Goal: Contribute content: Contribute content

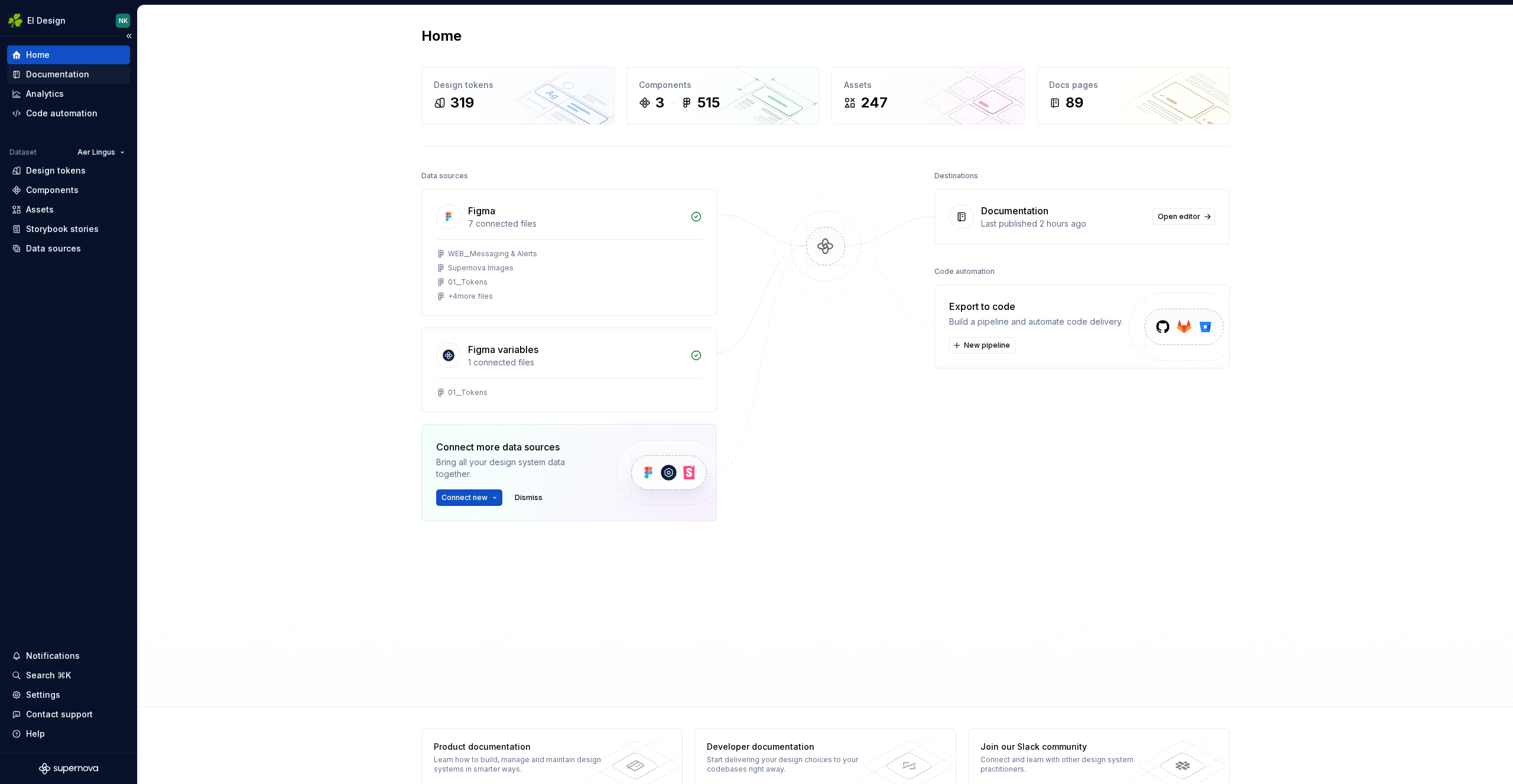
click at [80, 69] on div "Documentation" at bounding box center [58, 75] width 64 height 12
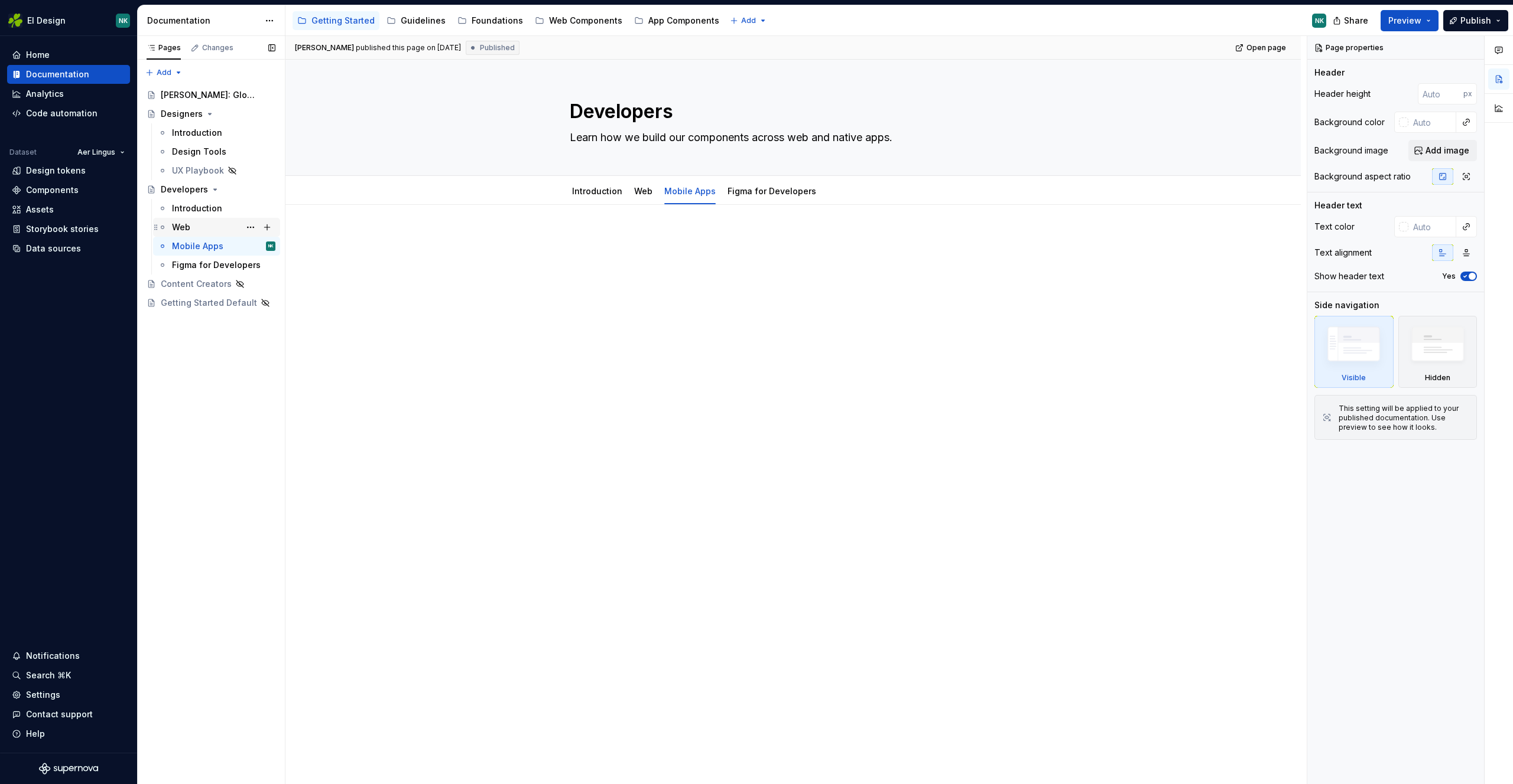
click at [185, 227] on div "Web" at bounding box center [181, 228] width 18 height 12
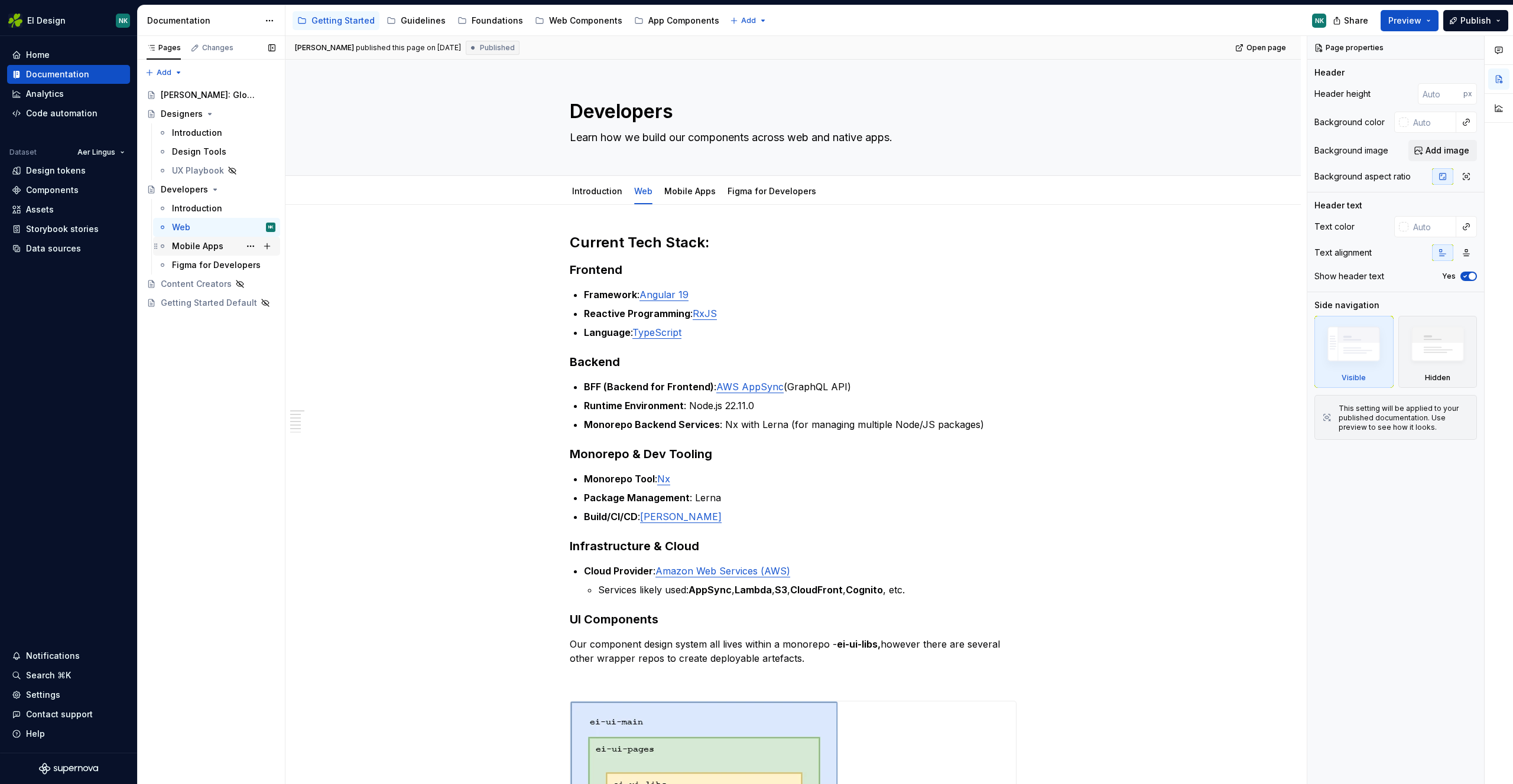
click at [188, 245] on div "Mobile Apps" at bounding box center [198, 247] width 52 height 12
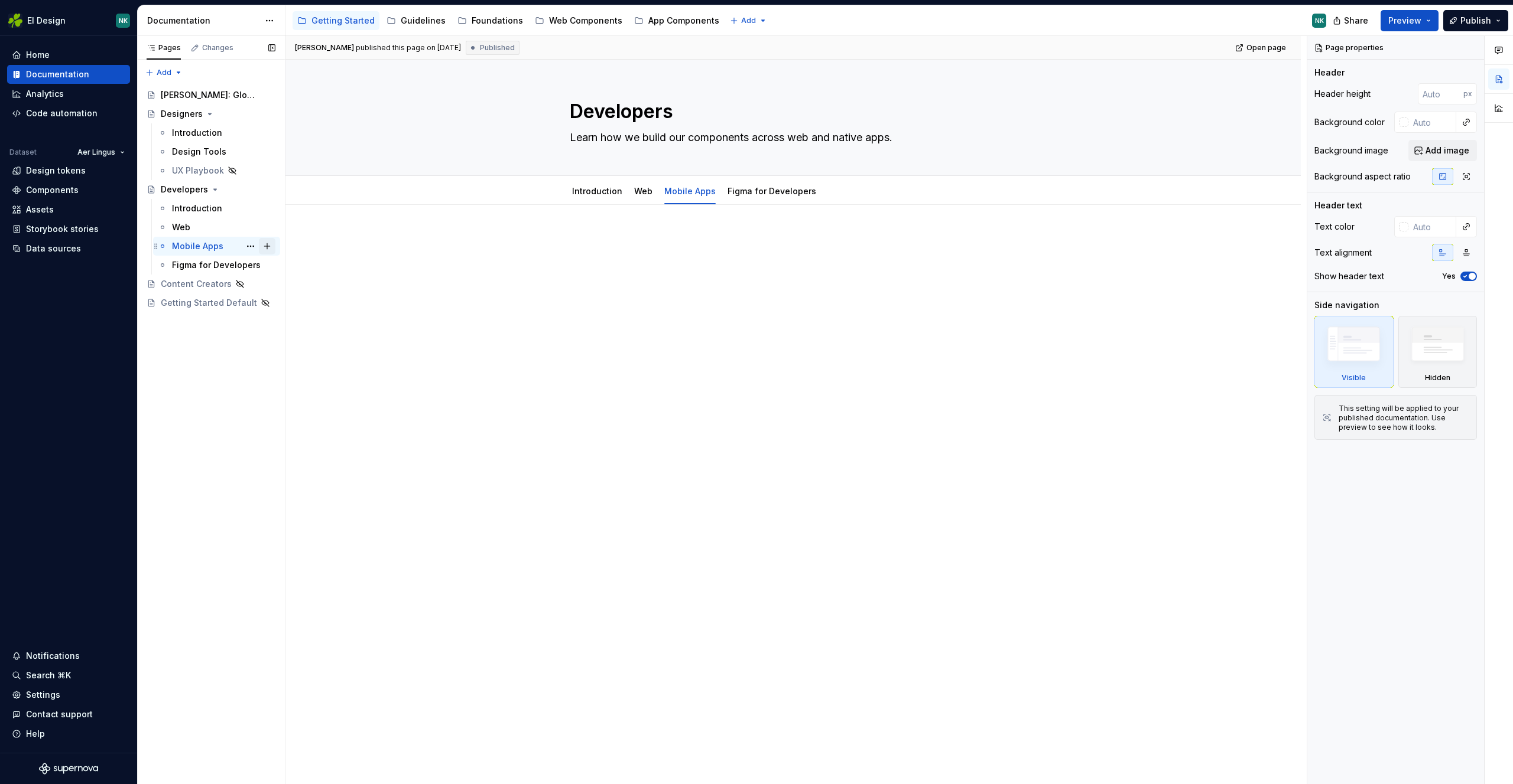
click at [263, 245] on button "Page tree" at bounding box center [267, 246] width 17 height 17
type textarea "*"
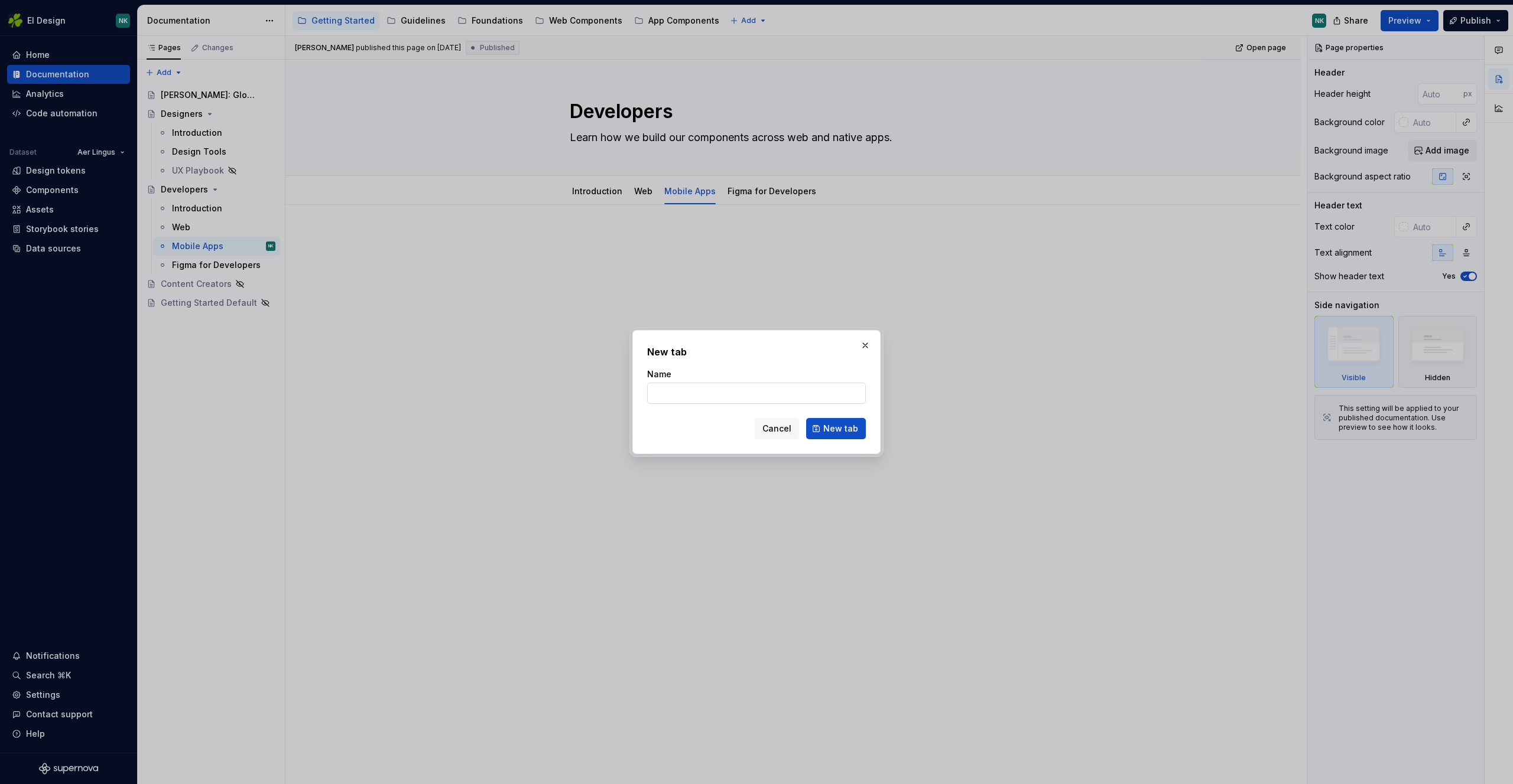
click at [729, 400] on input "Name" at bounding box center [756, 393] width 219 height 21
type input "iOS"
click at [832, 423] on span "New tab" at bounding box center [840, 429] width 35 height 12
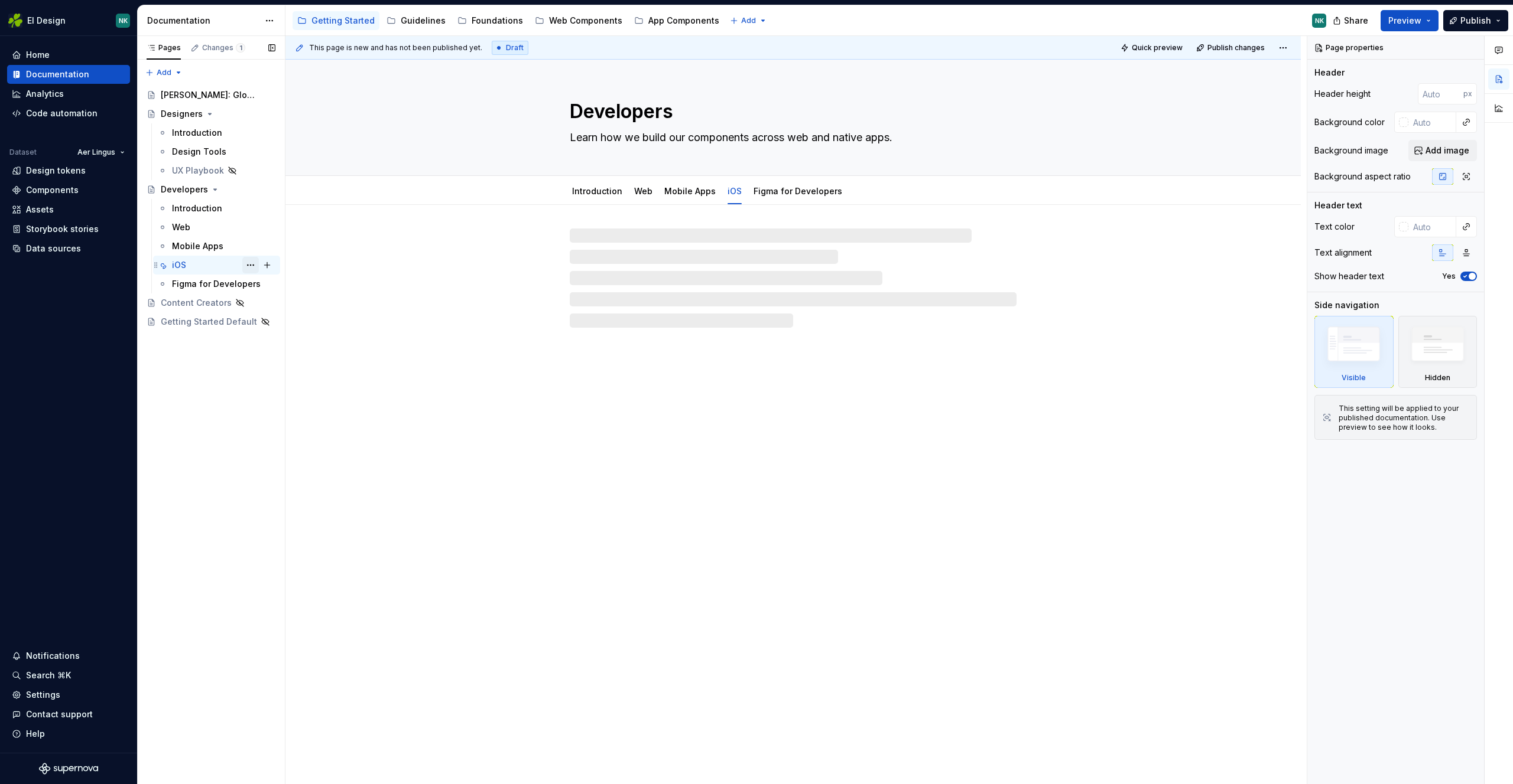
click at [256, 266] on button "Page tree" at bounding box center [250, 265] width 17 height 17
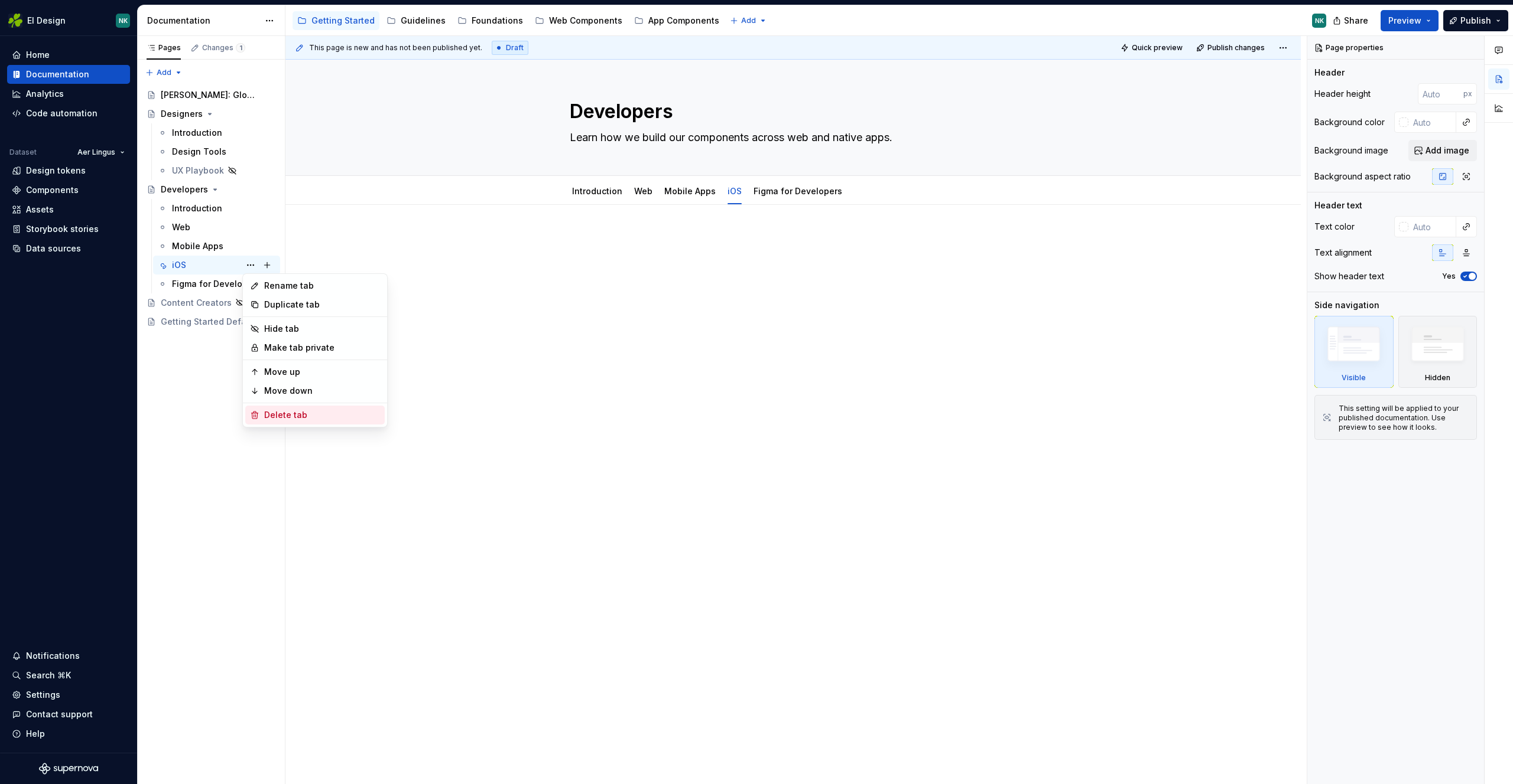
click at [328, 415] on div "Delete tab" at bounding box center [322, 415] width 115 height 12
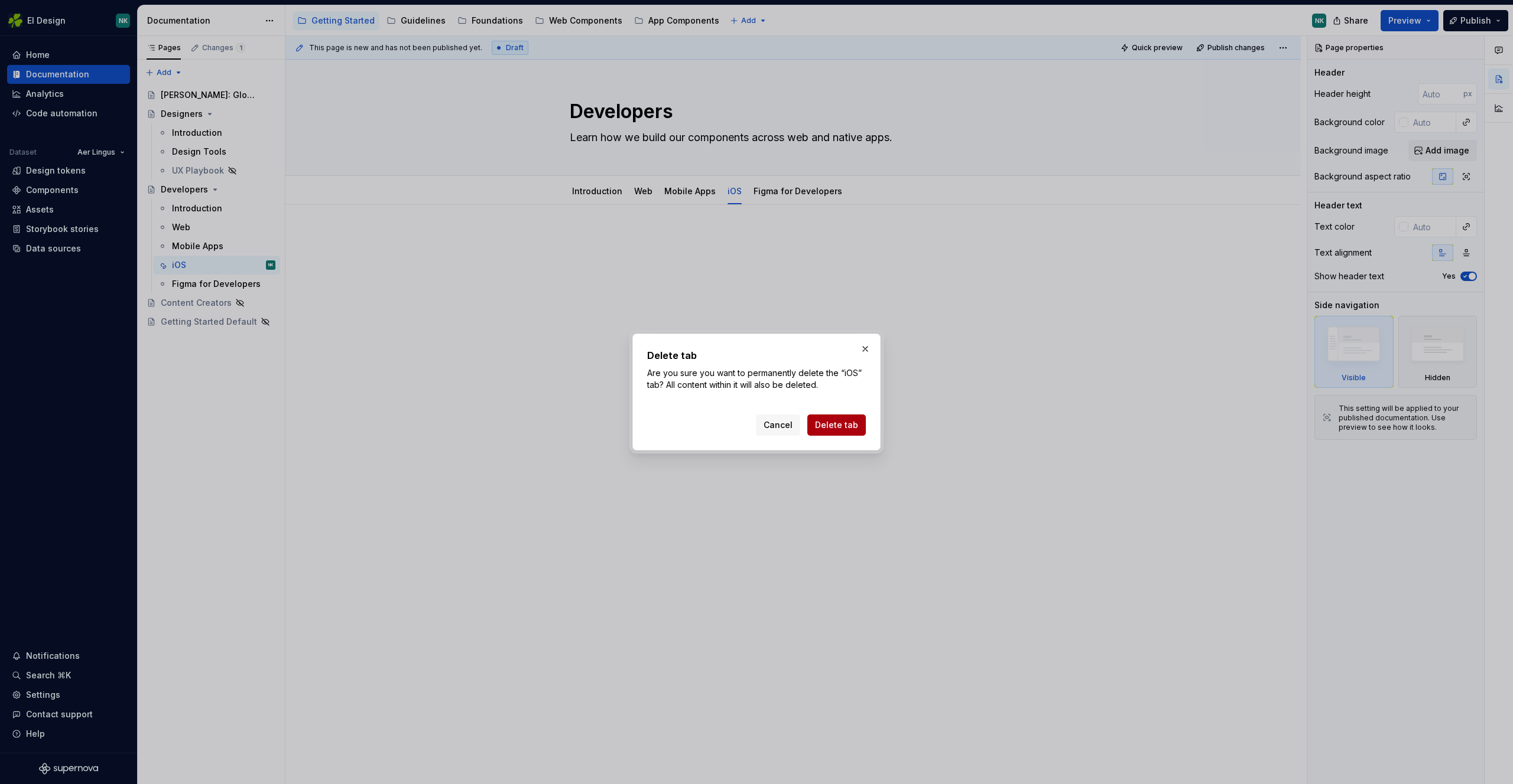
click at [844, 423] on span "Delete tab" at bounding box center [836, 425] width 43 height 12
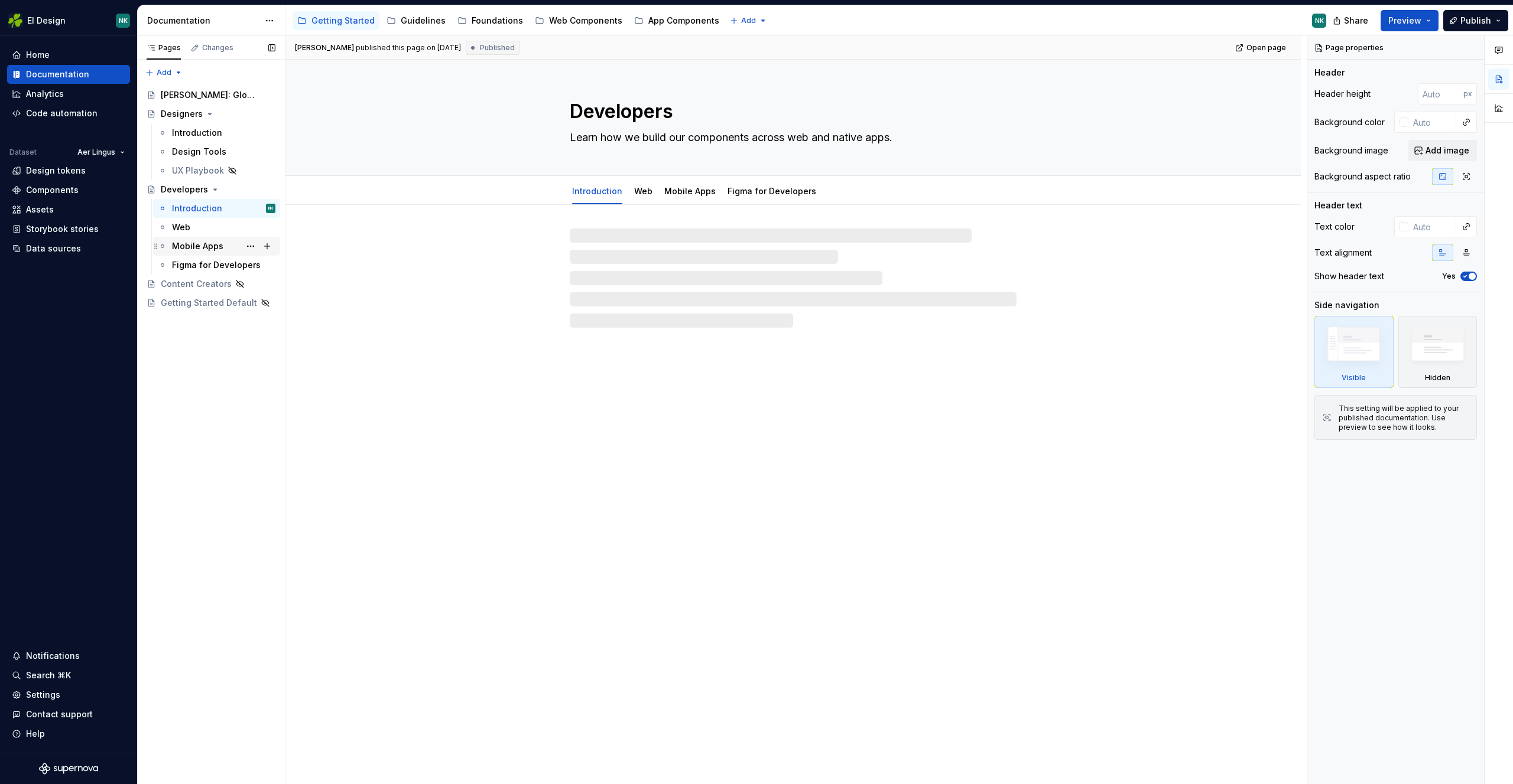
click at [202, 251] on div "Mobile Apps" at bounding box center [198, 247] width 52 height 12
click at [698, 276] on div at bounding box center [792, 279] width 447 height 99
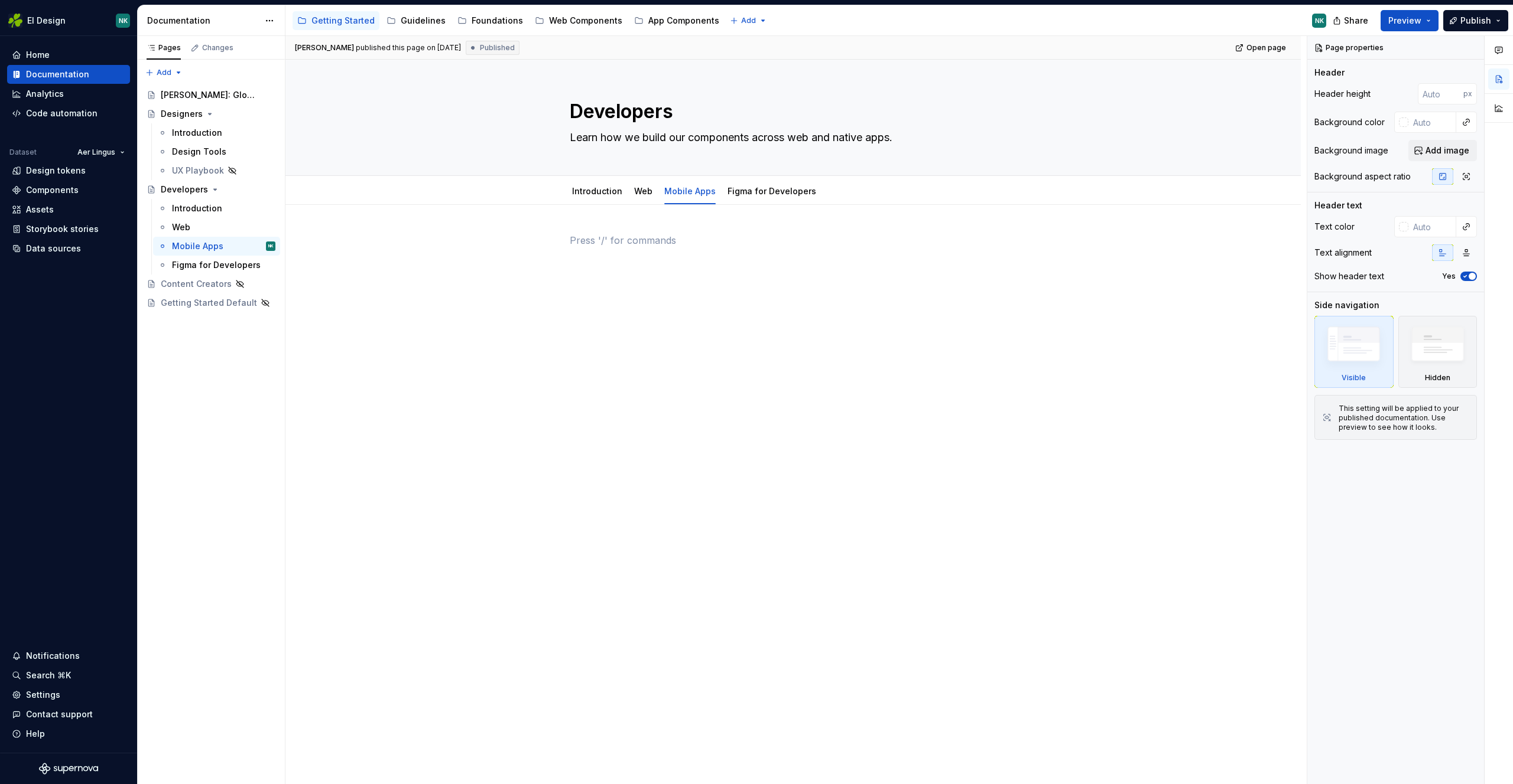
click at [708, 242] on p at bounding box center [792, 240] width 447 height 14
click at [192, 226] on div "Web" at bounding box center [224, 227] width 104 height 17
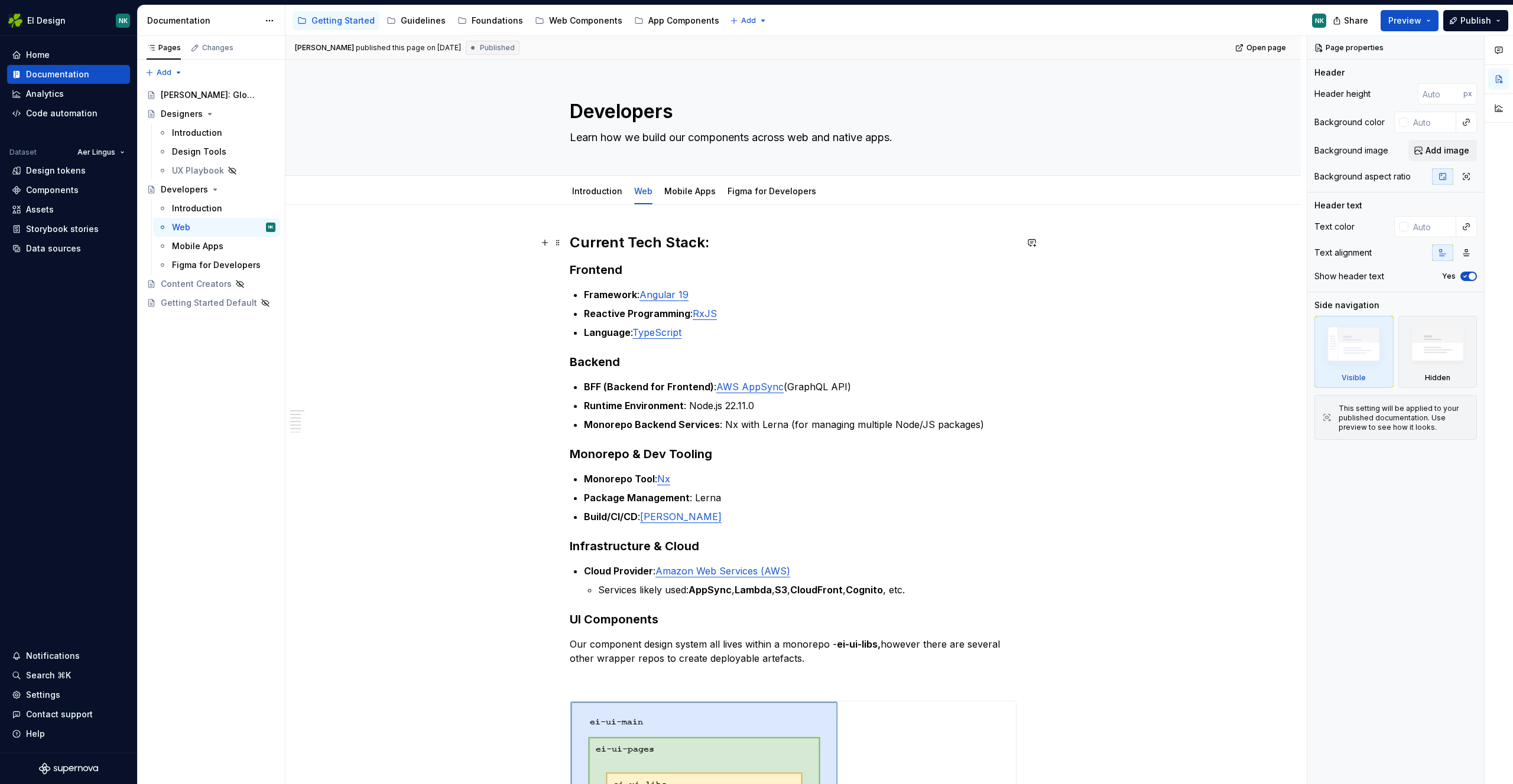
click at [576, 242] on h2 "Current Tech Stack:" at bounding box center [792, 242] width 447 height 19
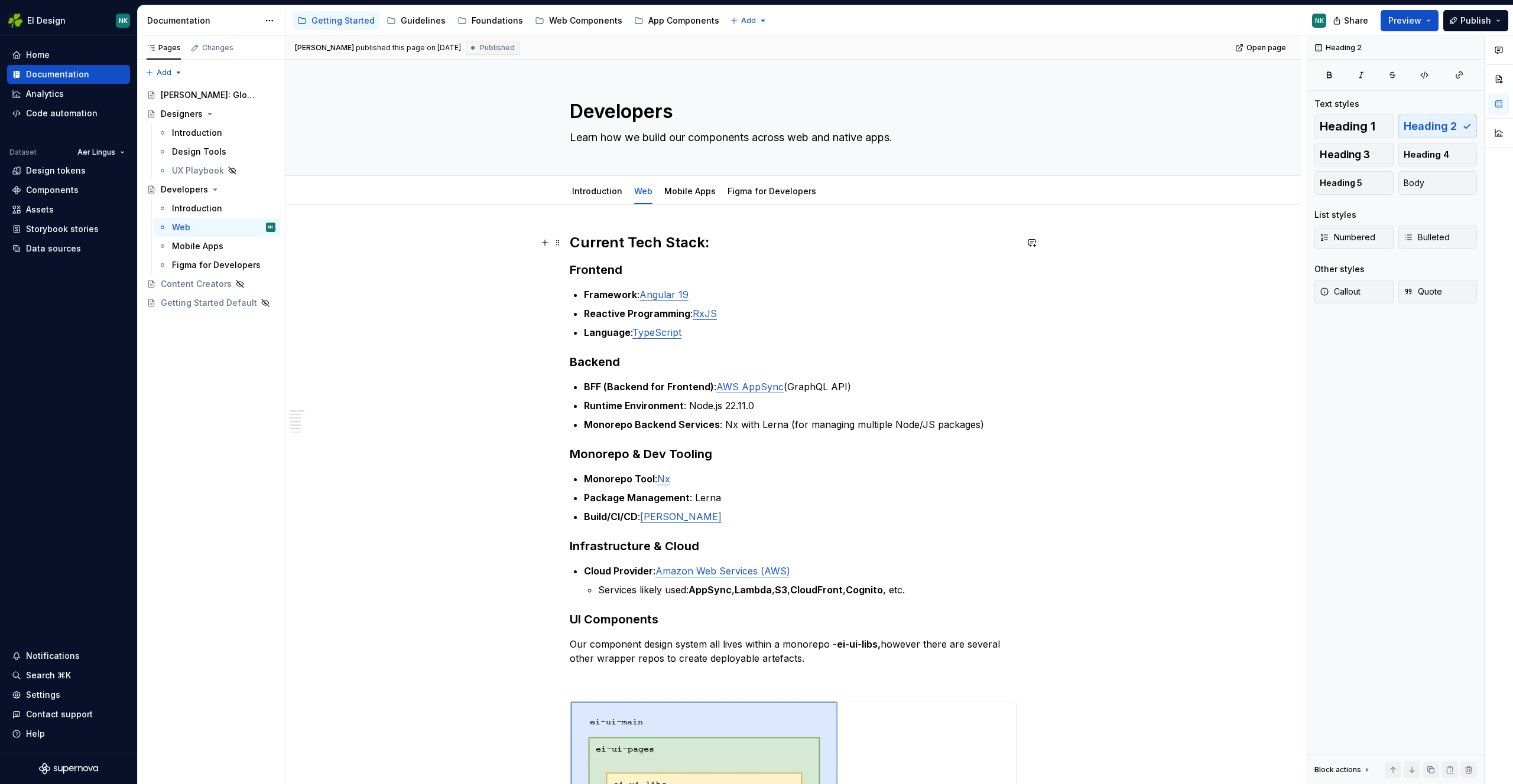
click at [570, 238] on h2 "Current Tech Stack:" at bounding box center [792, 242] width 447 height 19
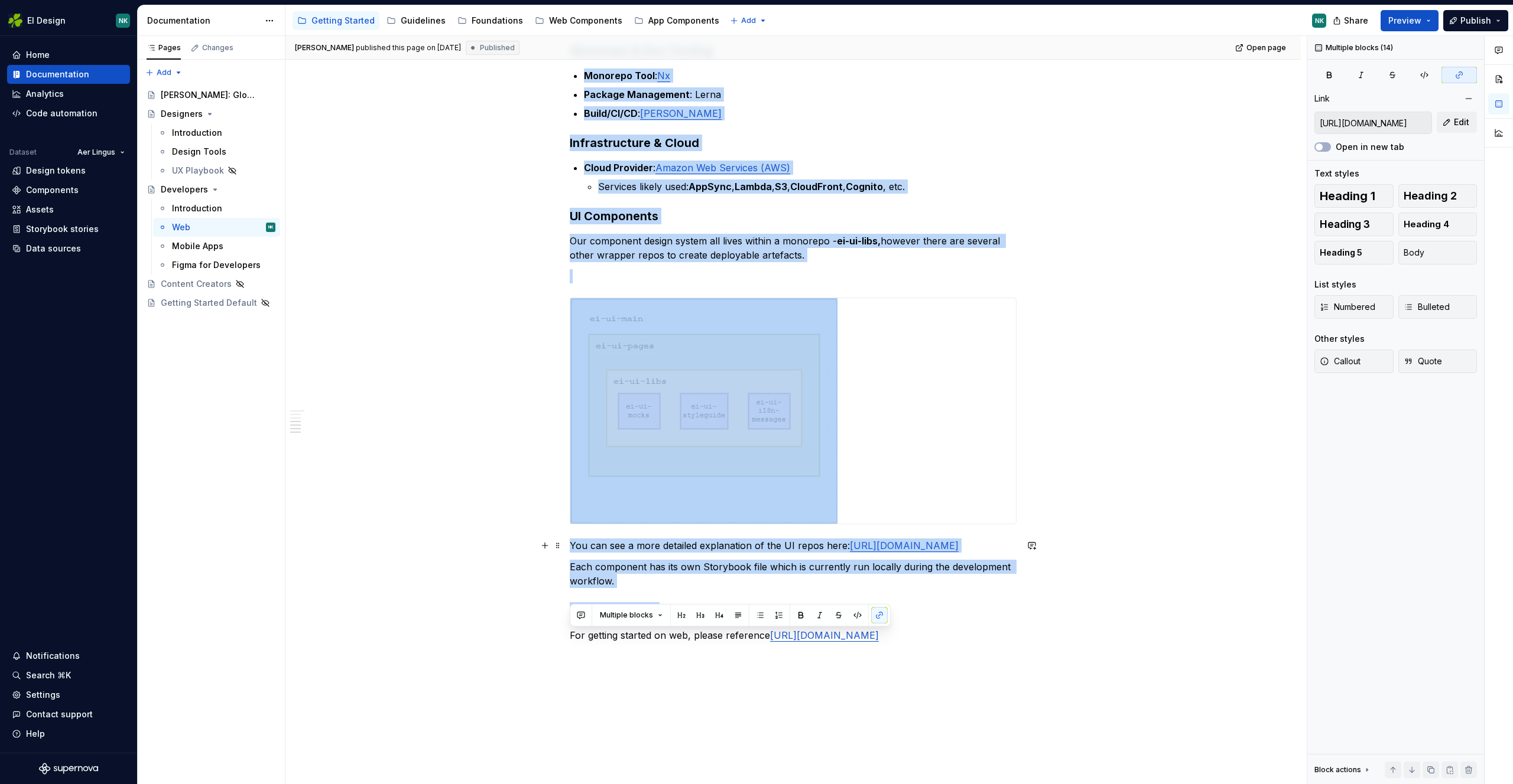
scroll to position [463, 0]
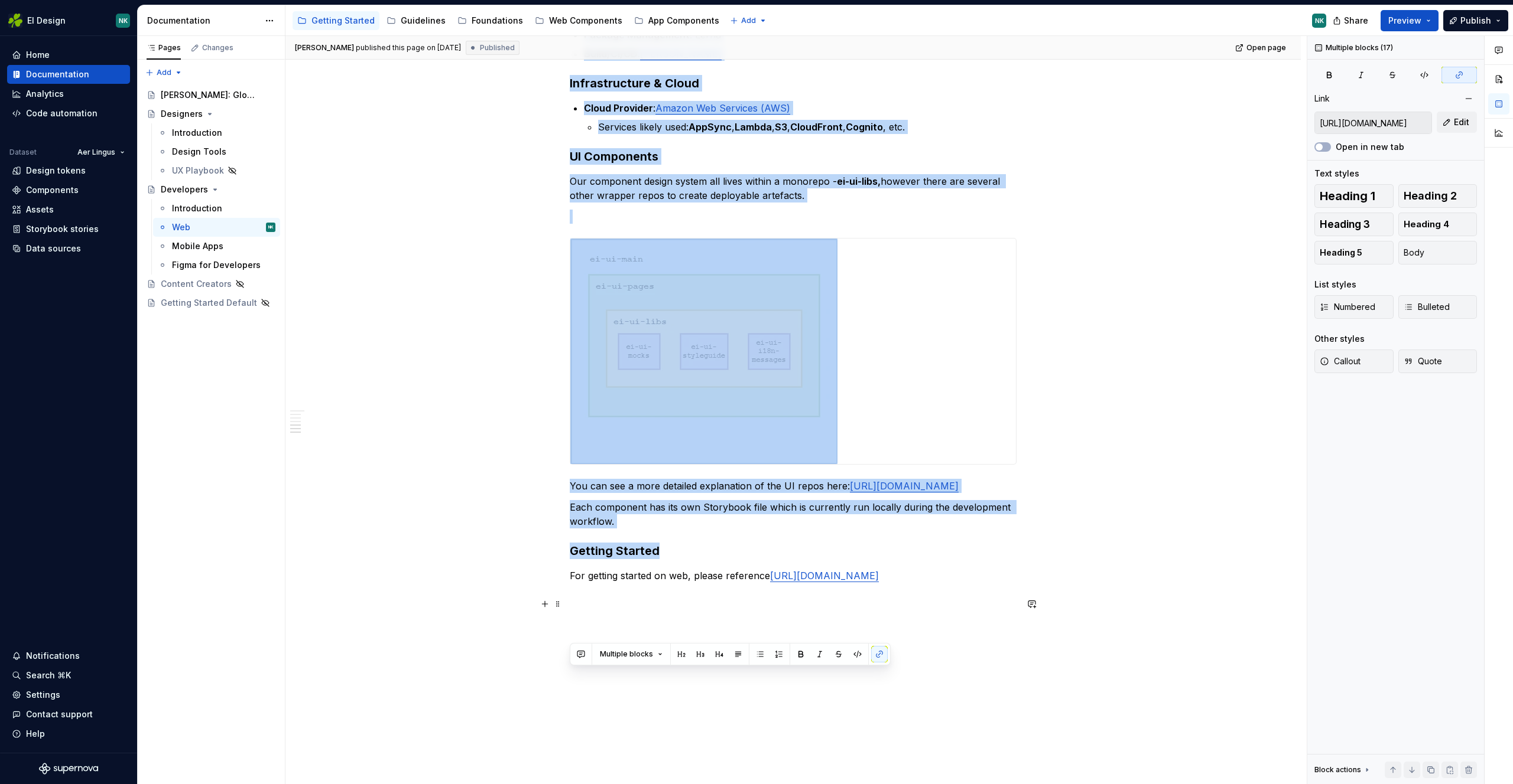
drag, startPoint x: 618, startPoint y: 289, endPoint x: 1052, endPoint y: 632, distance: 553.2
click at [1052, 630] on div "Current Tech Stack: Frontend Framework : Angular 19 Reactive Programming : RxJS…" at bounding box center [793, 297] width 1015 height 1111
copy div "Current Tech Stack: Frontend Framework : Angular 19 Reactive Programming : RxJS…"
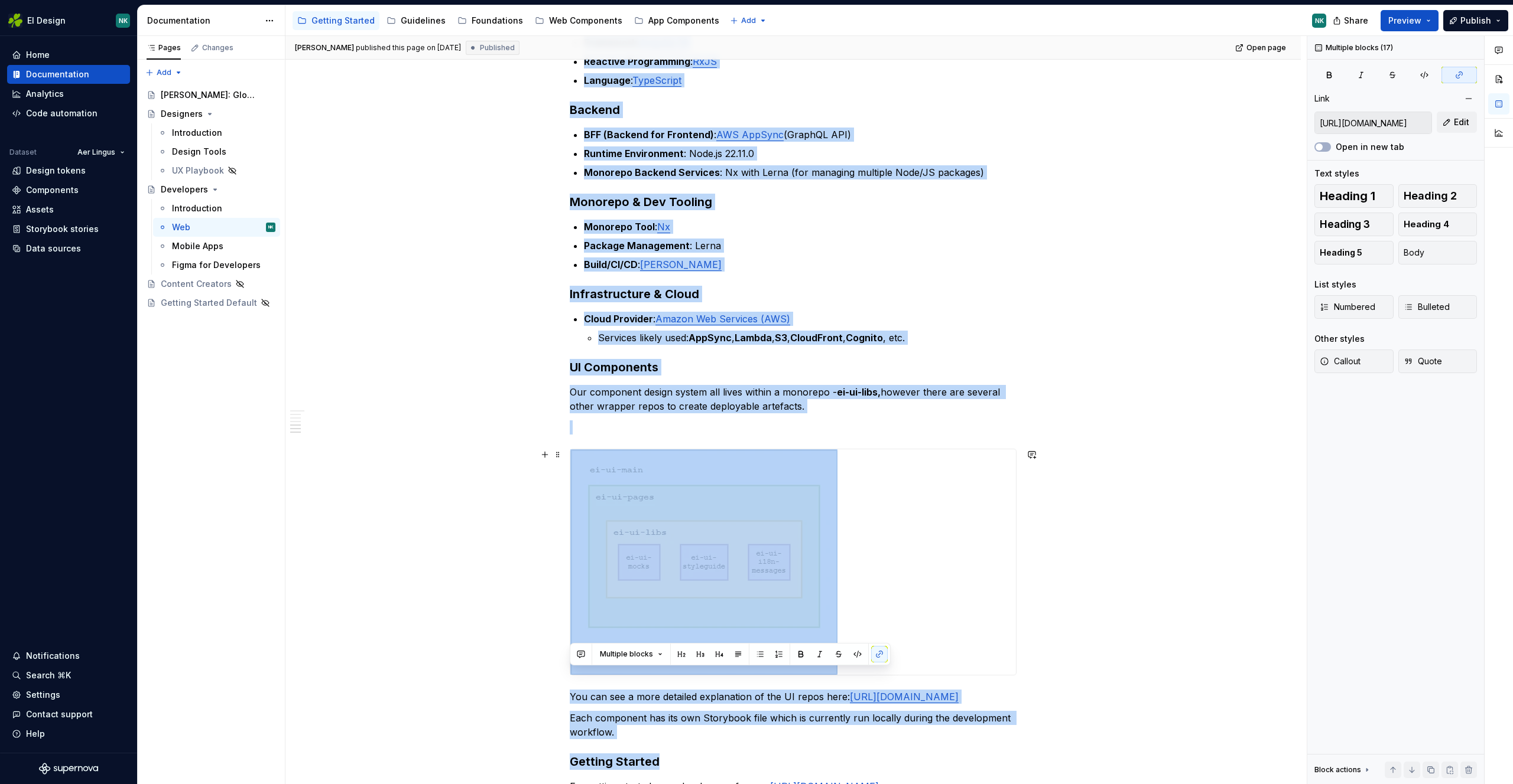
scroll to position [0, 0]
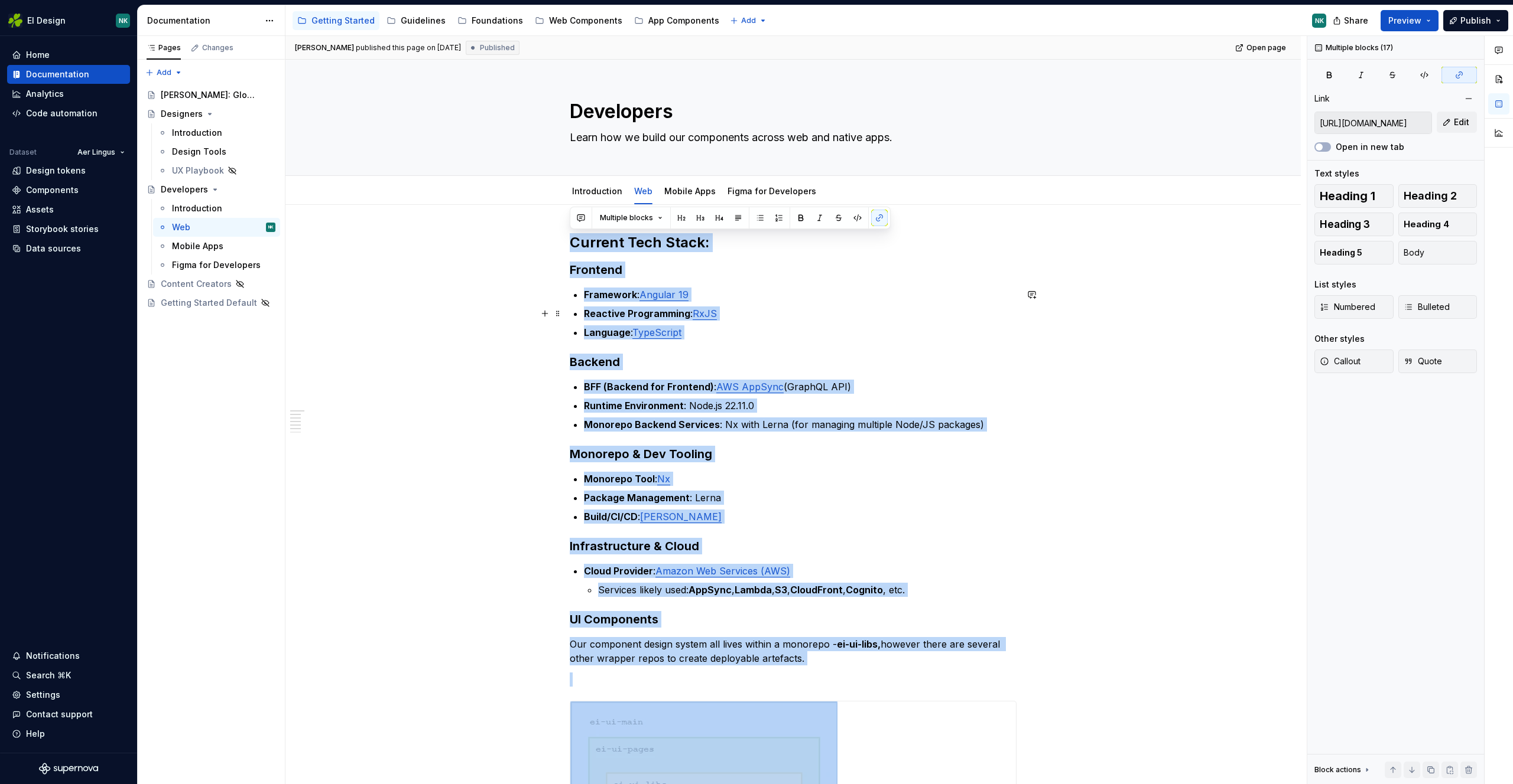
click at [838, 305] on ul "Framework : Angular 19 Reactive Programming : RxJS Language : TypeScript" at bounding box center [799, 313] width 432 height 52
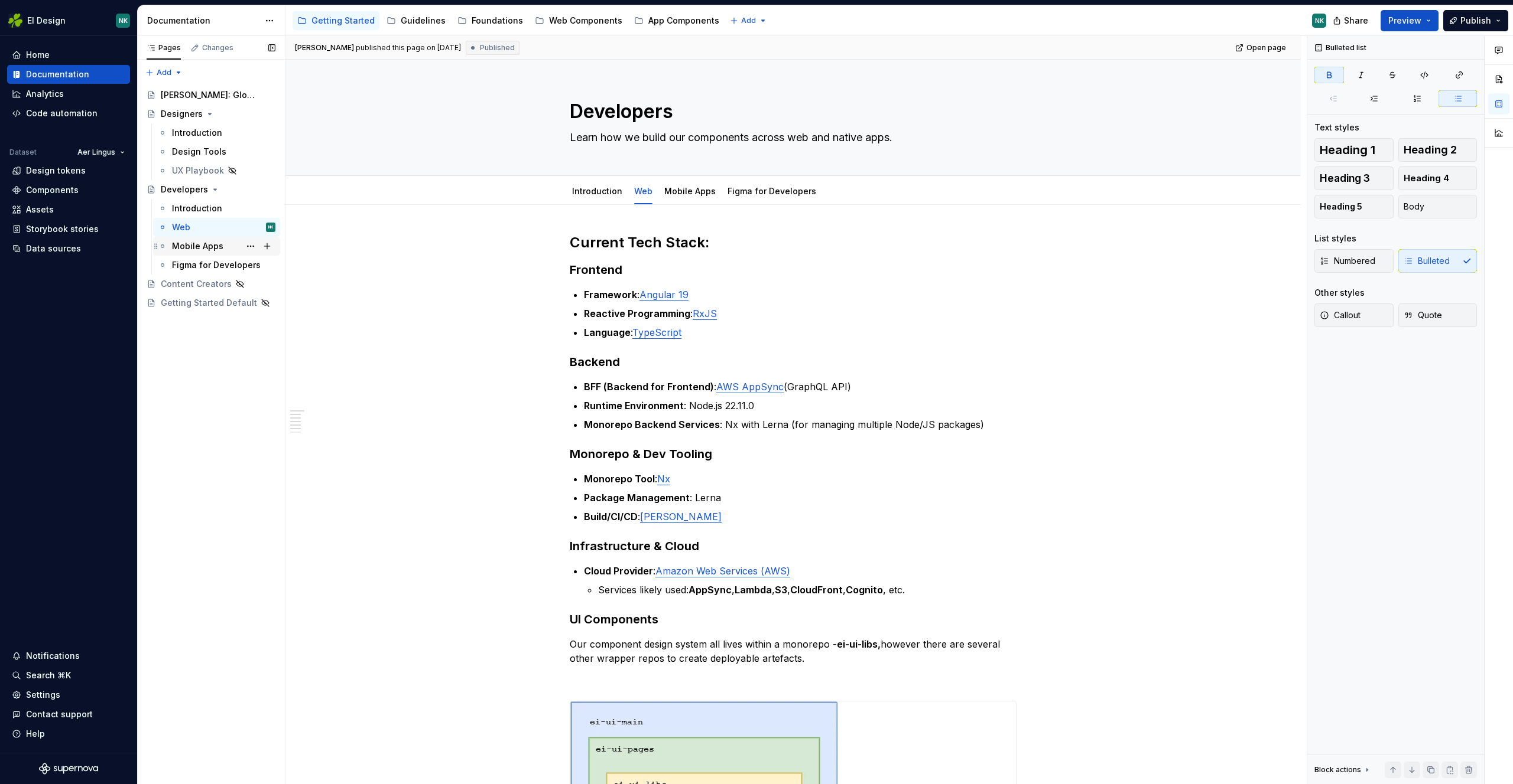
click at [203, 241] on div "Mobile Apps" at bounding box center [198, 247] width 52 height 12
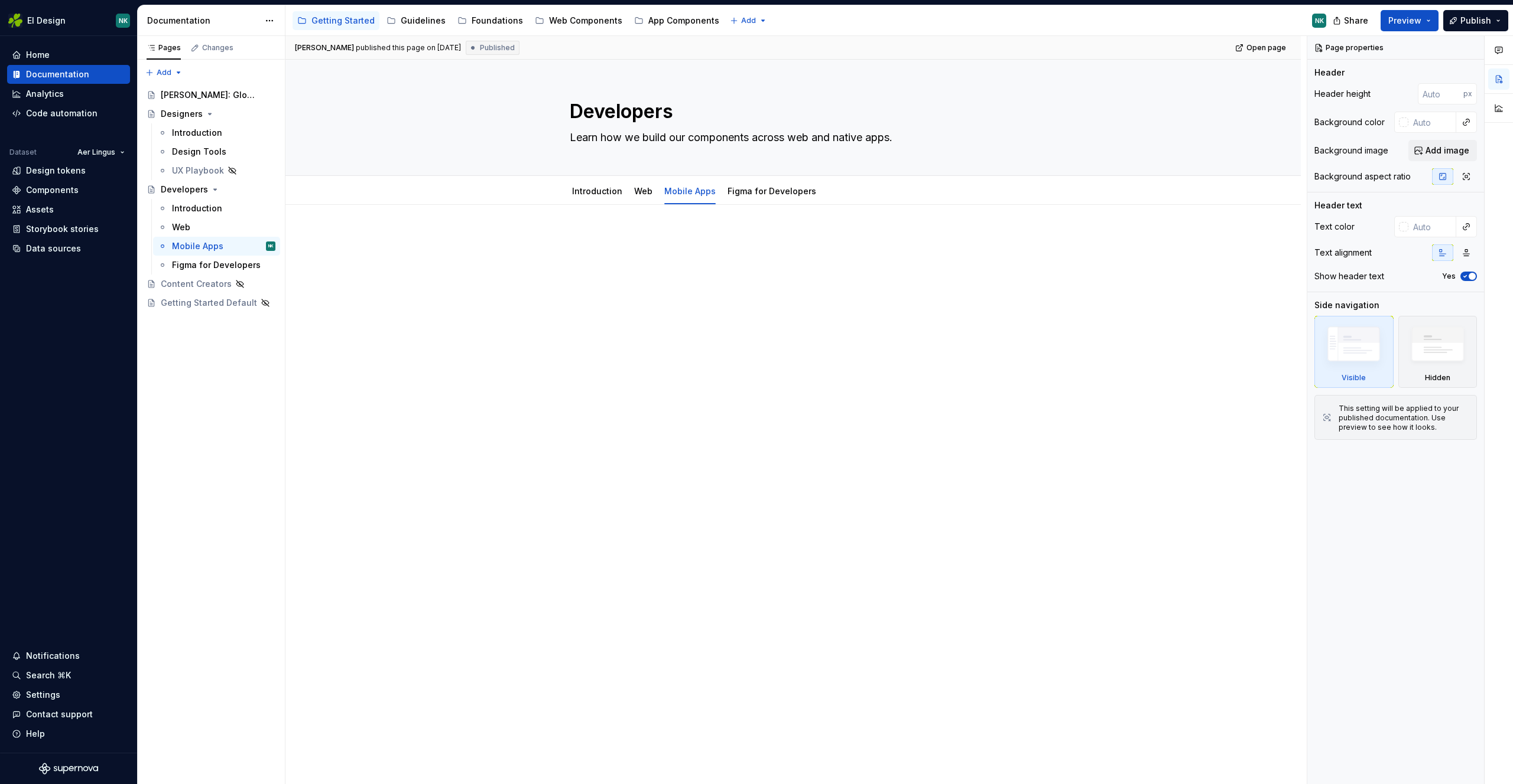
type textarea "*"
click at [688, 240] on p at bounding box center [792, 240] width 447 height 14
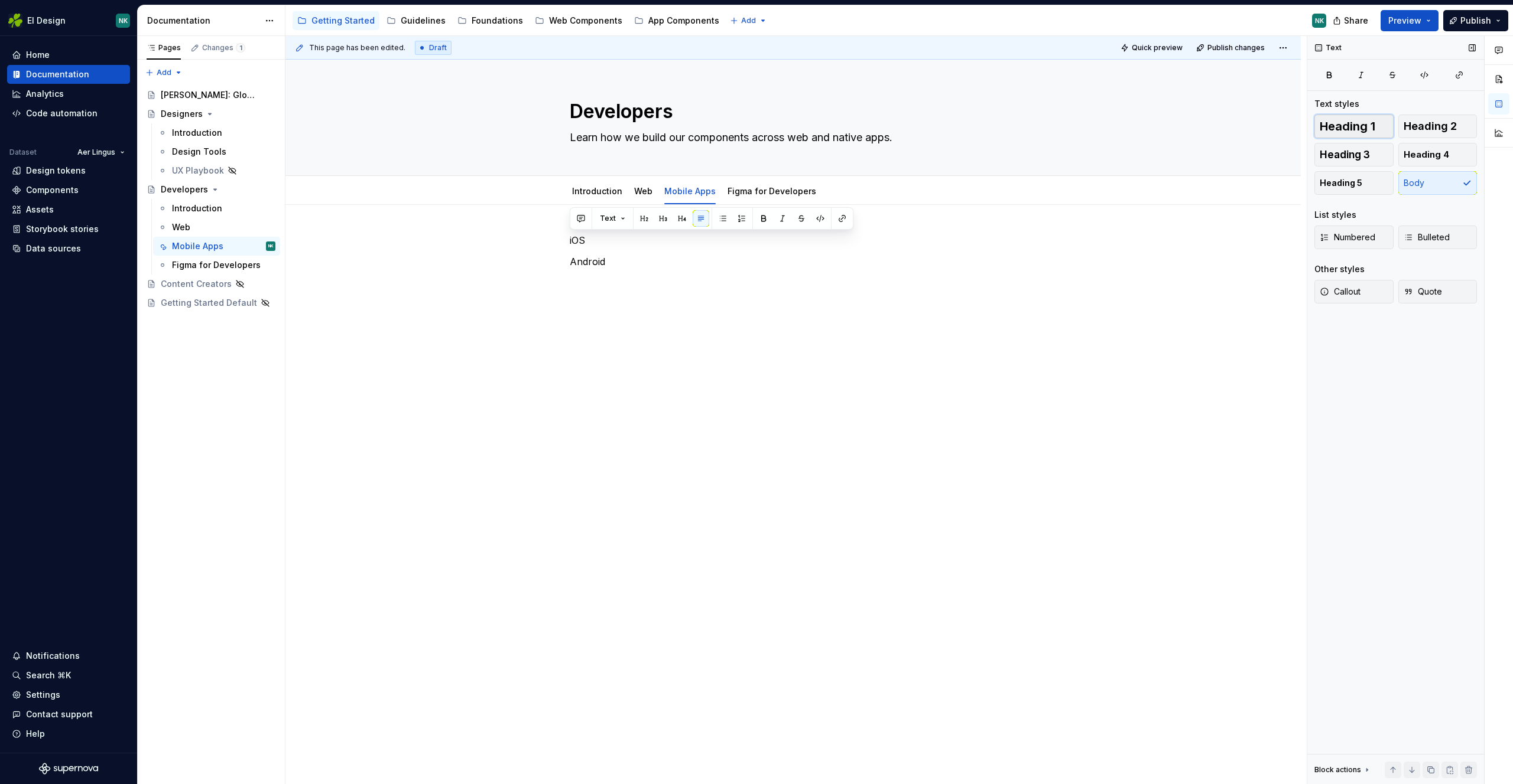
click at [1334, 123] on span "Heading 1" at bounding box center [1347, 126] width 56 height 12
drag, startPoint x: 485, startPoint y: 325, endPoint x: 529, endPoint y: 311, distance: 46.2
click at [488, 324] on div "This page has been edited. Draft Quick preview Publish changes Developers Learn…" at bounding box center [796, 410] width 1021 height 749
click at [599, 271] on p "Android" at bounding box center [792, 271] width 447 height 14
click at [1386, 124] on button "Heading 1" at bounding box center [1354, 126] width 80 height 24
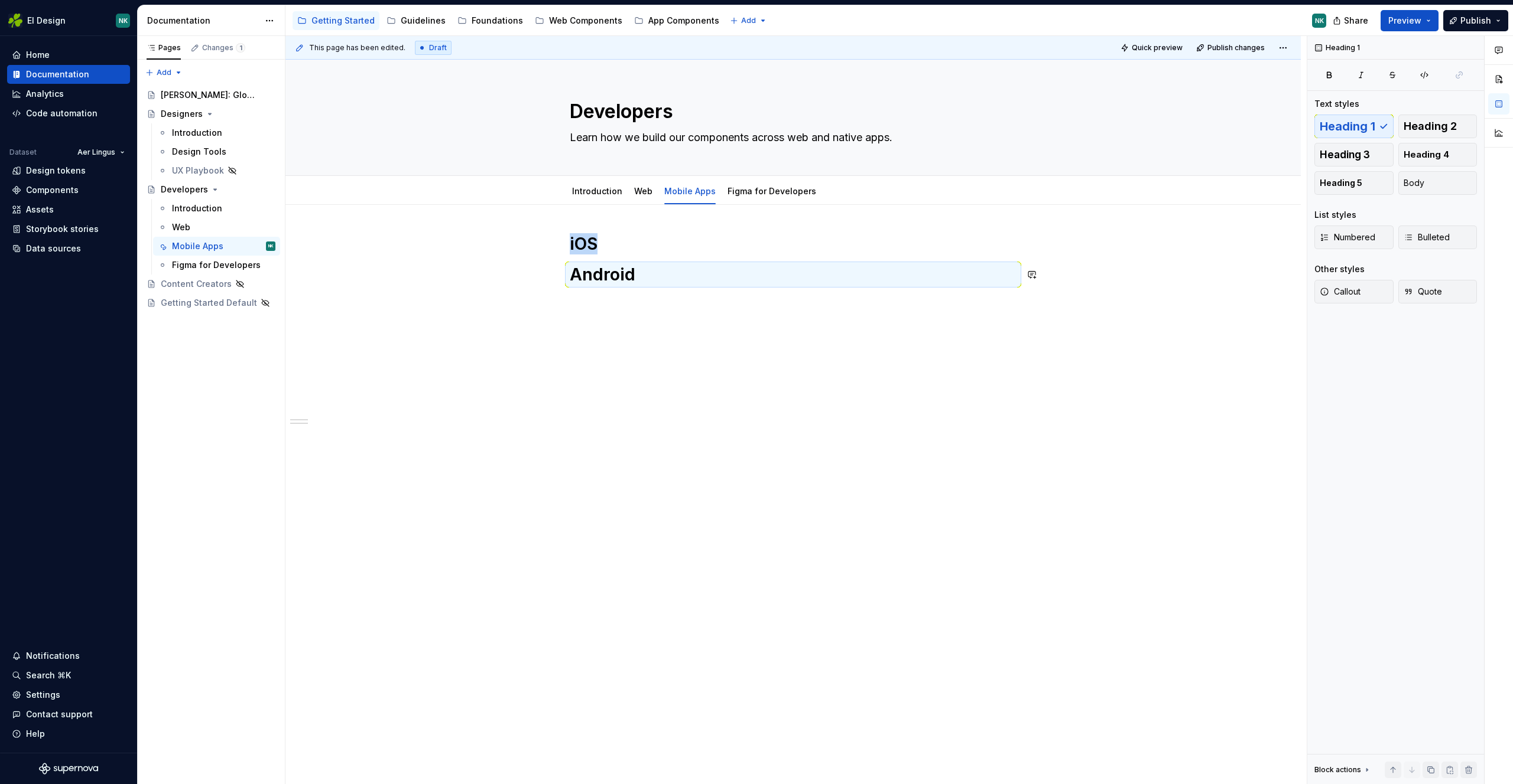
click at [766, 305] on div "iOS Android" at bounding box center [793, 369] width 1015 height 329
click at [1017, 340] on div "This page has been edited. Draft Quick preview Publish changes Developers Learn…" at bounding box center [796, 410] width 1021 height 749
click at [791, 244] on h1 "iOS" at bounding box center [792, 243] width 447 height 21
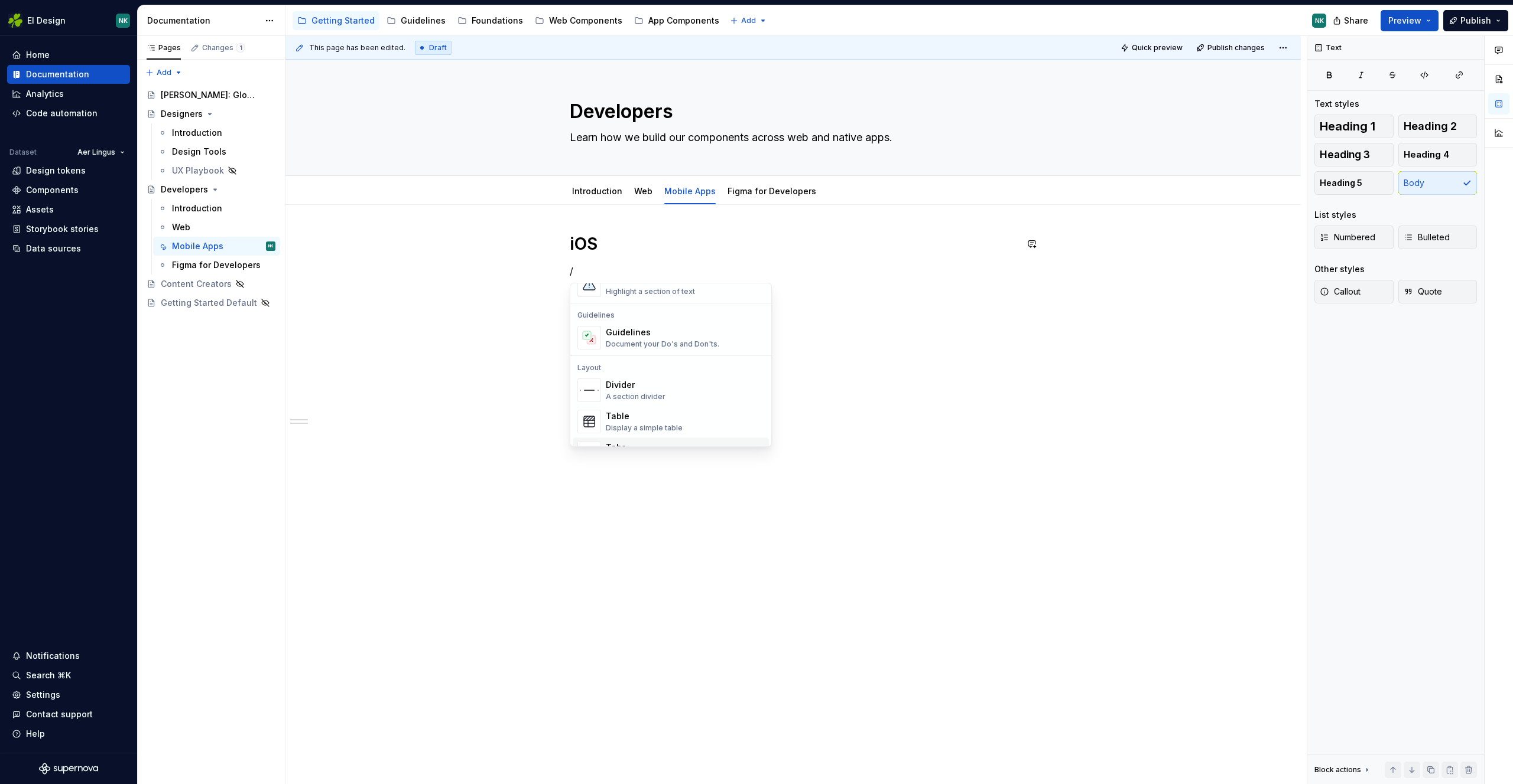
scroll to position [345, 0]
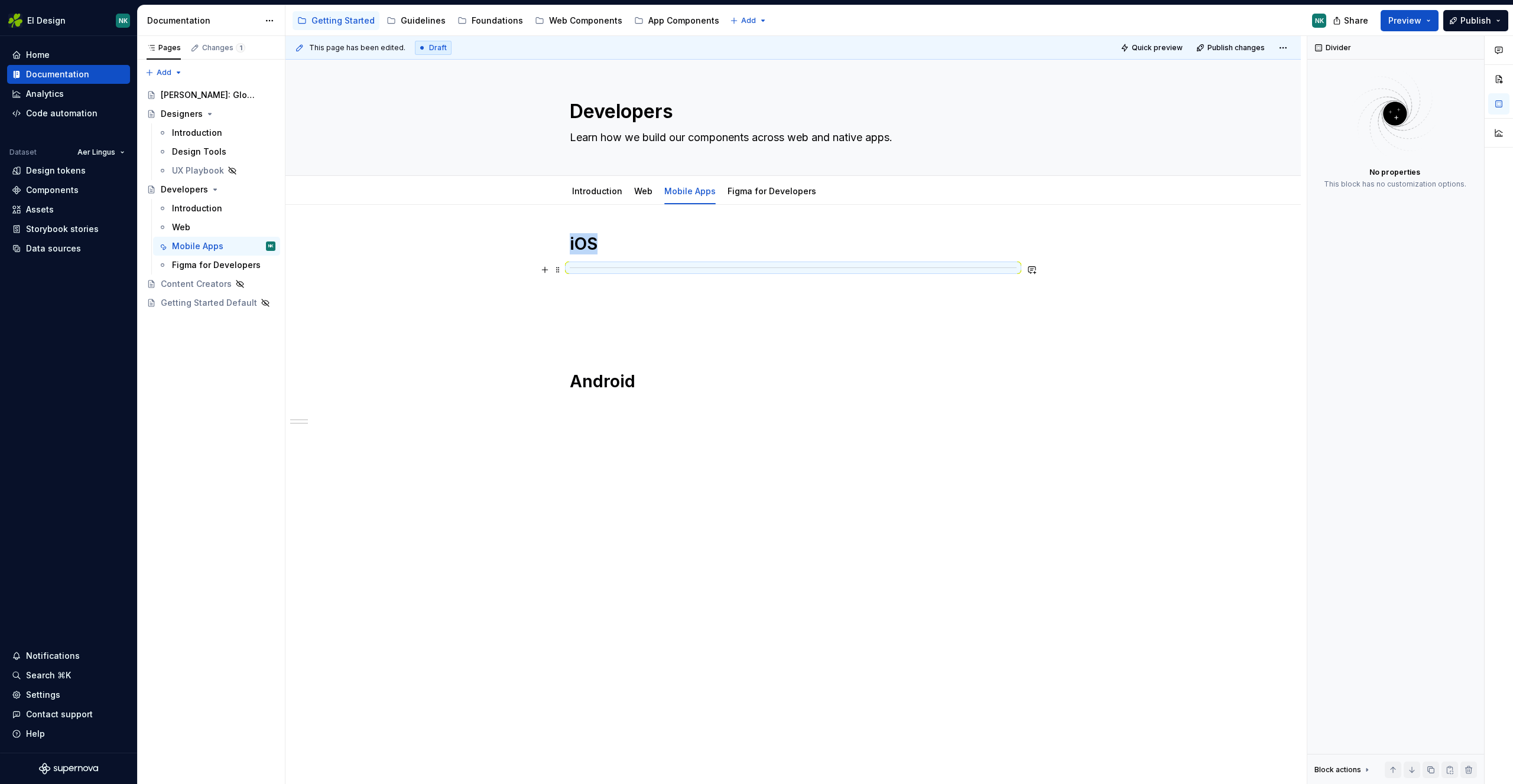
click at [689, 268] on hr at bounding box center [792, 268] width 447 height 1
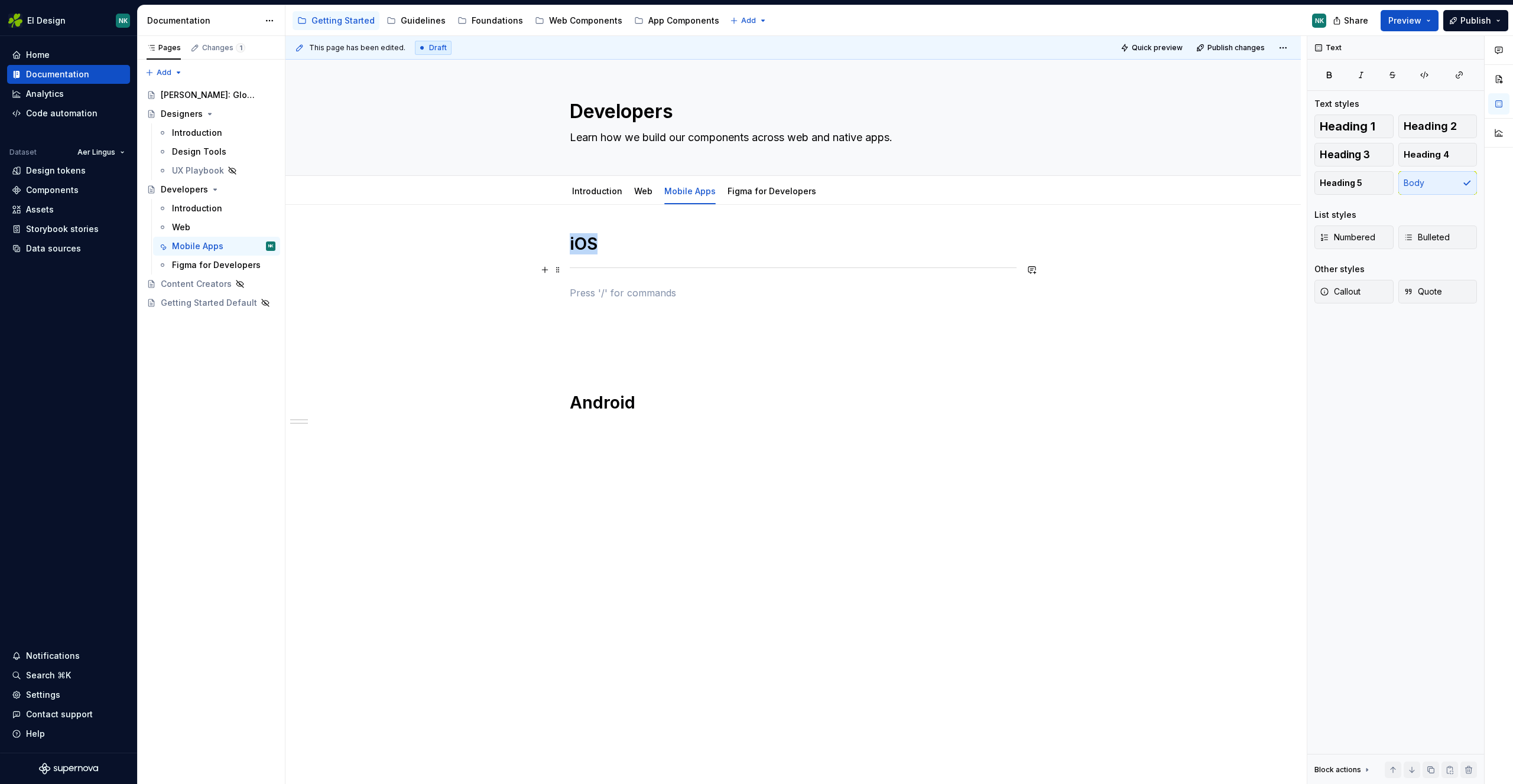
click at [623, 264] on div at bounding box center [792, 268] width 447 height 8
click at [611, 303] on div "iOS Android" at bounding box center [792, 334] width 447 height 203
type textarea "*"
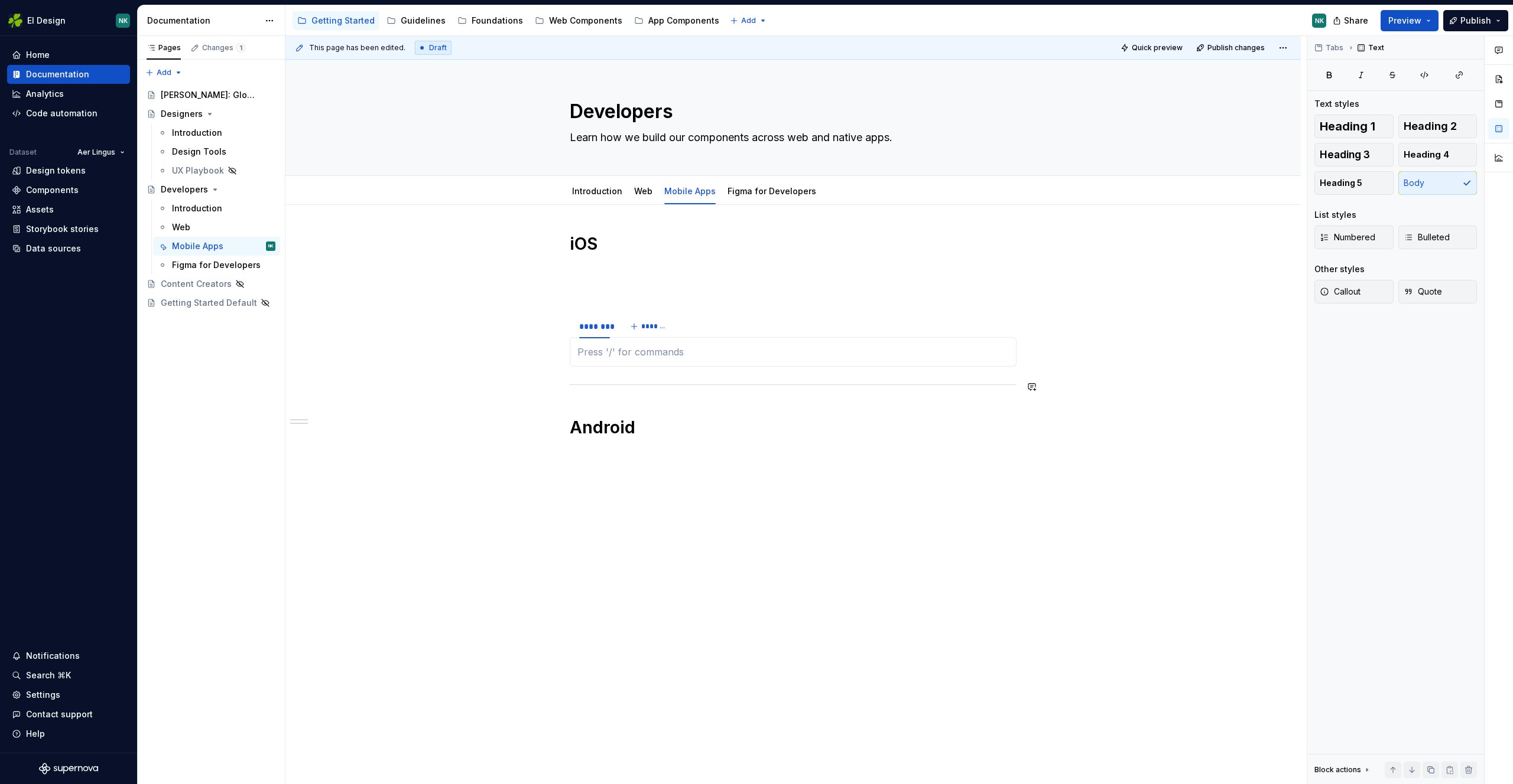
click at [658, 416] on div "iOS ******** ******* Android" at bounding box center [792, 347] width 447 height 229
click at [626, 348] on p at bounding box center [792, 352] width 431 height 14
click at [648, 326] on span "*******" at bounding box center [654, 325] width 27 height 9
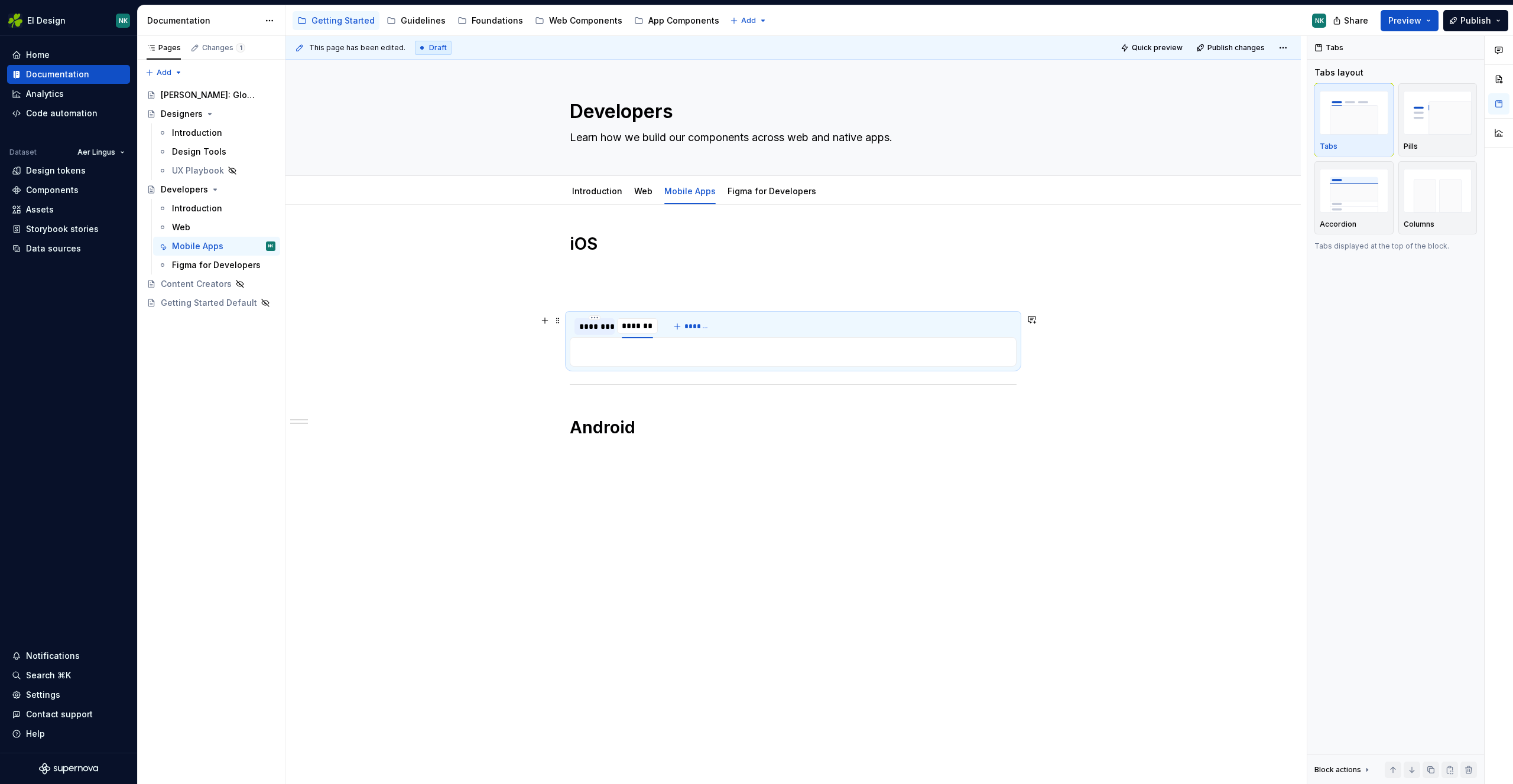
click at [605, 328] on div "********" at bounding box center [594, 326] width 31 height 12
click at [636, 327] on div "********" at bounding box center [636, 326] width 31 height 12
click at [596, 327] on div "********" at bounding box center [594, 326] width 31 height 12
click at [611, 355] on p at bounding box center [792, 352] width 431 height 14
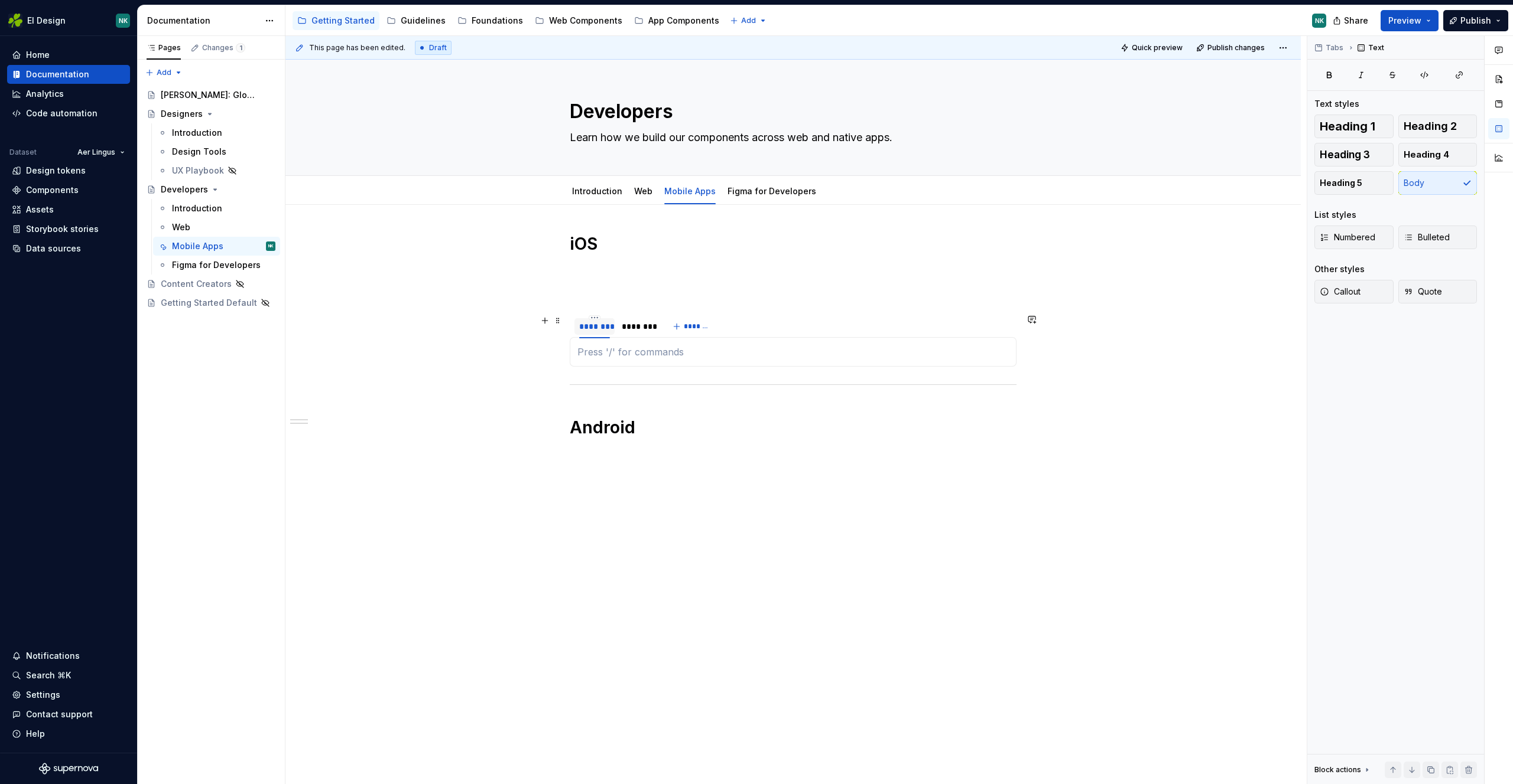
click at [595, 326] on div "********" at bounding box center [594, 326] width 31 height 12
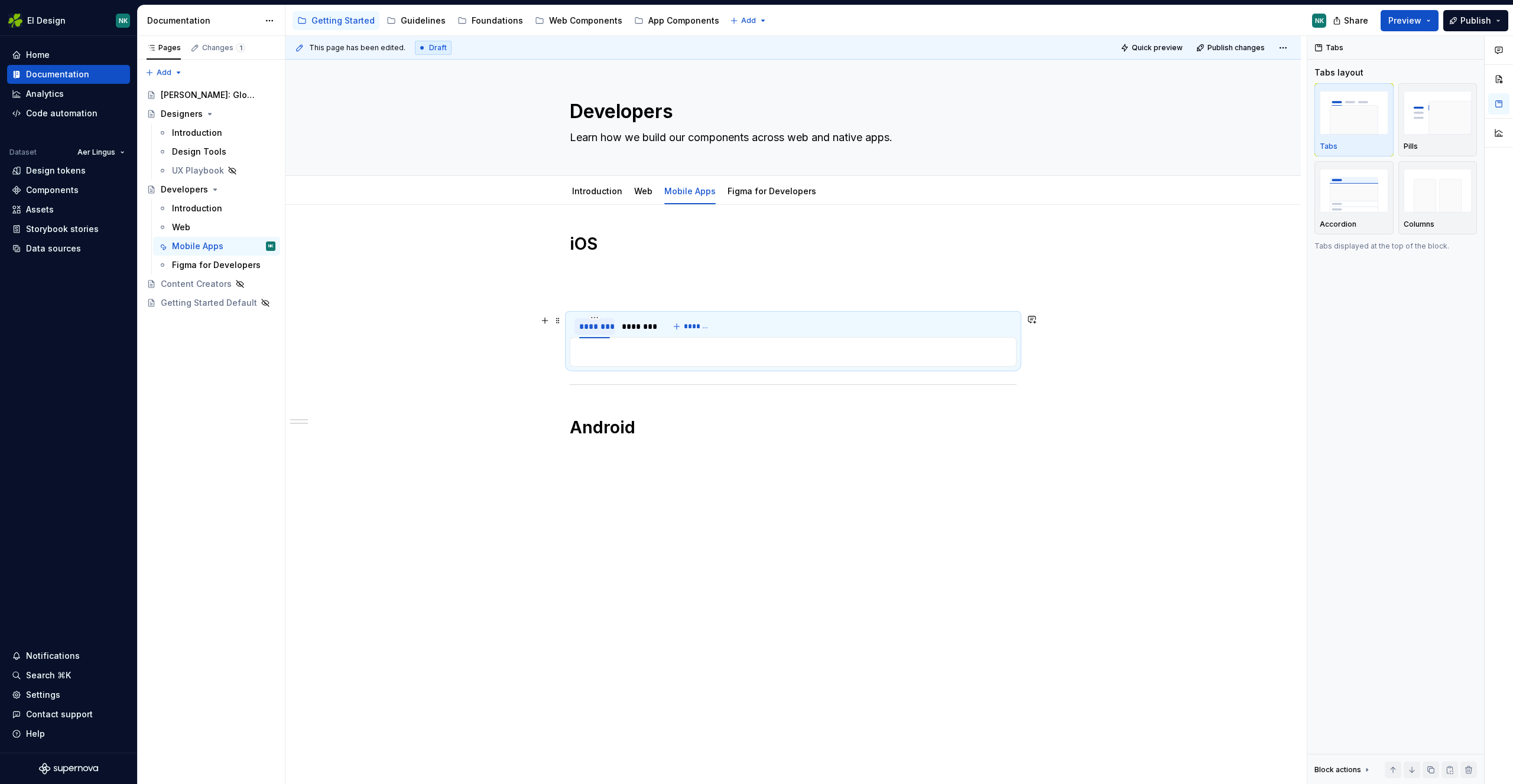
click at [604, 325] on div "********" at bounding box center [594, 326] width 31 height 12
click at [595, 328] on div "********" at bounding box center [594, 326] width 31 height 12
click at [597, 327] on div "********" at bounding box center [594, 326] width 31 height 12
type input "***"
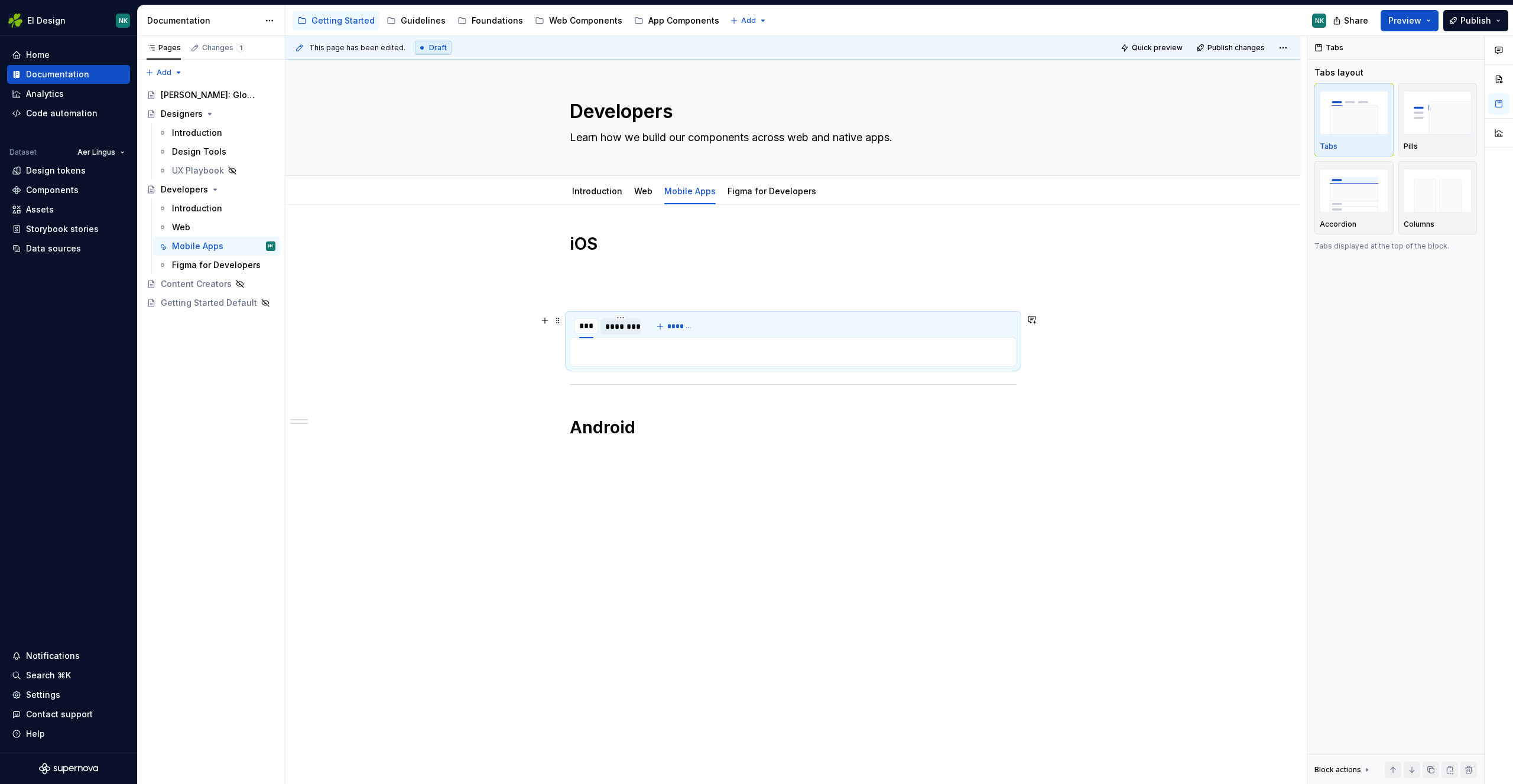
click at [621, 320] on div "********" at bounding box center [620, 326] width 31 height 12
click at [622, 321] on div "********" at bounding box center [619, 326] width 31 height 12
type input "*******"
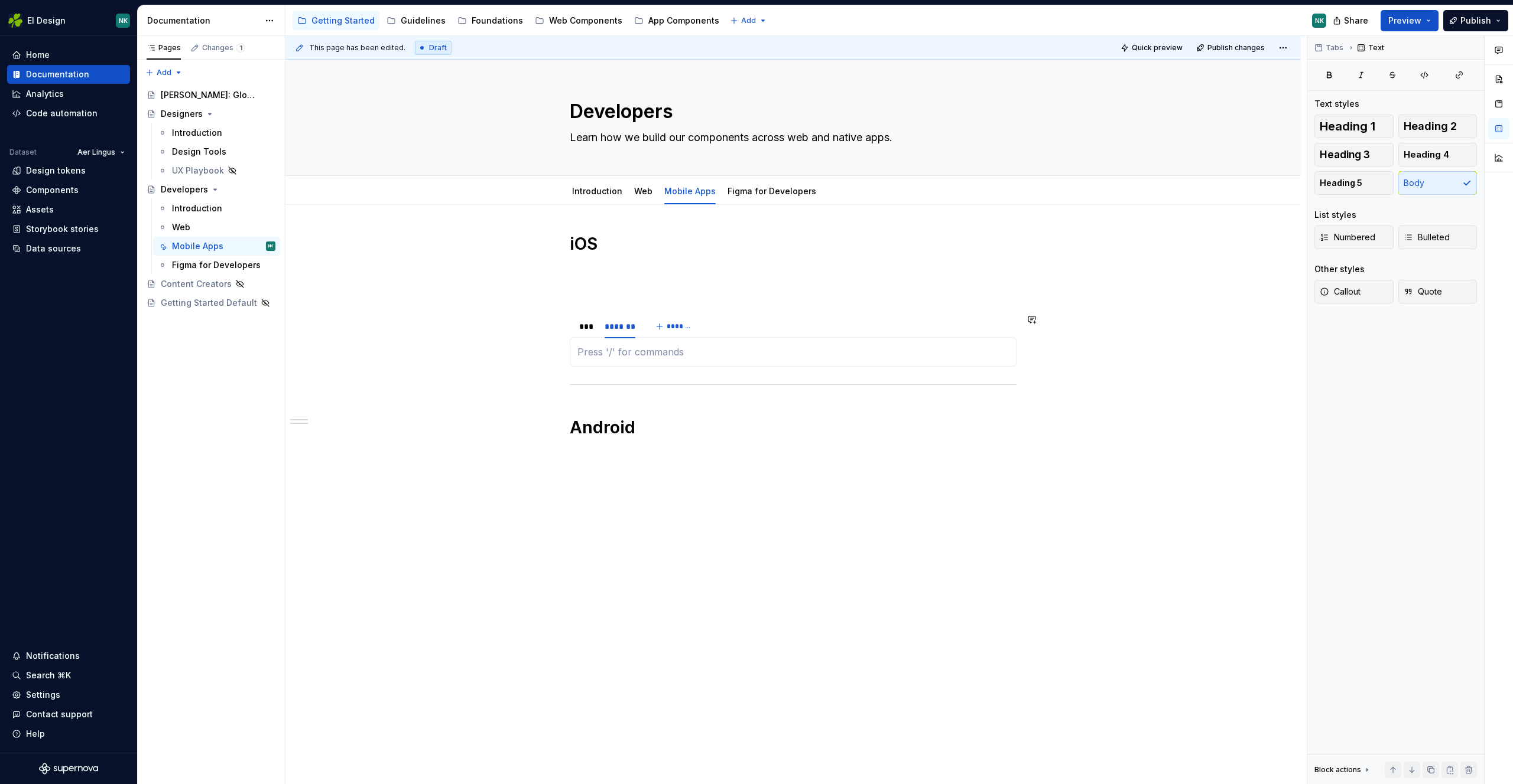
click at [667, 343] on div at bounding box center [792, 352] width 447 height 30
drag, startPoint x: 613, startPoint y: 330, endPoint x: 571, endPoint y: 326, distance: 42.2
click at [571, 326] on div "*******" at bounding box center [589, 326] width 41 height 17
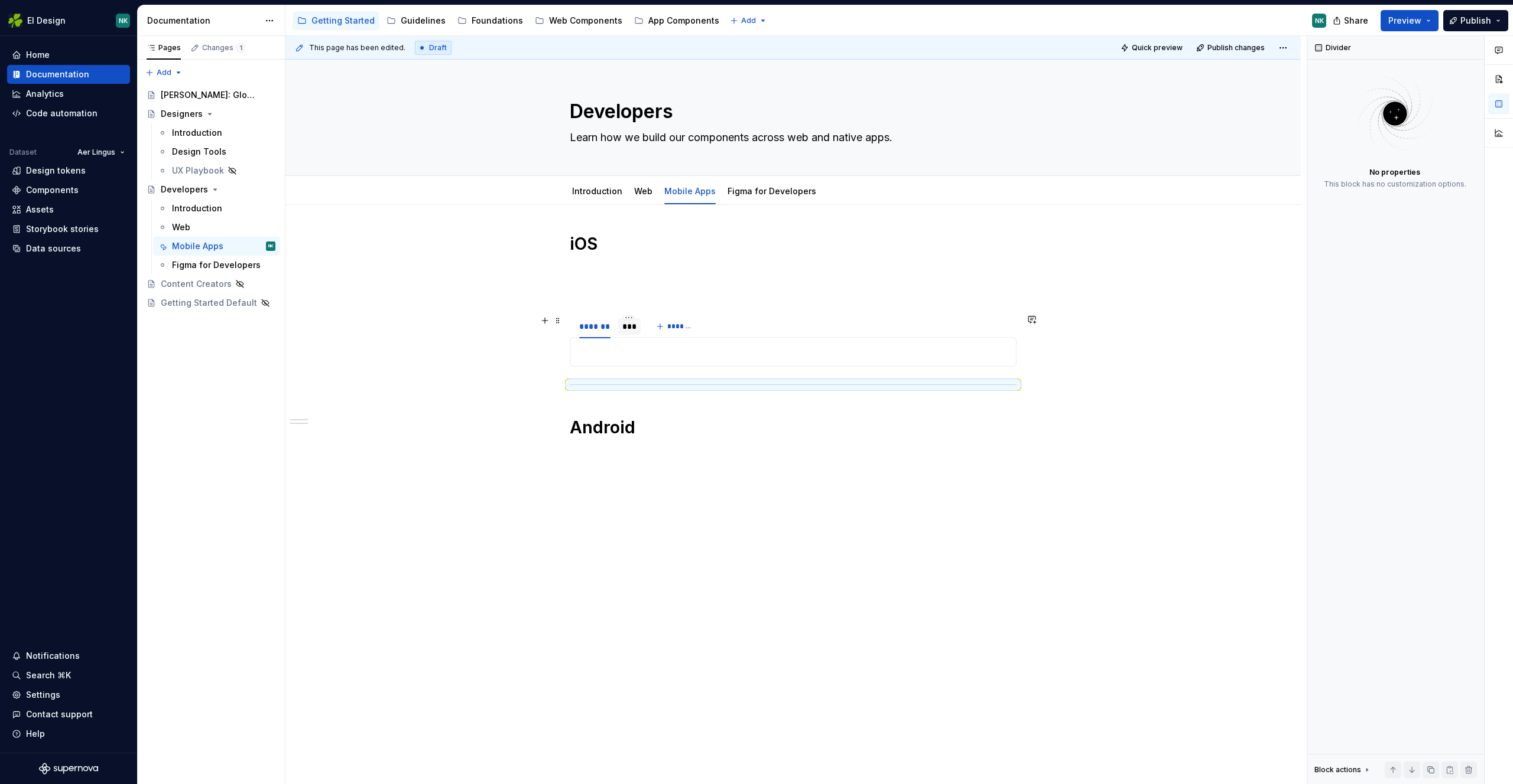
click at [621, 324] on div "***" at bounding box center [628, 326] width 23 height 17
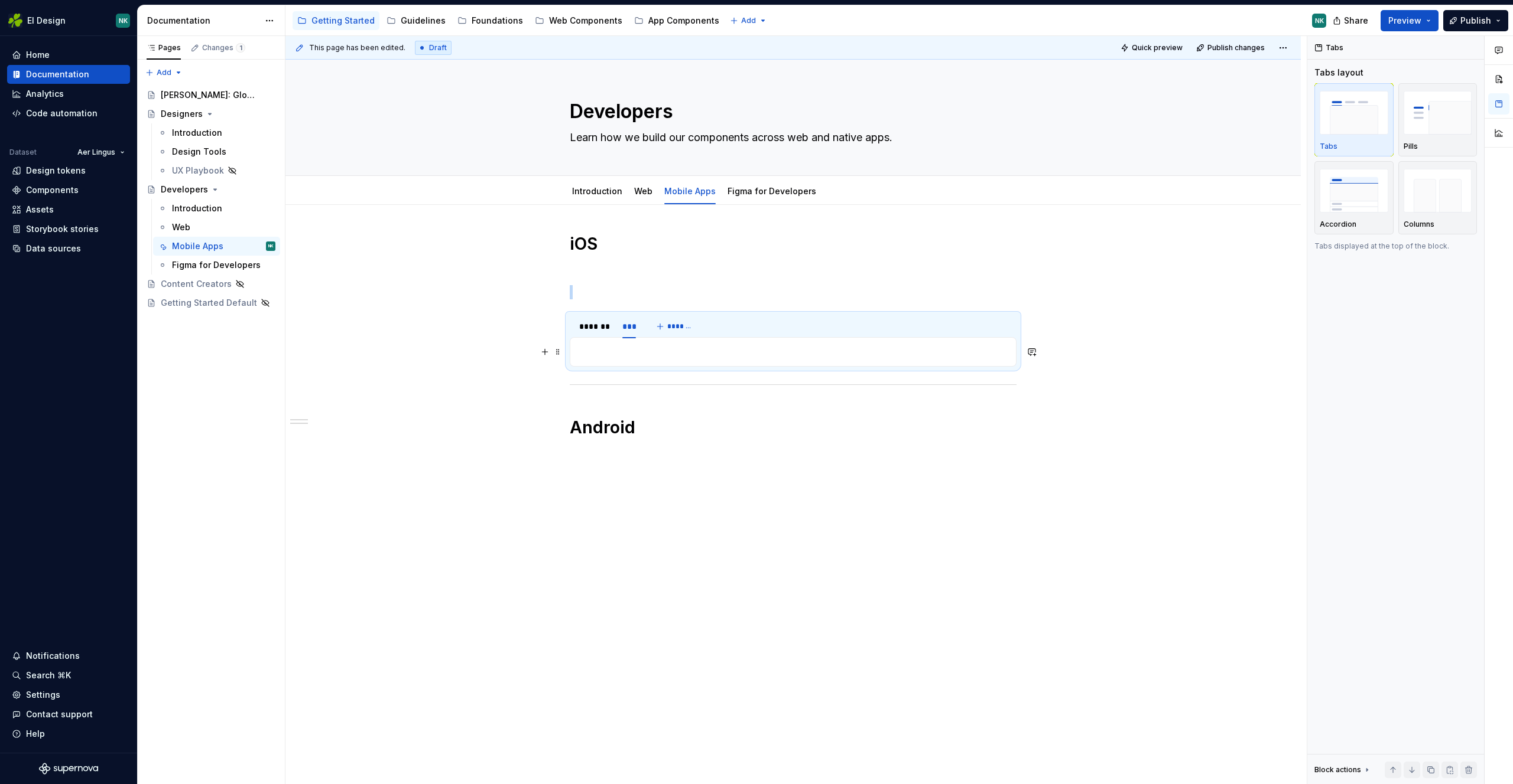
click at [610, 348] on p at bounding box center [792, 352] width 431 height 14
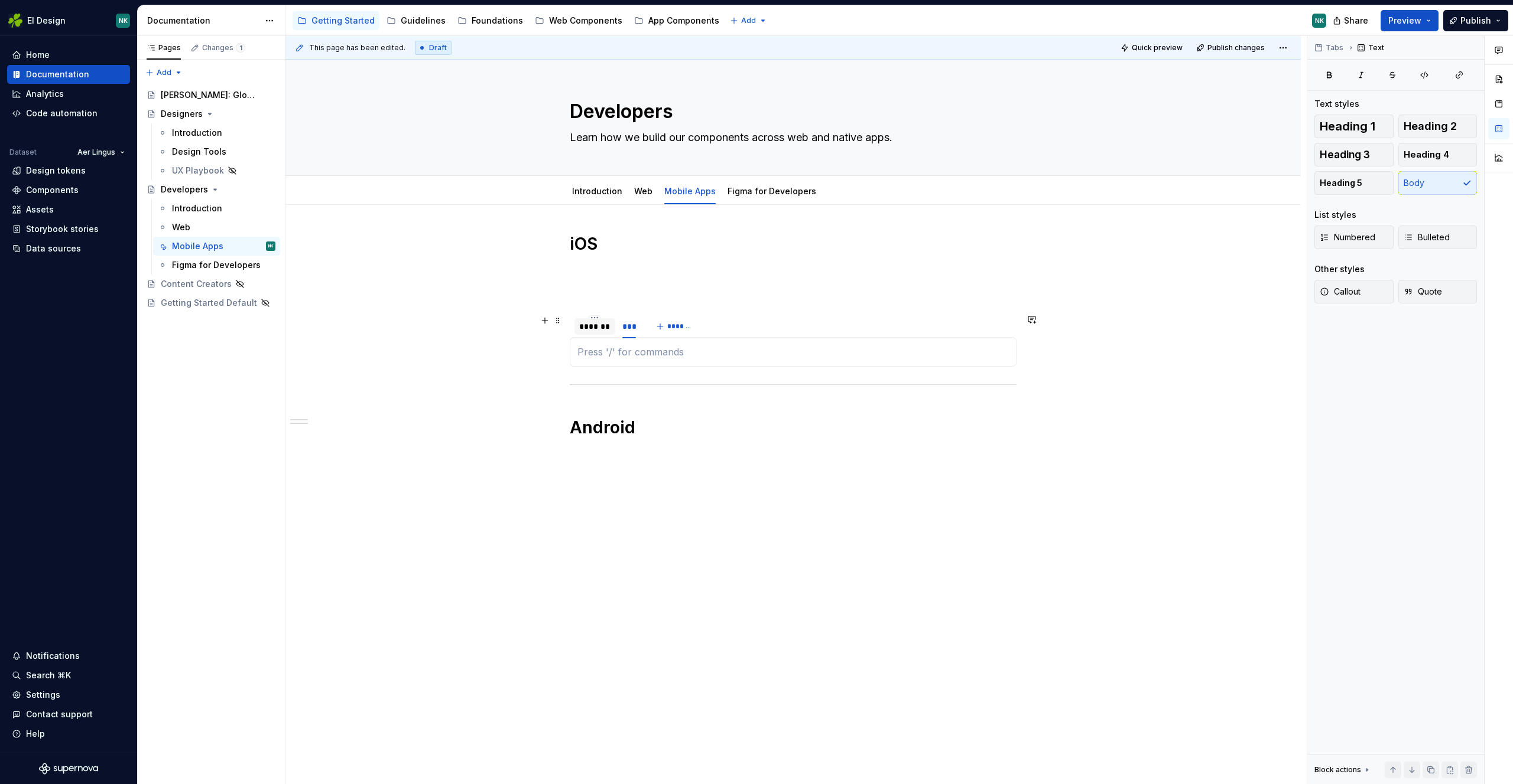
click at [587, 327] on div "*******" at bounding box center [594, 326] width 31 height 12
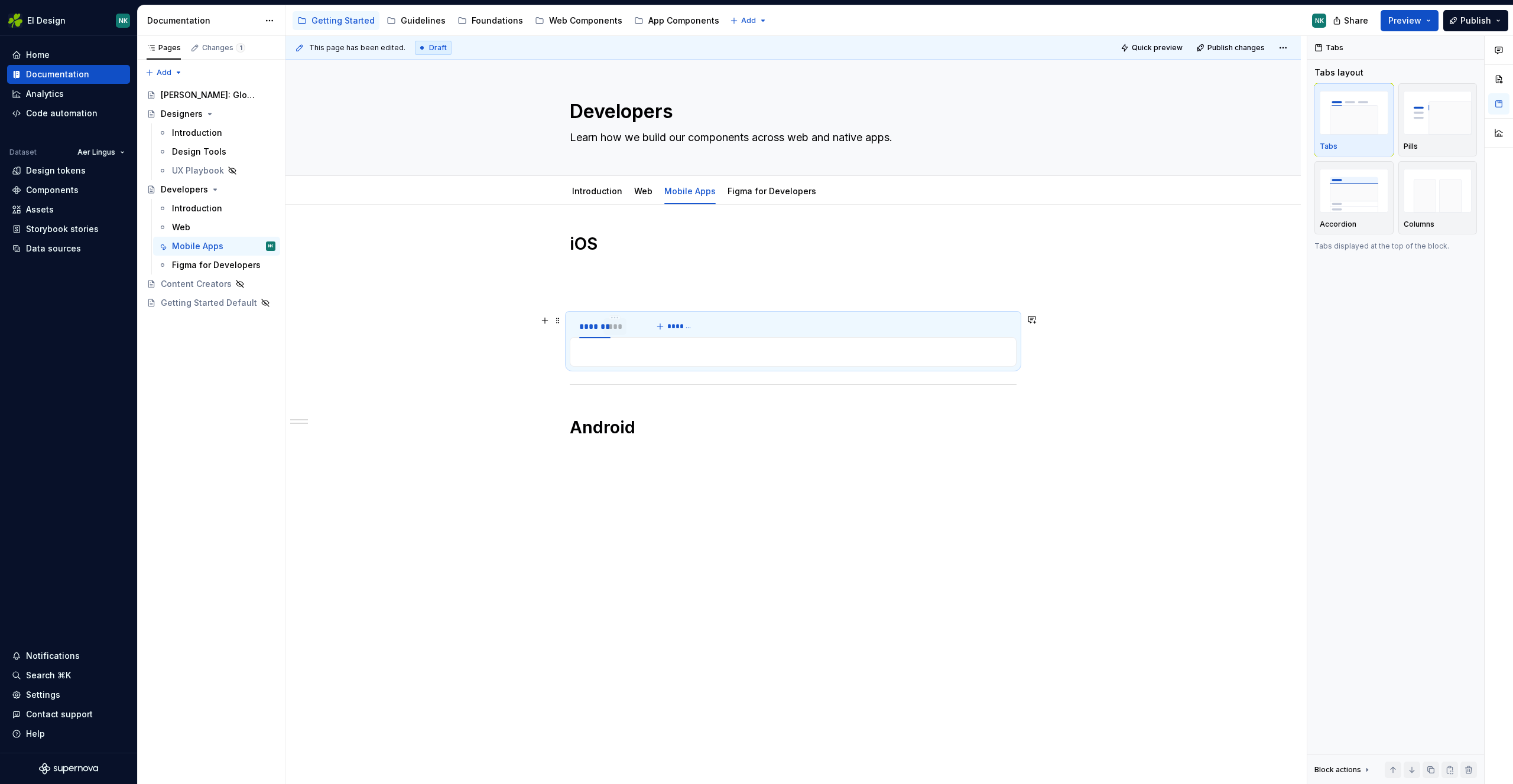
drag, startPoint x: 621, startPoint y: 326, endPoint x: 578, endPoint y: 326, distance: 43.0
click at [603, 326] on div "***" at bounding box center [614, 326] width 23 height 17
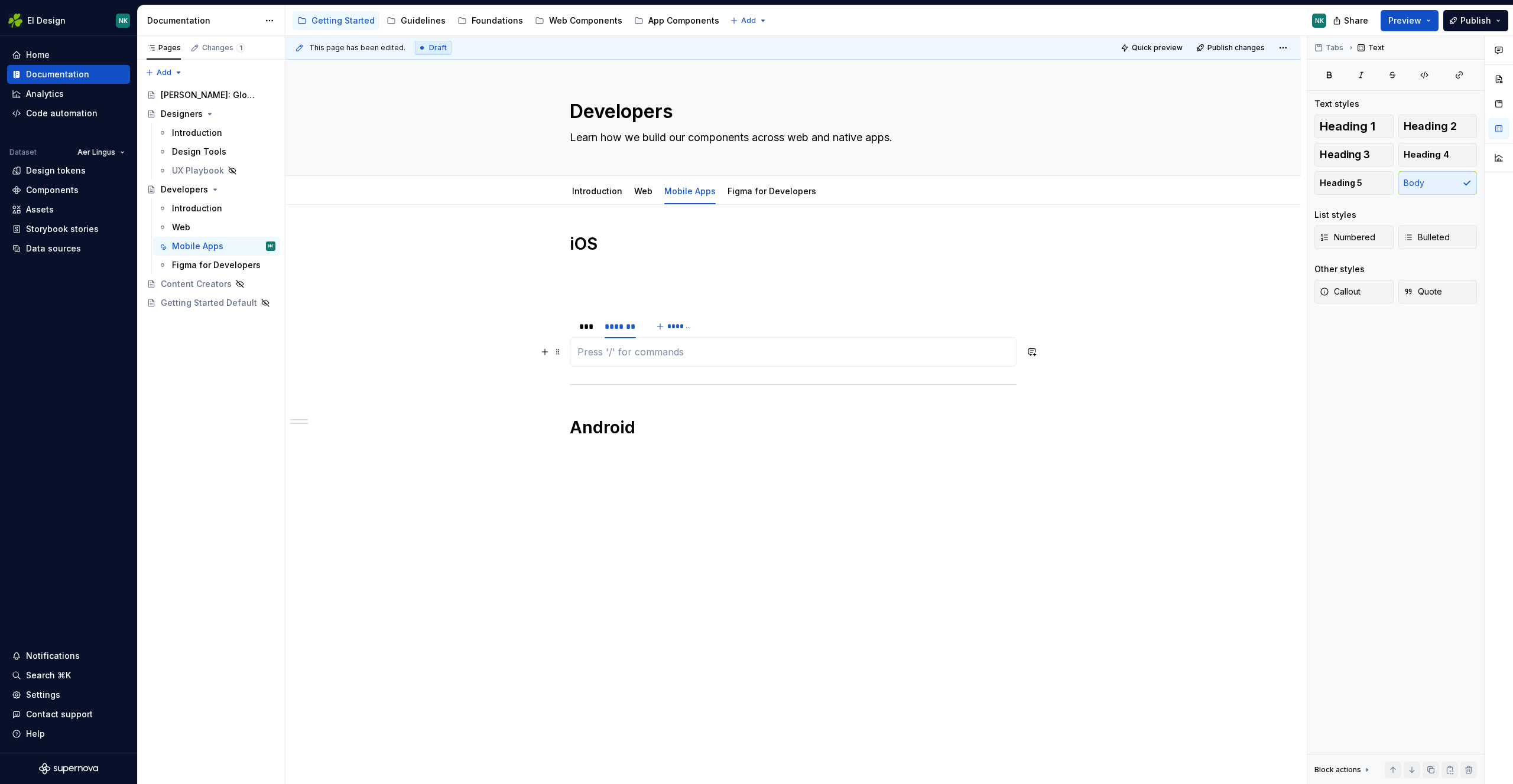
click at [613, 349] on p at bounding box center [792, 352] width 431 height 14
drag, startPoint x: 594, startPoint y: 255, endPoint x: 592, endPoint y: 249, distance: 6.3
click at [594, 254] on div "iOS *** ******* ******* Android" at bounding box center [792, 347] width 447 height 229
click at [592, 249] on h1 "iOS" at bounding box center [792, 243] width 447 height 21
click at [586, 247] on h1 "iOS" at bounding box center [792, 243] width 447 height 21
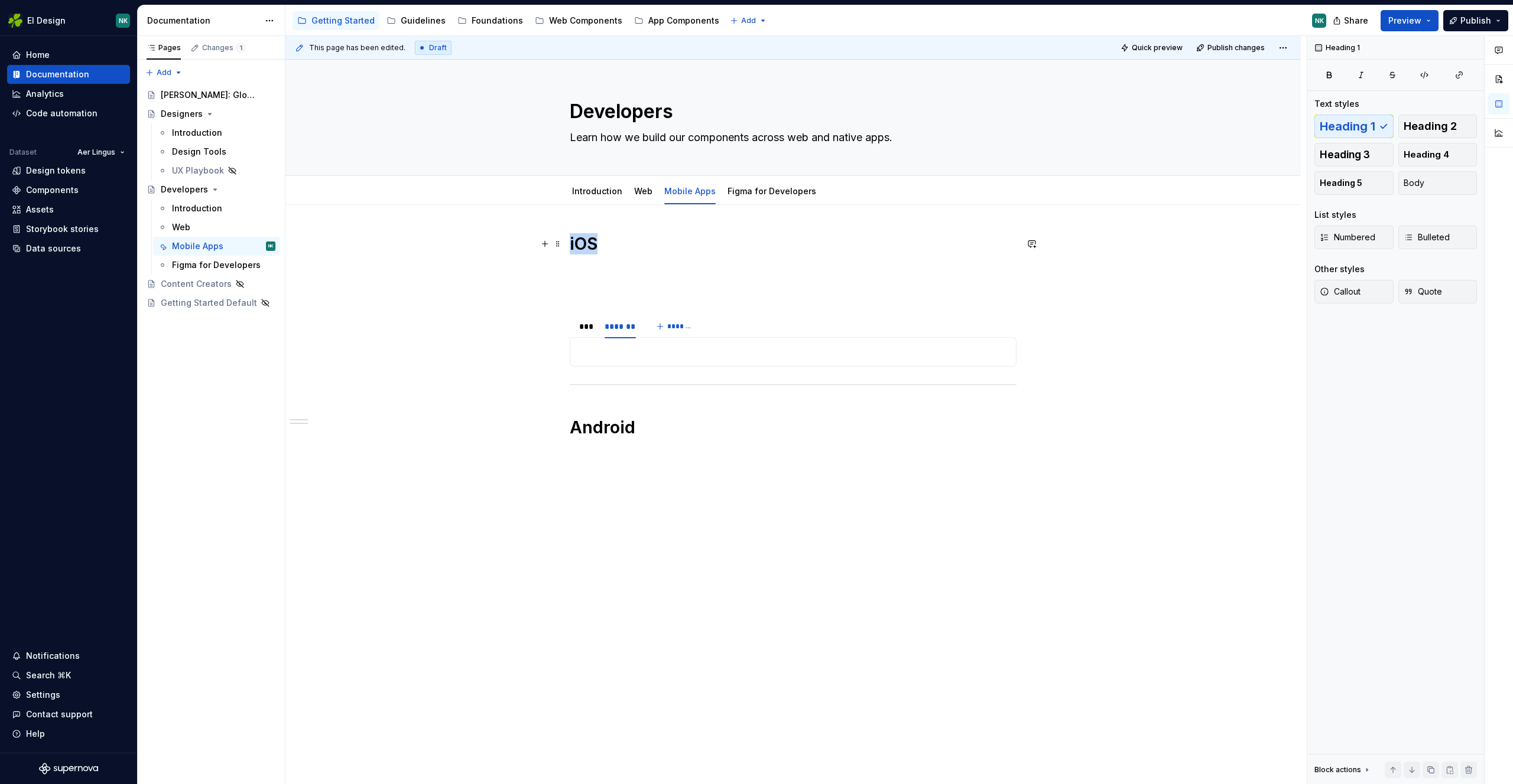
click at [586, 247] on h1 "iOS" at bounding box center [792, 243] width 447 height 21
click at [629, 358] on p at bounding box center [792, 352] width 431 height 14
click at [634, 354] on p at bounding box center [792, 352] width 431 height 14
click at [585, 317] on html "EI Design NK Home Documentation Analytics Code automation Dataset Aer Lingus De…" at bounding box center [756, 392] width 1513 height 784
click at [818, 366] on html "EI Design NK Home Documentation Analytics Code automation Dataset Aer Lingus De…" at bounding box center [756, 392] width 1513 height 784
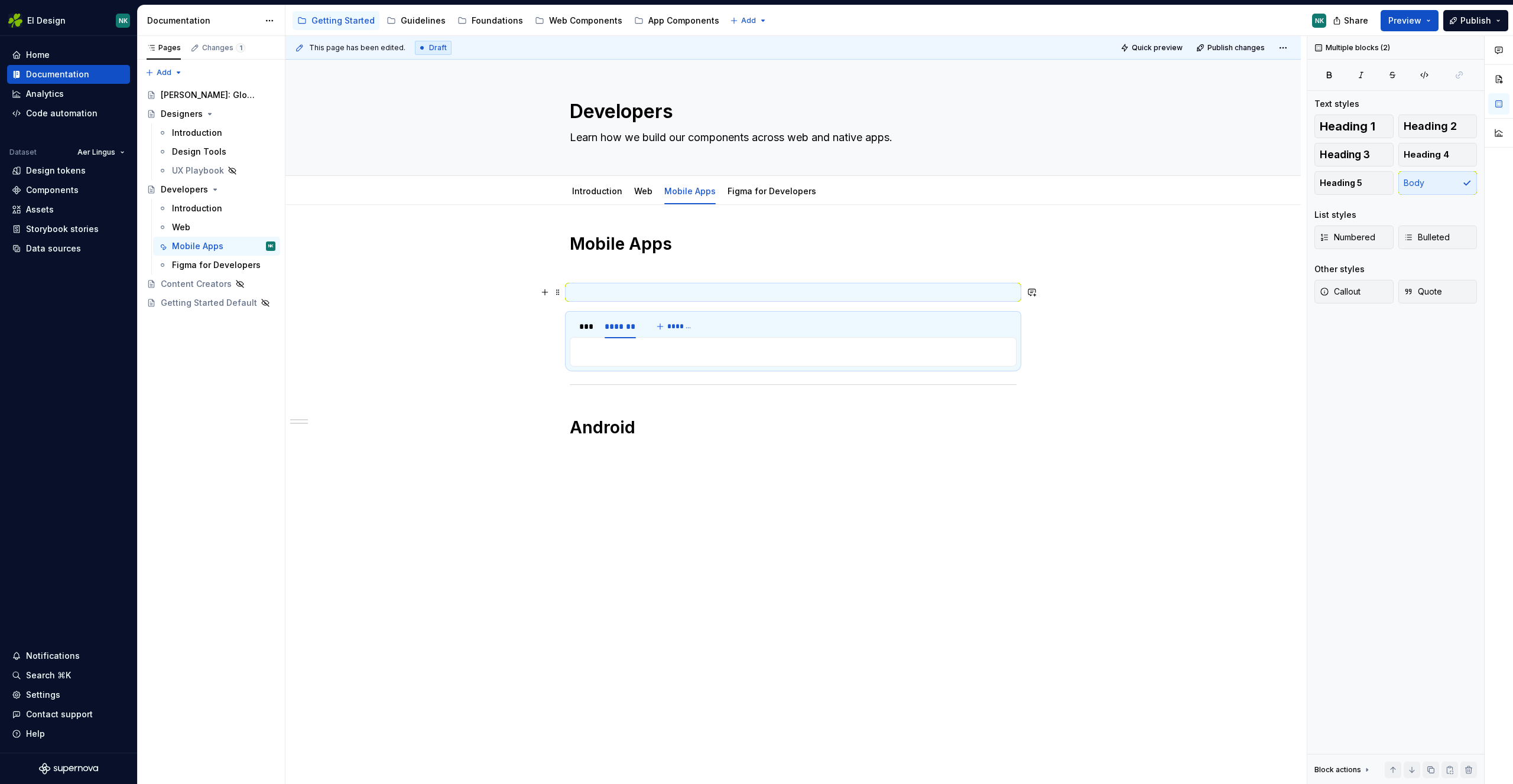
click at [686, 295] on p at bounding box center [792, 293] width 447 height 14
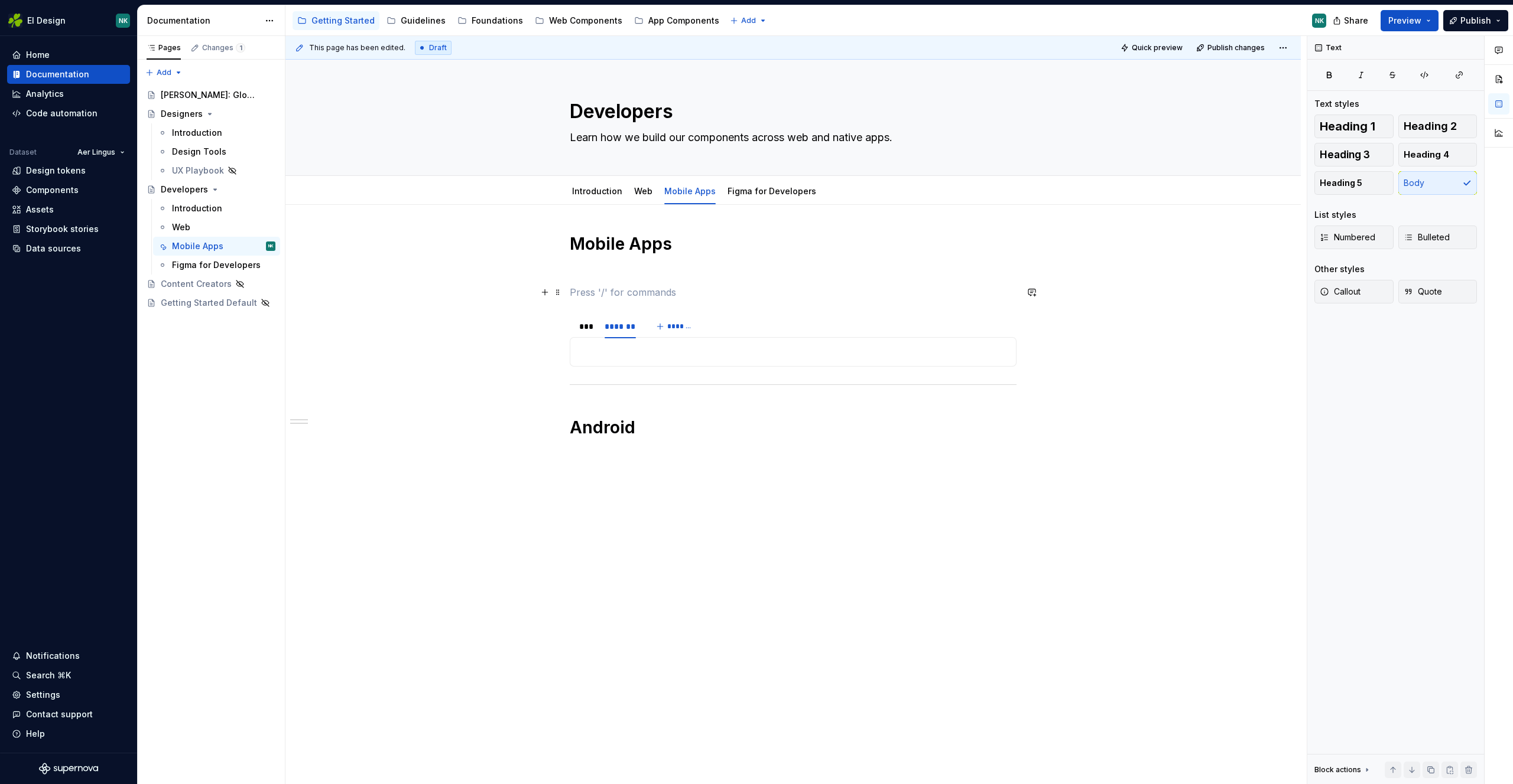
click at [680, 289] on p at bounding box center [792, 293] width 447 height 14
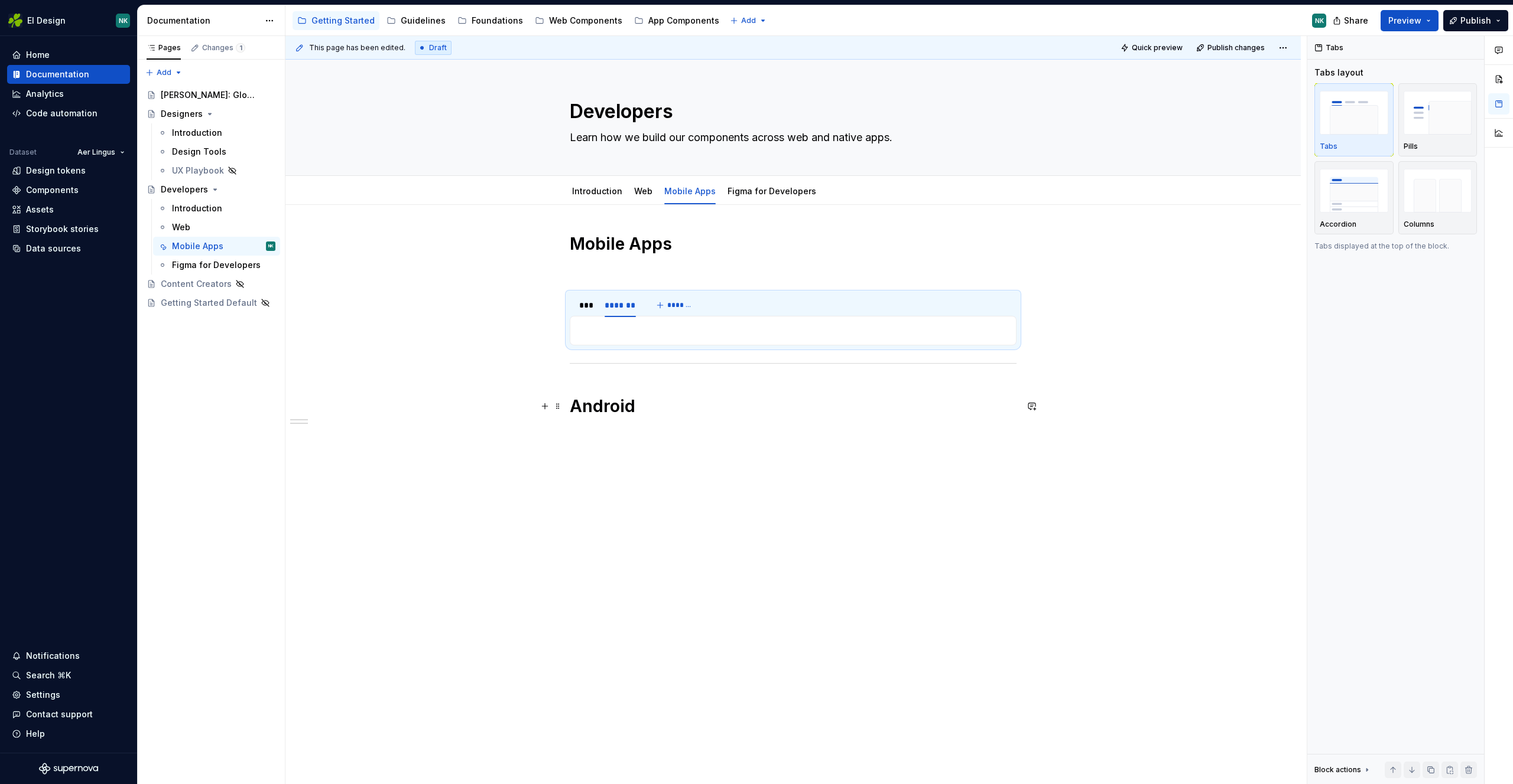
click at [669, 412] on h1 "Android" at bounding box center [792, 406] width 447 height 21
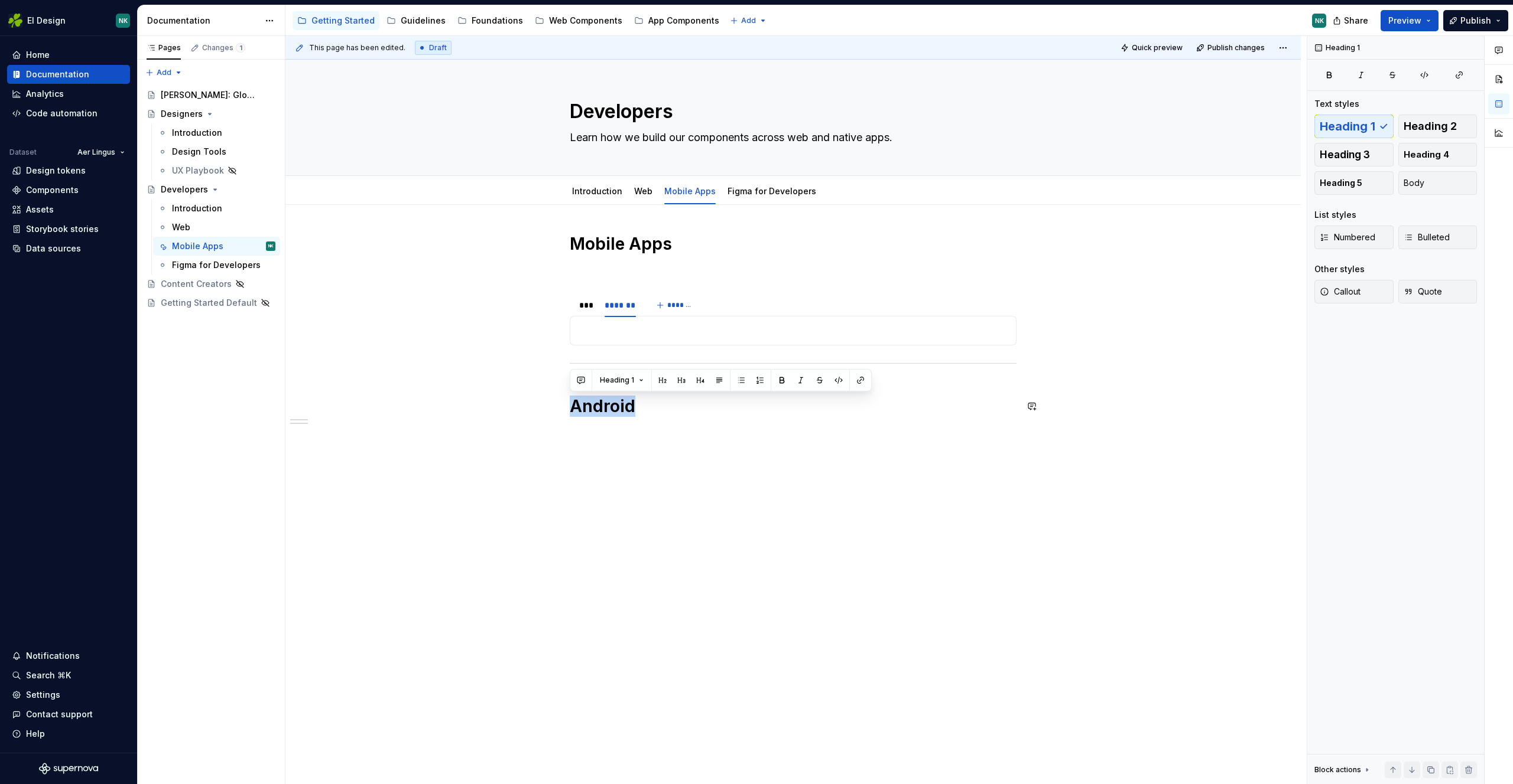
drag, startPoint x: 658, startPoint y: 402, endPoint x: 570, endPoint y: 368, distance: 94.3
click at [570, 368] on div "Mobile Apps *** ******* ******* Android" at bounding box center [792, 336] width 447 height 207
click at [658, 262] on div "Mobile Apps *** ******* *******" at bounding box center [792, 302] width 447 height 140
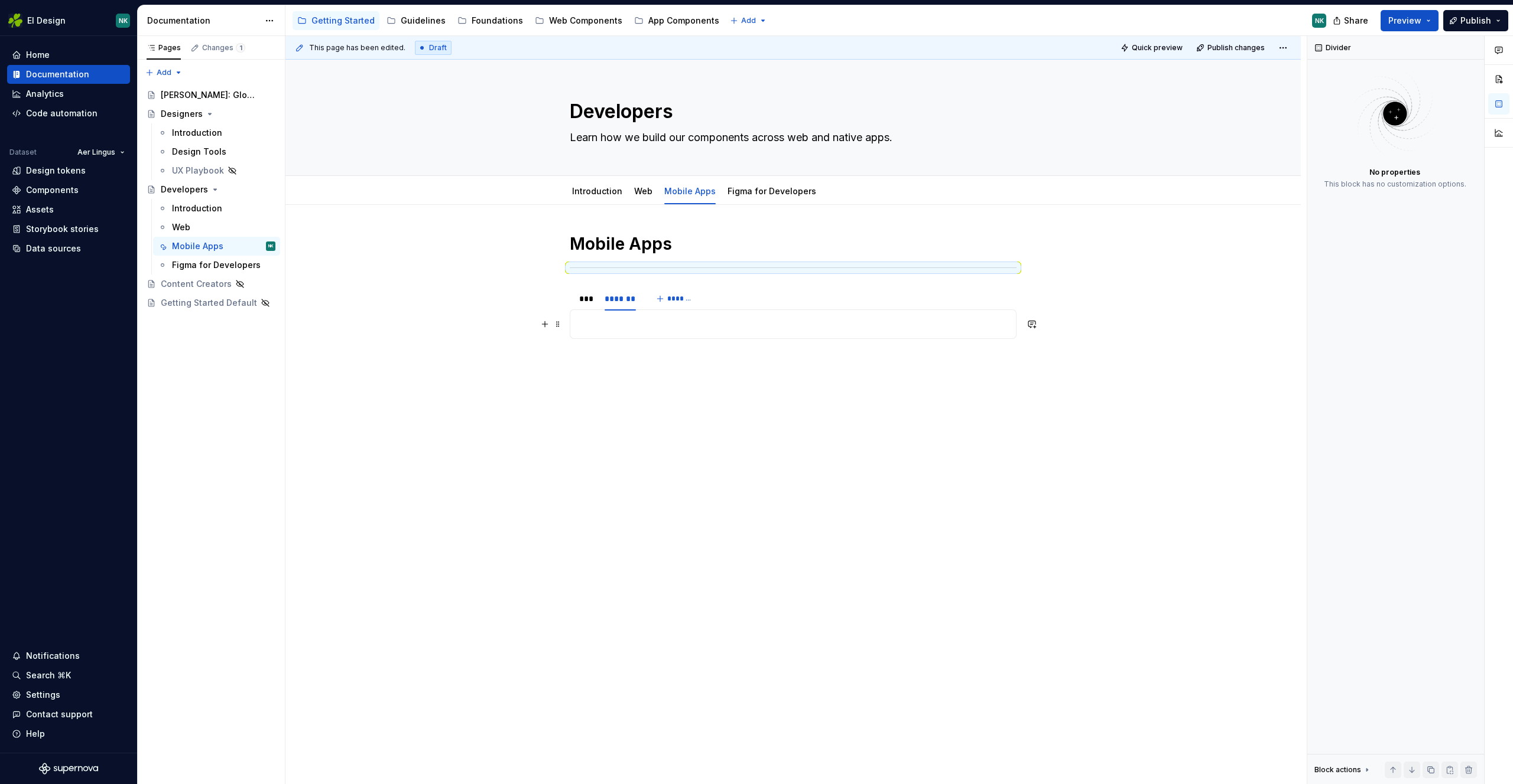
click at [637, 321] on p at bounding box center [792, 324] width 431 height 14
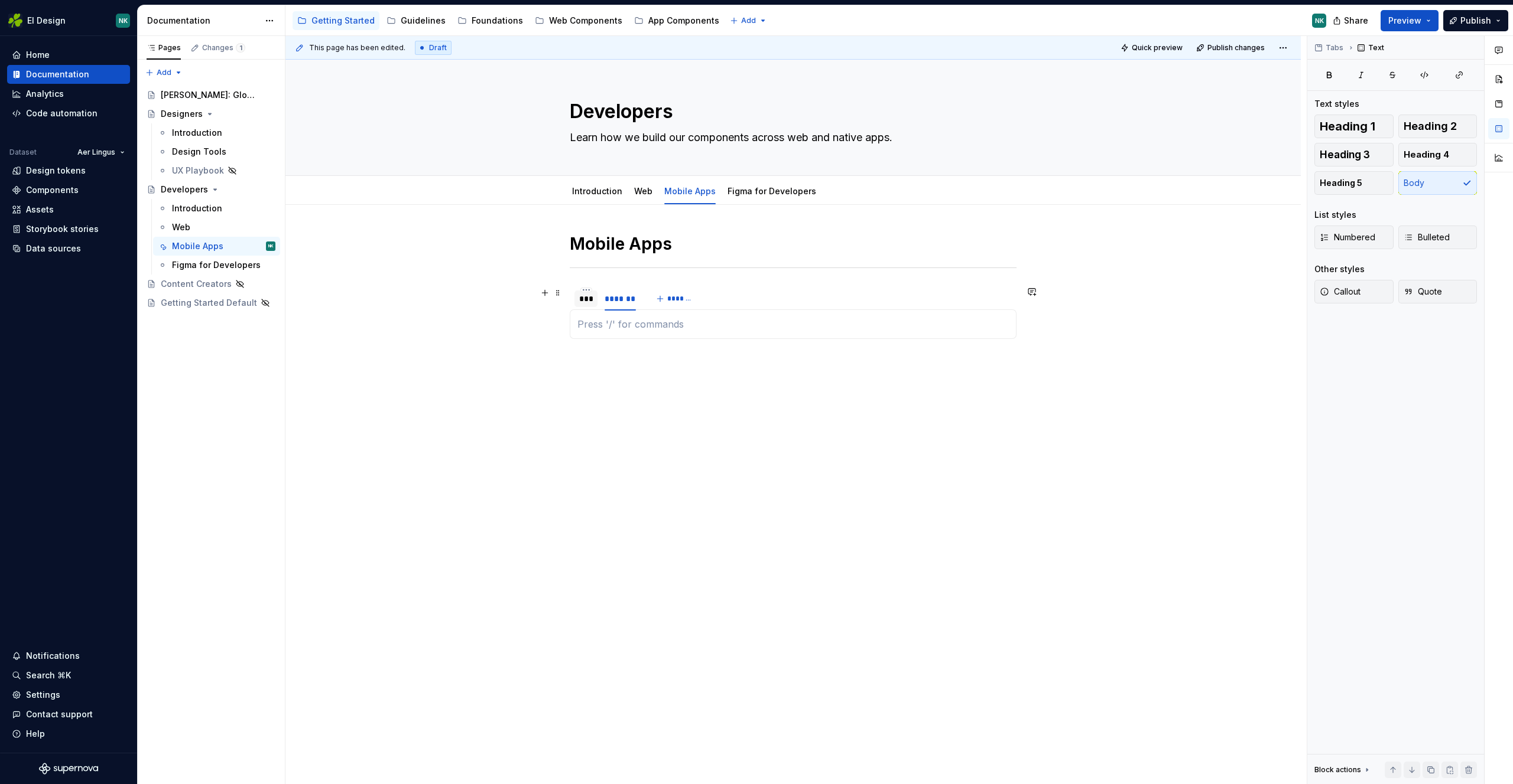
click at [580, 297] on div "***" at bounding box center [586, 298] width 14 height 12
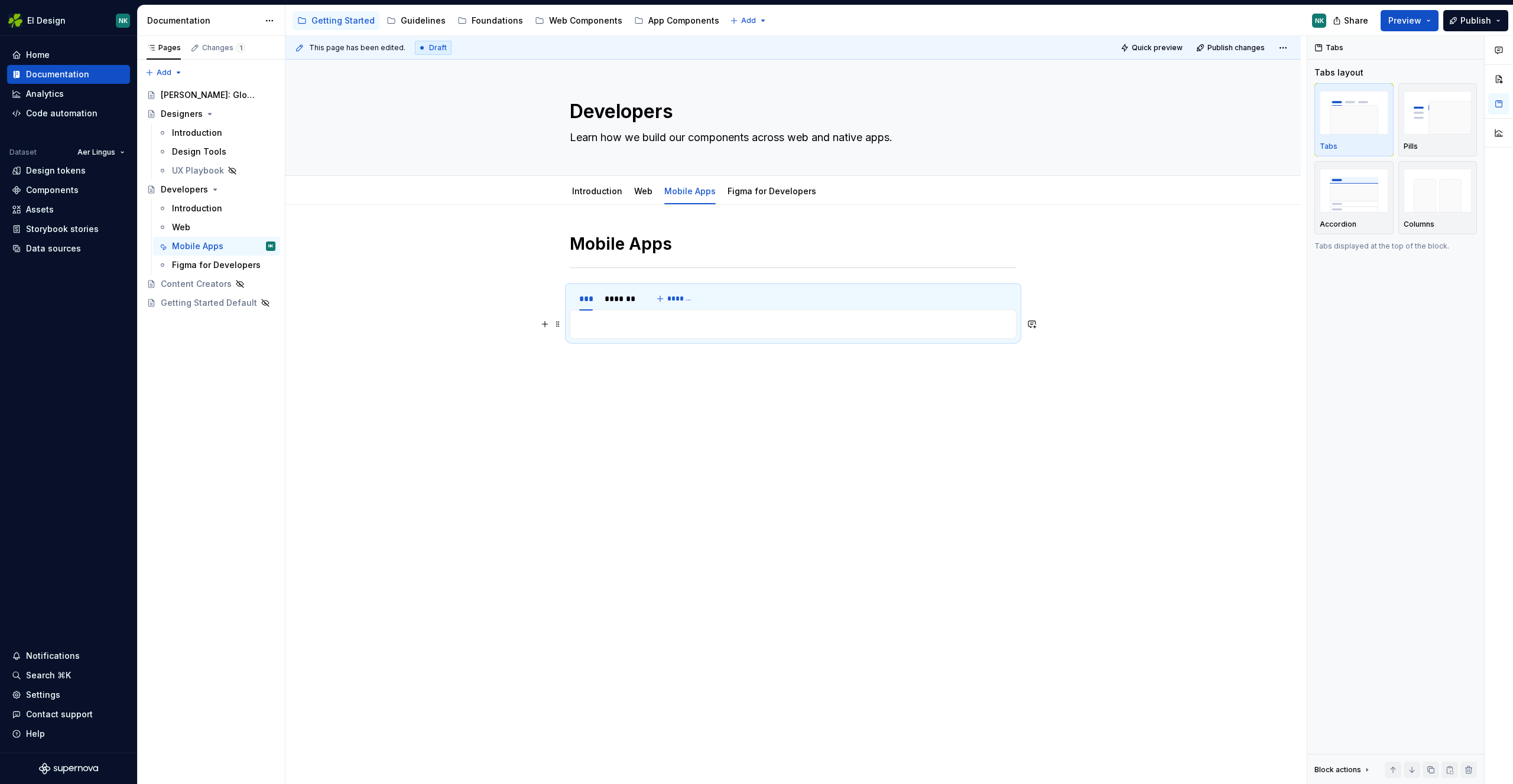
click at [590, 319] on p at bounding box center [792, 324] width 431 height 14
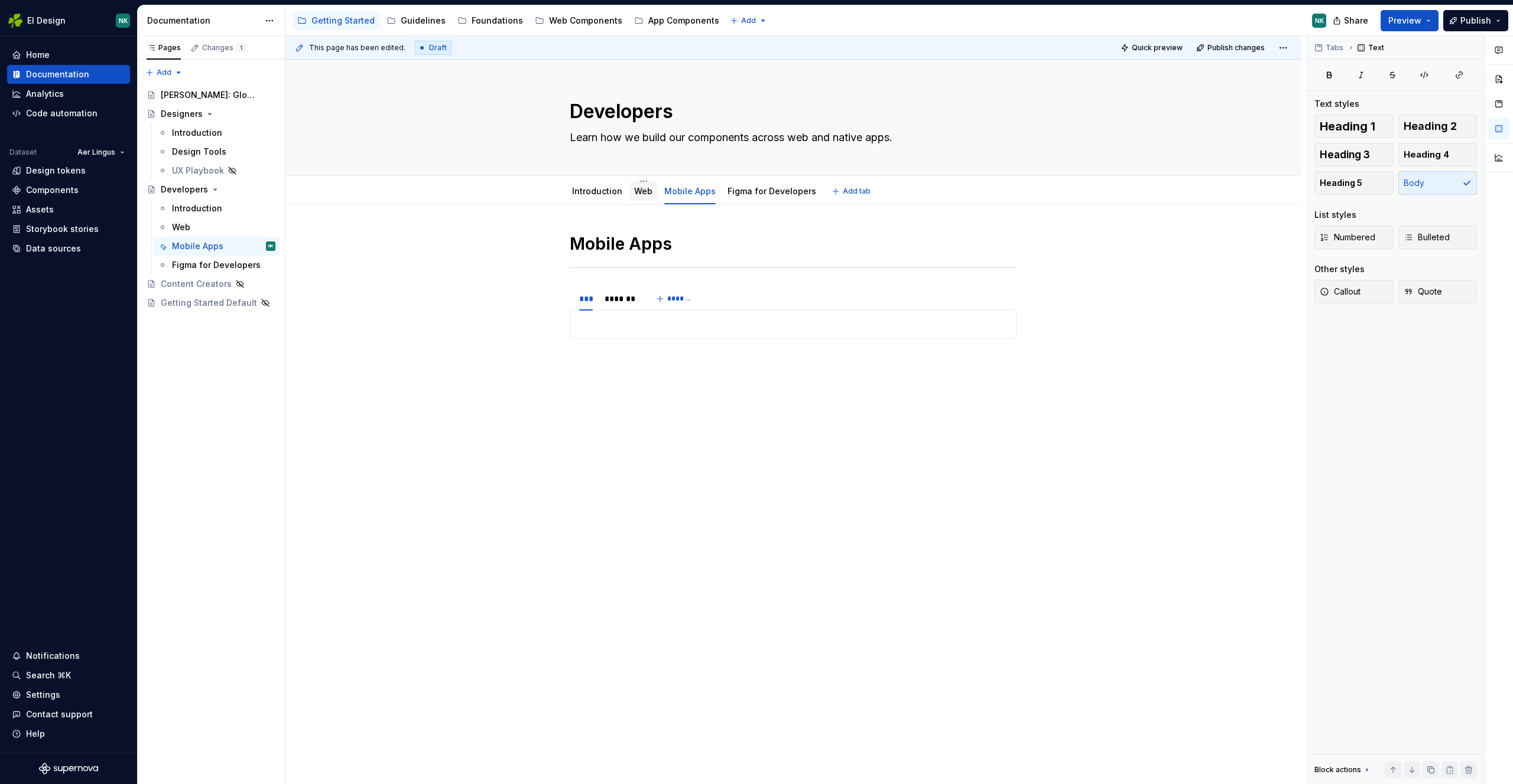
click at [634, 195] on link "Web" at bounding box center [643, 191] width 18 height 10
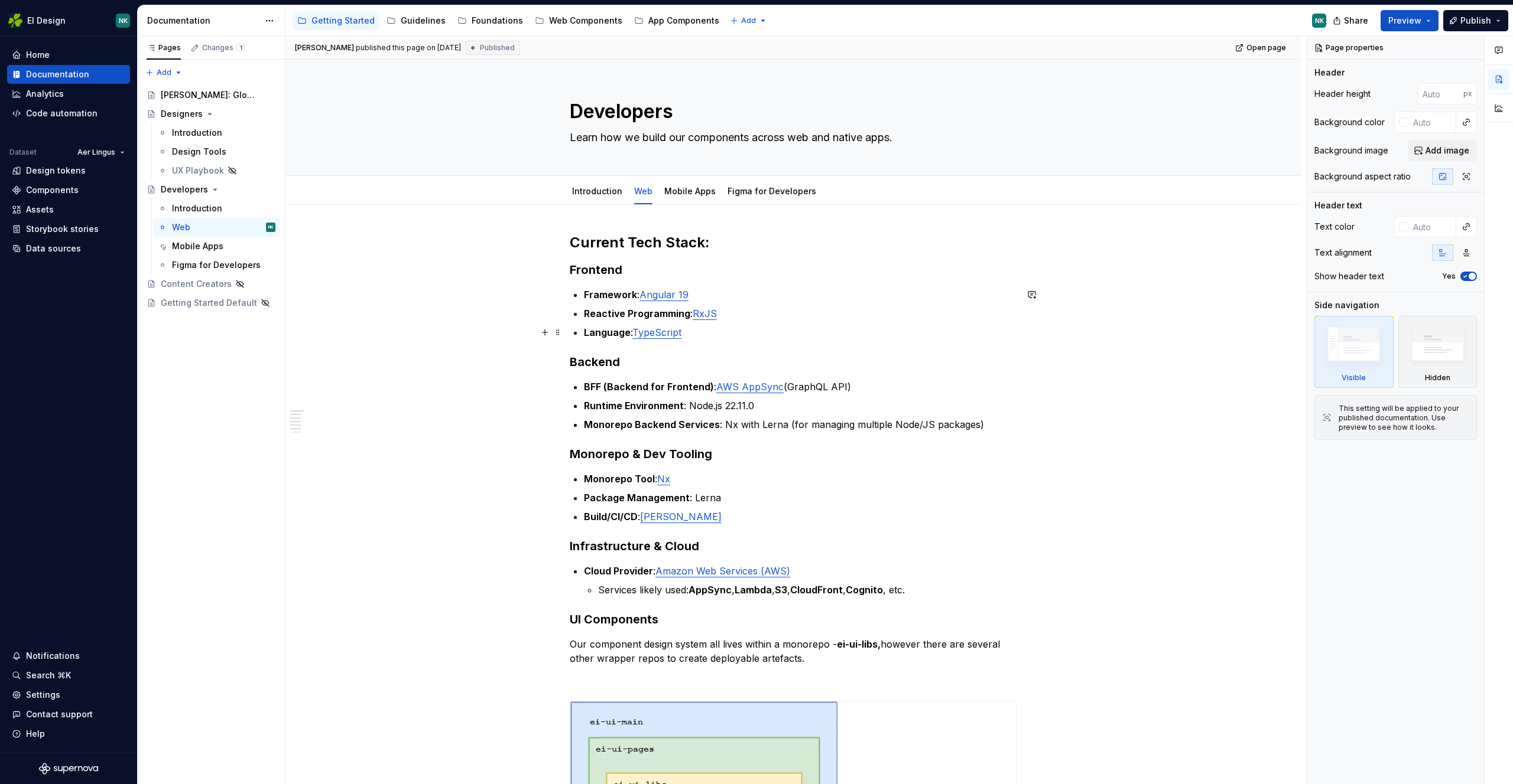
click at [678, 306] on p "Reactive Programming : RxJS" at bounding box center [799, 313] width 432 height 14
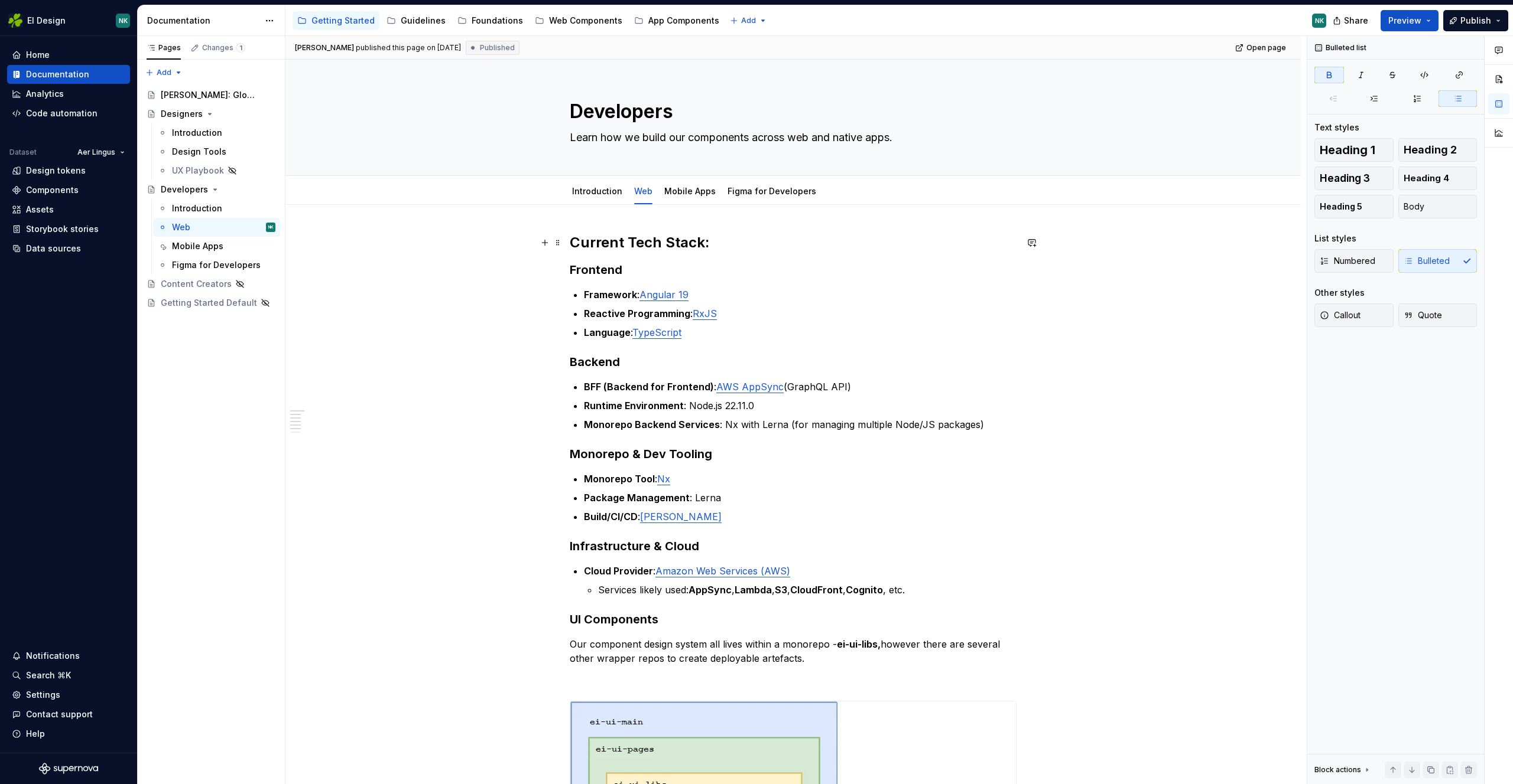
click at [576, 241] on h2 "Current Tech Stack:" at bounding box center [792, 242] width 447 height 19
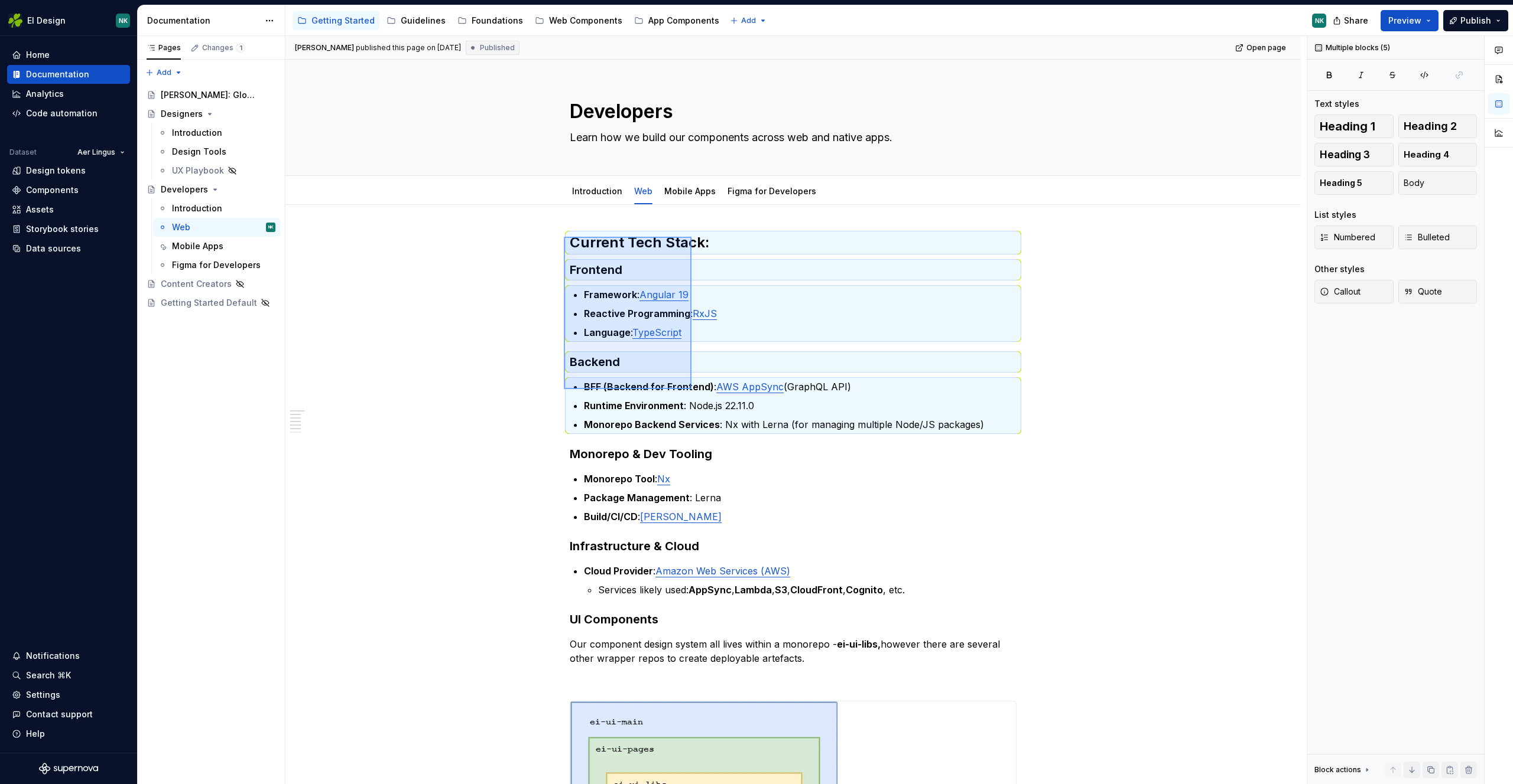
type textarea "*"
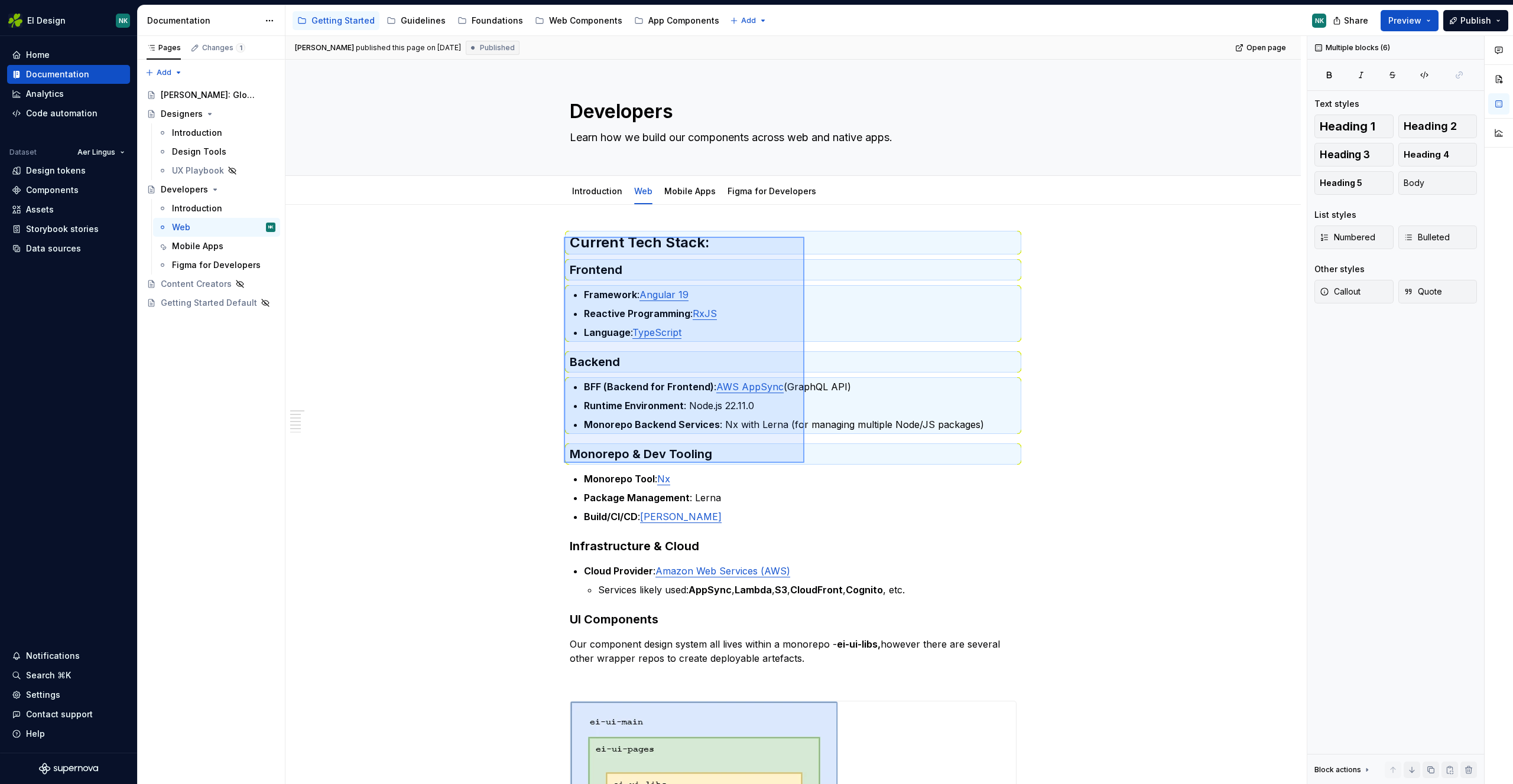
drag, startPoint x: 572, startPoint y: 244, endPoint x: 804, endPoint y: 464, distance: 319.7
click at [804, 464] on div "[PERSON_NAME] published this page on [DATE] Published Open page Developers Lear…" at bounding box center [796, 410] width 1021 height 749
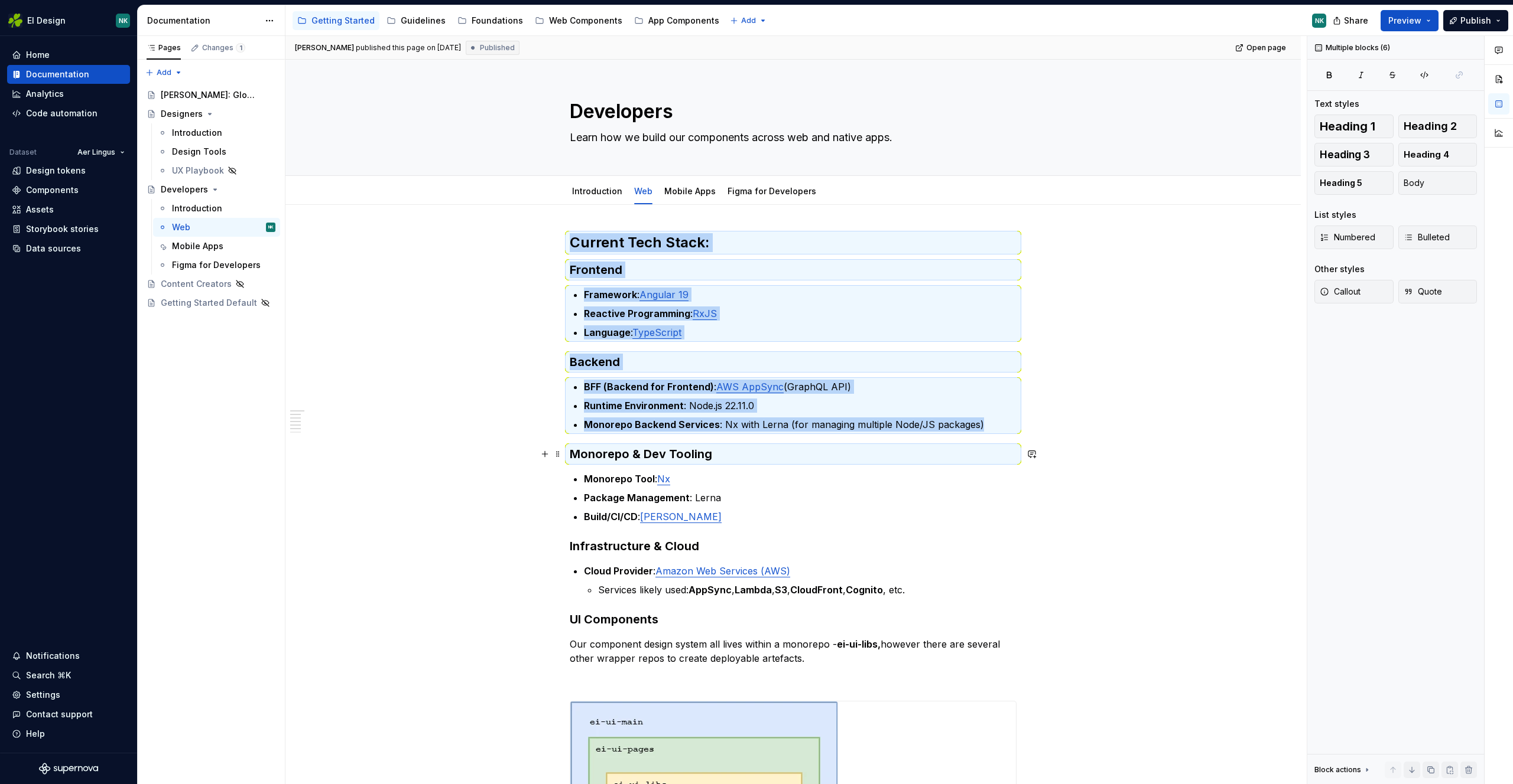
click at [807, 460] on h3 "Monorepo & Dev Tooling" at bounding box center [792, 454] width 447 height 17
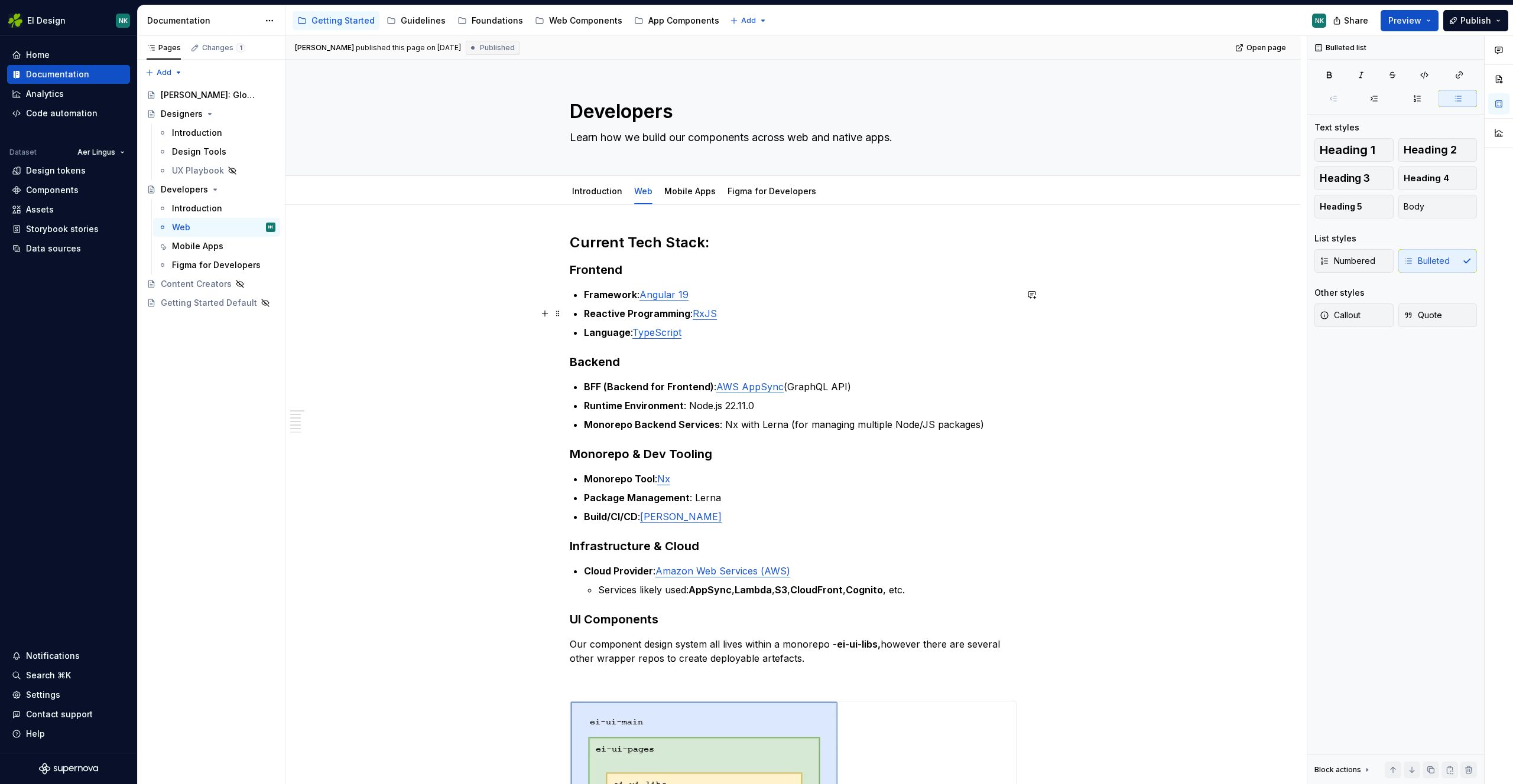
click at [768, 315] on p "Reactive Programming : RxJS" at bounding box center [799, 313] width 432 height 14
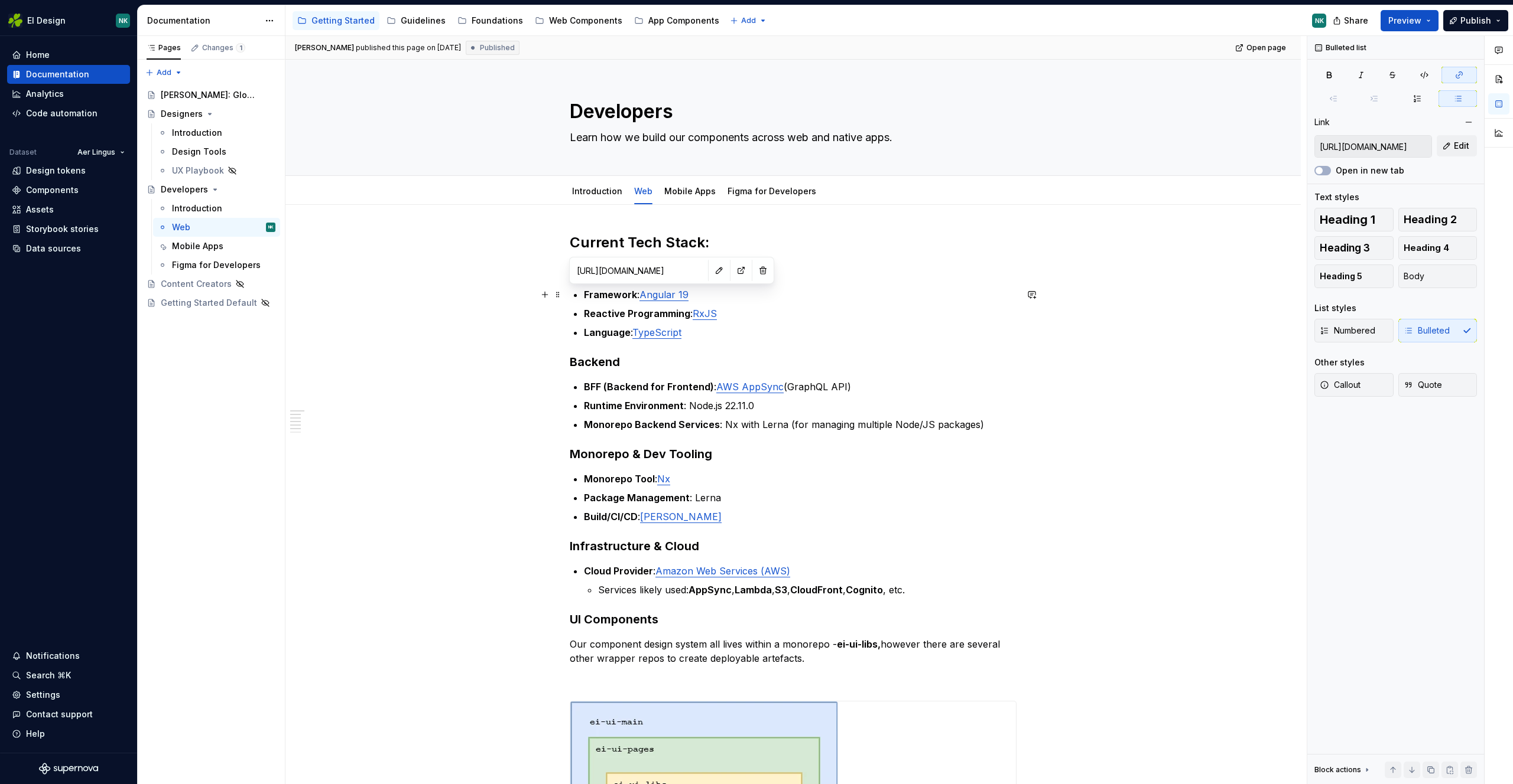
click at [655, 298] on link "Angular 19" at bounding box center [663, 294] width 49 height 12
type input "[URL][DOMAIN_NAME]"
click at [706, 311] on link "RxJS" at bounding box center [705, 313] width 24 height 12
type input "[URL][DOMAIN_NAME]"
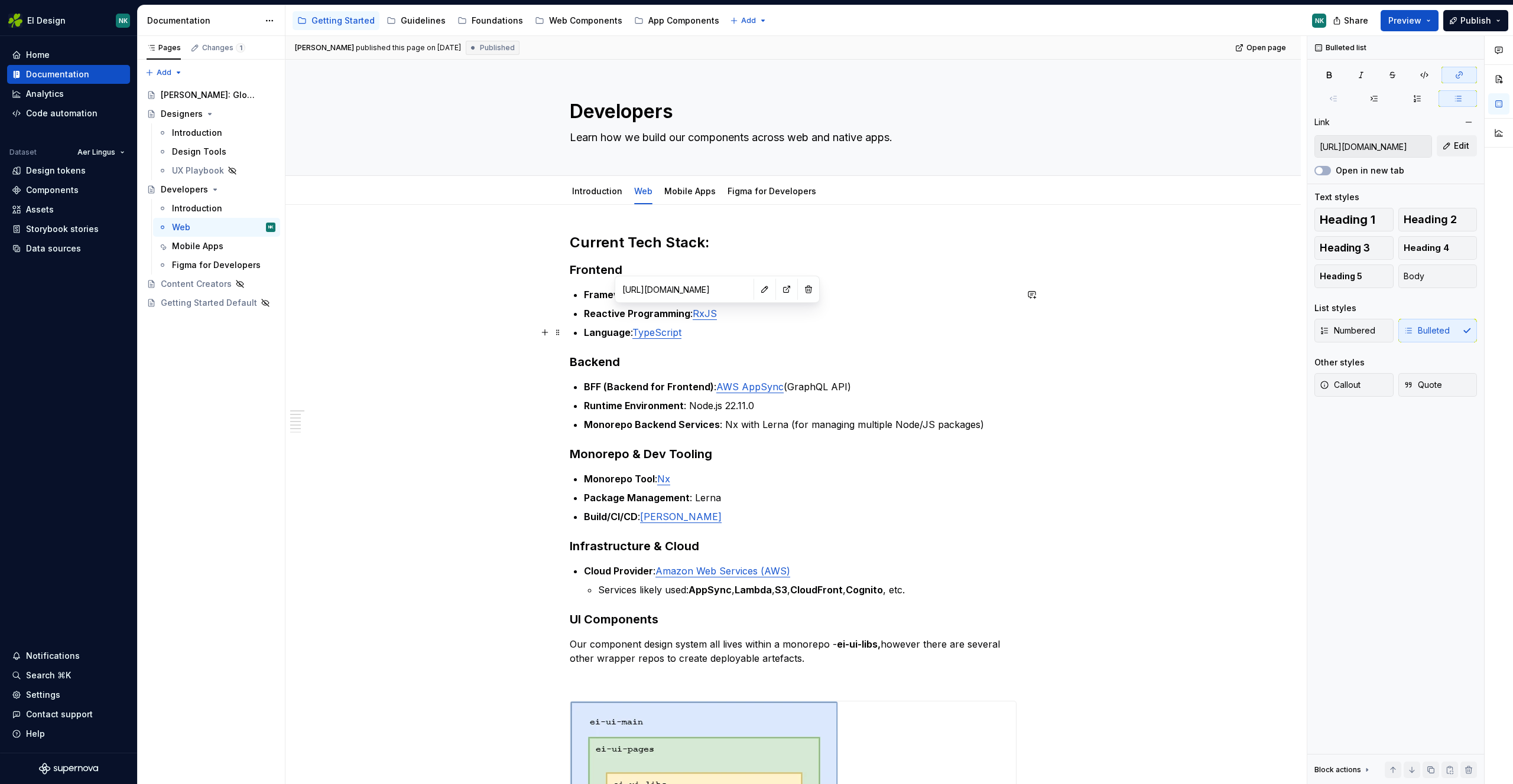
type input "[URL][DOMAIN_NAME]"
click at [662, 335] on link "TypeScript" at bounding box center [656, 332] width 49 height 12
click at [805, 356] on h3 "Backend" at bounding box center [792, 362] width 447 height 17
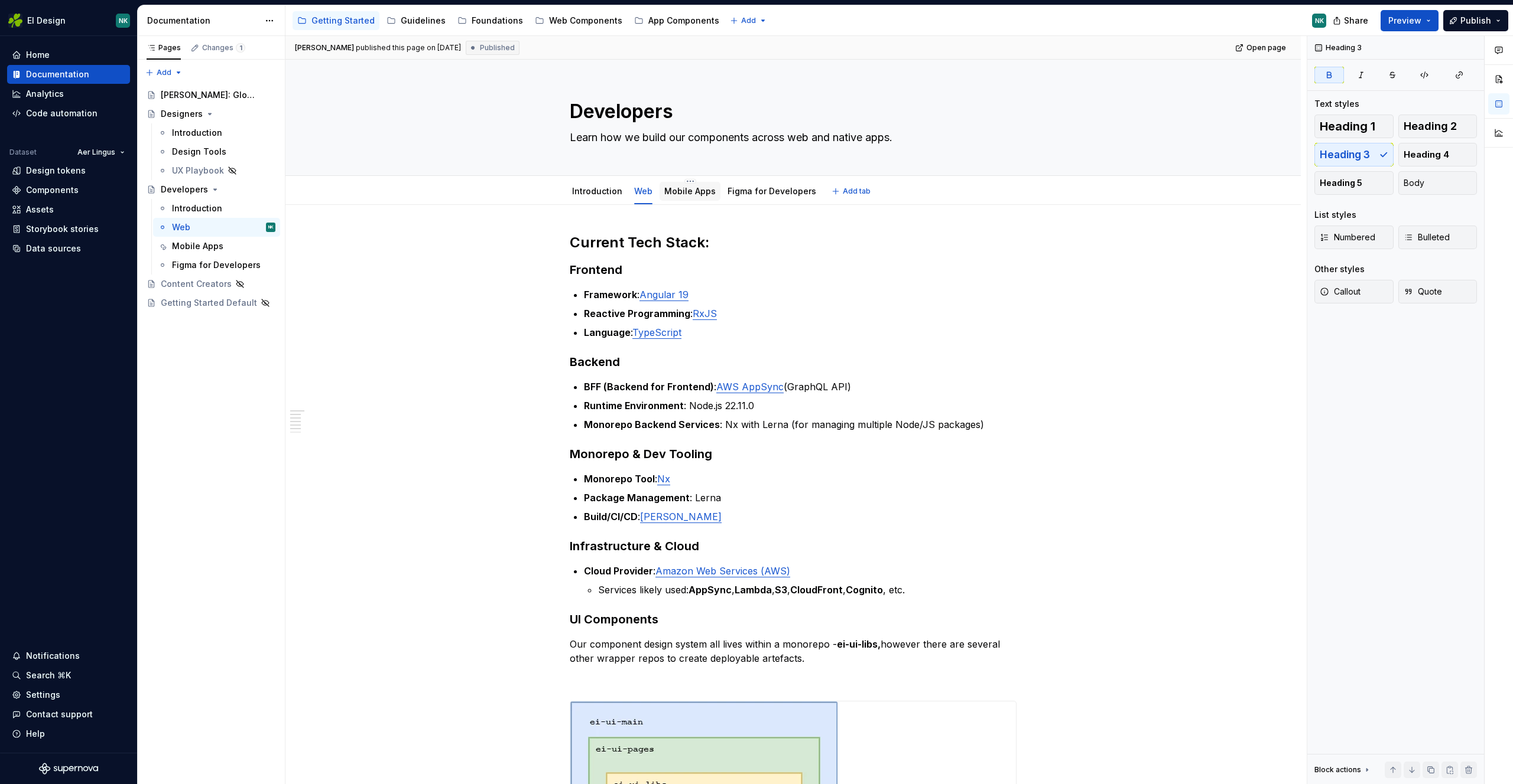
click at [677, 192] on link "Mobile Apps" at bounding box center [690, 191] width 52 height 10
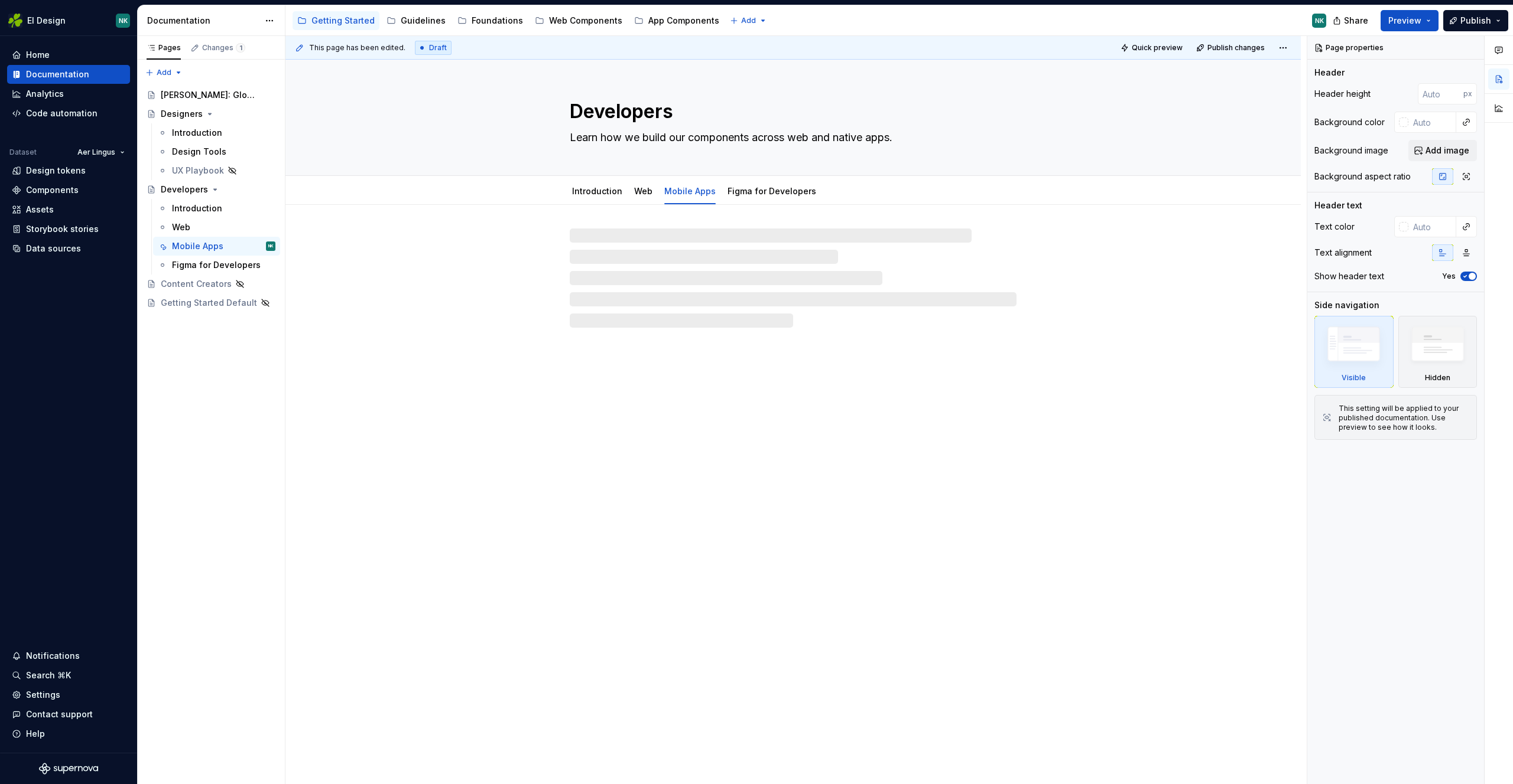
type textarea "*"
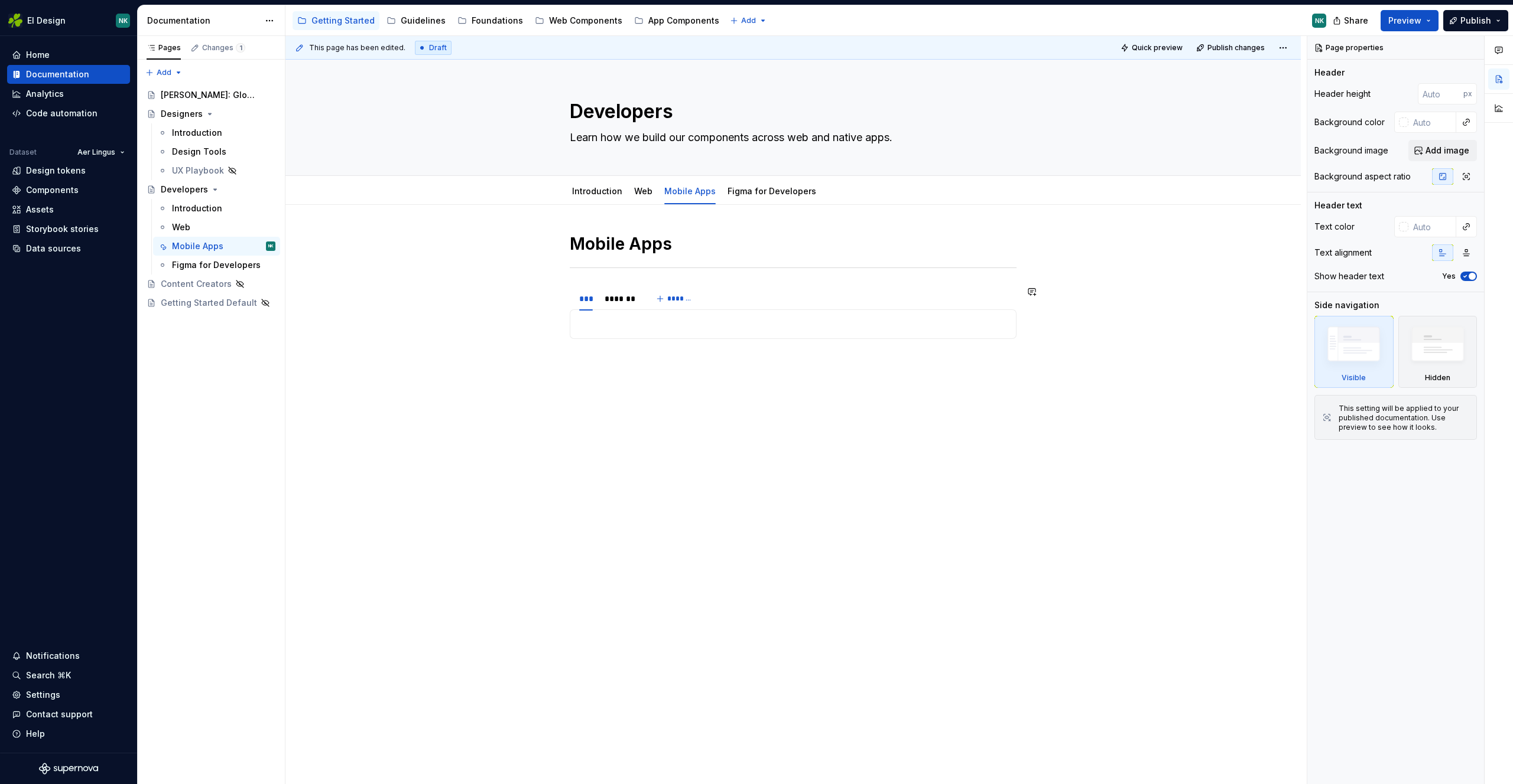
click at [614, 330] on p at bounding box center [792, 324] width 431 height 14
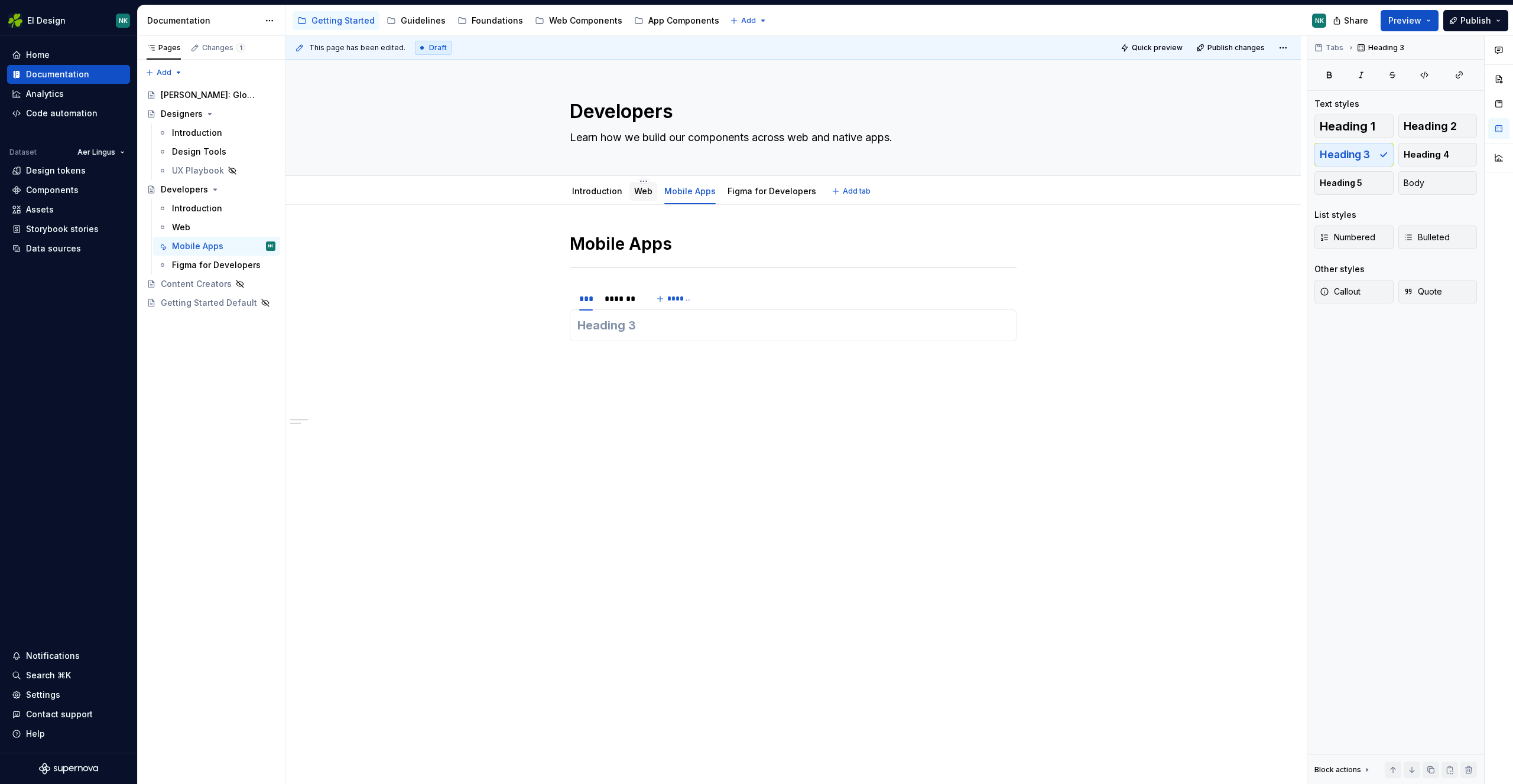
click at [640, 187] on link "Web" at bounding box center [643, 191] width 18 height 10
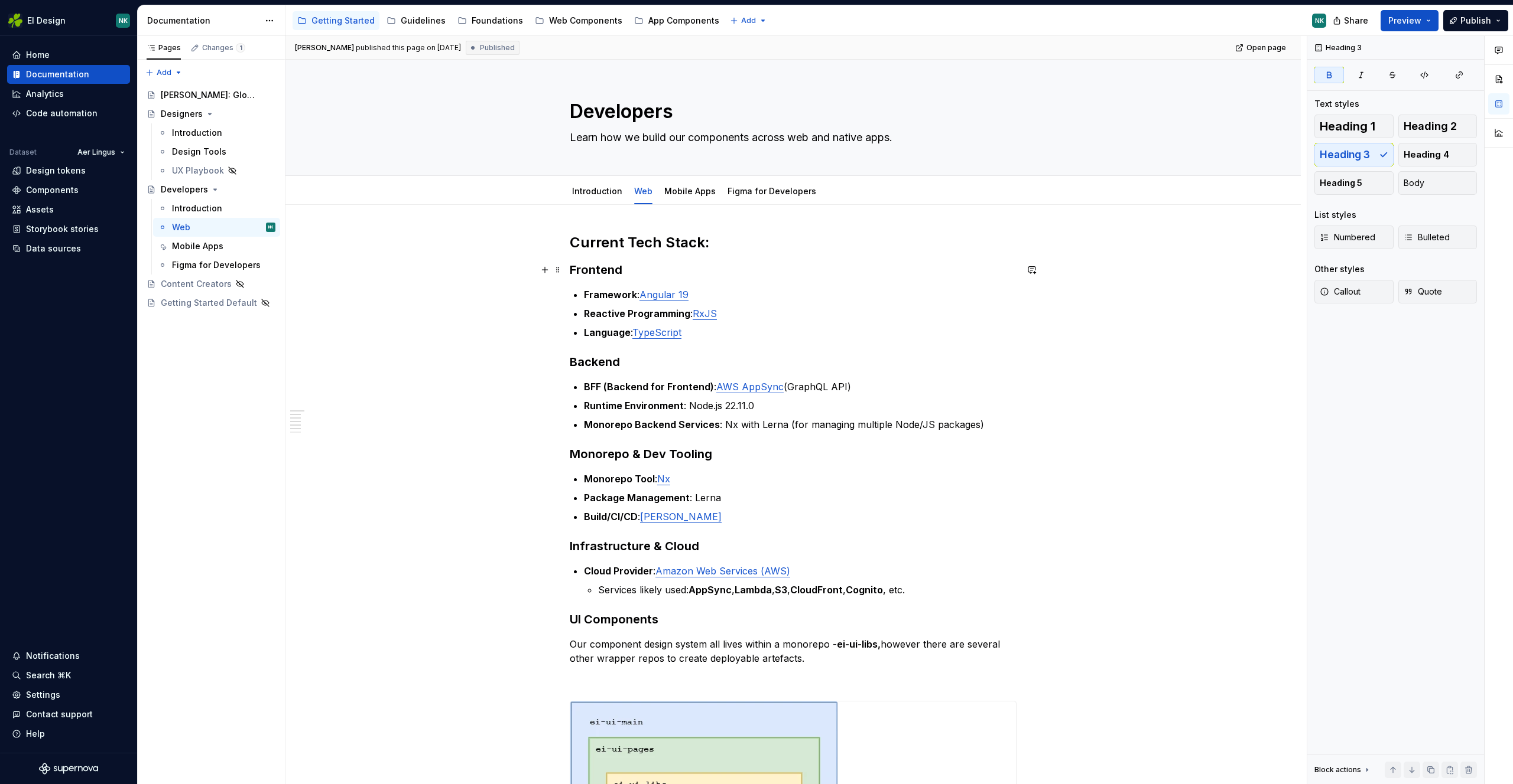
click at [569, 266] on strong "Frontend" at bounding box center [595, 270] width 53 height 14
click at [689, 197] on div "Mobile Apps" at bounding box center [690, 191] width 52 height 12
click at [673, 187] on link "Mobile Apps" at bounding box center [690, 191] width 52 height 10
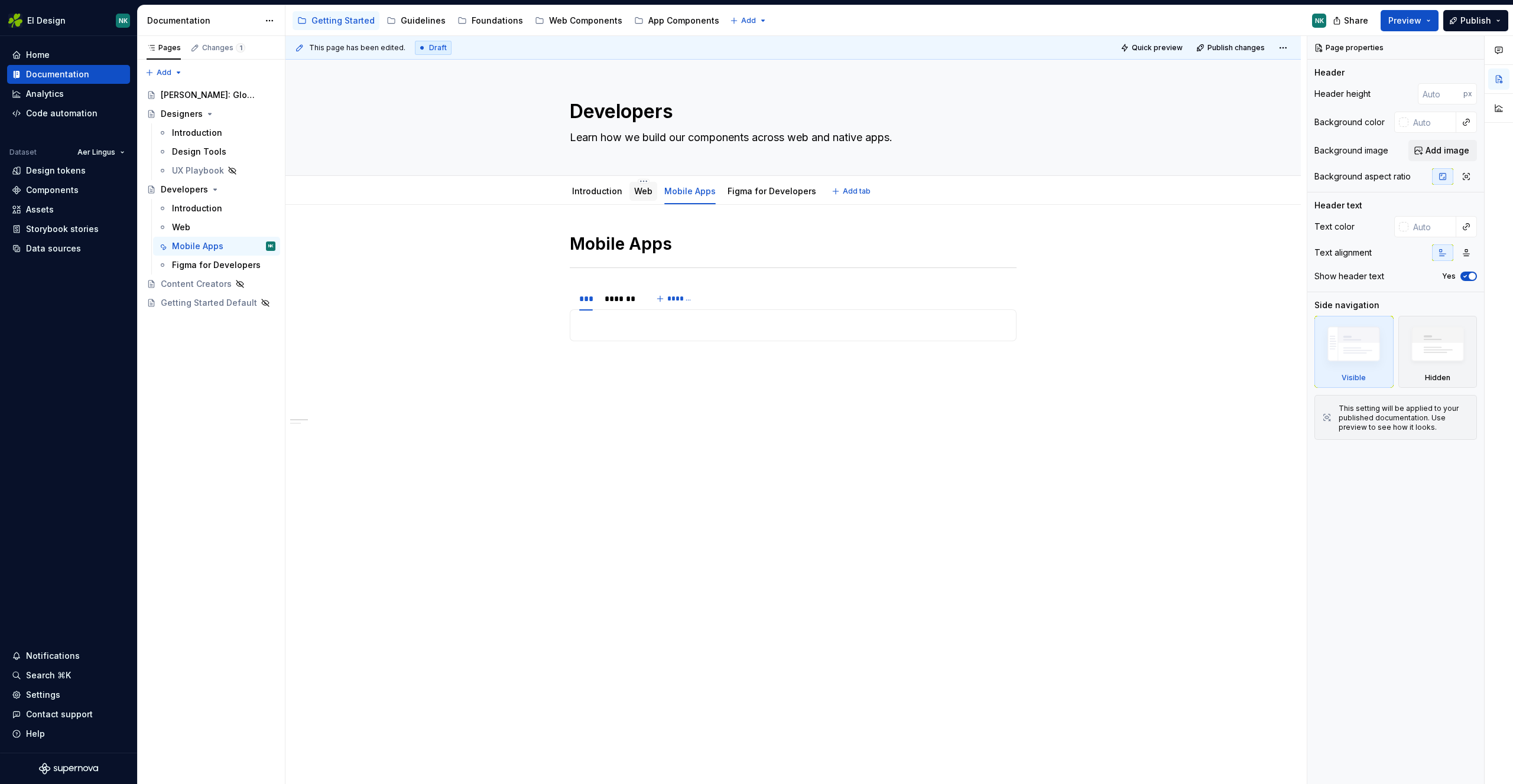
click at [634, 193] on link "Web" at bounding box center [643, 191] width 18 height 10
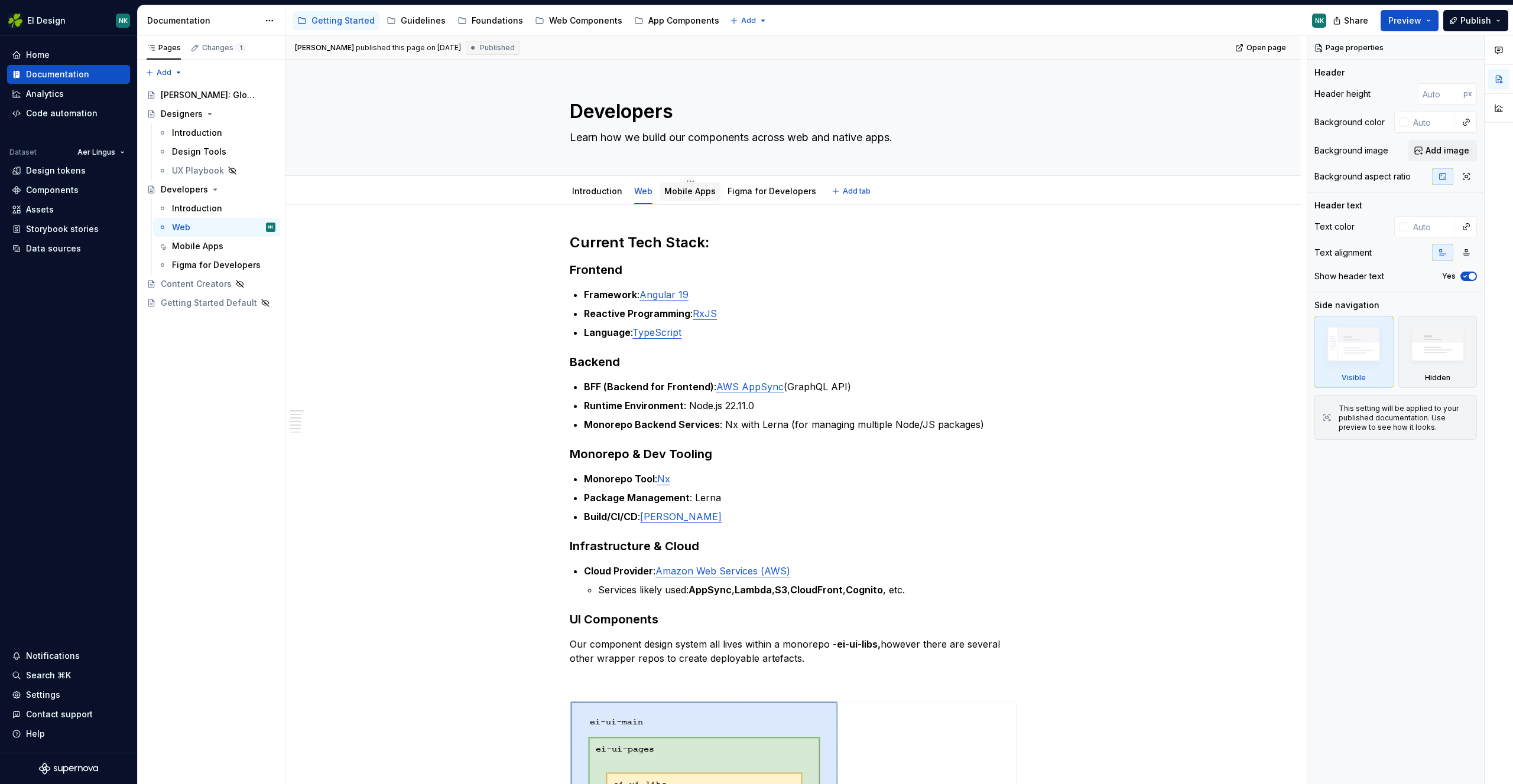
click at [691, 194] on link "Mobile Apps" at bounding box center [690, 191] width 52 height 10
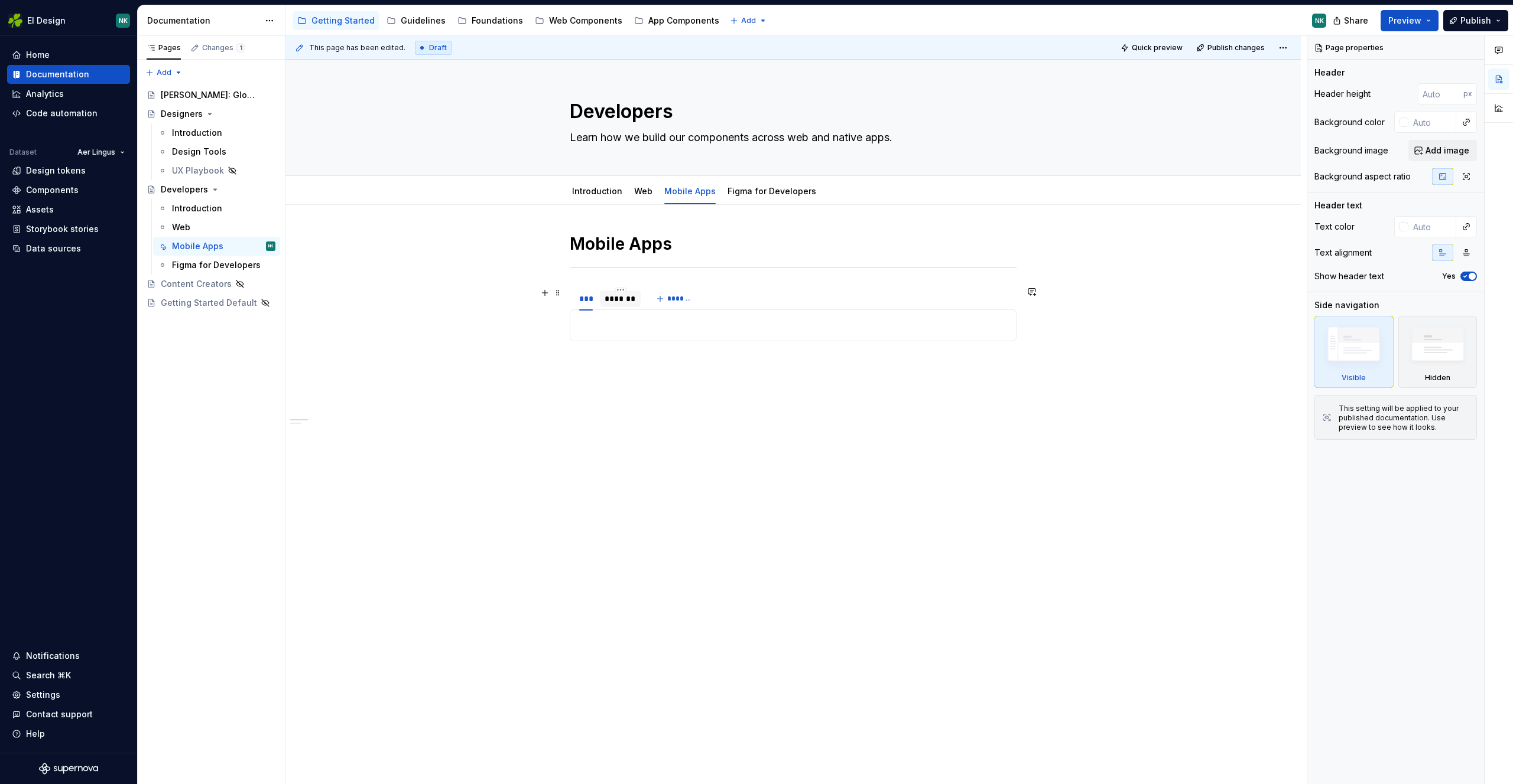
click at [610, 295] on div "*******" at bounding box center [619, 298] width 31 height 12
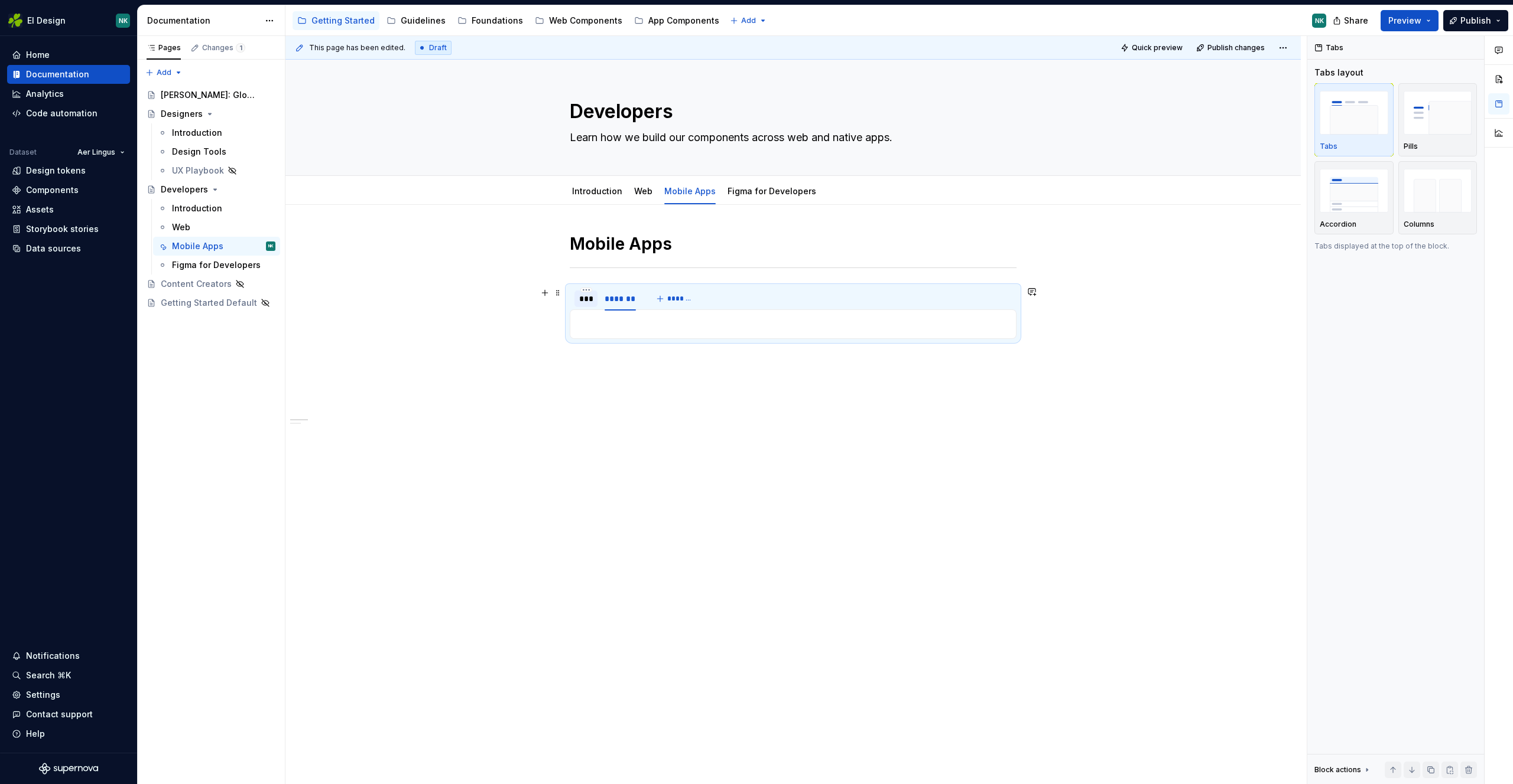
click at [586, 298] on div "***" at bounding box center [586, 298] width 14 height 12
click at [625, 320] on h3 at bounding box center [792, 325] width 431 height 17
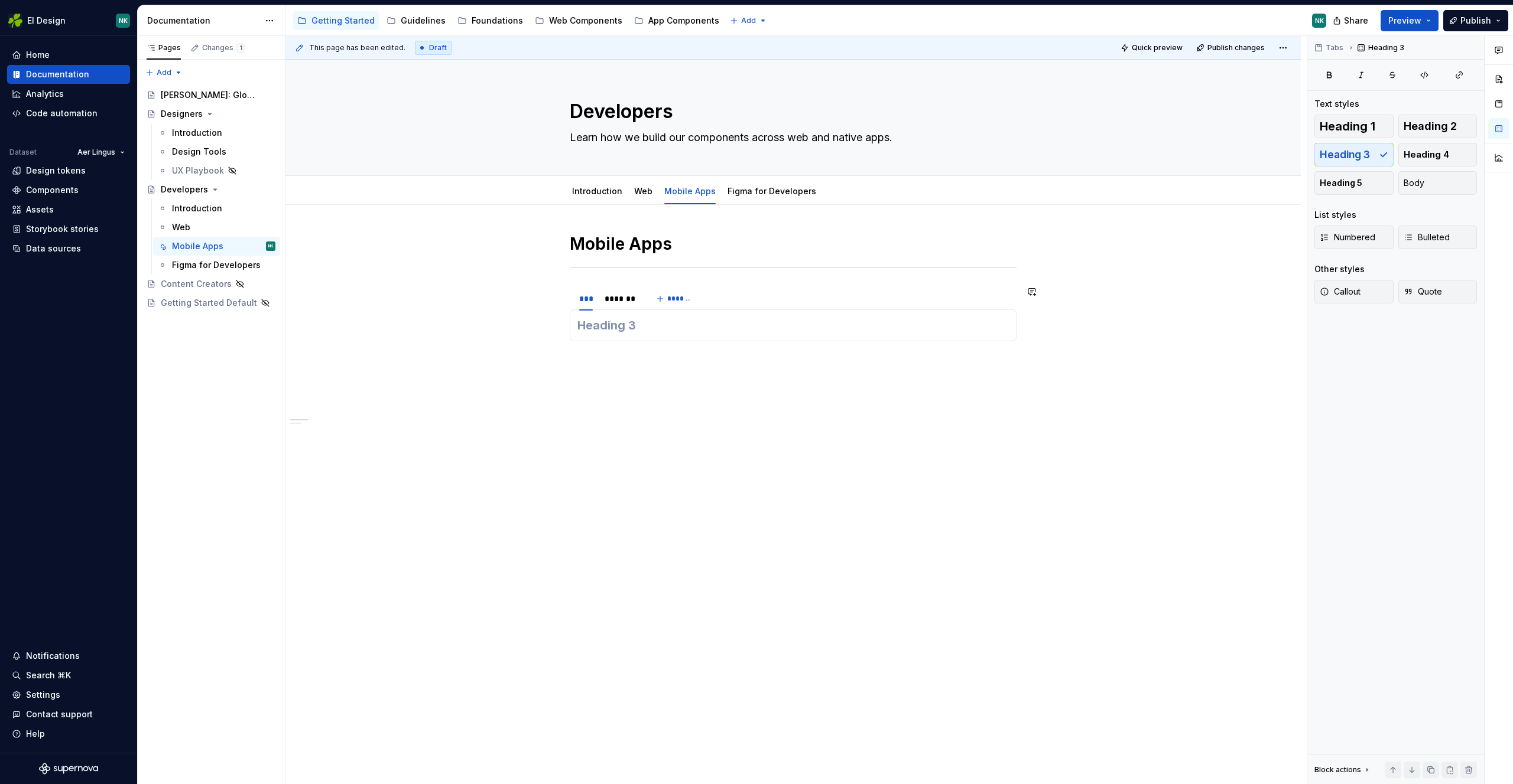
type textarea "*"
click at [611, 317] on h3 at bounding box center [792, 325] width 431 height 17
drag, startPoint x: 621, startPoint y: 294, endPoint x: 604, endPoint y: 300, distance: 18.0
click at [622, 294] on div "*******" at bounding box center [619, 298] width 31 height 12
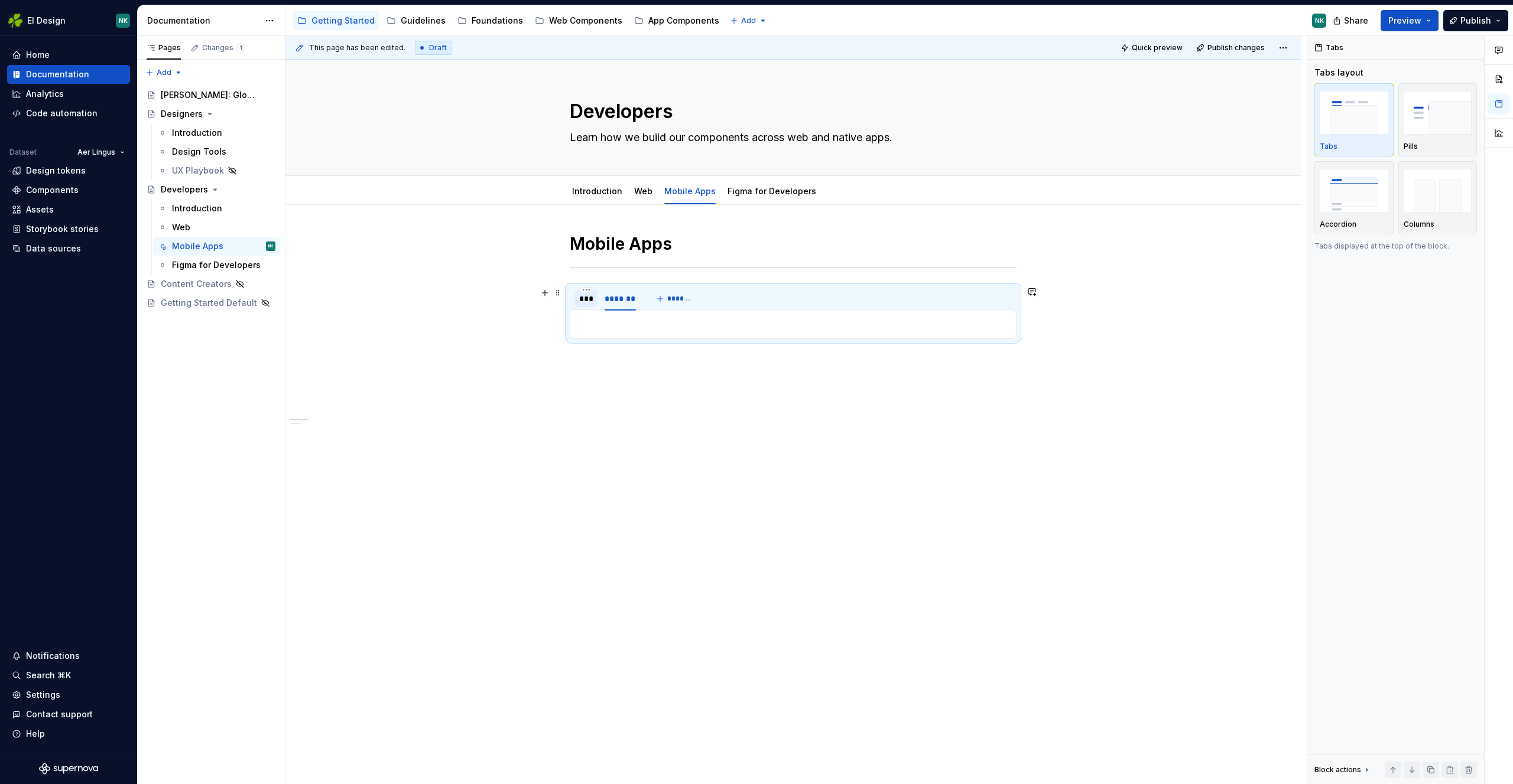
click at [580, 302] on div "***" at bounding box center [586, 298] width 14 height 12
click at [597, 323] on h3 at bounding box center [792, 325] width 431 height 17
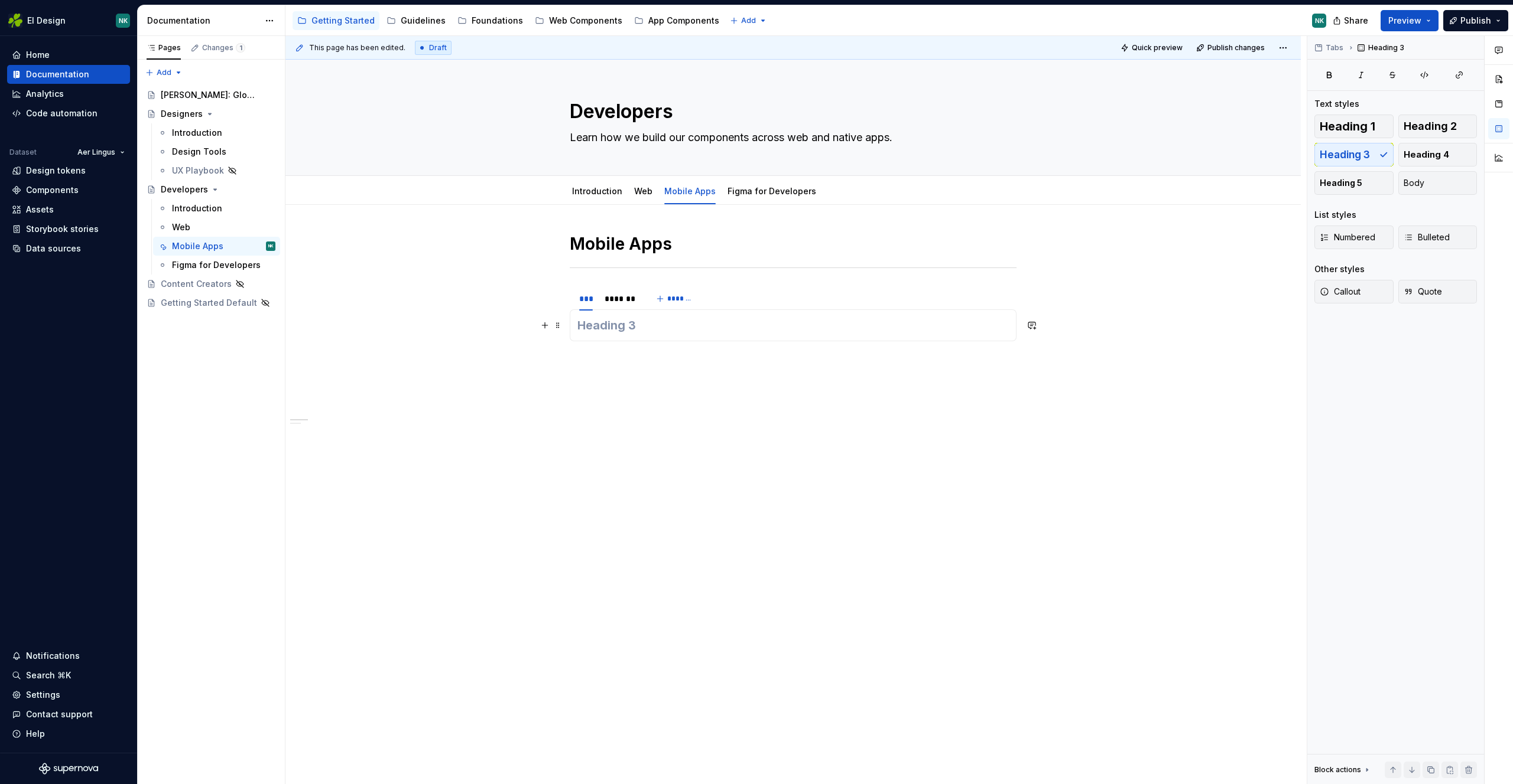
click at [657, 330] on h3 at bounding box center [792, 325] width 431 height 17
click at [602, 327] on h3 at bounding box center [792, 325] width 431 height 17
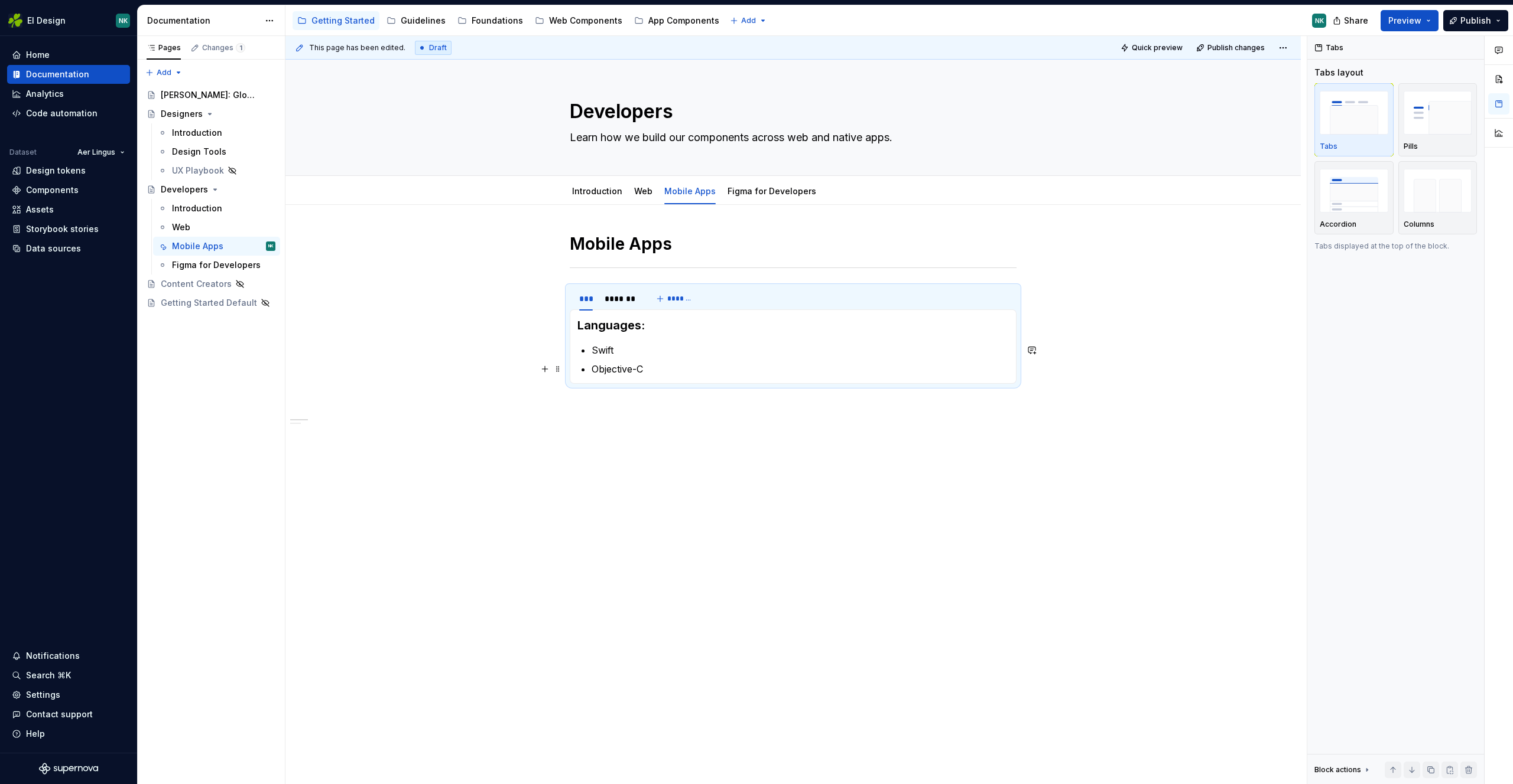
drag, startPoint x: 681, startPoint y: 359, endPoint x: 684, endPoint y: 371, distance: 12.4
click at [682, 364] on ul "Swift Objective-C" at bounding box center [799, 359] width 417 height 33
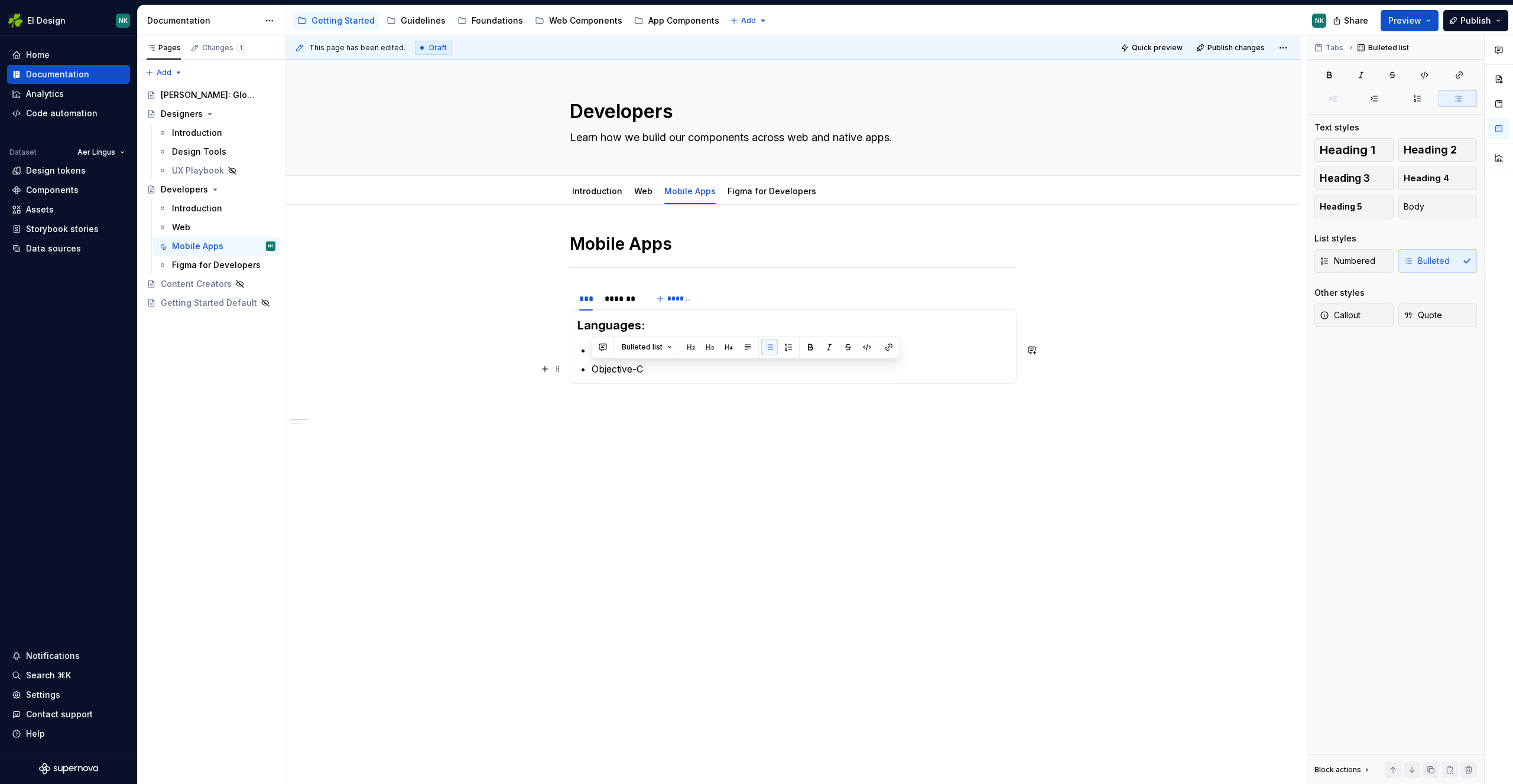
click at [689, 370] on p "Objective-C" at bounding box center [799, 369] width 417 height 14
click at [605, 394] on p "Tools:" at bounding box center [792, 397] width 431 height 14
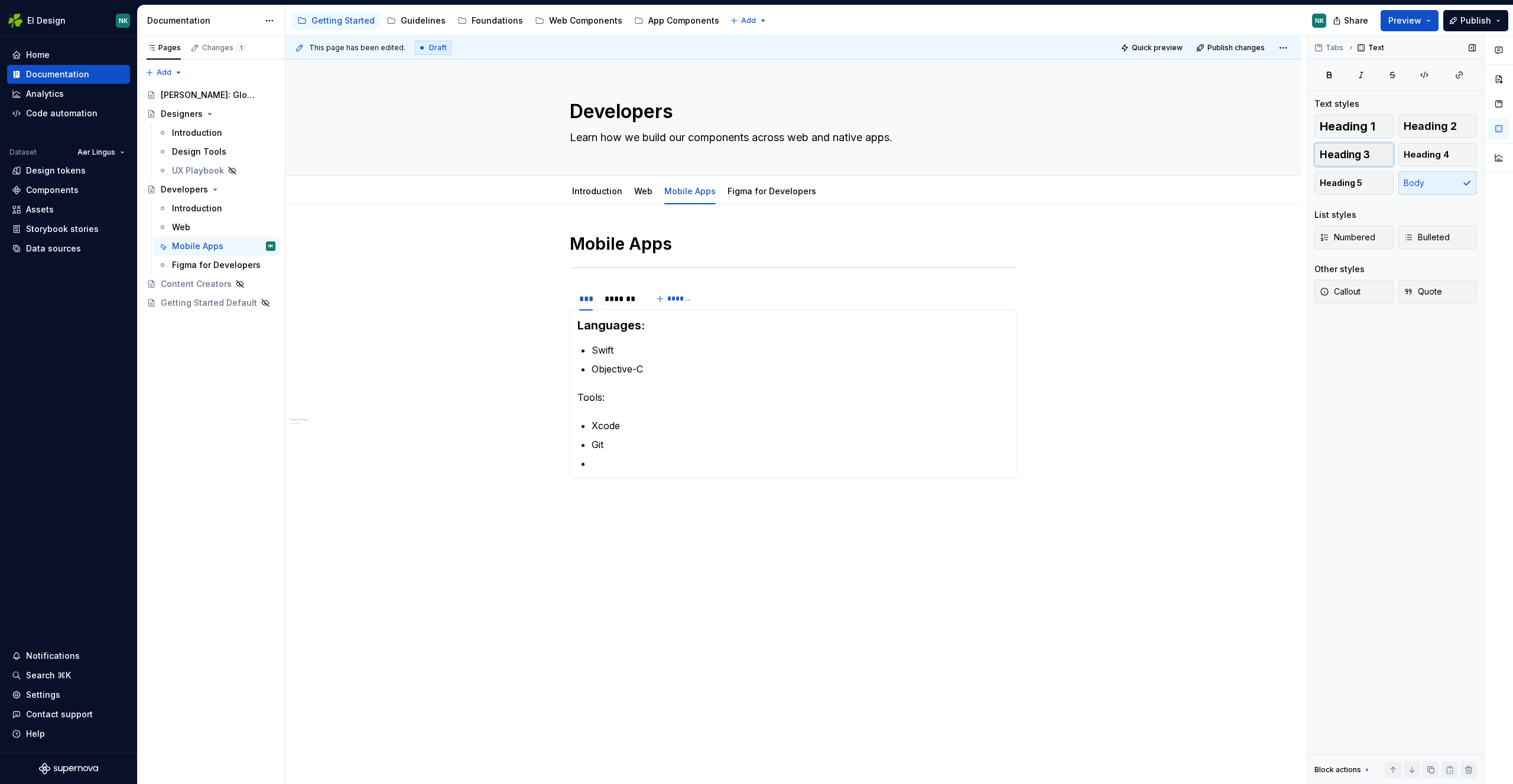
click at [1366, 159] on span "Heading 3" at bounding box center [1344, 155] width 50 height 12
click at [791, 459] on p at bounding box center [799, 461] width 417 height 14
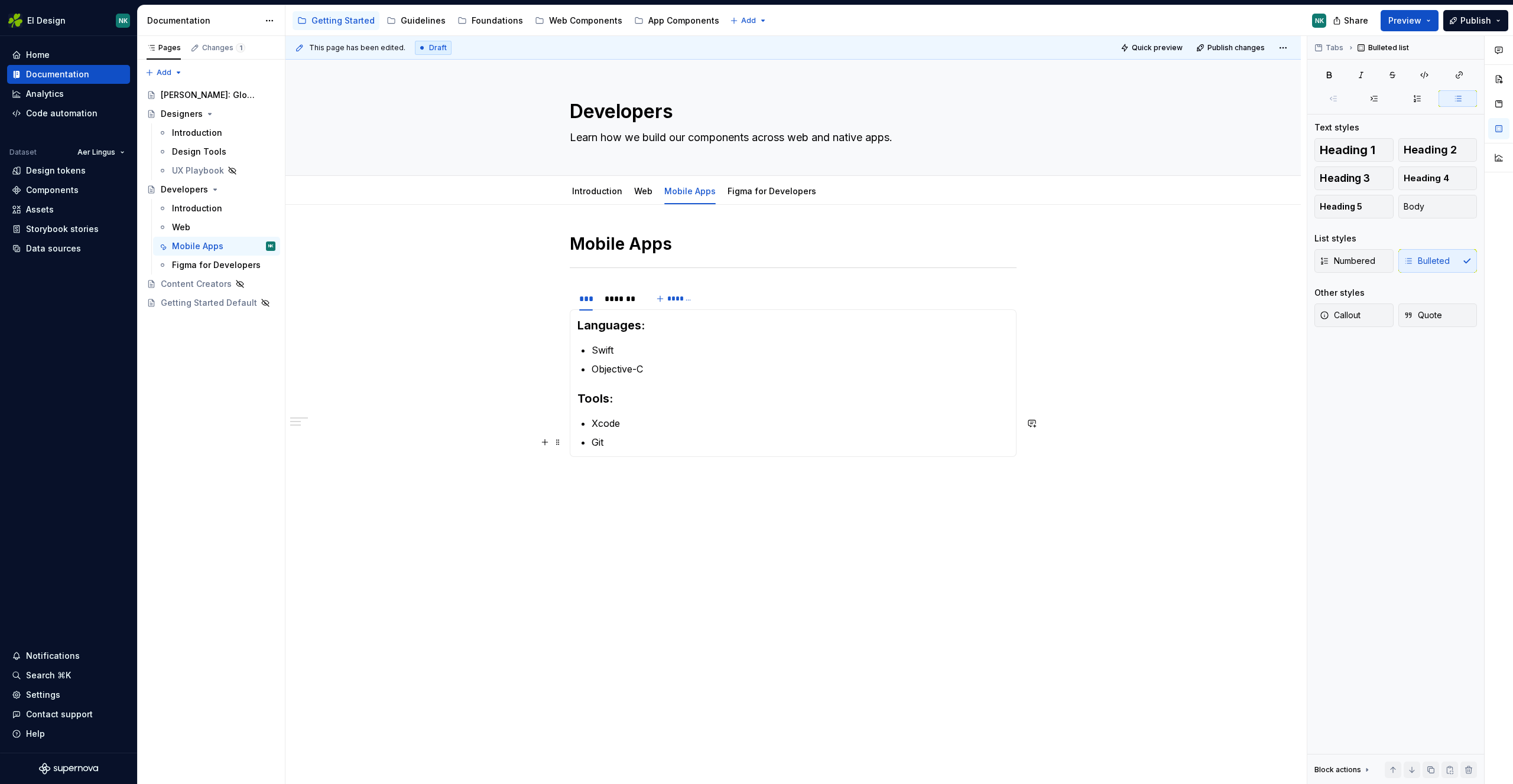
click at [636, 442] on p "Git" at bounding box center [799, 442] width 417 height 14
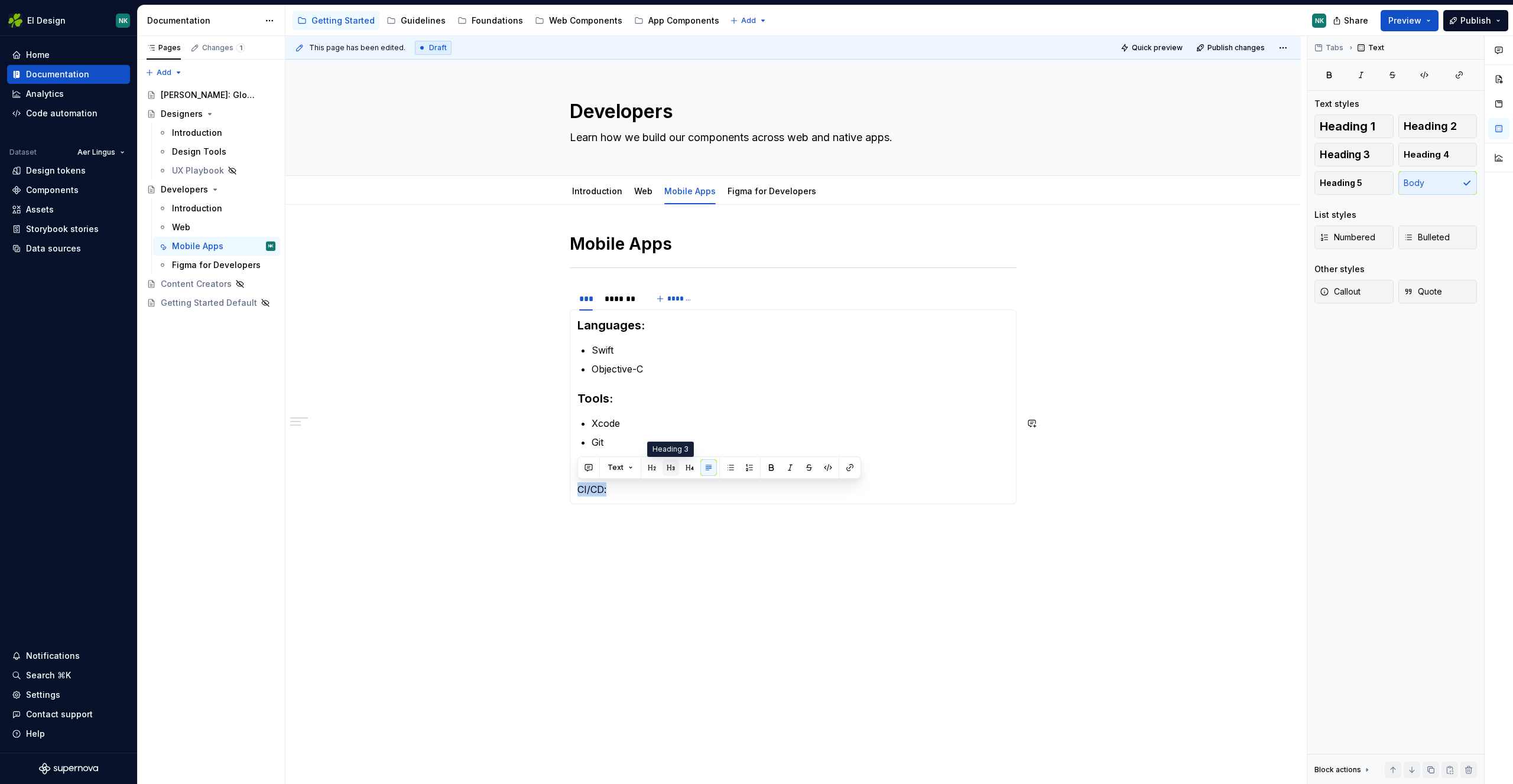
click at [674, 466] on button "button" at bounding box center [670, 468] width 17 height 17
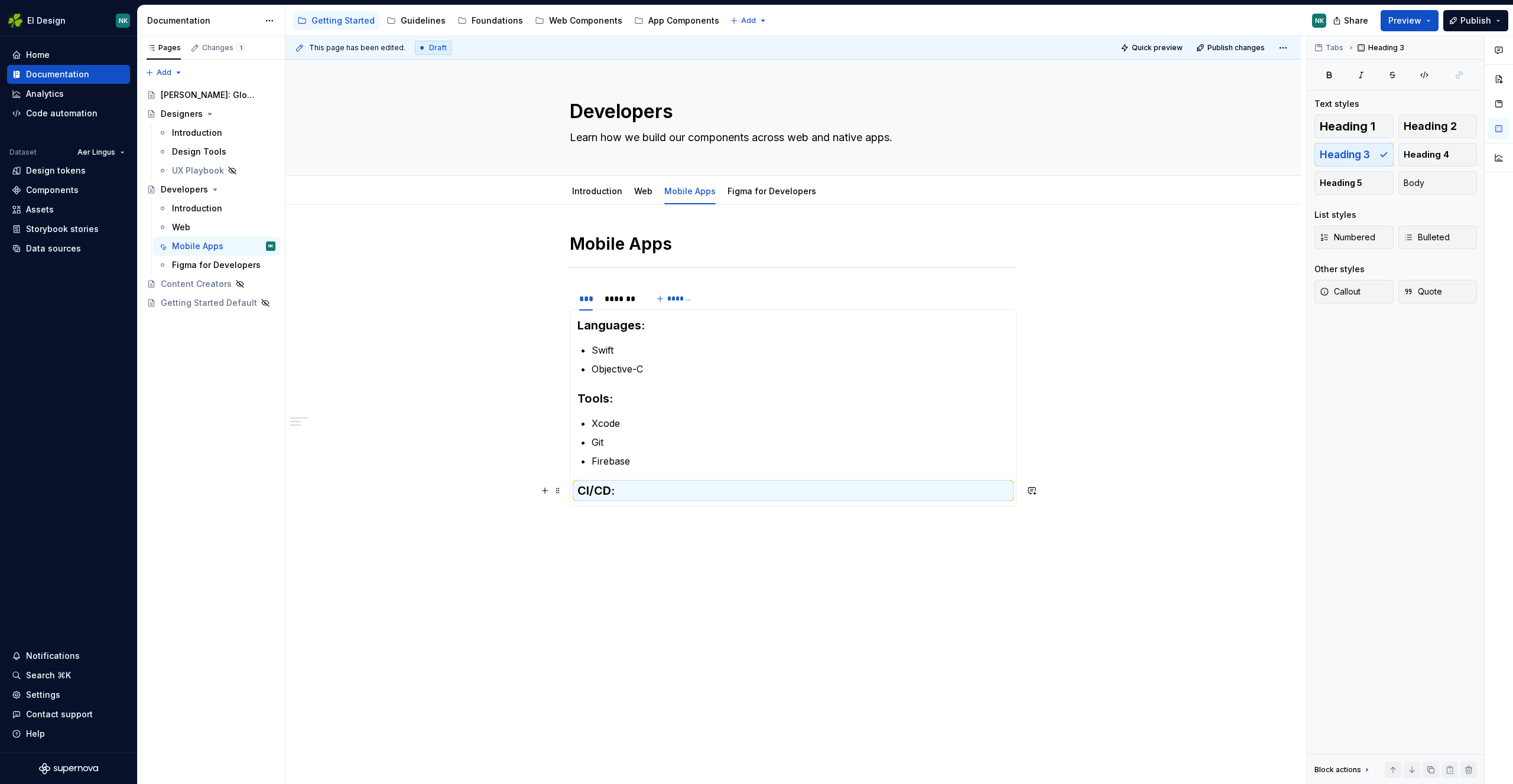
click at [653, 489] on h3 "CI/CD:" at bounding box center [792, 490] width 431 height 17
click at [664, 534] on p "Fastlane" at bounding box center [799, 534] width 417 height 14
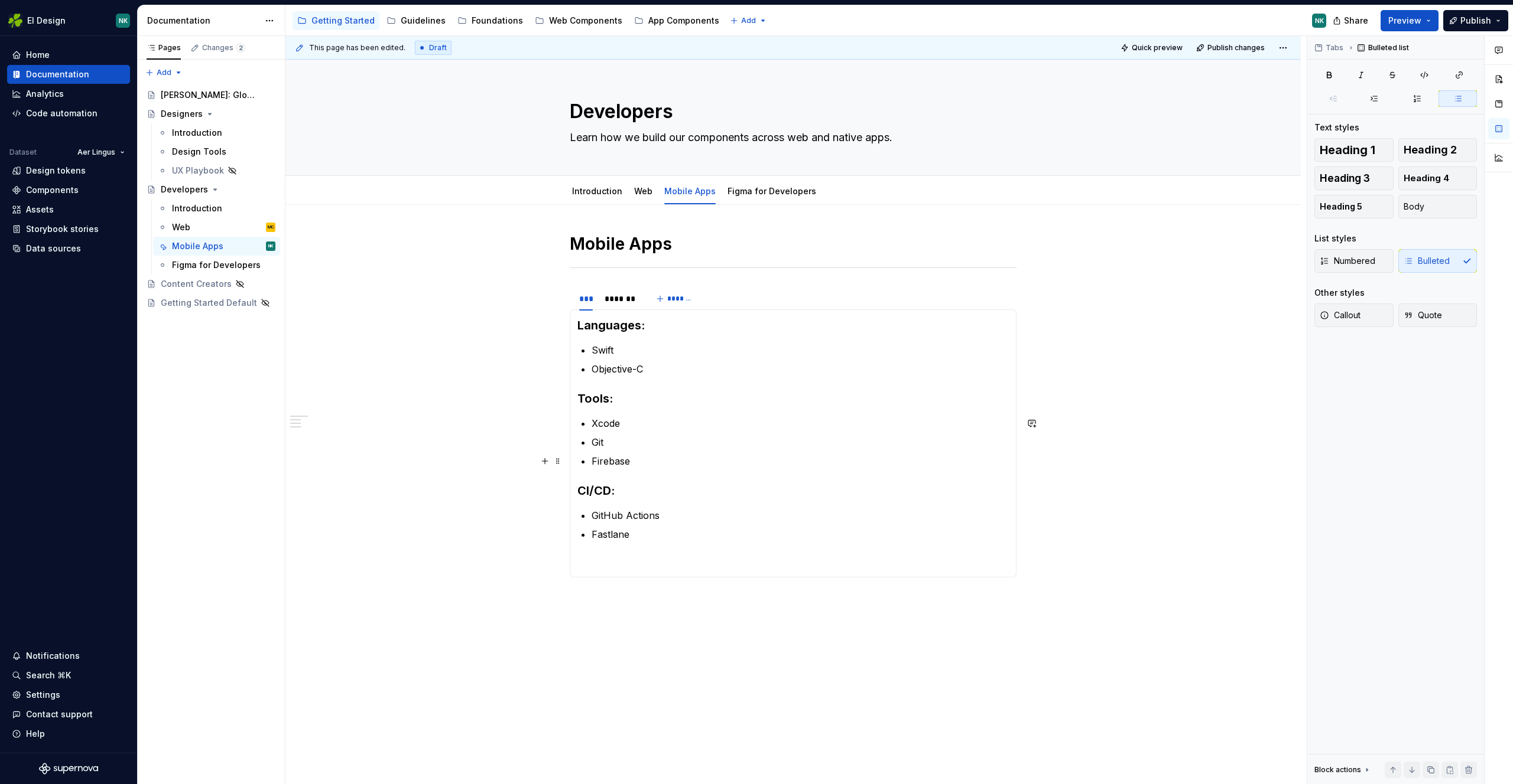
click at [659, 462] on p "Firebase" at bounding box center [799, 461] width 417 height 14
click at [648, 468] on p "Firebase" at bounding box center [799, 461] width 417 height 14
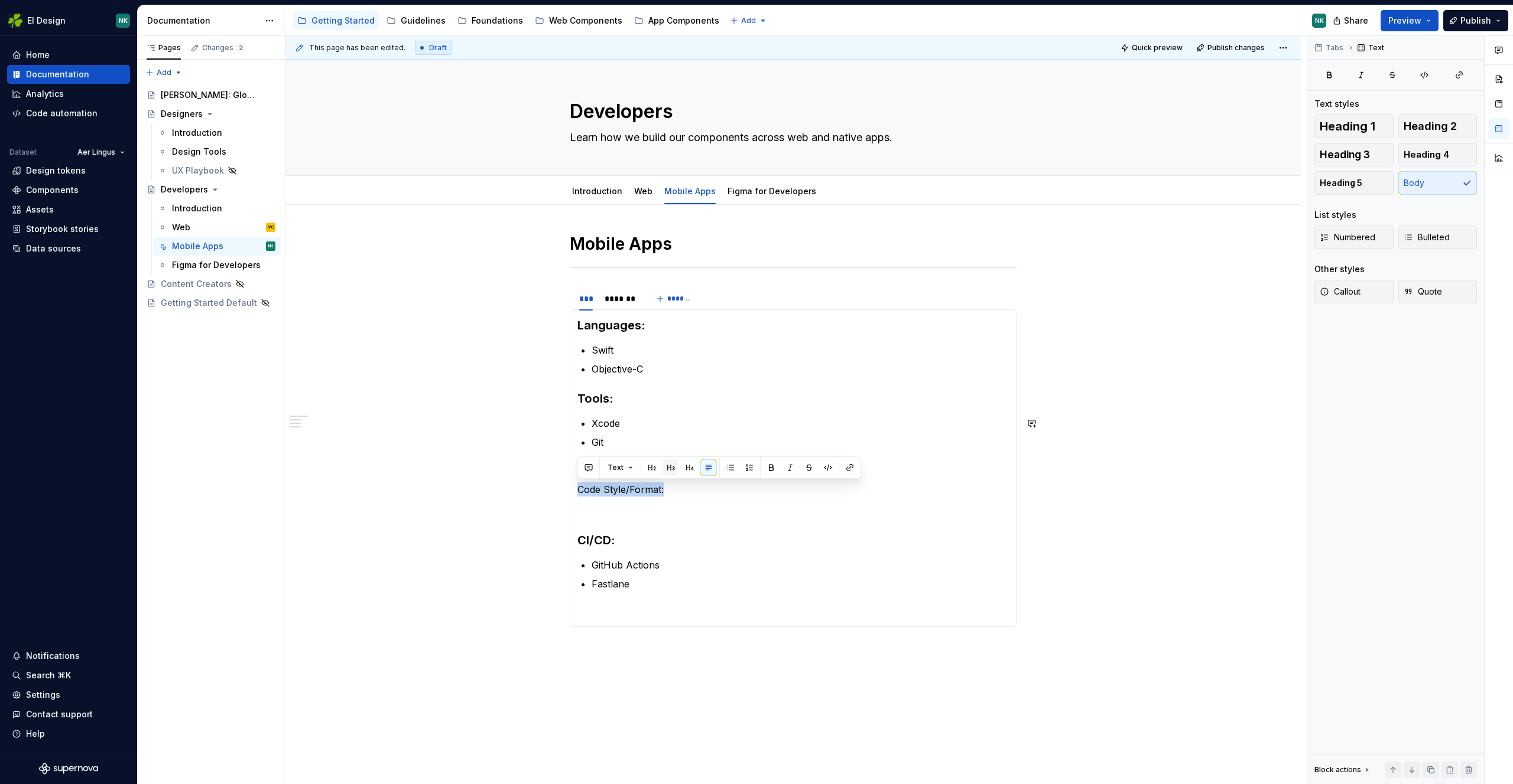
click at [672, 469] on button "button" at bounding box center [670, 468] width 17 height 17
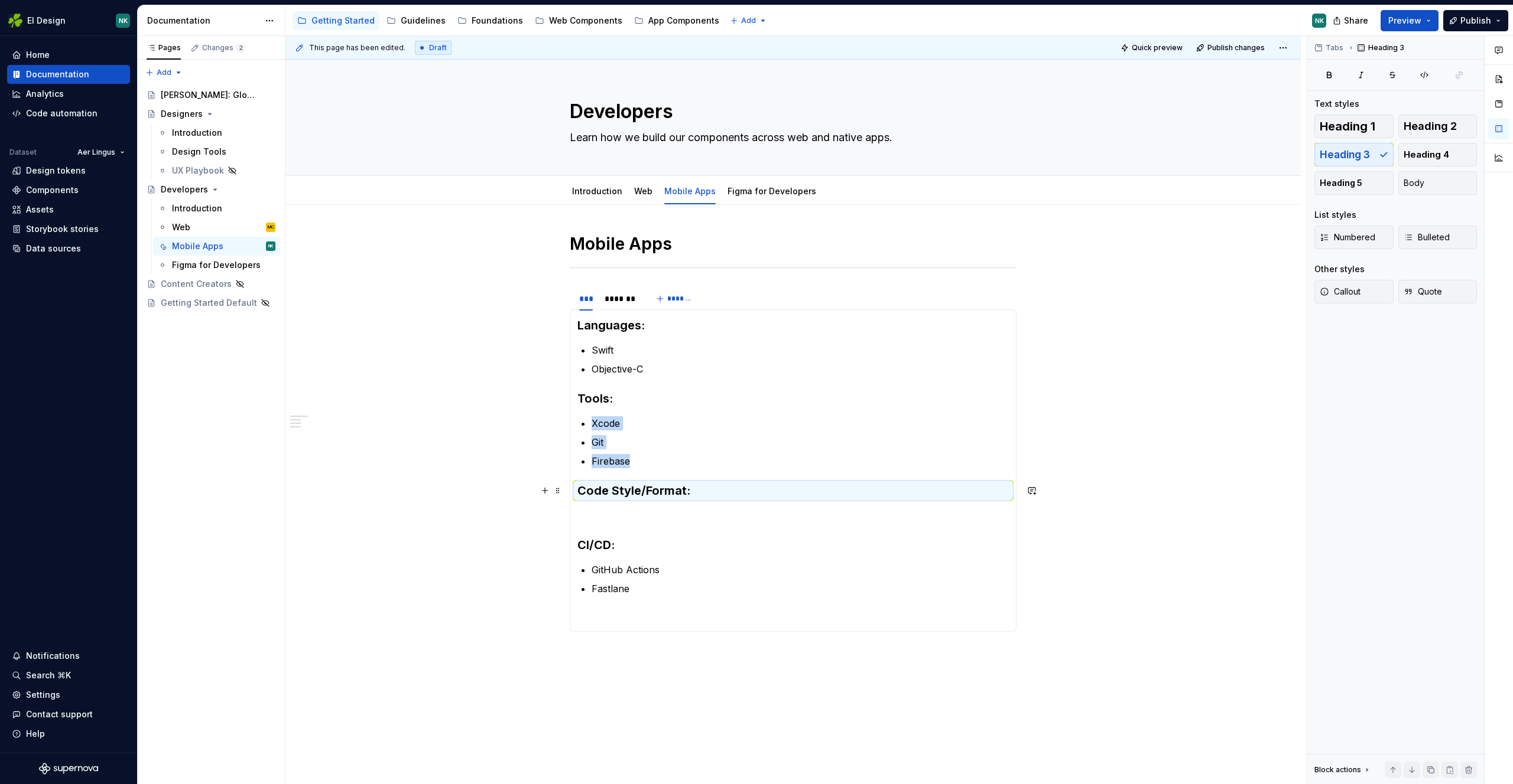
click at [696, 491] on h3 "Code Style/Format:" at bounding box center [792, 490] width 431 height 17
click at [683, 506] on section-item-column "Languages: Swift Objective-C Tools: Xcode Git Firebase Code Style/Format: CI/CD…" at bounding box center [792, 471] width 431 height 307
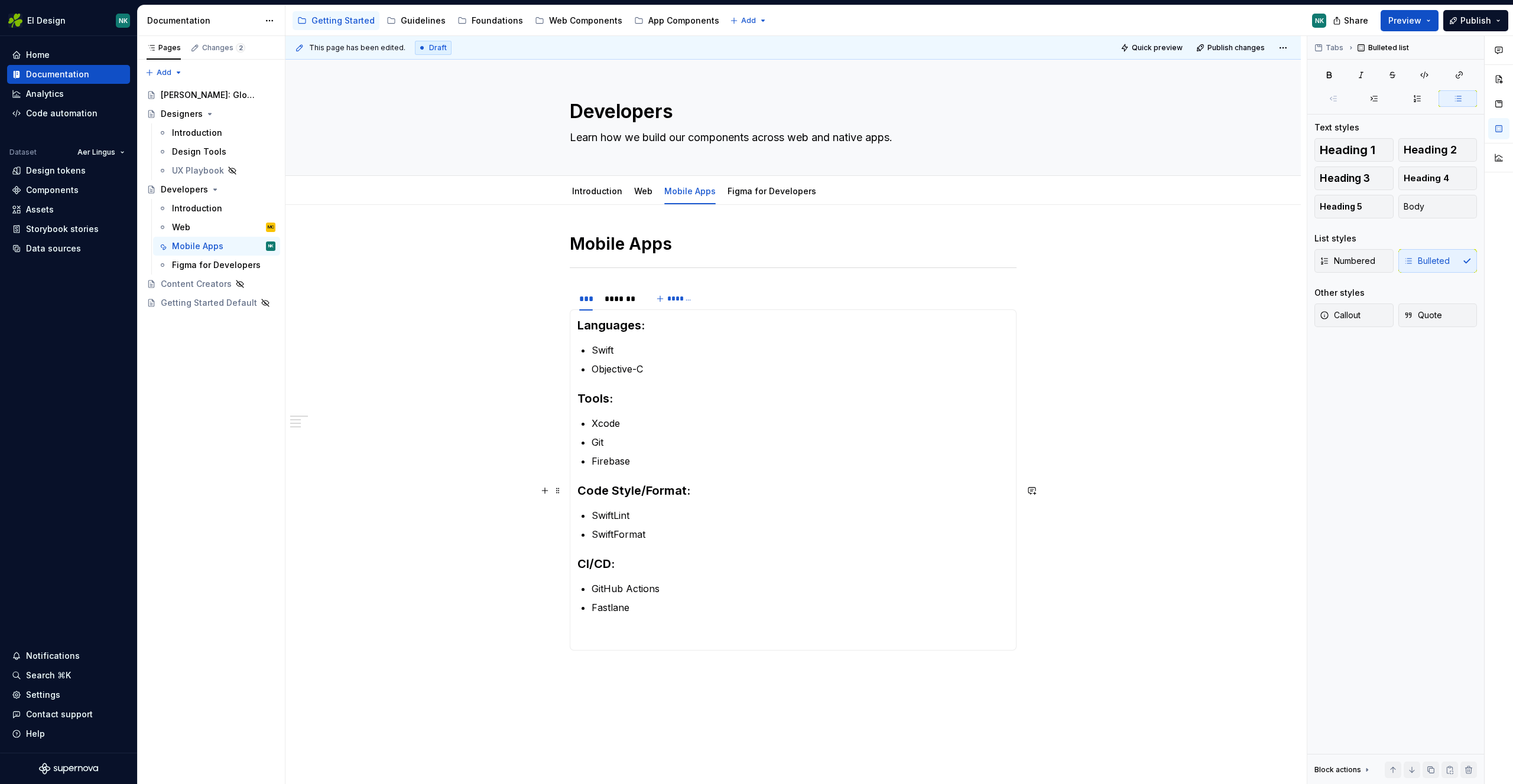
click at [686, 489] on h3 "Code Style/Format:" at bounding box center [792, 490] width 431 height 17
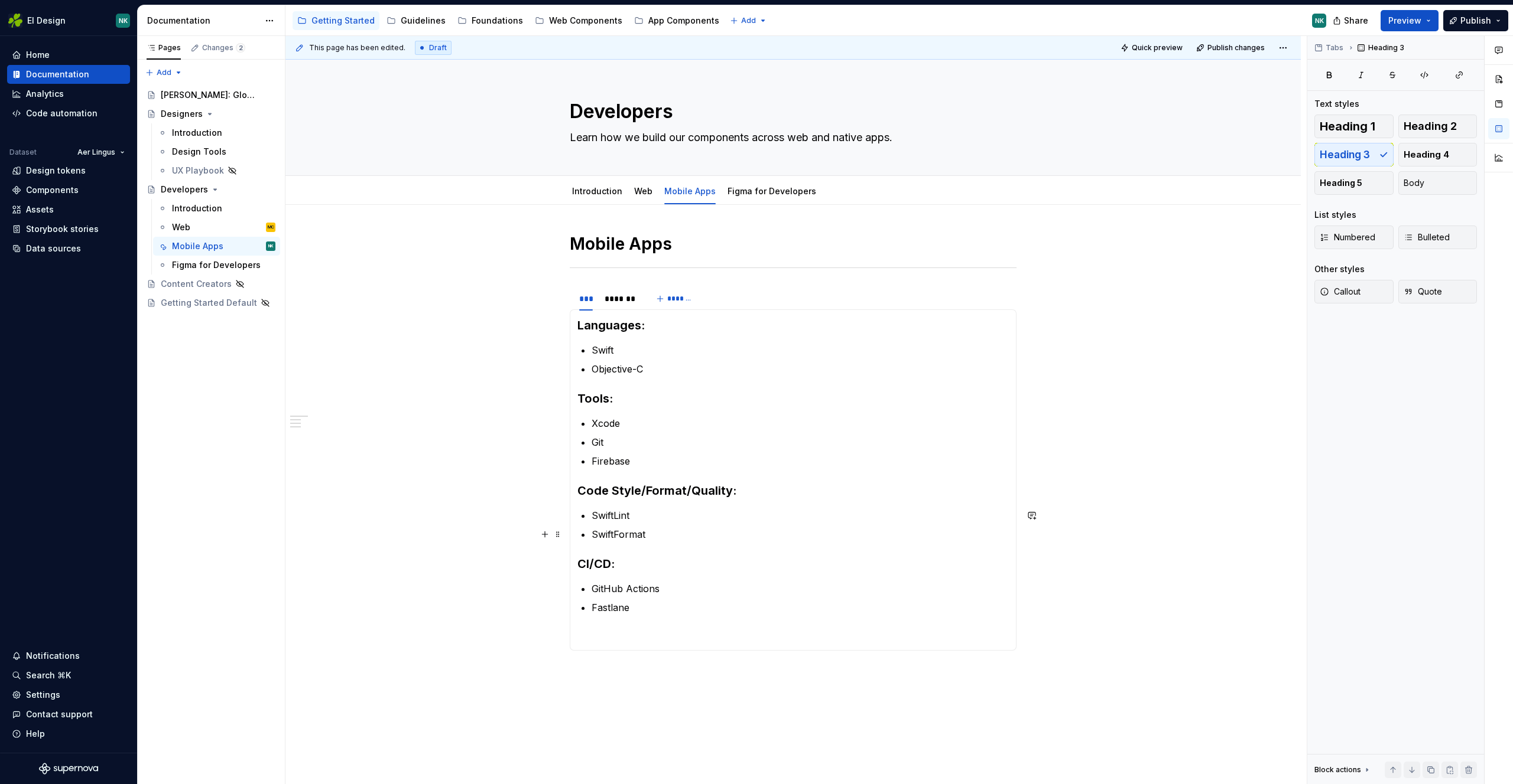
click at [664, 537] on p "SwiftFormat" at bounding box center [799, 534] width 417 height 14
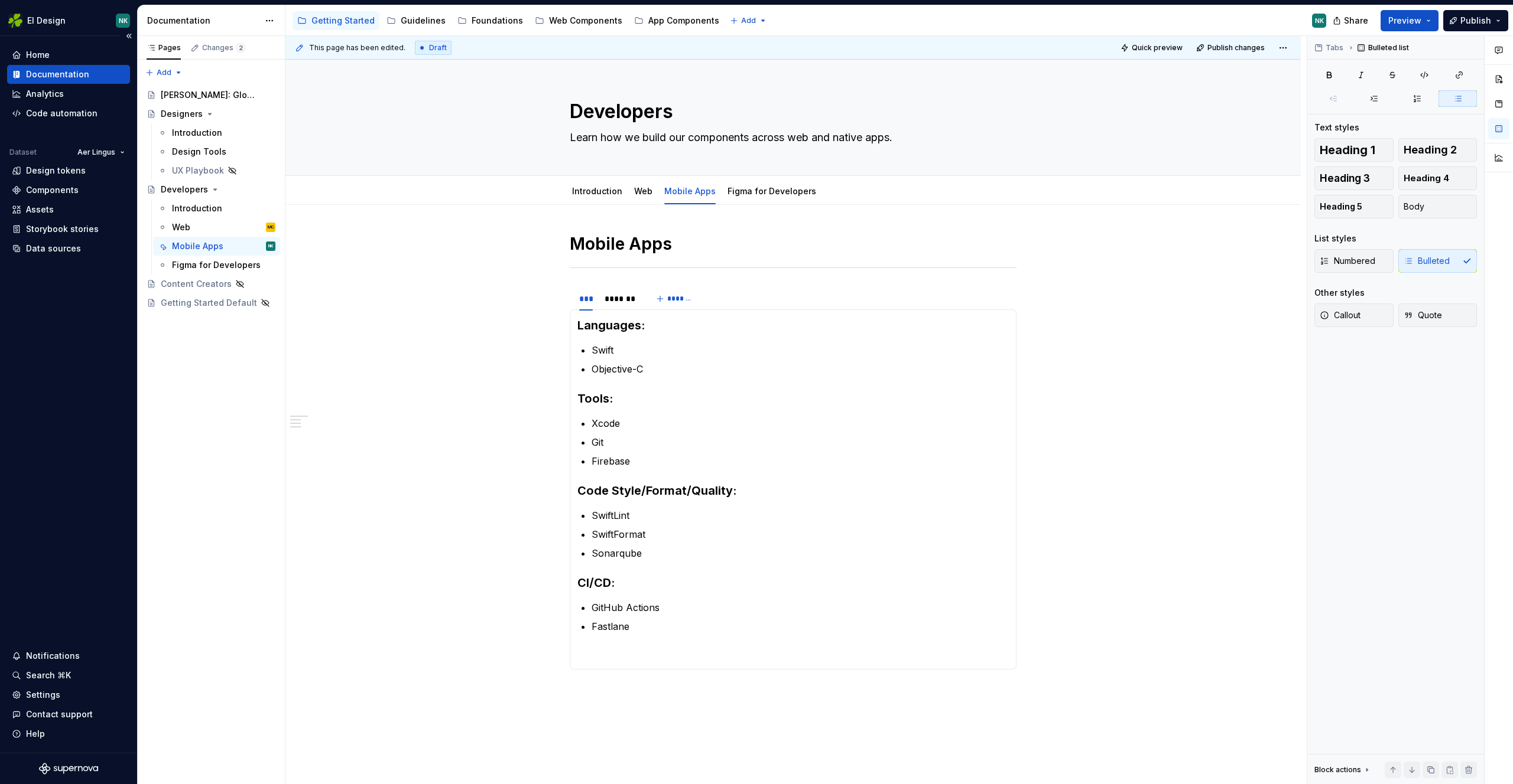
type textarea "*"
type textarea "Learn how we build our components across web and native apps"
click at [620, 636] on section-item-column "Languages: Swift Objective-C Tools: Xcode Git Firebase Code Style/Format/Qualit…" at bounding box center [792, 490] width 431 height 345
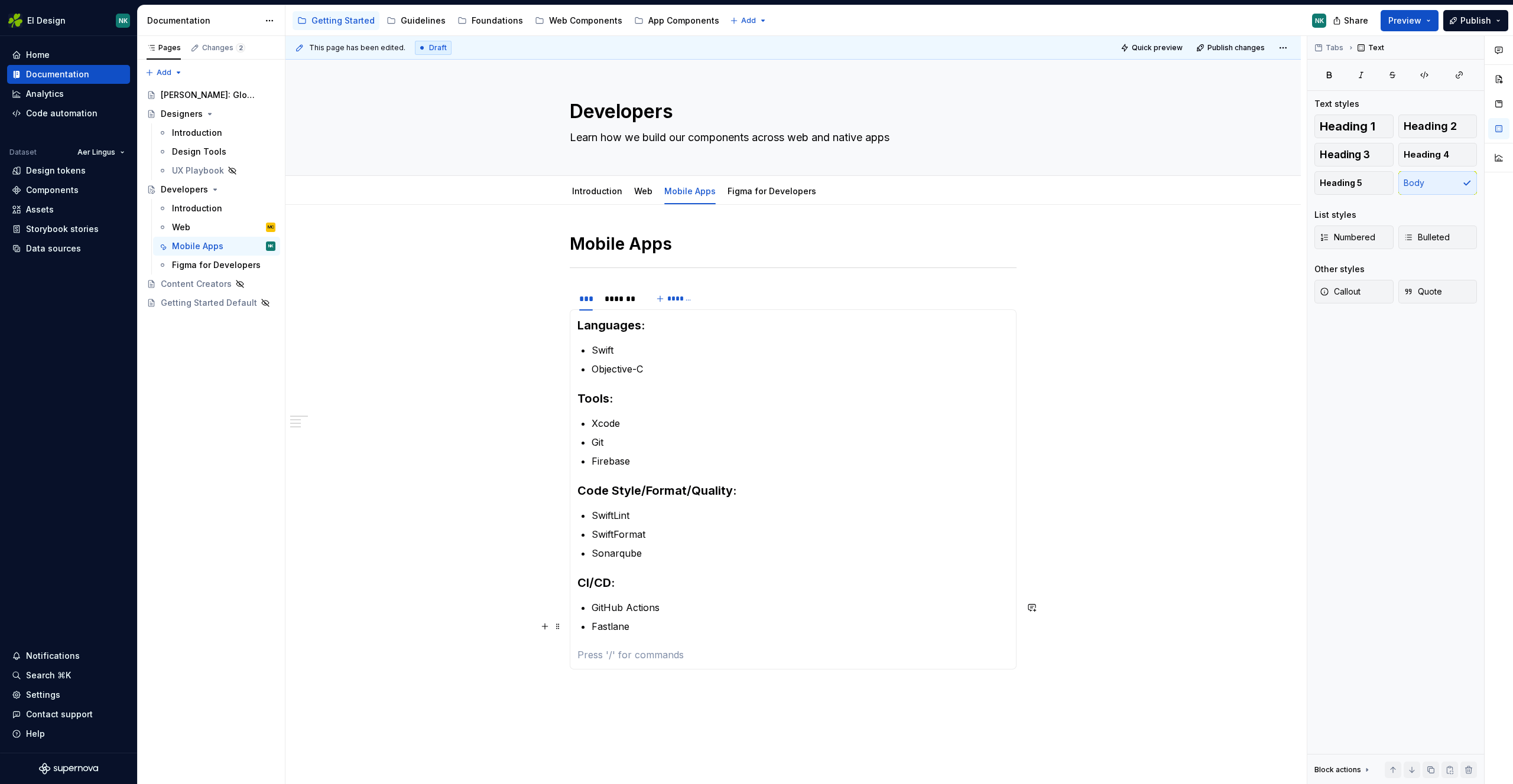
click at [654, 621] on p "Fastlane" at bounding box center [799, 627] width 417 height 14
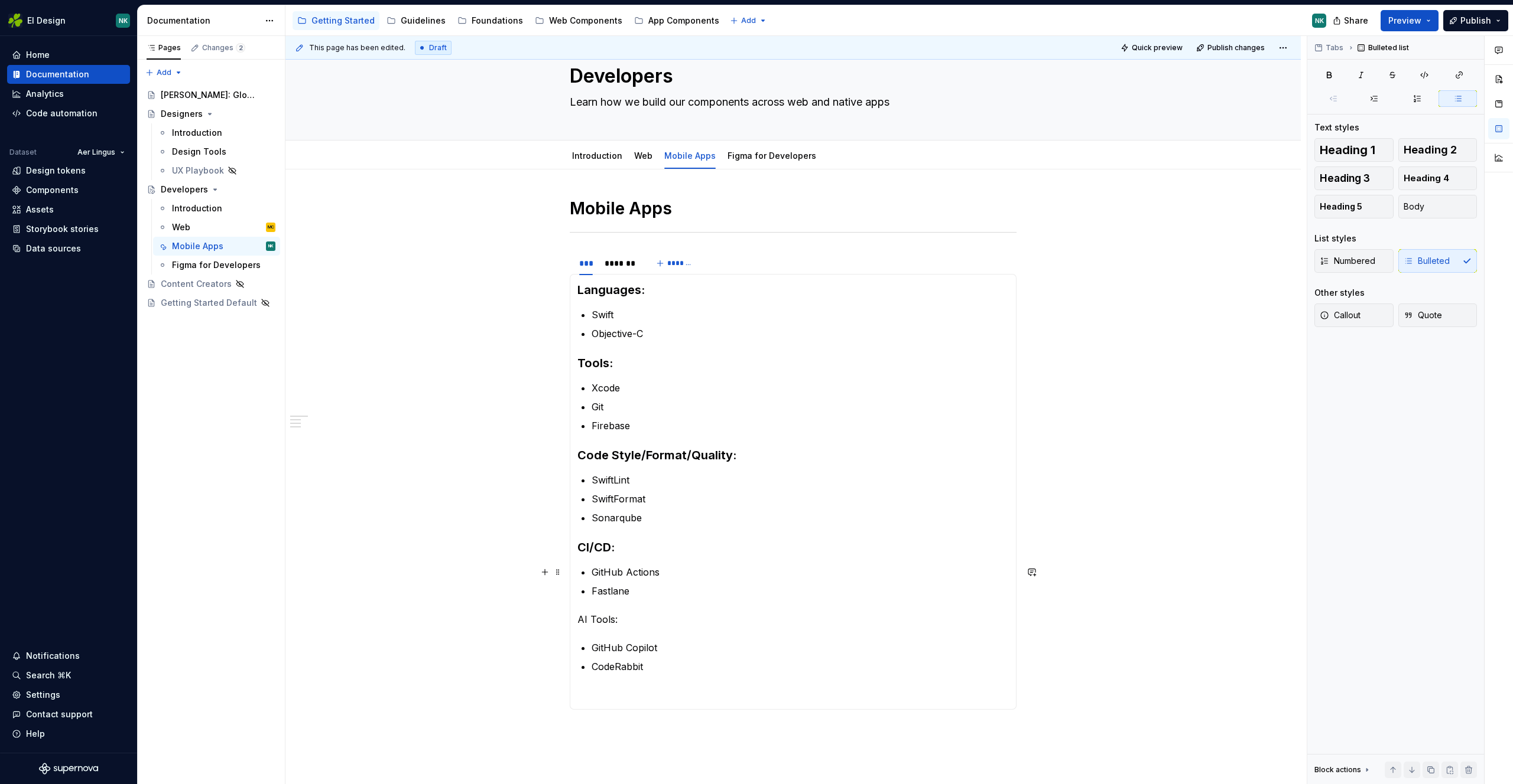
scroll to position [101, 0]
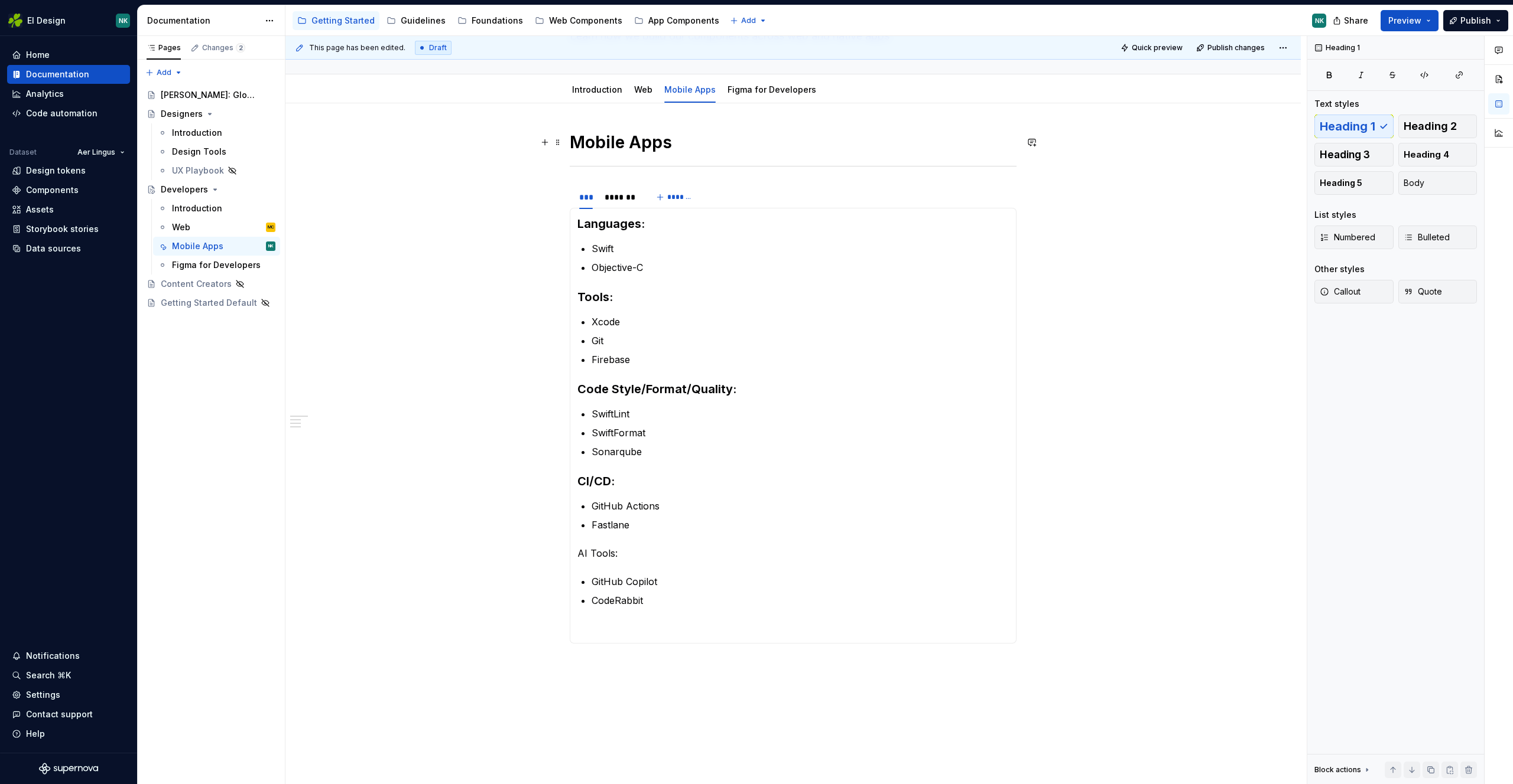
click at [697, 134] on h1 "Mobile Apps" at bounding box center [792, 141] width 447 height 21
click at [637, 94] on link "Web" at bounding box center [643, 90] width 18 height 10
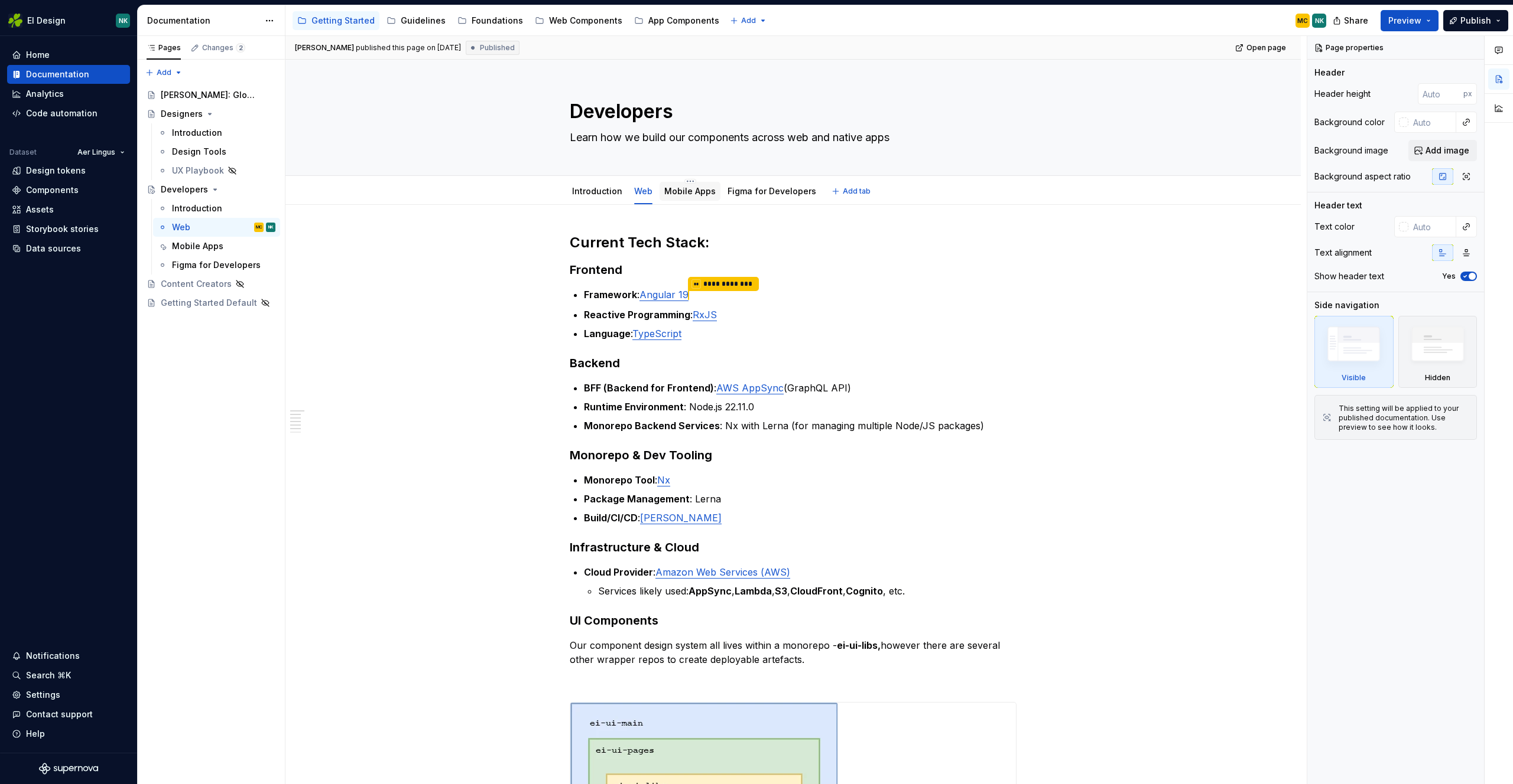
click at [672, 187] on link "Mobile Apps" at bounding box center [690, 191] width 52 height 10
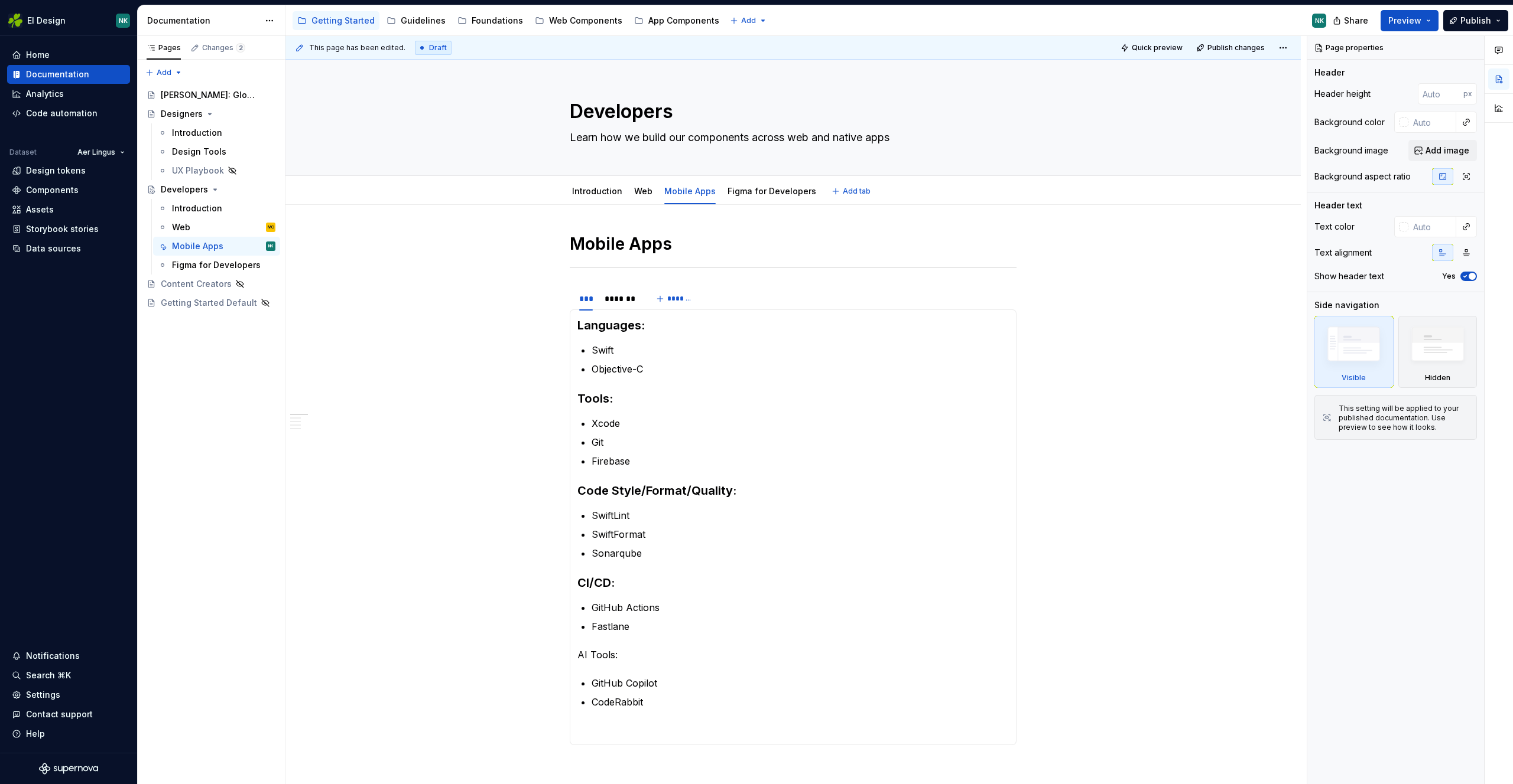
type textarea "*"
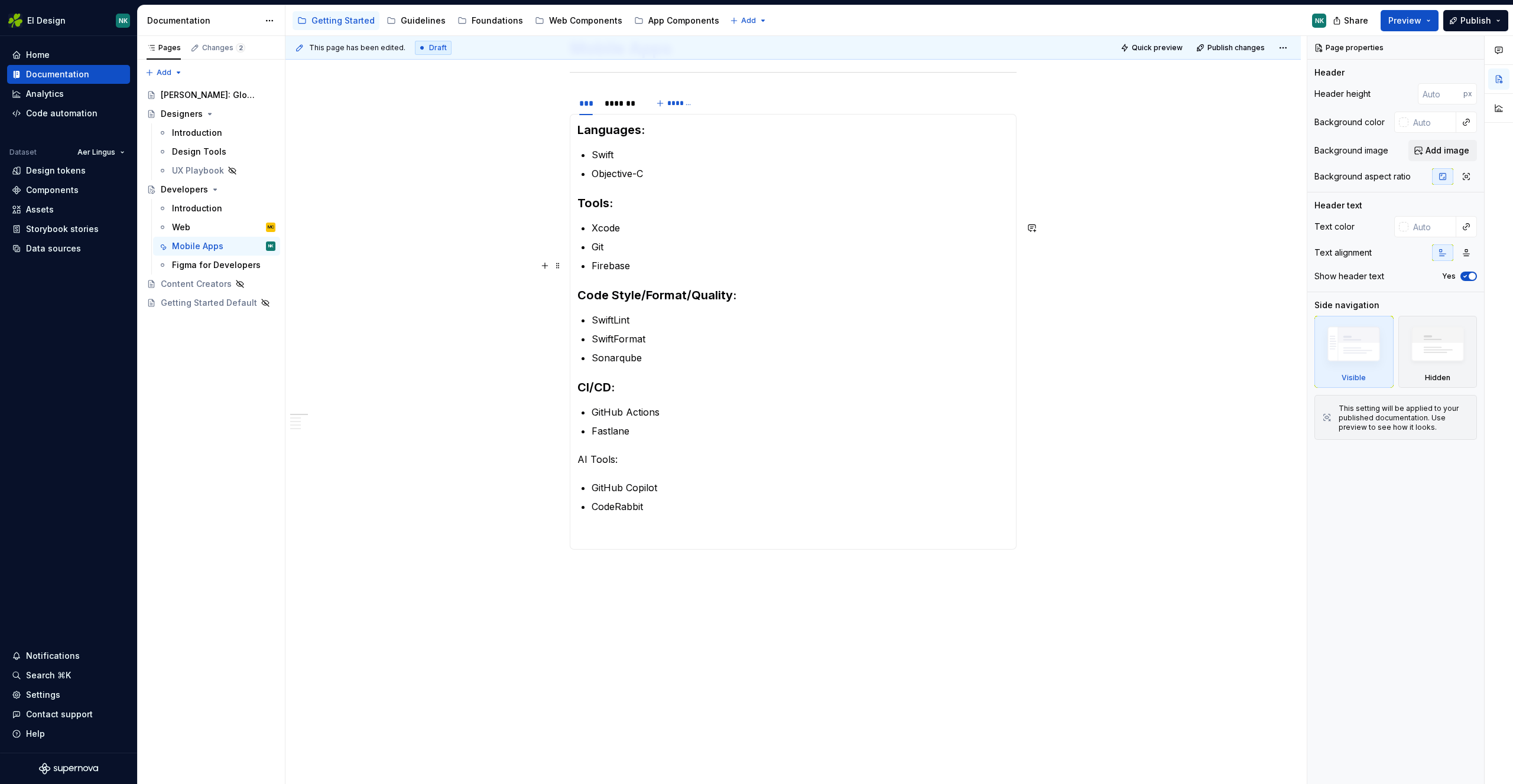
scroll to position [207, 0]
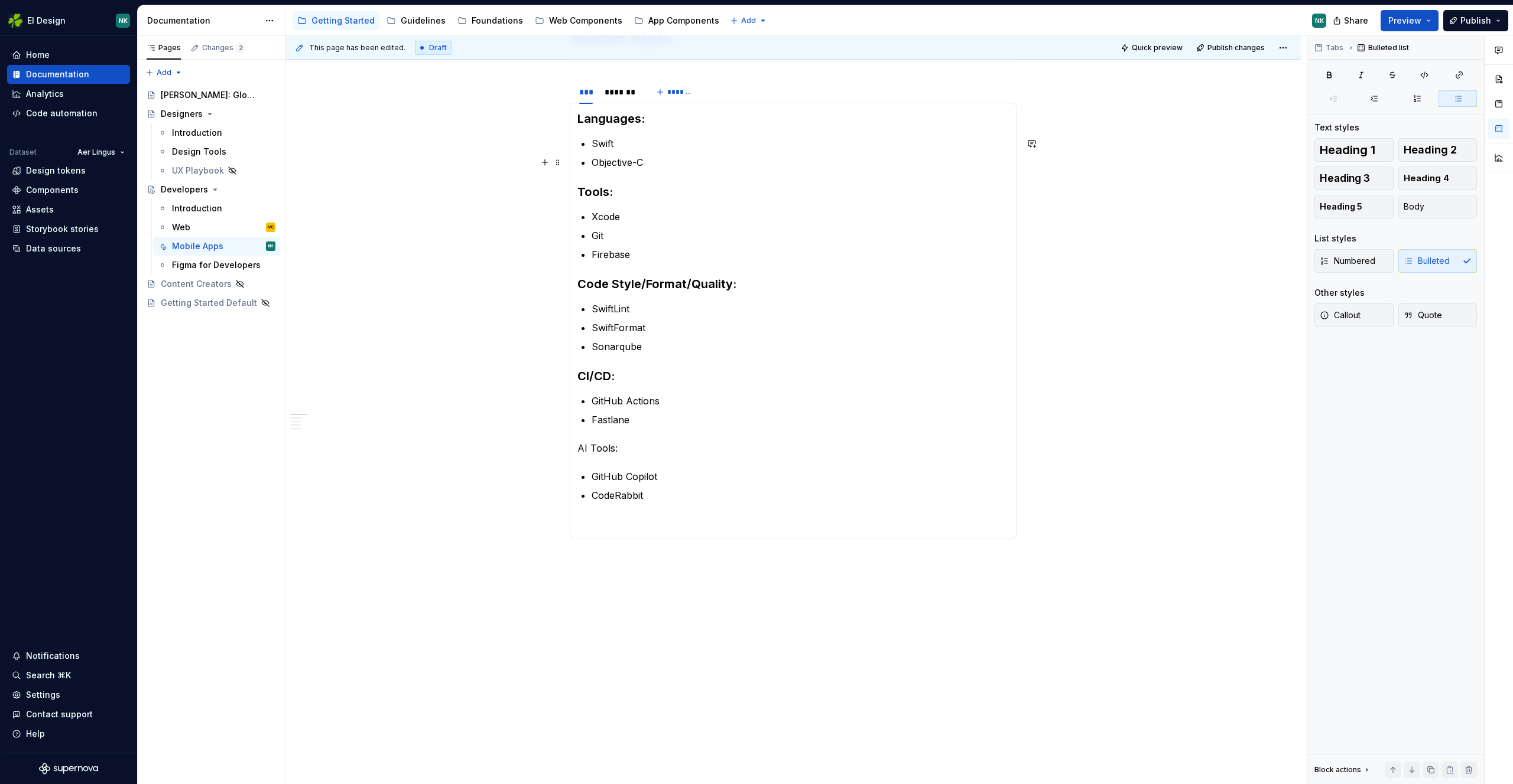
click at [682, 164] on p "Objective-C" at bounding box center [799, 162] width 417 height 14
click at [646, 350] on p "Sonarqube" at bounding box center [799, 346] width 417 height 14
click at [667, 411] on ul "GitHub Actions Fastlane" at bounding box center [799, 410] width 417 height 33
click at [672, 473] on p "GitHub Copilot" at bounding box center [799, 477] width 417 height 14
click at [654, 500] on p "CodeRabbit" at bounding box center [799, 495] width 417 height 14
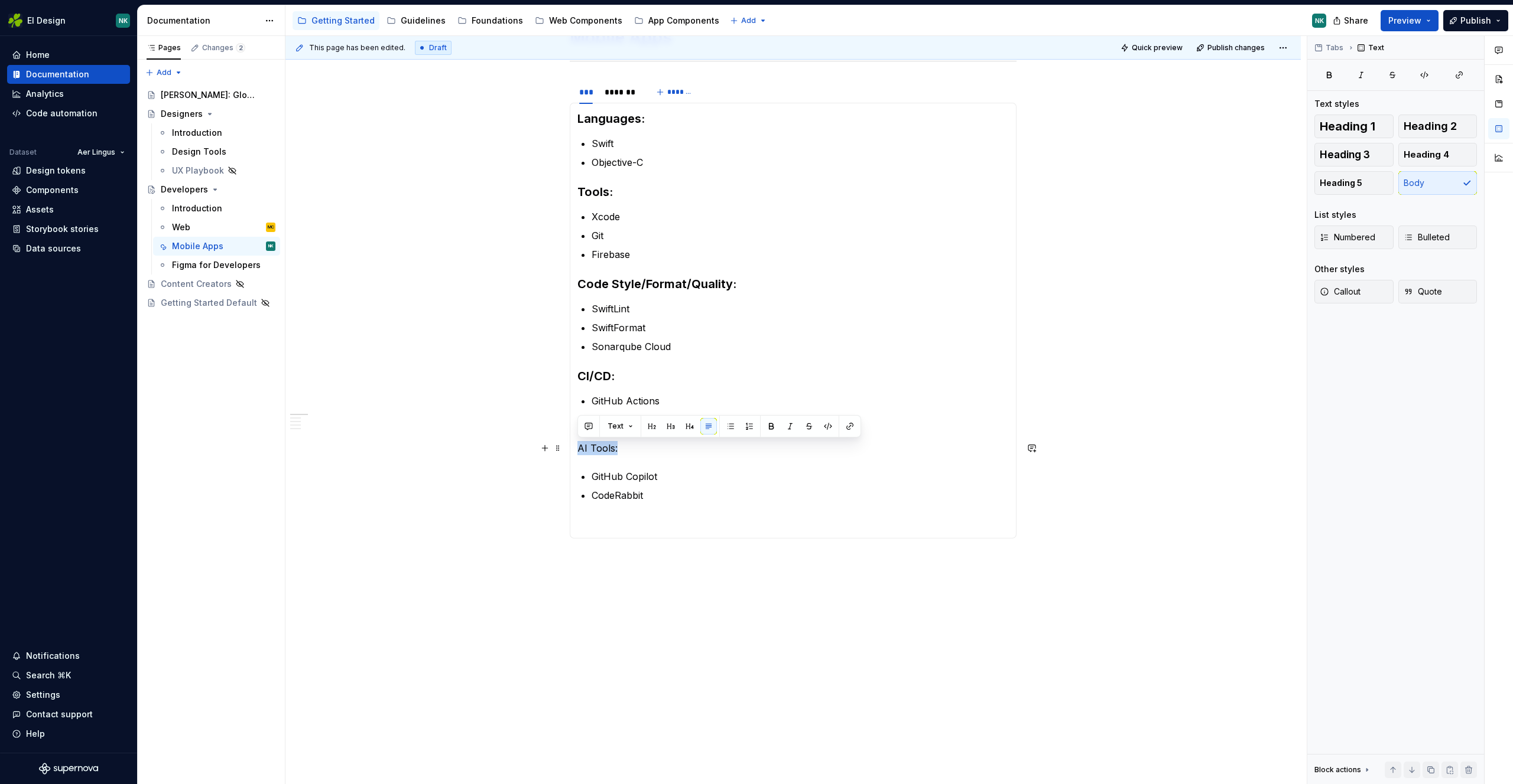
drag, startPoint x: 604, startPoint y: 446, endPoint x: 576, endPoint y: 444, distance: 28.1
click at [577, 444] on p "AI Tools:" at bounding box center [792, 448] width 431 height 14
click at [667, 427] on button "button" at bounding box center [670, 426] width 17 height 17
click at [673, 497] on p "CodeRabbit" at bounding box center [799, 493] width 417 height 14
click at [674, 497] on button "button" at bounding box center [670, 499] width 17 height 17
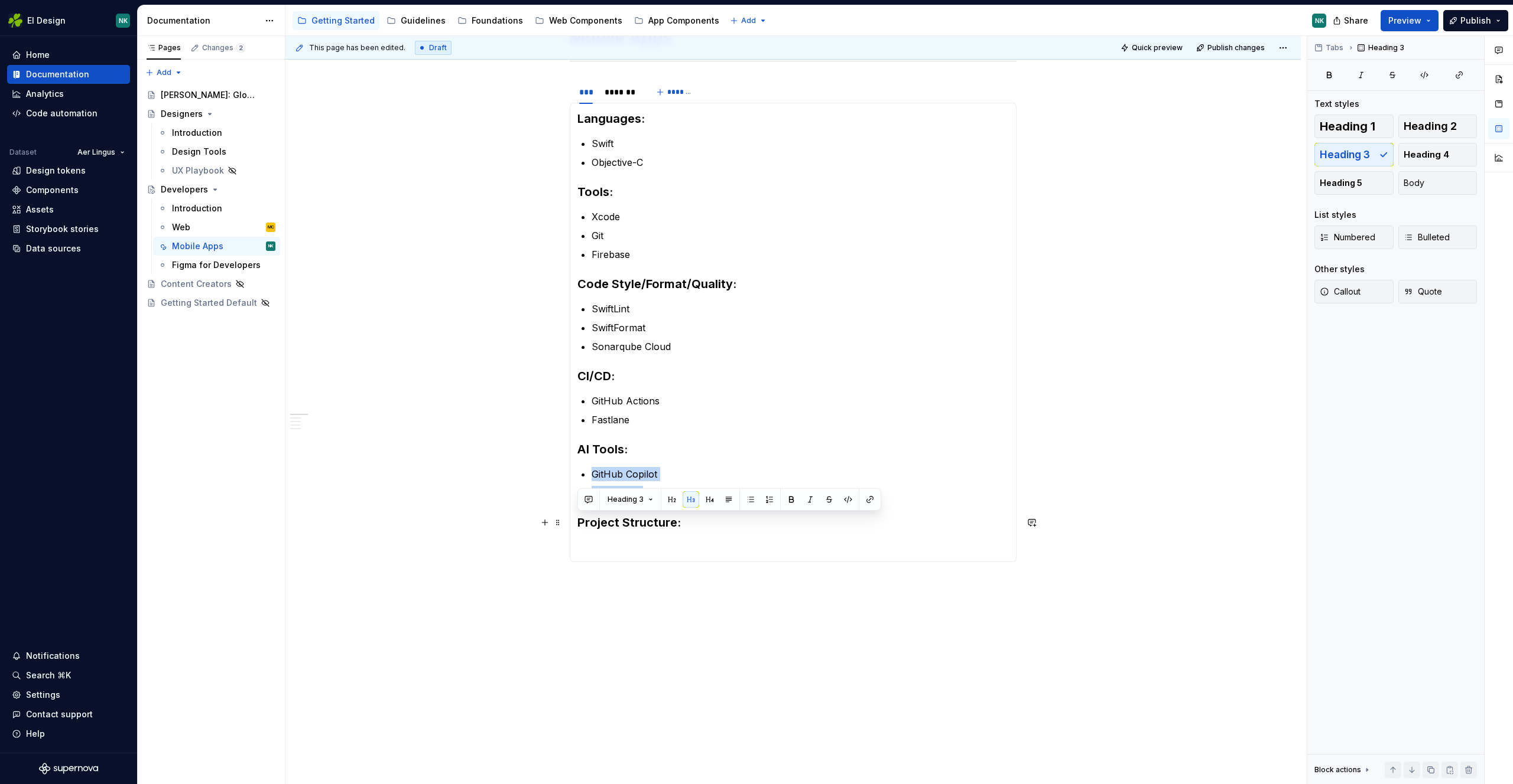
click at [706, 525] on h3 "Project Structure:" at bounding box center [792, 522] width 431 height 17
click at [695, 536] on section-item-column "Languages: Swift Objective-C Tools: Xcode Git Firebase Code Style/Format/Qualit…" at bounding box center [792, 332] width 431 height 444
click at [623, 345] on p "Sonarqube Cloud" at bounding box center [799, 346] width 417 height 14
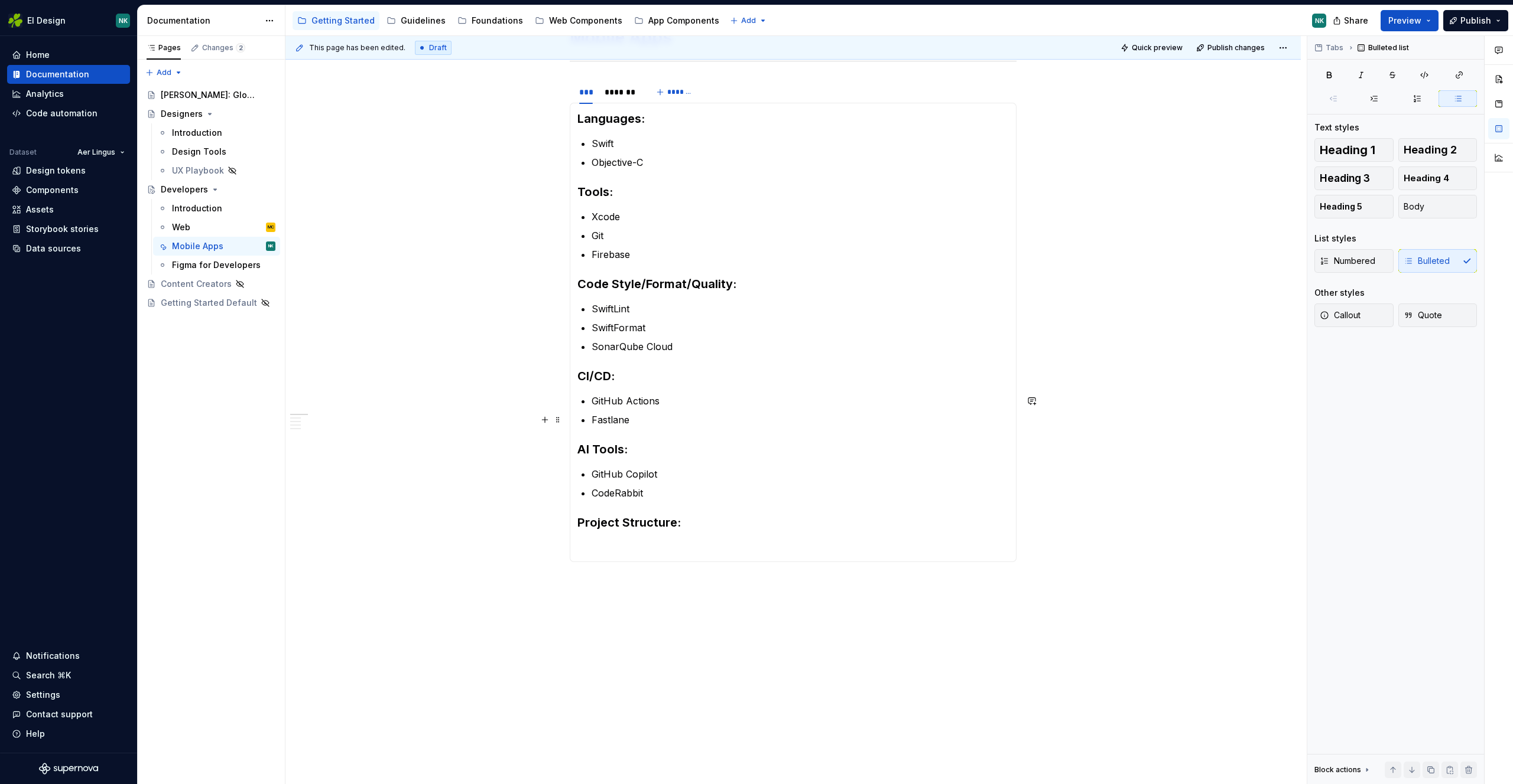
click at [810, 432] on section-item-column "Languages: Swift Objective-C Tools: Xcode Git Firebase Code Style/Format/Qualit…" at bounding box center [792, 332] width 431 height 444
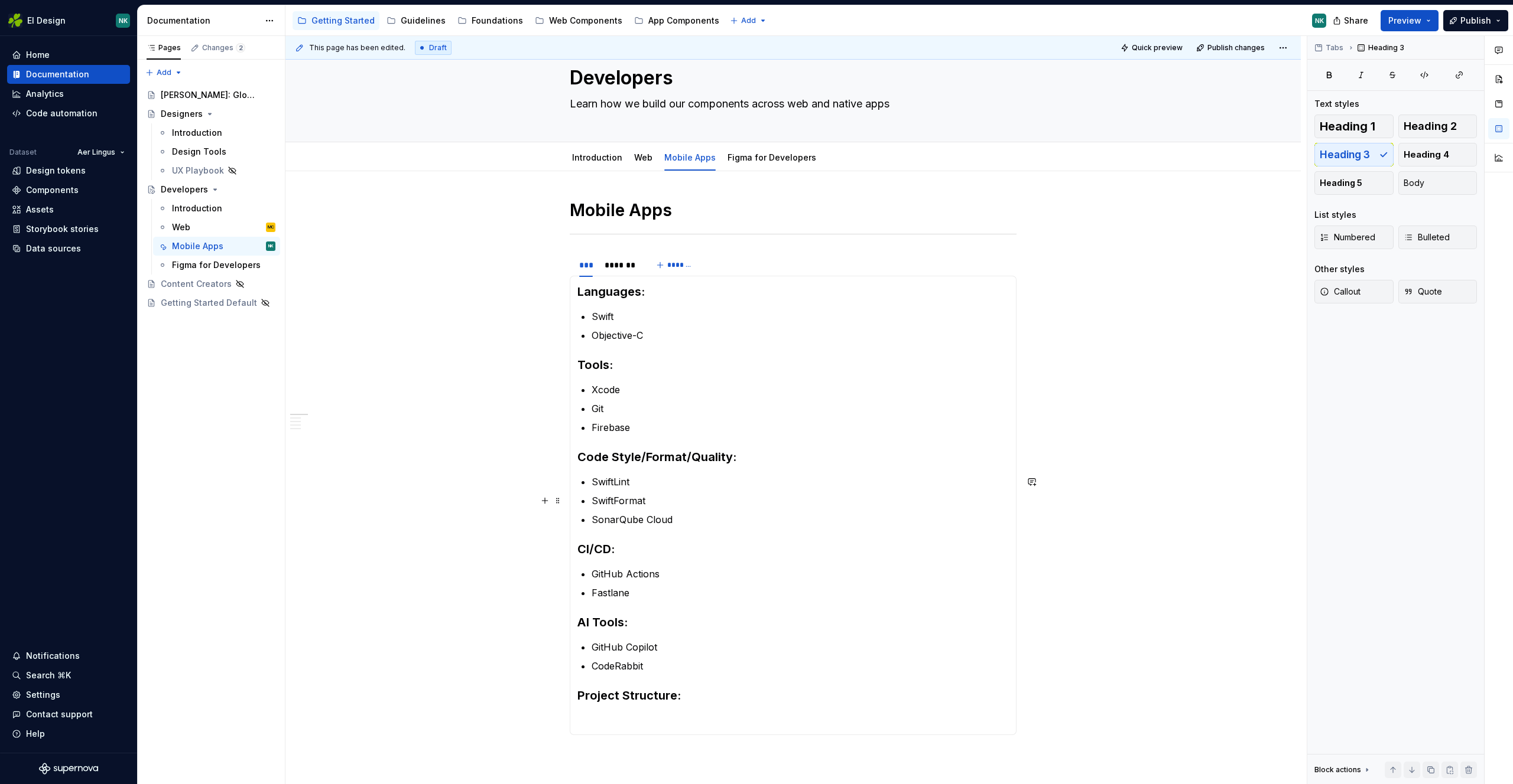
scroll to position [20, 0]
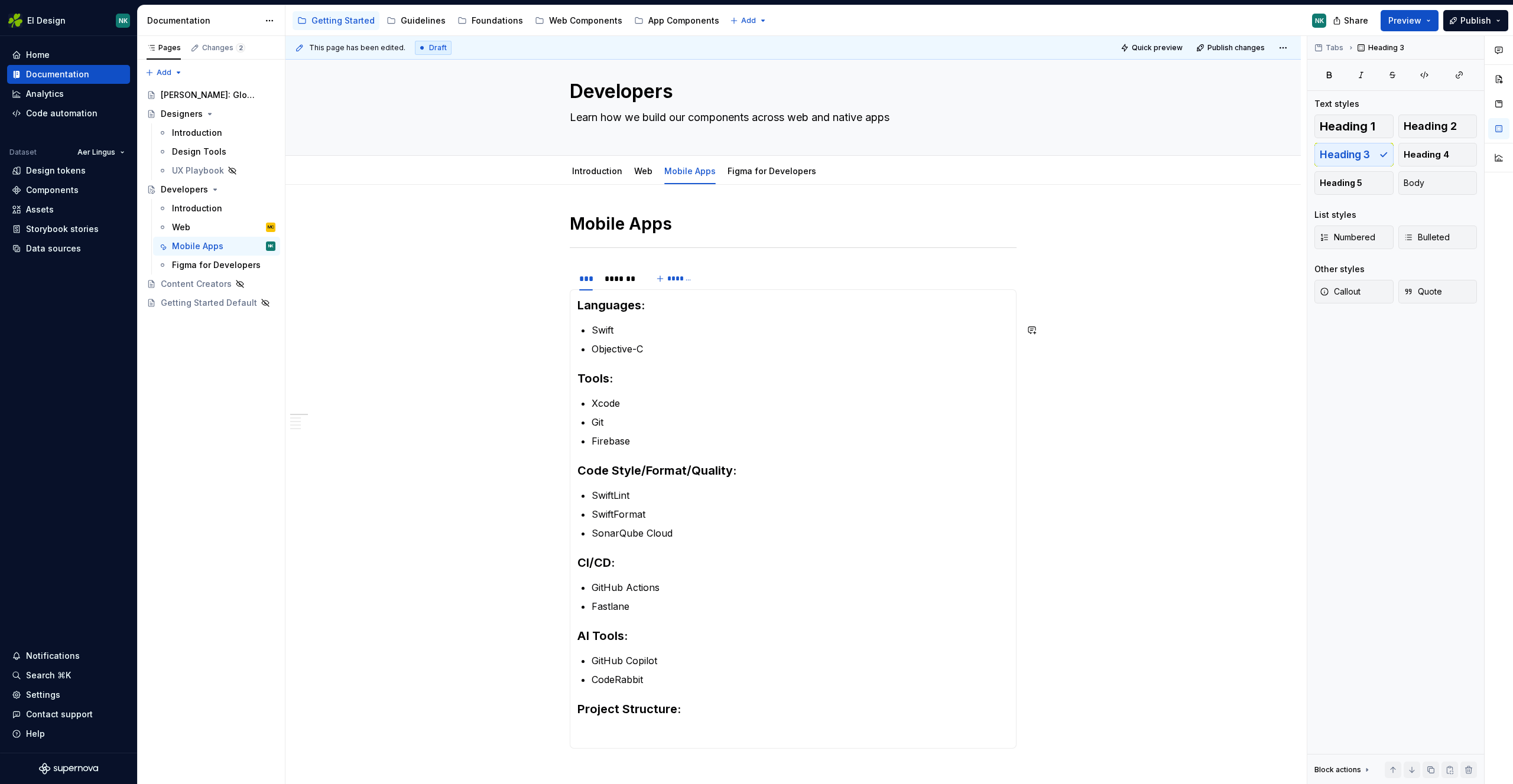
click at [632, 321] on section-item-column "Languages: Swift Objective-C Tools: Xcode Git Firebase Code Style/Format/Qualit…" at bounding box center [792, 519] width 431 height 444
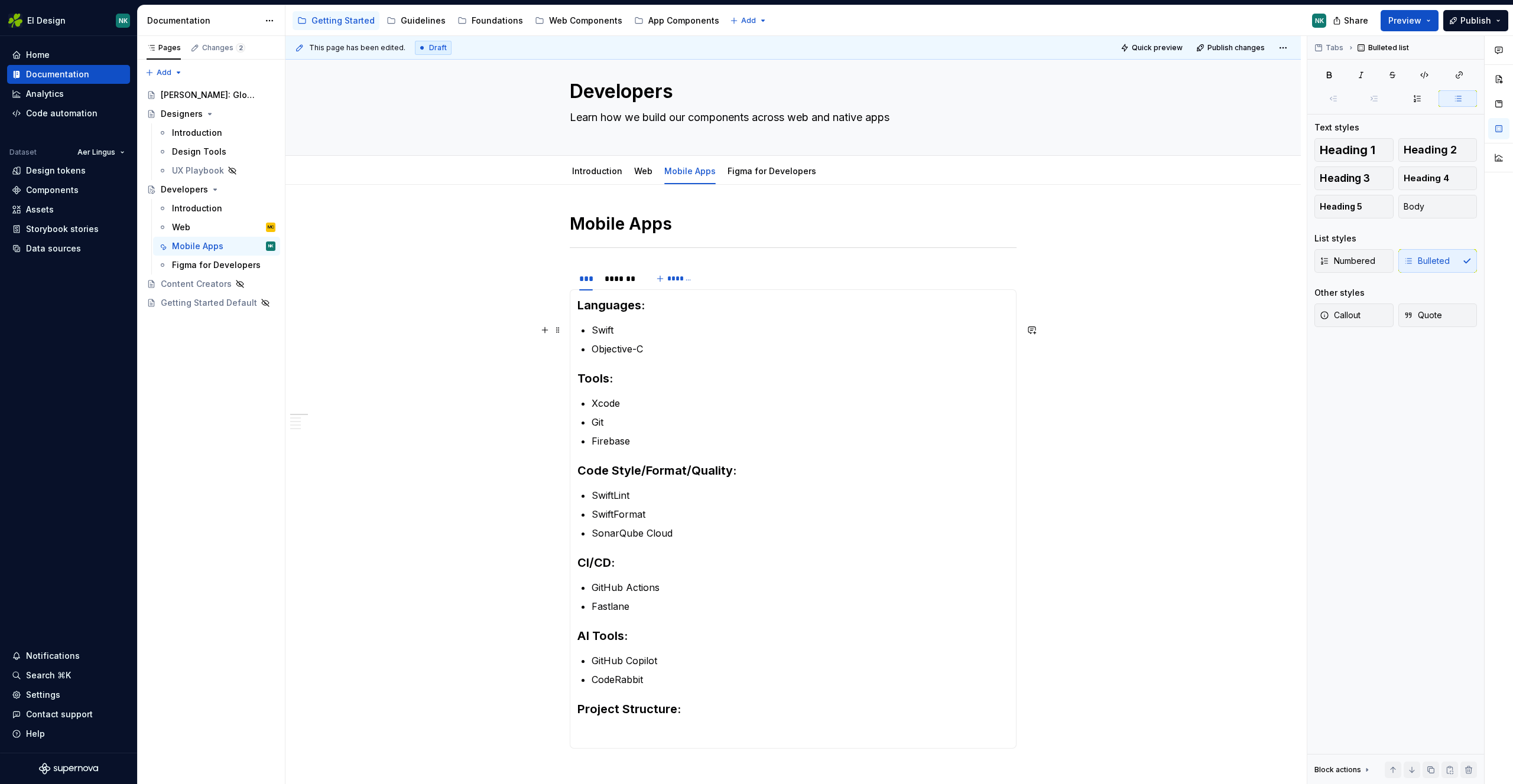
click at [645, 332] on p "Swift" at bounding box center [799, 330] width 417 height 14
click at [1024, 120] on div "Developers Learn how we build our components across web and native apps" at bounding box center [792, 98] width 921 height 115
click at [656, 329] on p "Swift -" at bounding box center [799, 330] width 417 height 14
click at [671, 351] on p "Objective-C" at bounding box center [799, 349] width 417 height 14
type textarea "*"
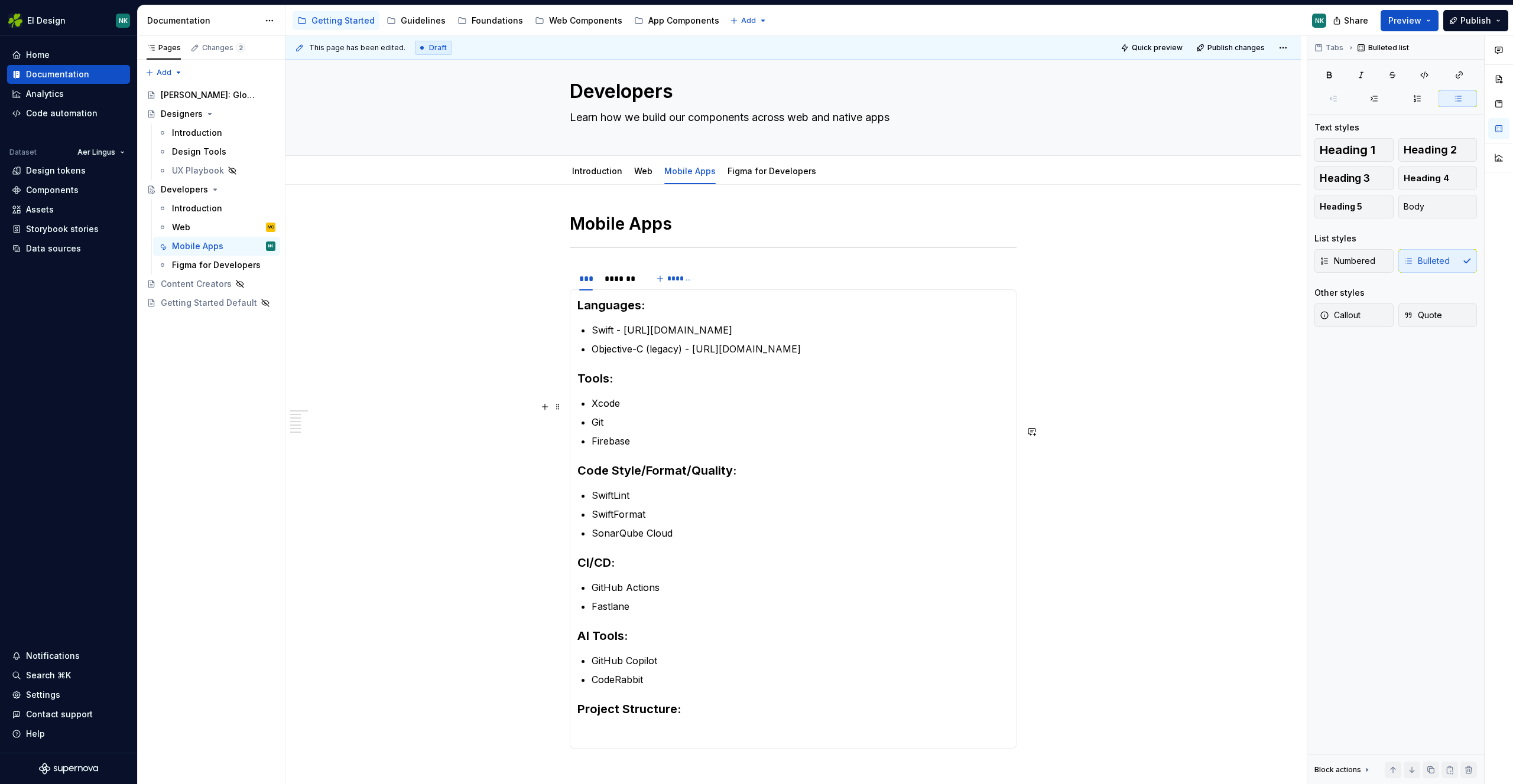
click at [790, 411] on p "Xcode" at bounding box center [799, 403] width 417 height 14
drag, startPoint x: 807, startPoint y: 374, endPoint x: 591, endPoint y: 363, distance: 216.3
click at [591, 356] on p "Objective-C (legacy) - [URL][DOMAIN_NAME]" at bounding box center [799, 349] width 417 height 14
click at [888, 339] on button "button" at bounding box center [888, 341] width 17 height 17
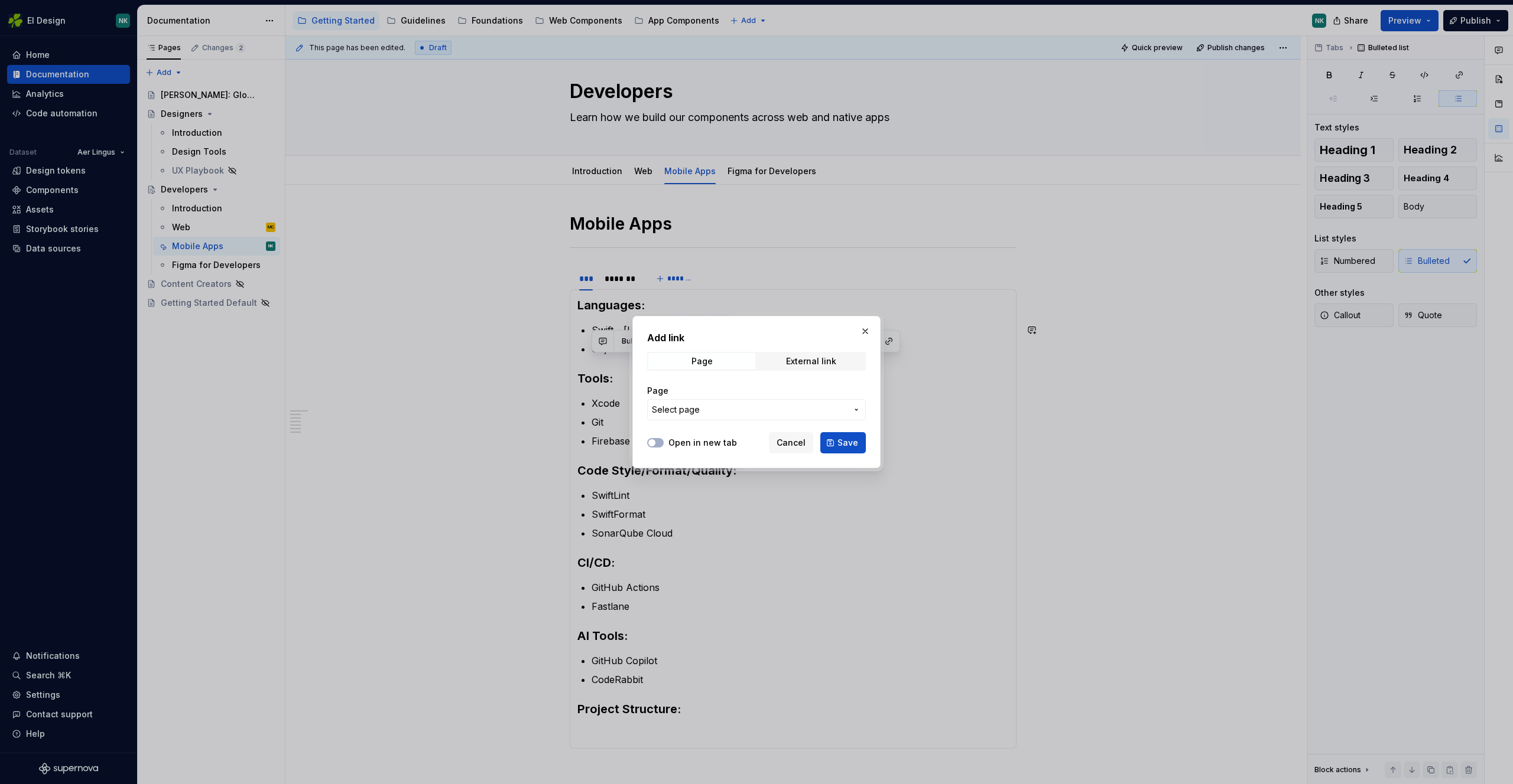
click at [758, 405] on span "Select page" at bounding box center [750, 410] width 195 height 12
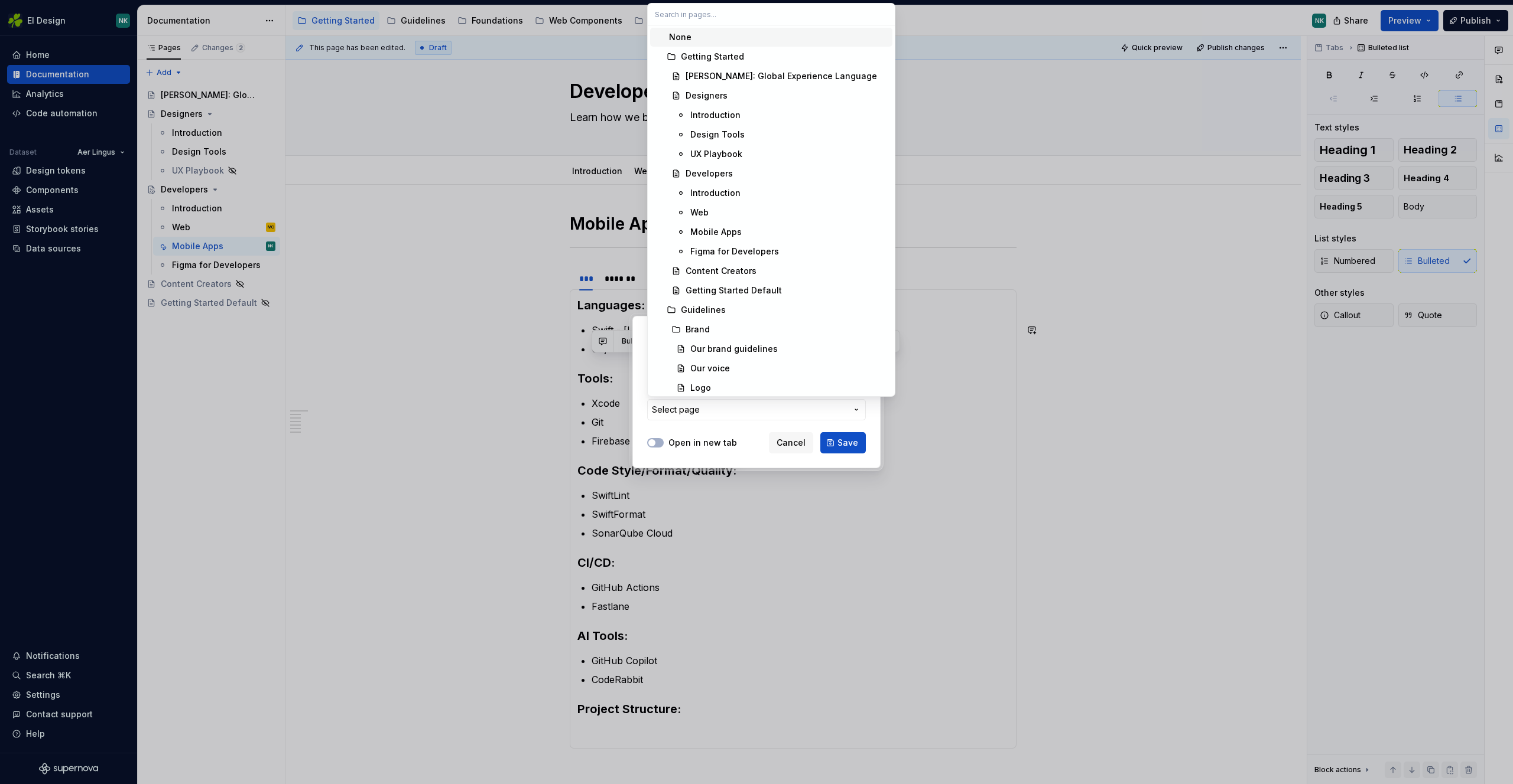
click at [790, 411] on div "Add link Page External link Page Select page Open in new tab Cancel Save" at bounding box center [756, 392] width 1513 height 784
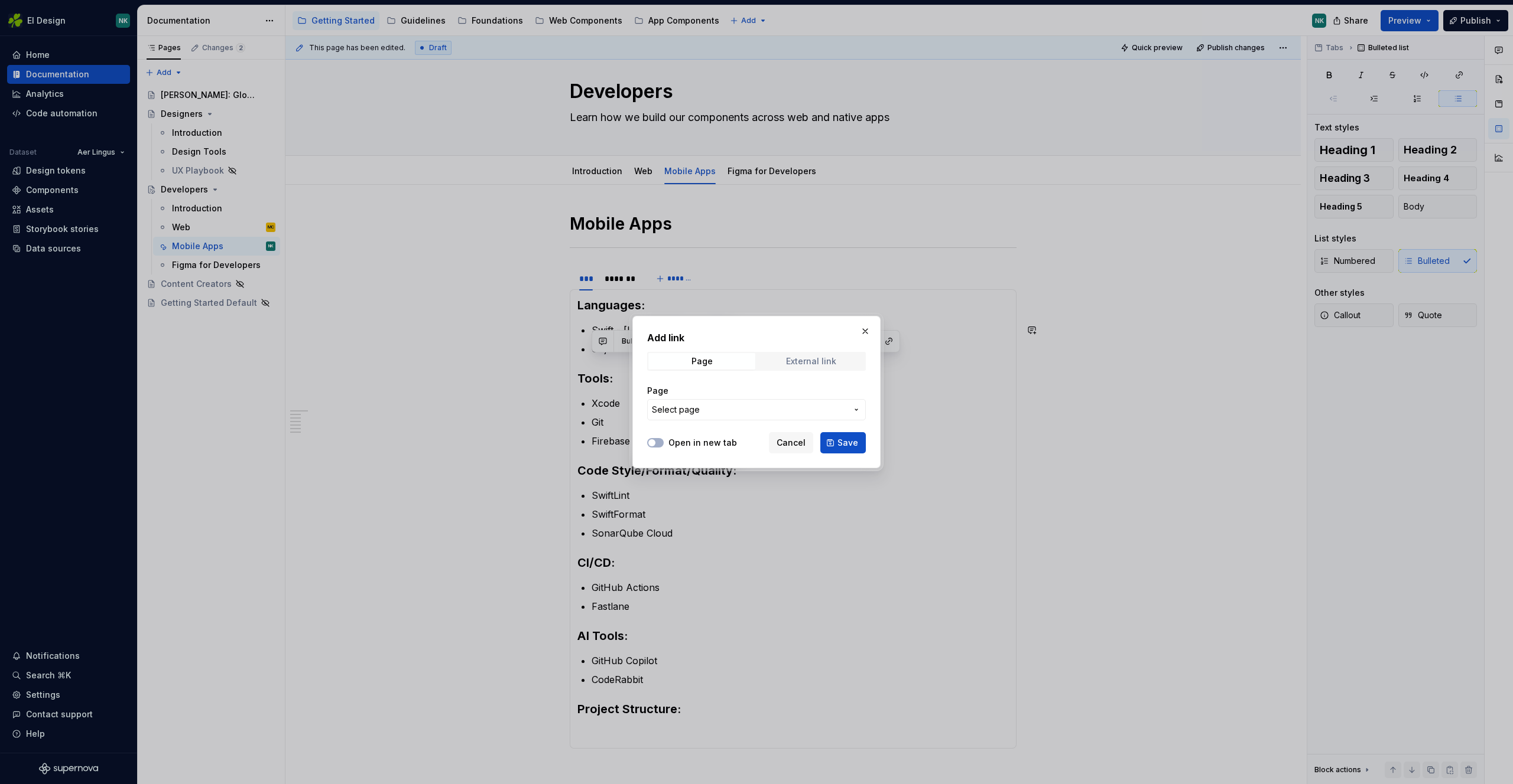
click at [827, 361] on div "External link" at bounding box center [810, 361] width 50 height 9
click at [705, 412] on input "URL" at bounding box center [756, 409] width 219 height 21
paste input "[URL][DOMAIN_NAME]"
type input "[URL][DOMAIN_NAME]"
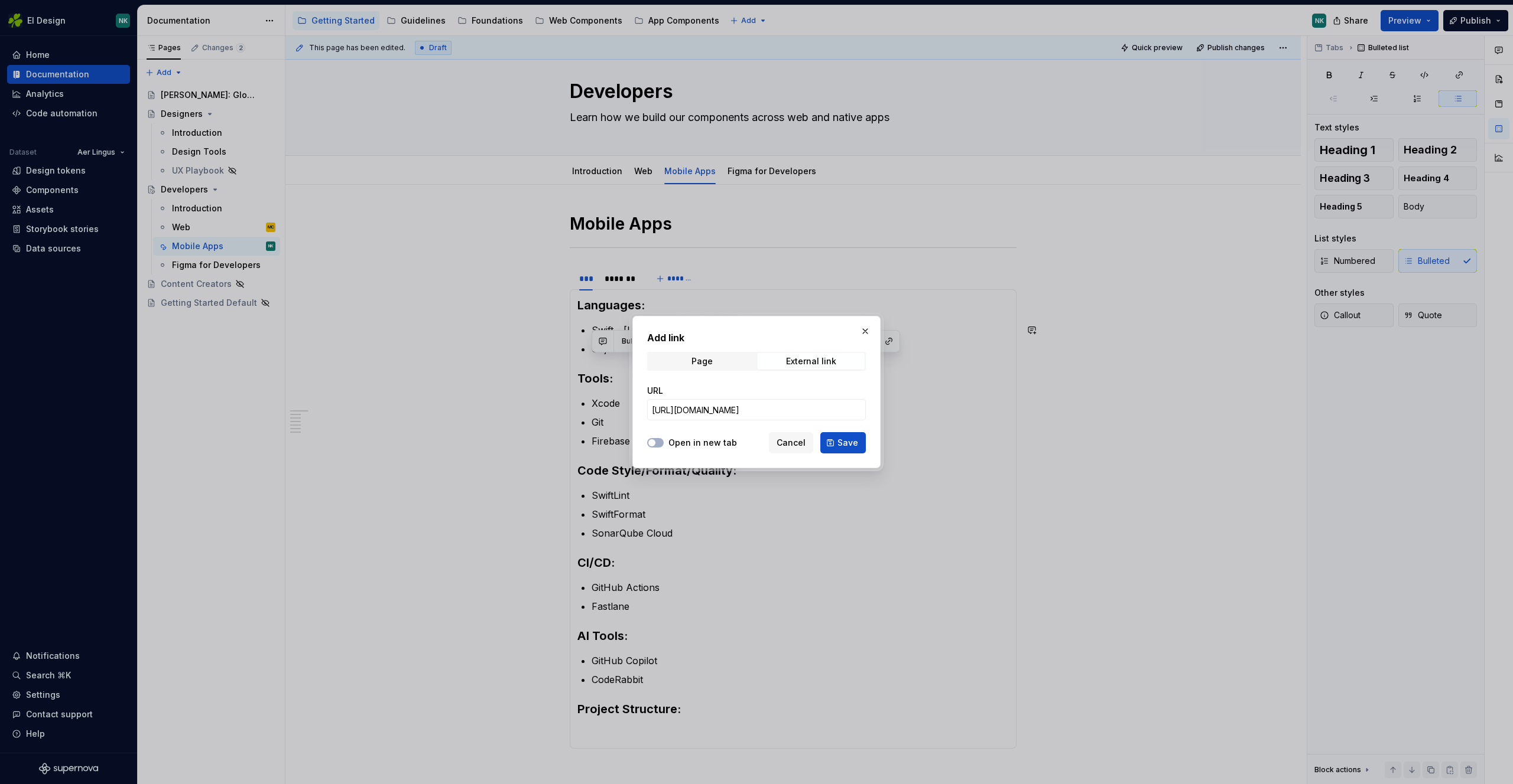
click at [840, 441] on span "Save" at bounding box center [847, 443] width 21 height 12
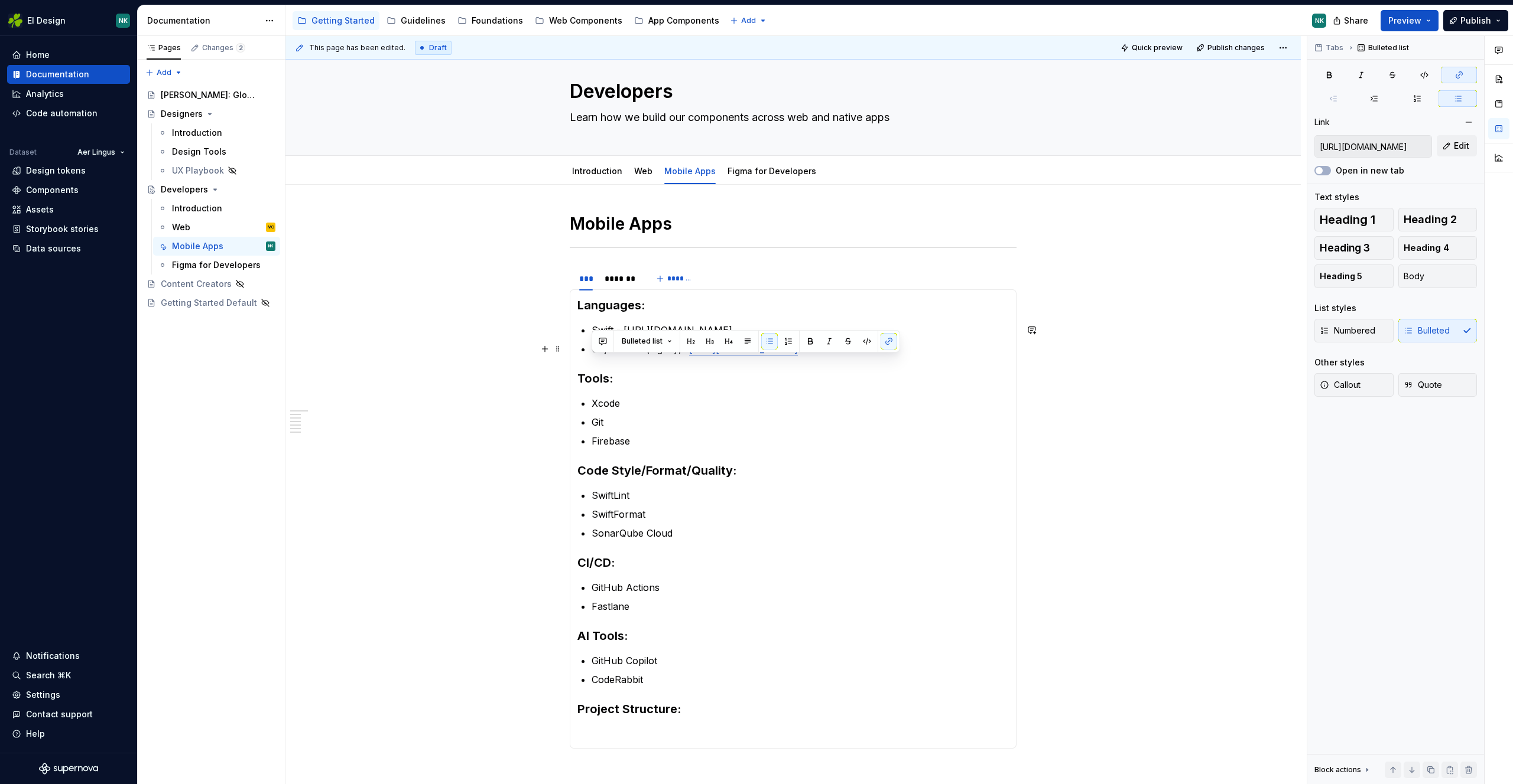
click at [810, 356] on p "Objective-C (legacy) - [URL][DOMAIN_NAME]" at bounding box center [799, 349] width 417 height 14
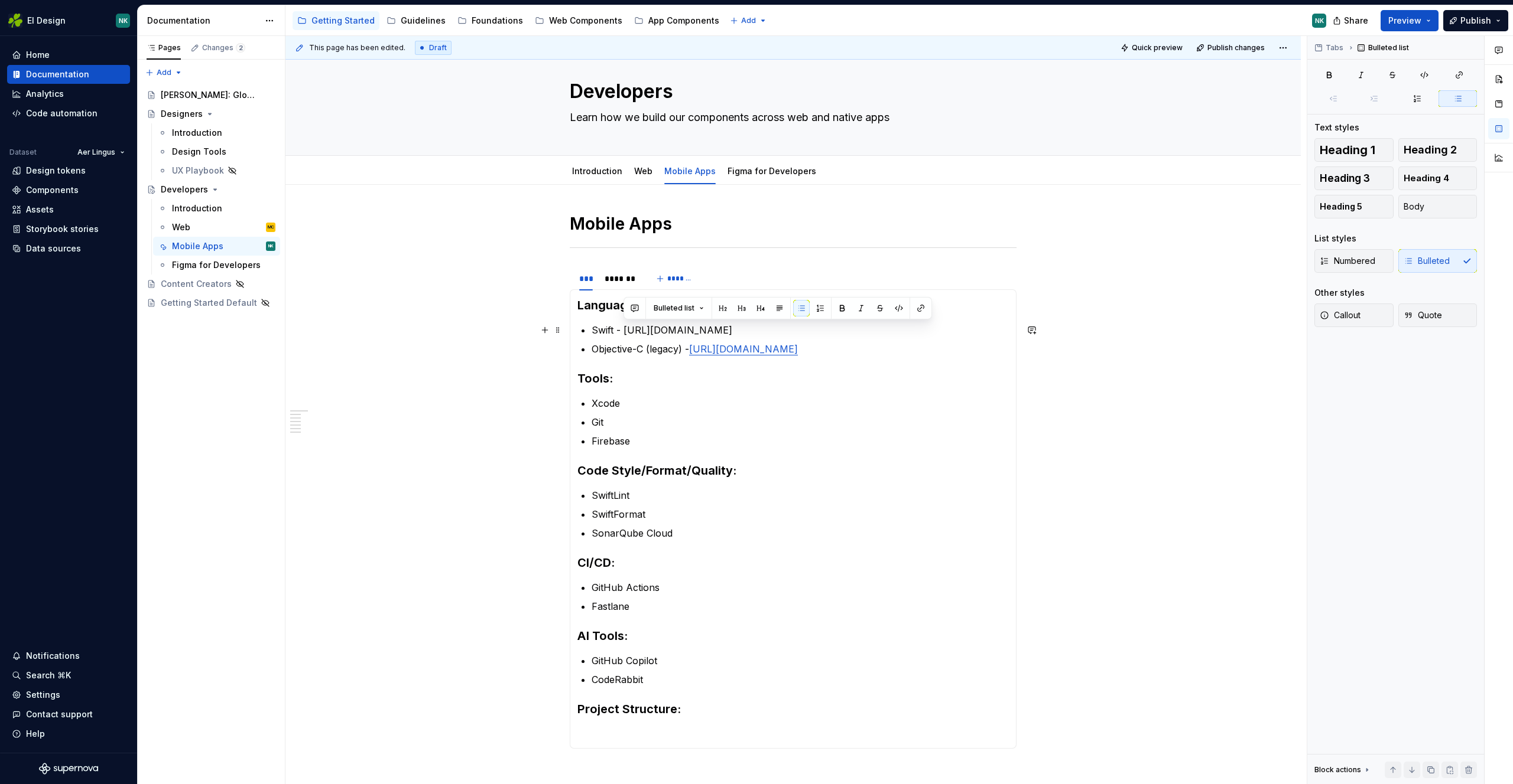
drag, startPoint x: 729, startPoint y: 329, endPoint x: 623, endPoint y: 327, distance: 106.0
click at [623, 327] on p "Swift - [URL][DOMAIN_NAME]" at bounding box center [799, 330] width 417 height 14
click at [918, 307] on button "button" at bounding box center [920, 308] width 17 height 17
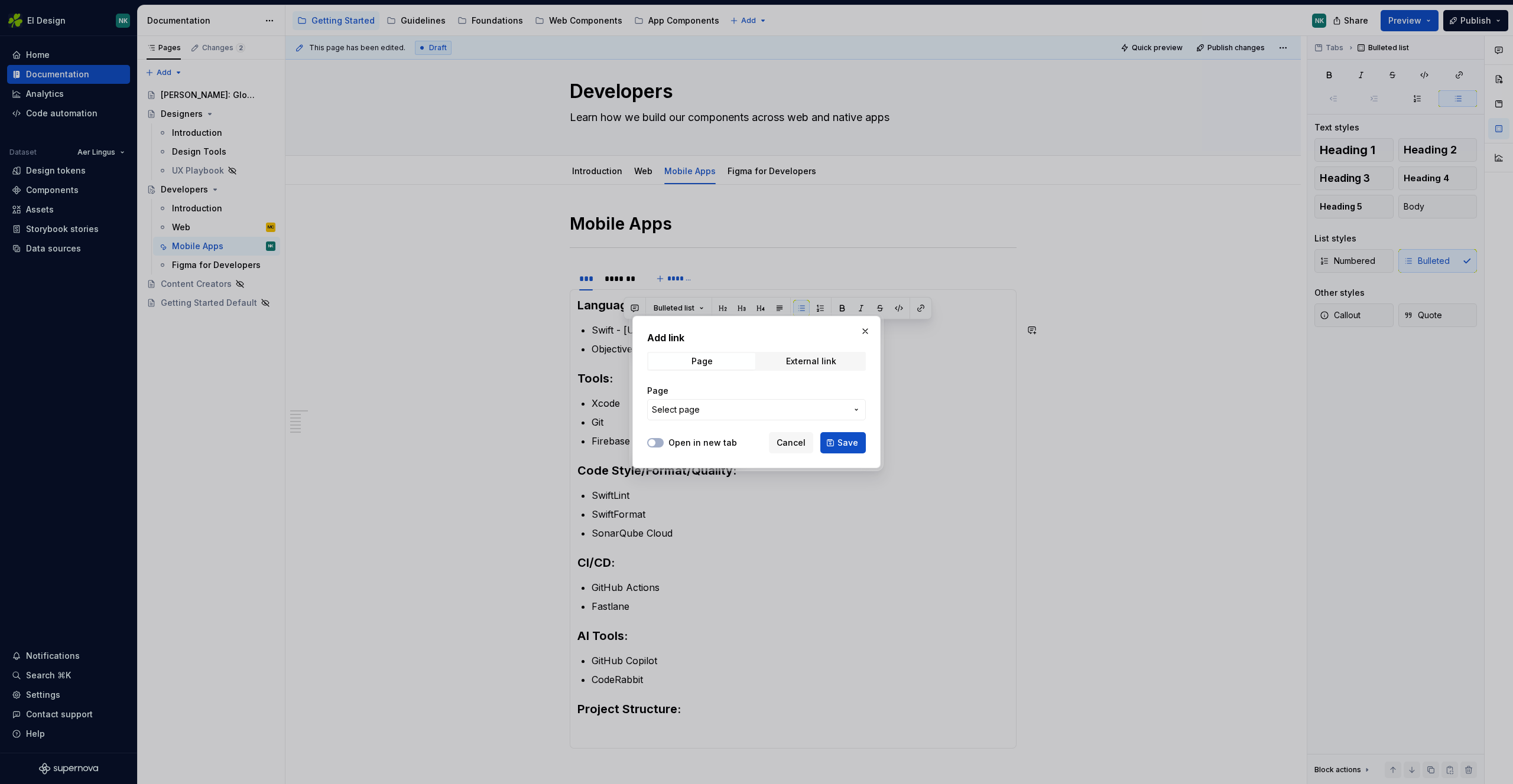
click at [820, 348] on div "Add link Page External link Page Select page" at bounding box center [756, 378] width 219 height 97
drag, startPoint x: 818, startPoint y: 358, endPoint x: 807, endPoint y: 367, distance: 14.2
click at [818, 358] on div "External link" at bounding box center [810, 361] width 50 height 9
click at [747, 406] on input "URL" at bounding box center [756, 409] width 219 height 21
paste input "[URL][DOMAIN_NAME]"
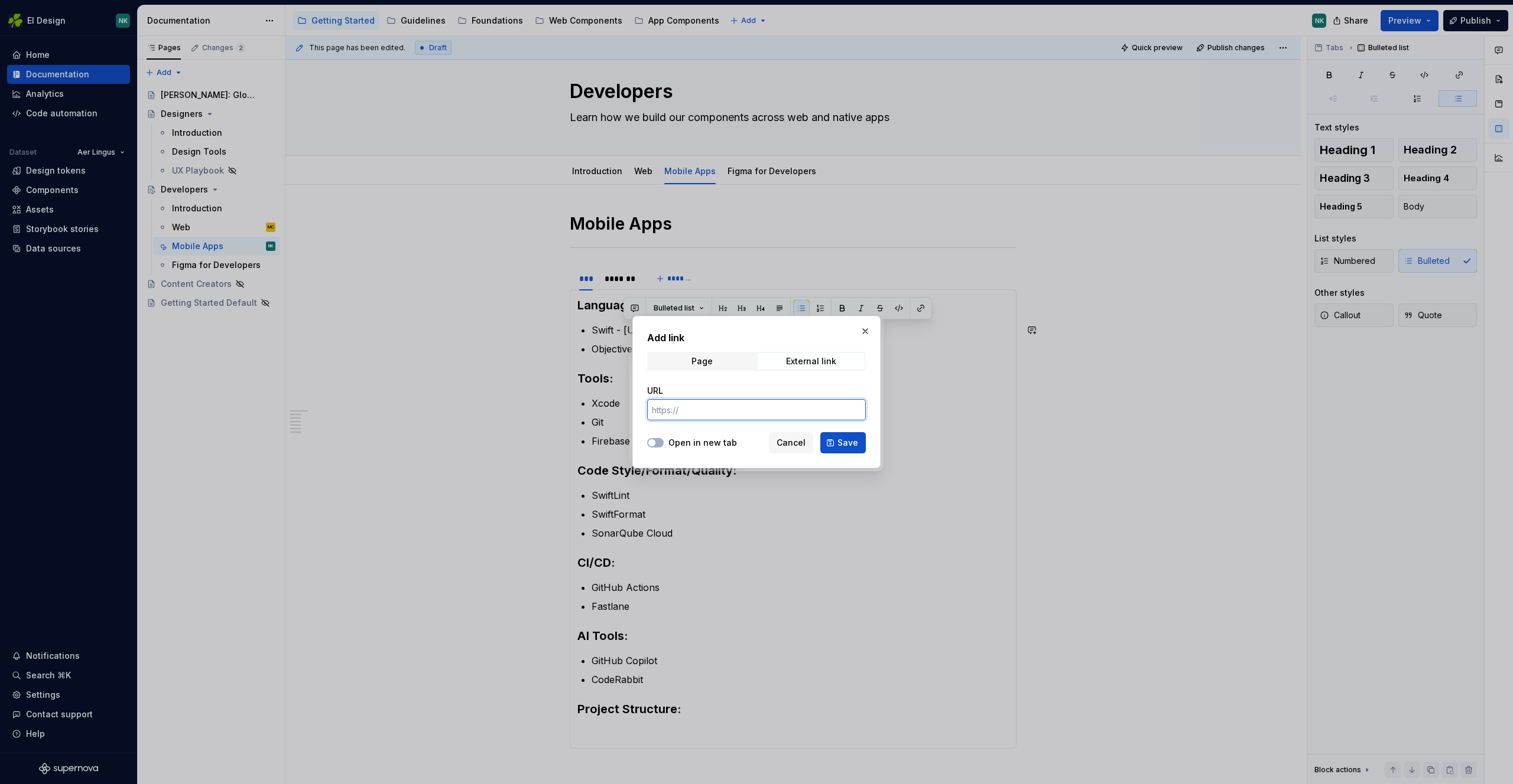
type input "[URL][DOMAIN_NAME]"
click at [780, 447] on span "Cancel" at bounding box center [790, 443] width 29 height 12
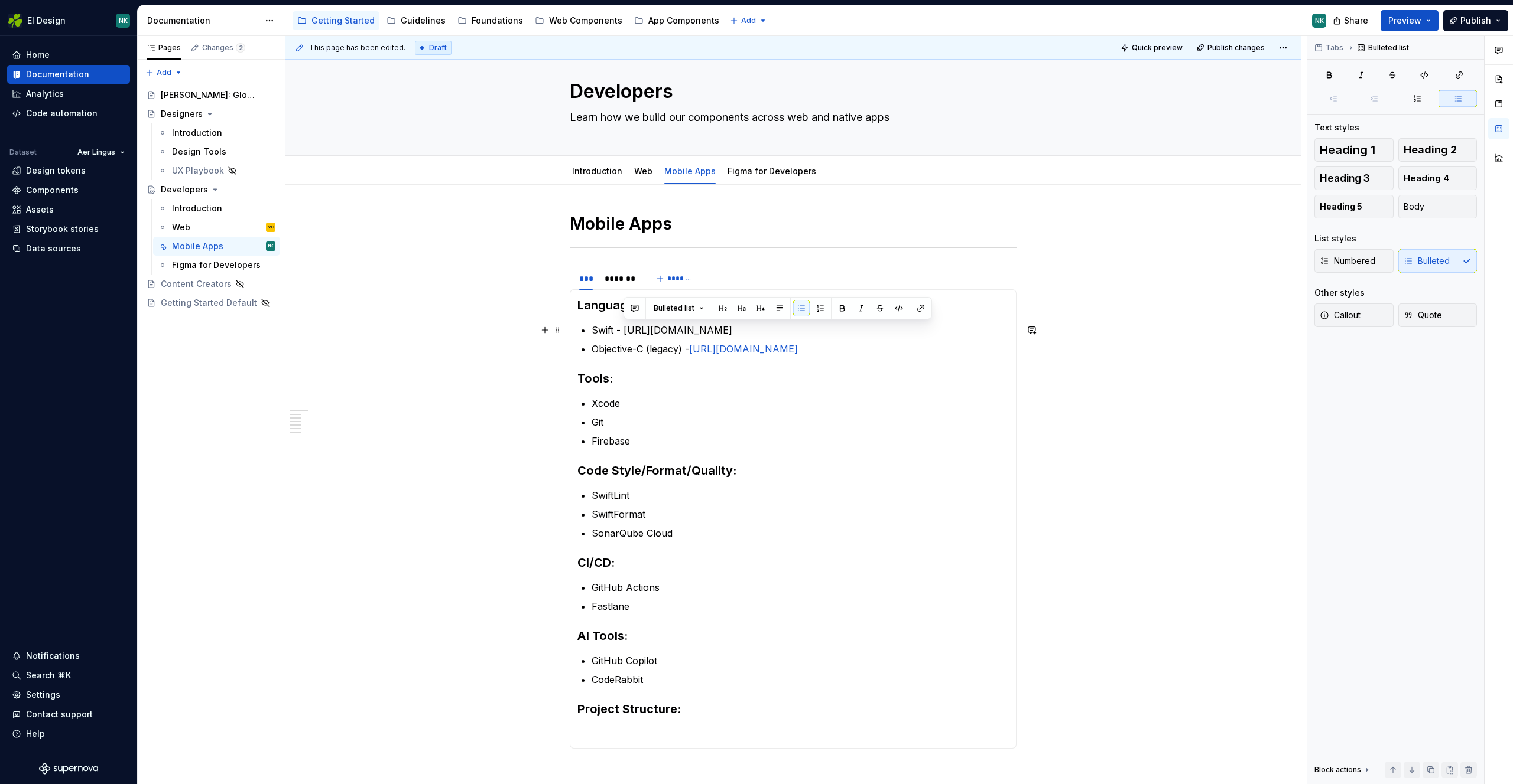
drag, startPoint x: 728, startPoint y: 330, endPoint x: 622, endPoint y: 324, distance: 106.2
click at [622, 324] on p "Swift - [URL][DOMAIN_NAME]" at bounding box center [799, 330] width 417 height 14
copy p "[URL][DOMAIN_NAME]"
click at [917, 309] on button "button" at bounding box center [920, 308] width 17 height 17
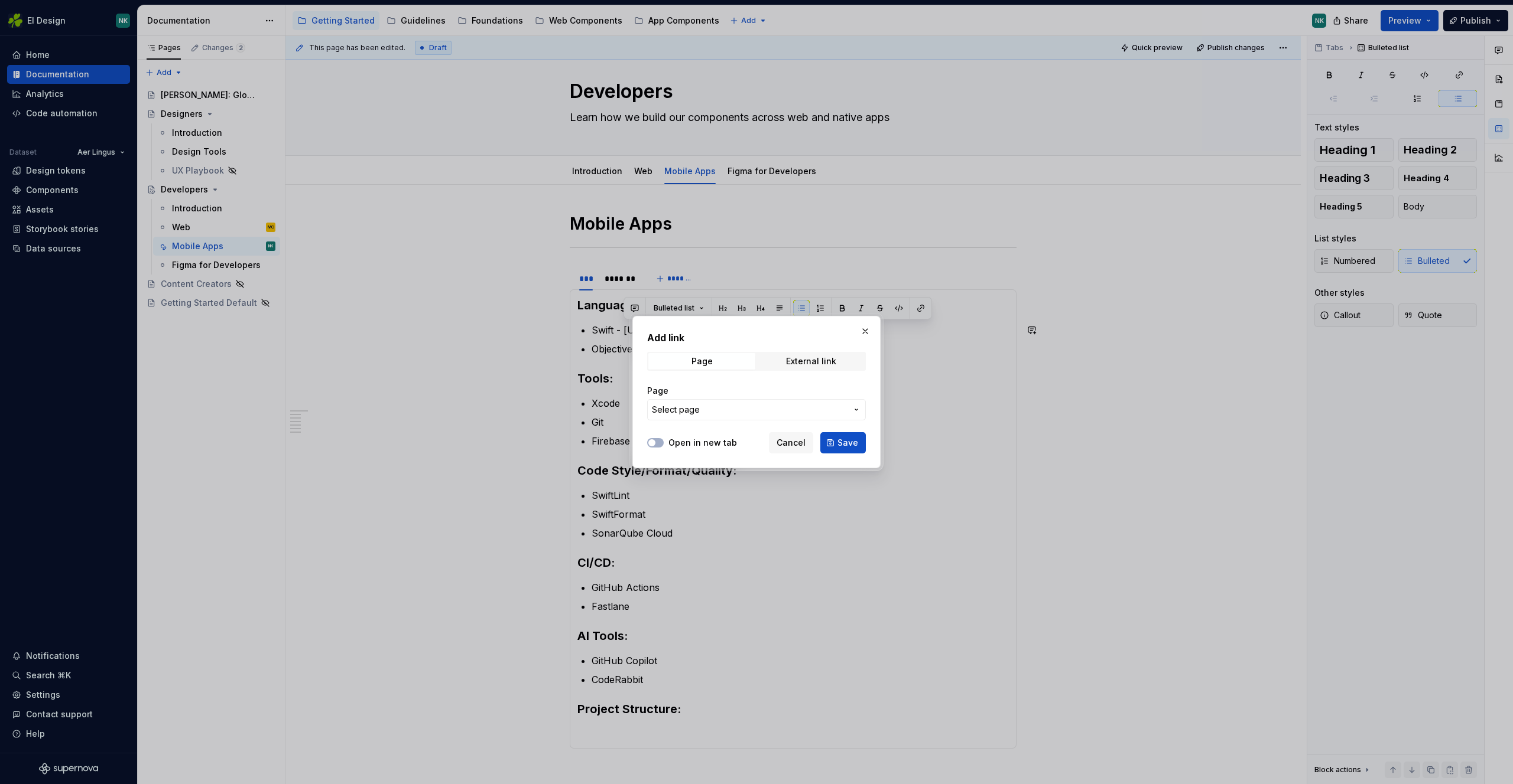
click at [834, 350] on div "Add link Page External link Page Select page" at bounding box center [756, 378] width 219 height 97
click at [828, 357] on div "External link" at bounding box center [810, 361] width 50 height 9
click at [740, 412] on input "URL" at bounding box center [756, 409] width 219 height 21
paste input "[URL][DOMAIN_NAME]"
type input "[URL][DOMAIN_NAME]"
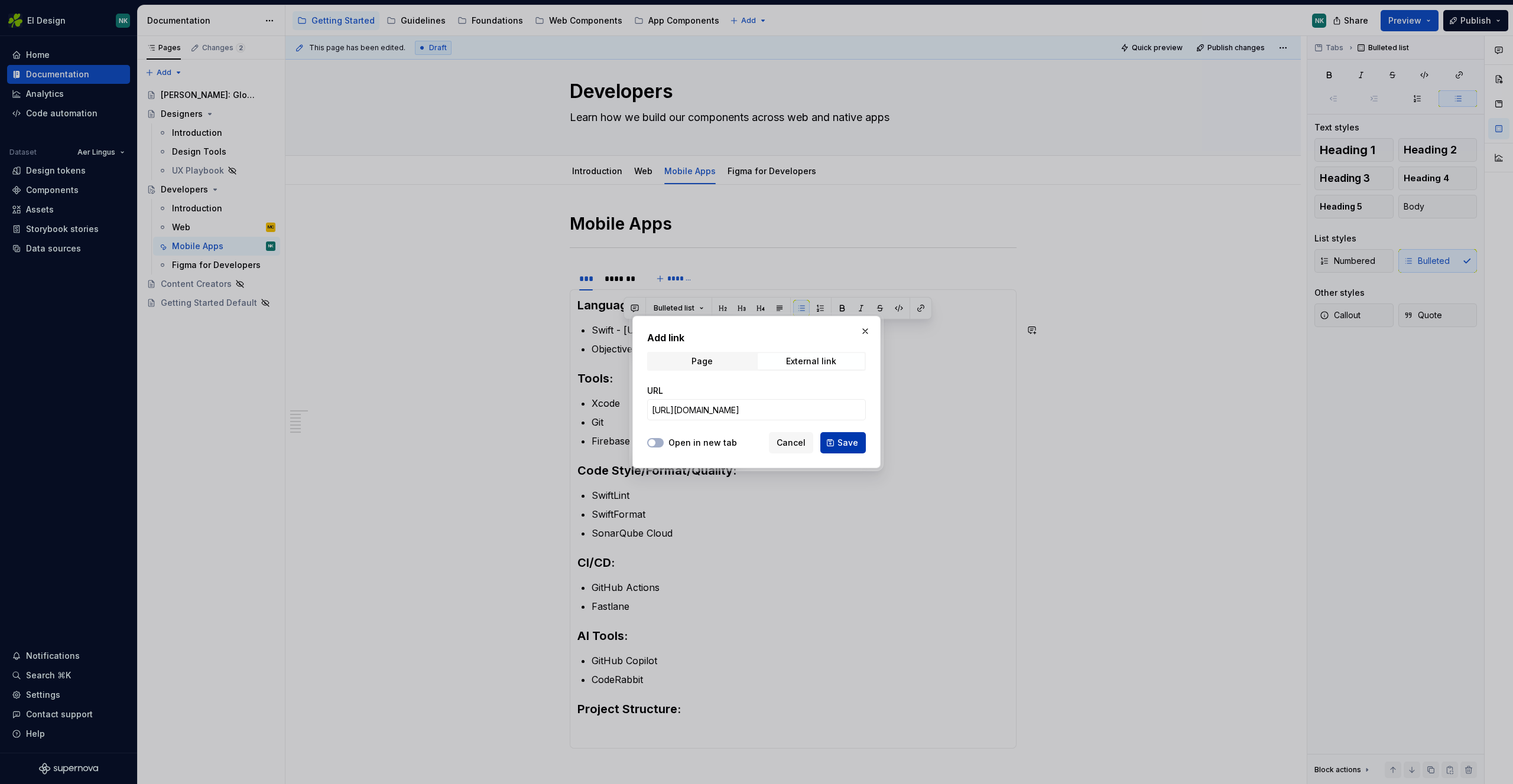
click at [839, 446] on span "Save" at bounding box center [847, 443] width 21 height 12
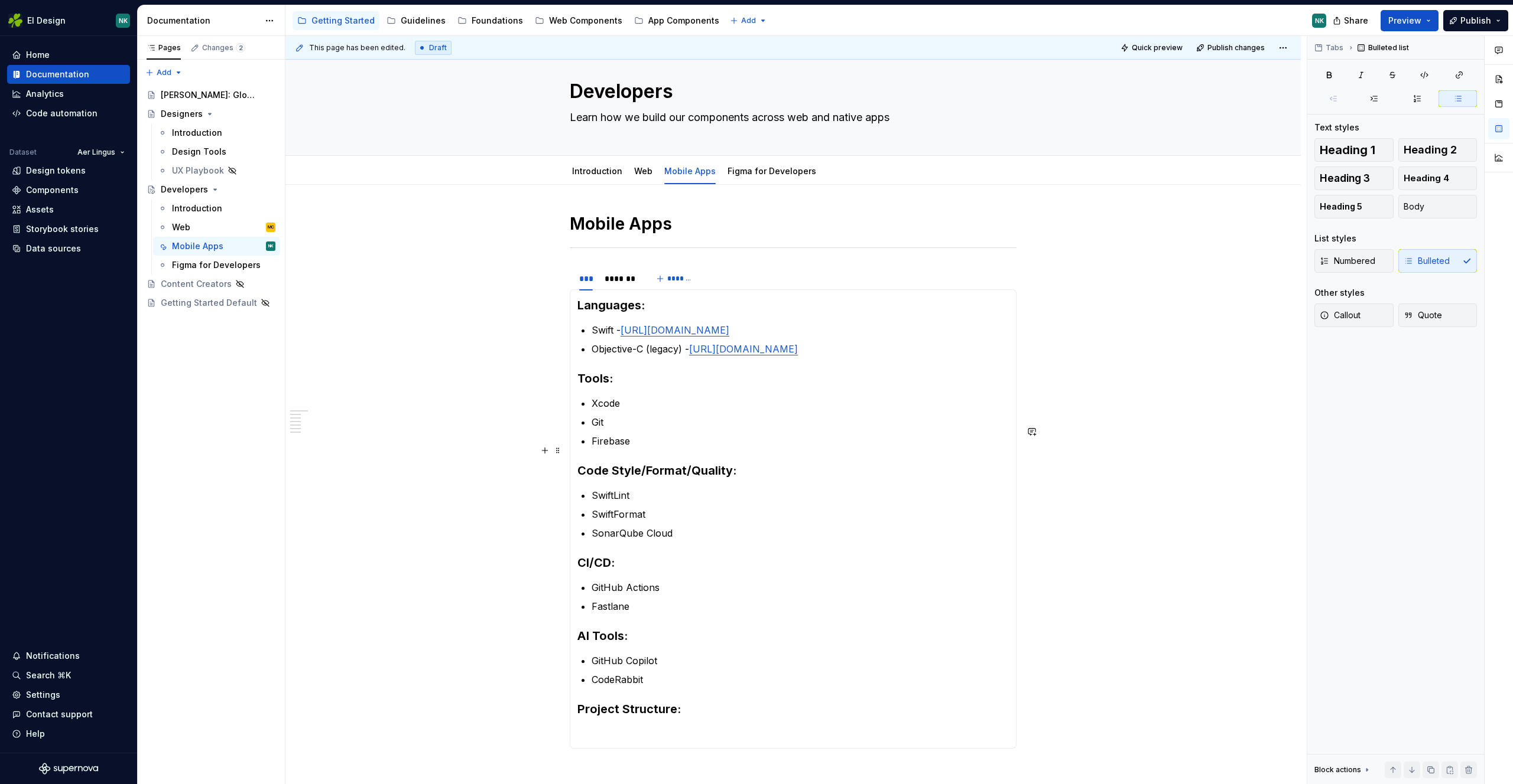
click at [906, 430] on p "Git" at bounding box center [799, 422] width 417 height 14
click at [658, 408] on p "Xcode" at bounding box center [799, 401] width 417 height 14
type textarea "*"
click at [631, 408] on p "Xcode - [URL][DOMAIN_NAME]" at bounding box center [799, 401] width 417 height 14
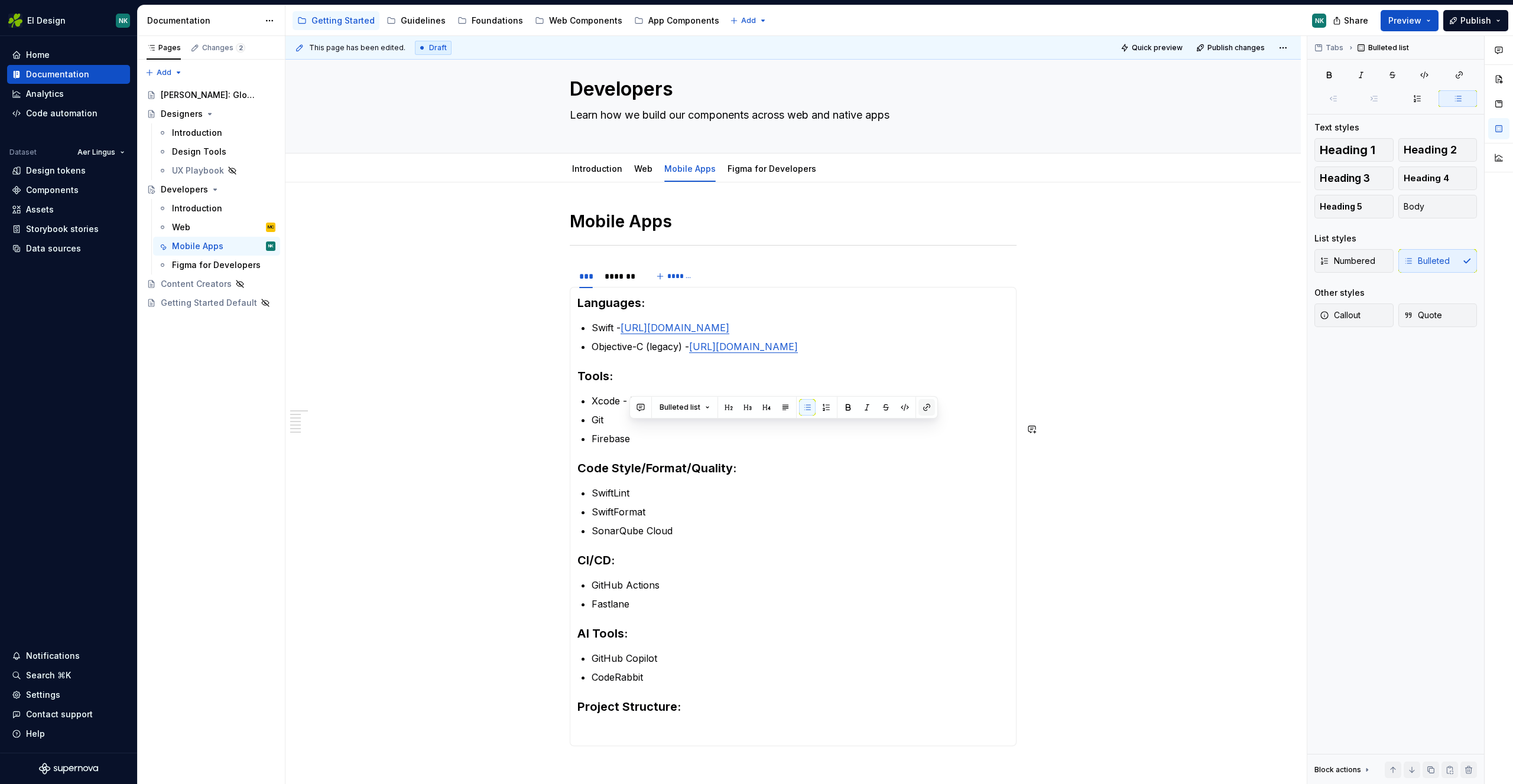
click at [930, 411] on button "button" at bounding box center [926, 407] width 17 height 17
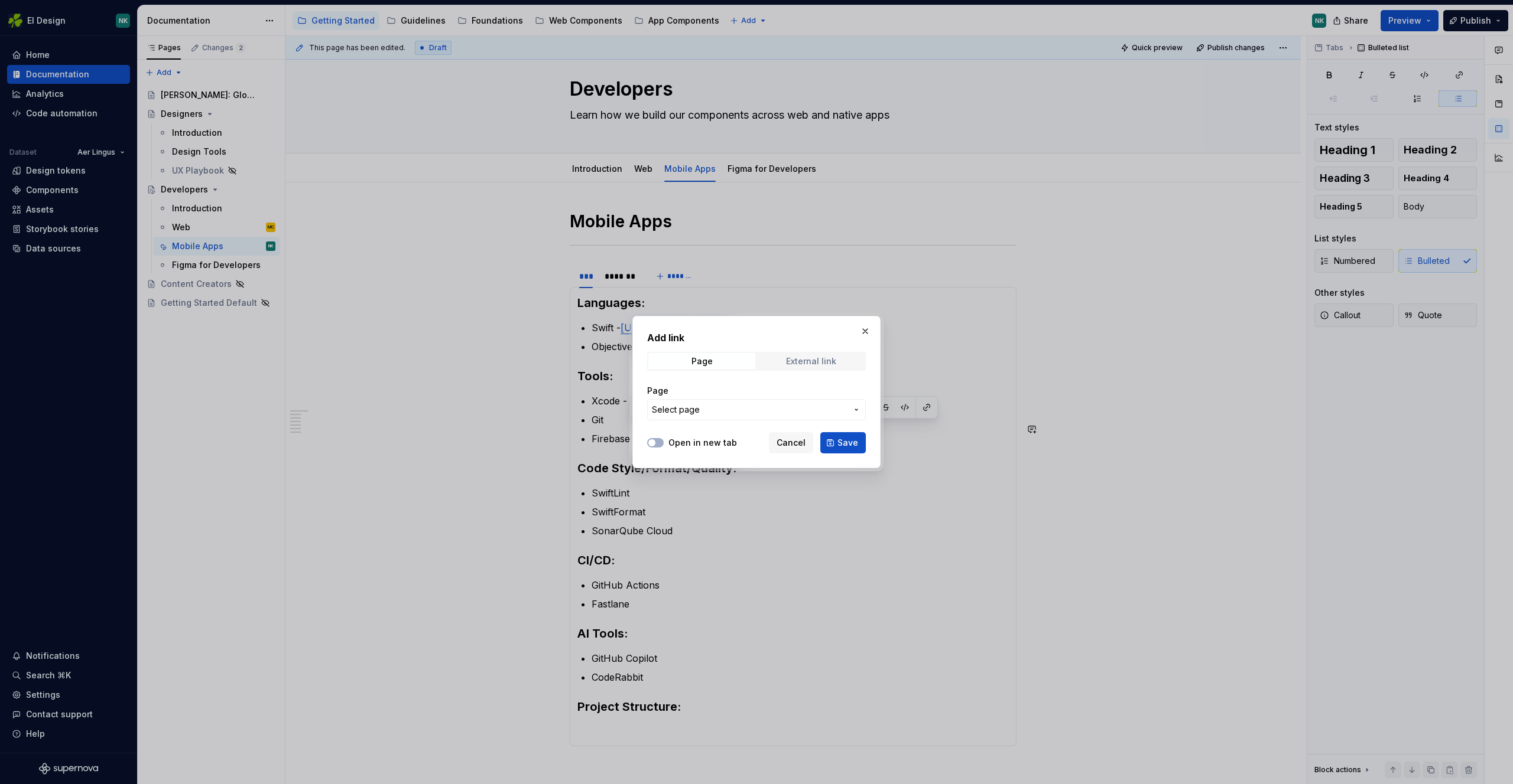
click at [815, 359] on div "External link" at bounding box center [810, 361] width 50 height 9
click at [752, 414] on input "URL" at bounding box center [756, 409] width 219 height 21
paste input "[URL][DOMAIN_NAME]"
type input "[URL][DOMAIN_NAME]"
click at [847, 446] on span "Save" at bounding box center [847, 443] width 21 height 12
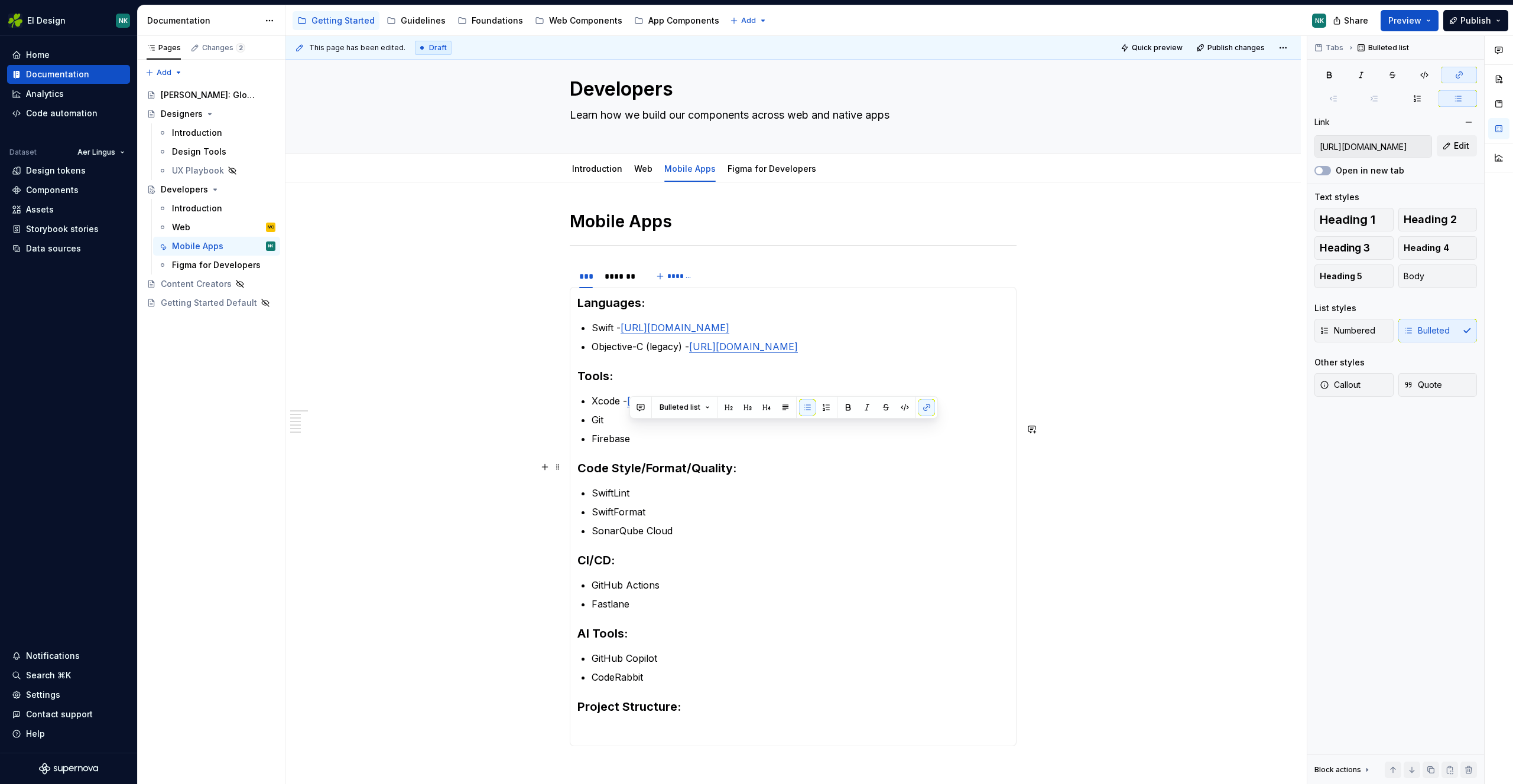
click at [858, 446] on ul "Xcode - [URL][DOMAIN_NAME] Git Firebase" at bounding box center [799, 420] width 417 height 52
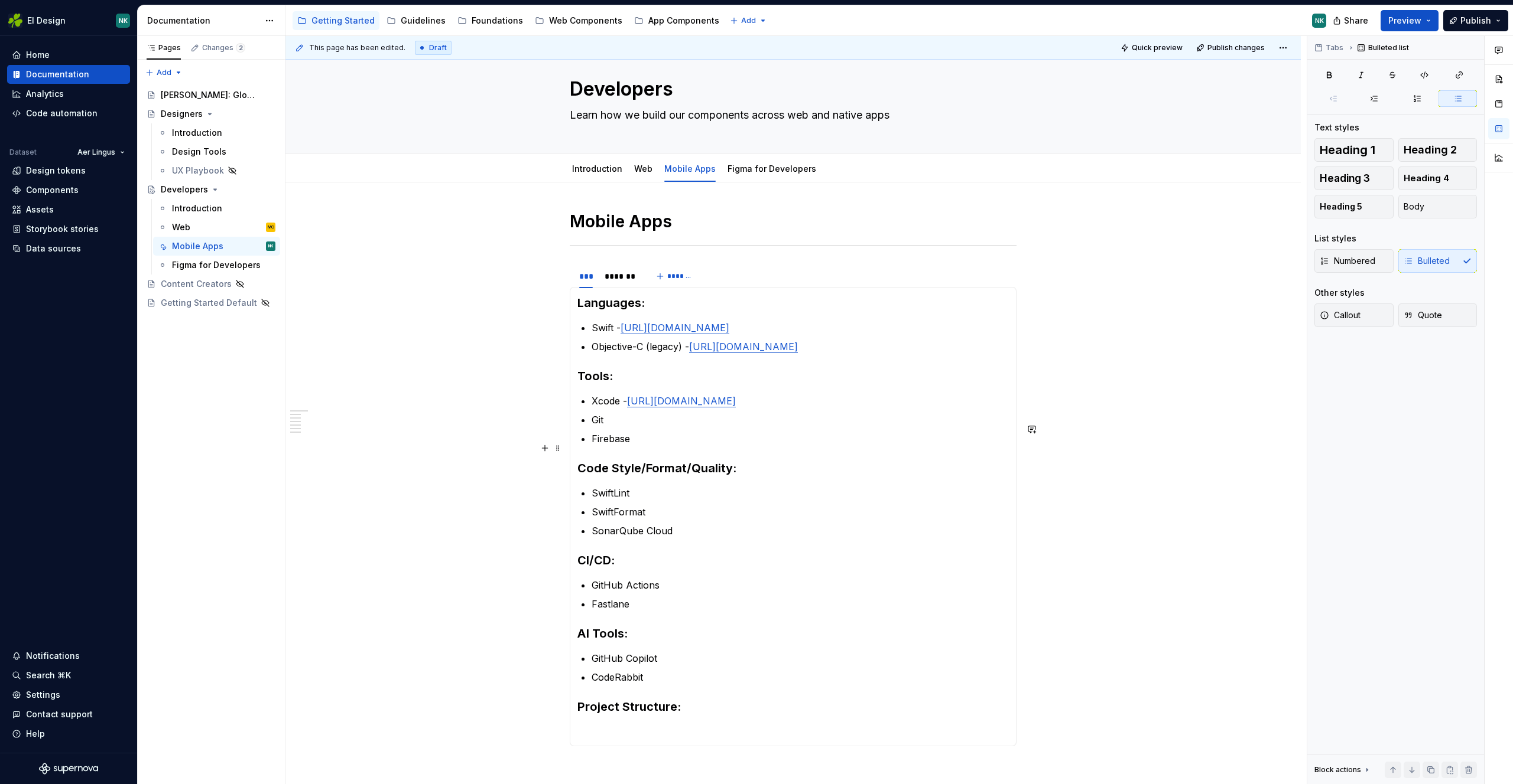
click at [633, 427] on p "Git" at bounding box center [799, 420] width 417 height 14
type textarea "*"
click at [616, 427] on p "Git - [URL][DOMAIN_NAME]" at bounding box center [799, 420] width 417 height 14
click at [911, 427] on button "button" at bounding box center [910, 426] width 17 height 17
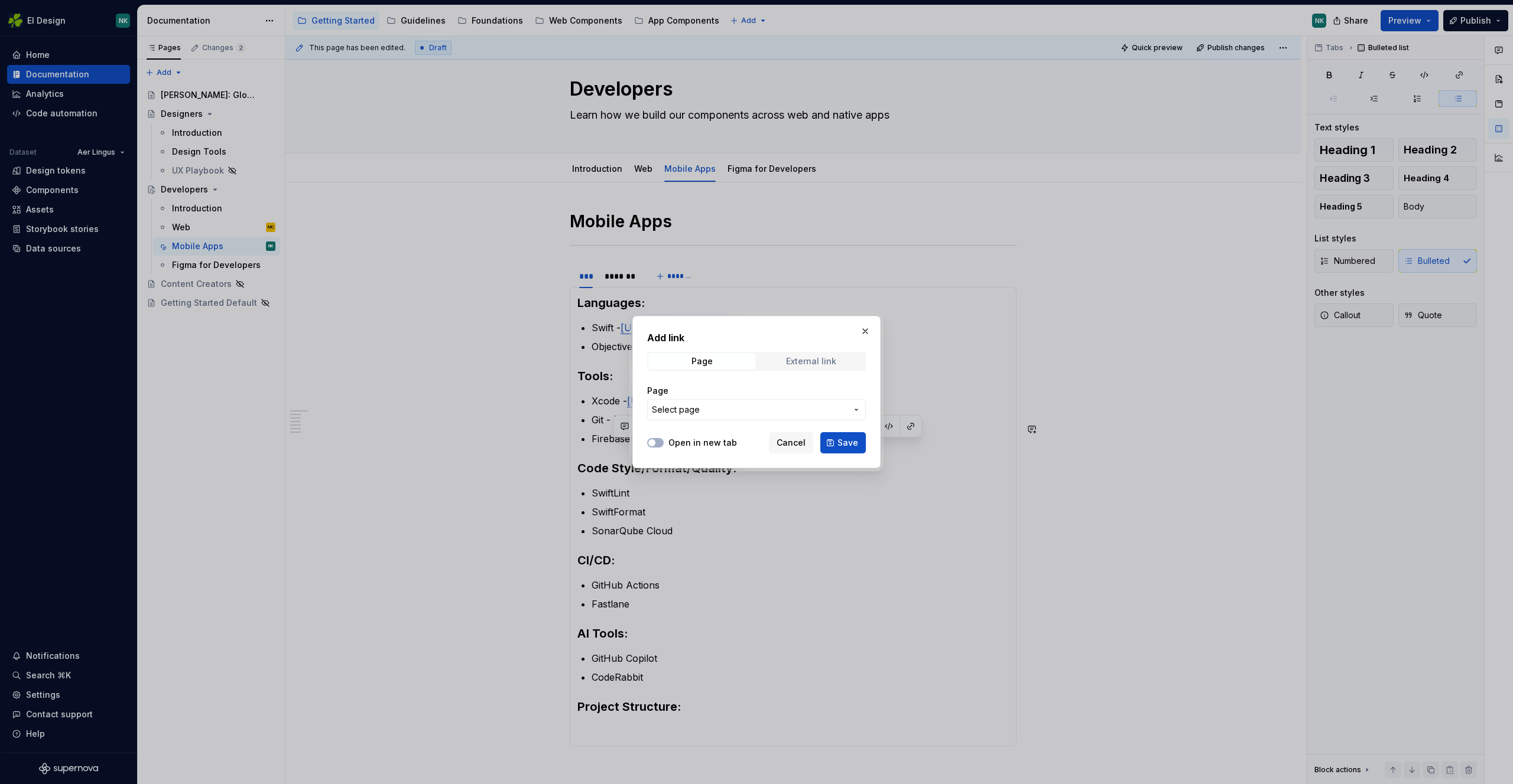
click at [811, 361] on div "External link" at bounding box center [810, 361] width 50 height 9
click at [746, 406] on input "URL" at bounding box center [756, 409] width 219 height 21
paste input "[URL][DOMAIN_NAME]"
type input "[URL][DOMAIN_NAME]"
click at [838, 443] on span "Save" at bounding box center [847, 443] width 21 height 12
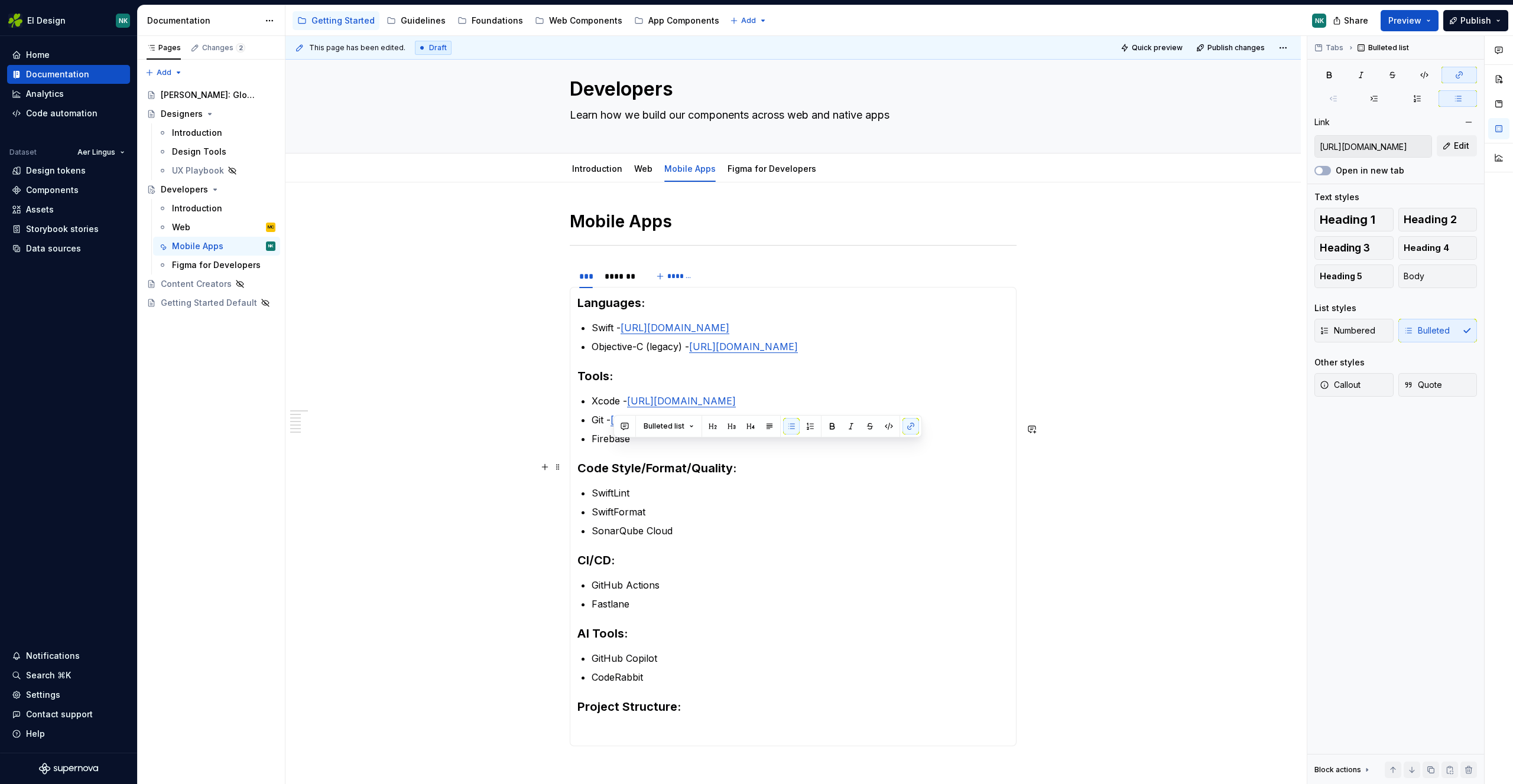
click at [671, 446] on p "Firebase" at bounding box center [799, 439] width 417 height 14
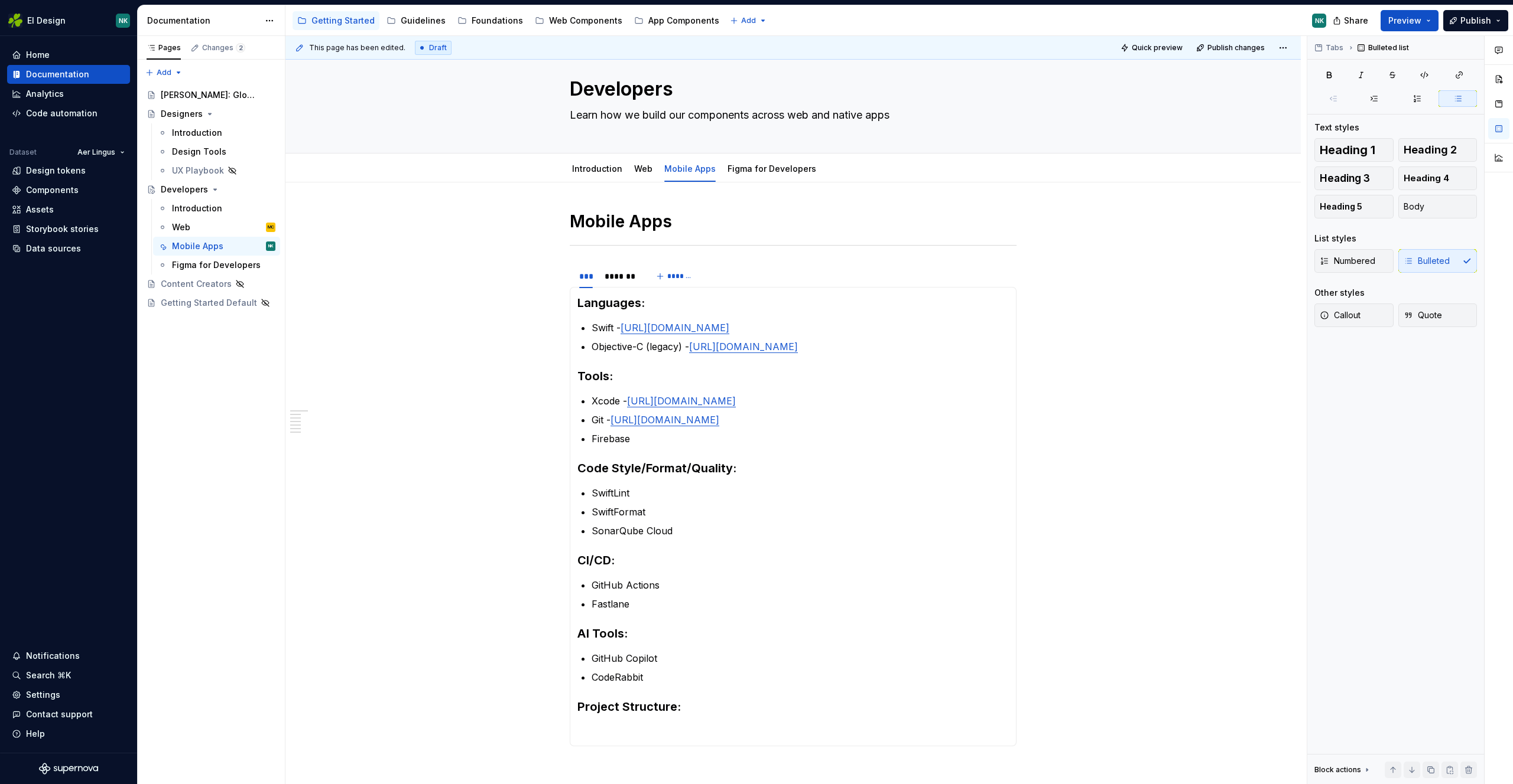
type textarea "*"
click at [642, 446] on p "Firebase - [URL][DOMAIN_NAME]" at bounding box center [799, 439] width 417 height 14
click at [936, 443] on button "button" at bounding box center [937, 445] width 17 height 17
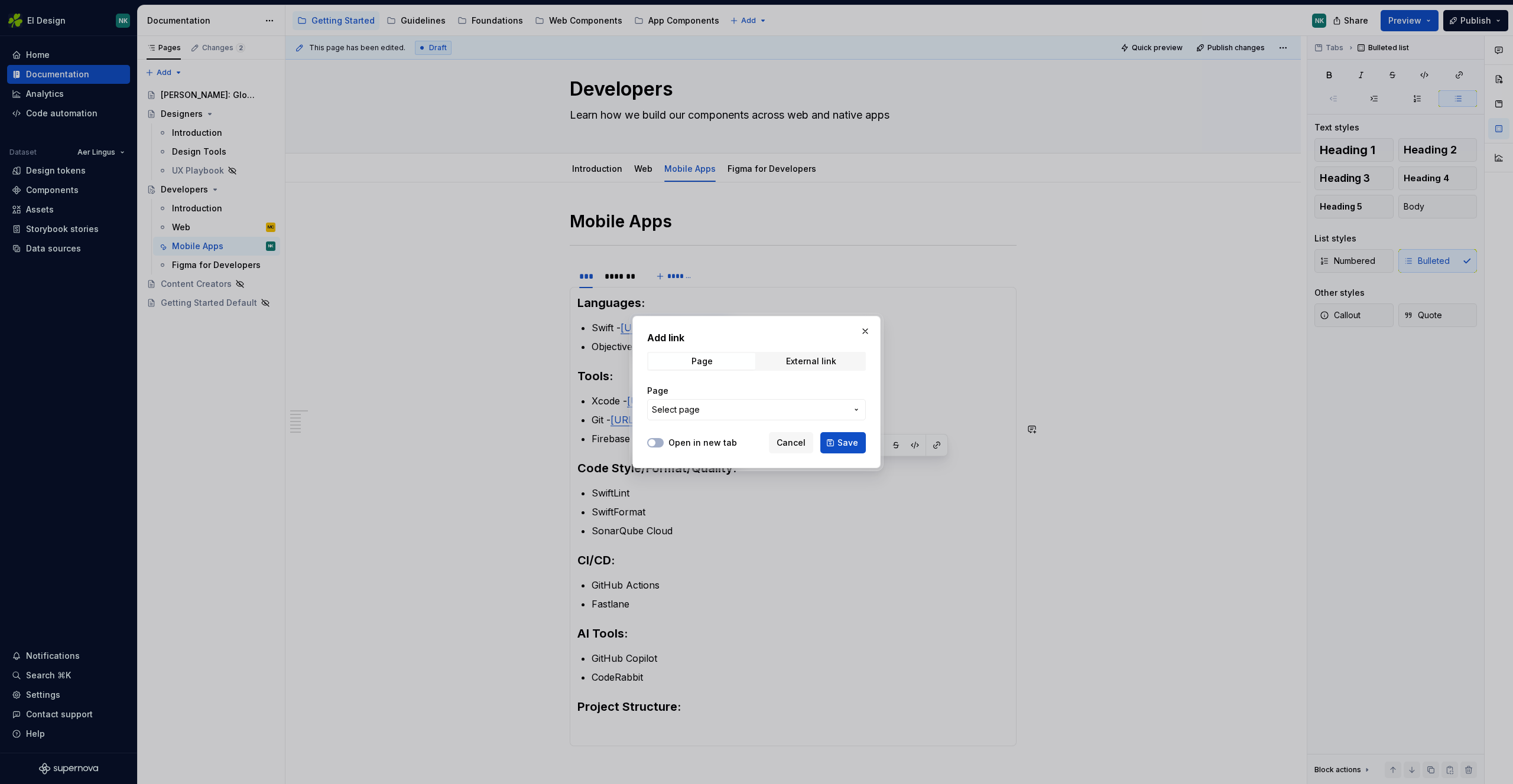
click at [810, 371] on div "Add link Page External link Page Select page" at bounding box center [756, 378] width 219 height 97
drag, startPoint x: 813, startPoint y: 362, endPoint x: 801, endPoint y: 375, distance: 17.7
click at [814, 362] on div "External link" at bounding box center [810, 361] width 50 height 9
click at [750, 411] on input "URL" at bounding box center [756, 409] width 219 height 21
paste input "[URL][DOMAIN_NAME]"
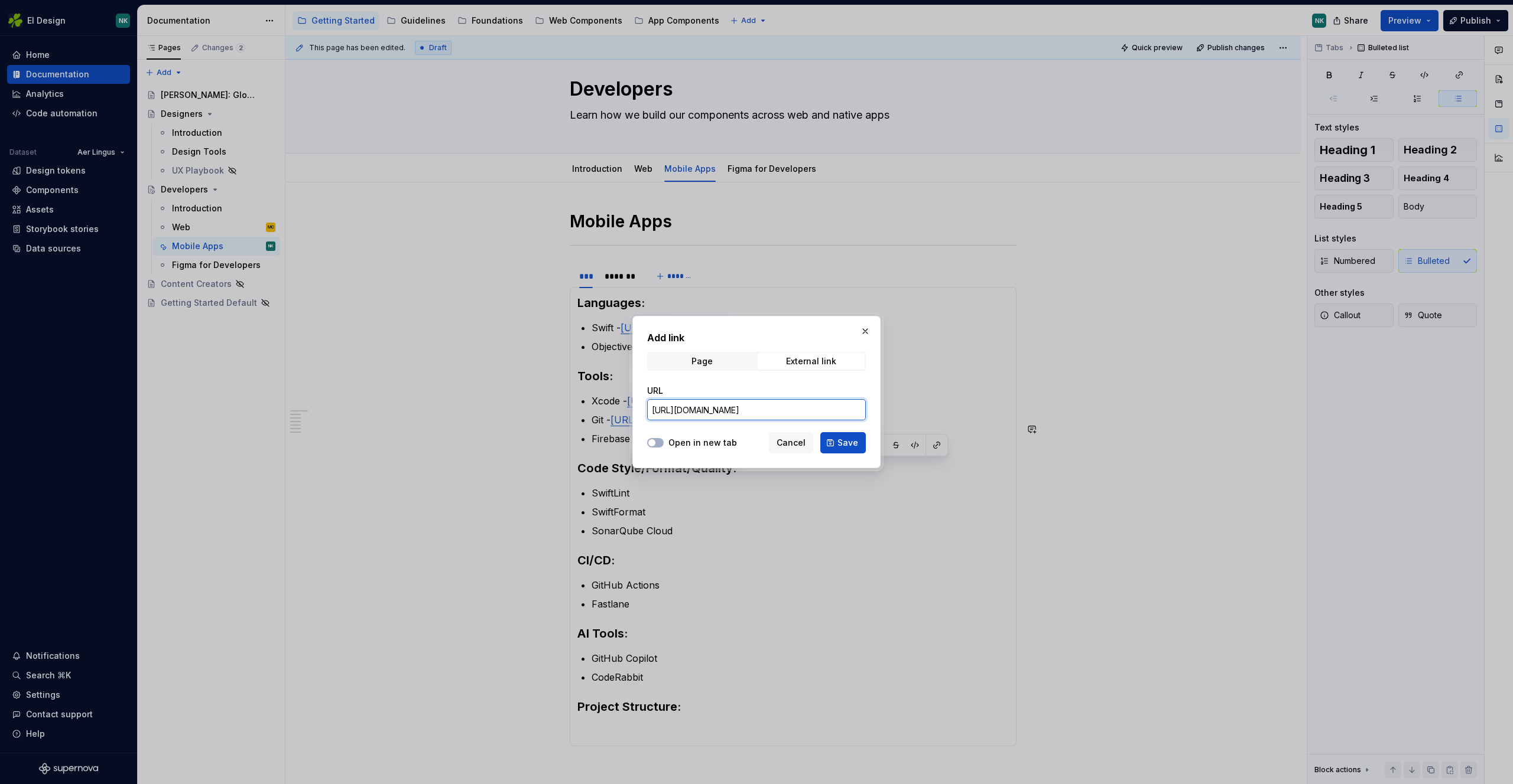
type input "[URL][DOMAIN_NAME]"
click at [854, 442] on span "Save" at bounding box center [847, 443] width 21 height 12
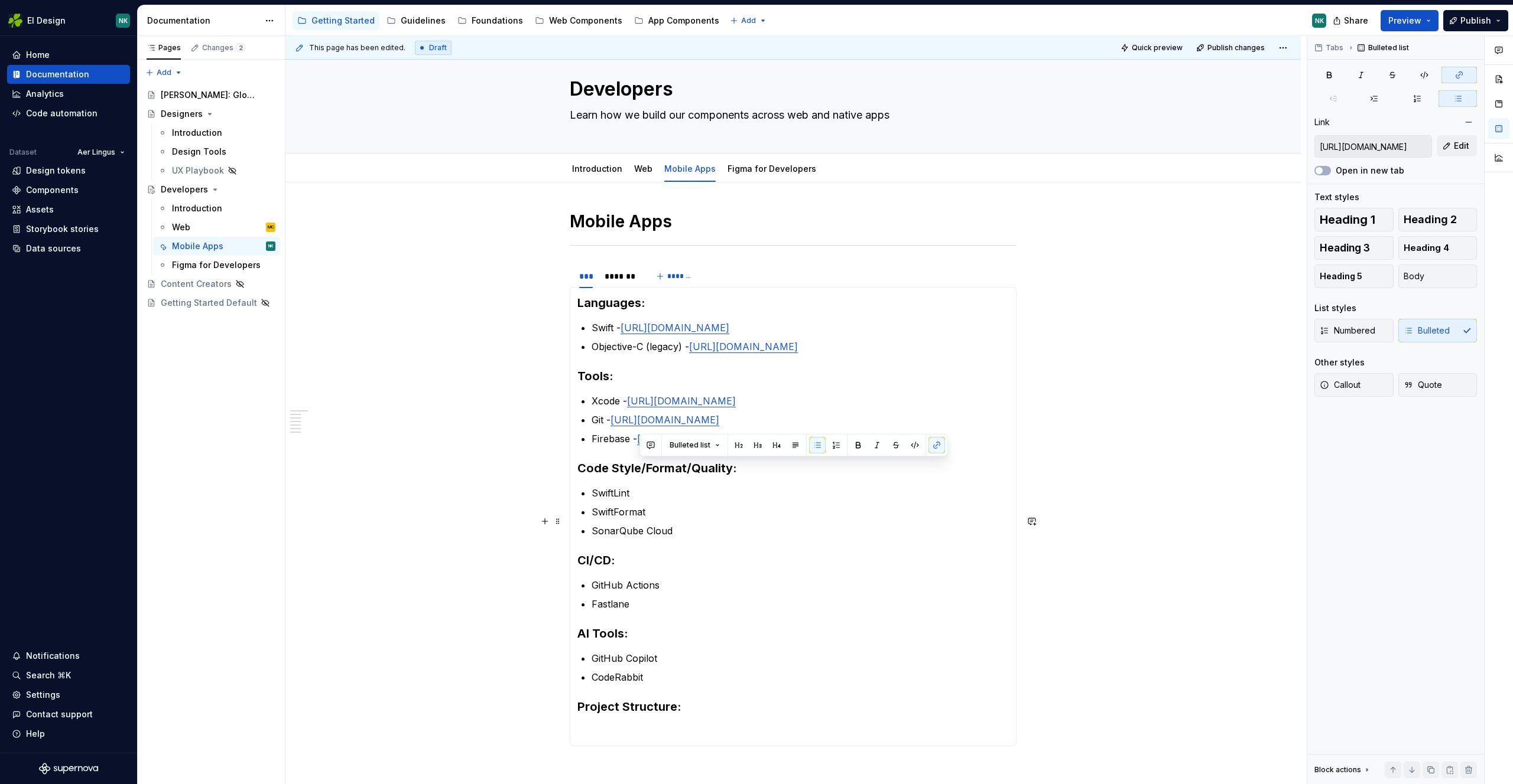
click at [772, 500] on p "SwiftLint" at bounding box center [799, 493] width 417 height 14
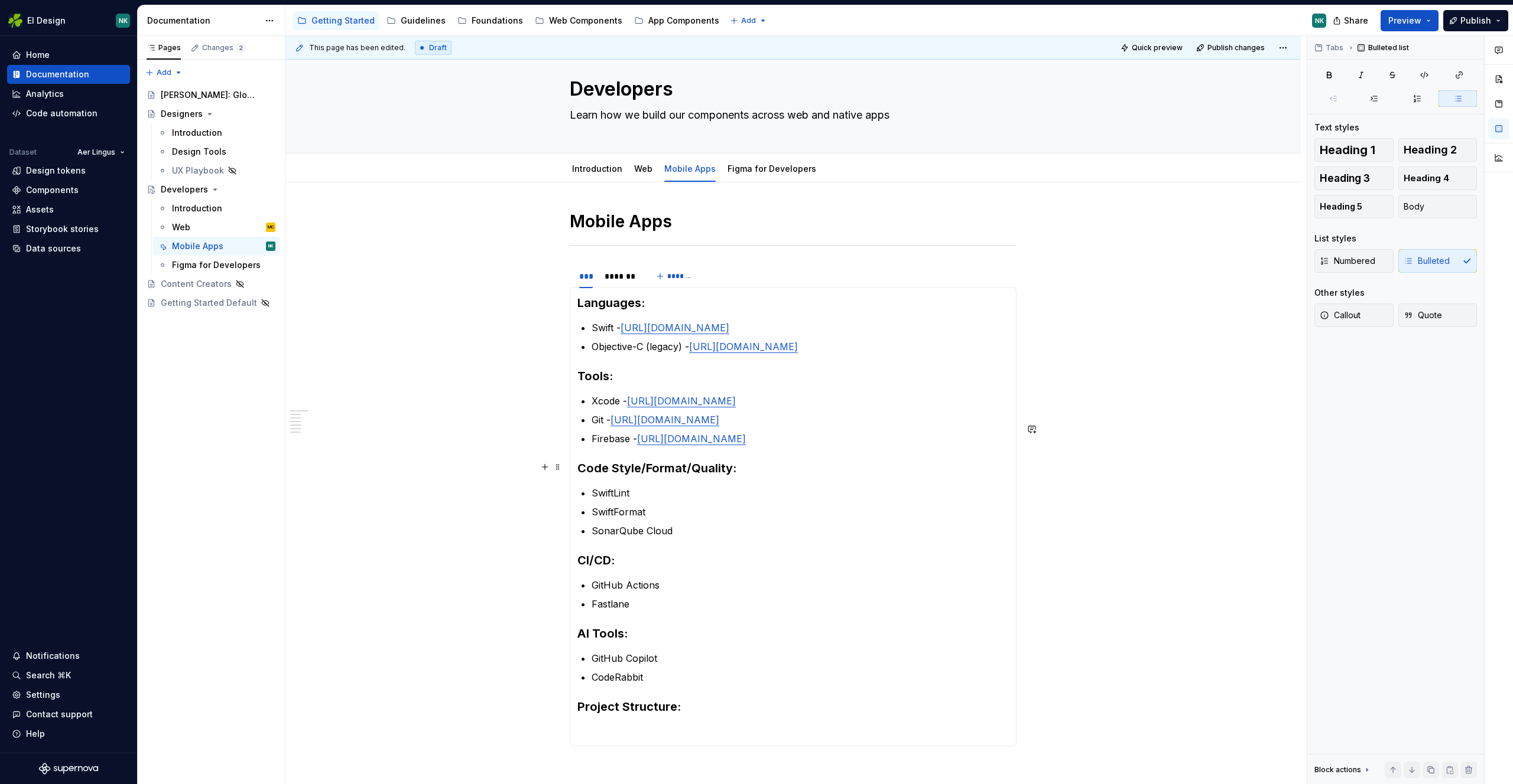
click at [816, 446] on p "Firebase - [URL][DOMAIN_NAME]" at bounding box center [799, 439] width 417 height 14
click at [636, 167] on link "Web" at bounding box center [643, 168] width 18 height 10
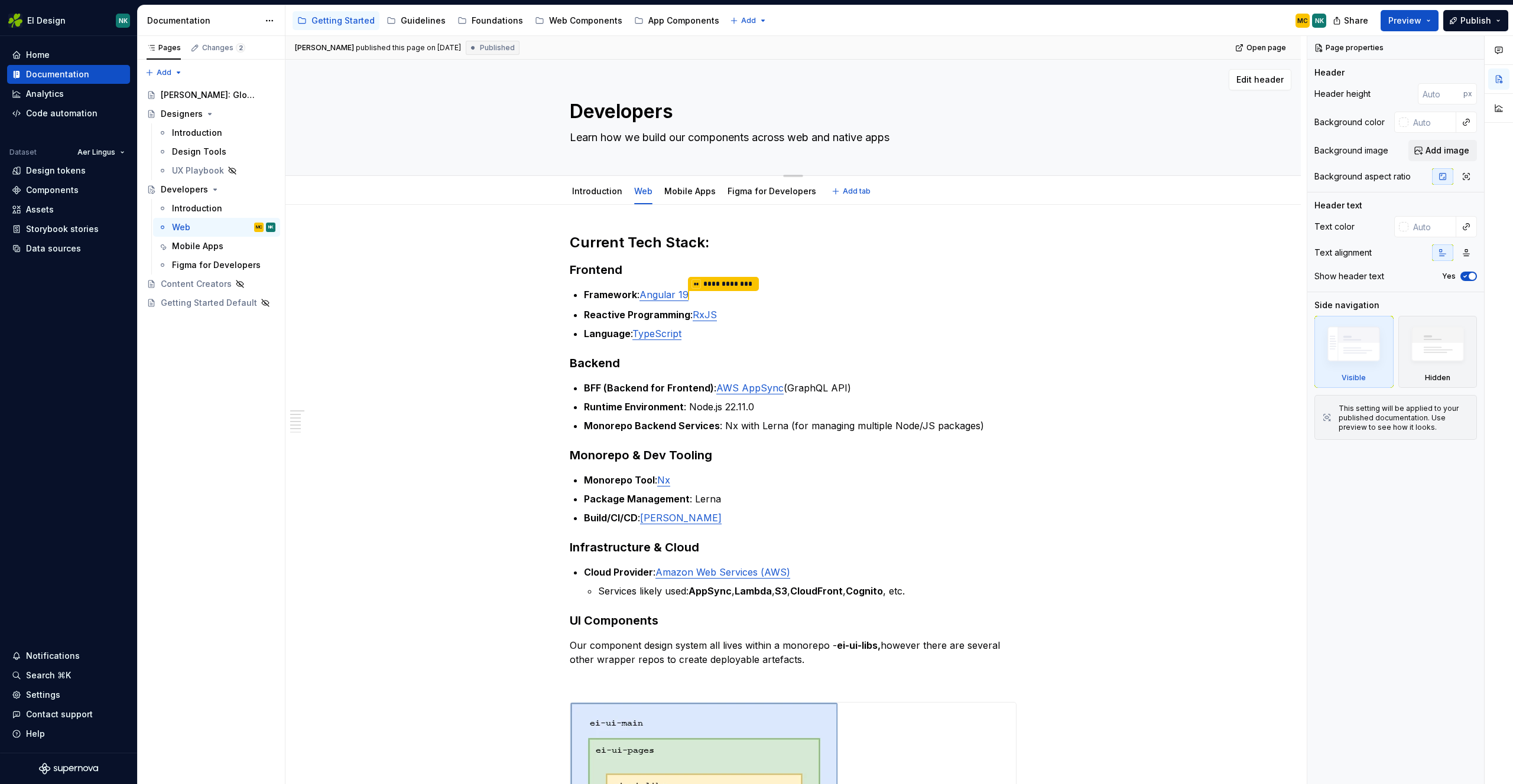
click at [671, 171] on div "Developers Learn how we build our components across web and native apps" at bounding box center [792, 117] width 447 height 115
click at [681, 186] on link "Mobile Apps" at bounding box center [690, 191] width 52 height 10
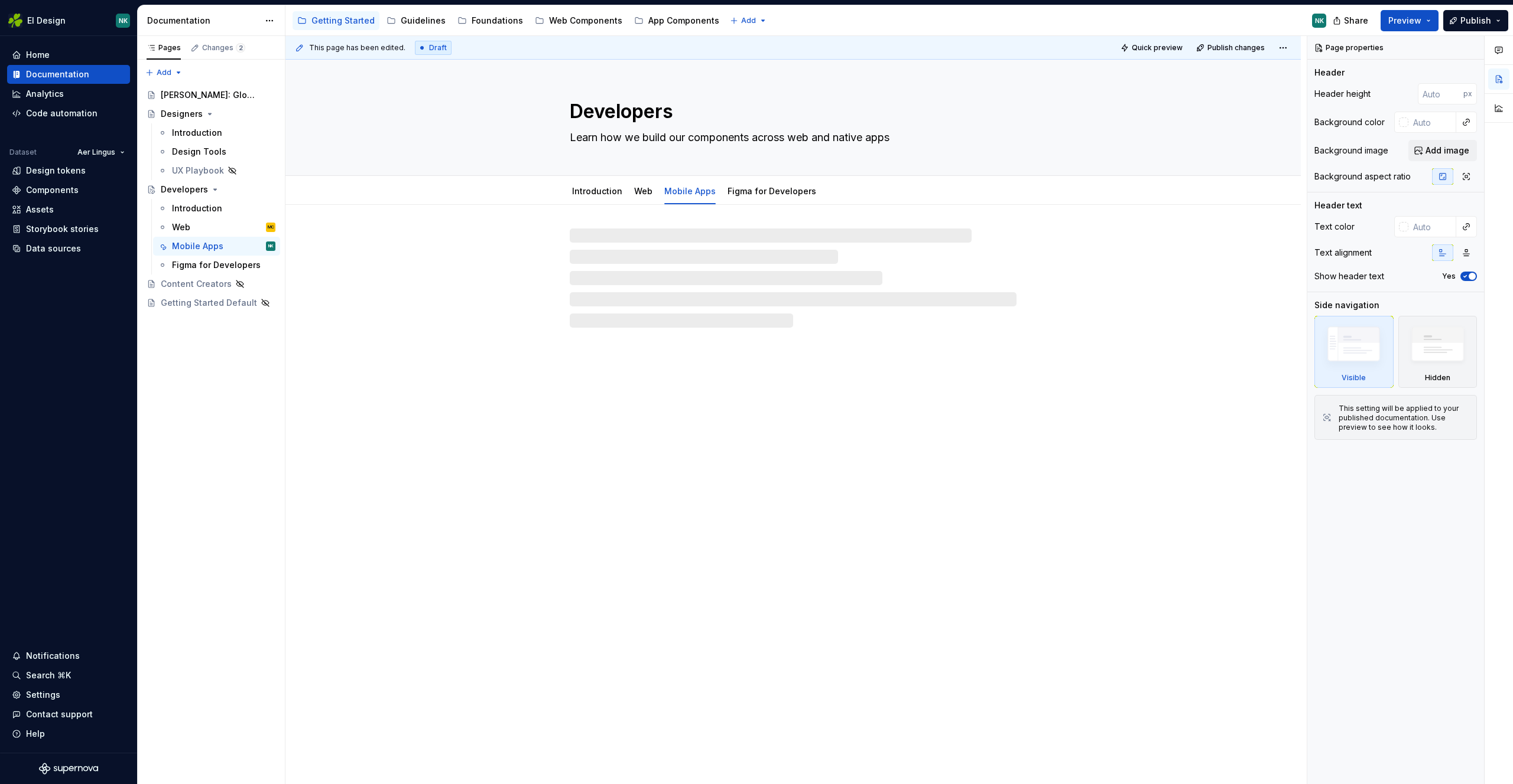
type textarea "*"
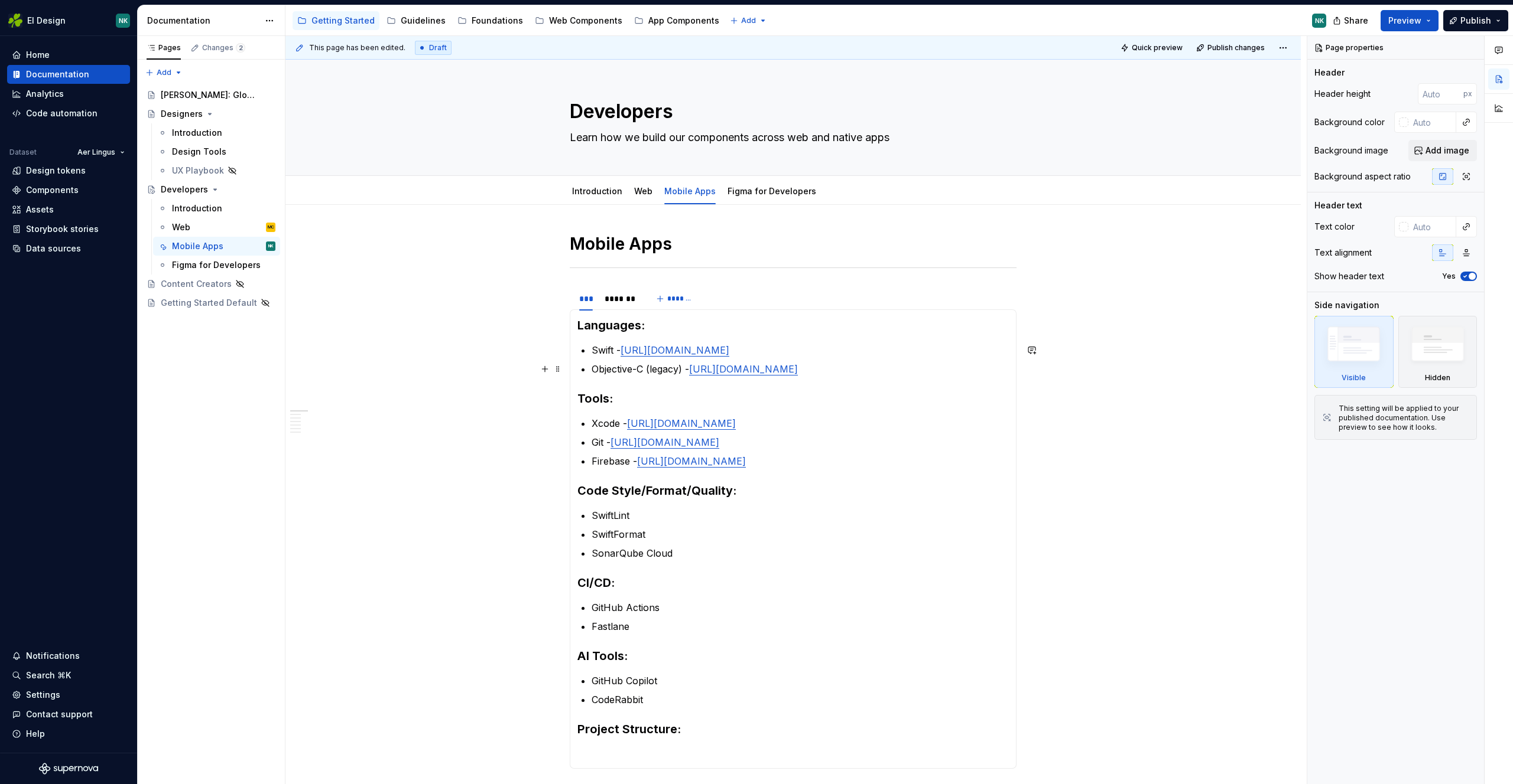
click at [831, 376] on p "Objective-C (legacy) - [URL][DOMAIN_NAME]" at bounding box center [799, 369] width 417 height 14
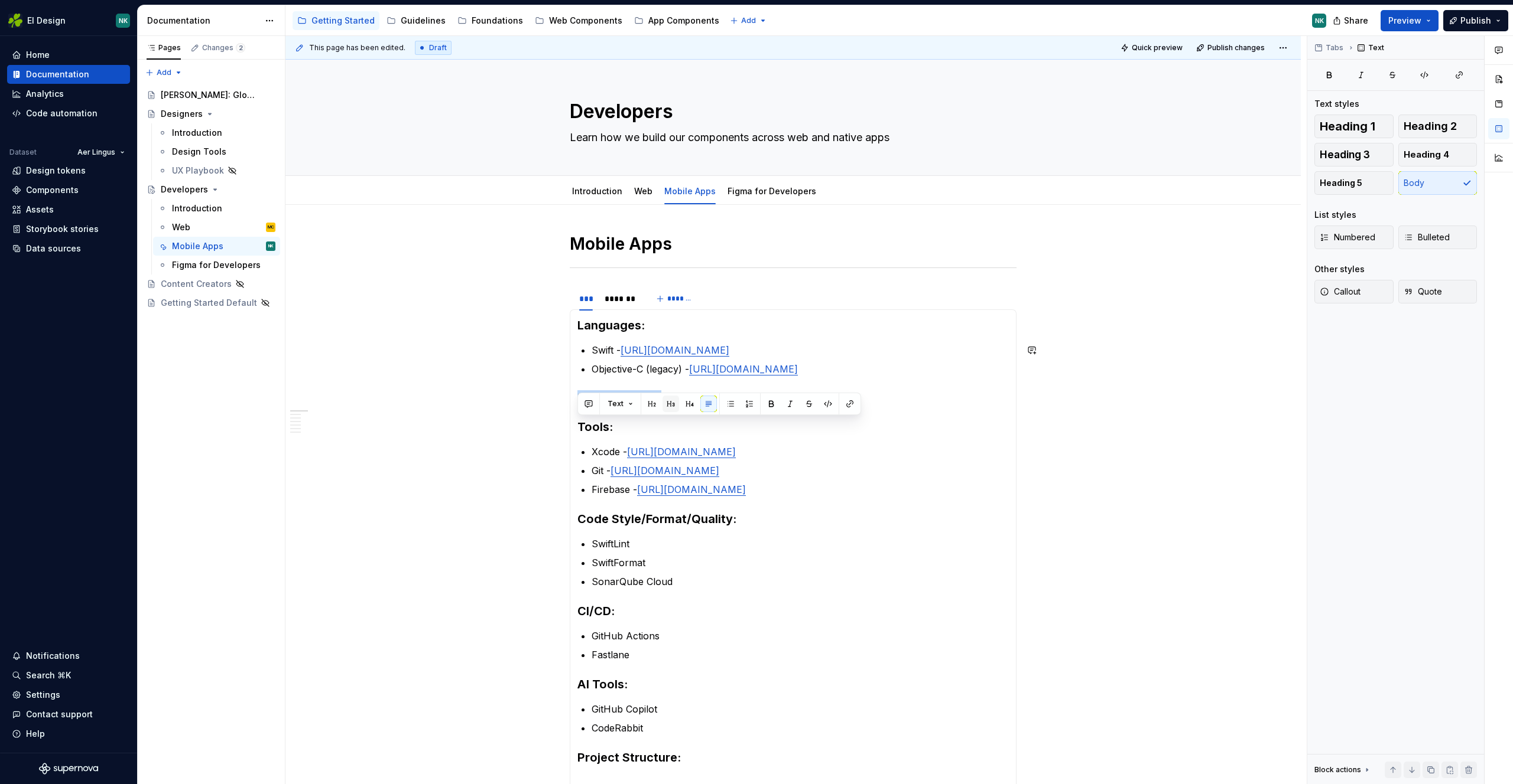
click at [669, 403] on button "button" at bounding box center [670, 404] width 17 height 17
click at [702, 407] on h3 "Main Frameworks:" at bounding box center [792, 398] width 431 height 17
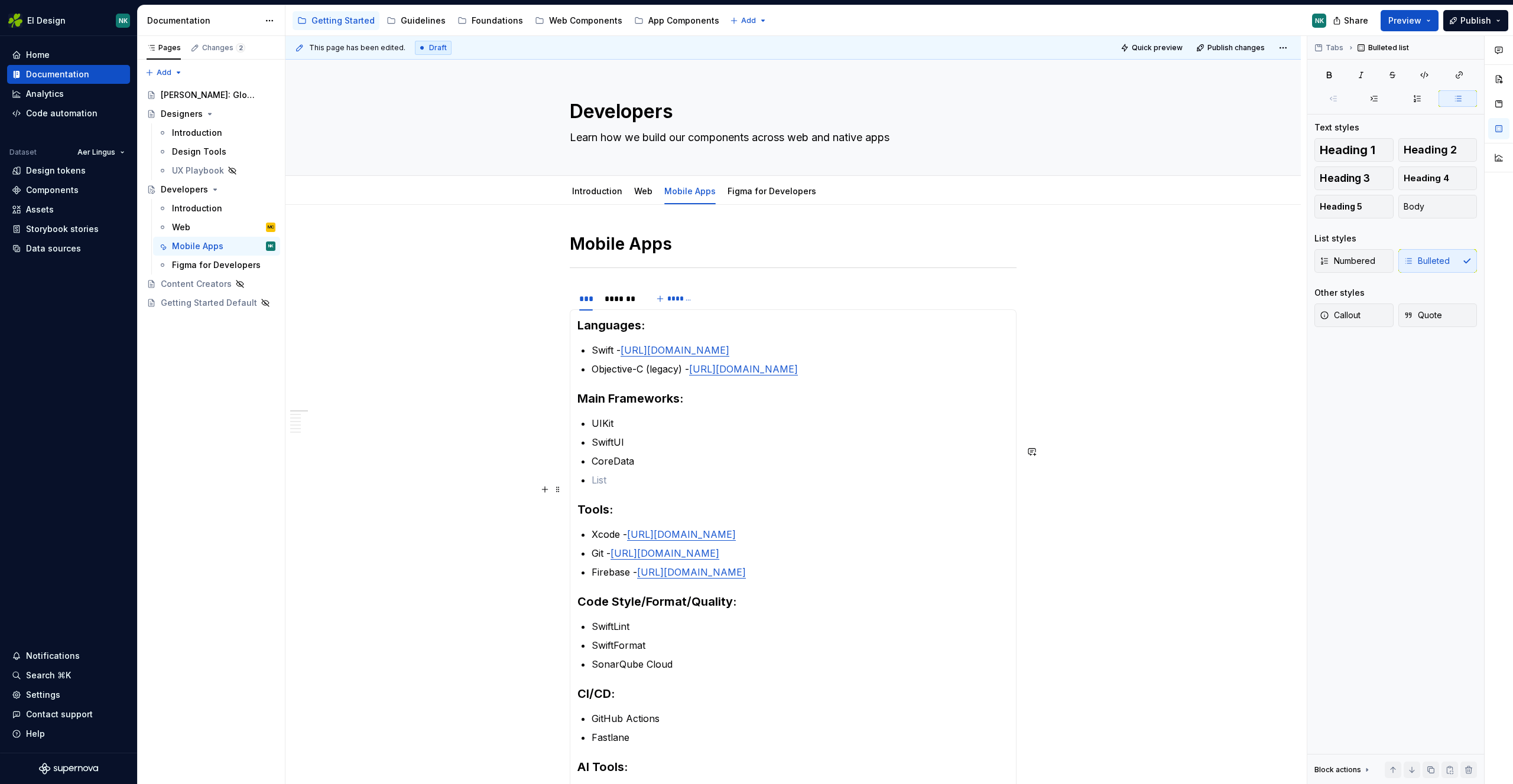
click at [656, 469] on p "CoreData" at bounding box center [799, 461] width 417 height 14
type textarea "*"
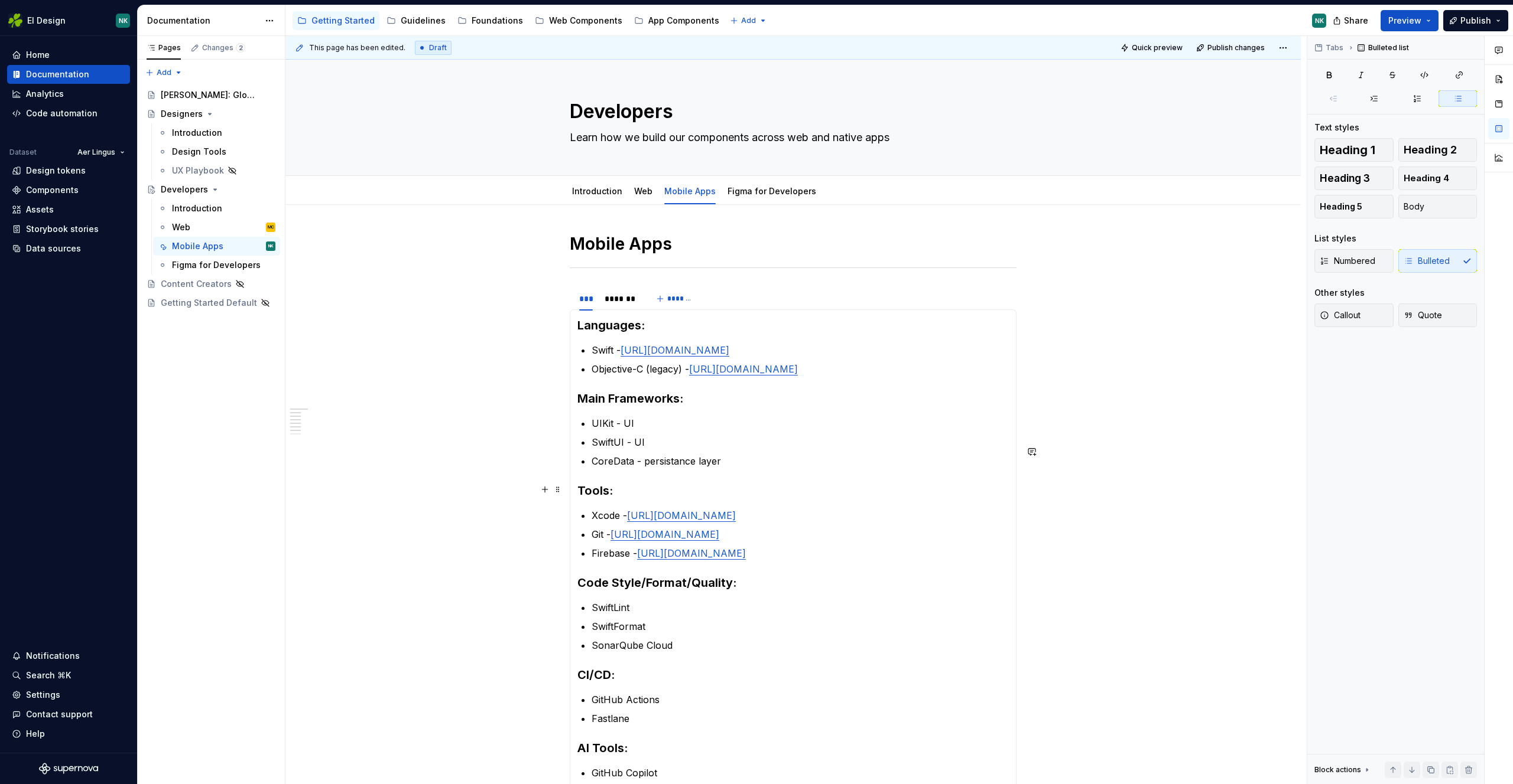
click at [661, 469] on p "CoreData - persistance layer" at bounding box center [799, 461] width 417 height 14
click at [671, 469] on p "CoreData - persistance layer" at bounding box center [799, 461] width 417 height 14
click at [663, 469] on p "CoreData - persistance layer" at bounding box center [799, 461] width 417 height 14
click at [674, 469] on p "CoreData - persistance layer" at bounding box center [799, 461] width 417 height 14
click at [764, 503] on section-item-column "Languages: Swift - [URL][DOMAIN_NAME] Objective-C (legacy) - [URL][DOMAIN_NAME]…" at bounding box center [792, 585] width 431 height 536
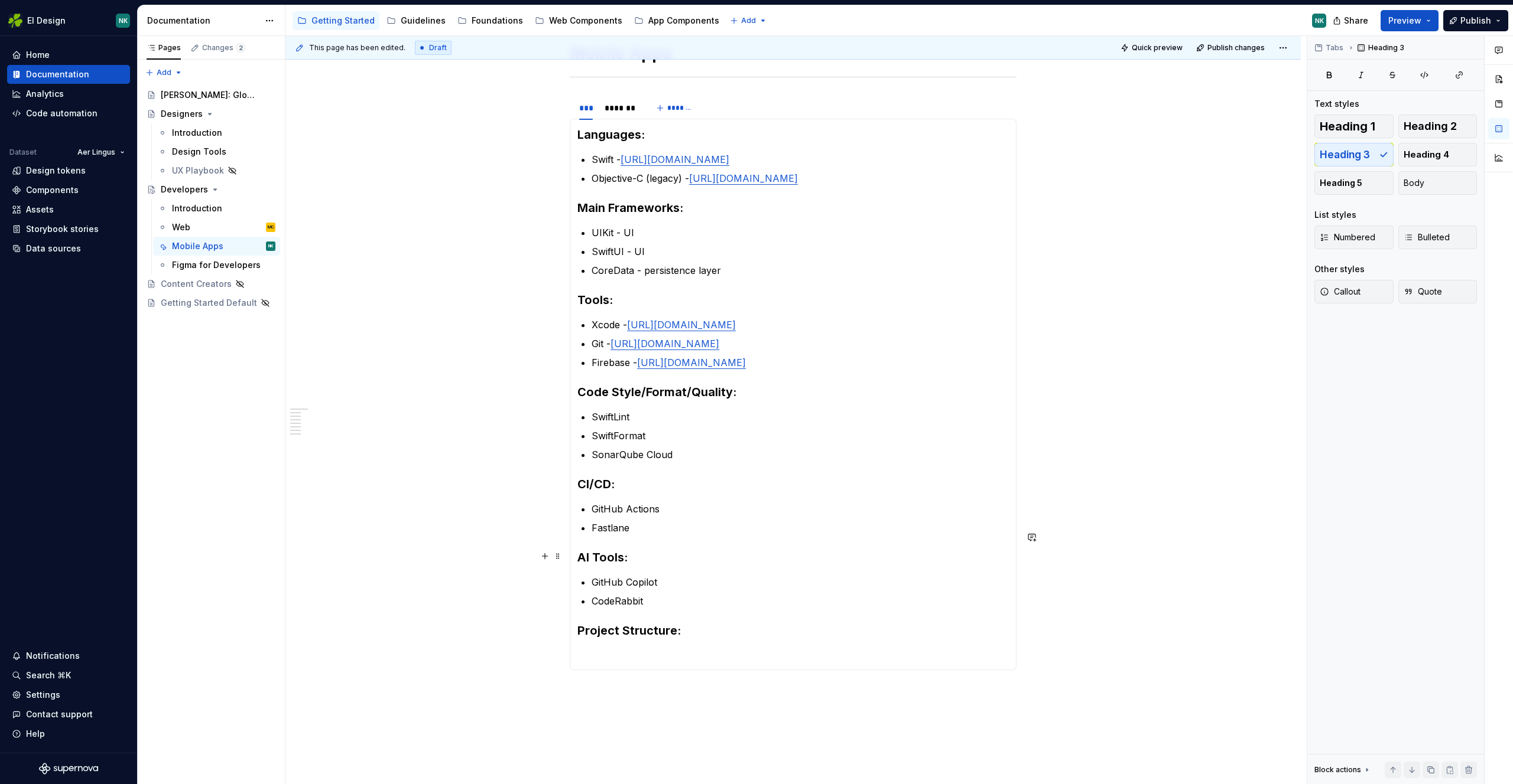
scroll to position [178, 0]
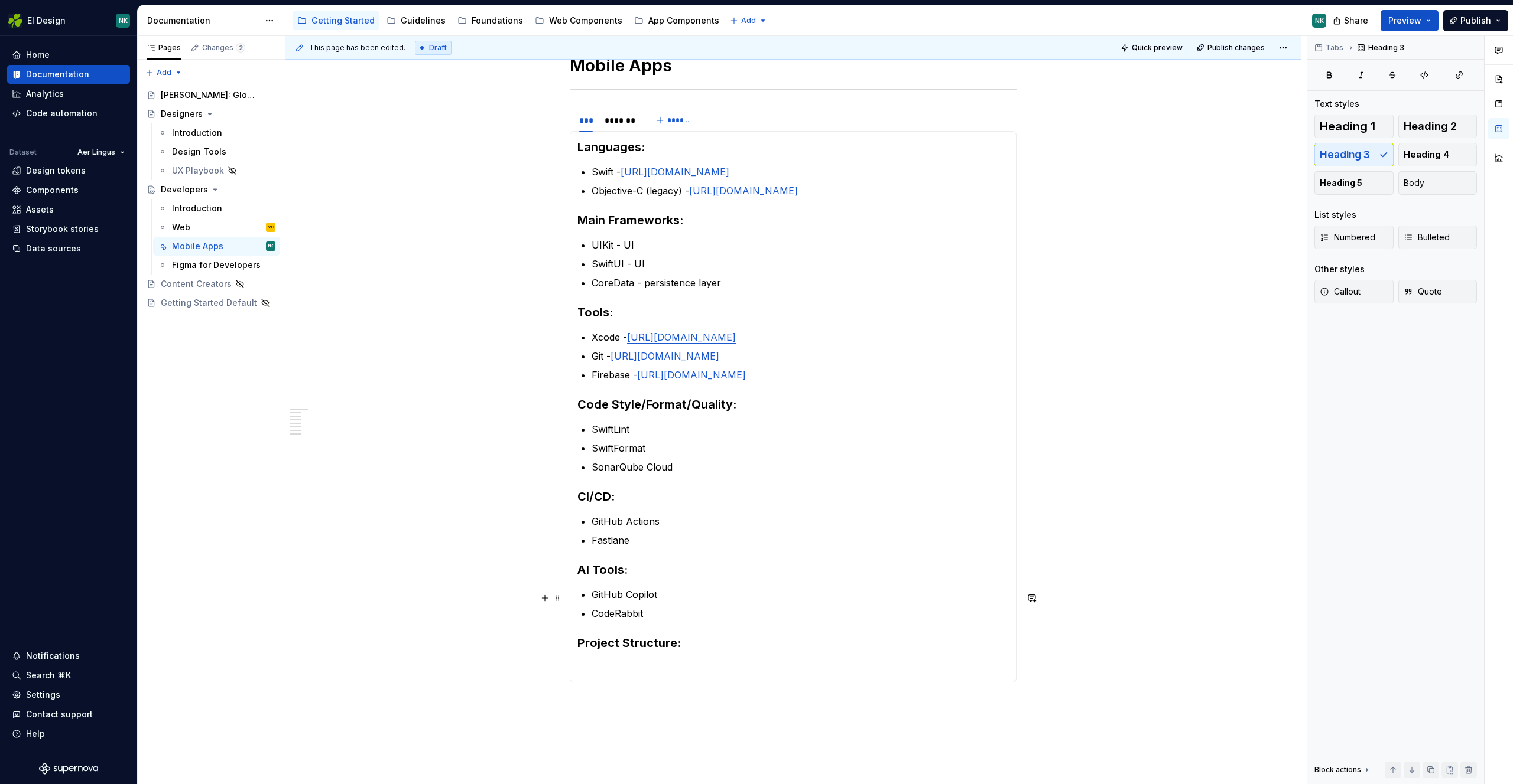
drag, startPoint x: 639, startPoint y: 614, endPoint x: 642, endPoint y: 632, distance: 18.2
click at [640, 614] on section-item-column "Languages: Swift - [URL][DOMAIN_NAME] Objective-C (legacy) - [URL][DOMAIN_NAME]…" at bounding box center [792, 406] width 431 height 536
click at [696, 652] on h3 "Project Structure:" at bounding box center [792, 643] width 431 height 17
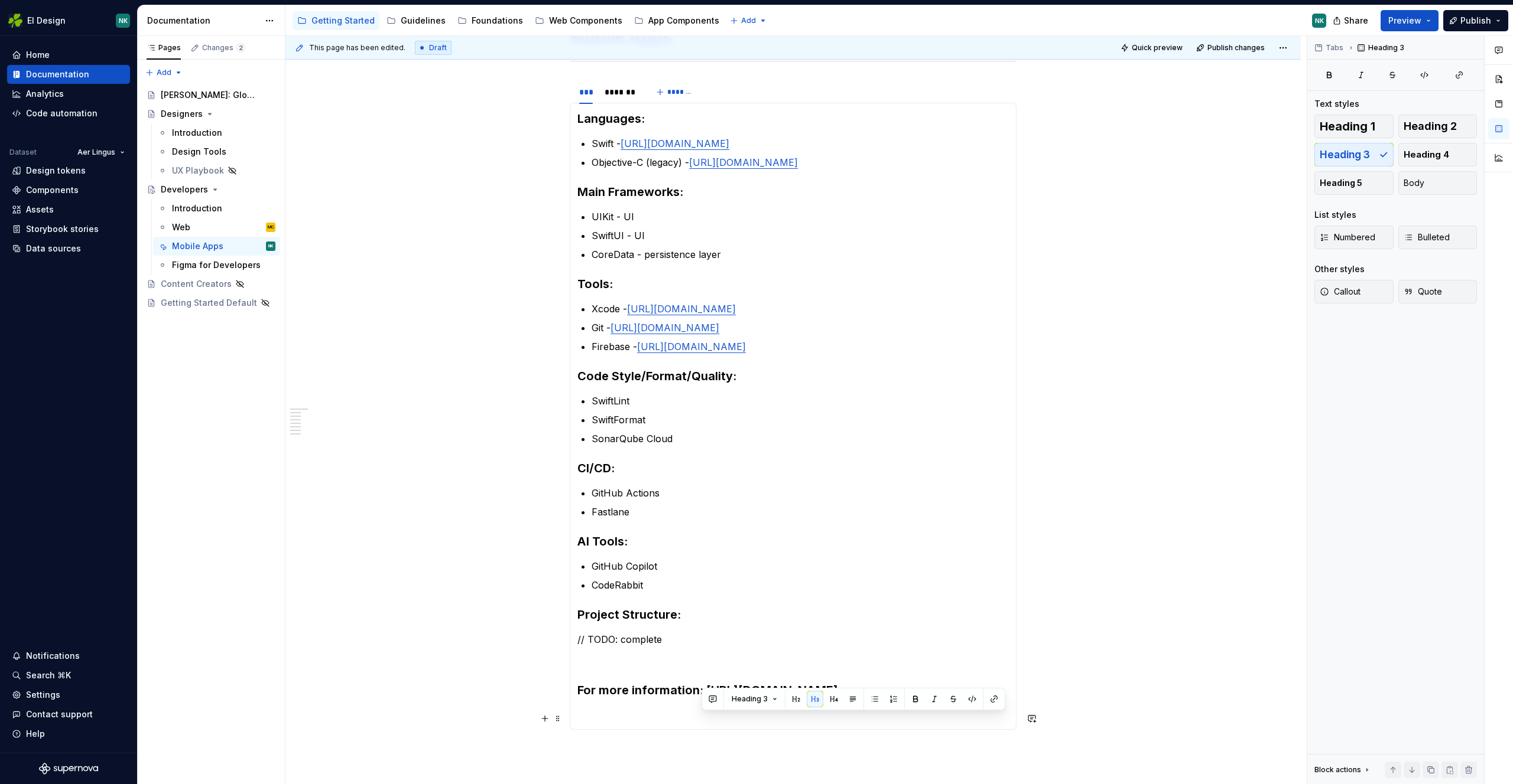
scroll to position [222, 0]
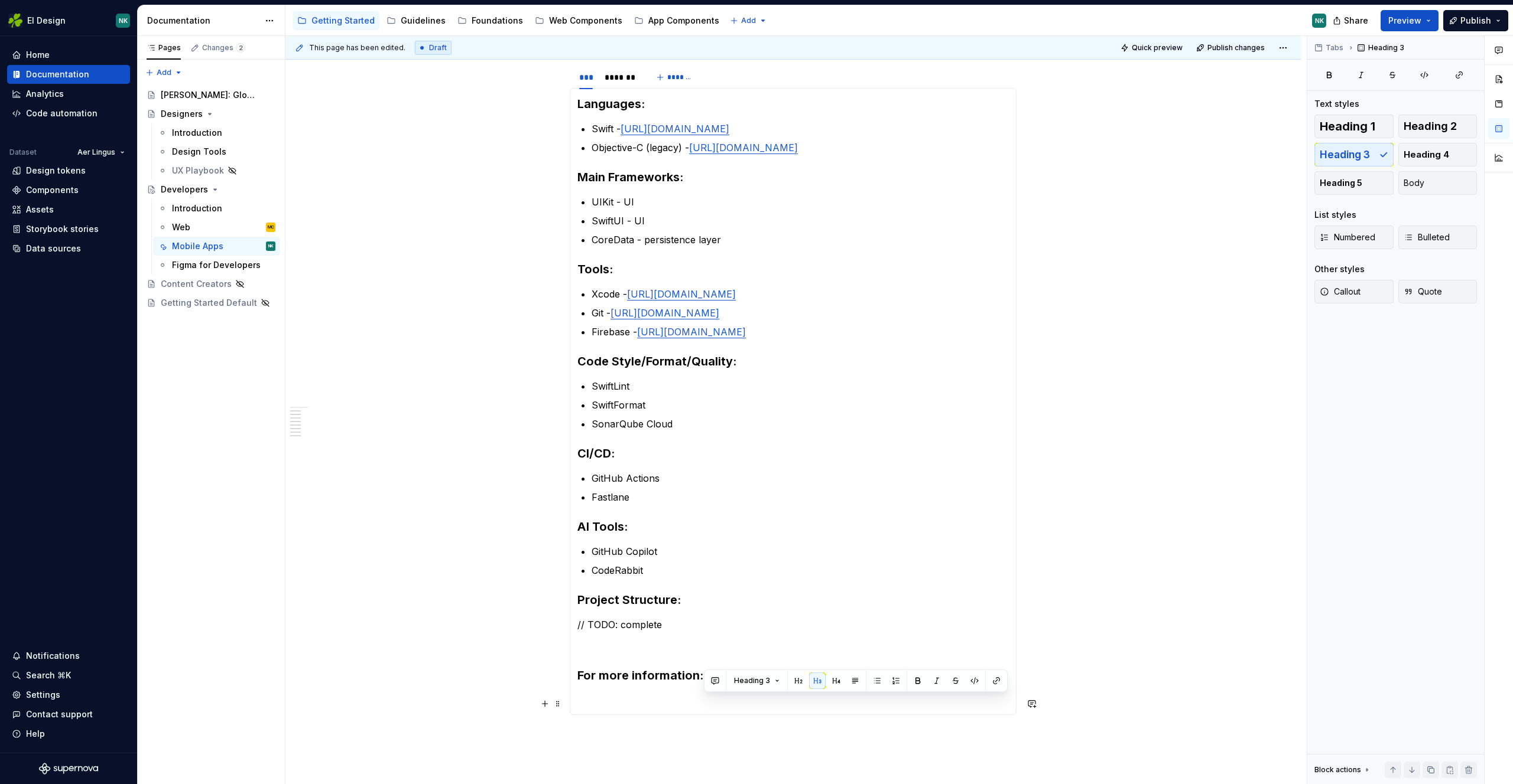
drag, startPoint x: 699, startPoint y: 728, endPoint x: 705, endPoint y: 705, distance: 23.8
click at [705, 684] on h3 "For more information: [URL][DOMAIN_NAME]" at bounding box center [792, 676] width 431 height 17
click at [998, 681] on button "button" at bounding box center [995, 681] width 17 height 17
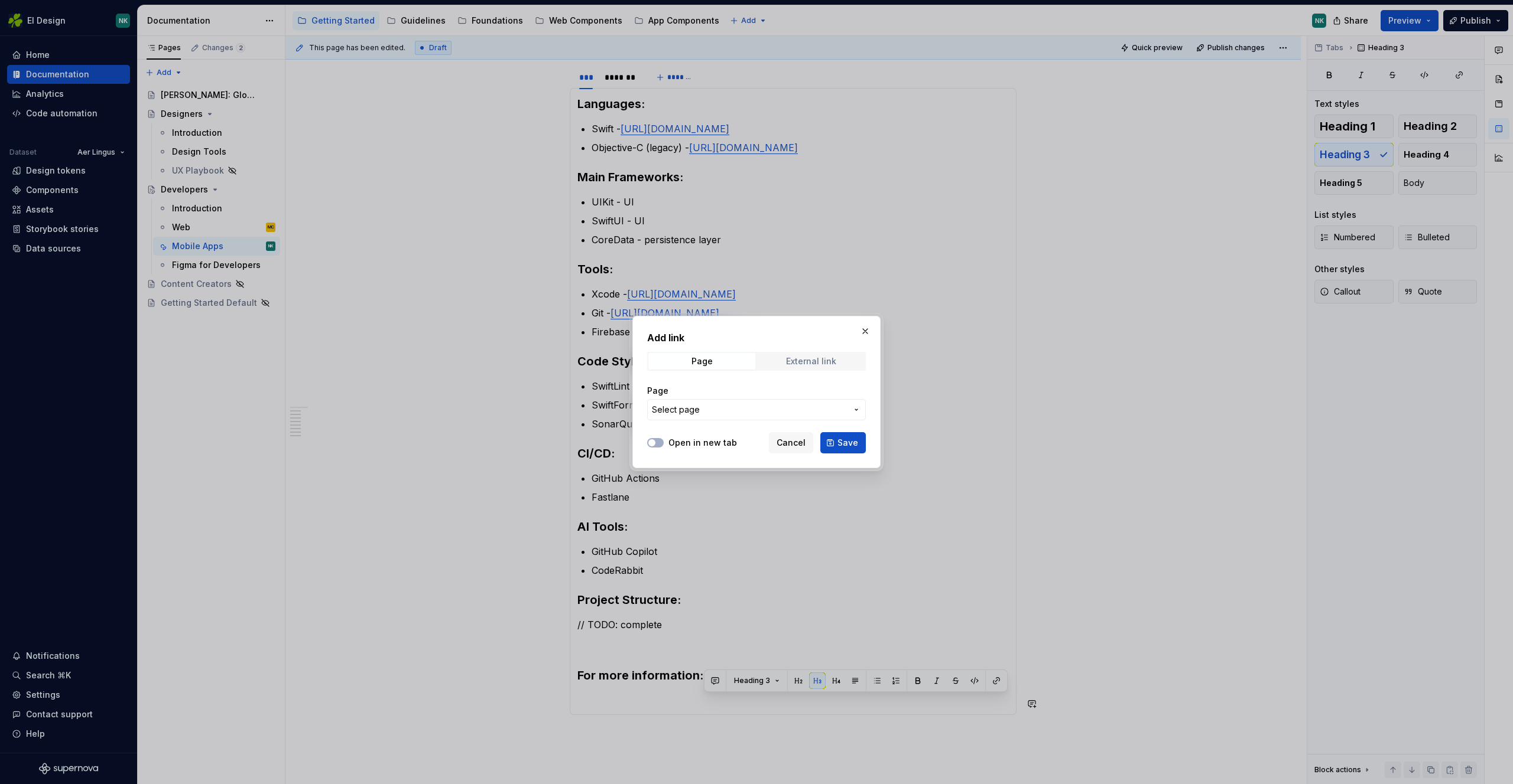
click at [837, 361] on span "External link" at bounding box center [810, 361] width 107 height 17
click at [728, 405] on input "URL" at bounding box center [756, 409] width 219 height 21
paste input "[URL][DOMAIN_NAME]"
type input "[URL][DOMAIN_NAME]"
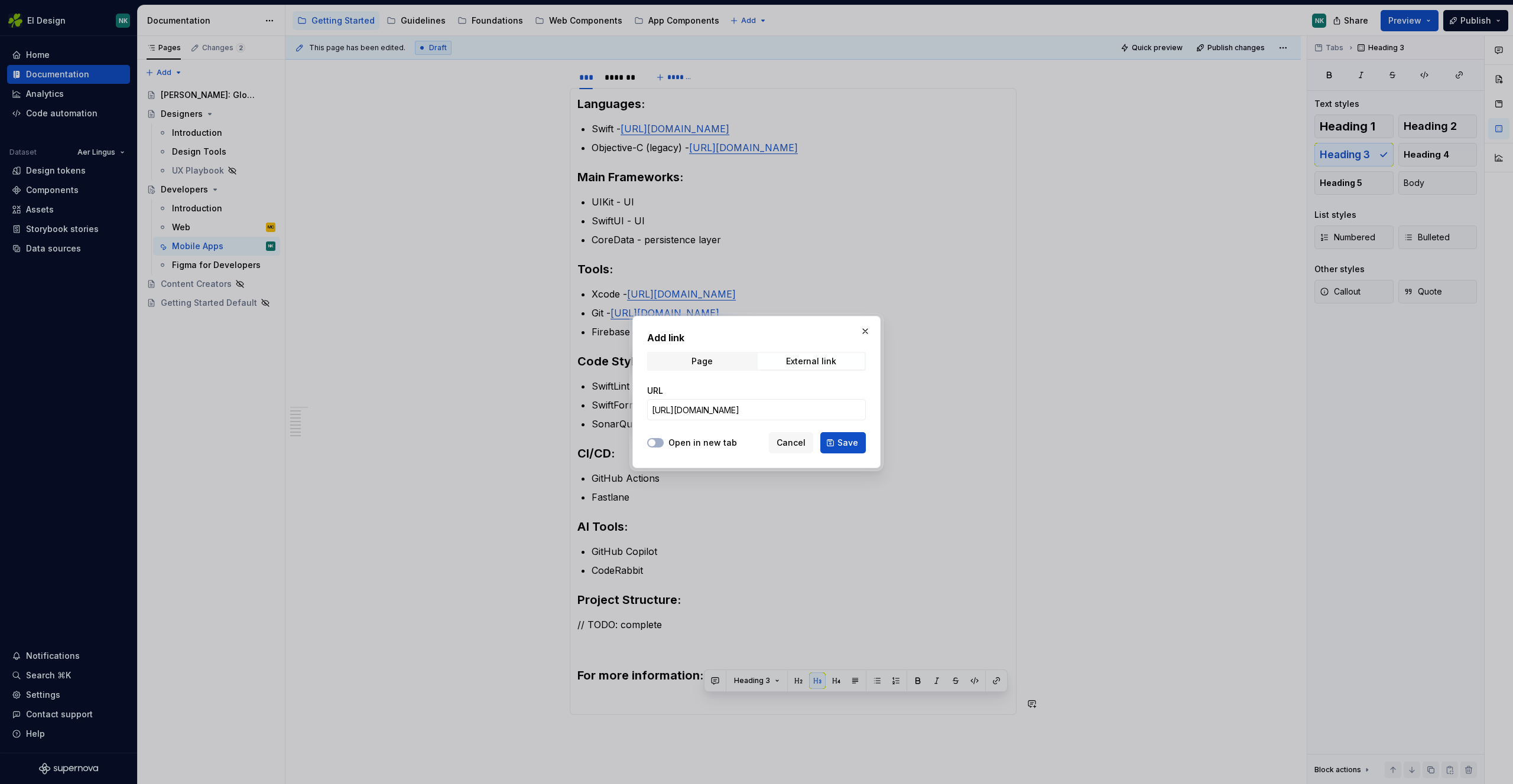
click at [853, 447] on span "Save" at bounding box center [847, 443] width 21 height 12
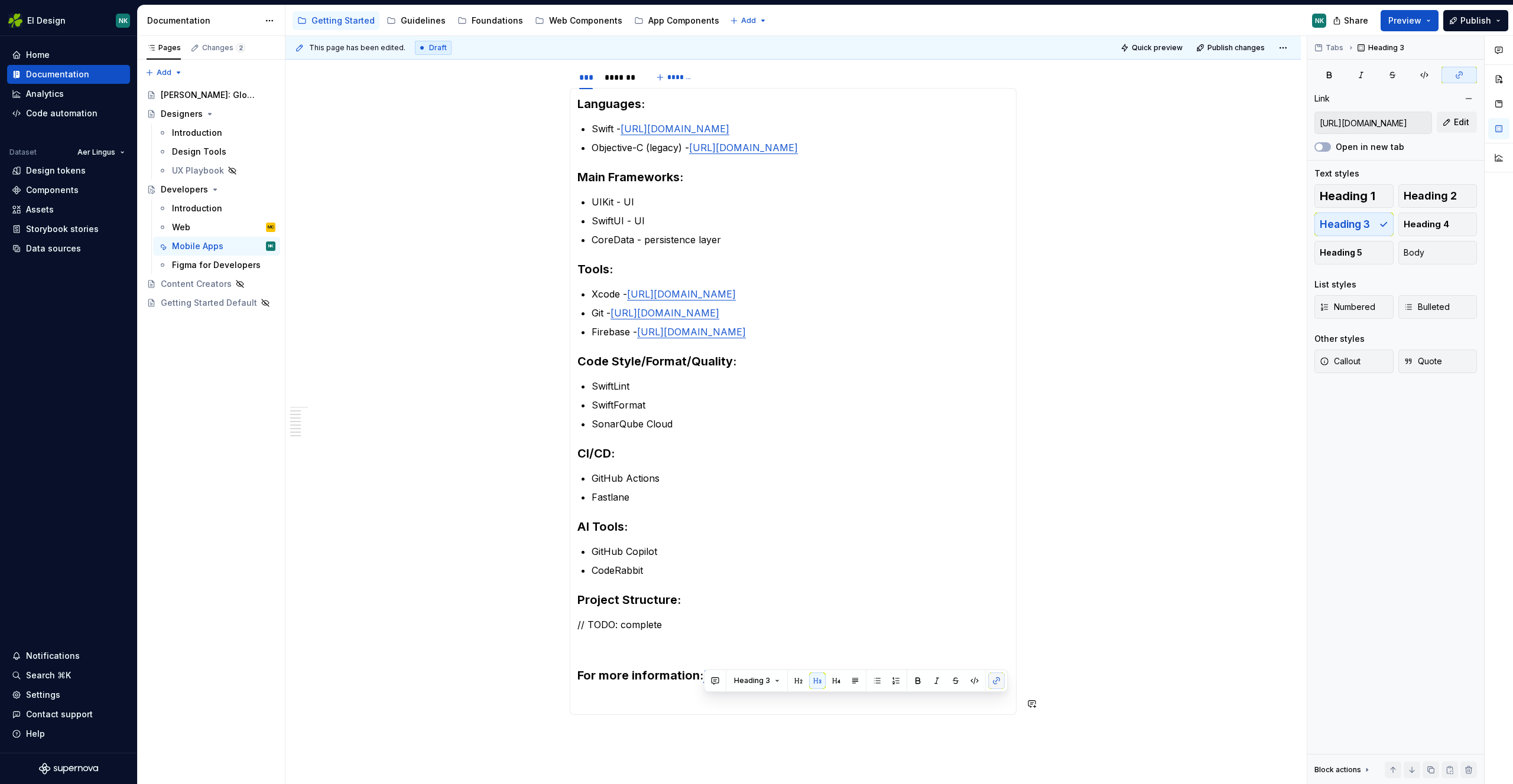
click at [993, 681] on button "button" at bounding box center [995, 681] width 17 height 17
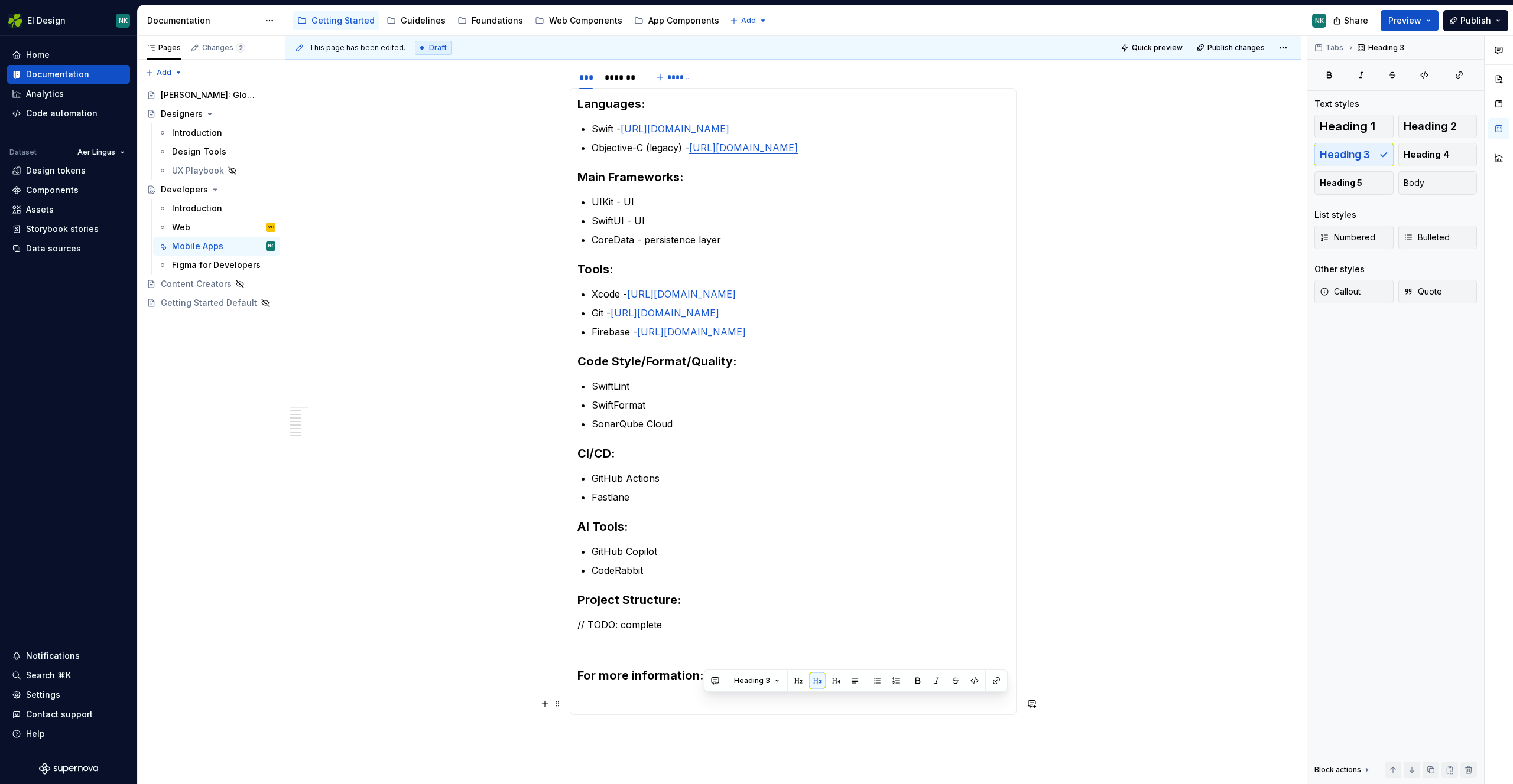
drag, startPoint x: 752, startPoint y: 713, endPoint x: 731, endPoint y: 717, distance: 21.4
click at [753, 684] on h3 "For more information: [URL][DOMAIN_NAME]" at bounding box center [792, 676] width 431 height 17
drag, startPoint x: 719, startPoint y: 715, endPoint x: 705, endPoint y: 699, distance: 21.3
click at [705, 684] on h3 "For more information: [URL][DOMAIN_NAME]" at bounding box center [792, 676] width 431 height 17
click at [702, 684] on h3 "For more information: click here" at bounding box center [792, 676] width 431 height 17
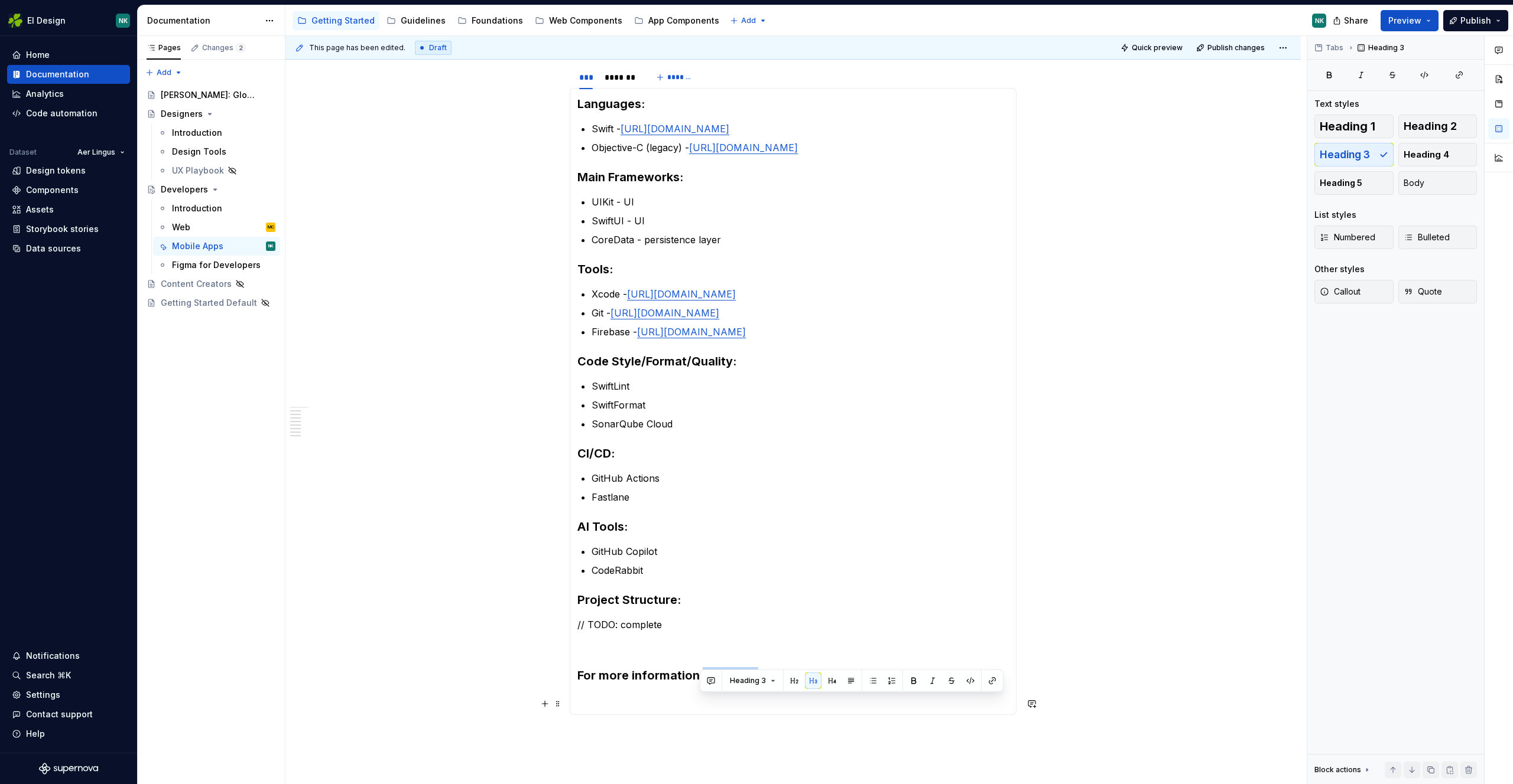
drag, startPoint x: 700, startPoint y: 704, endPoint x: 754, endPoint y: 701, distance: 54.1
click at [754, 684] on h3 "For more information click here" at bounding box center [792, 676] width 431 height 17
click at [988, 680] on button "button" at bounding box center [991, 681] width 17 height 17
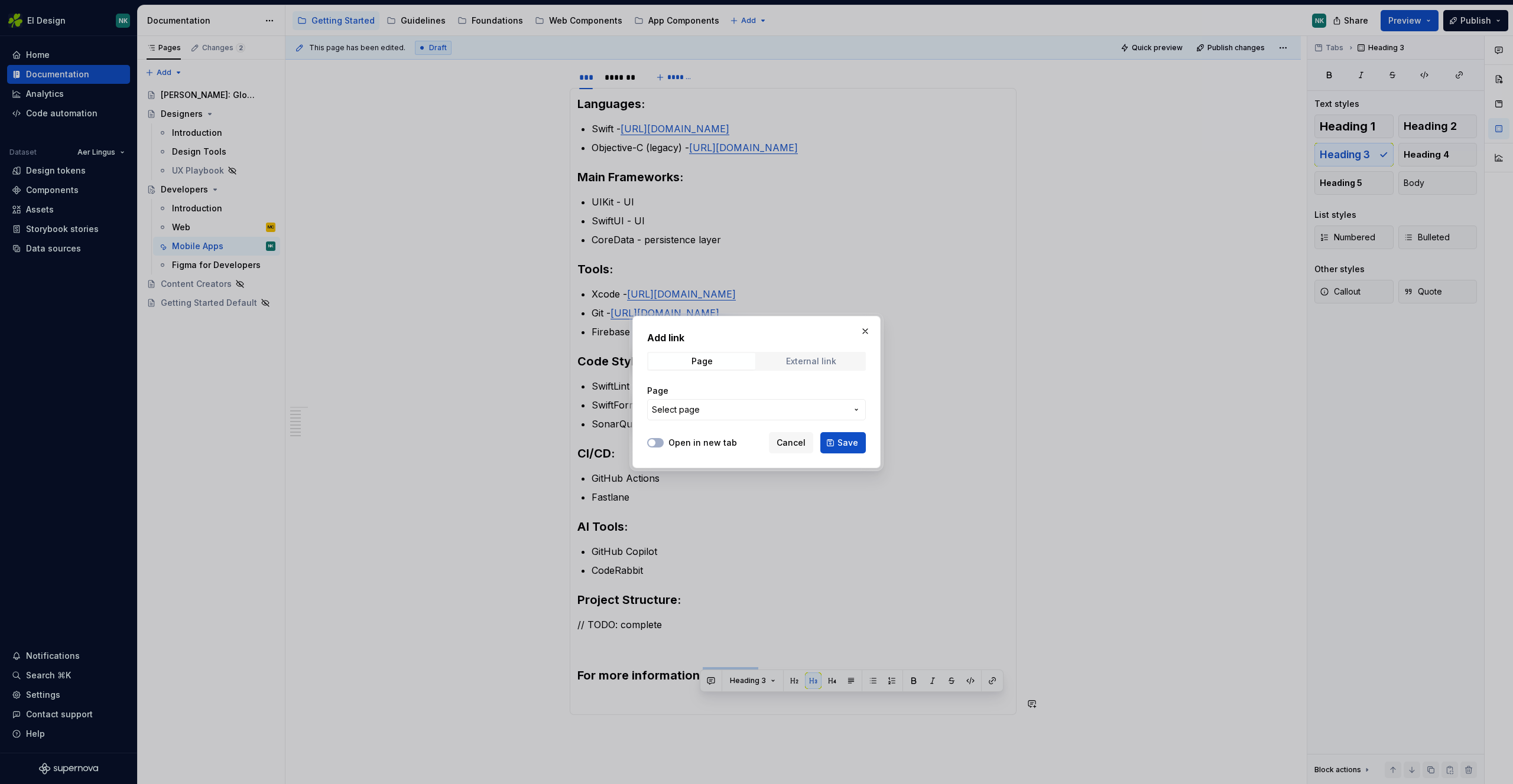
click at [816, 365] on div "External link" at bounding box center [810, 361] width 50 height 9
click at [754, 411] on input "URL" at bounding box center [756, 409] width 219 height 21
paste input "[URL][DOMAIN_NAME]"
type input "[URL][DOMAIN_NAME]"
click at [854, 446] on span "Save" at bounding box center [847, 443] width 21 height 12
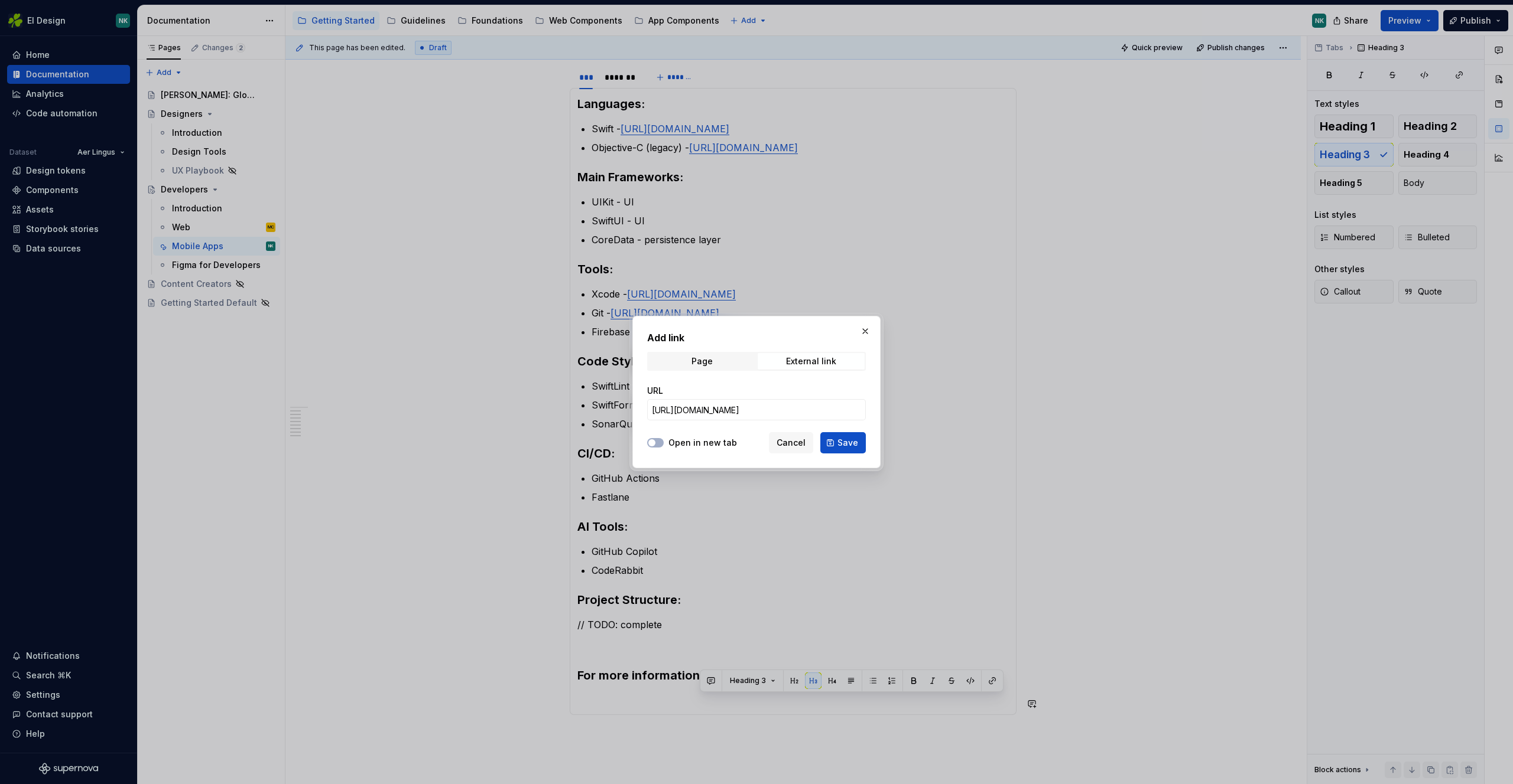
scroll to position [0, 0]
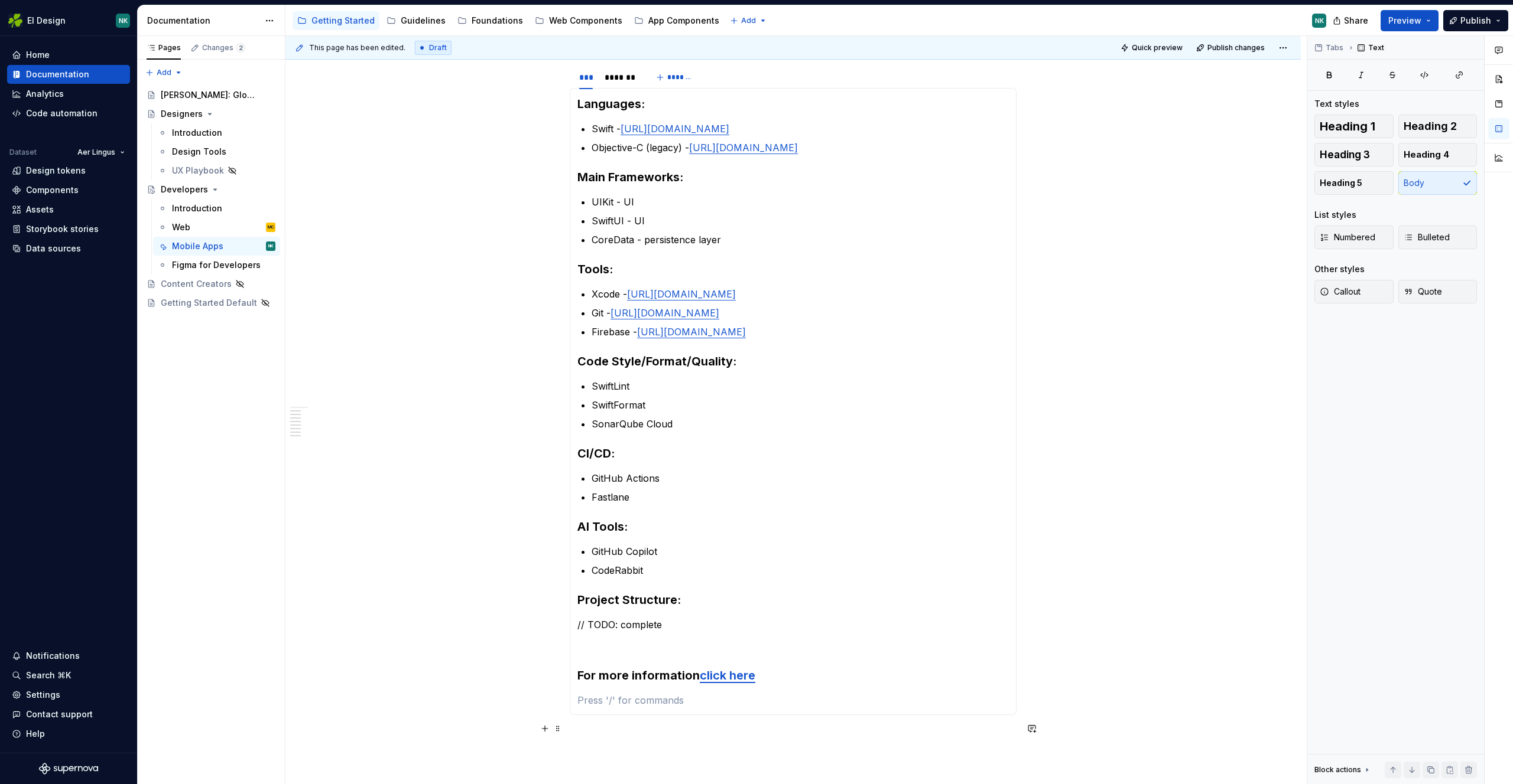
drag, startPoint x: 796, startPoint y: 720, endPoint x: 789, endPoint y: 718, distance: 7.3
click at [797, 707] on section-item-column "Languages: Swift - [URL][DOMAIN_NAME] Objective-C (legacy) - [URL][DOMAIN_NAME]…" at bounding box center [792, 401] width 431 height 612
click at [613, 653] on p at bounding box center [792, 646] width 431 height 14
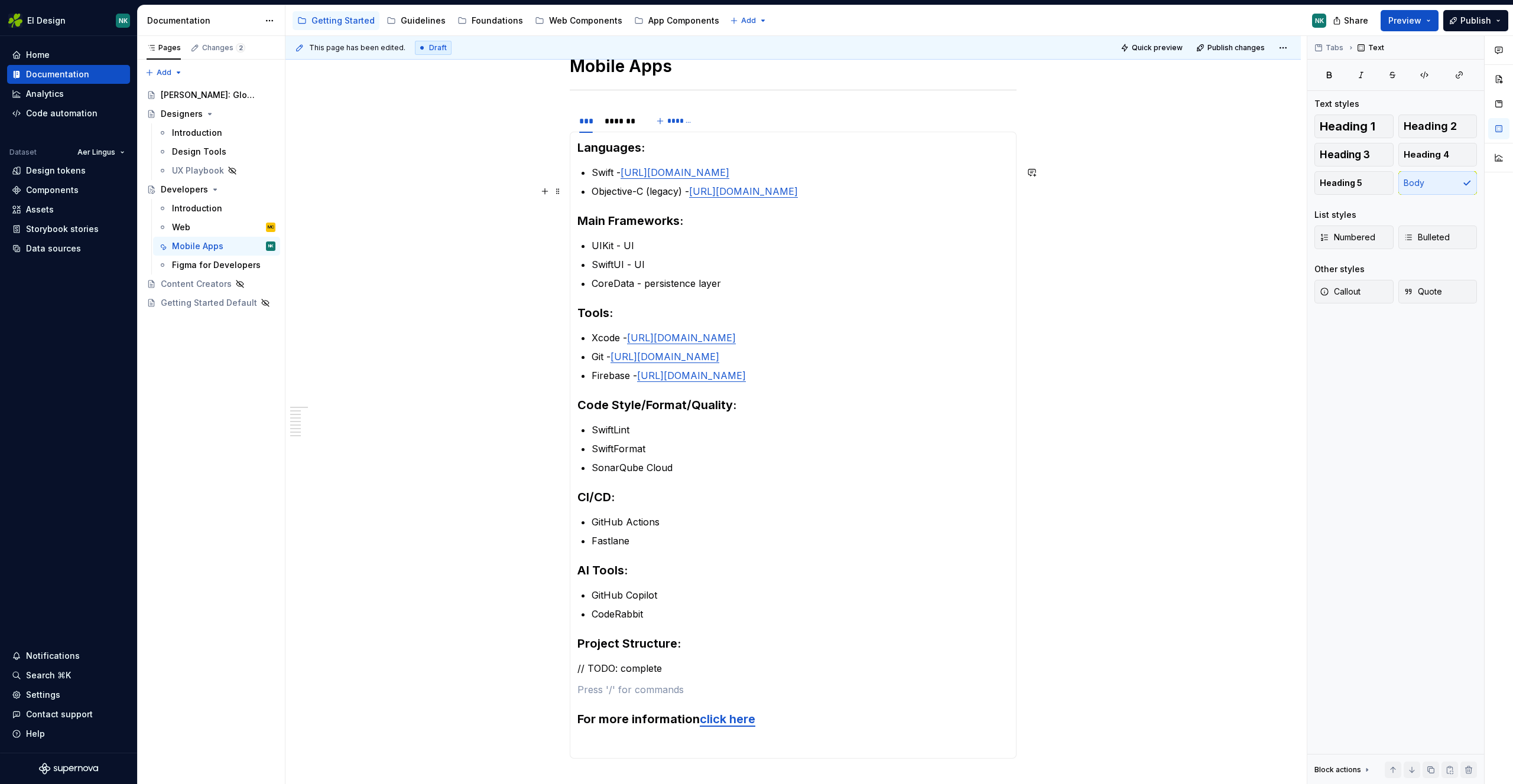
scroll to position [155, 0]
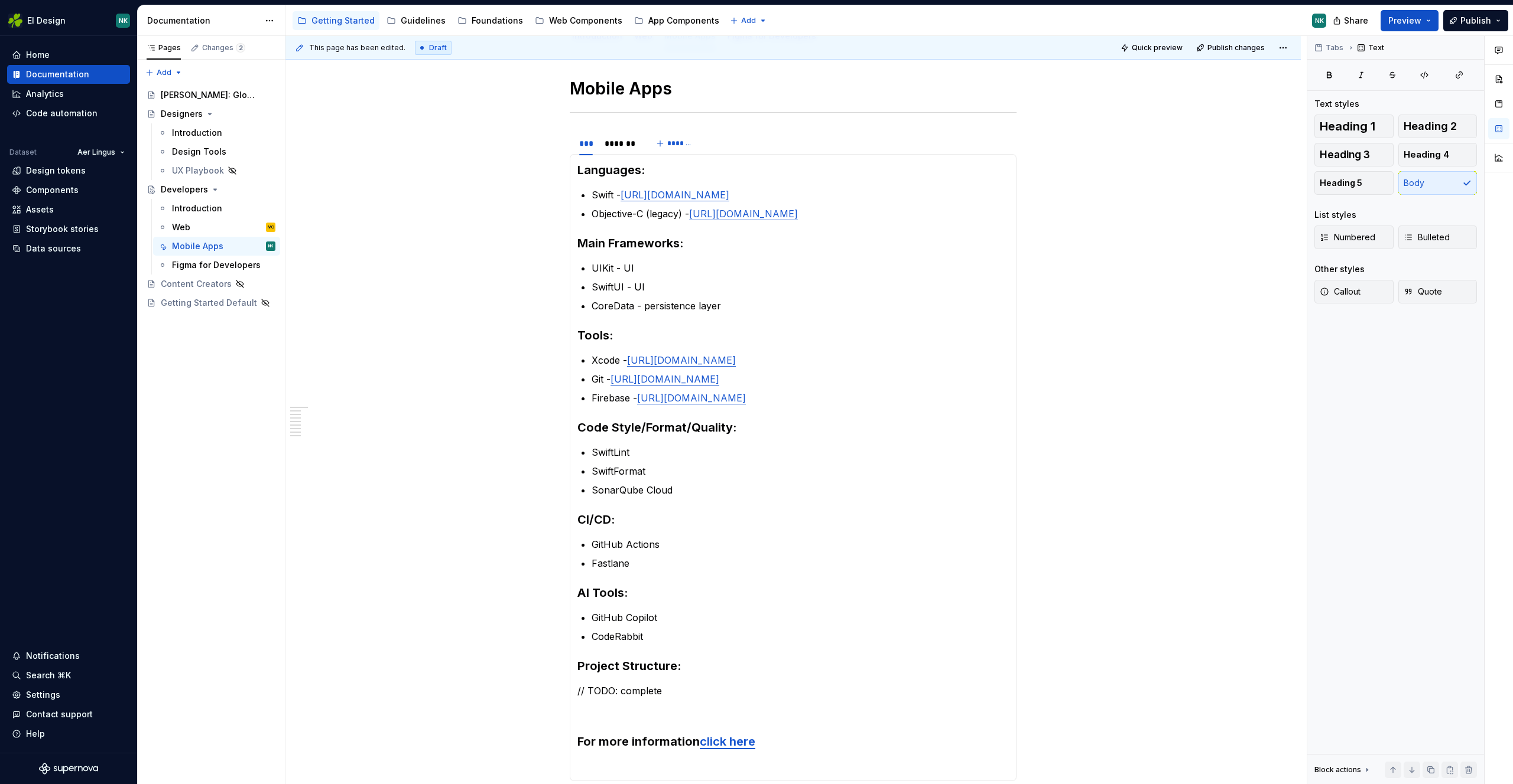
type textarea "*"
click at [677, 460] on p "SwiftLint" at bounding box center [799, 453] width 417 height 14
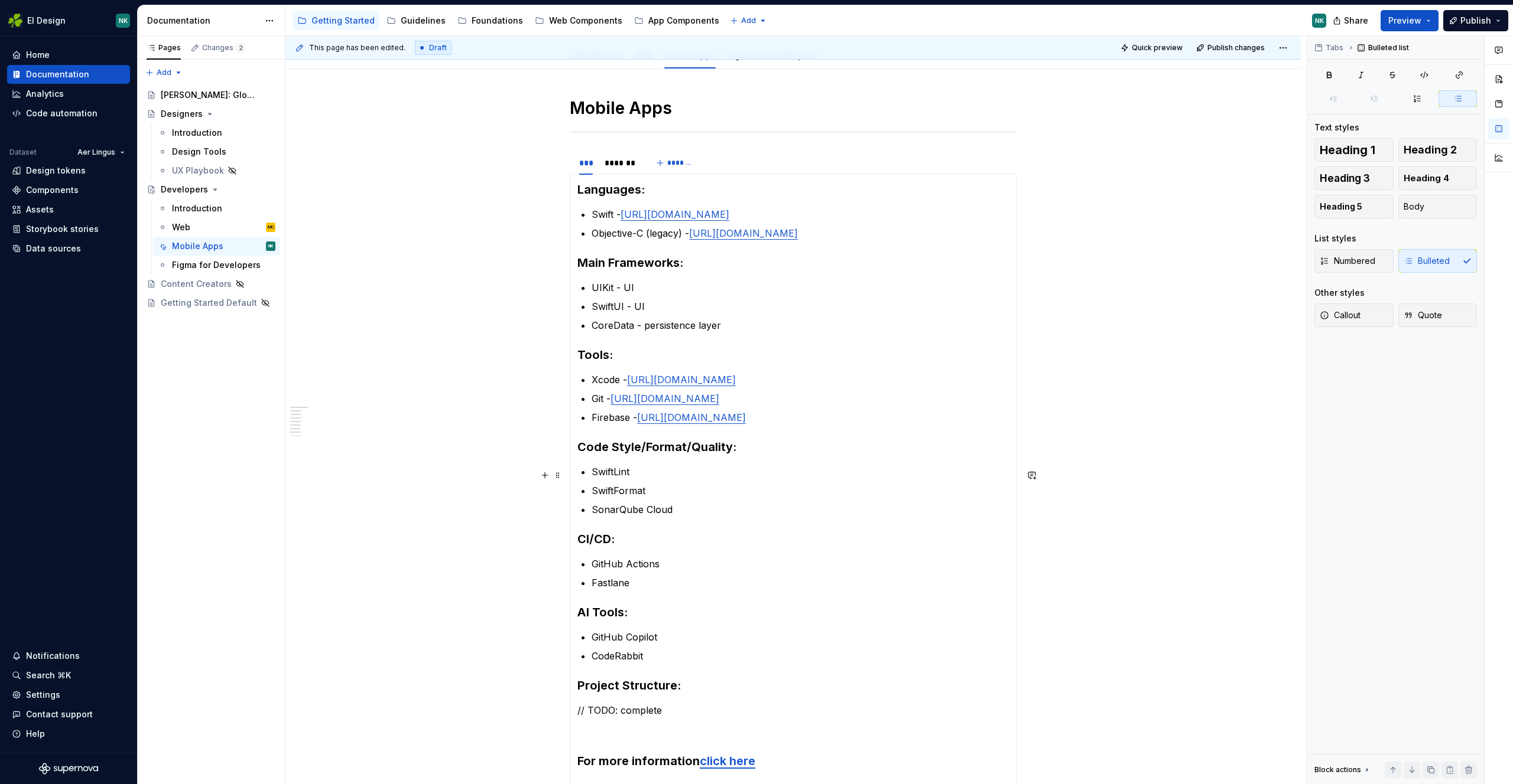
scroll to position [131, 0]
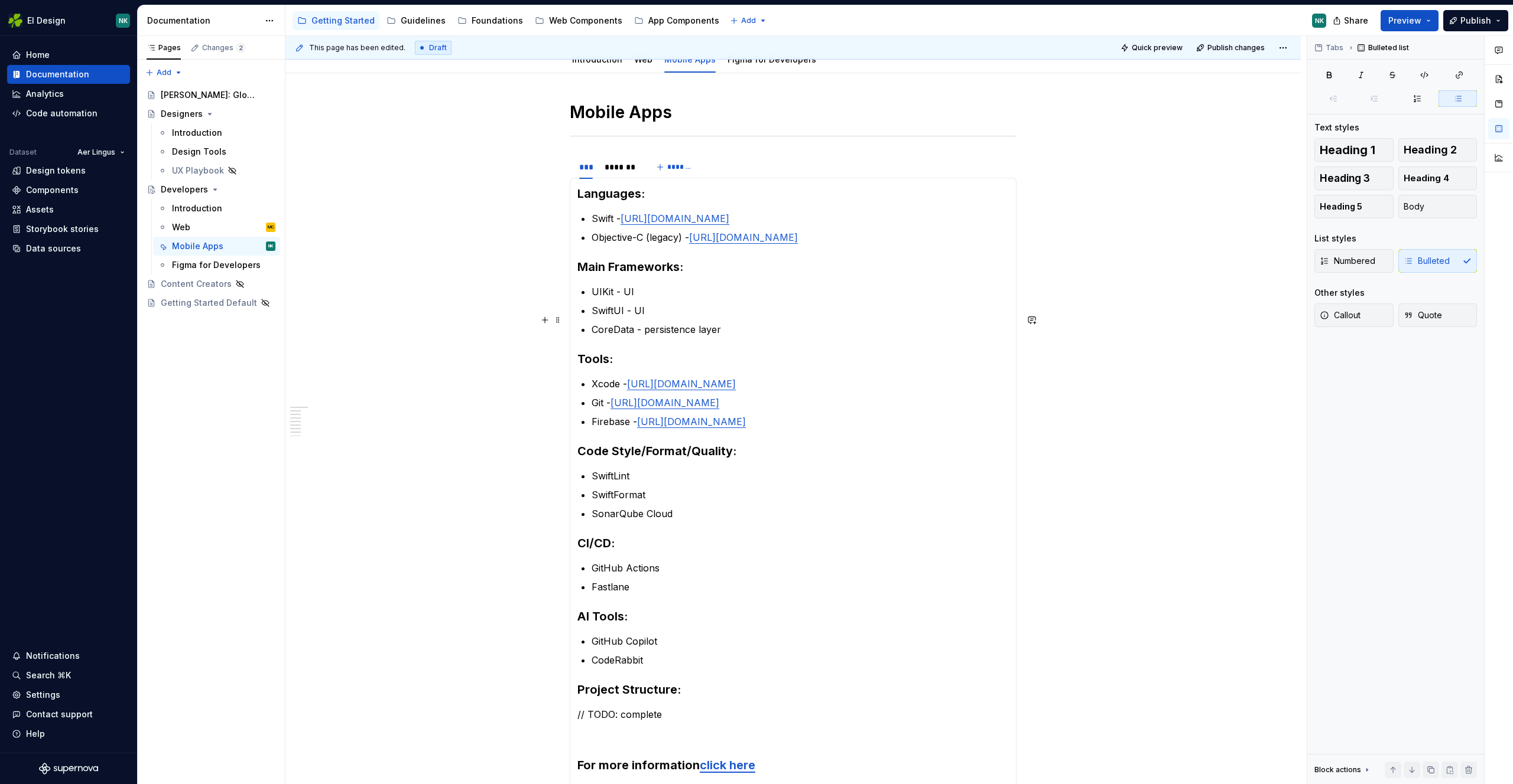
click at [677, 298] on p "UIKit - UI" at bounding box center [799, 292] width 417 height 14
click at [643, 298] on p "UIKit - UI - [URL][DOMAIN_NAME]" at bounding box center [799, 292] width 417 height 14
click at [935, 294] on button "button" at bounding box center [939, 297] width 17 height 17
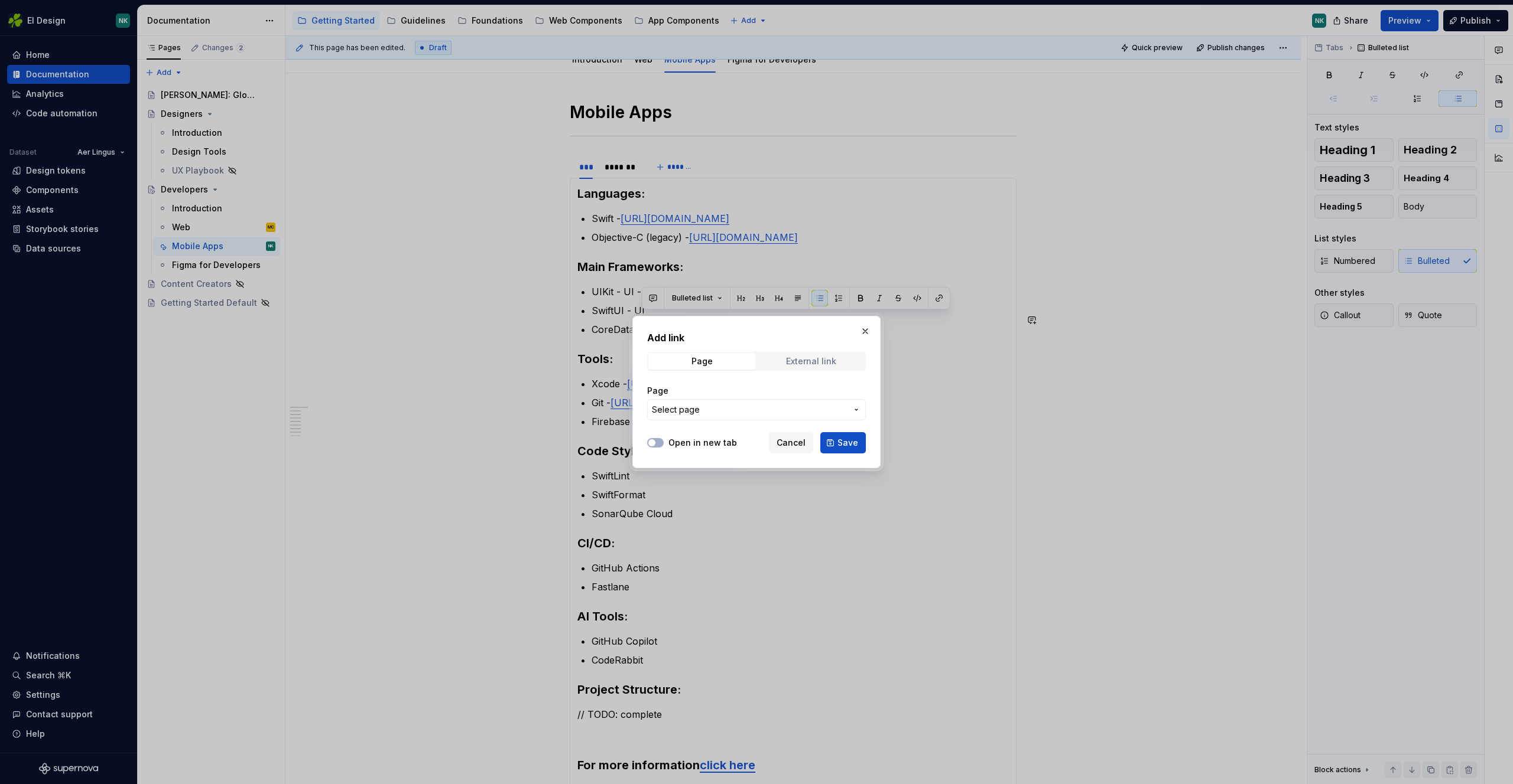
click at [818, 357] on div "External link" at bounding box center [810, 361] width 50 height 9
click at [756, 411] on input "URL" at bounding box center [756, 409] width 219 height 21
paste input "[URL][DOMAIN_NAME]"
type input "[URL][DOMAIN_NAME]"
click at [863, 446] on button "Save" at bounding box center [843, 442] width 46 height 21
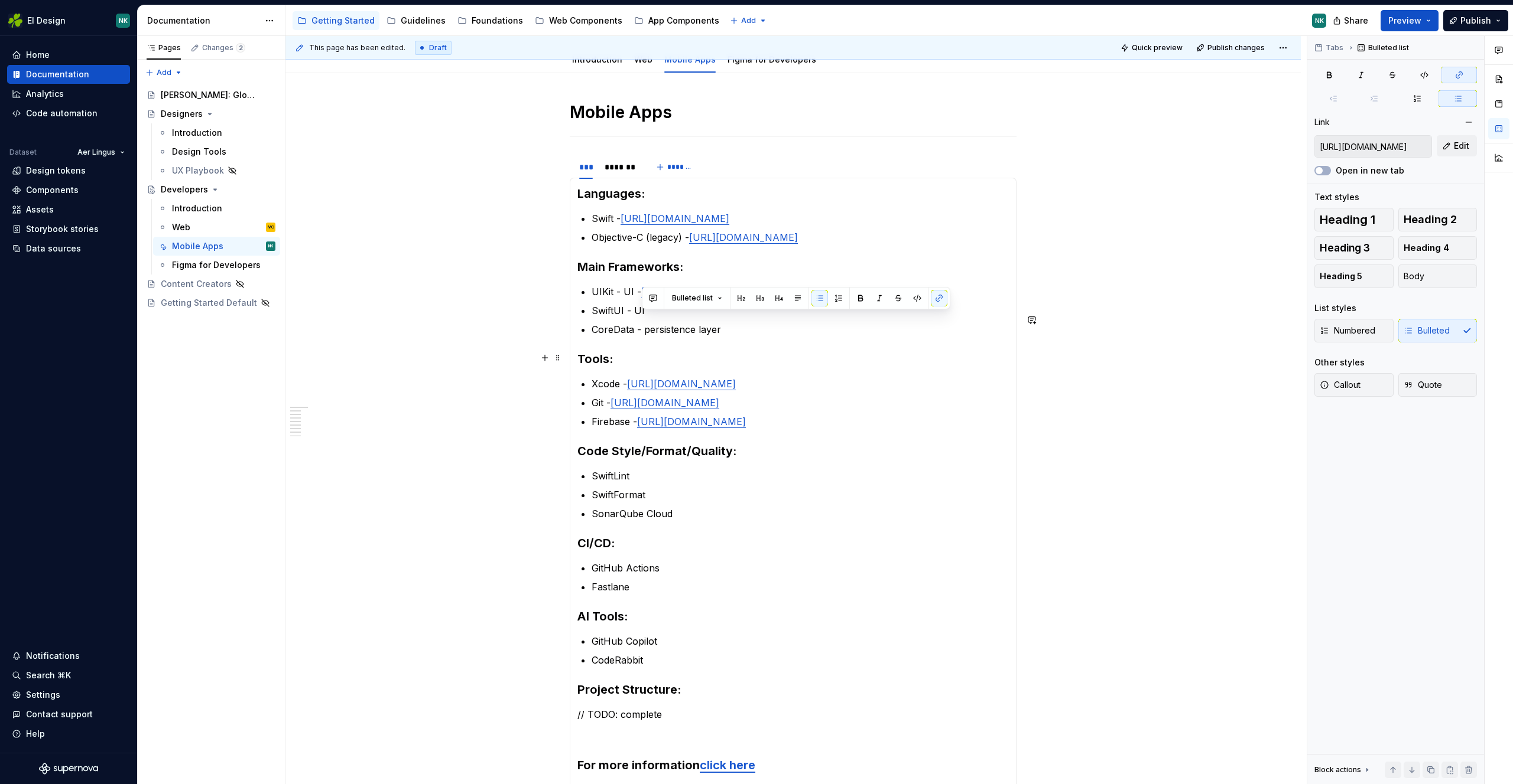
click at [759, 336] on ul "UIKit - UI - [URL][DOMAIN_NAME] SwiftUI - UI CoreData - persistence layer" at bounding box center [799, 310] width 417 height 52
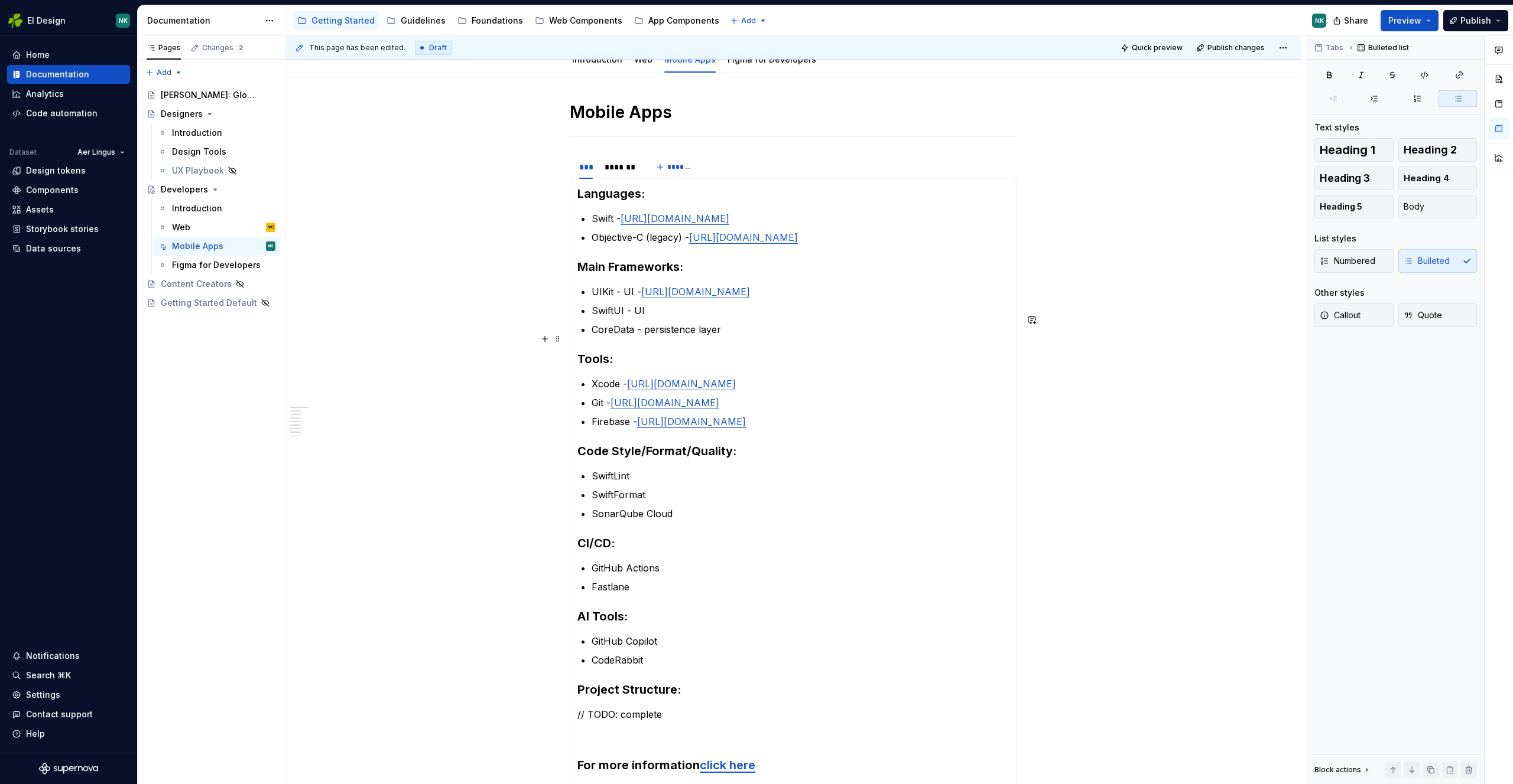
click at [708, 317] on p "SwiftUI - UI" at bounding box center [799, 310] width 417 height 14
click at [734, 336] on p "CoreData - persistence layer" at bounding box center [799, 329] width 417 height 14
type textarea "*"
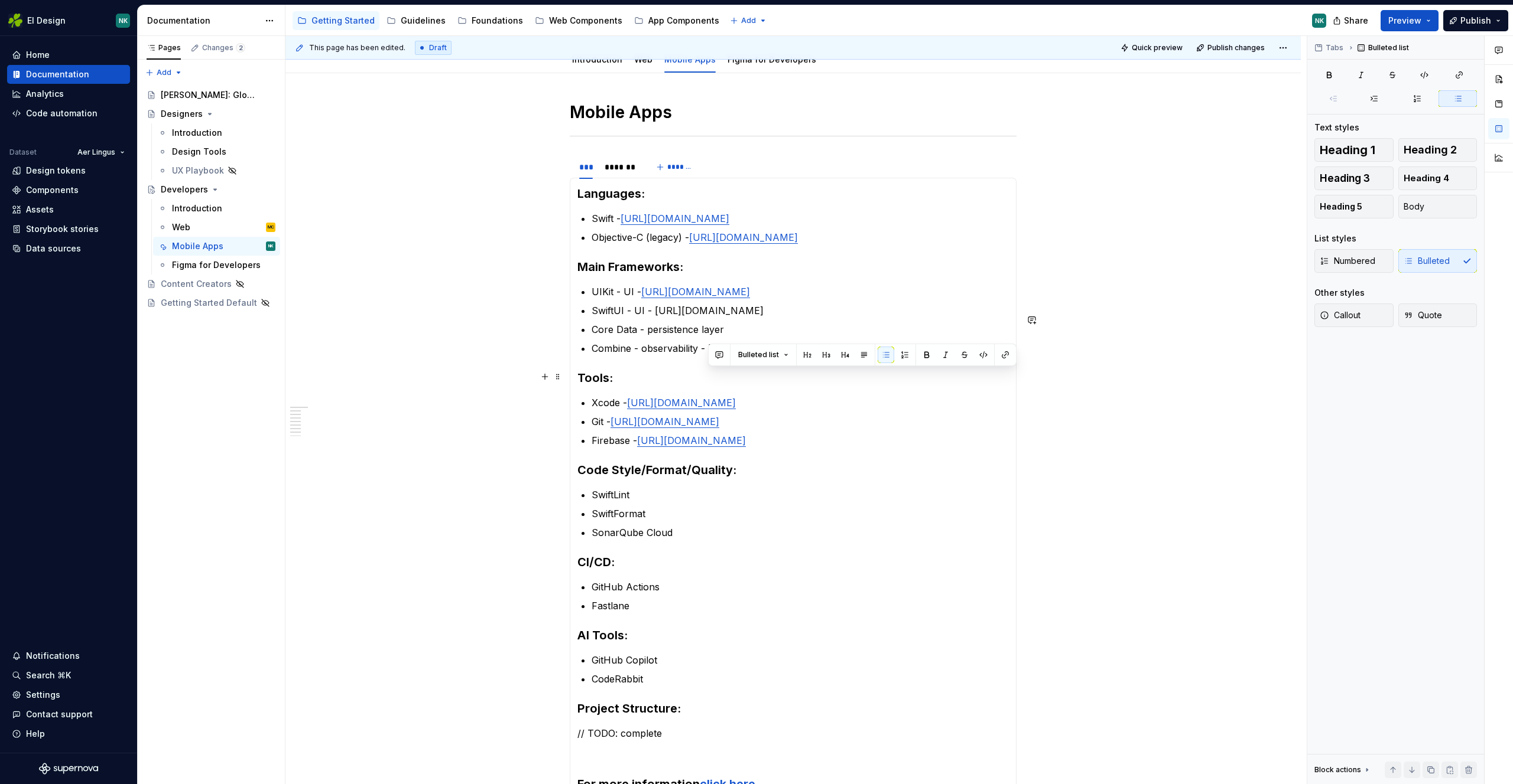
click at [710, 355] on p "Combine - observability - [URL][DOMAIN_NAME]" at bounding box center [799, 348] width 417 height 14
click at [1001, 357] on button "button" at bounding box center [1004, 354] width 17 height 17
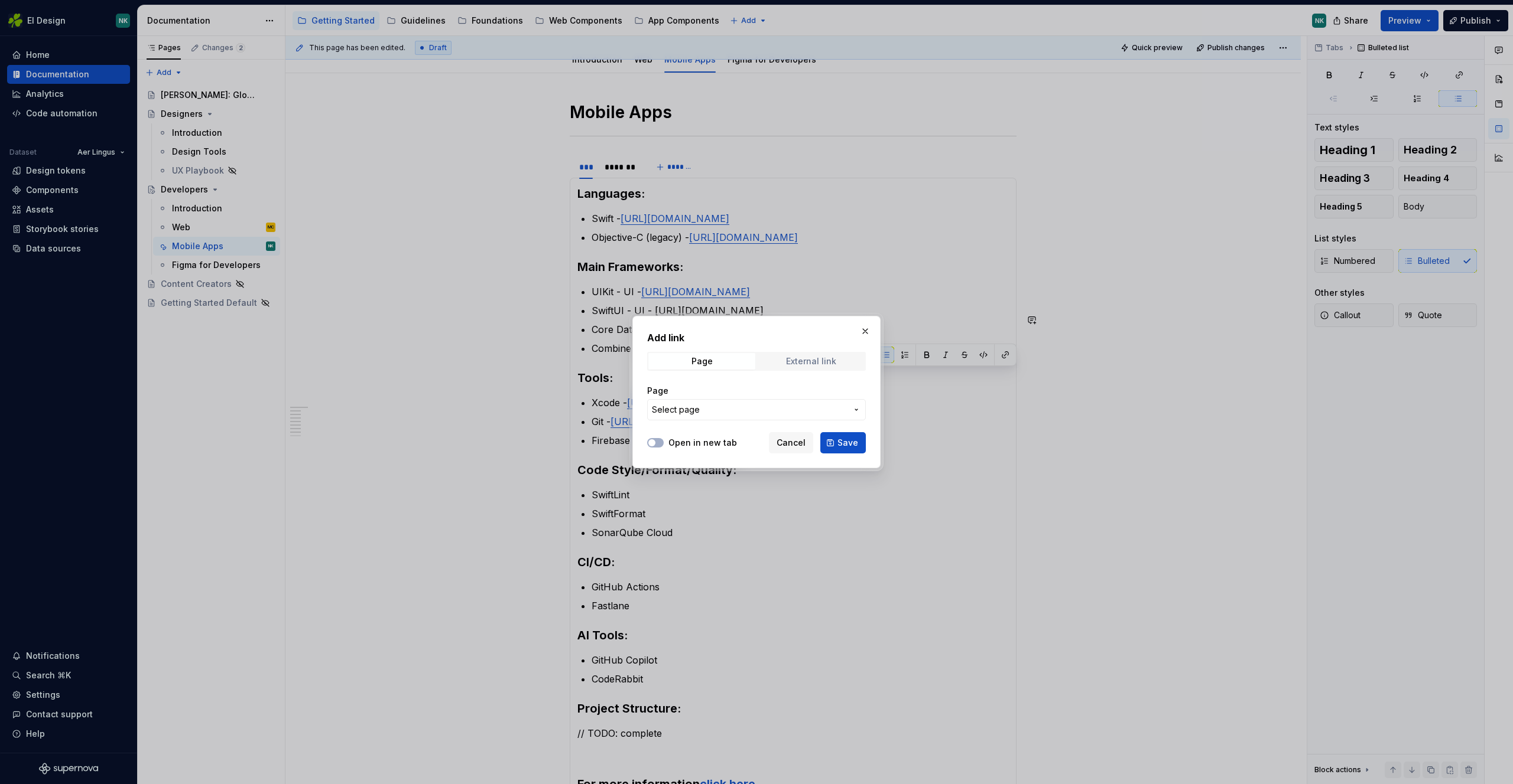
click at [809, 358] on div "External link" at bounding box center [810, 361] width 50 height 9
click at [766, 406] on input "URL" at bounding box center [756, 409] width 219 height 21
paste input "[URL][DOMAIN_NAME]"
type input "[URL][DOMAIN_NAME]"
click at [843, 440] on span "Save" at bounding box center [847, 443] width 21 height 12
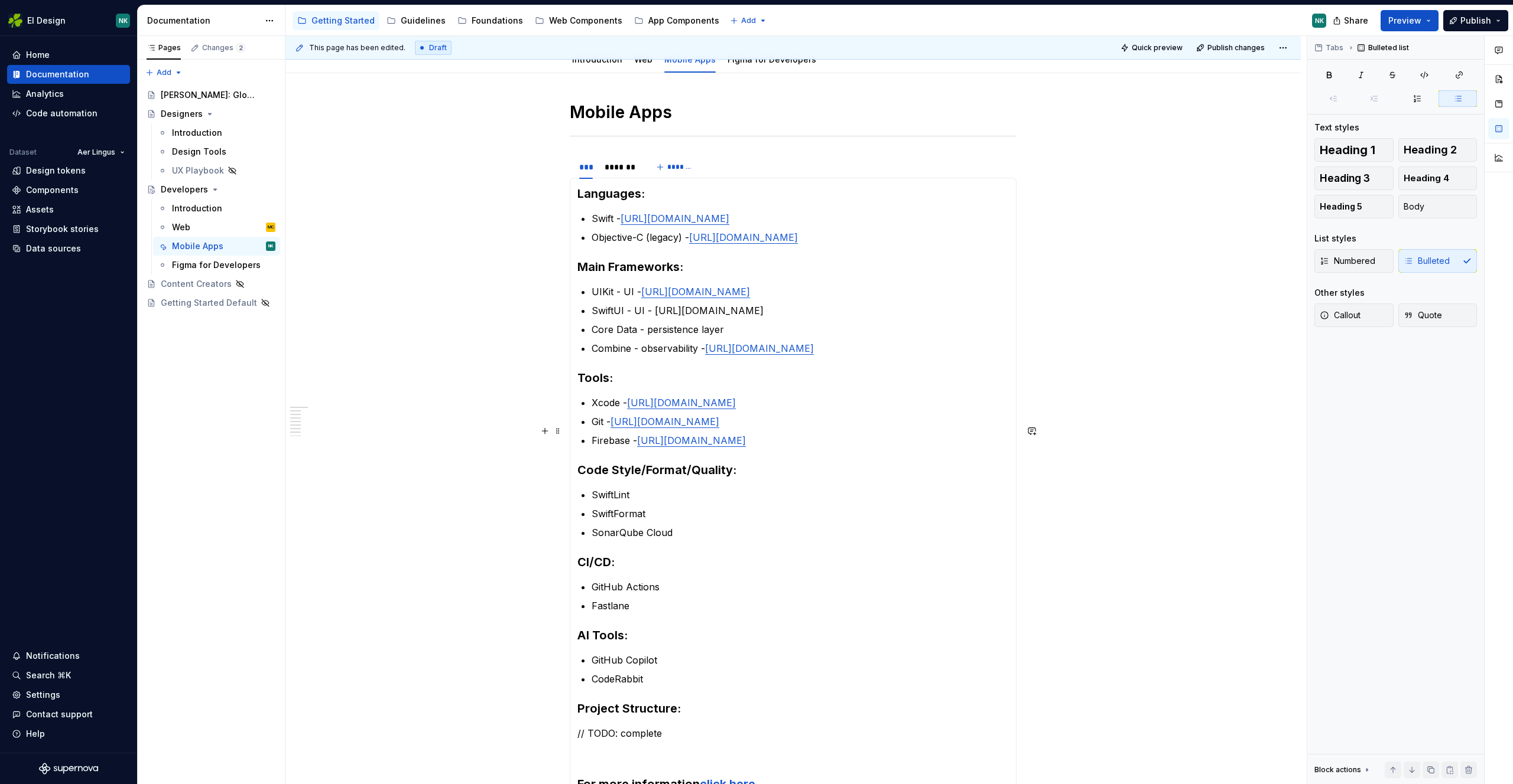
click at [860, 410] on p "Xcode - [URL][DOMAIN_NAME]" at bounding box center [799, 403] width 417 height 14
drag, startPoint x: 872, startPoint y: 339, endPoint x: 653, endPoint y: 335, distance: 219.0
click at [653, 317] on p "SwiftUI - UI - [URL][DOMAIN_NAME]" at bounding box center [799, 310] width 417 height 14
copy p "[URL][DOMAIN_NAME]"
click at [944, 320] on button "button" at bounding box center [949, 316] width 17 height 17
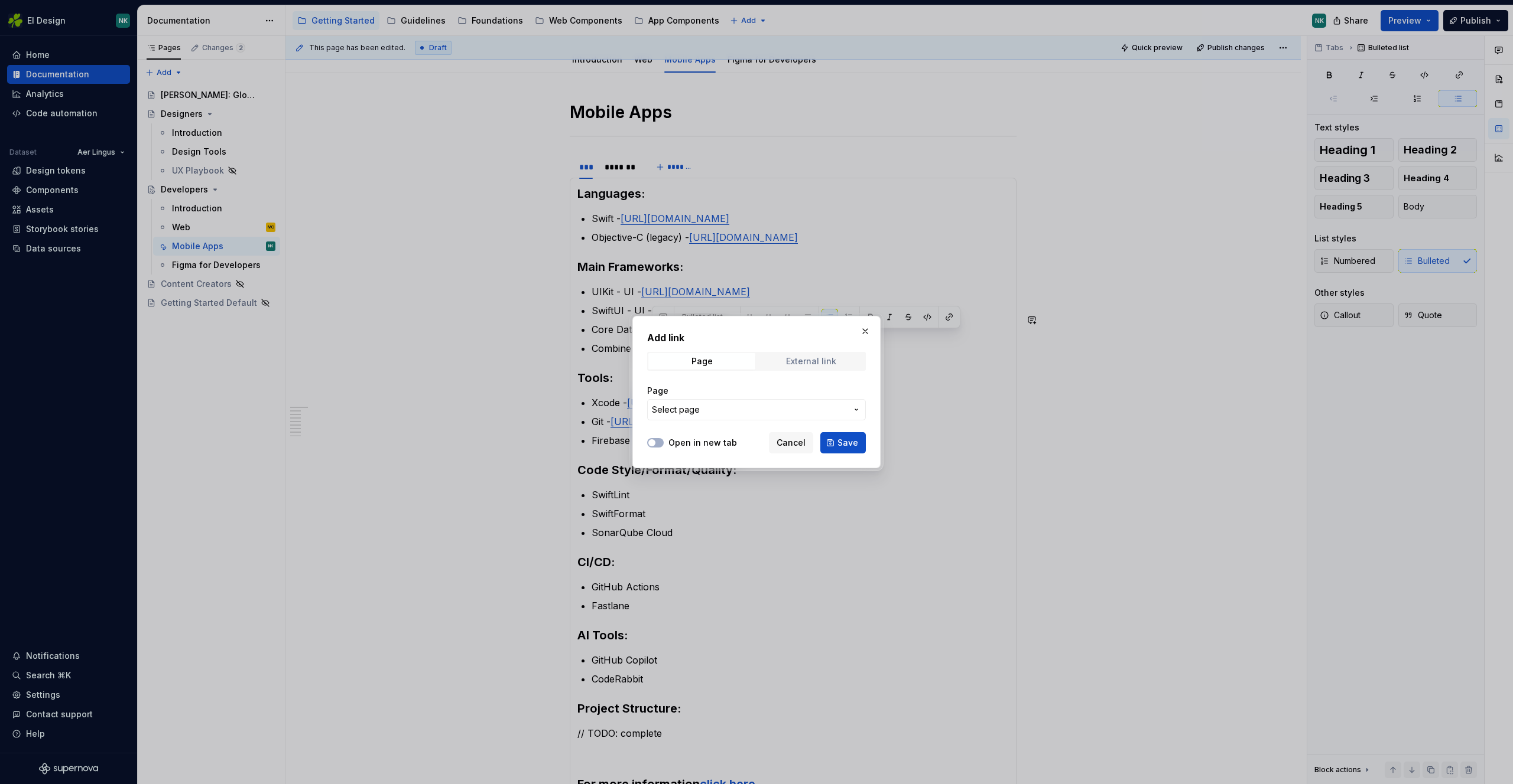
click at [800, 357] on div "External link" at bounding box center [810, 361] width 50 height 9
click at [766, 408] on input "URL" at bounding box center [756, 409] width 219 height 21
paste input "[URL][DOMAIN_NAME]"
type input "[URL][DOMAIN_NAME]"
click at [848, 446] on span "Save" at bounding box center [847, 443] width 21 height 12
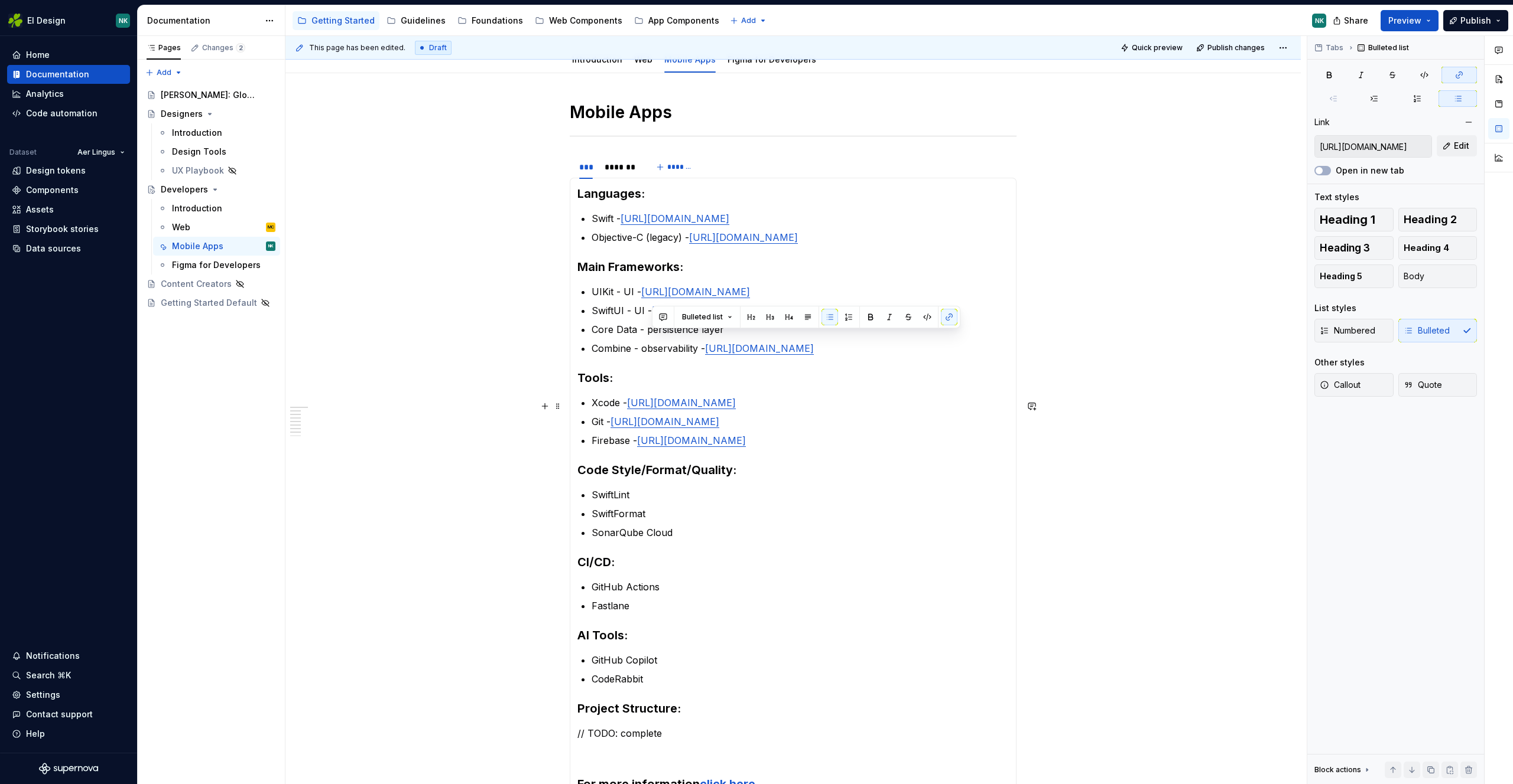
click at [947, 390] on section-item-column "Languages: Swift - [URL][DOMAIN_NAME] Objective-C (legacy) - [URL][DOMAIN_NAME]…" at bounding box center [792, 500] width 431 height 631
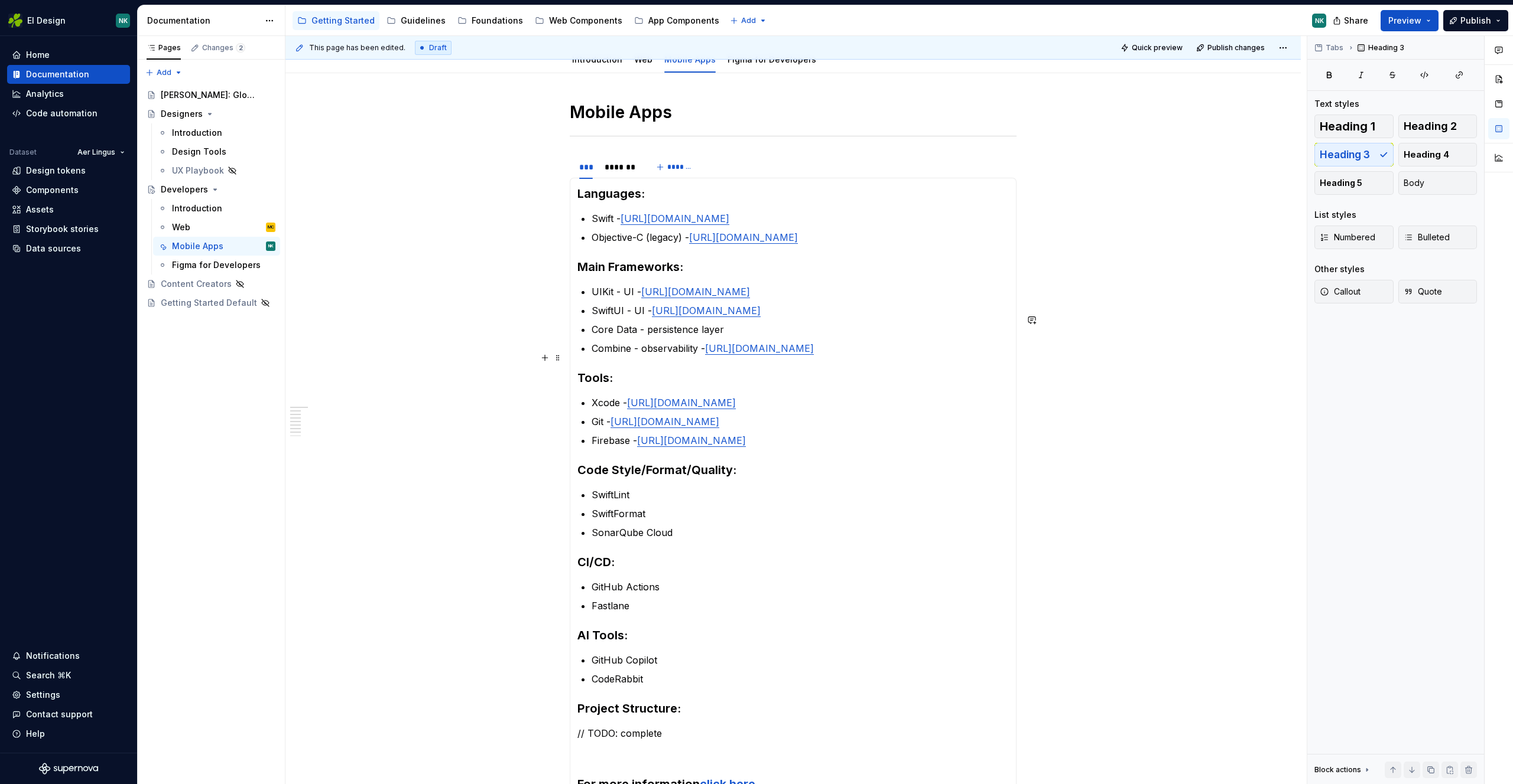
click at [768, 336] on p "Core Data - persistence layer" at bounding box center [799, 329] width 417 height 14
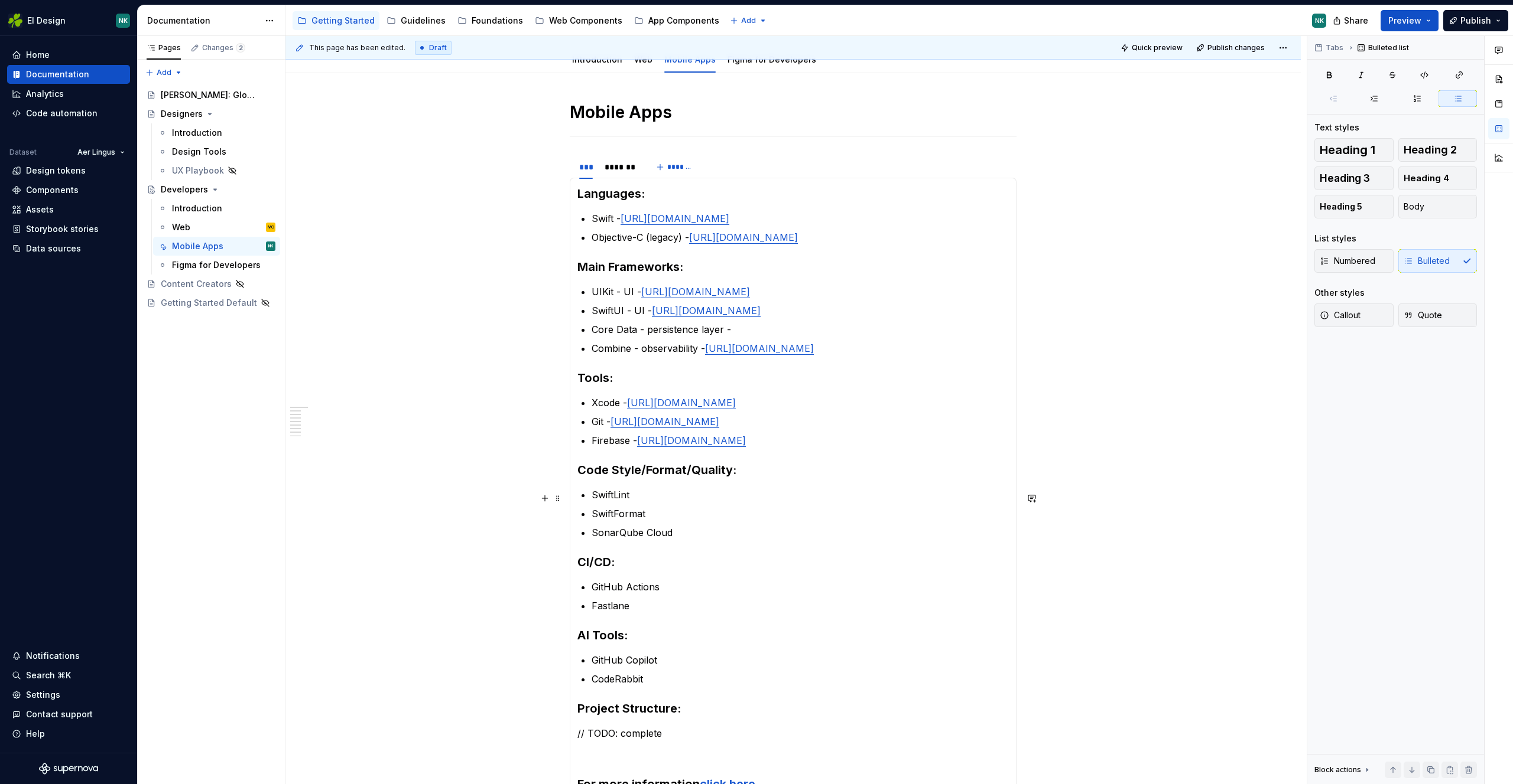
type textarea "*"
click at [744, 336] on p "Core Data - persistence layer -" at bounding box center [799, 329] width 417 height 14
click at [731, 336] on p "Core Data - persistence layer - [URL][DOMAIN_NAME]" at bounding box center [799, 329] width 417 height 14
click at [1027, 338] on button "button" at bounding box center [1028, 335] width 17 height 17
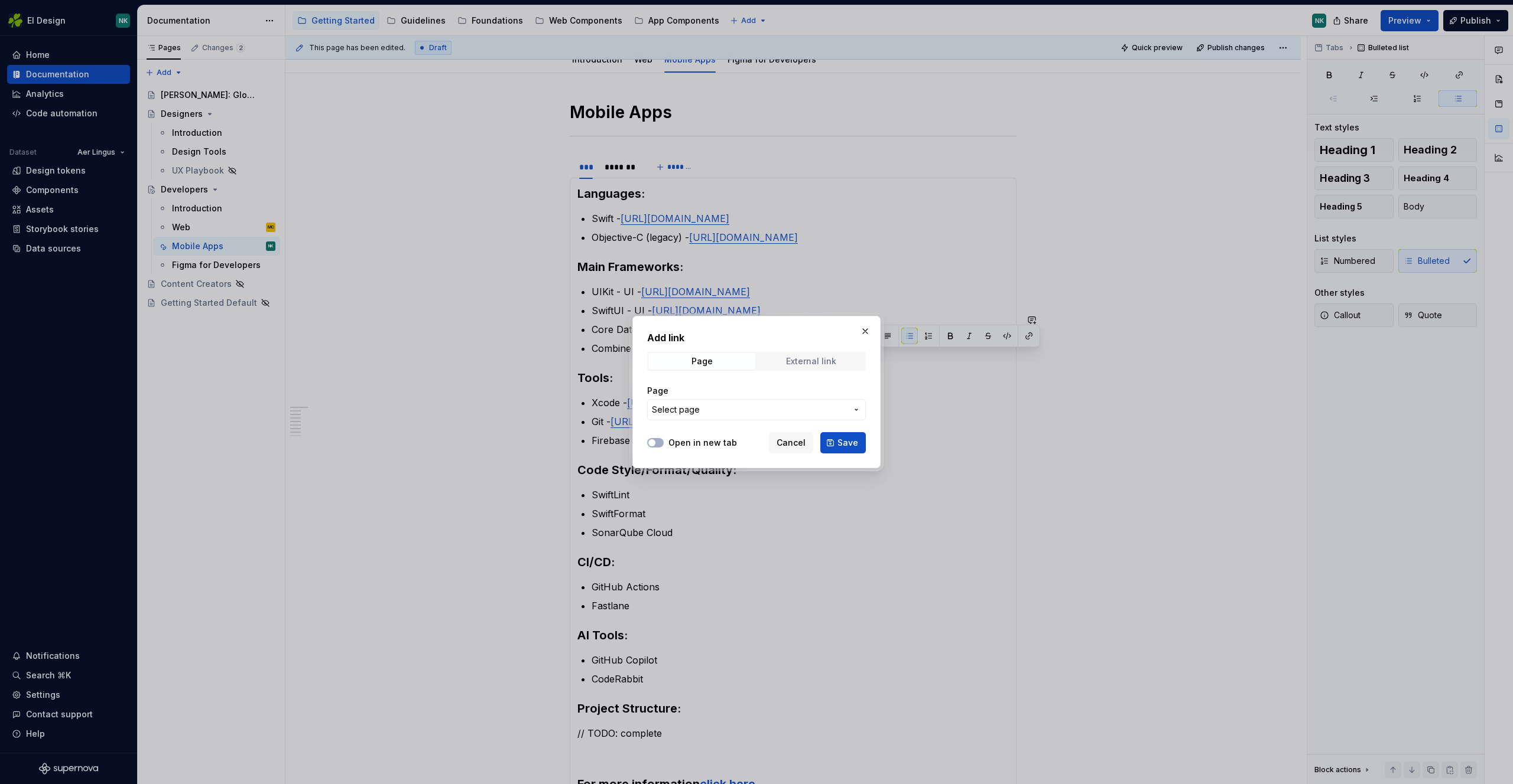
click at [826, 355] on span "External link" at bounding box center [810, 361] width 107 height 17
click at [790, 413] on input "URL" at bounding box center [756, 409] width 219 height 21
paste input "[URL][DOMAIN_NAME]"
type input "[URL][DOMAIN_NAME]"
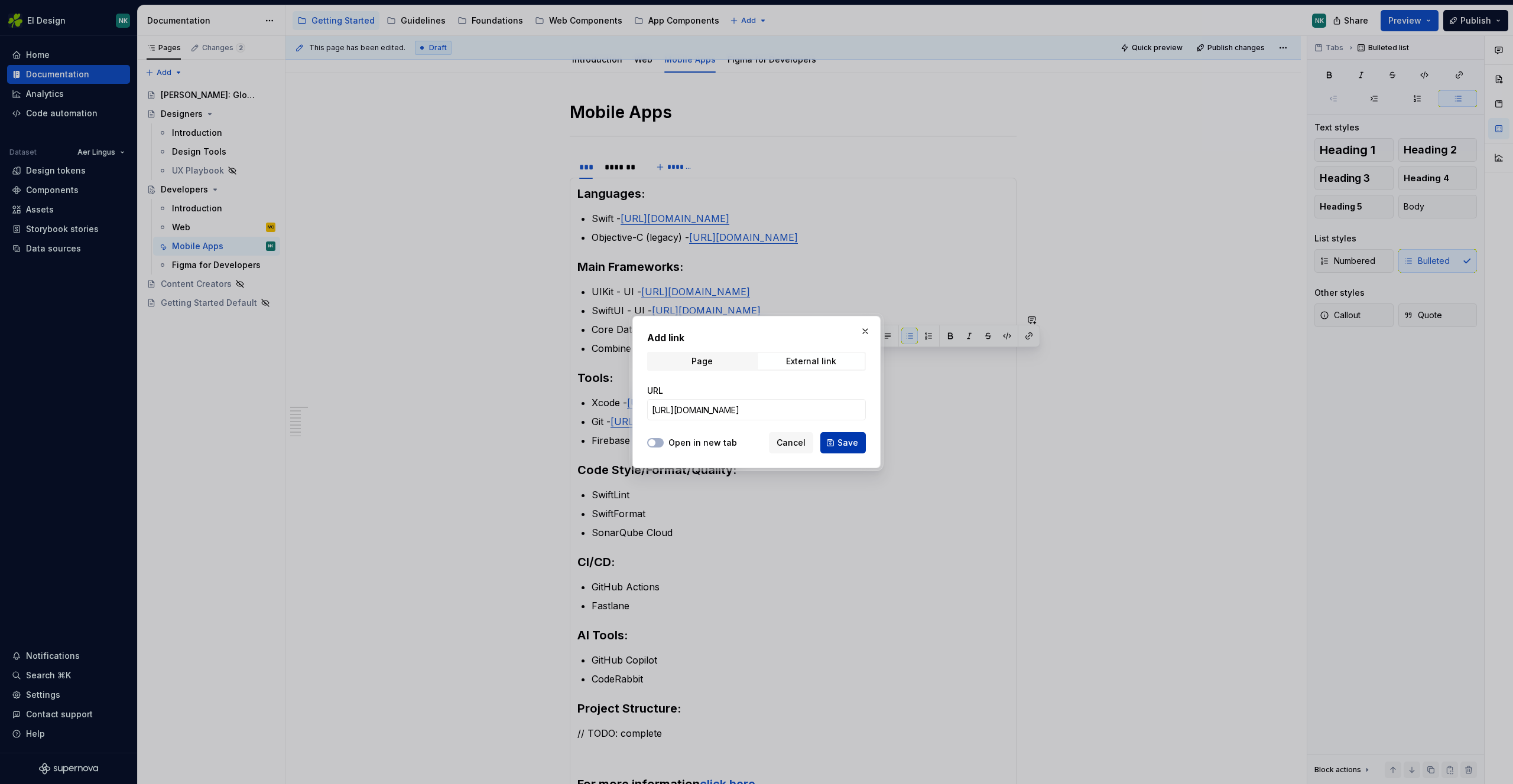
click at [841, 447] on span "Save" at bounding box center [847, 443] width 21 height 12
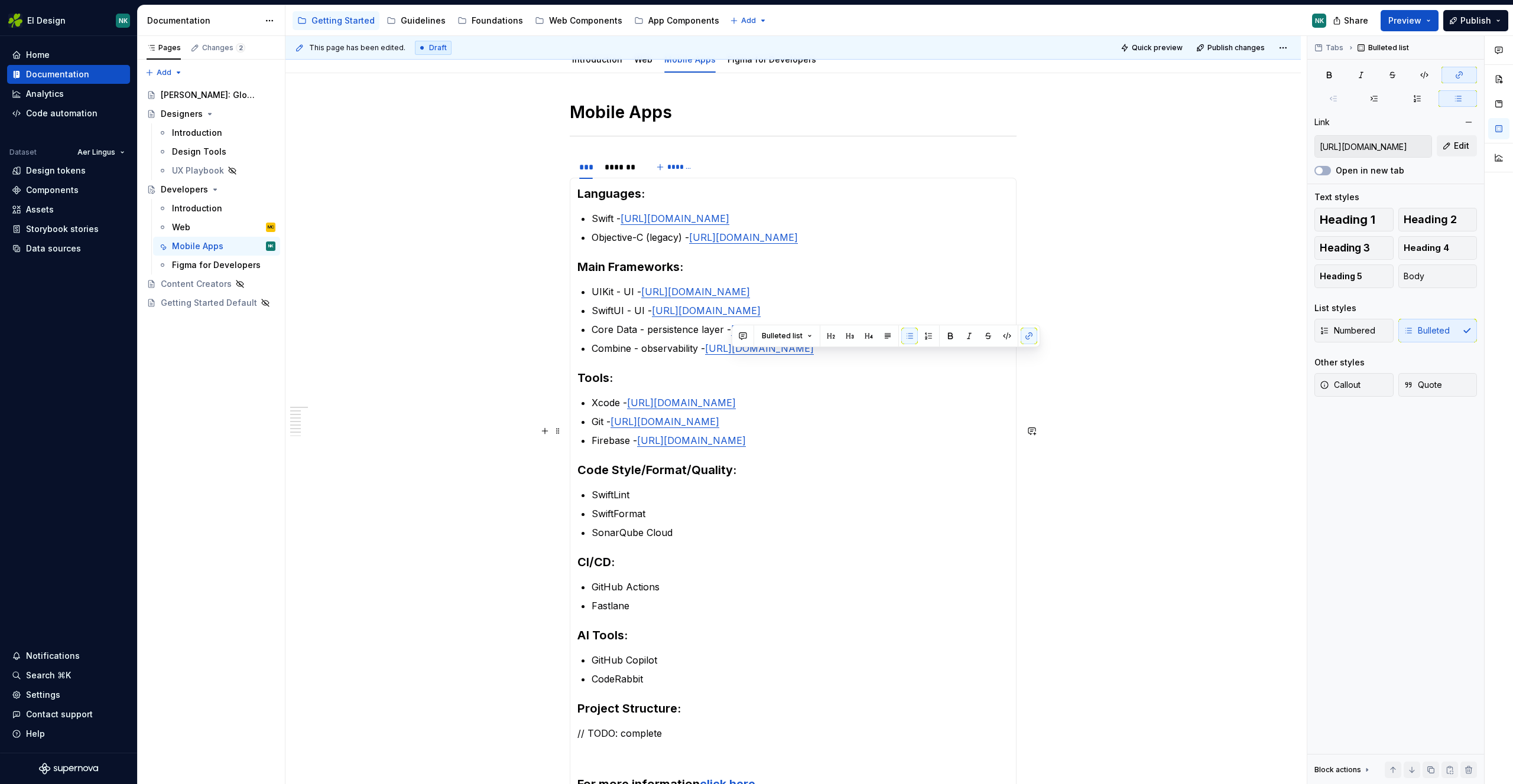
click at [923, 410] on p "Xcode - [URL][DOMAIN_NAME]" at bounding box center [799, 403] width 417 height 14
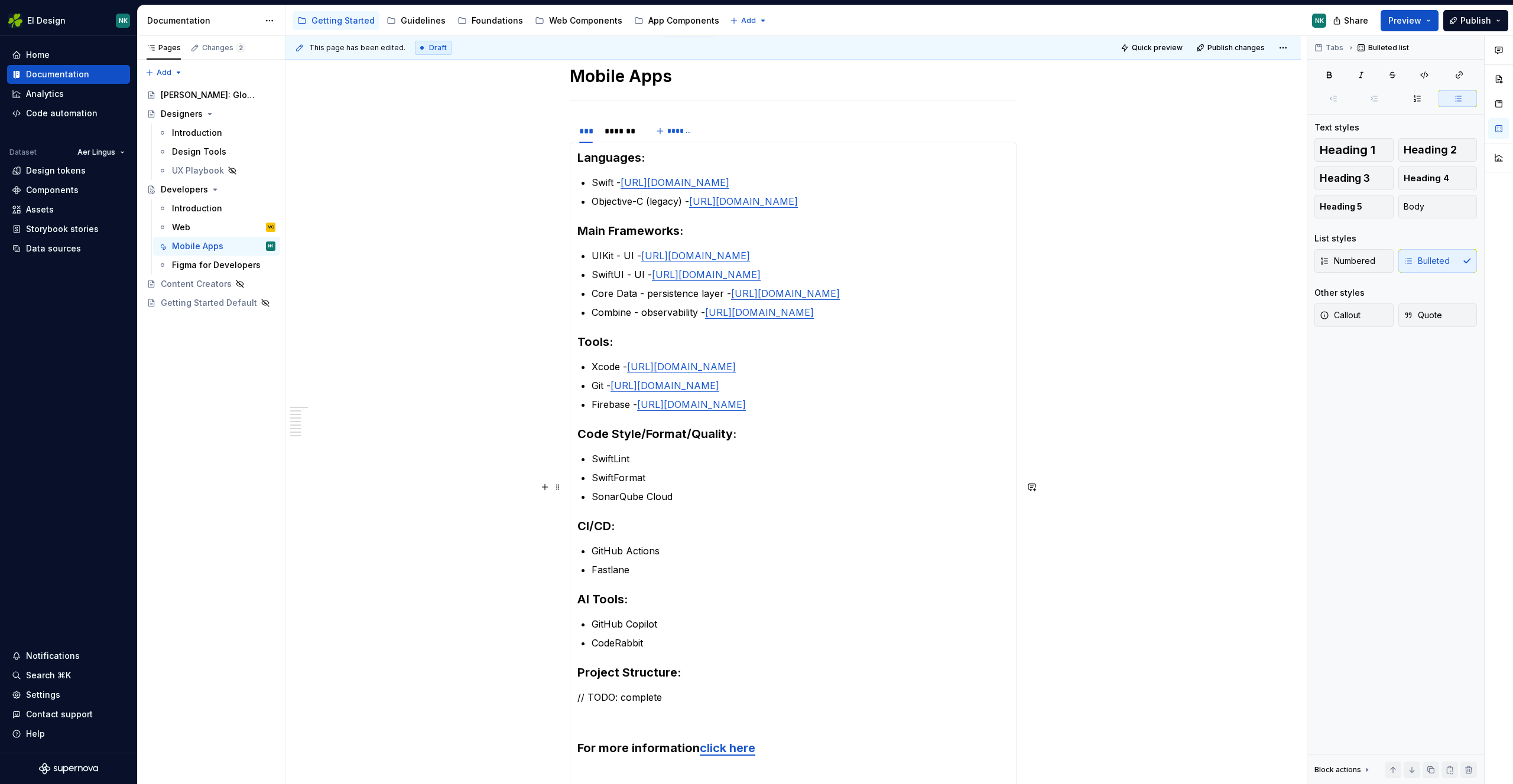
scroll to position [176, 0]
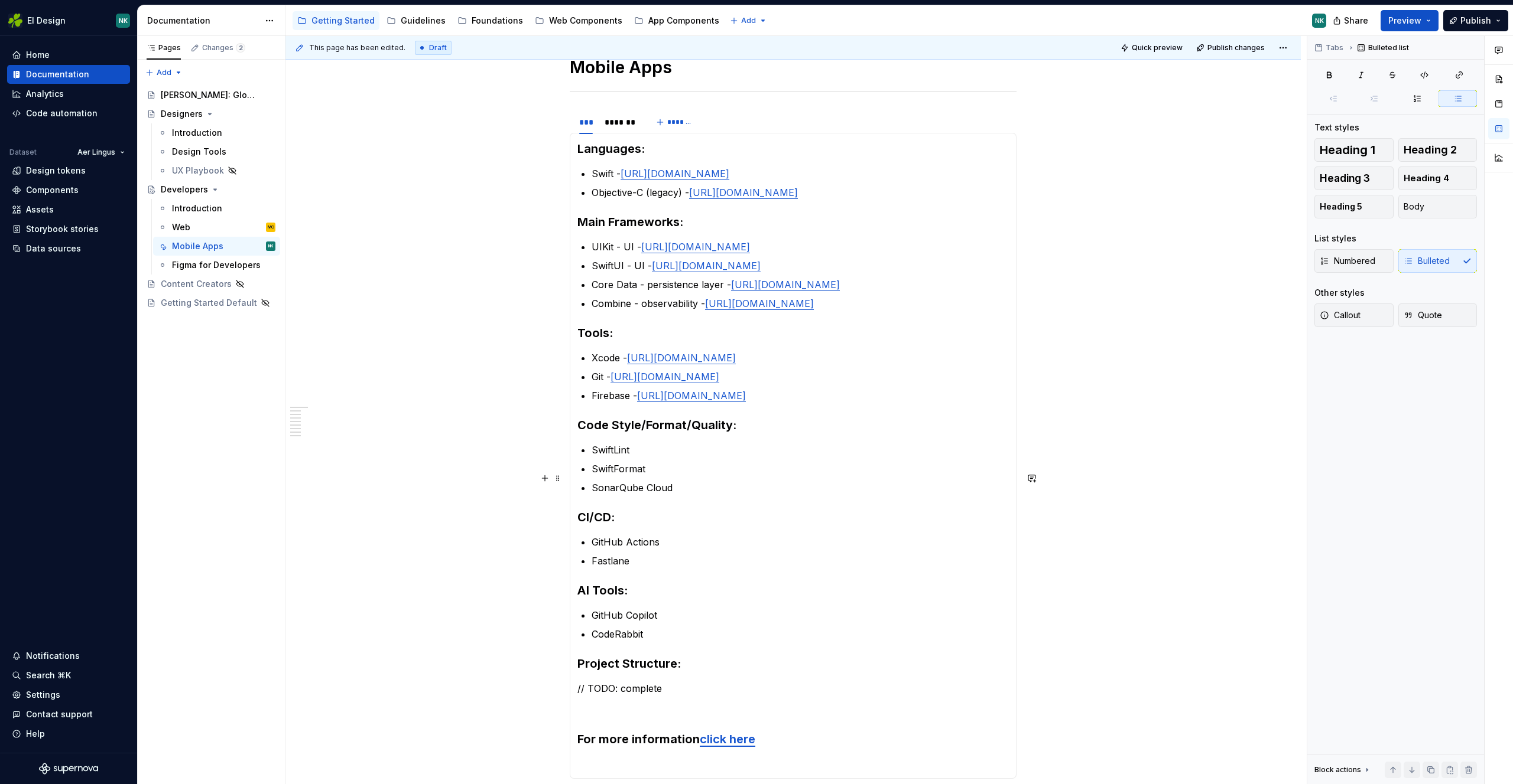
click at [716, 457] on p "SwiftLint" at bounding box center [799, 450] width 417 height 14
type textarea "*"
click at [640, 457] on p "SwiftLint - [URL][DOMAIN_NAME]" at bounding box center [799, 450] width 417 height 14
click at [929, 452] on button "button" at bounding box center [937, 457] width 17 height 17
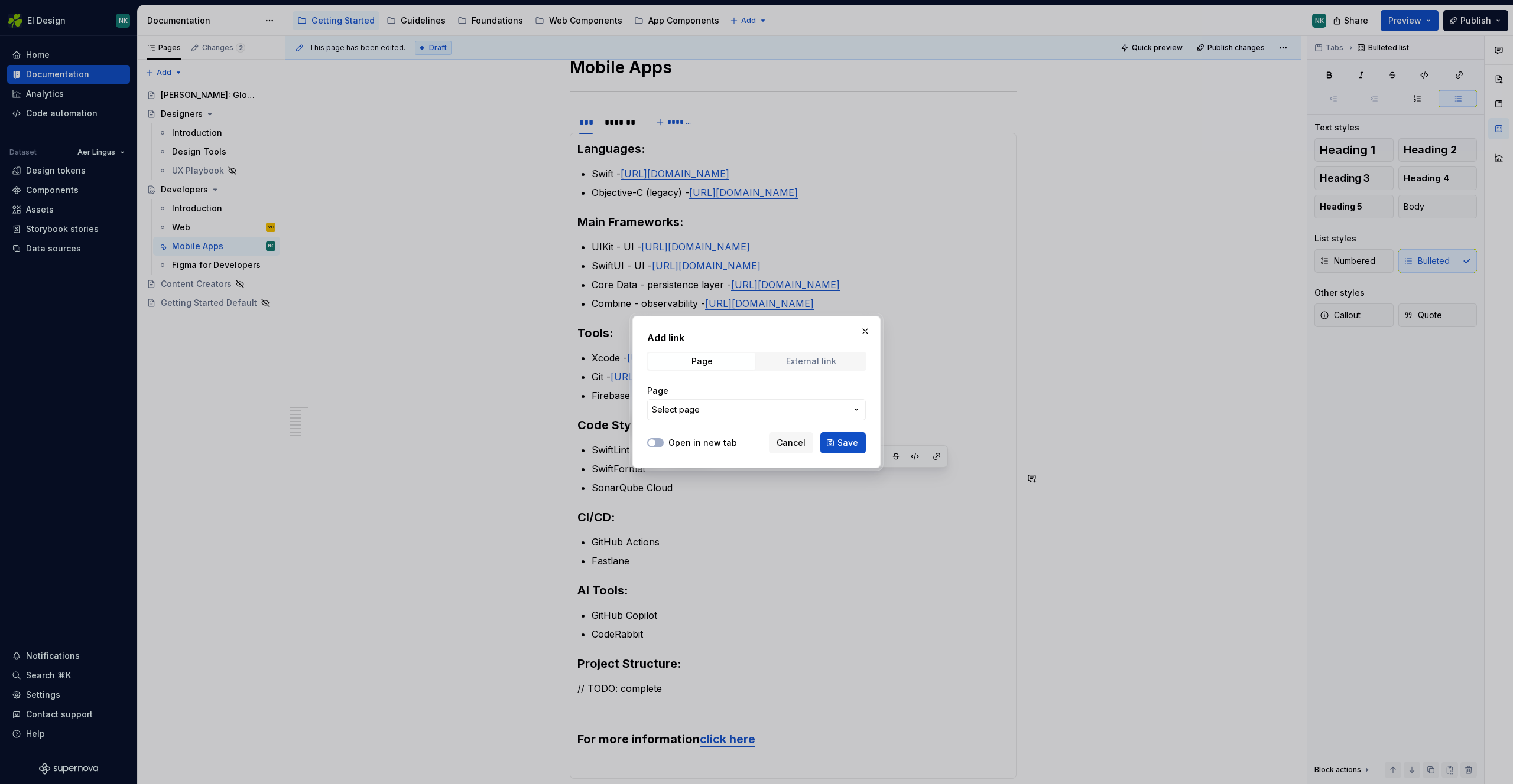
click at [814, 357] on div "External link" at bounding box center [810, 361] width 50 height 9
click at [760, 406] on input "URL" at bounding box center [756, 409] width 219 height 21
paste input "[URL][DOMAIN_NAME]"
type input "[URL][DOMAIN_NAME]"
click at [844, 442] on span "Save" at bounding box center [847, 443] width 21 height 12
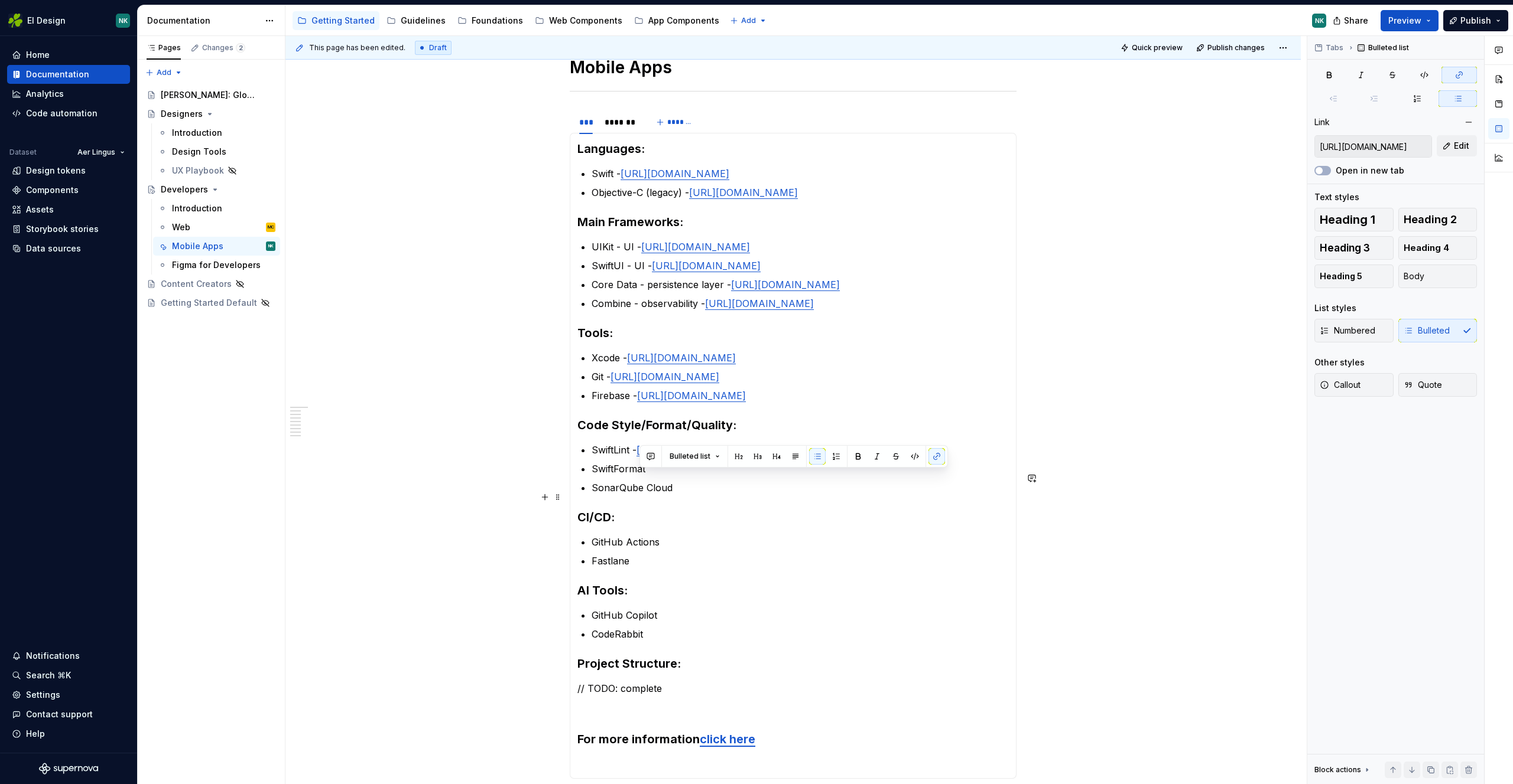
click at [718, 476] on p "SwiftFormat" at bounding box center [799, 469] width 417 height 14
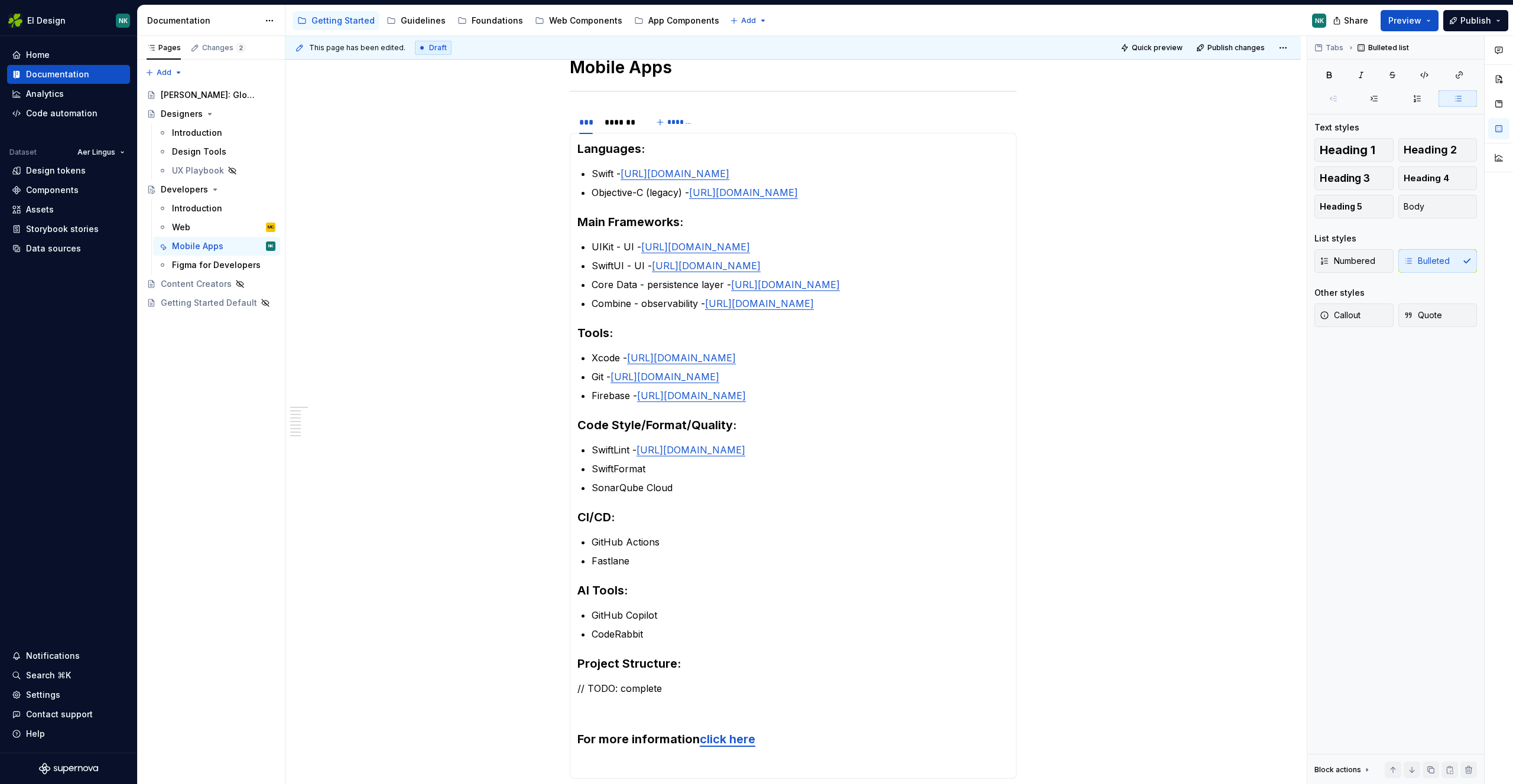
type textarea "*"
click at [729, 476] on p "SwiftFormat" at bounding box center [799, 469] width 417 height 14
click at [653, 476] on p "SwiftFormat - [URL][DOMAIN_NAME]" at bounding box center [799, 469] width 417 height 14
click at [951, 475] on button "button" at bounding box center [952, 476] width 17 height 17
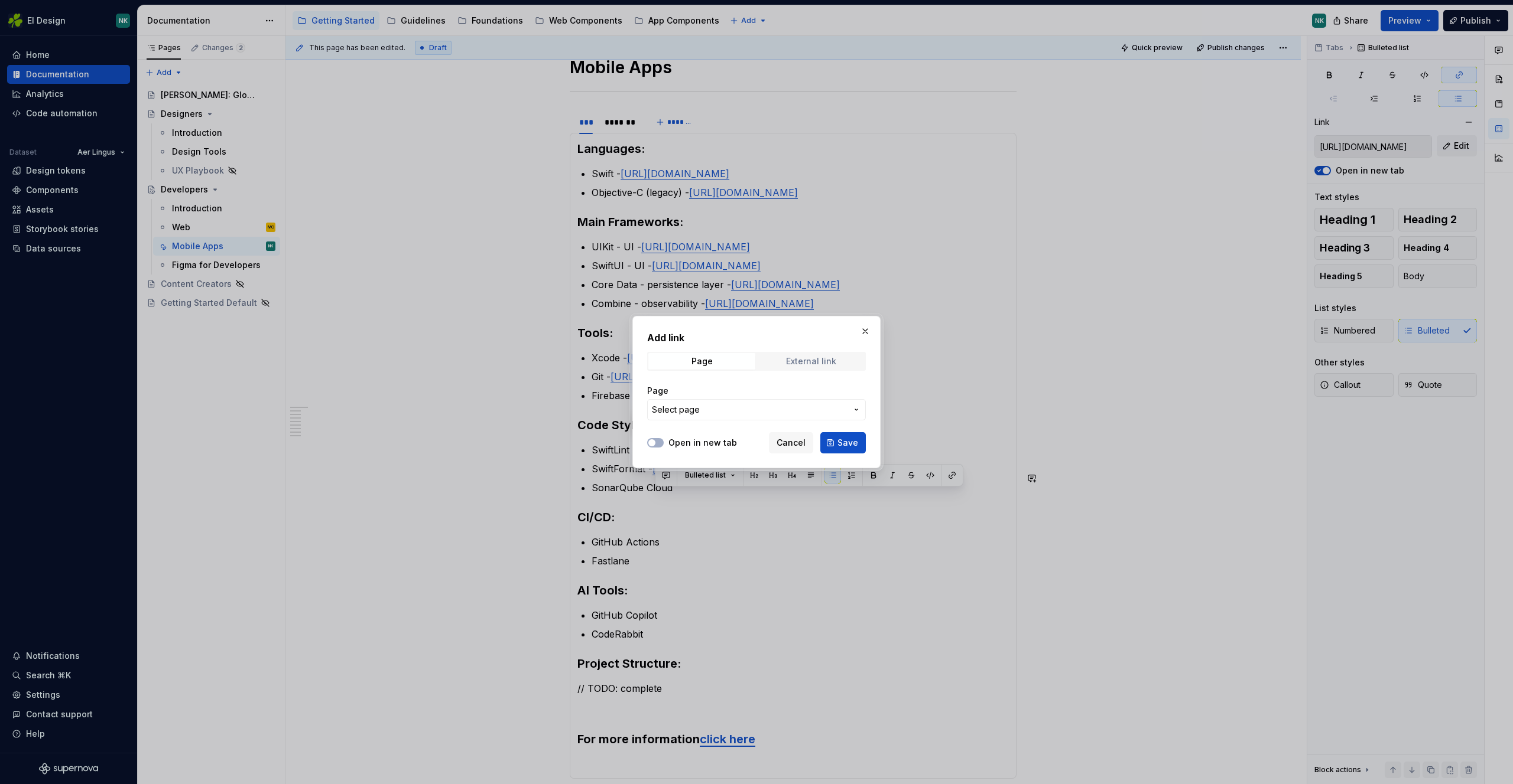
click at [831, 354] on span "External link" at bounding box center [810, 361] width 107 height 17
click at [822, 397] on div "URL" at bounding box center [756, 403] width 219 height 36
click at [820, 405] on input "URL" at bounding box center [756, 409] width 219 height 21
paste input "[URL][DOMAIN_NAME]"
type input "[URL][DOMAIN_NAME]"
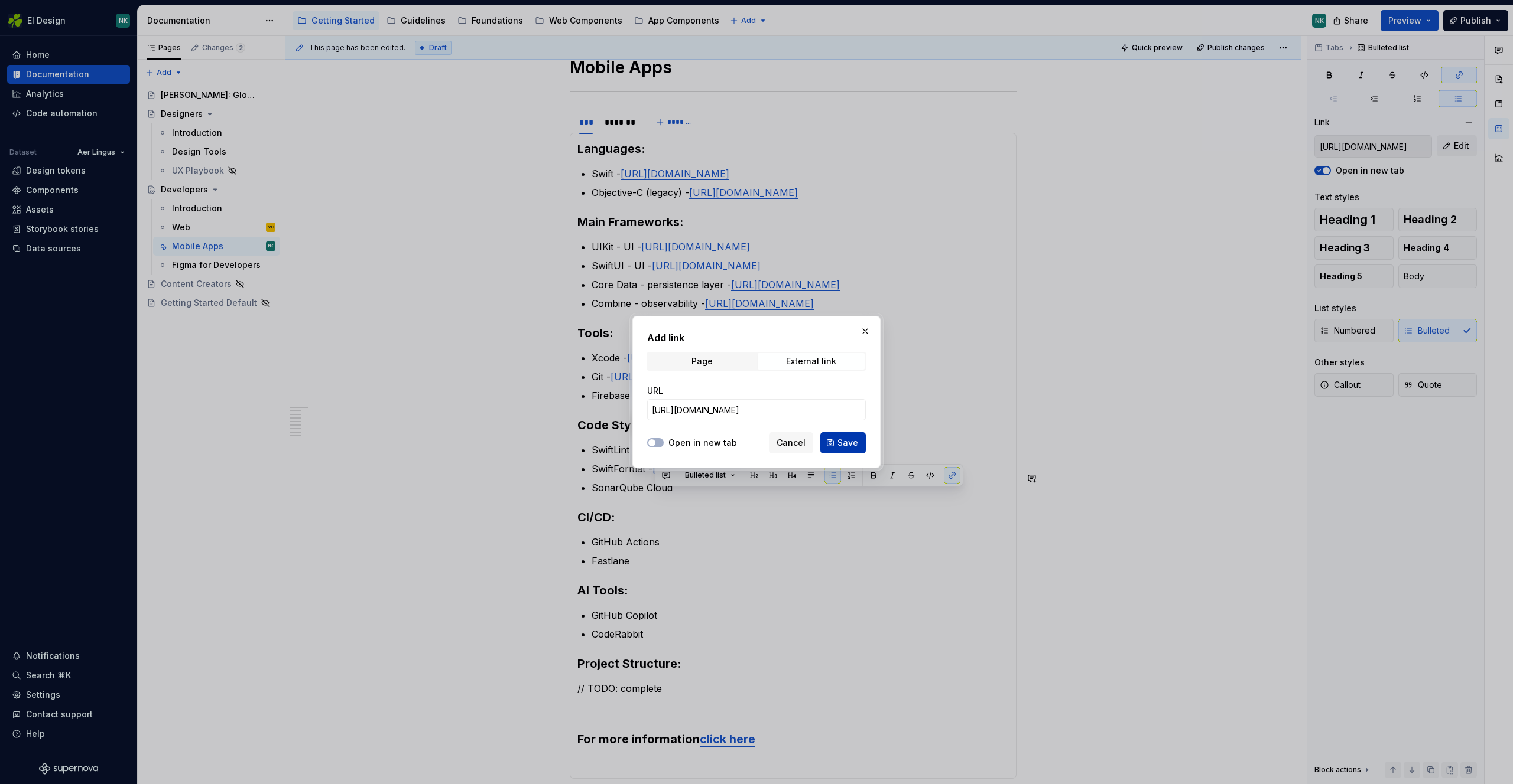
click at [851, 444] on span "Save" at bounding box center [847, 443] width 21 height 12
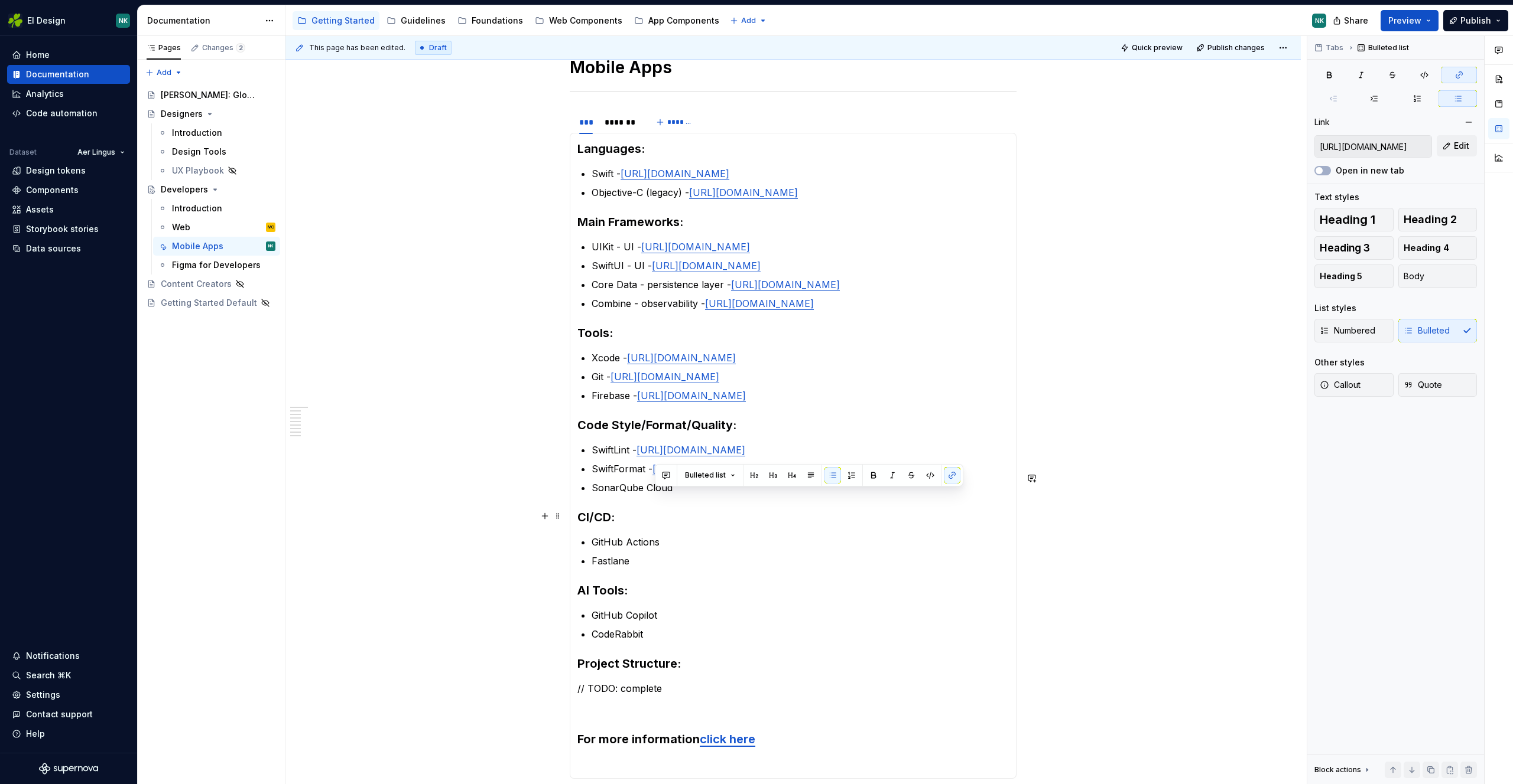
click at [847, 494] on p "SonarQube Cloud" at bounding box center [799, 488] width 417 height 14
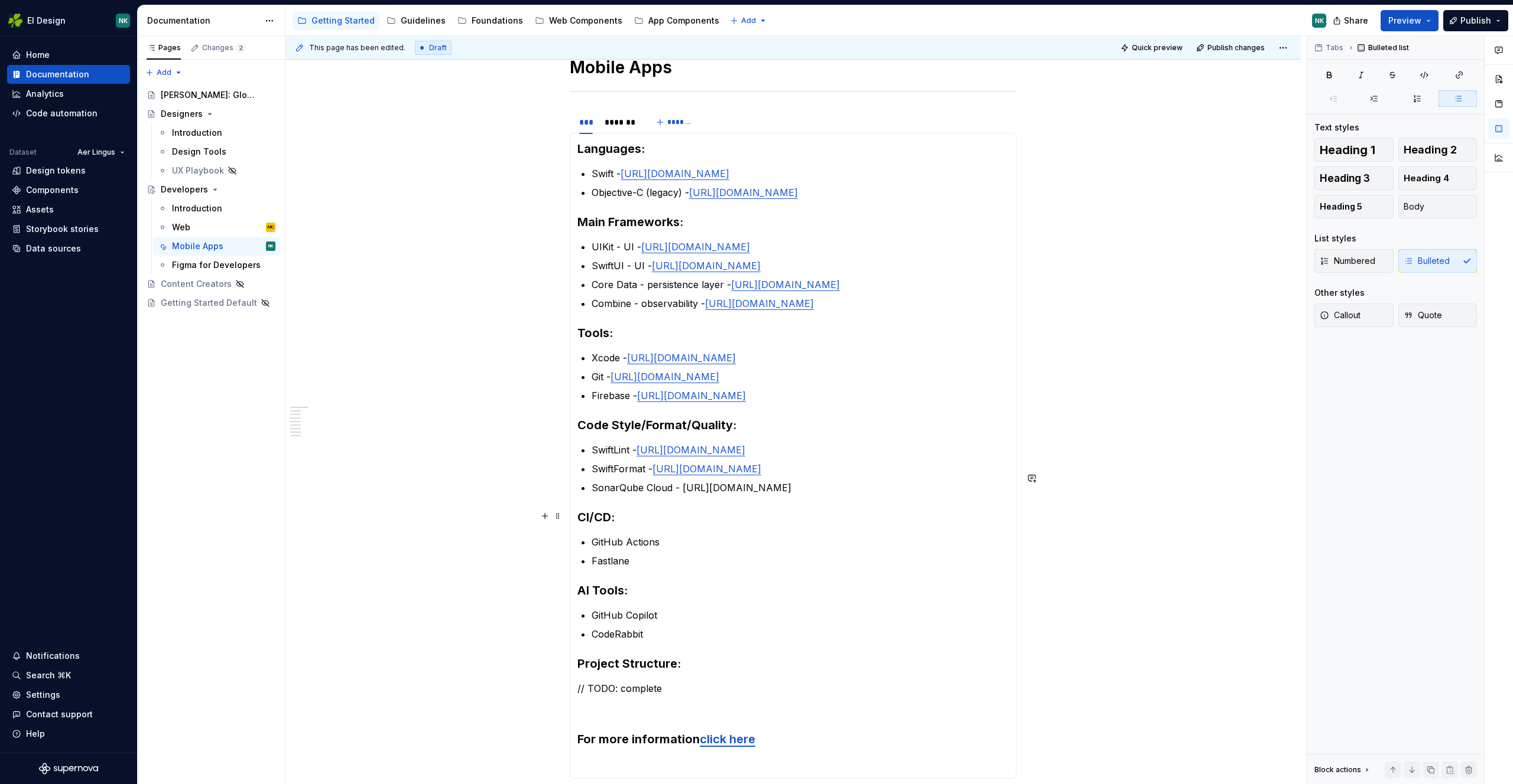
click at [683, 494] on p "SonarQube Cloud - [URL][DOMAIN_NAME]" at bounding box center [799, 488] width 417 height 14
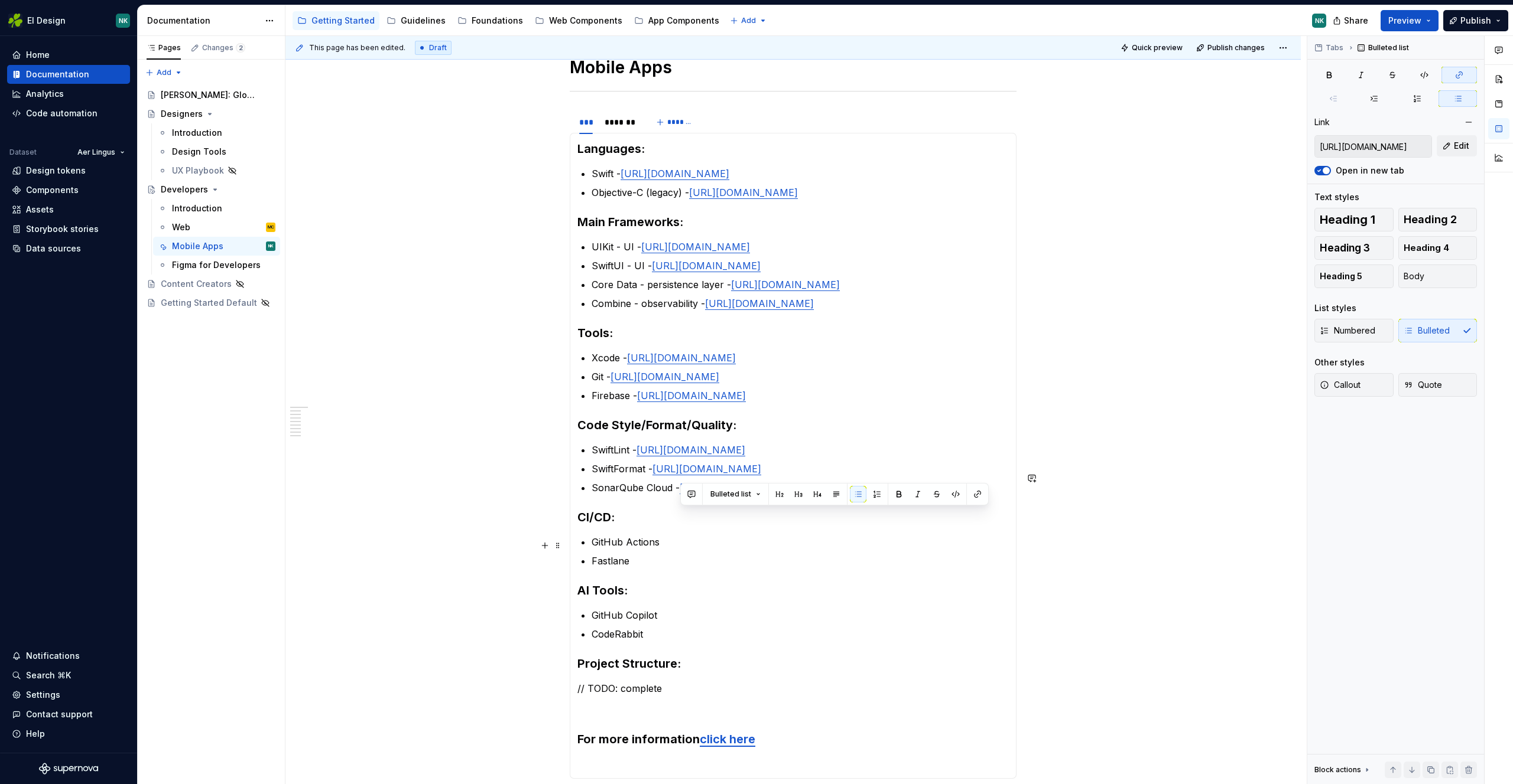
click at [893, 534] on section-item-column "Languages: Swift - [URL][DOMAIN_NAME] Objective-C (legacy) - [URL][DOMAIN_NAME]…" at bounding box center [792, 456] width 431 height 631
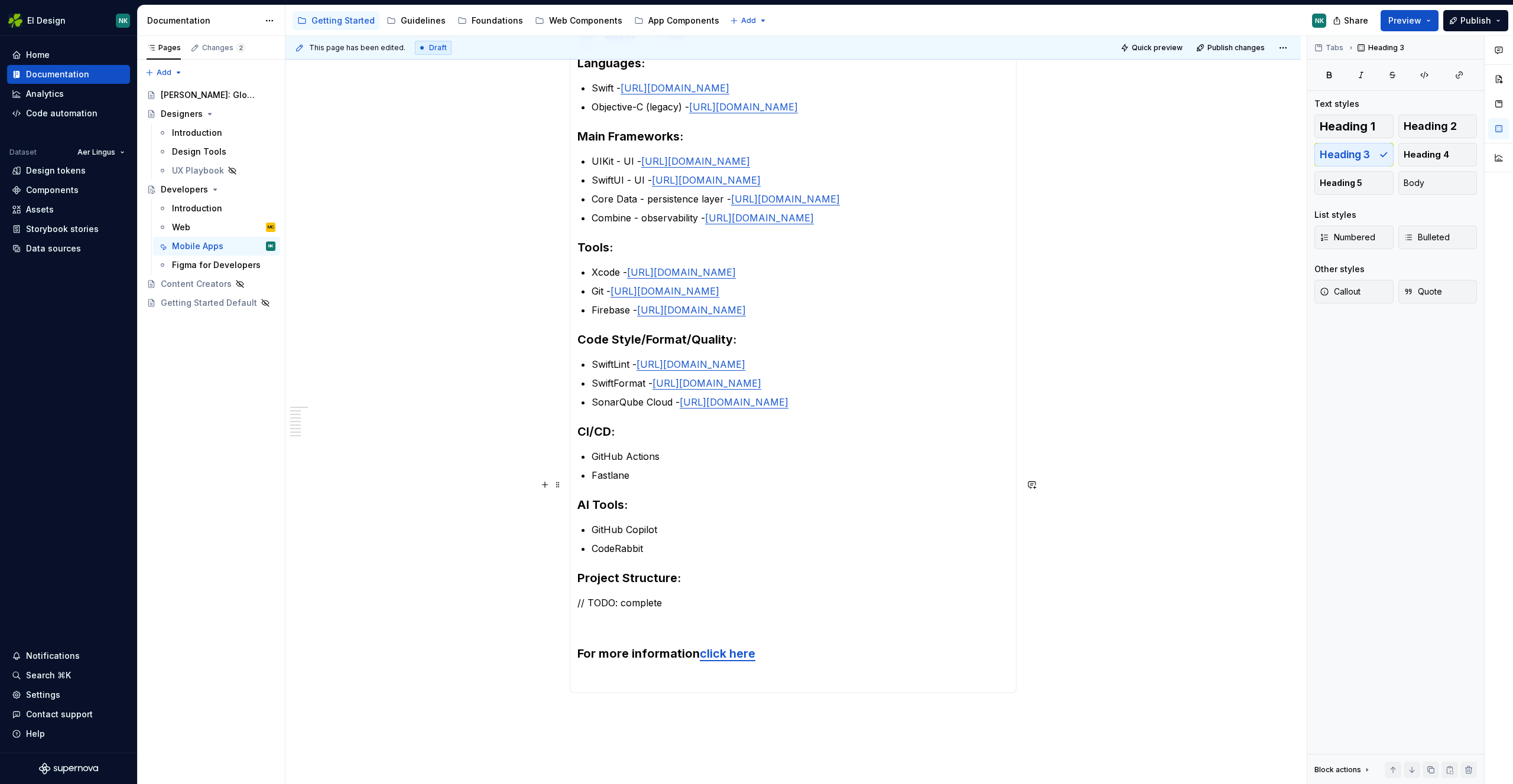
scroll to position [263, 0]
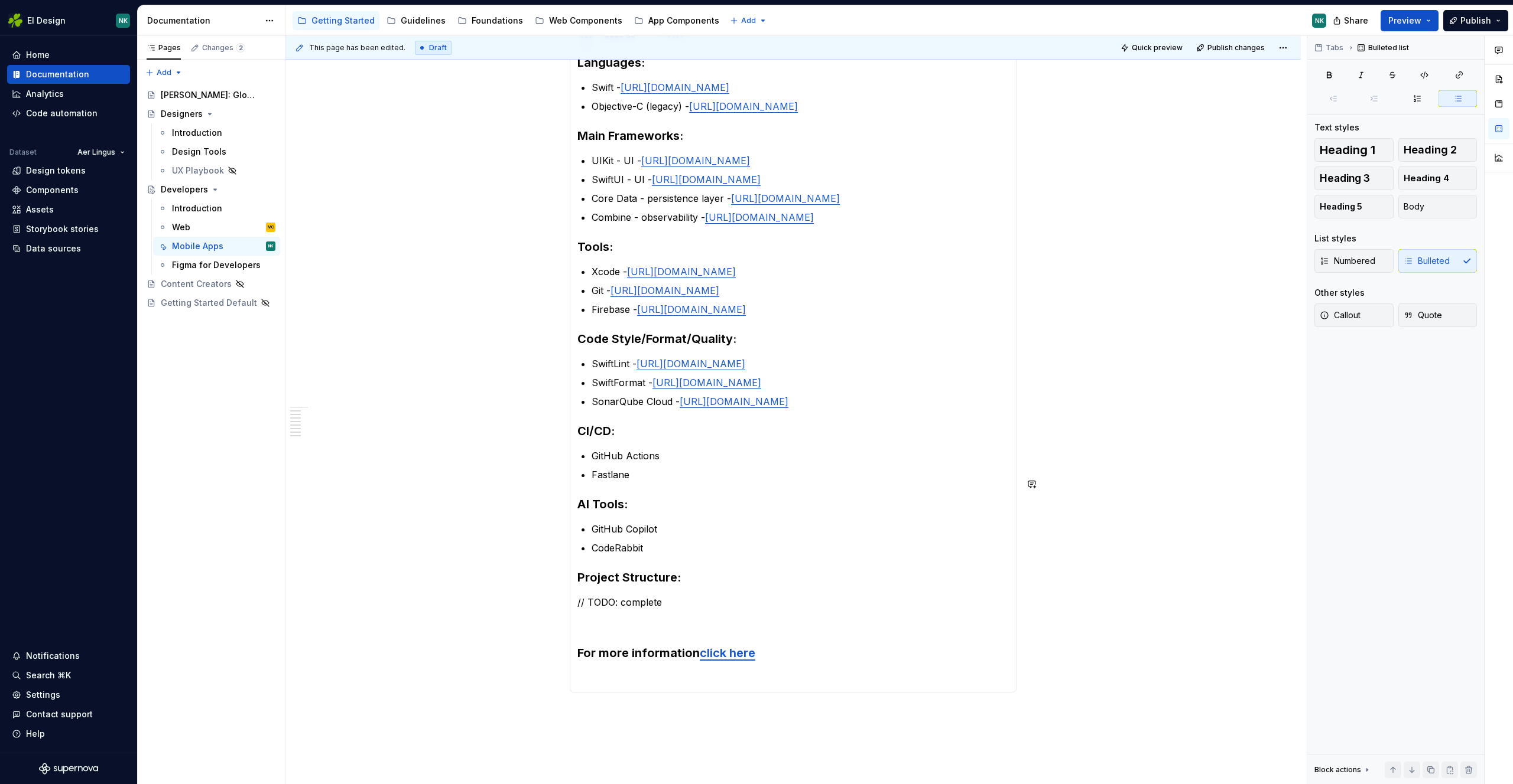
click at [675, 476] on section-item-column "Languages: Swift - [URL][DOMAIN_NAME] Objective-C (legacy) - [URL][DOMAIN_NAME]…" at bounding box center [792, 370] width 431 height 631
click at [672, 463] on p "GitHub Actions" at bounding box center [799, 456] width 417 height 14
click at [668, 463] on p "GitHub Actions - [URL][DOMAIN_NAME]" at bounding box center [799, 456] width 417 height 14
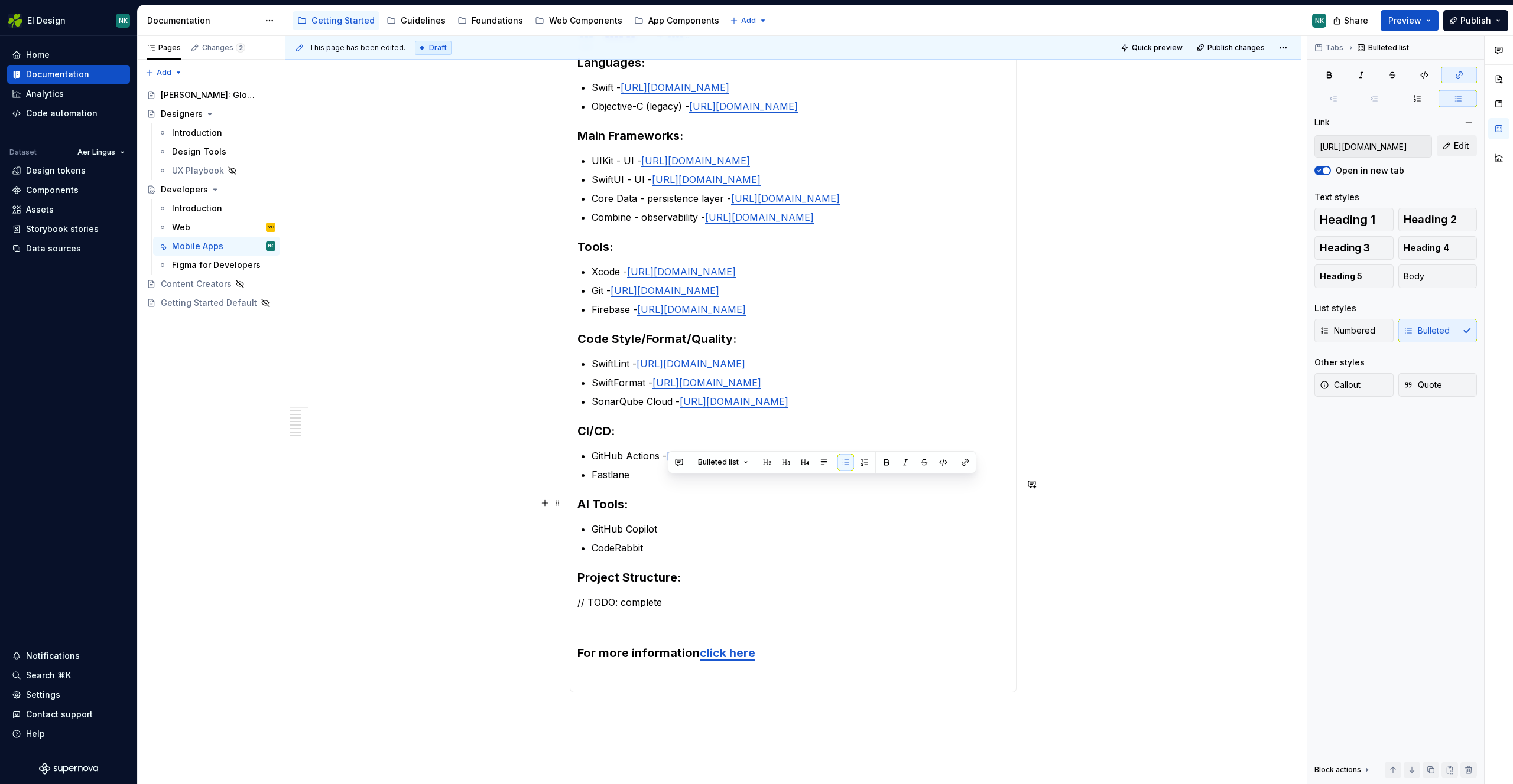
click at [702, 482] on p "Fastlane" at bounding box center [799, 475] width 417 height 14
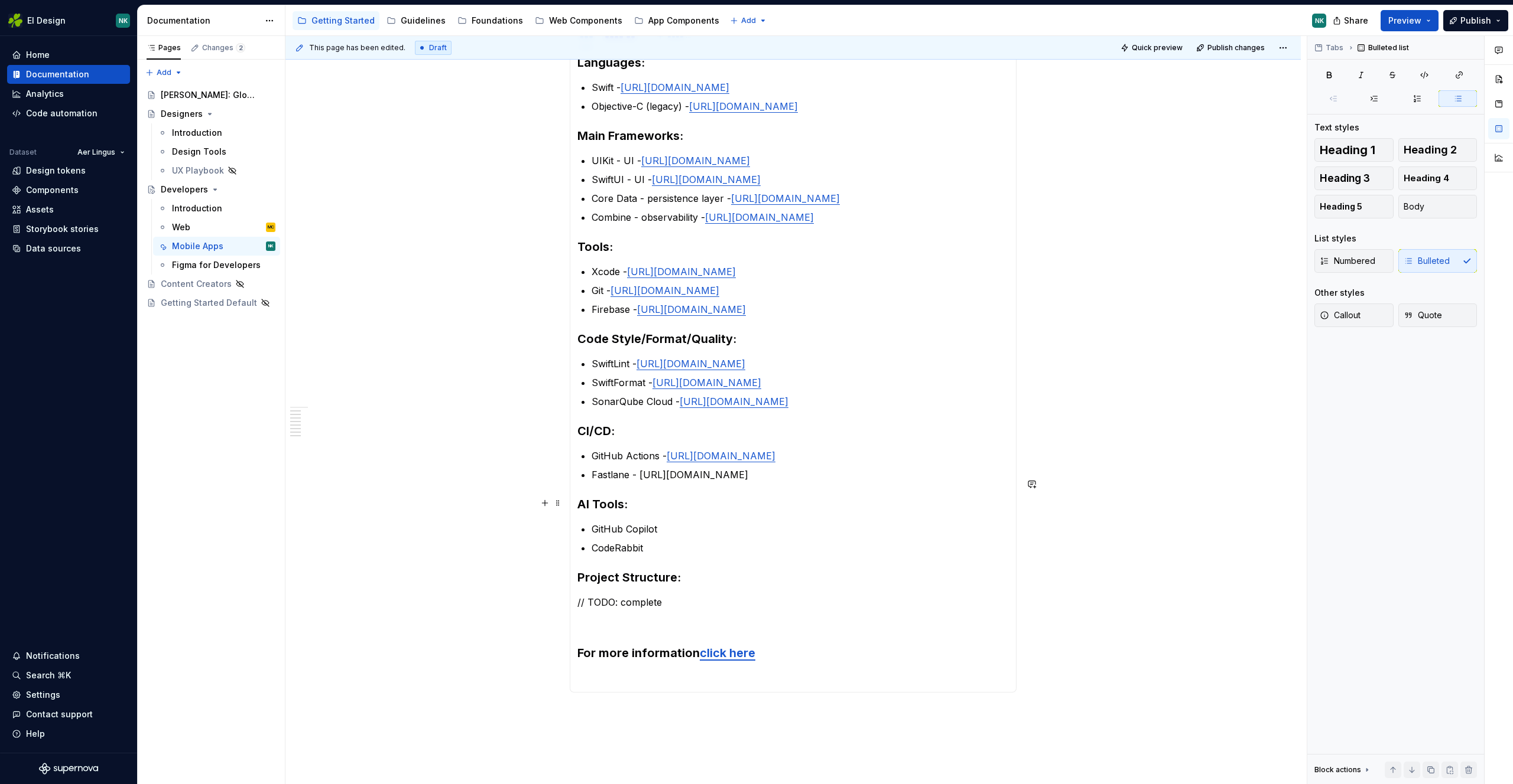
click at [637, 482] on p "Fastlane - [URL][DOMAIN_NAME]" at bounding box center [799, 475] width 417 height 14
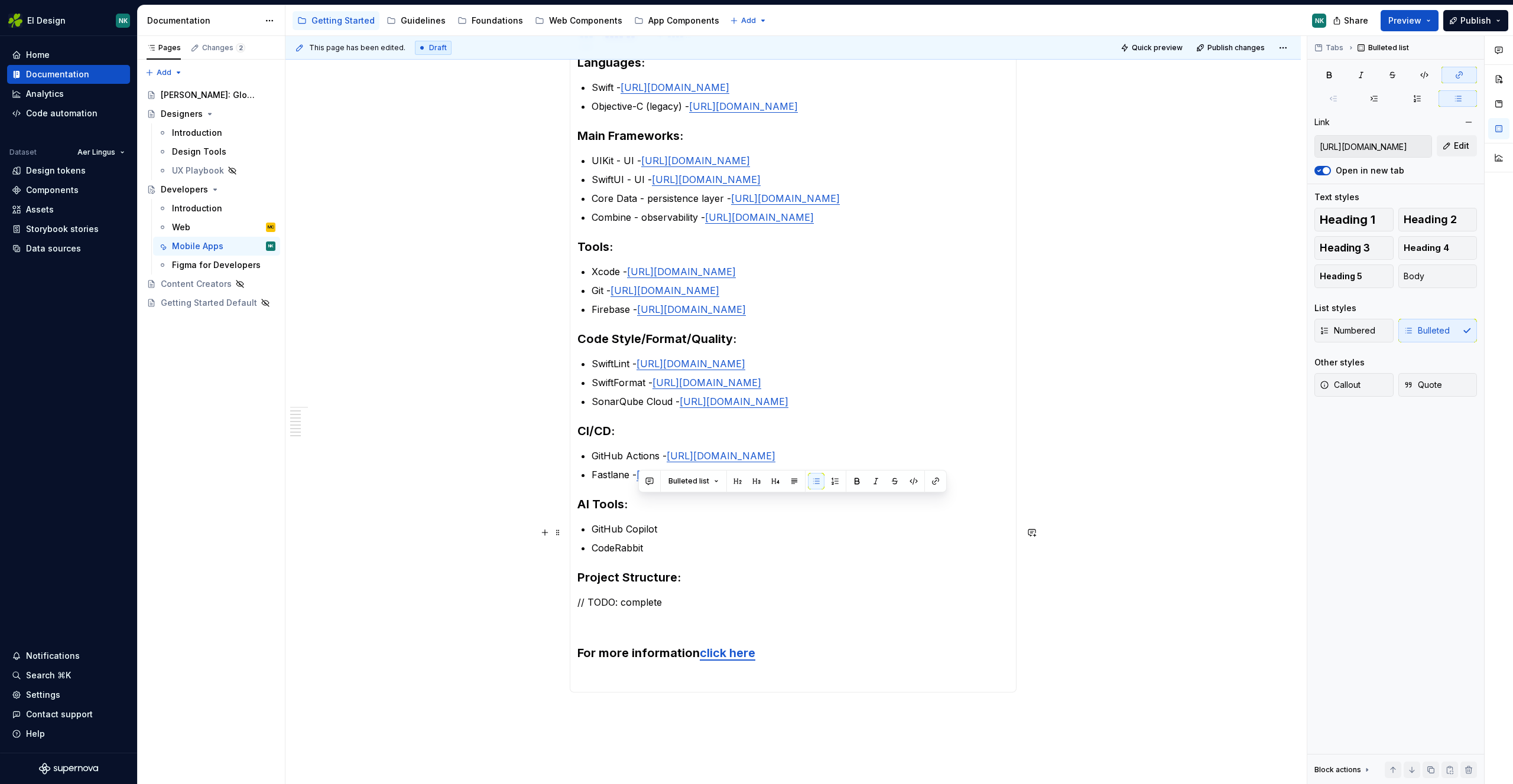
click at [693, 522] on section-item-column "Languages: Swift - [URL][DOMAIN_NAME] Objective-C (legacy) - [URL][DOMAIN_NAME]…" at bounding box center [792, 370] width 431 height 631
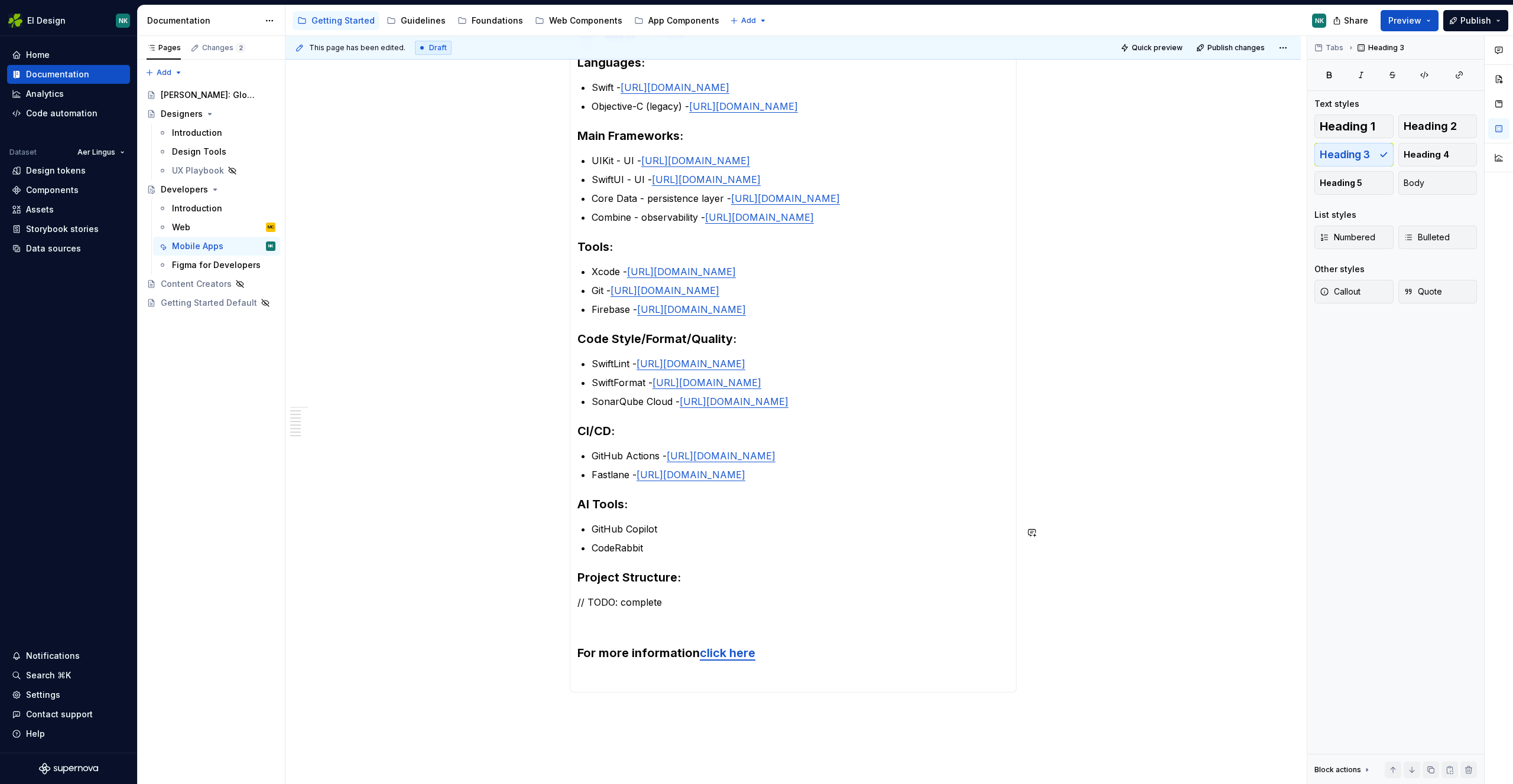
click at [690, 547] on section-item-column "Languages: Swift - [URL][DOMAIN_NAME] Objective-C (legacy) - [URL][DOMAIN_NAME]…" at bounding box center [792, 370] width 431 height 631
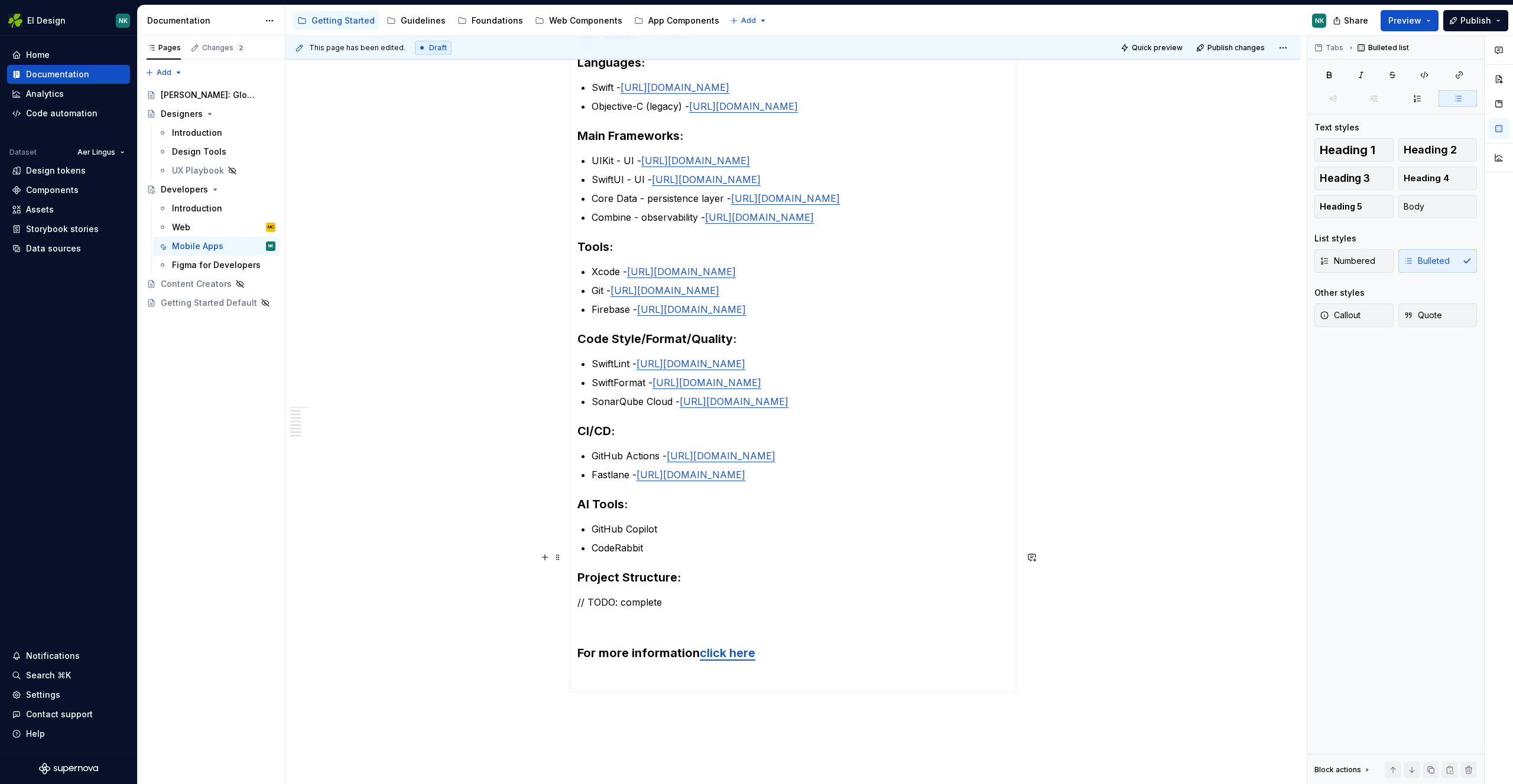
click at [691, 536] on p "GitHub Copilot" at bounding box center [799, 529] width 417 height 14
click at [667, 536] on p "GitHub Copilot - [URL][DOMAIN_NAME]" at bounding box center [799, 529] width 417 height 14
click at [705, 555] on p "CodeRabbit" at bounding box center [799, 548] width 417 height 14
click at [653, 555] on p "CodeRabbit - [URL]" at bounding box center [799, 548] width 417 height 14
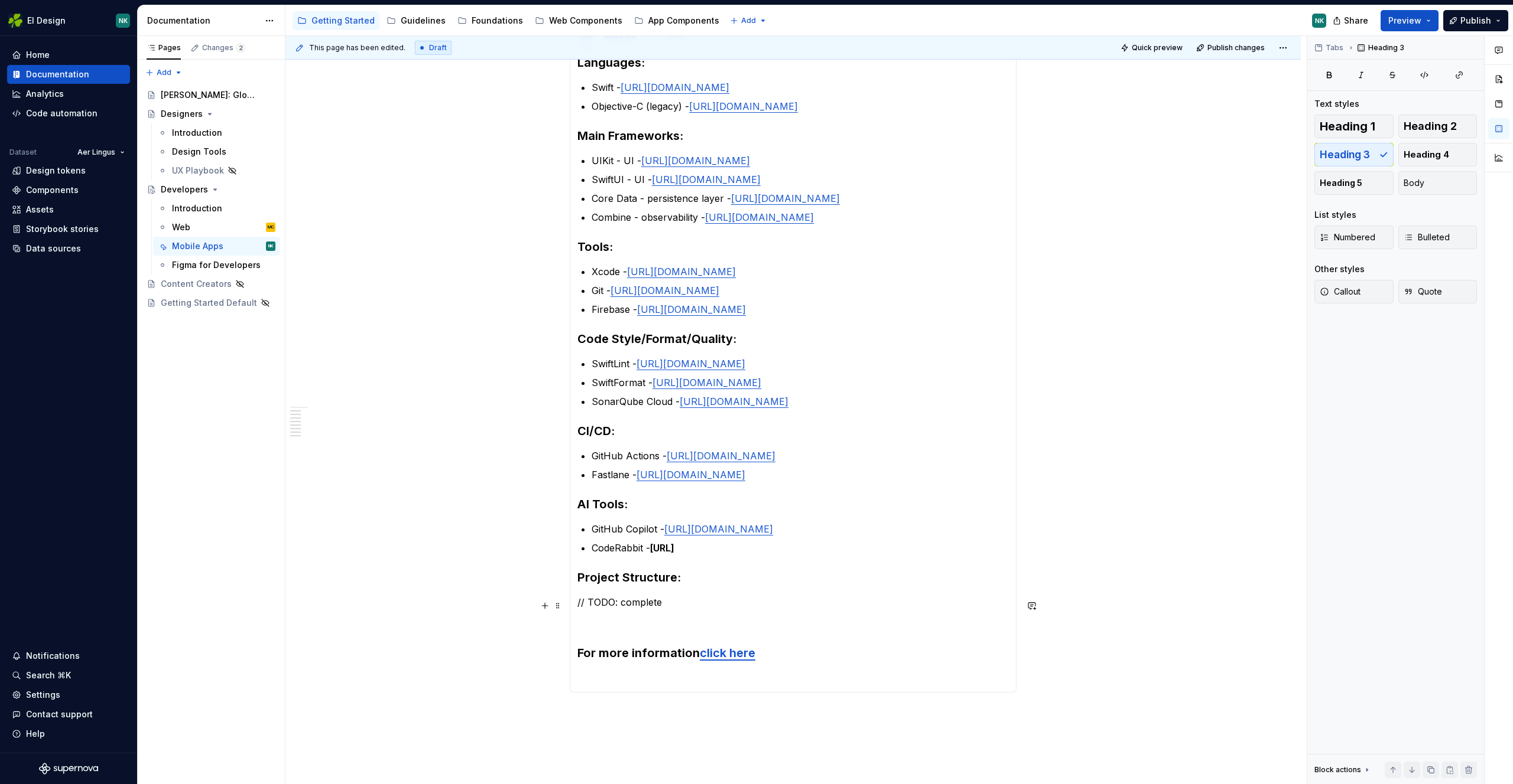
click at [807, 584] on section-item-column "Languages: Swift - [URL][DOMAIN_NAME] Objective-C (legacy) - [URL][DOMAIN_NAME]…" at bounding box center [792, 370] width 431 height 631
click at [787, 555] on p "CodeRabbit - [URL]" at bounding box center [799, 548] width 417 height 14
drag, startPoint x: 787, startPoint y: 572, endPoint x: 653, endPoint y: 574, distance: 134.0
click at [653, 555] on p "CodeRabbit - [URL]" at bounding box center [799, 548] width 417 height 14
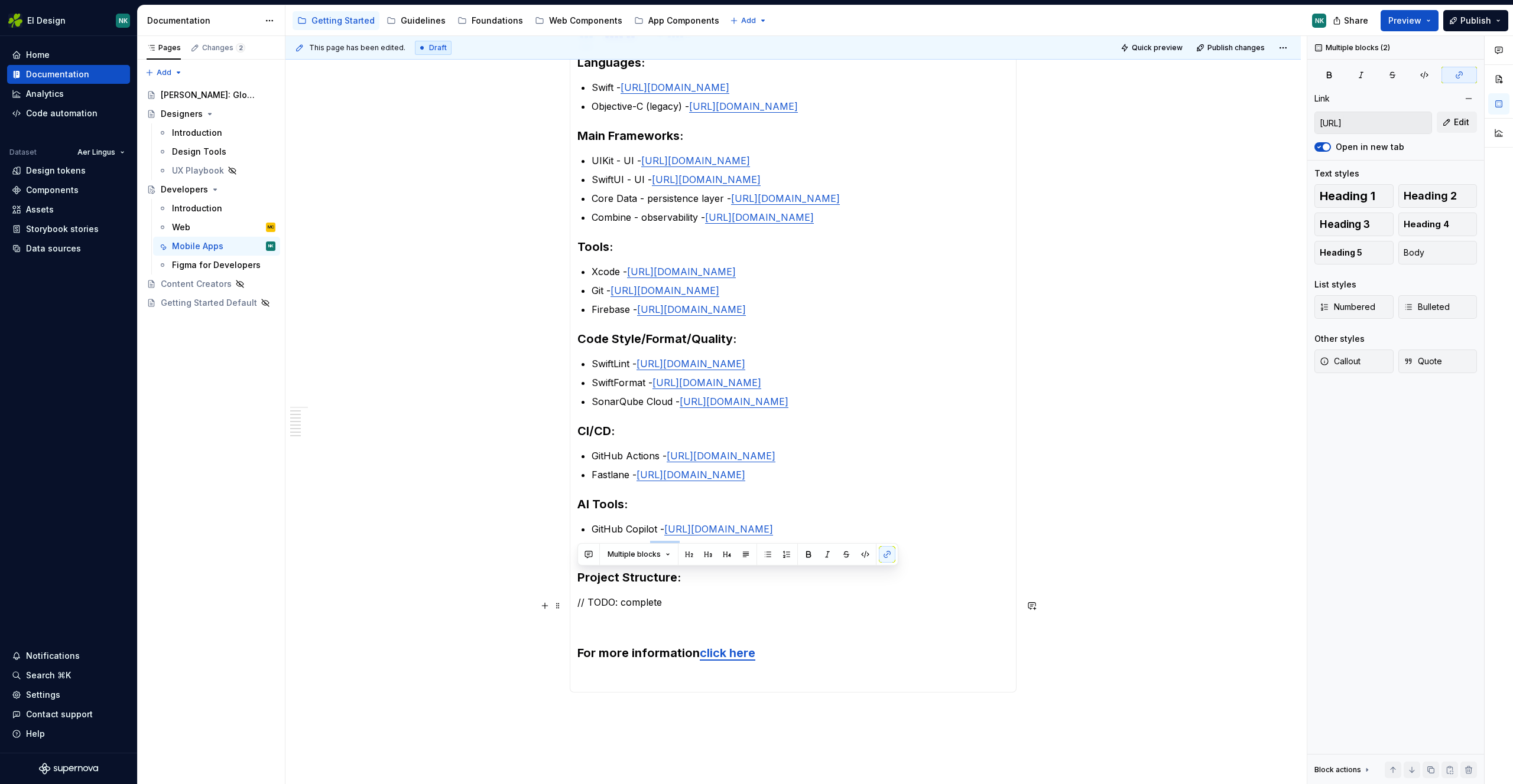
click at [845, 595] on section-item-column "Languages: Swift - [URL][DOMAIN_NAME] Objective-C (legacy) - [URL][DOMAIN_NAME]…" at bounding box center [792, 370] width 431 height 631
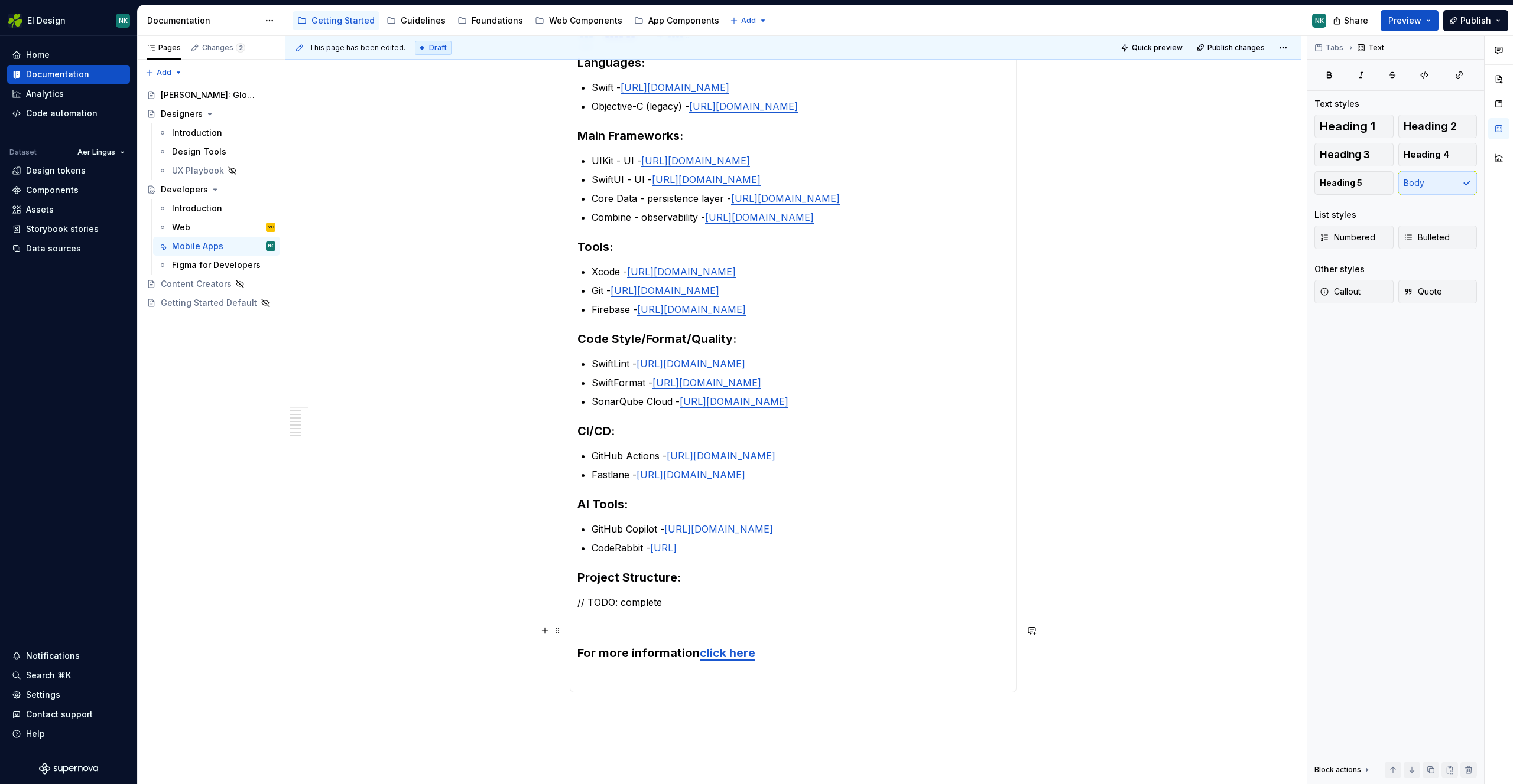
click at [709, 621] on section-item-column "Languages: Swift - [URL][DOMAIN_NAME] Objective-C (legacy) - [URL][DOMAIN_NAME]…" at bounding box center [792, 370] width 431 height 631
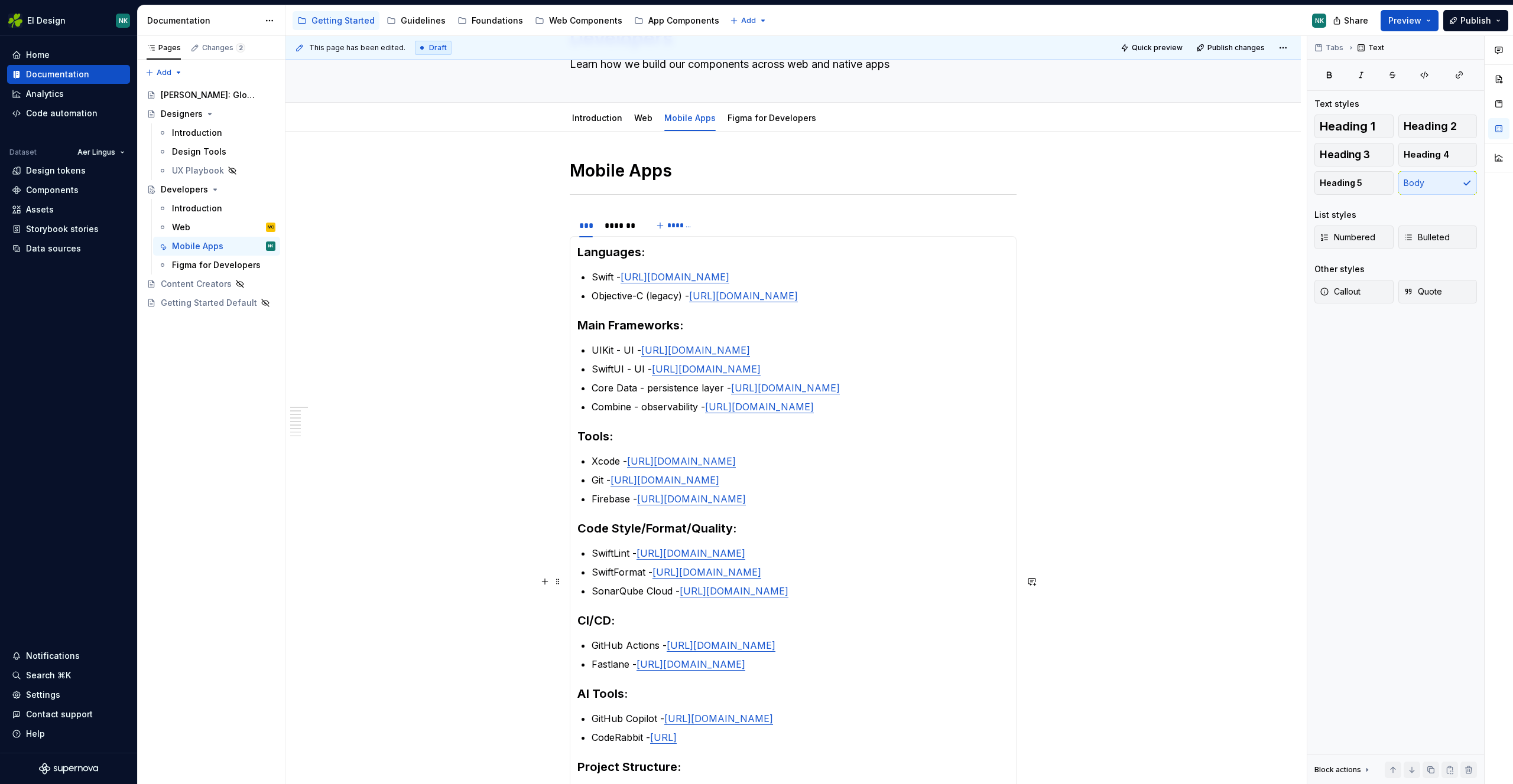
scroll to position [97, 0]
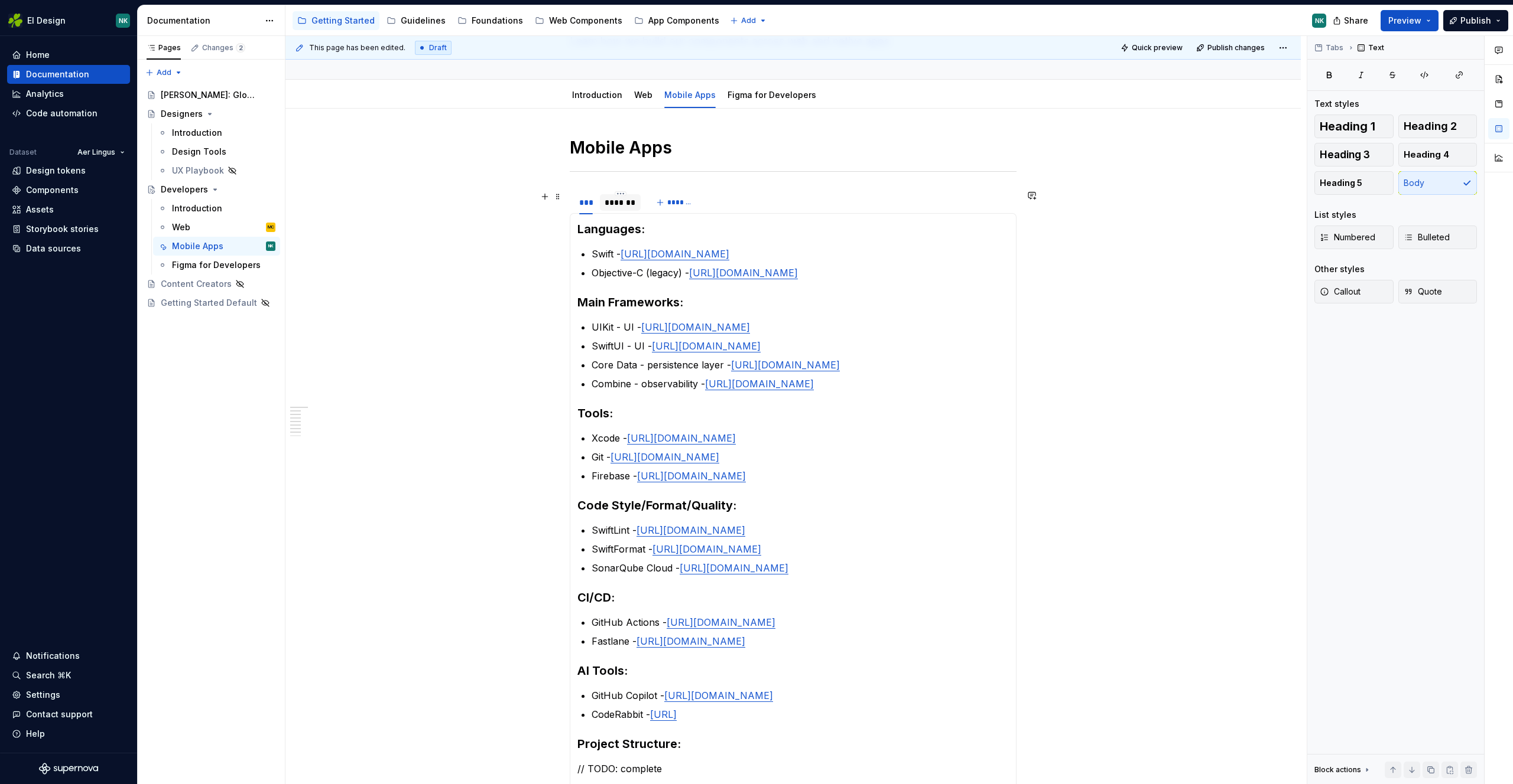
click at [620, 199] on div "*******" at bounding box center [619, 203] width 31 height 12
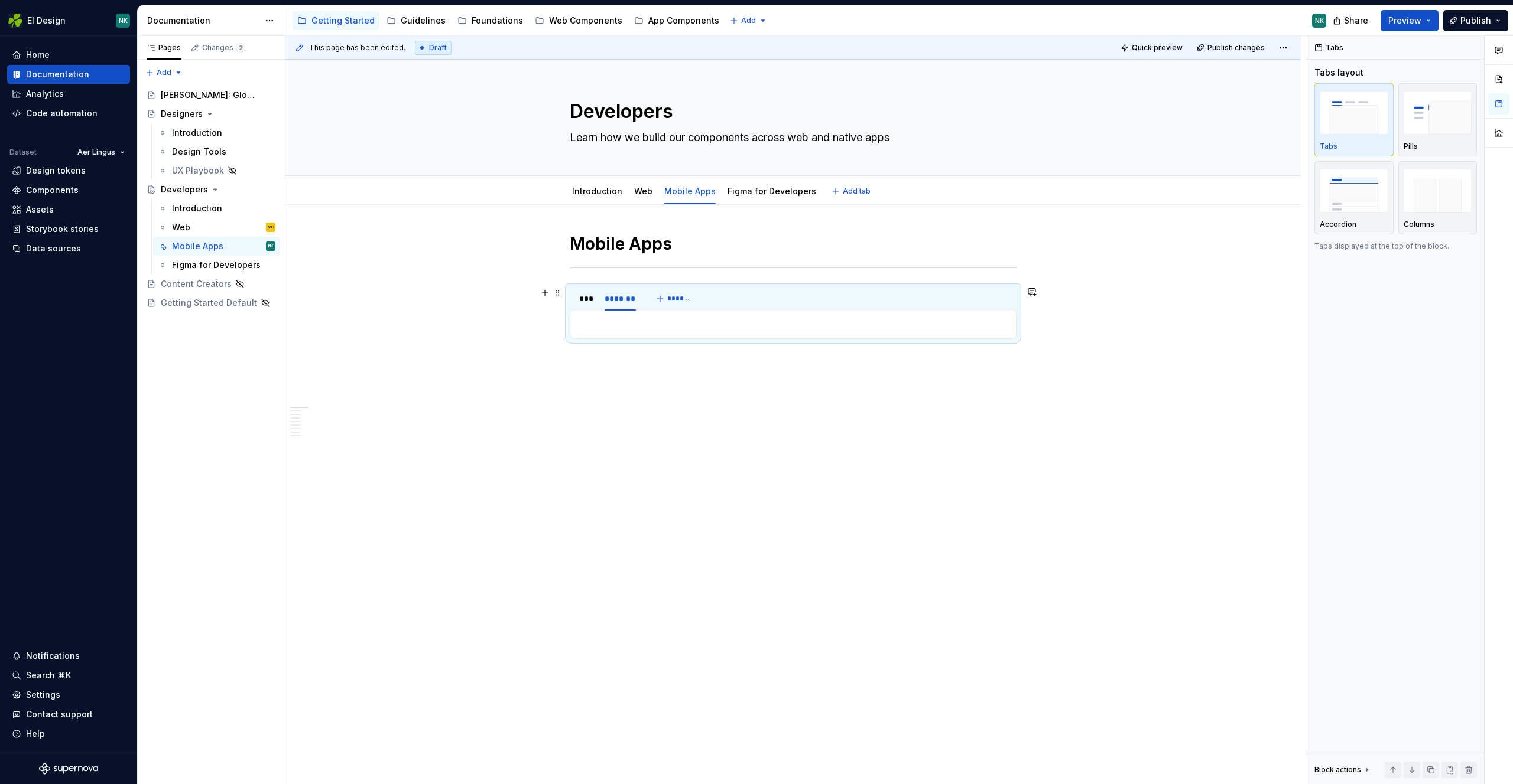
scroll to position [0, 0]
click at [588, 303] on div "***" at bounding box center [586, 298] width 14 height 12
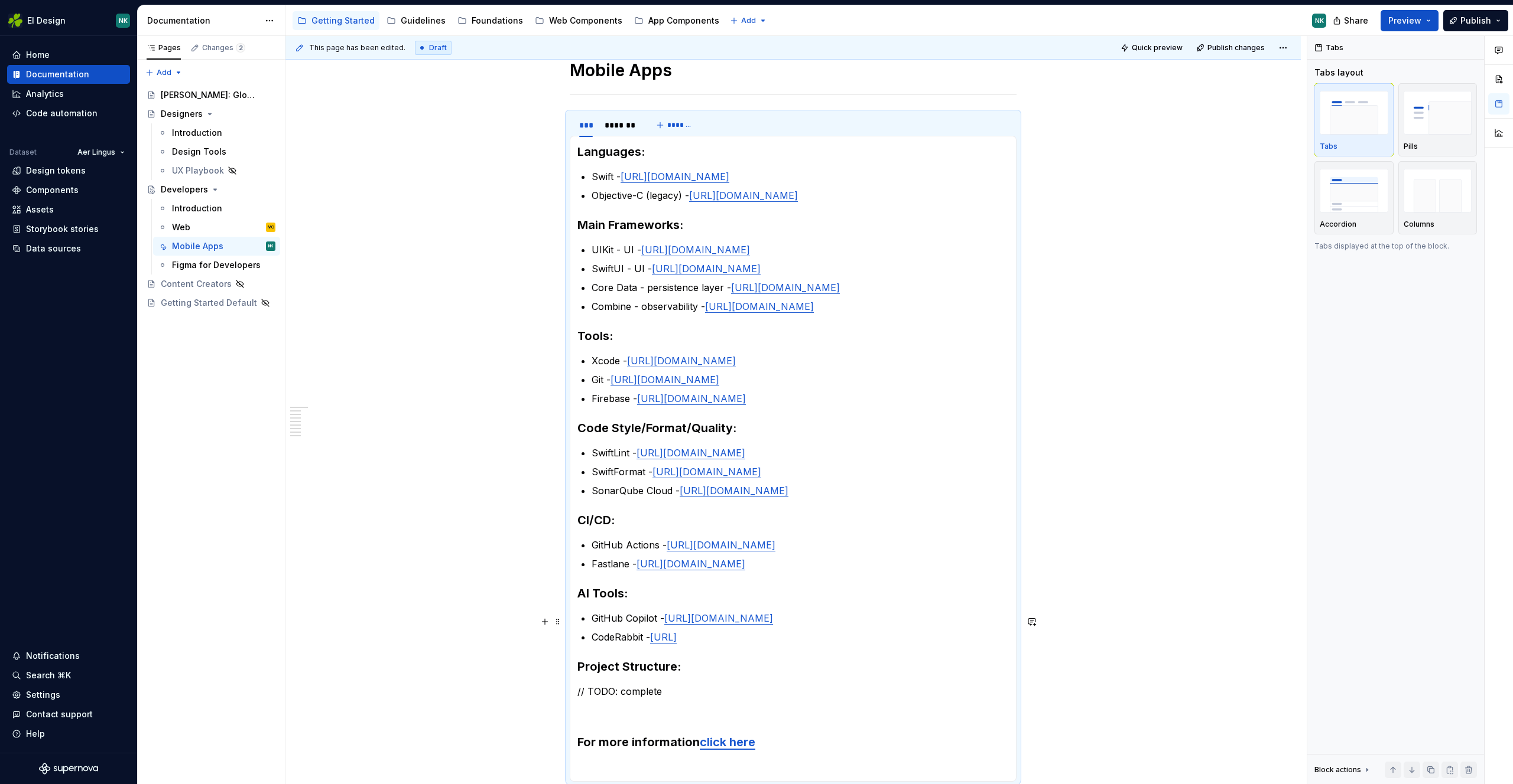
scroll to position [162, 0]
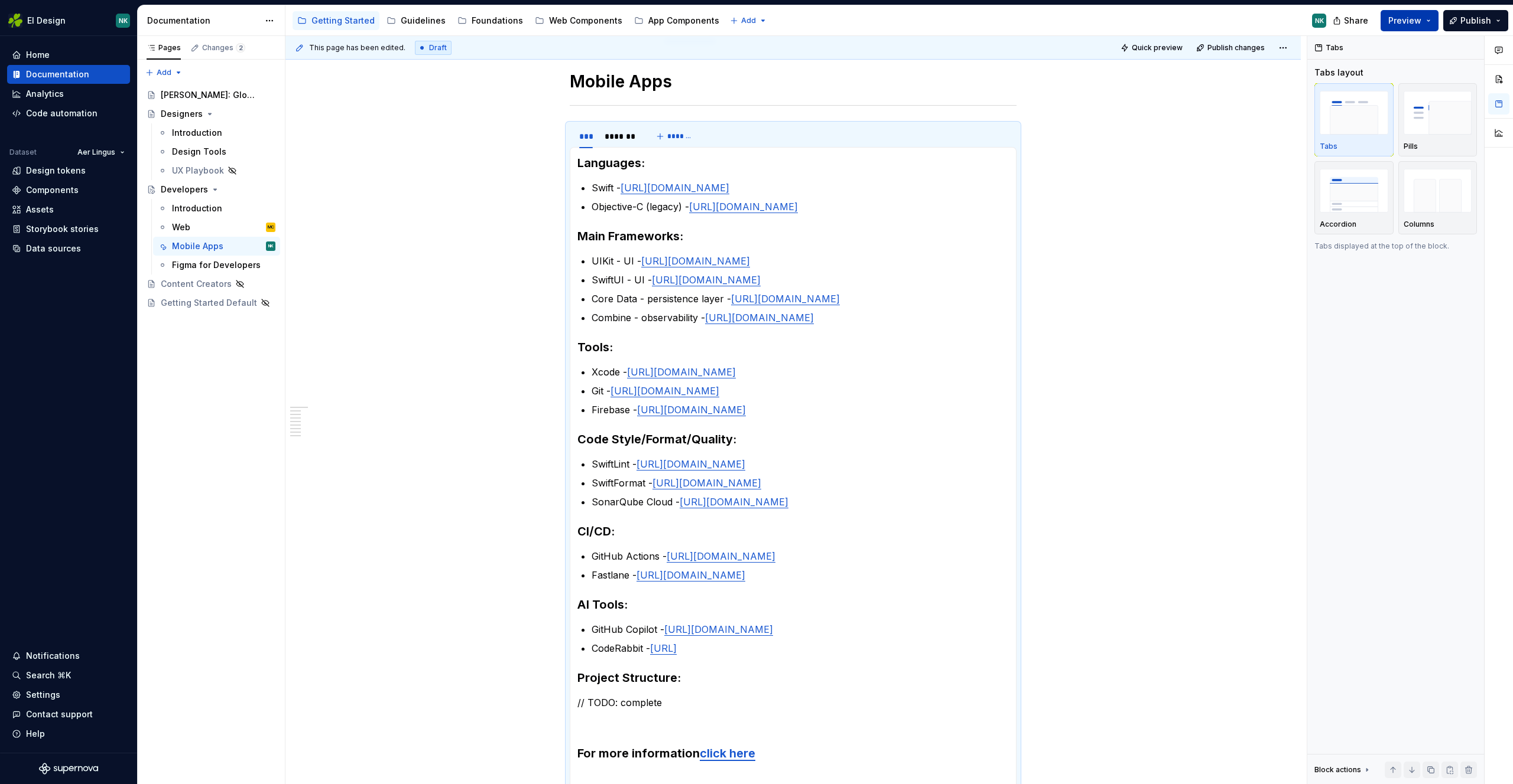
click at [1431, 18] on button "Preview" at bounding box center [1409, 20] width 58 height 21
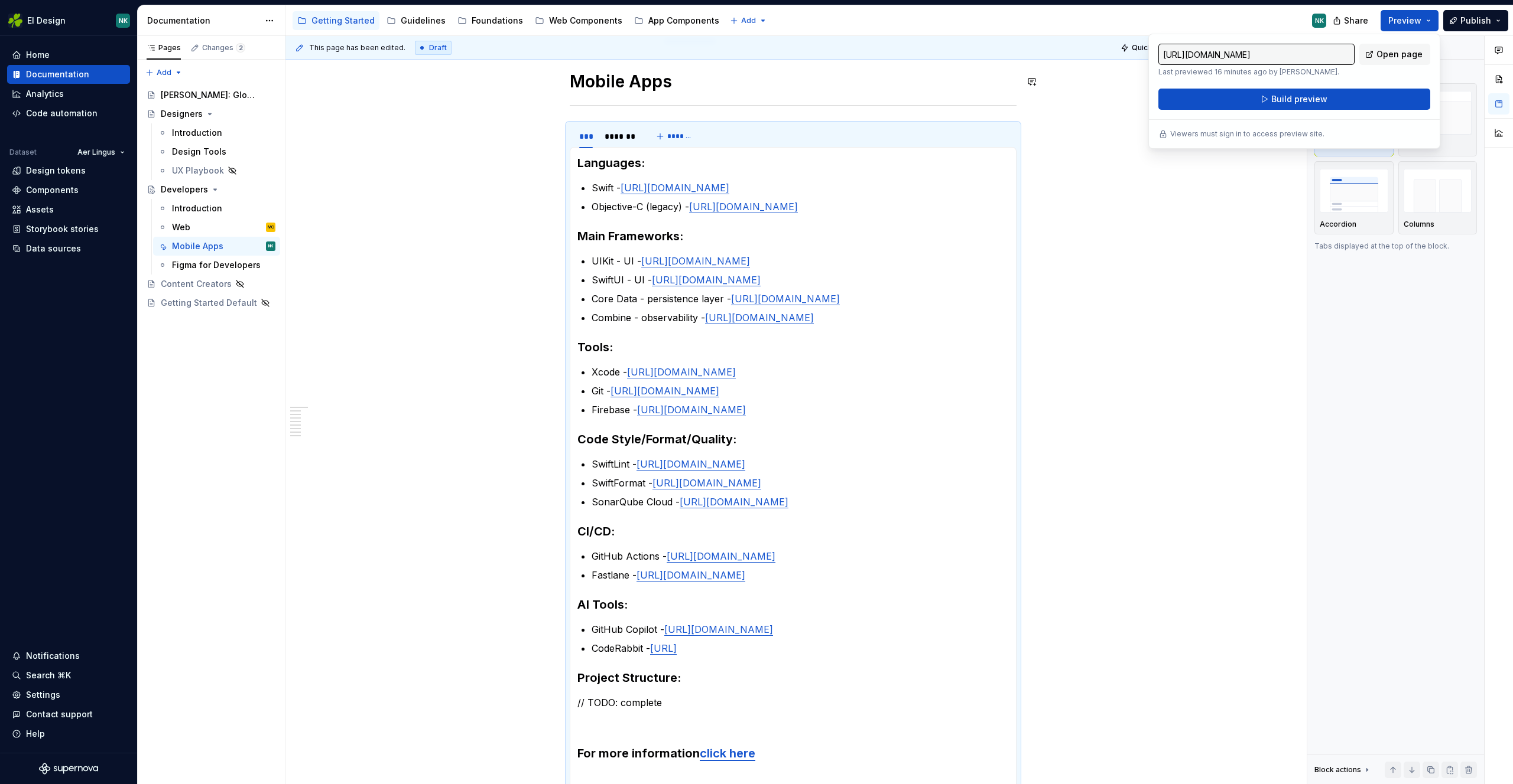
click at [1295, 54] on input "[URL][DOMAIN_NAME]" at bounding box center [1255, 54] width 196 height 21
click at [1326, 93] on button "Build preview" at bounding box center [1293, 98] width 272 height 21
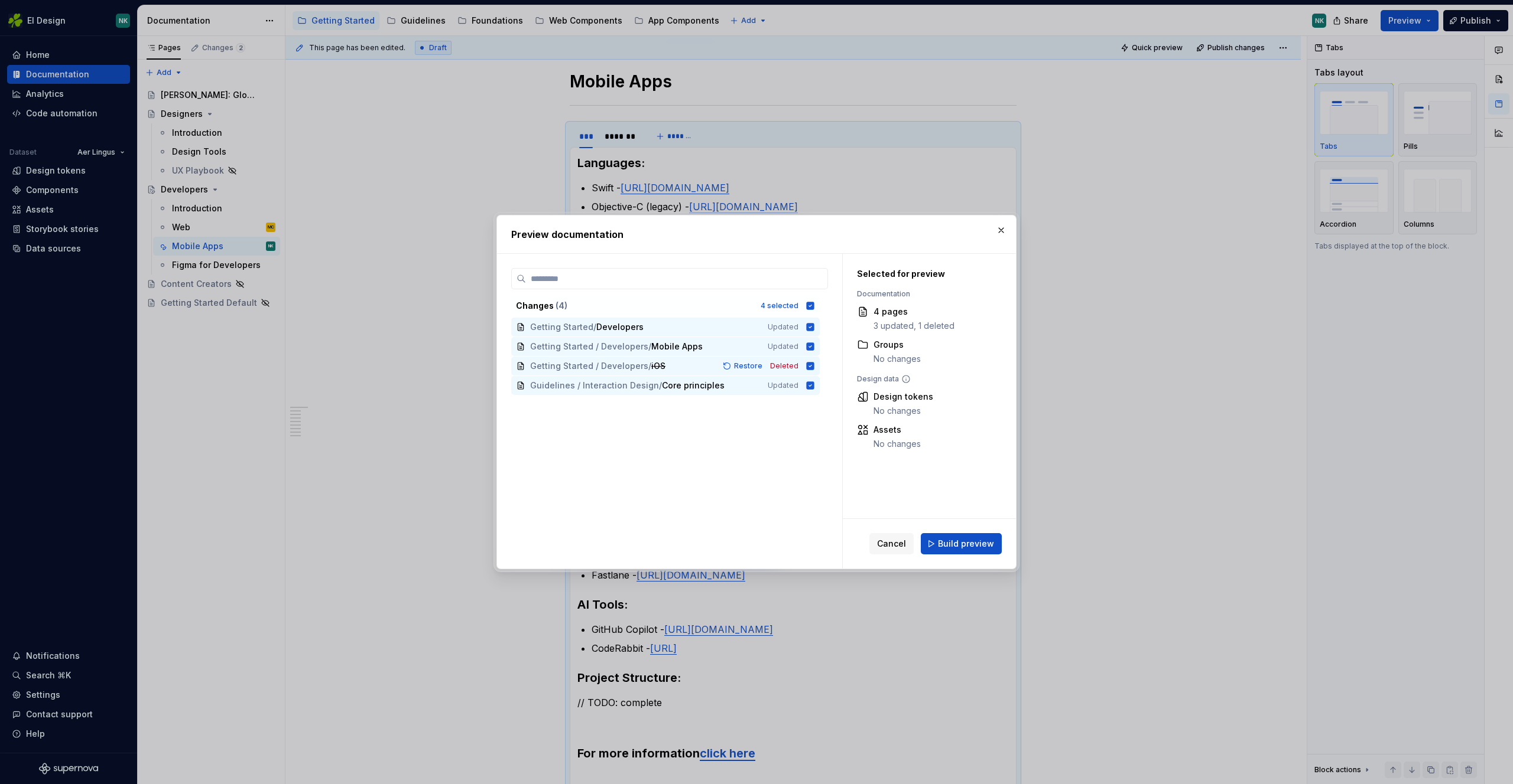
click at [962, 538] on span "Build preview" at bounding box center [966, 544] width 56 height 12
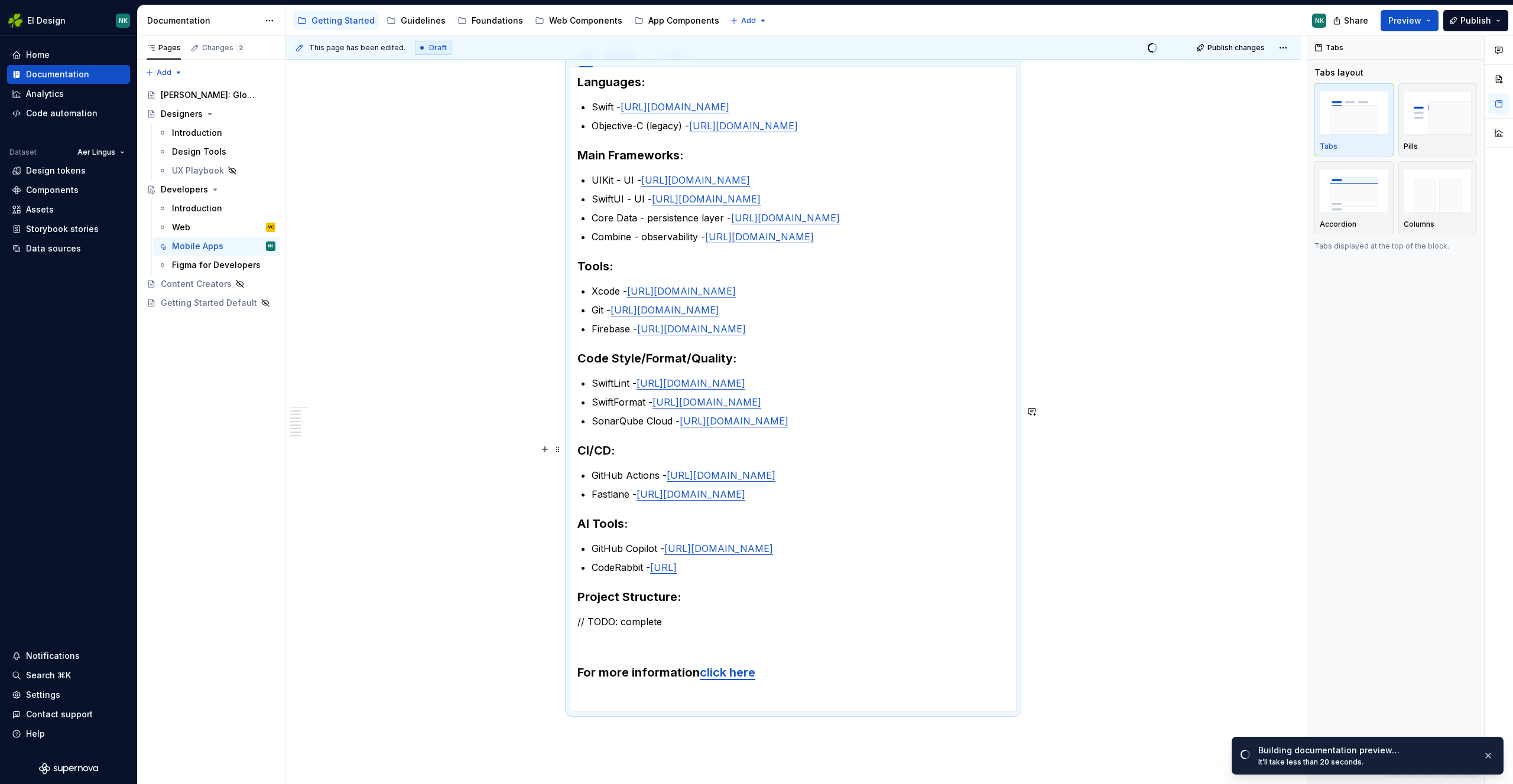
scroll to position [182, 0]
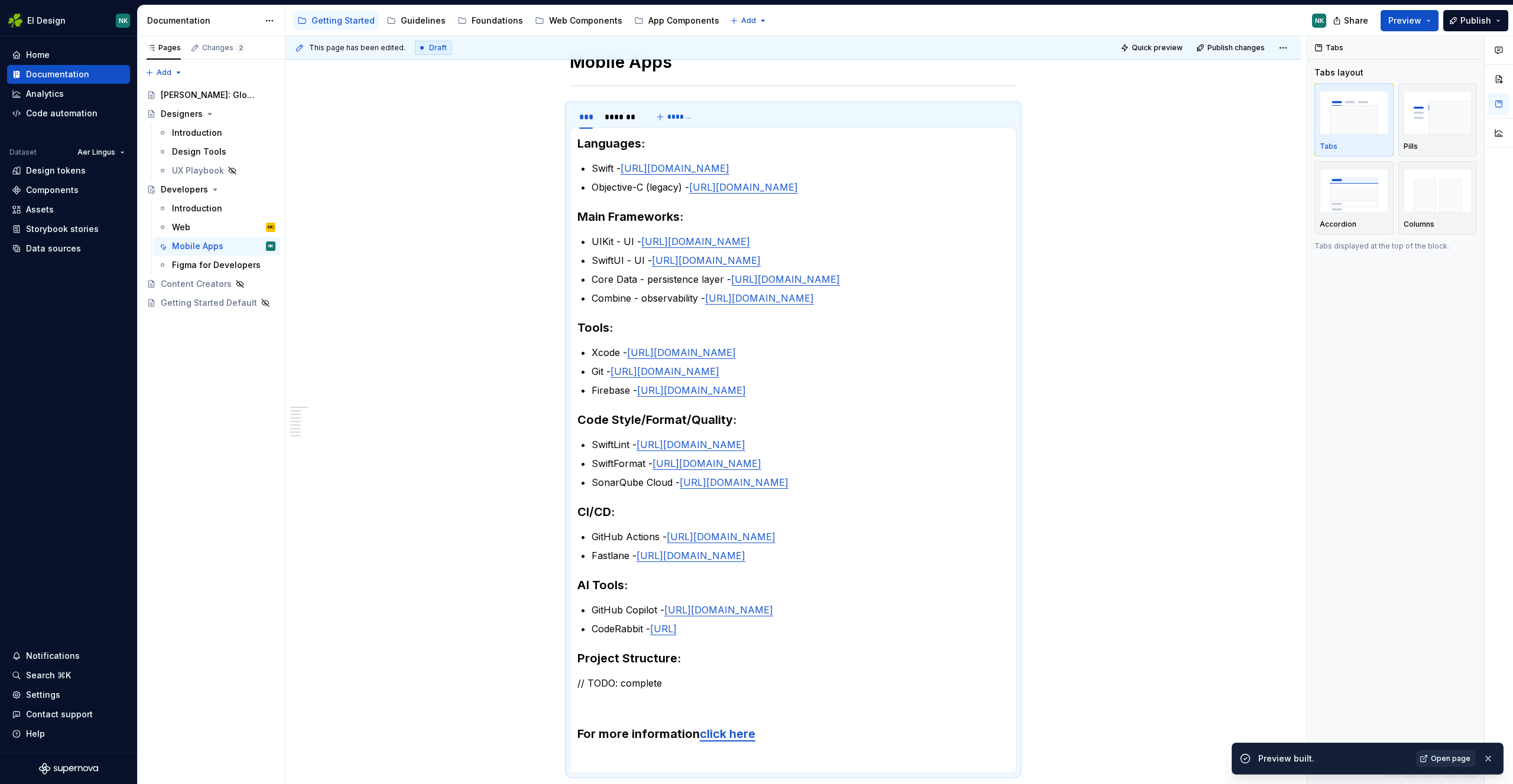
click at [1447, 757] on span "Open page" at bounding box center [1450, 758] width 40 height 9
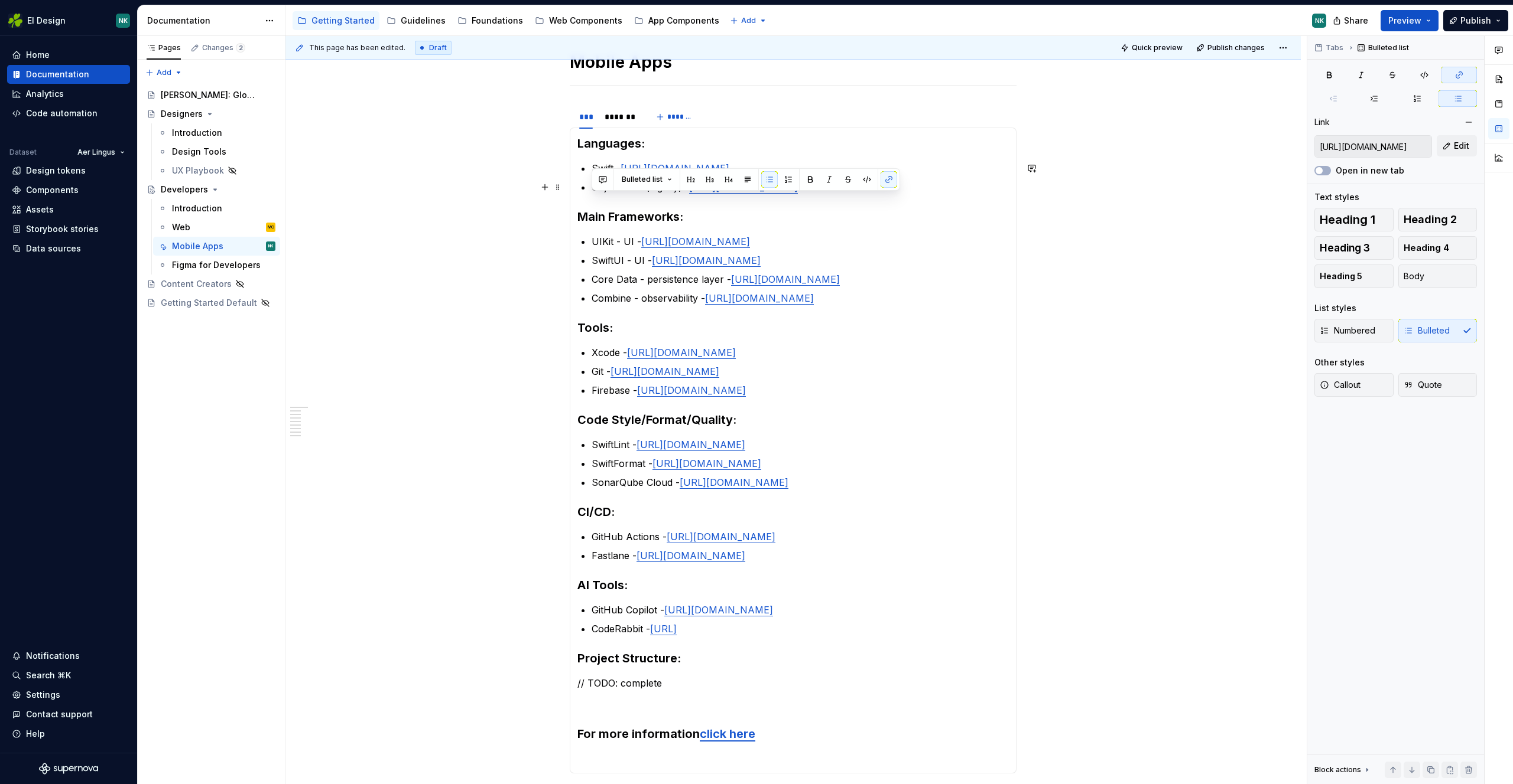
drag, startPoint x: 809, startPoint y: 212, endPoint x: 594, endPoint y: 196, distance: 215.6
click at [594, 194] on p "Objective-C (legacy) - [URL][DOMAIN_NAME]" at bounding box center [799, 187] width 417 height 14
click at [820, 194] on p "Objective-C (legacy) - [URL][DOMAIN_NAME]" at bounding box center [799, 187] width 417 height 14
drag, startPoint x: 819, startPoint y: 215, endPoint x: 592, endPoint y: 206, distance: 227.2
click at [592, 194] on p "Objective-C (legacy) - [URL][DOMAIN_NAME]" at bounding box center [799, 187] width 417 height 14
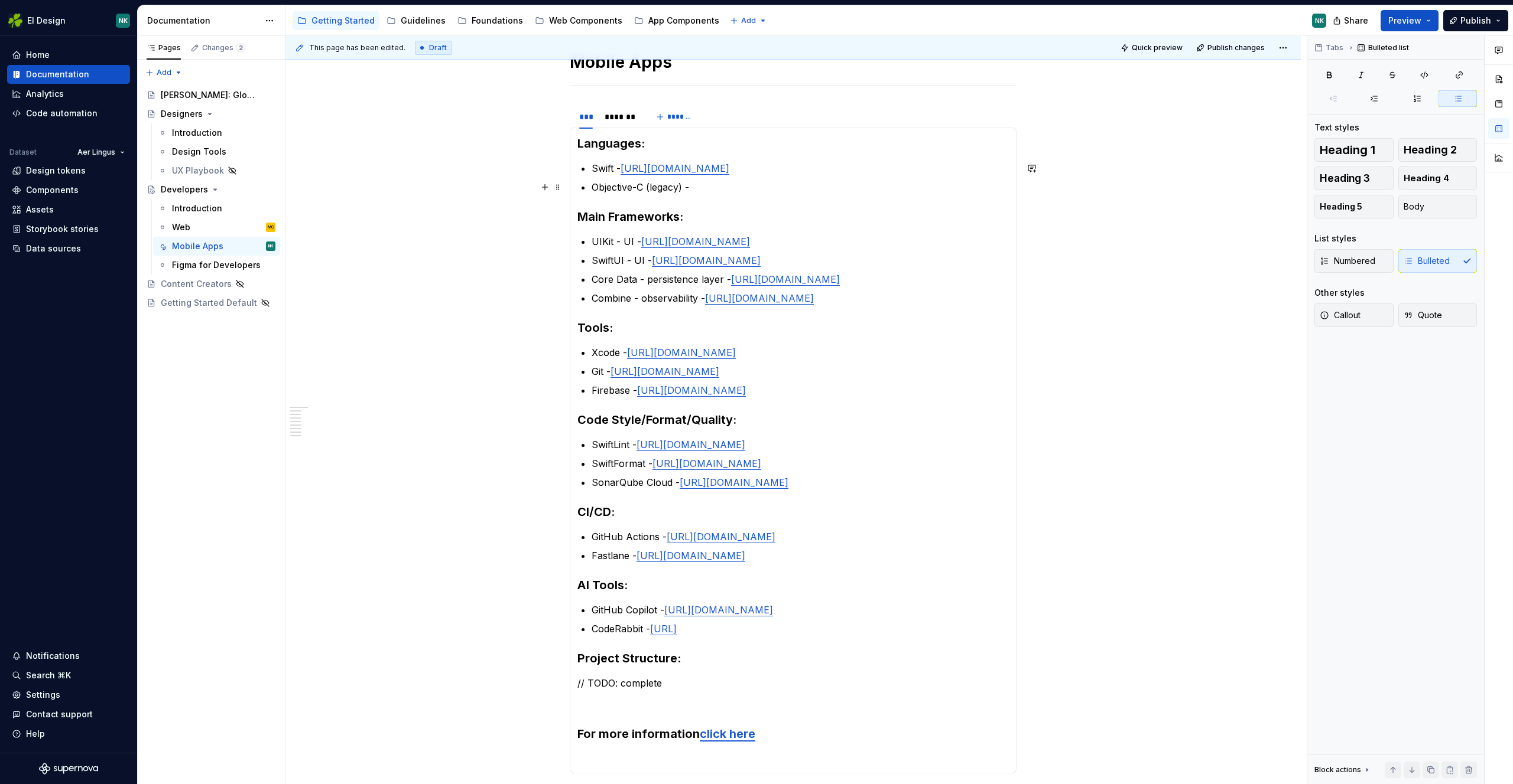
click at [756, 193] on p "Objective-C (legacy) -" at bounding box center [799, 187] width 417 height 14
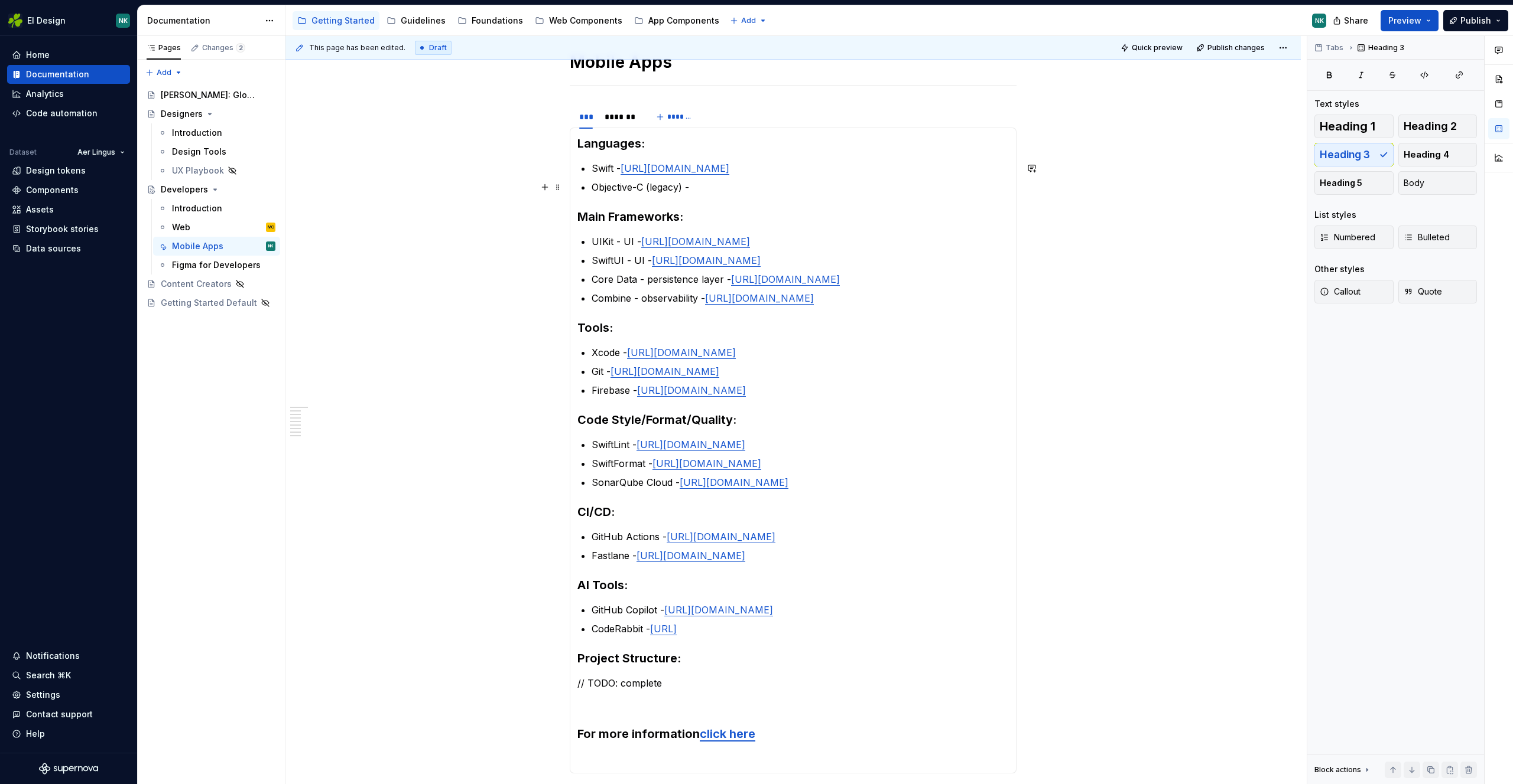
click at [743, 186] on p "Objective-C (legacy) -" at bounding box center [799, 187] width 417 height 14
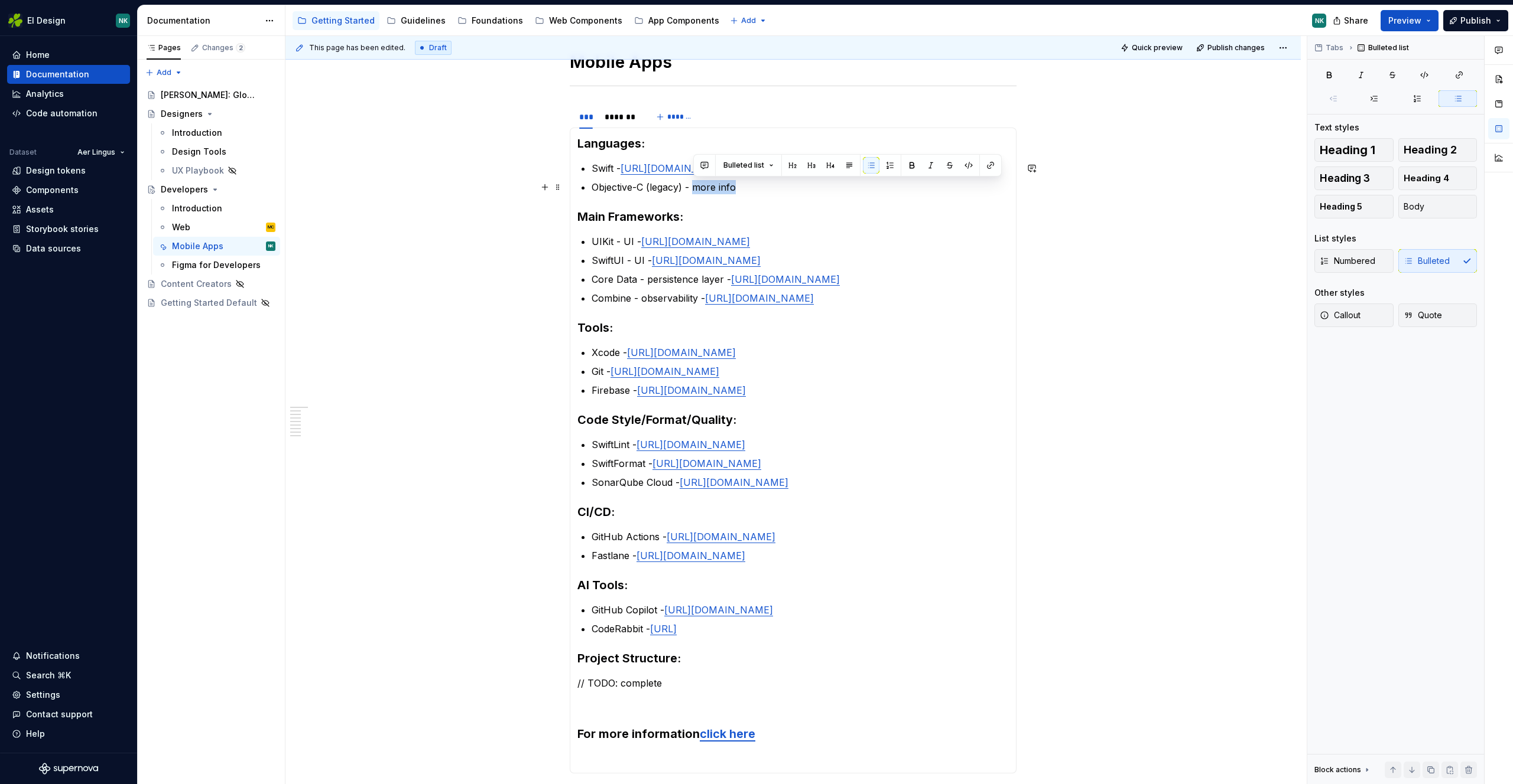
click at [695, 185] on p "Objective-C (legacy) - more info" at bounding box center [799, 187] width 417 height 14
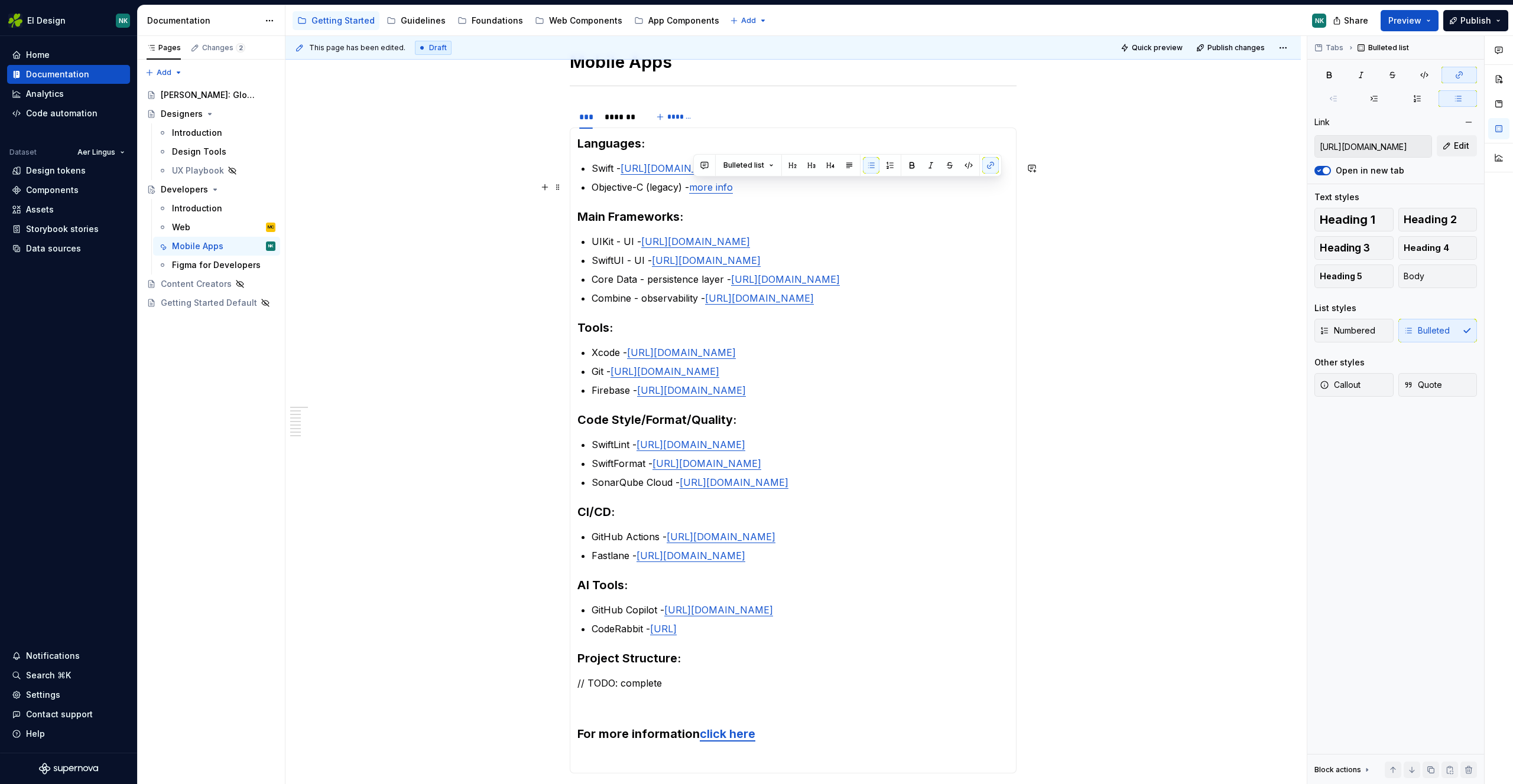
click at [761, 190] on p "Objective-C (legacy) - more info" at bounding box center [799, 187] width 417 height 14
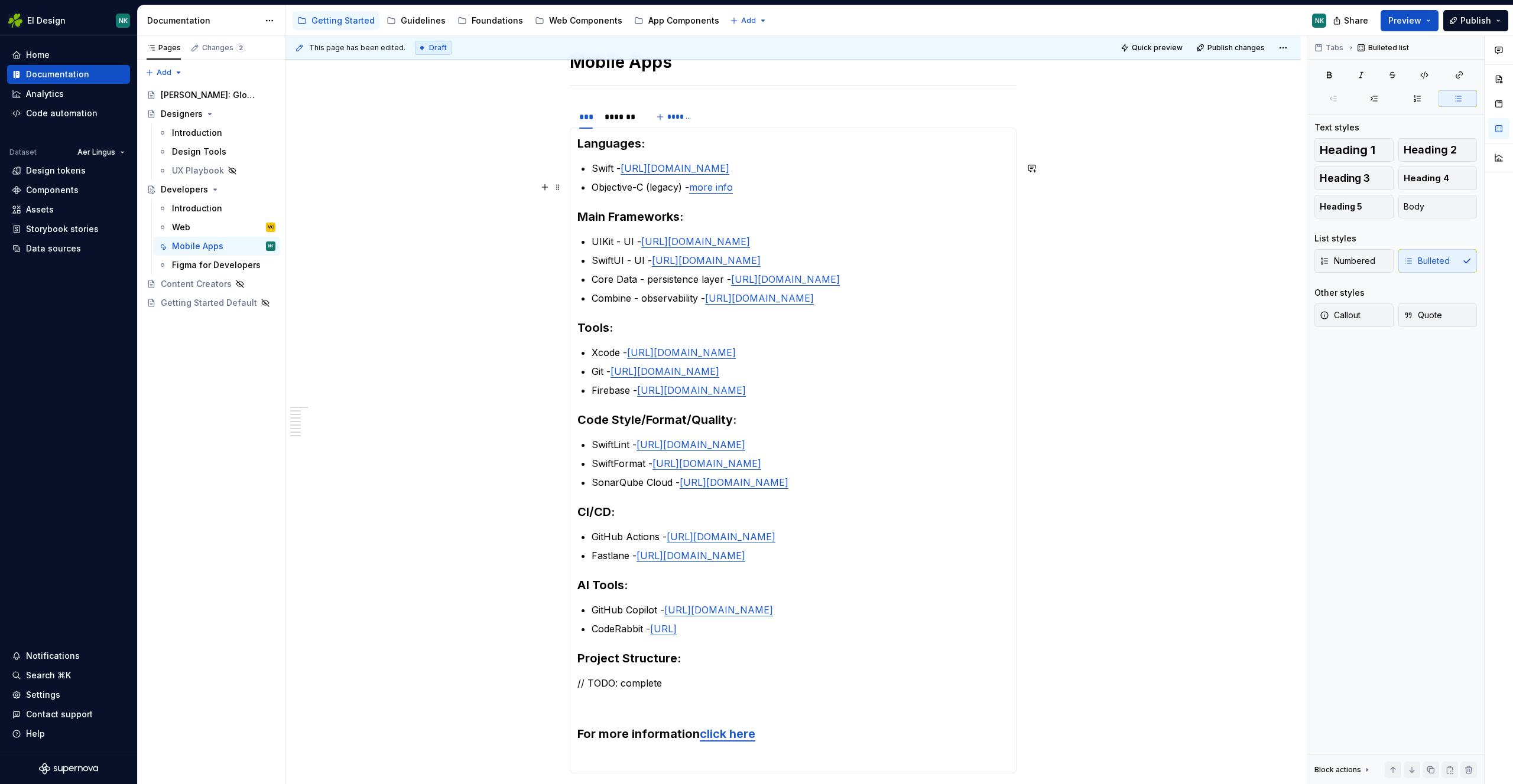
click at [732, 184] on link "more info" at bounding box center [711, 187] width 44 height 12
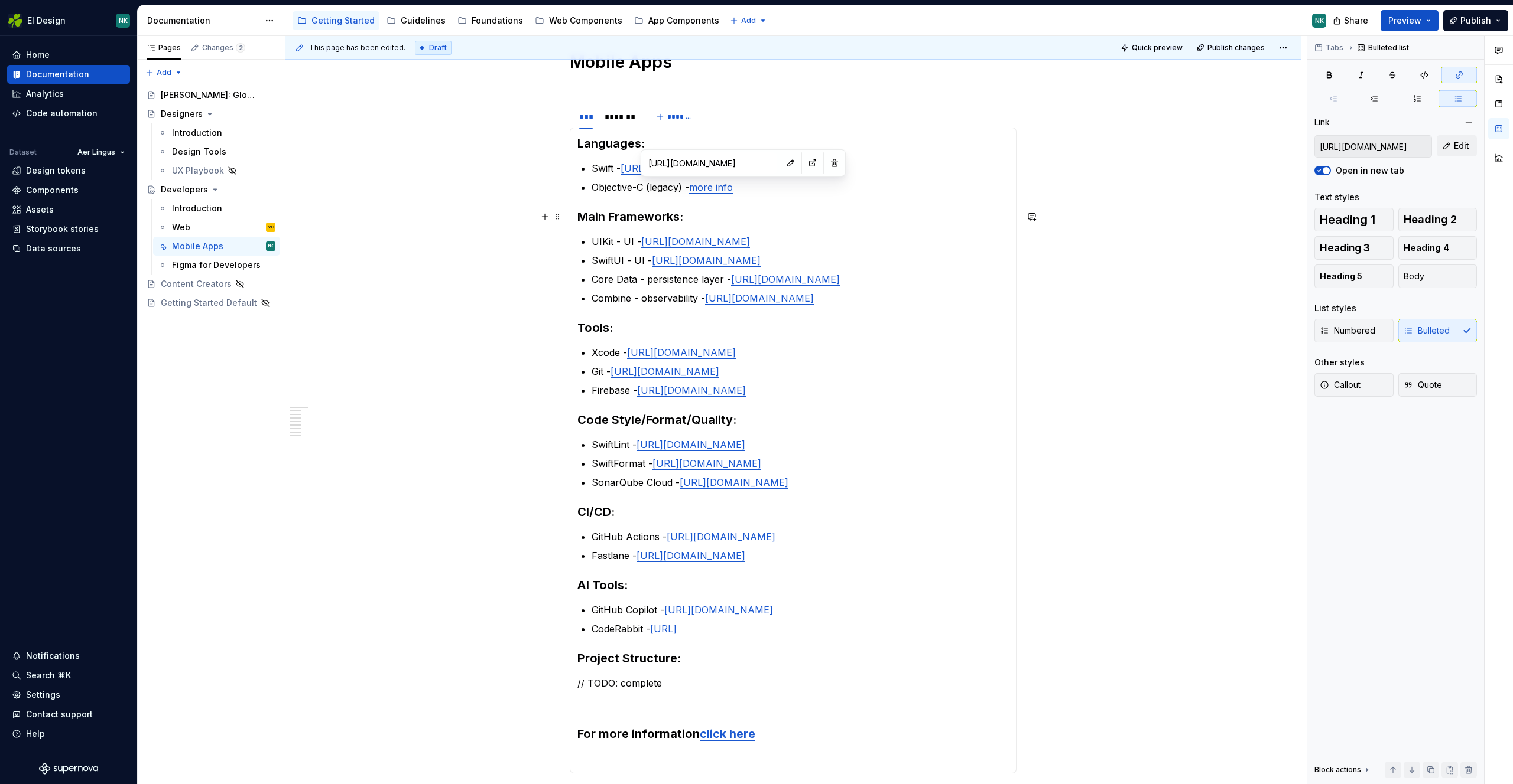
click at [786, 207] on section-item-column "Languages: Swift - [URL][DOMAIN_NAME] Objective-C (legacy) - more info Main Fra…" at bounding box center [792, 451] width 431 height 631
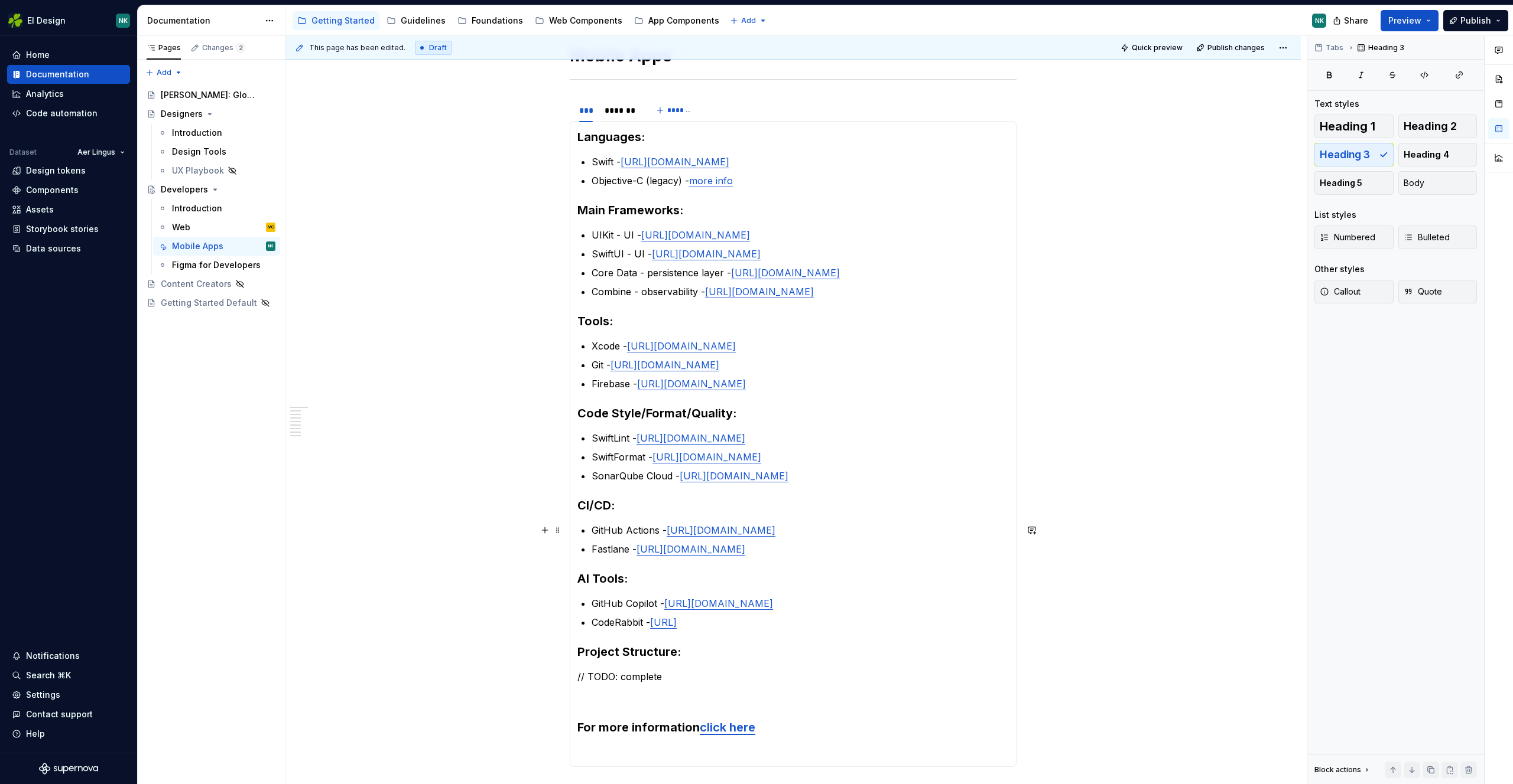
scroll to position [168, 0]
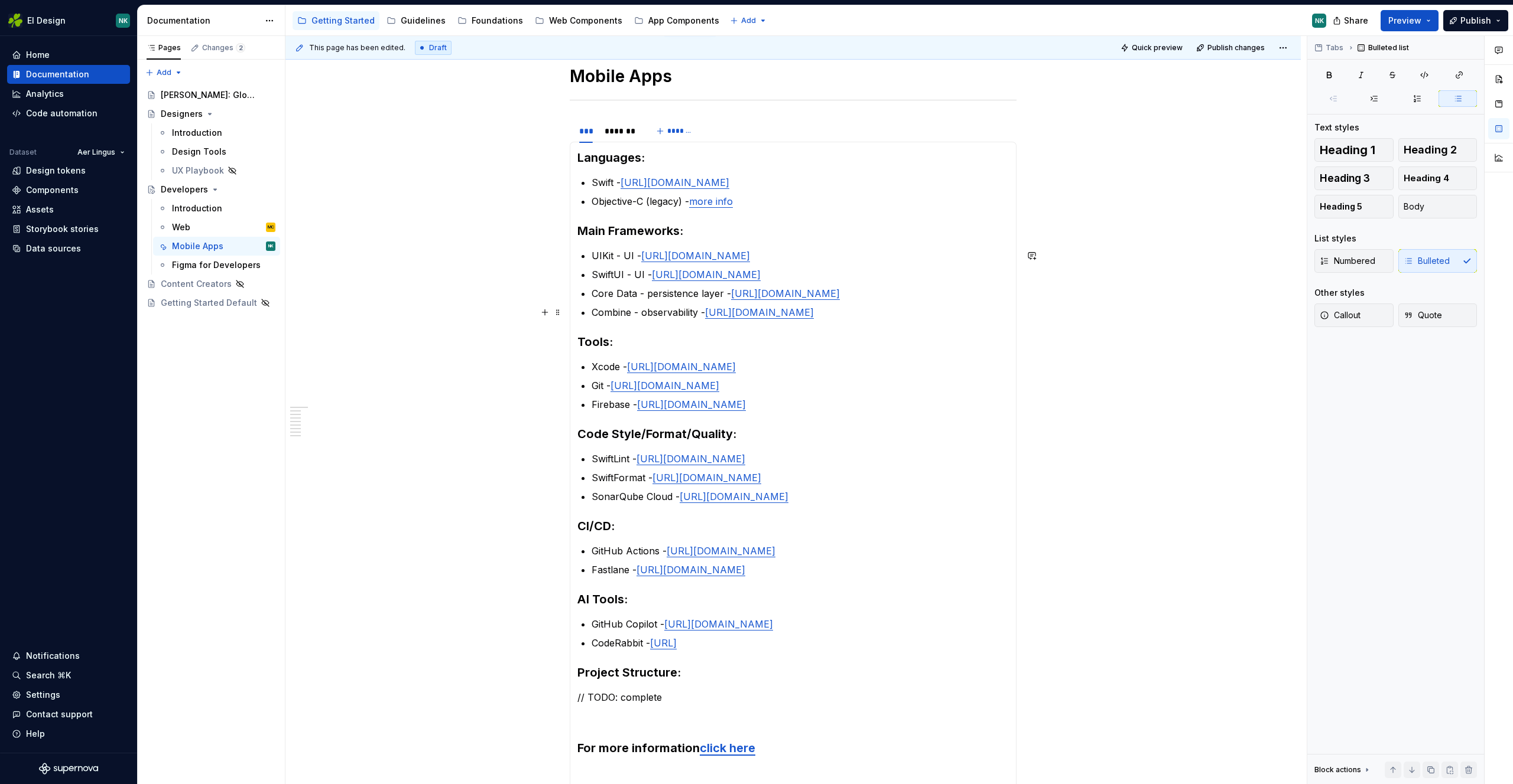
click at [952, 312] on p "Combine - observability - [URL][DOMAIN_NAME]" at bounding box center [799, 312] width 417 height 14
click at [1053, 181] on div "Mobile Apps *** ******* ******* Languages: Swift - [URL][DOMAIN_NAME] Objective…" at bounding box center [793, 550] width 1015 height 1028
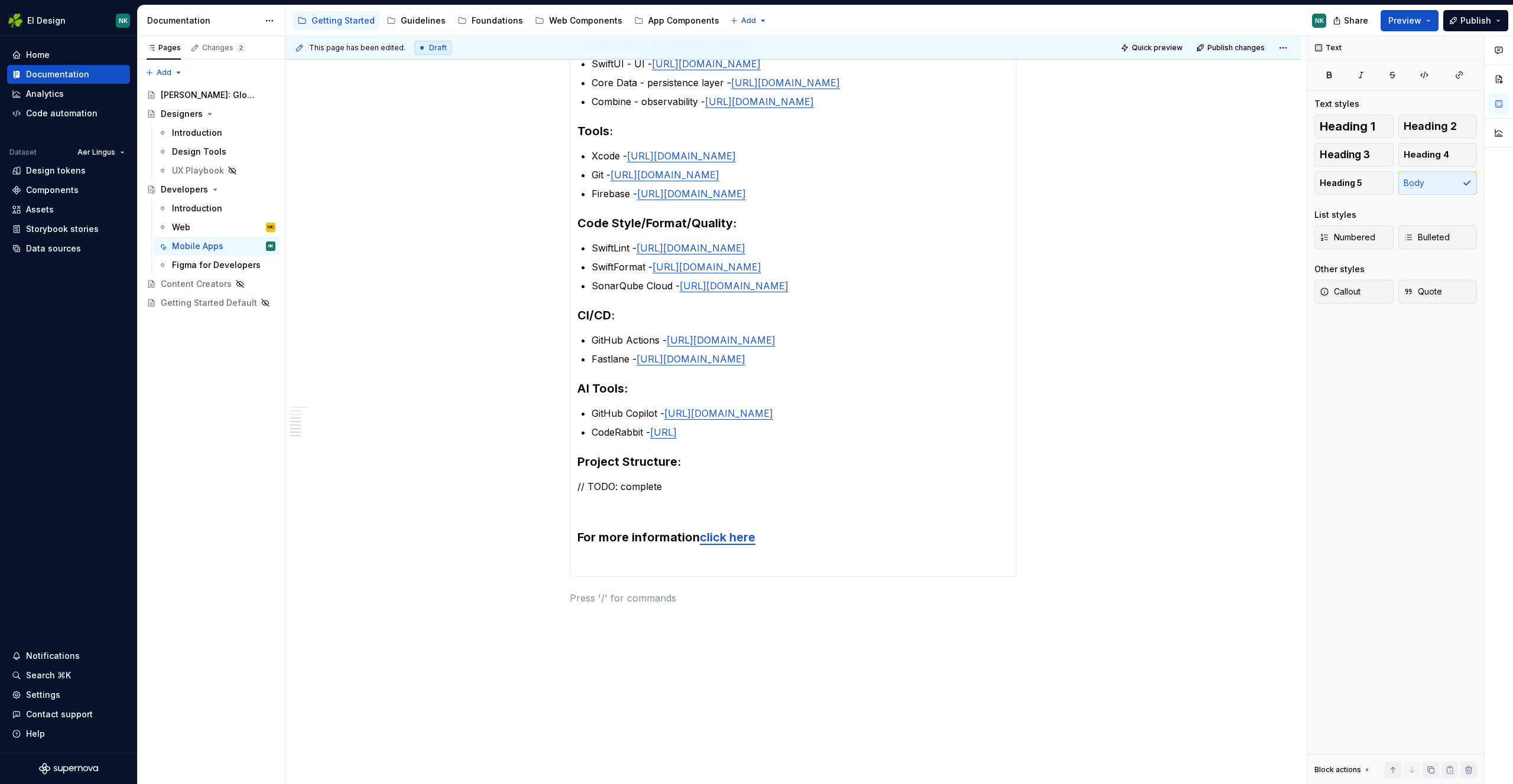
scroll to position [0, 0]
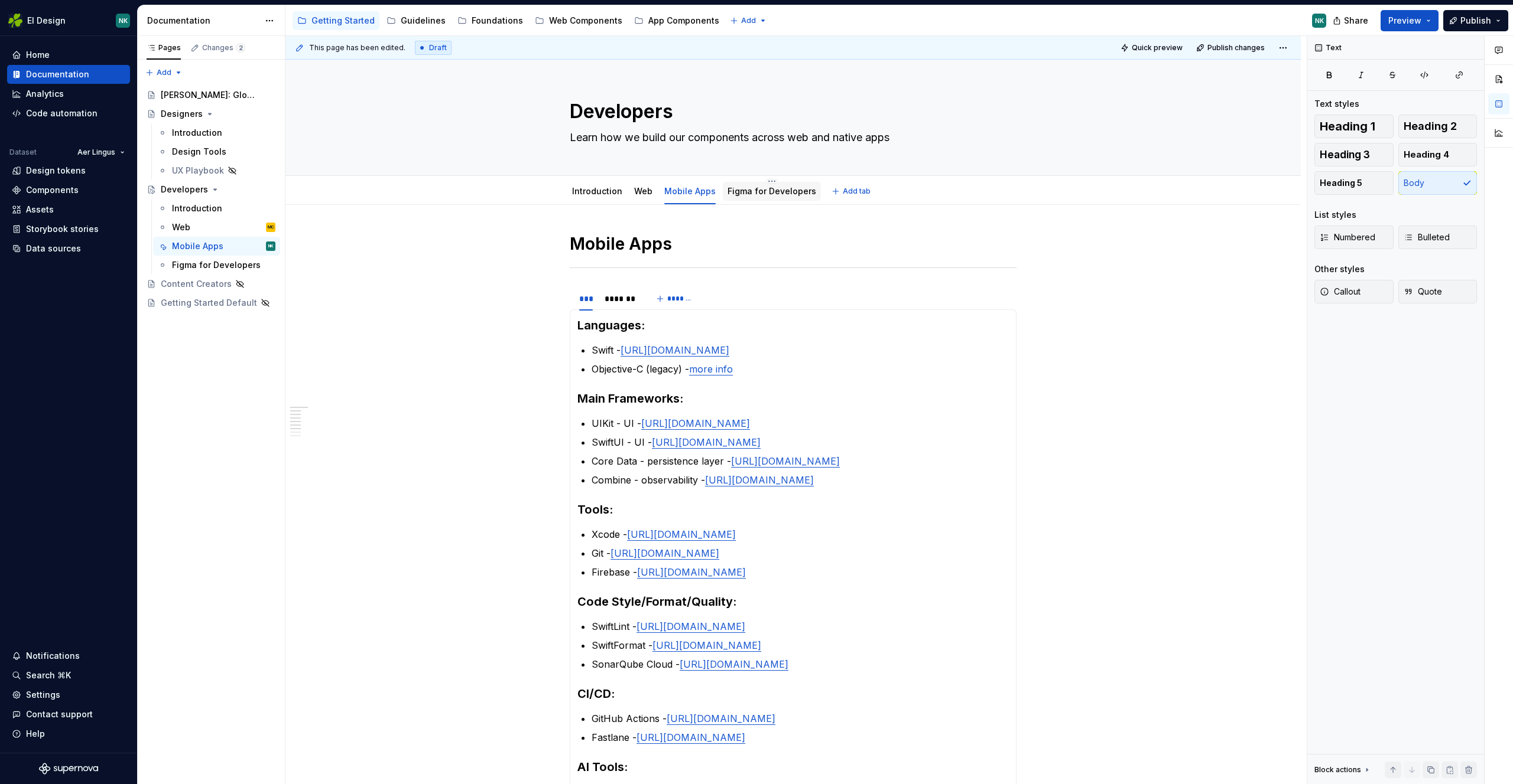
click at [765, 185] on div "Figma for Developers" at bounding box center [771, 191] width 89 height 14
click at [758, 197] on div "Figma for Developers" at bounding box center [771, 191] width 89 height 12
click at [732, 191] on link "Figma for Developers" at bounding box center [771, 191] width 89 height 10
click at [674, 193] on link "Mobile Apps" at bounding box center [690, 191] width 52 height 10
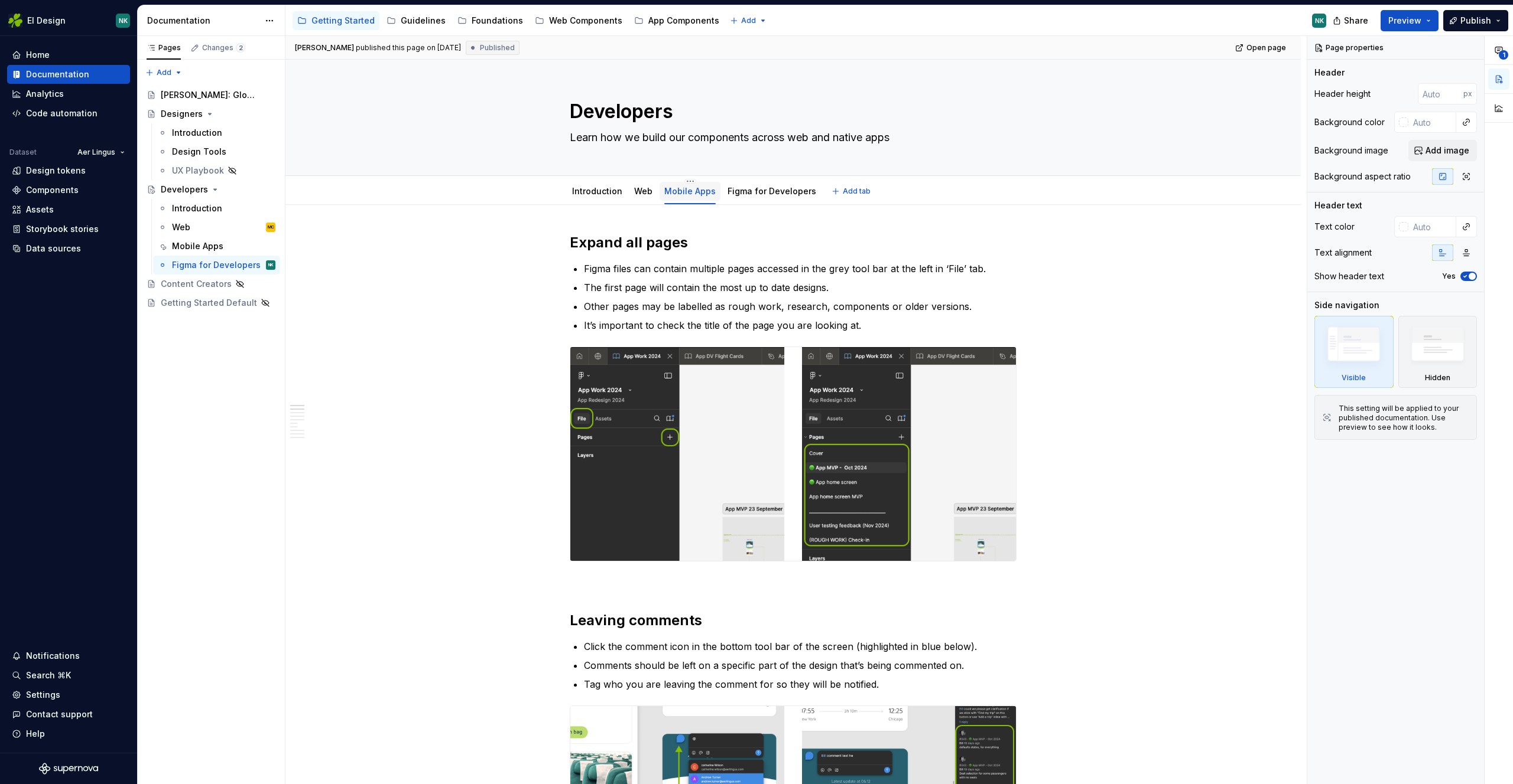
click at [691, 193] on link "Mobile Apps" at bounding box center [690, 191] width 52 height 10
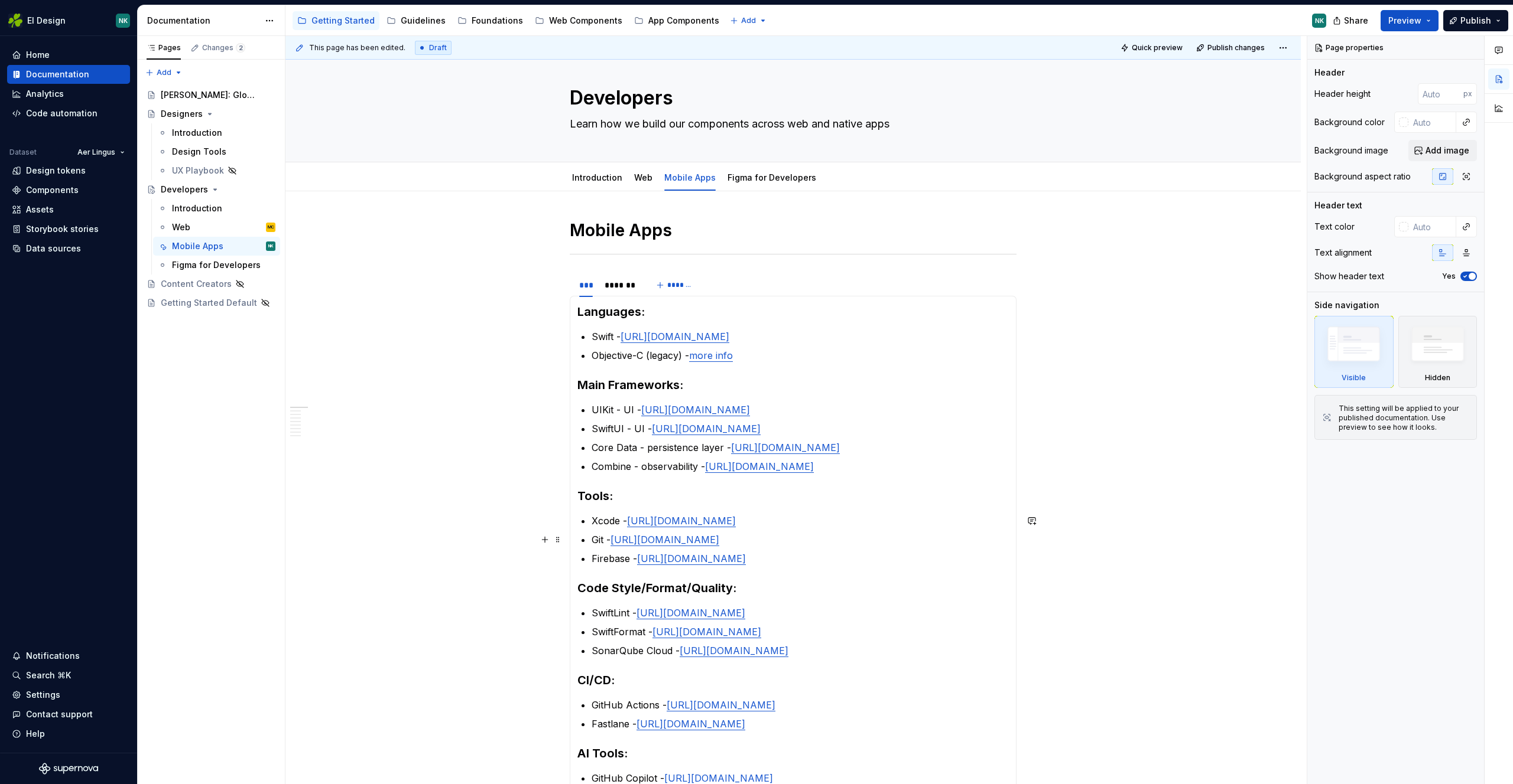
scroll to position [11, 0]
click at [616, 286] on div "*******" at bounding box center [619, 288] width 31 height 12
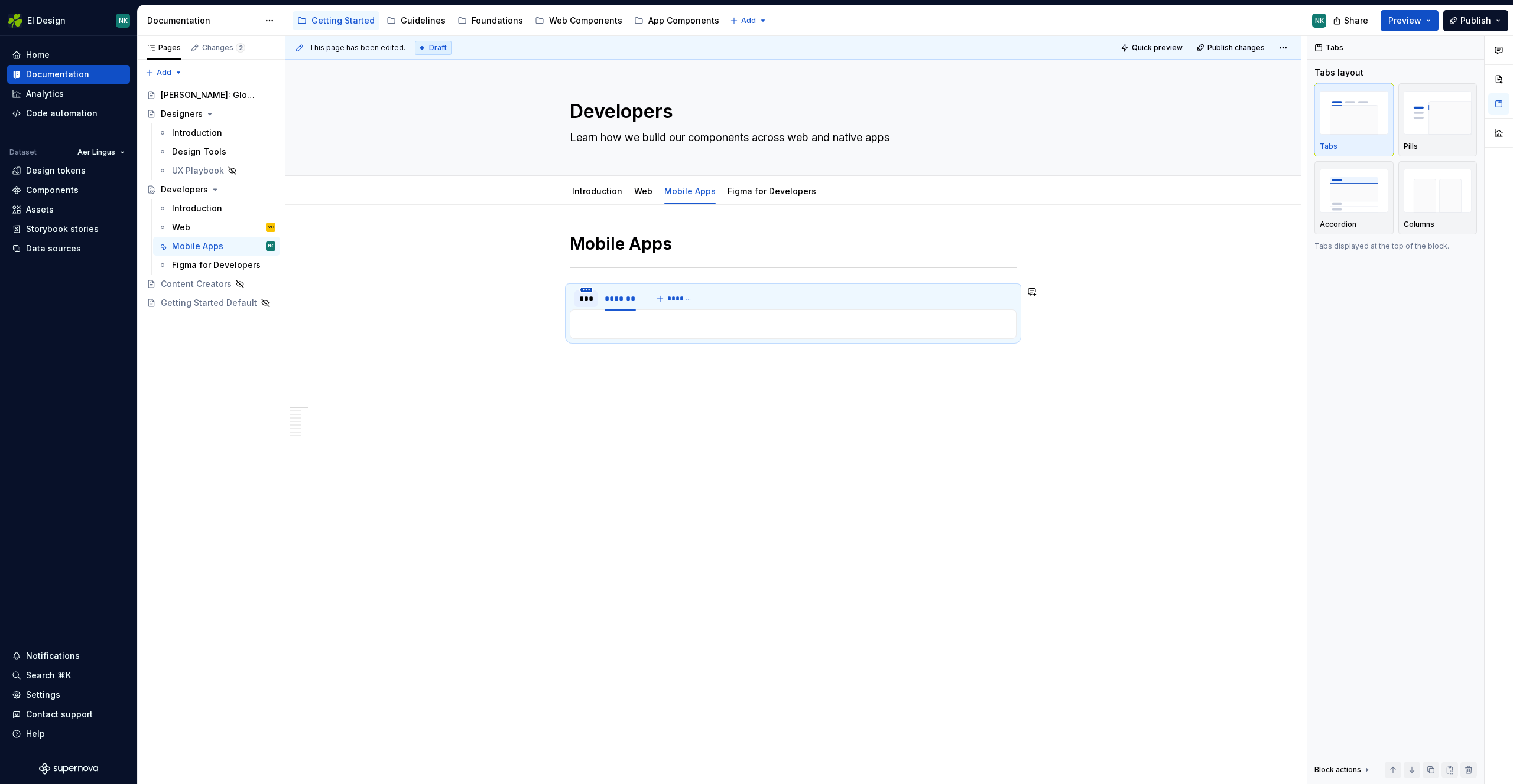
scroll to position [0, 0]
click at [575, 299] on div "***" at bounding box center [585, 298] width 23 height 17
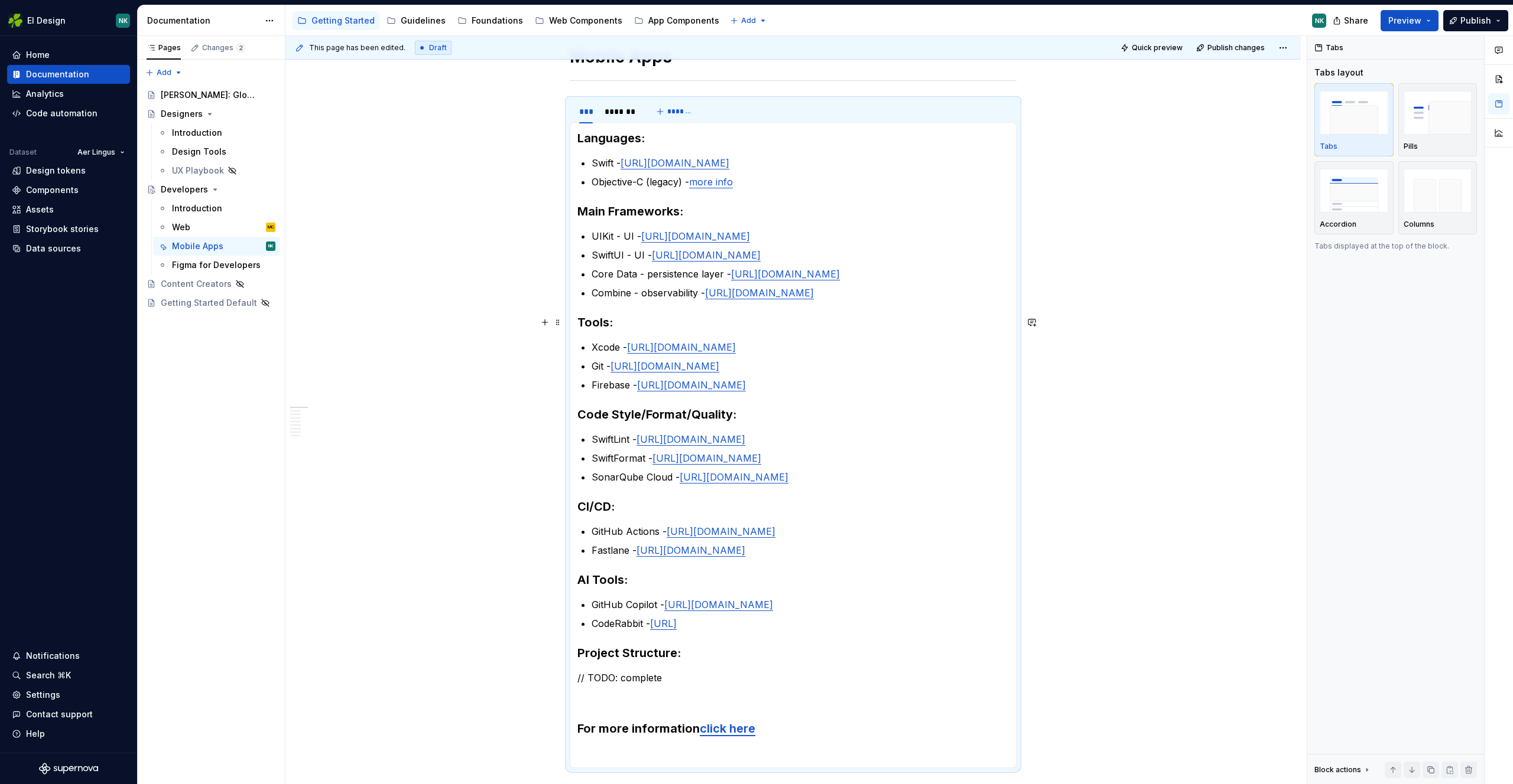
scroll to position [198, 0]
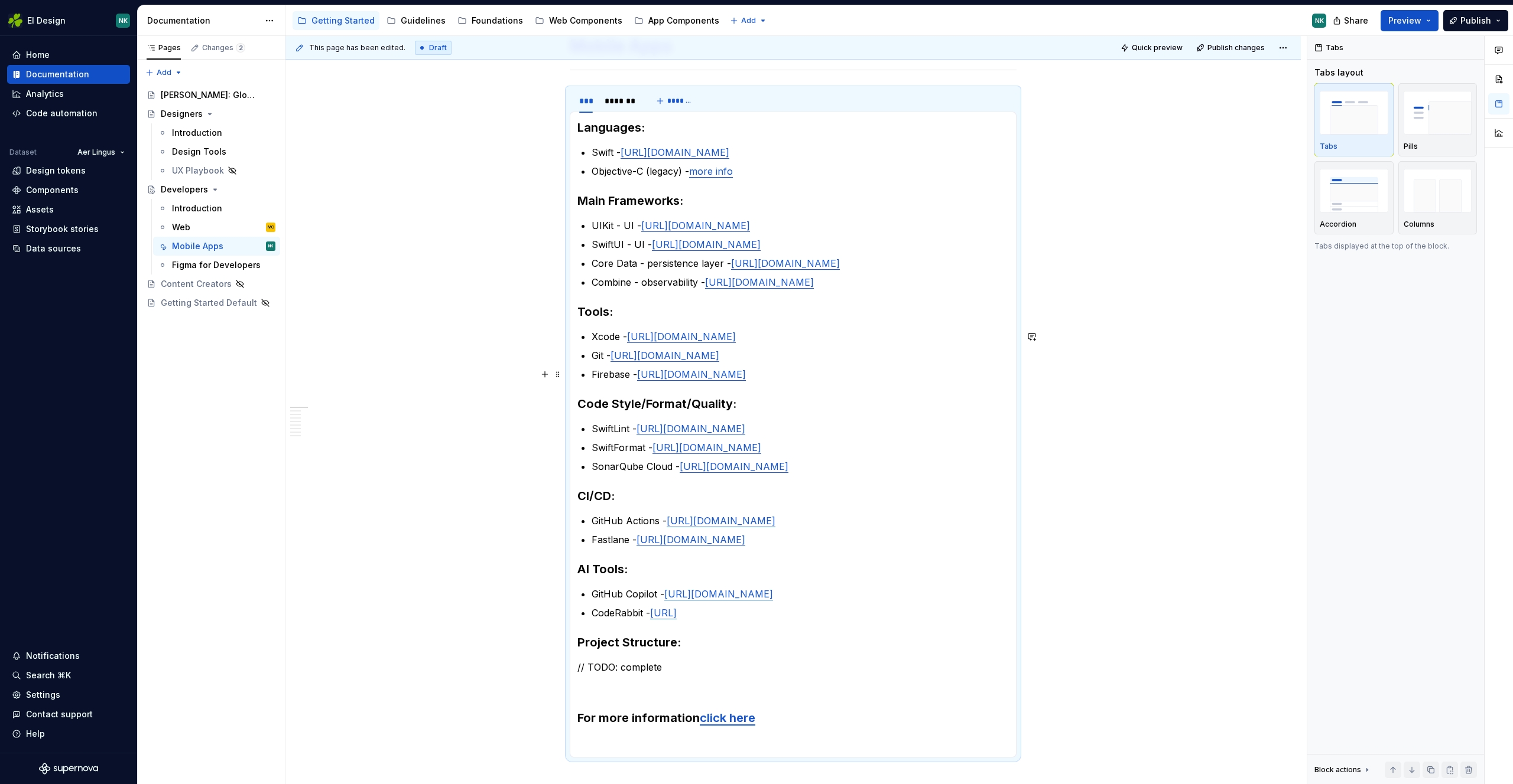
click at [1158, 377] on div "This page has been edited. Draft Quick preview Publish changes Developers Learn…" at bounding box center [796, 410] width 1021 height 749
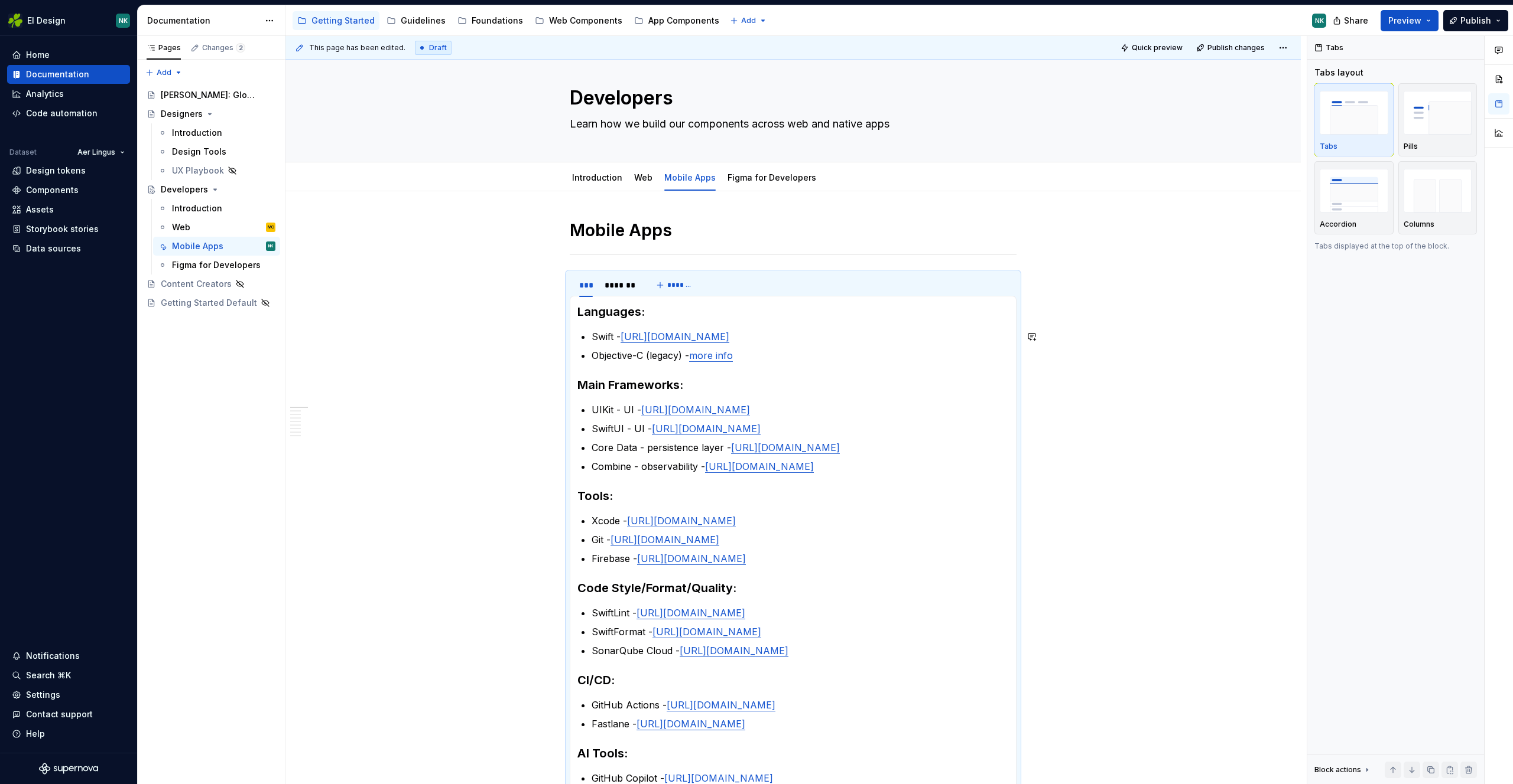
scroll to position [12, 0]
type textarea "*"
click at [616, 289] on div "*******" at bounding box center [619, 288] width 31 height 12
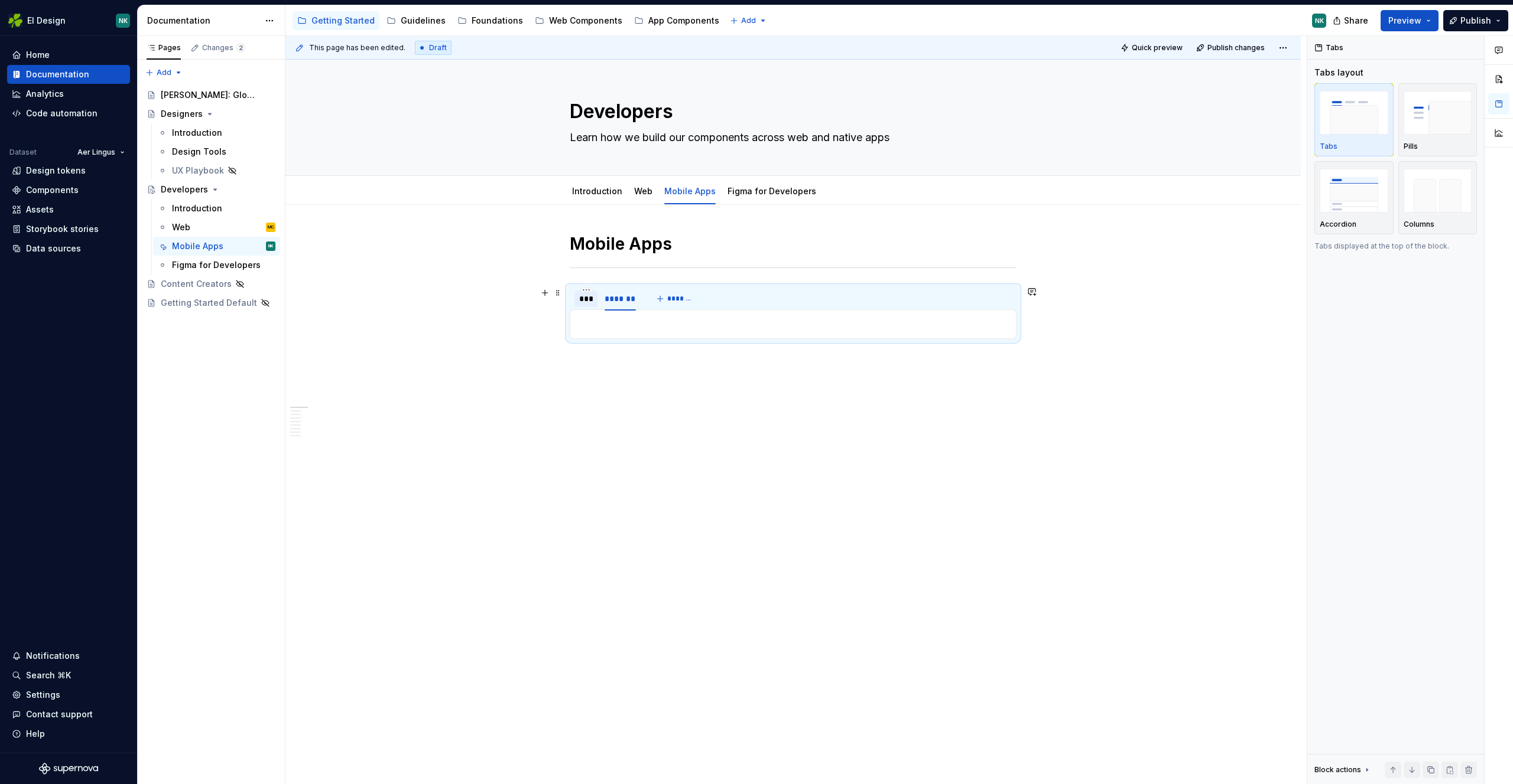
click at [577, 297] on div "***" at bounding box center [585, 298] width 23 height 17
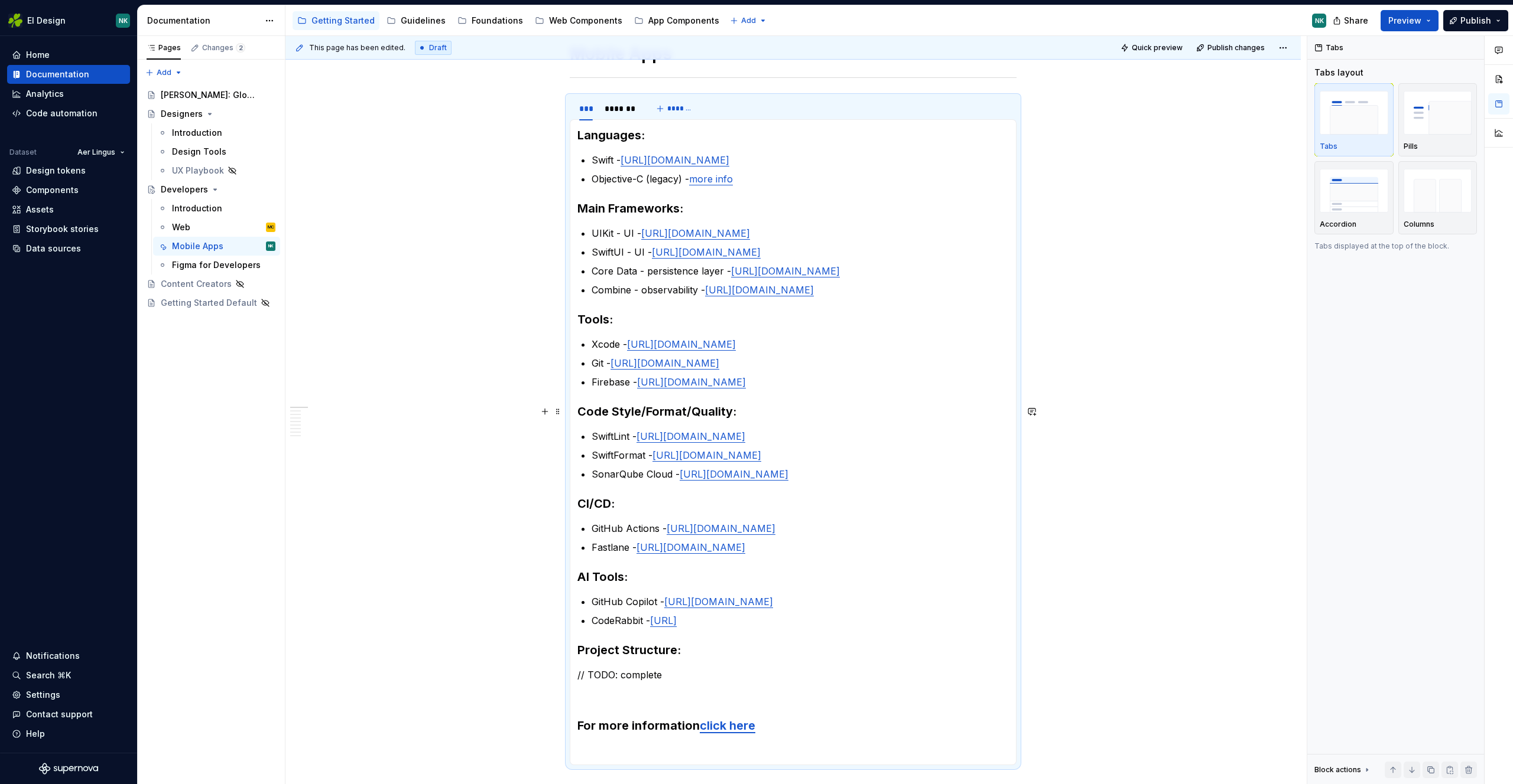
scroll to position [189, 0]
drag, startPoint x: 799, startPoint y: 383, endPoint x: 598, endPoint y: 321, distance: 210.3
click at [598, 321] on section-item-column "Languages: Swift - [URL][DOMAIN_NAME] Objective-C (legacy) - more info Main Fra…" at bounding box center [792, 444] width 431 height 631
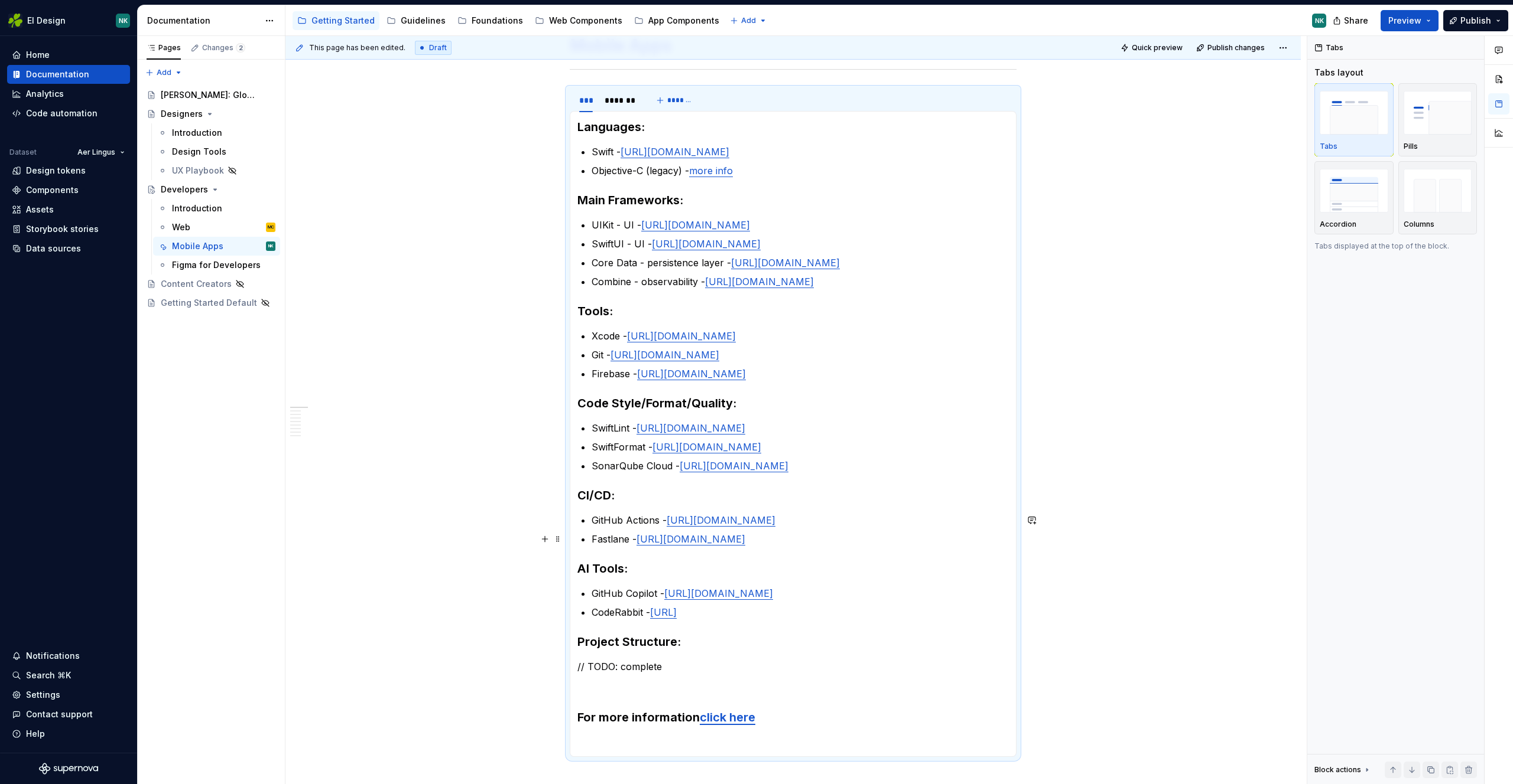
scroll to position [191, 0]
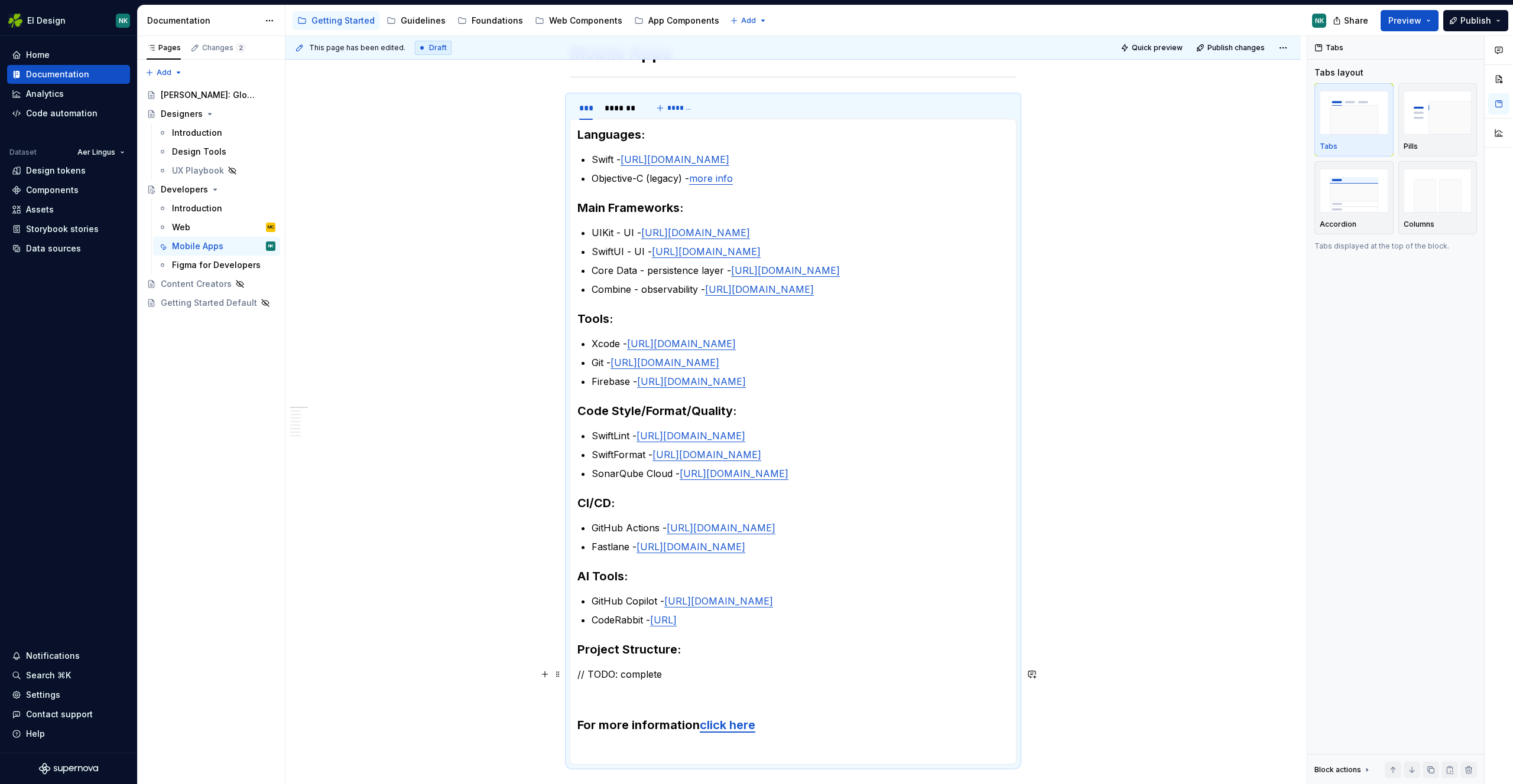
click at [787, 663] on section-item-column "Languages: Swift - [URL][DOMAIN_NAME] Objective-C (legacy) - more info Main Fra…" at bounding box center [792, 442] width 431 height 631
click at [776, 699] on p at bounding box center [792, 695] width 431 height 14
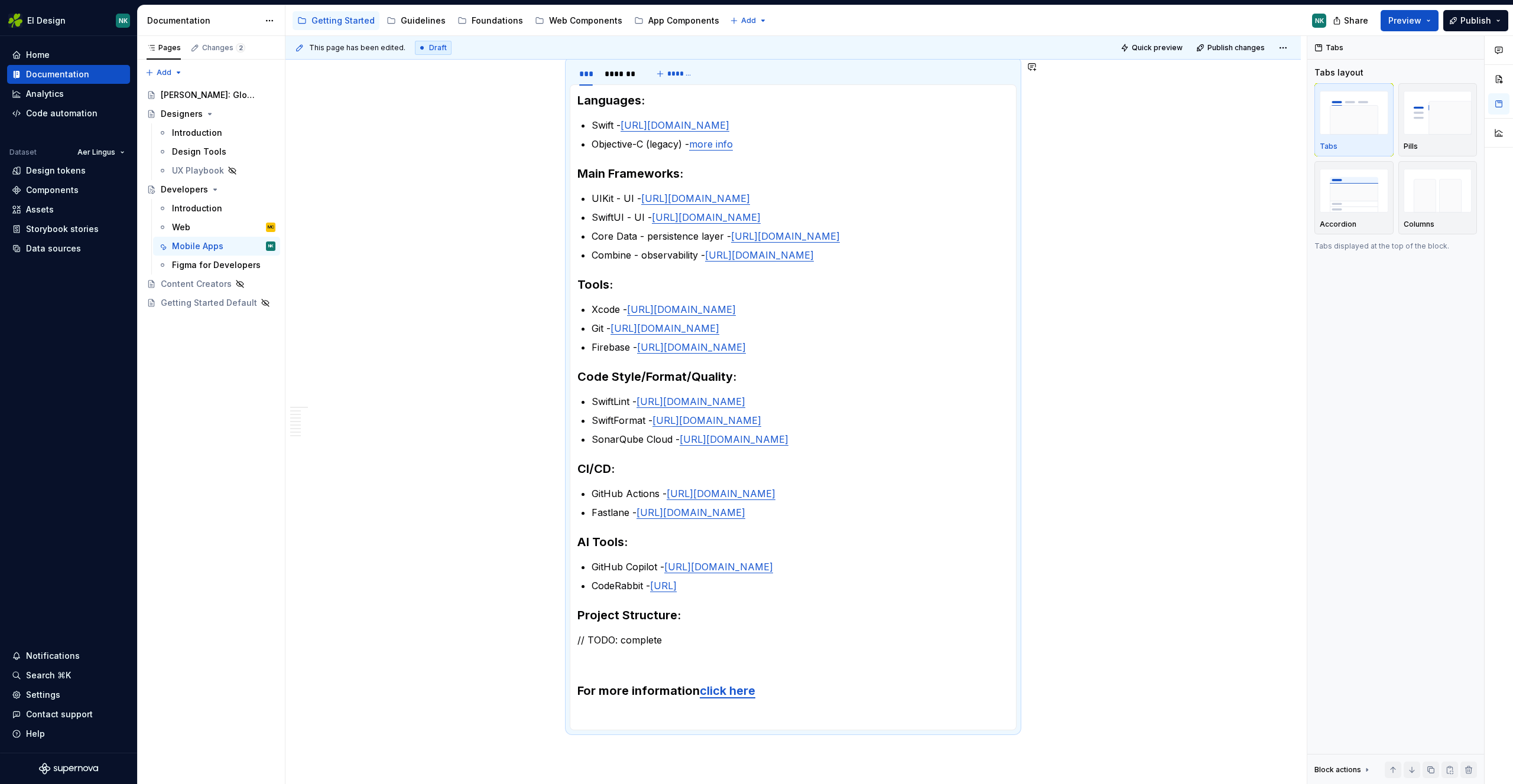
scroll to position [276, 0]
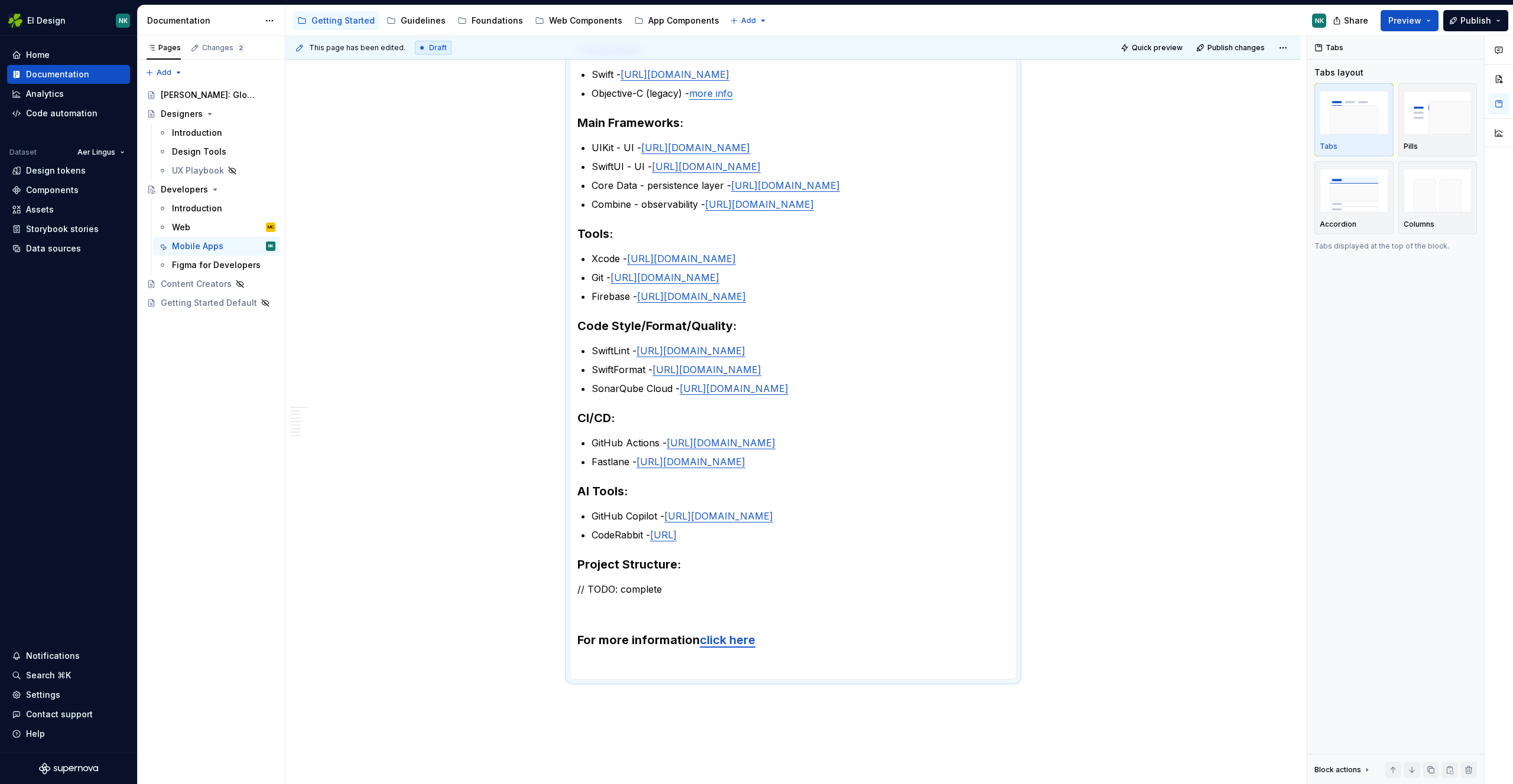
drag, startPoint x: 776, startPoint y: 728, endPoint x: 763, endPoint y: 723, distance: 13.9
click at [765, 726] on div "Mobile Apps *** ******* ******* Languages: Swift - [URL][DOMAIN_NAME] Objective…" at bounding box center [793, 443] width 1015 height 1028
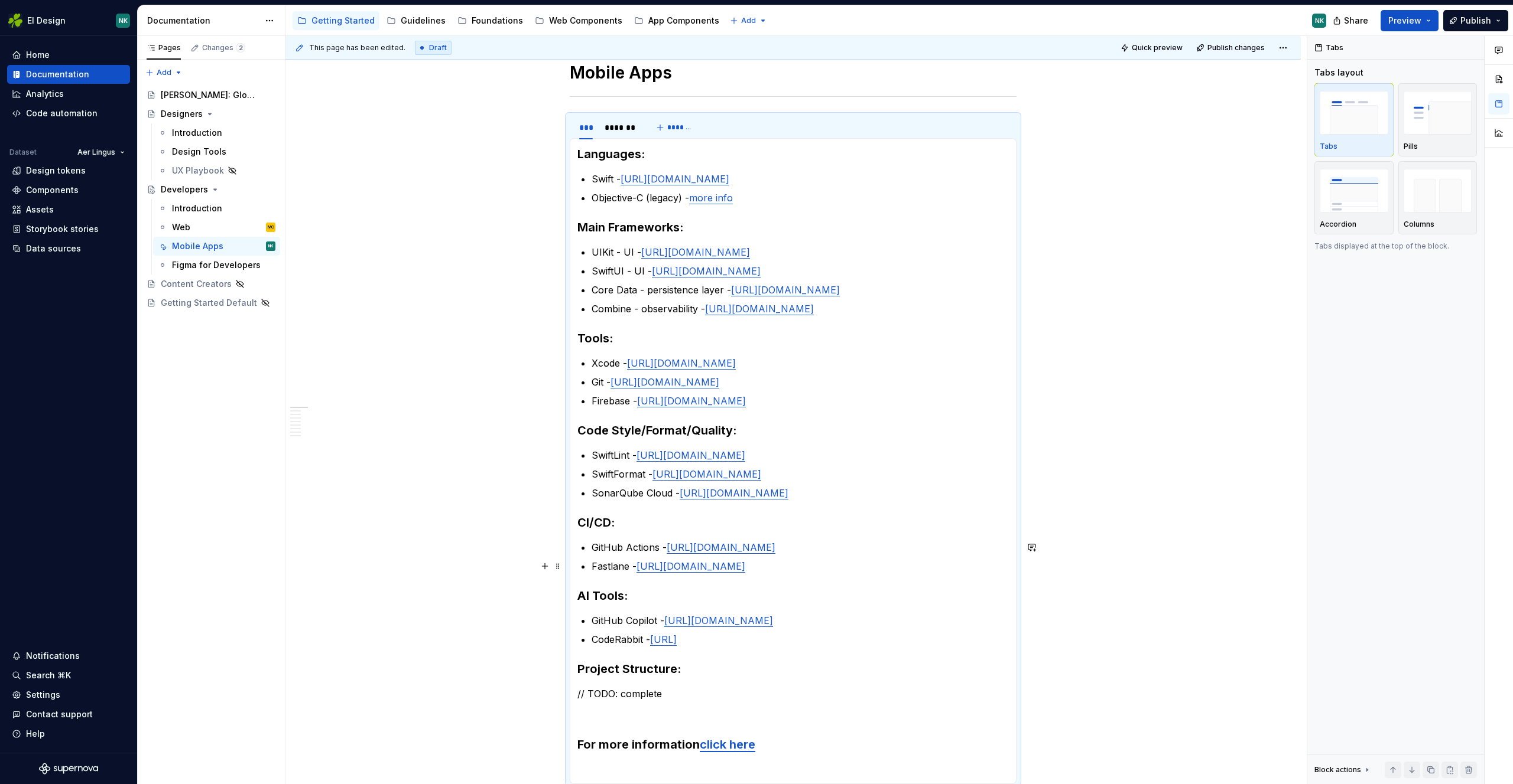
scroll to position [150, 0]
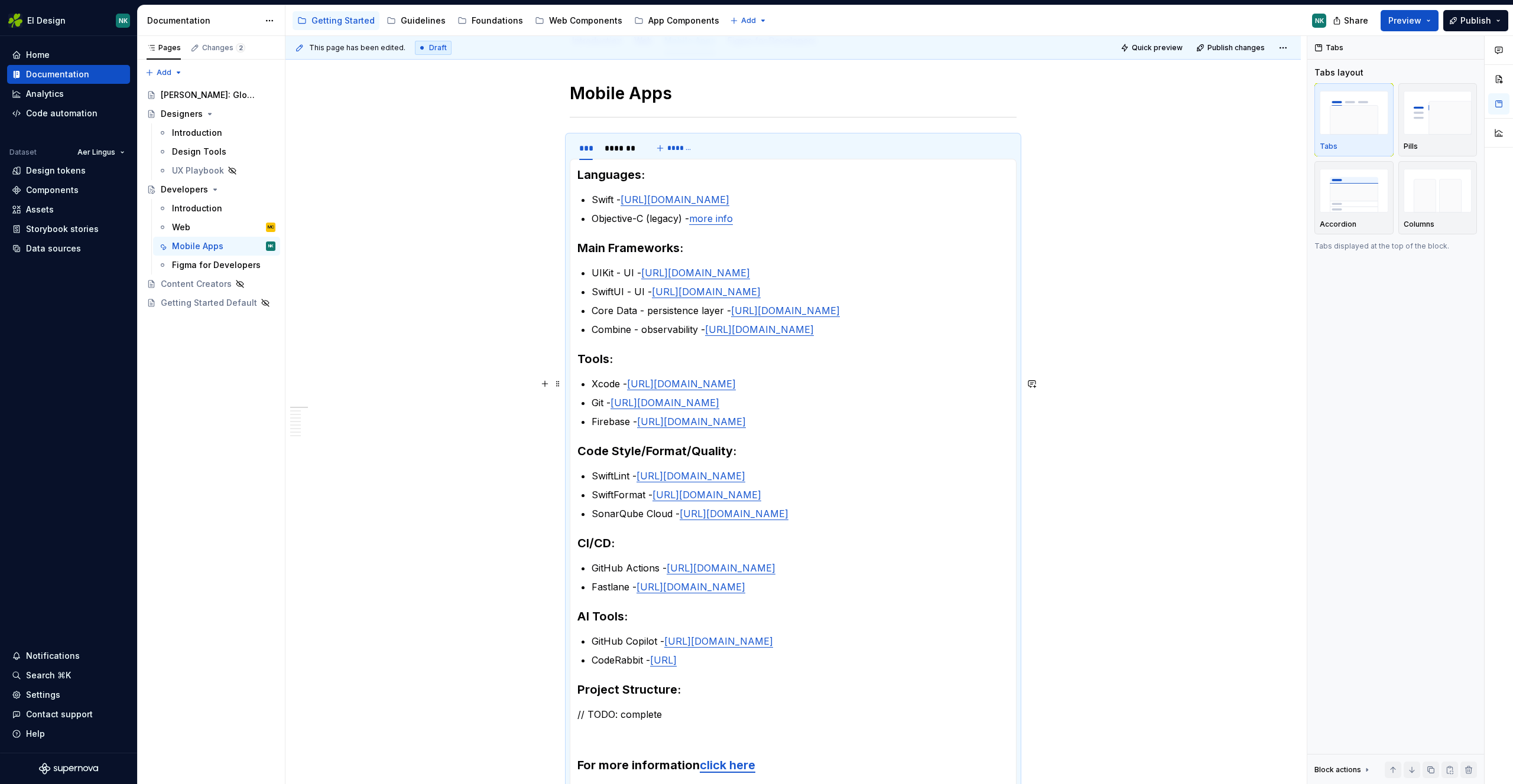
drag, startPoint x: 576, startPoint y: 174, endPoint x: 671, endPoint y: 340, distance: 191.3
click at [686, 373] on div "Languages: Swift - [URL][DOMAIN_NAME] Objective-C (legacy) - more info Main Fra…" at bounding box center [792, 482] width 447 height 646
click at [825, 580] on ul "GitHub Actions - [URL][DOMAIN_NAME] Fastlane - [URL][DOMAIN_NAME]" at bounding box center [799, 577] width 417 height 33
click at [784, 665] on p "CodeRabbit - [URL]" at bounding box center [799, 660] width 417 height 14
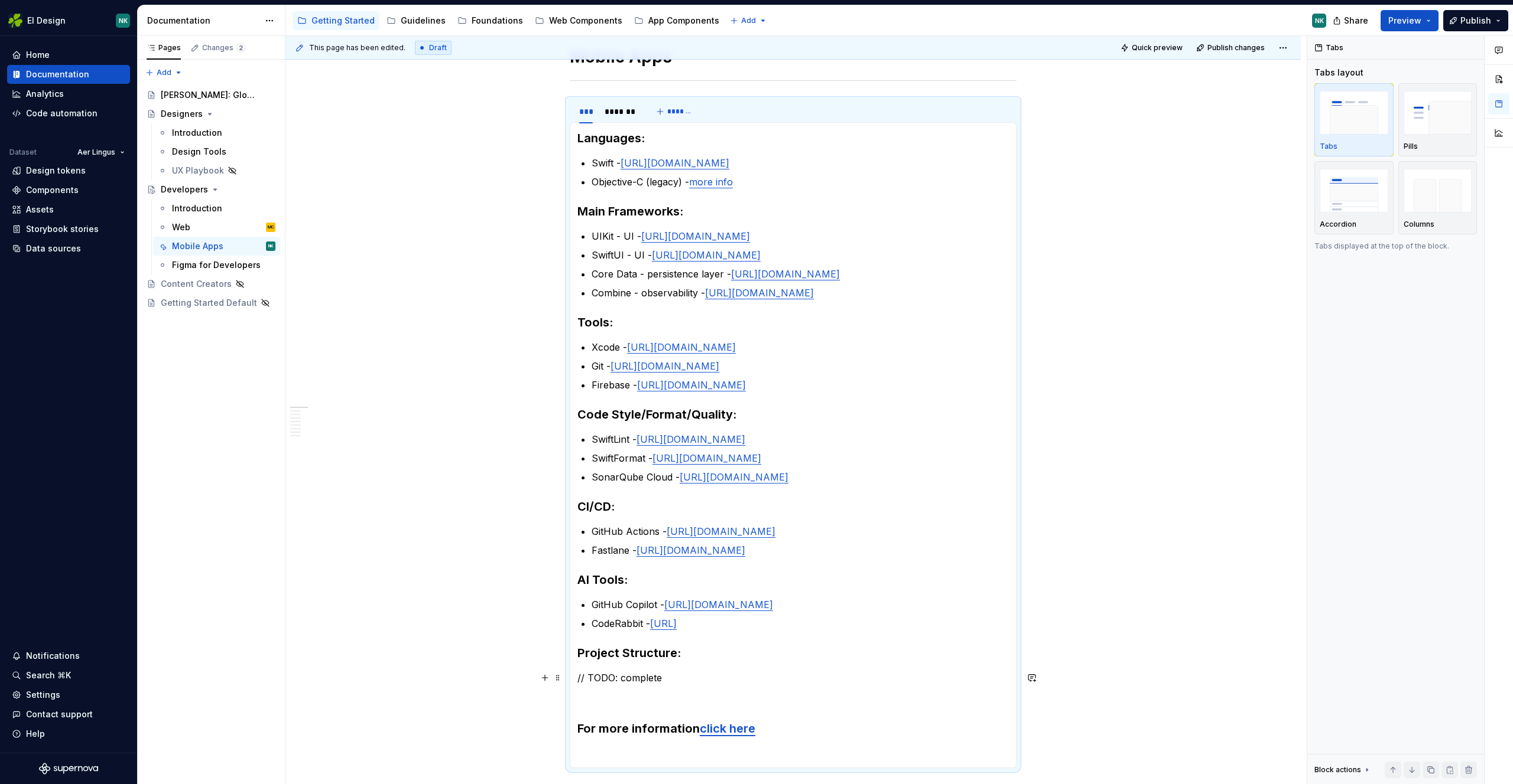
scroll to position [259, 0]
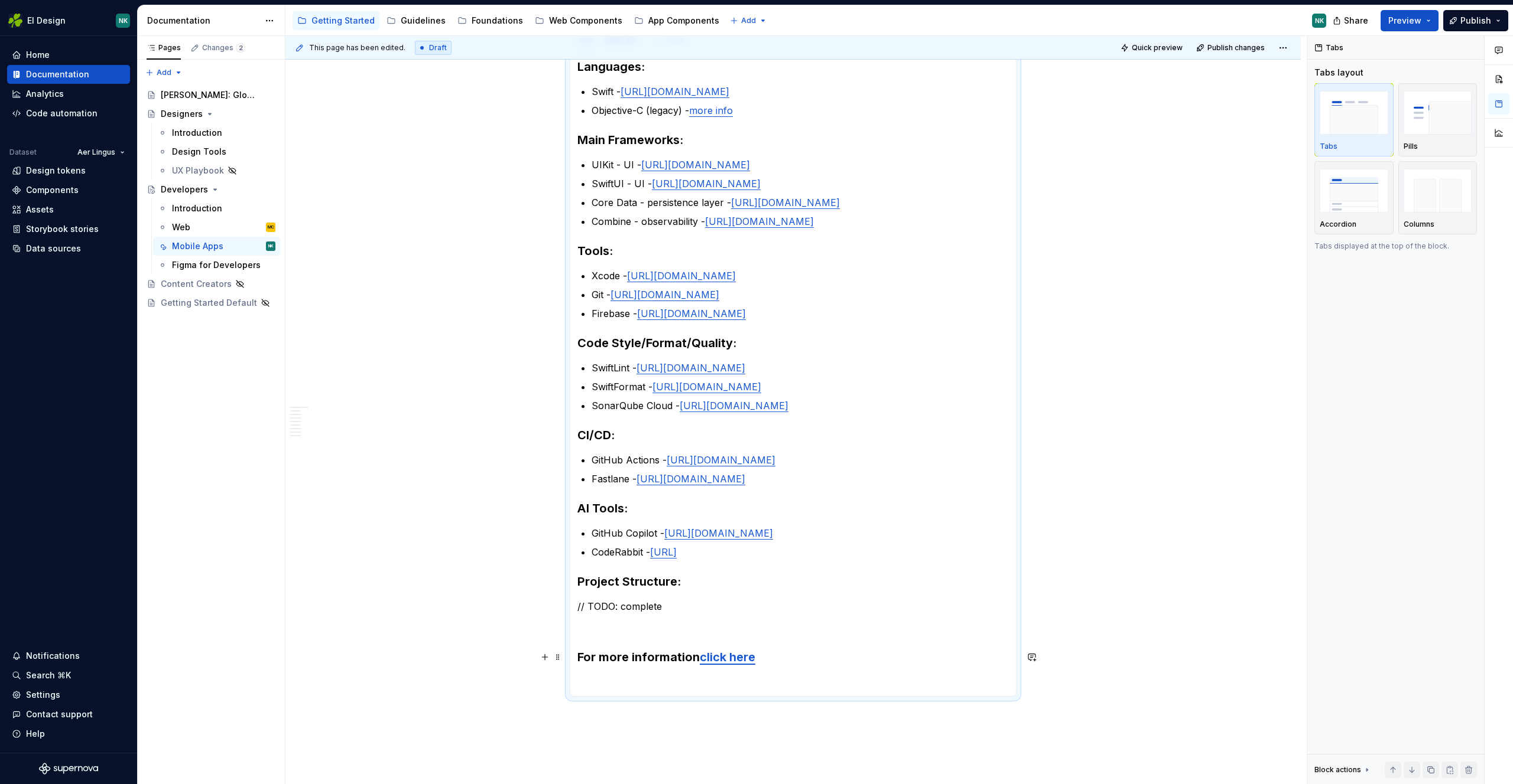
drag, startPoint x: 769, startPoint y: 651, endPoint x: 761, endPoint y: 650, distance: 8.1
click at [761, 649] on h3 "For more information click here" at bounding box center [792, 657] width 431 height 17
drag, startPoint x: 750, startPoint y: 650, endPoint x: 627, endPoint y: 451, distance: 233.9
click at [627, 450] on section-item-column "Languages: Swift - [URL][DOMAIN_NAME] Objective-C (legacy) - more info Main Fra…" at bounding box center [792, 374] width 431 height 631
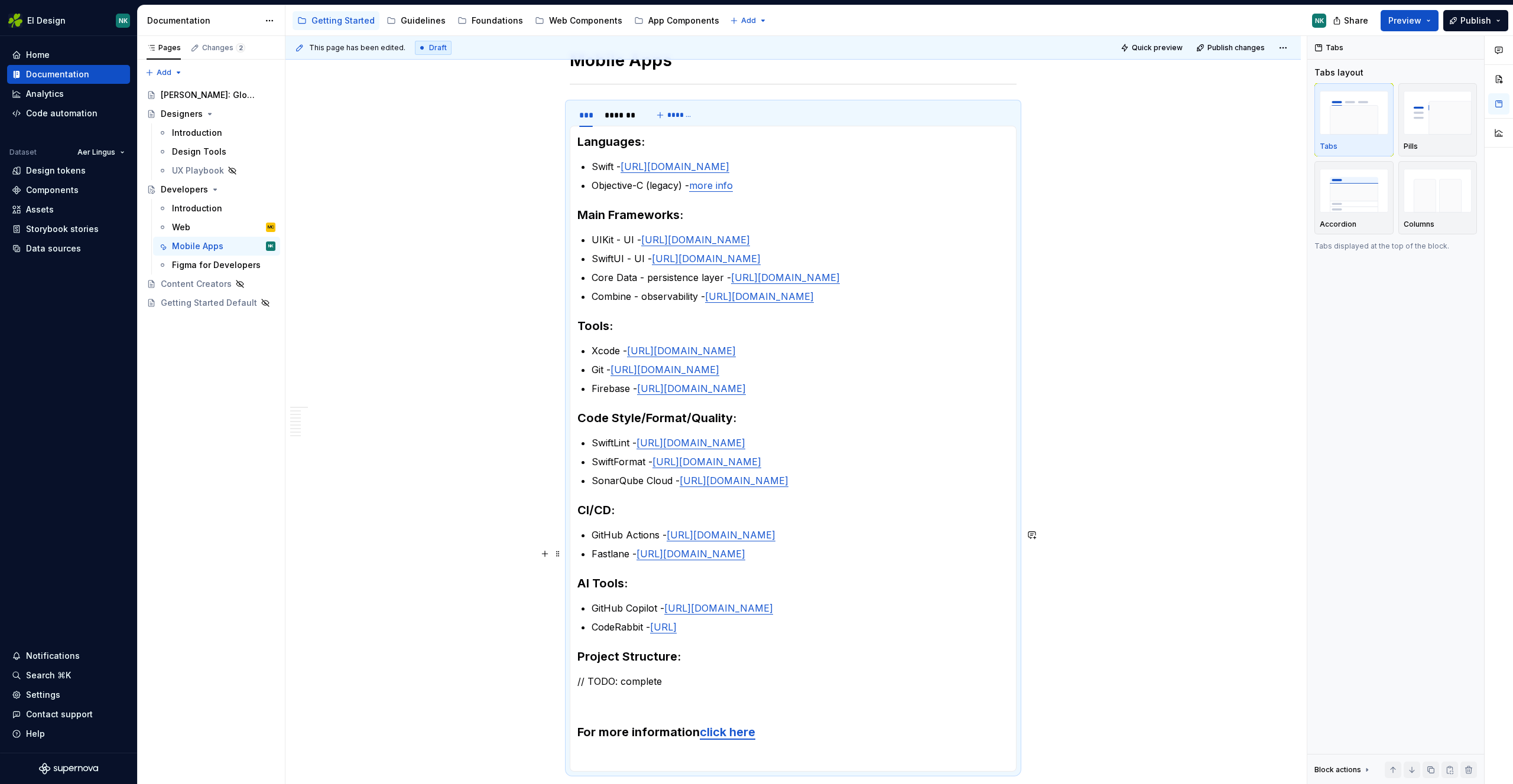
scroll to position [27, 0]
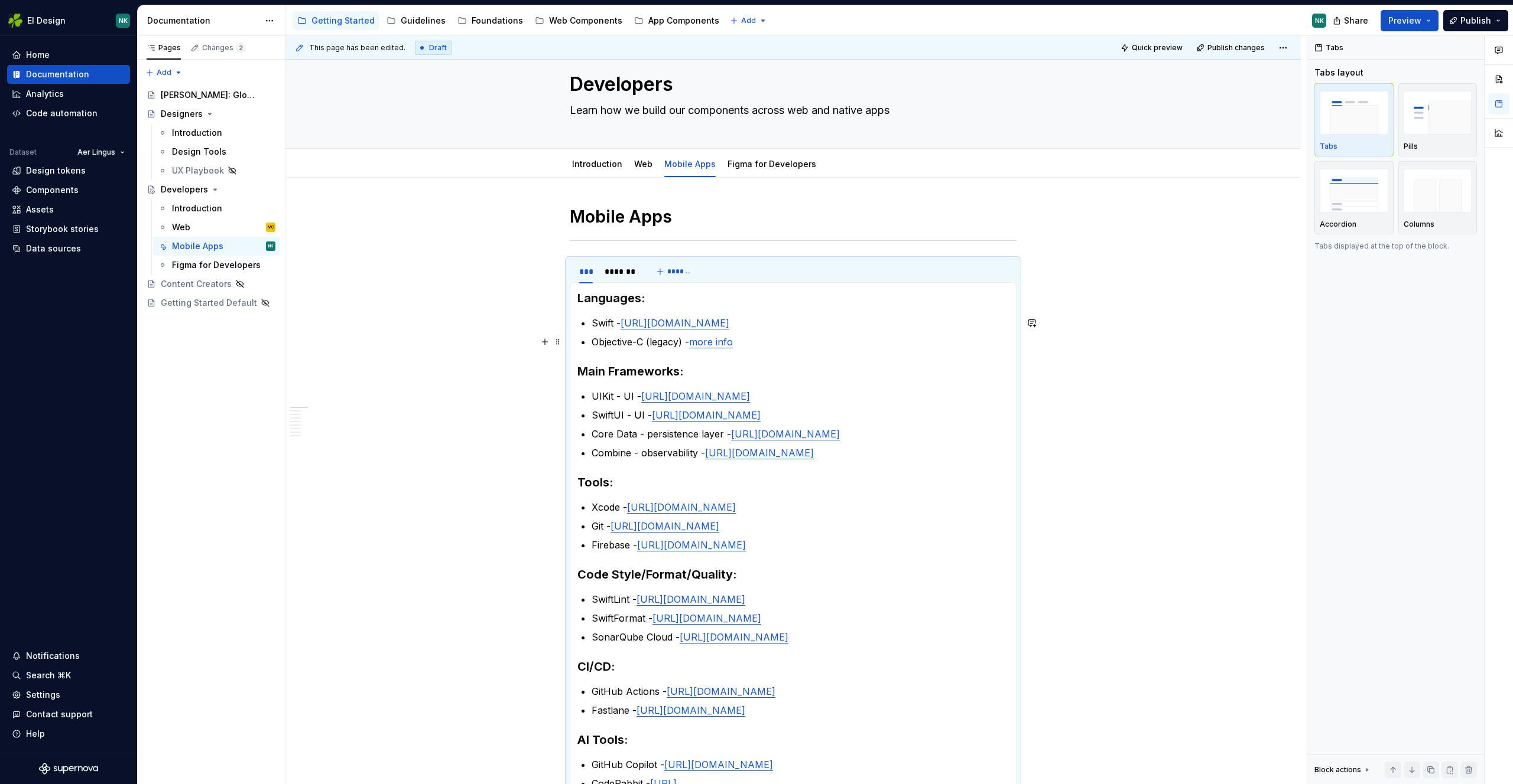
click at [1048, 333] on div "Mobile Apps *** ******* ******* Languages: Swift - [URL][DOMAIN_NAME] Objective…" at bounding box center [793, 691] width 1015 height 1028
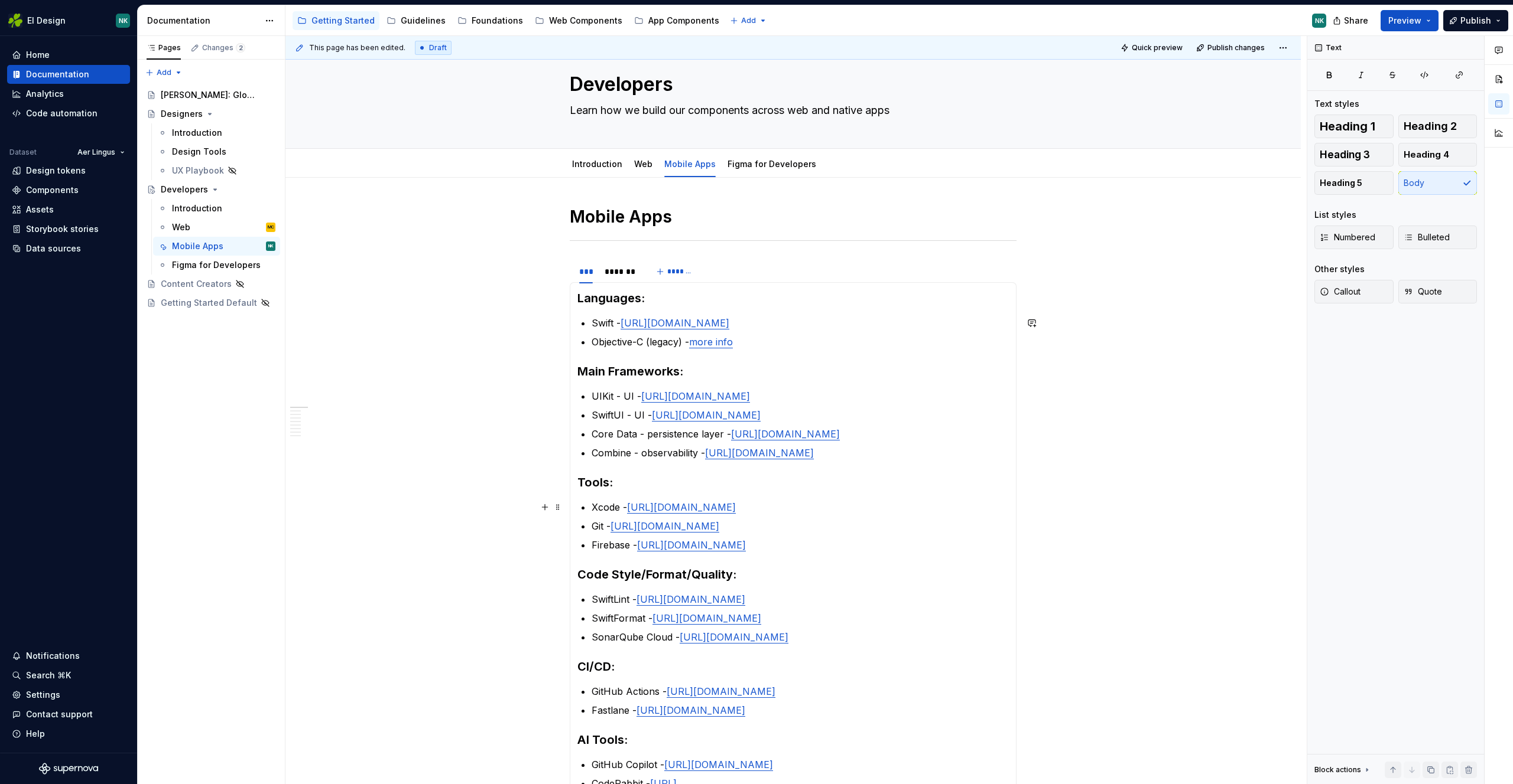
scroll to position [201, 0]
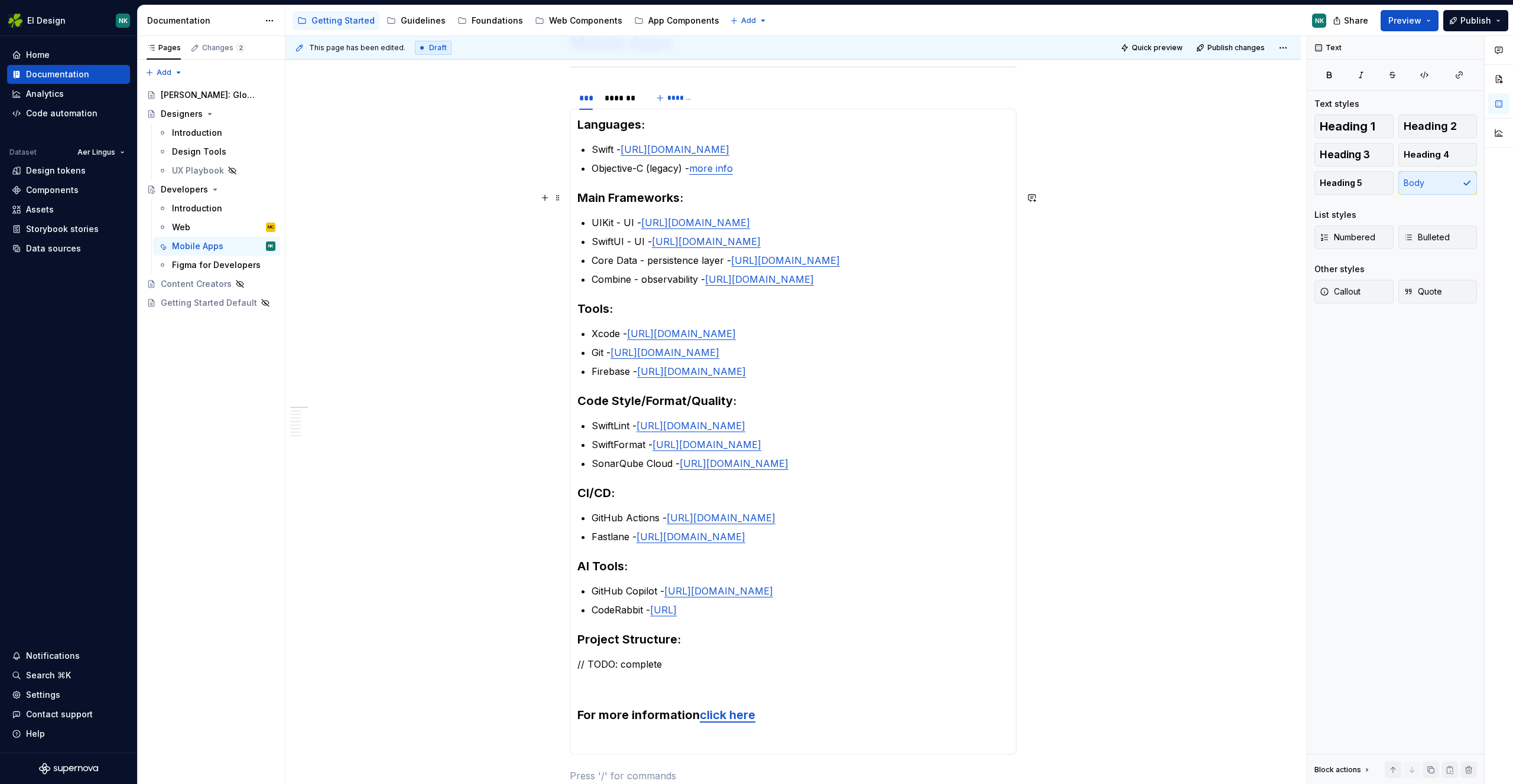
click at [642, 130] on h3 "Languages:" at bounding box center [792, 124] width 431 height 17
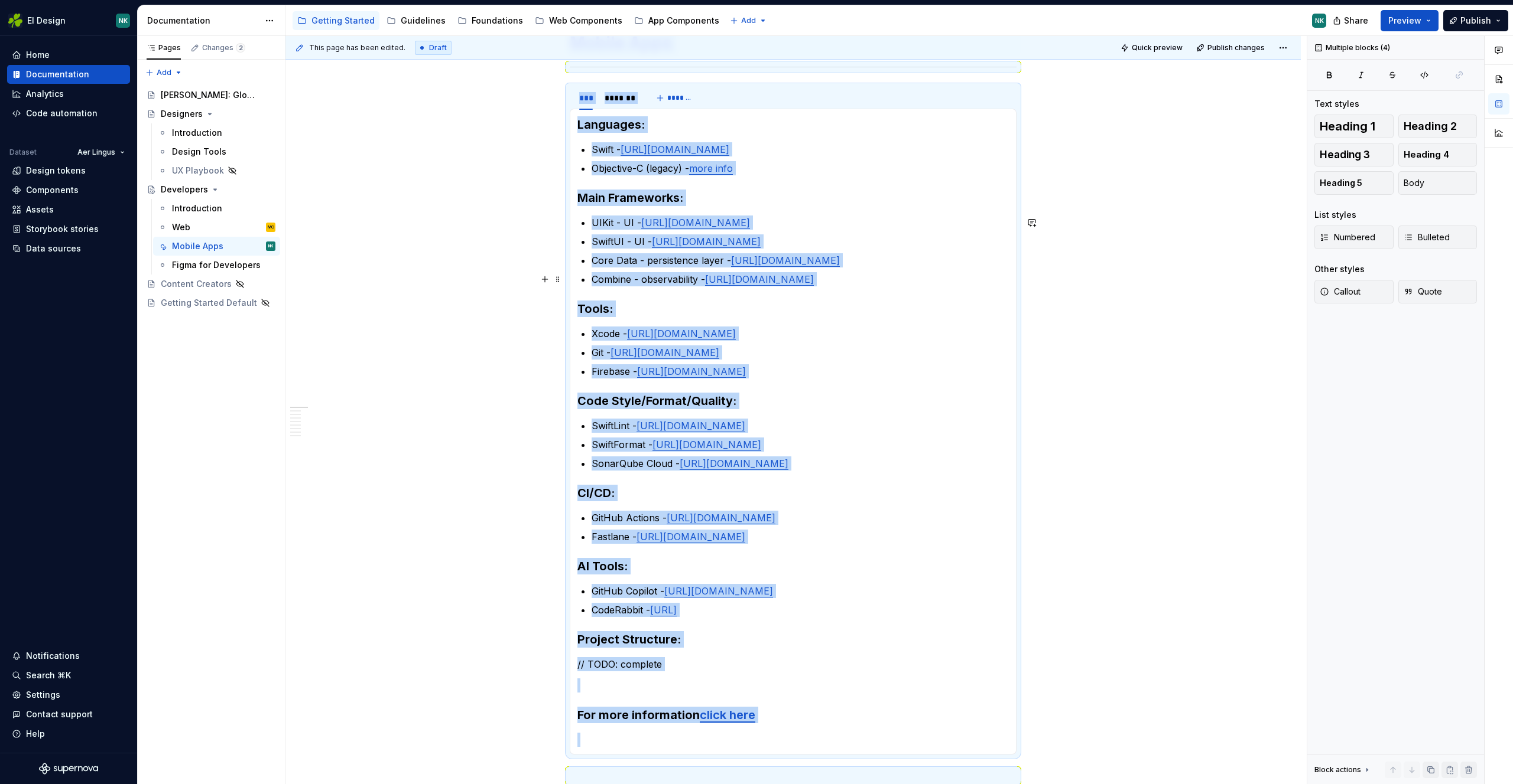
drag, startPoint x: 784, startPoint y: 283, endPoint x: 748, endPoint y: 396, distance: 118.6
click at [783, 283] on link "[URL][DOMAIN_NAME]" at bounding box center [758, 280] width 108 height 12
drag, startPoint x: 737, startPoint y: 704, endPoint x: 627, endPoint y: 643, distance: 125.8
click at [628, 645] on section-item-column "Languages: Swift - [URL][DOMAIN_NAME] Objective-C (legacy) - more info Main Fra…" at bounding box center [792, 432] width 431 height 631
click at [619, 638] on h3 "Project Structure:" at bounding box center [792, 640] width 431 height 17
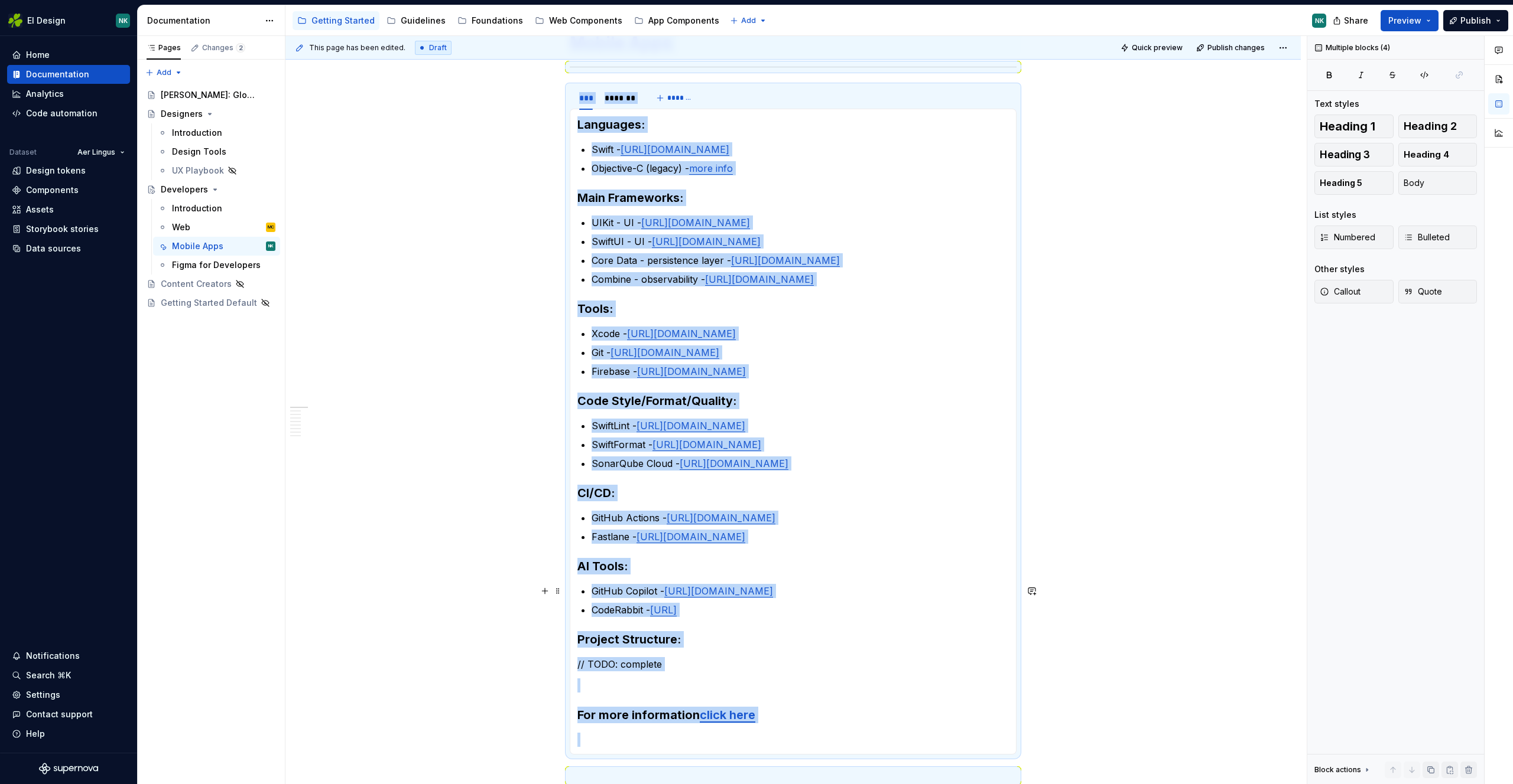
drag, startPoint x: 780, startPoint y: 613, endPoint x: 665, endPoint y: 550, distance: 131.1
click at [632, 583] on section-item-column "Languages: Swift - [URL][DOMAIN_NAME] Objective-C (legacy) - more info Main Fra…" at bounding box center [792, 432] width 431 height 631
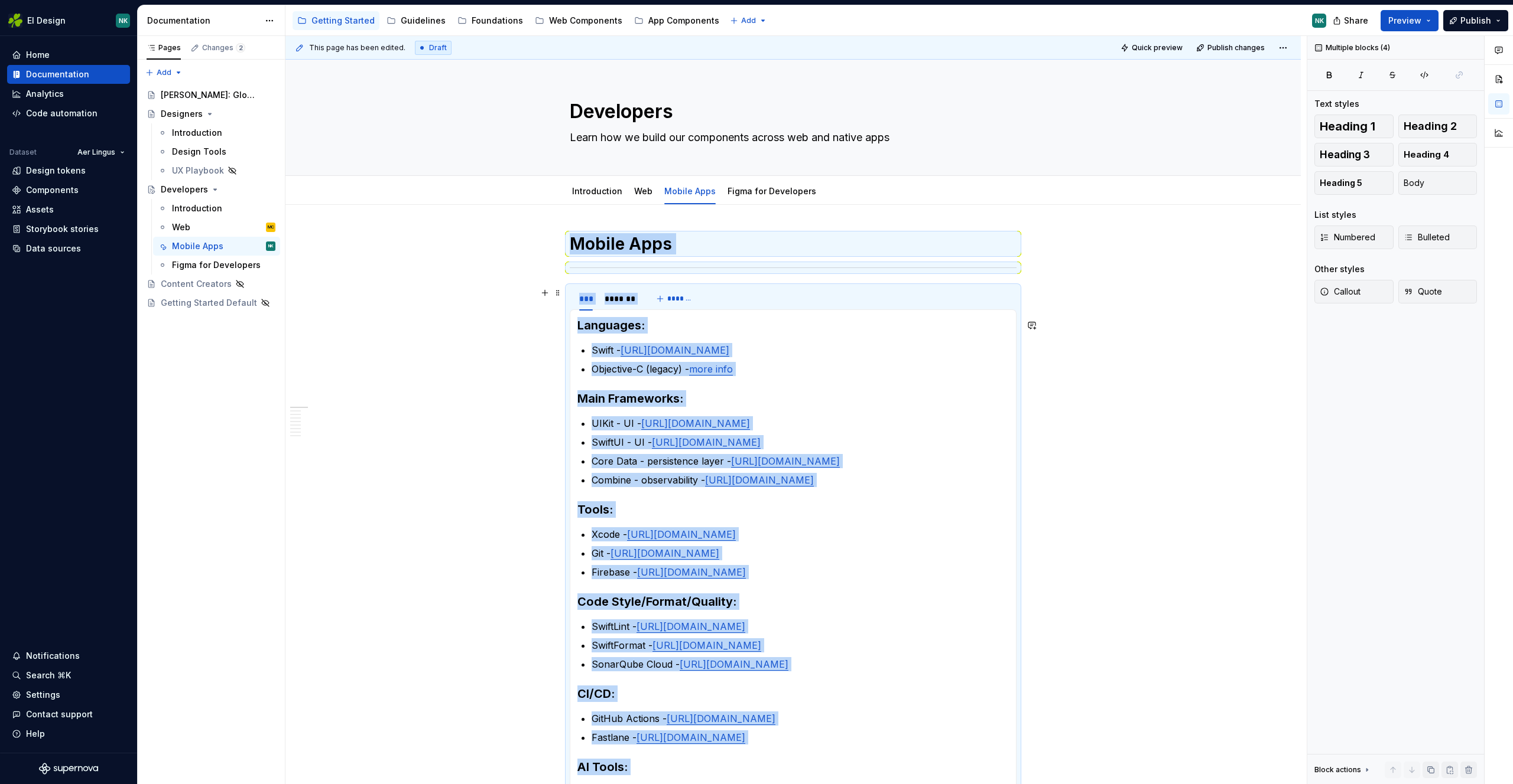
click at [429, 248] on div "This page has been edited. Draft Quick preview Publish changes Developers Learn…" at bounding box center [796, 410] width 1021 height 749
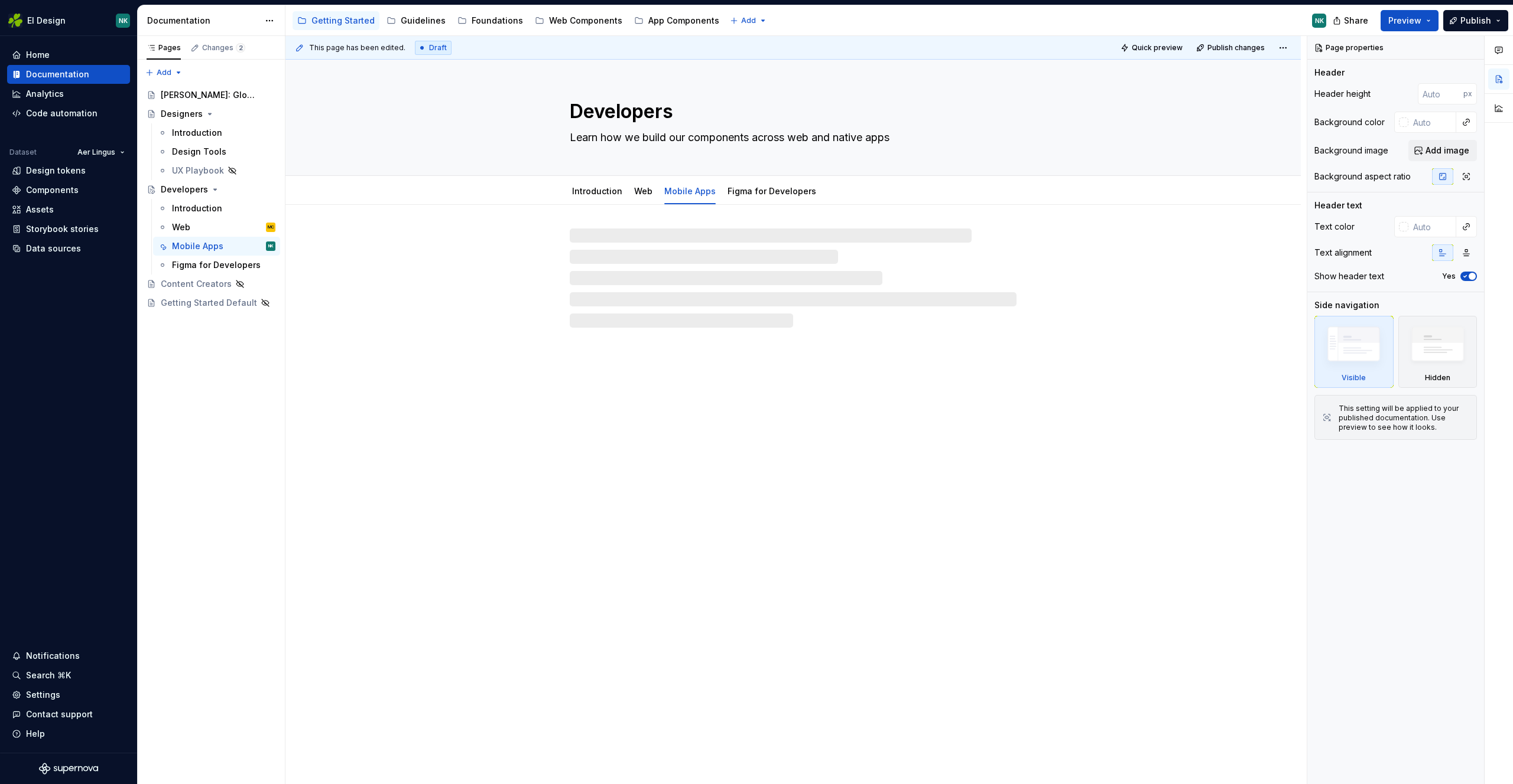
type textarea "*"
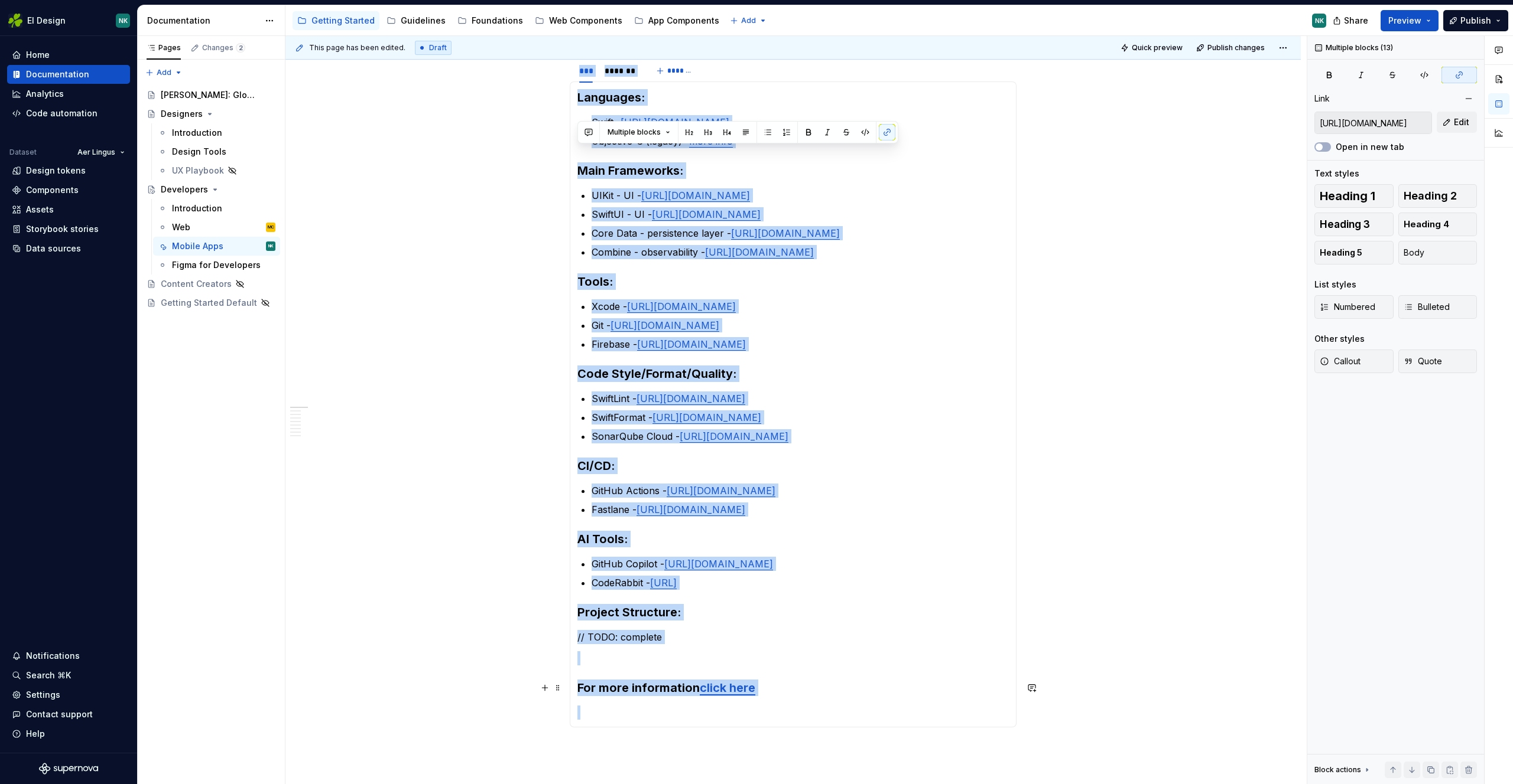
scroll to position [449, 0]
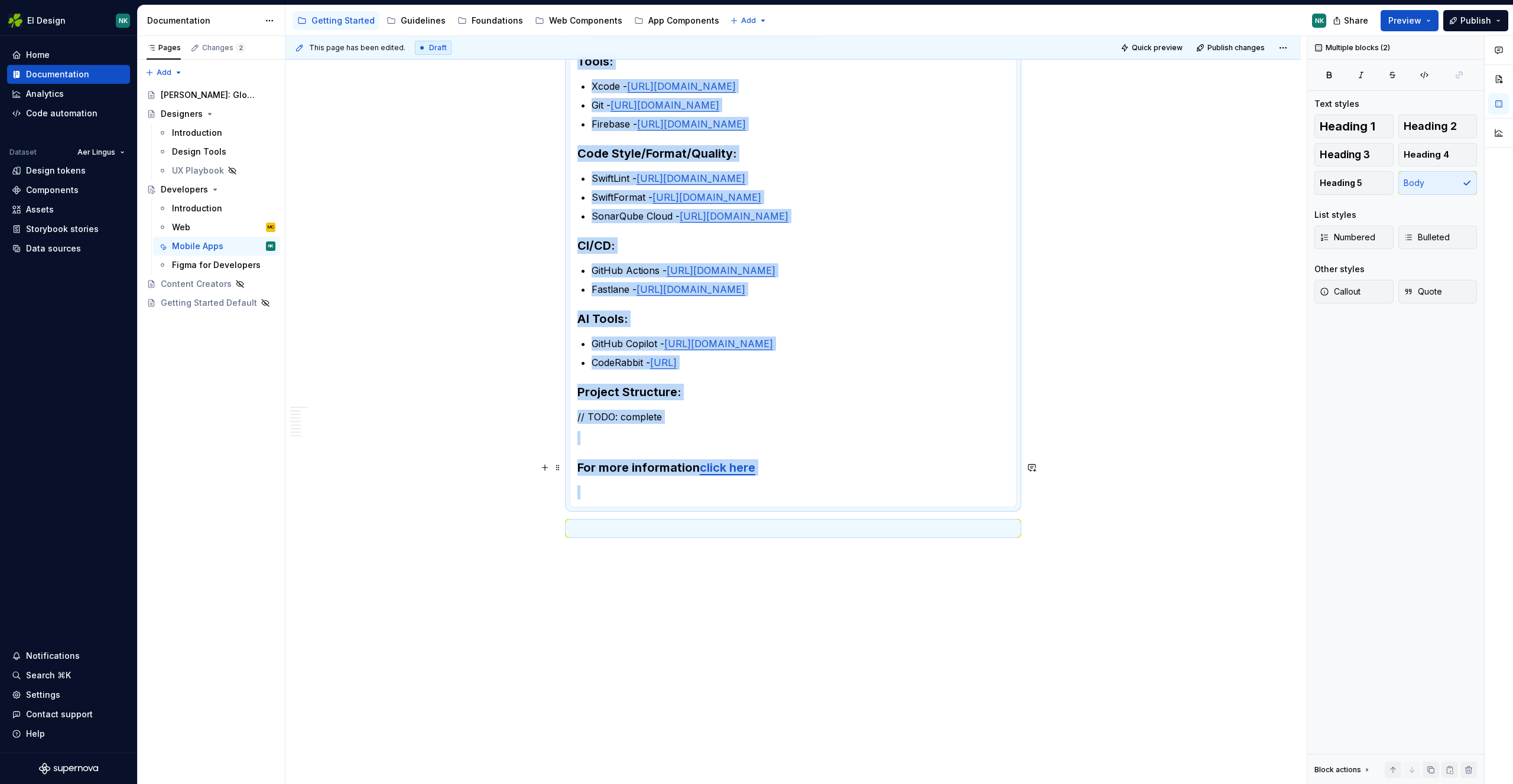
drag, startPoint x: 595, startPoint y: 339, endPoint x: 750, endPoint y: 463, distance: 198.5
click at [750, 463] on div "Languages: Swift - [URL][DOMAIN_NAME] Objective-C (legacy) - more info Main Fra…" at bounding box center [792, 184] width 447 height 646
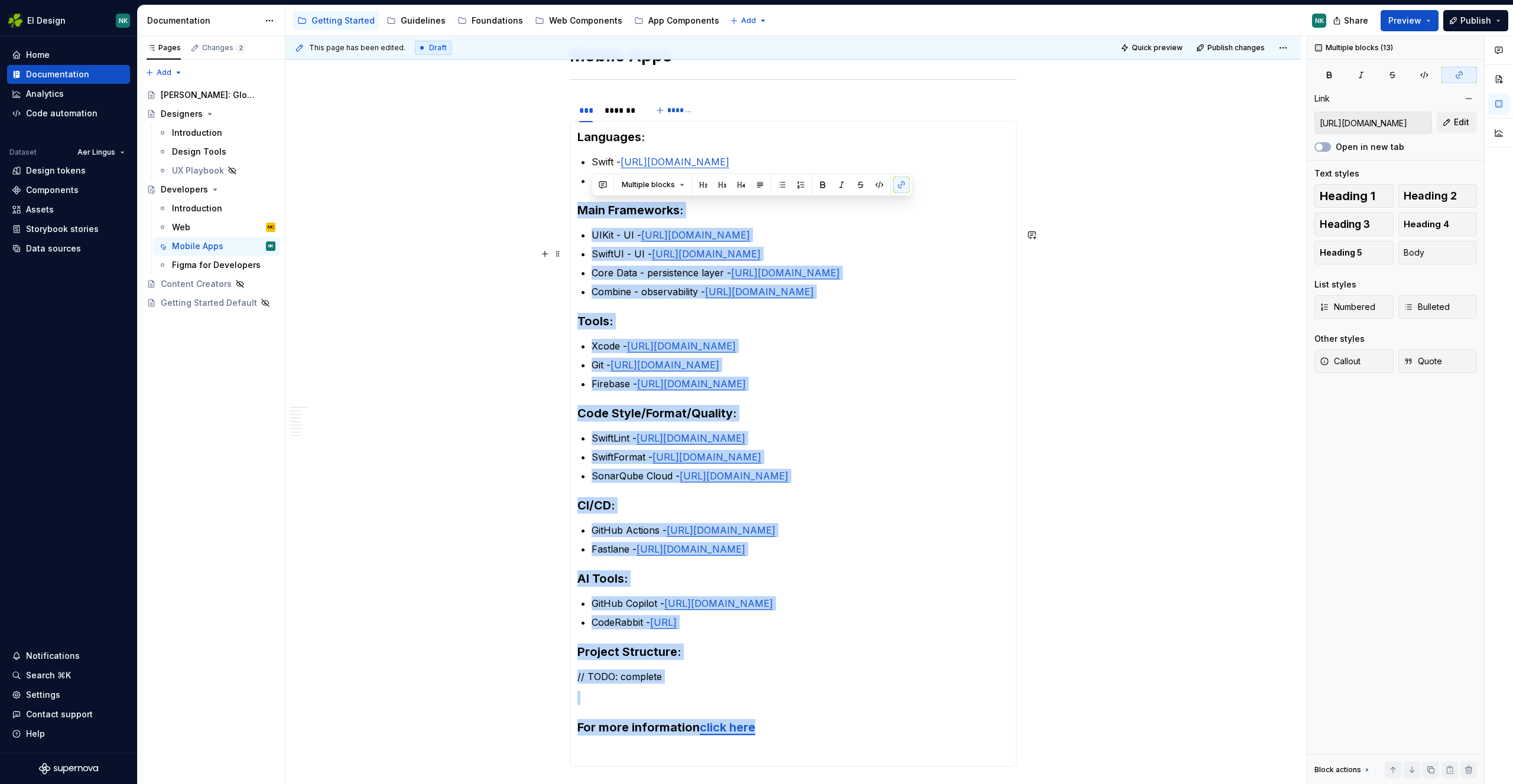
type input "[URL][DOMAIN_NAME]"
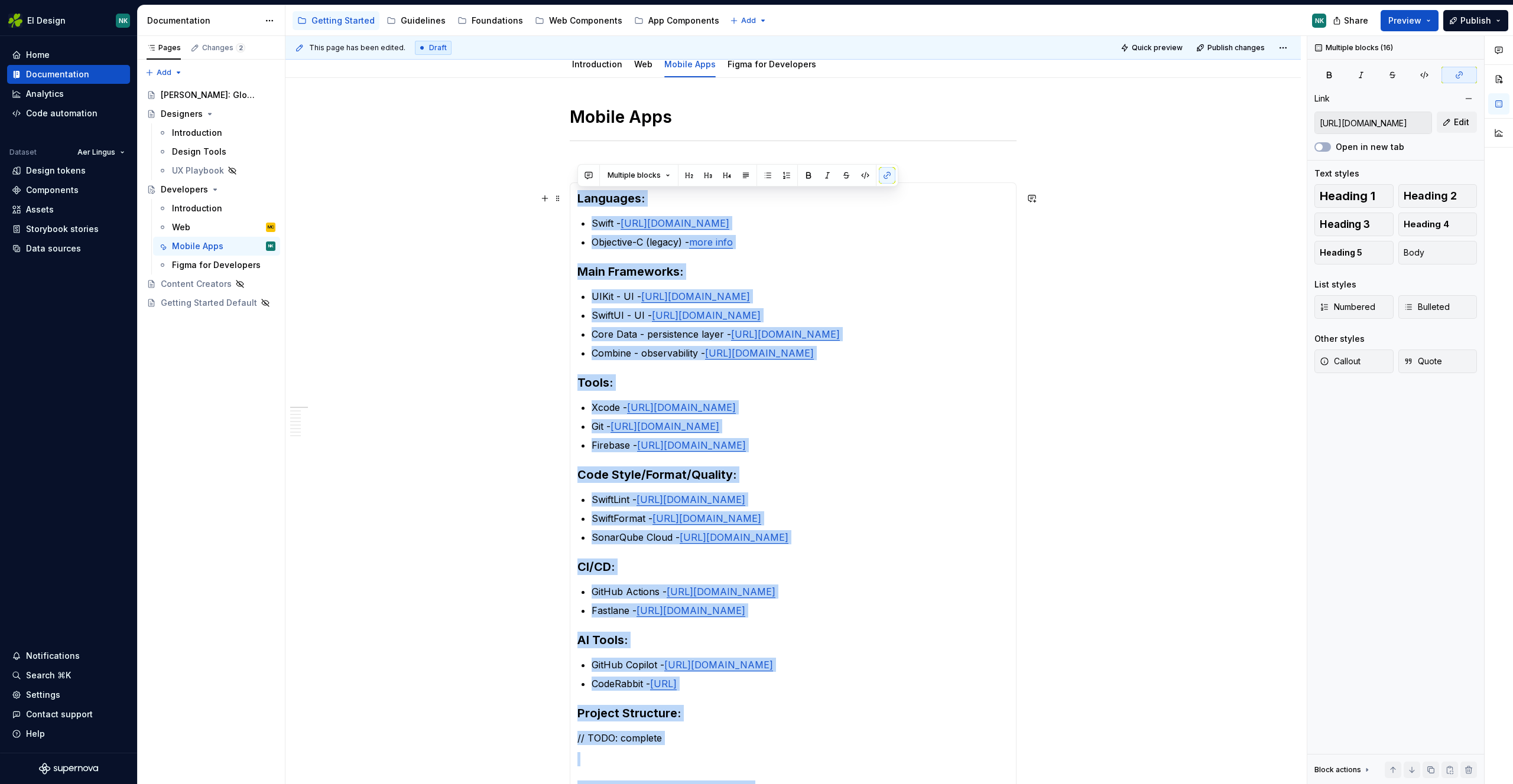
drag, startPoint x: 758, startPoint y: 471, endPoint x: 575, endPoint y: 203, distance: 324.5
click at [575, 203] on div "Languages: Swift - [URL][DOMAIN_NAME] Objective-C (legacy) - more info Main Fra…" at bounding box center [792, 504] width 447 height 646
copy section-item-column "Languages: Swift - [URL][DOMAIN_NAME] Objective-C (legacy) - more info Main Fra…"
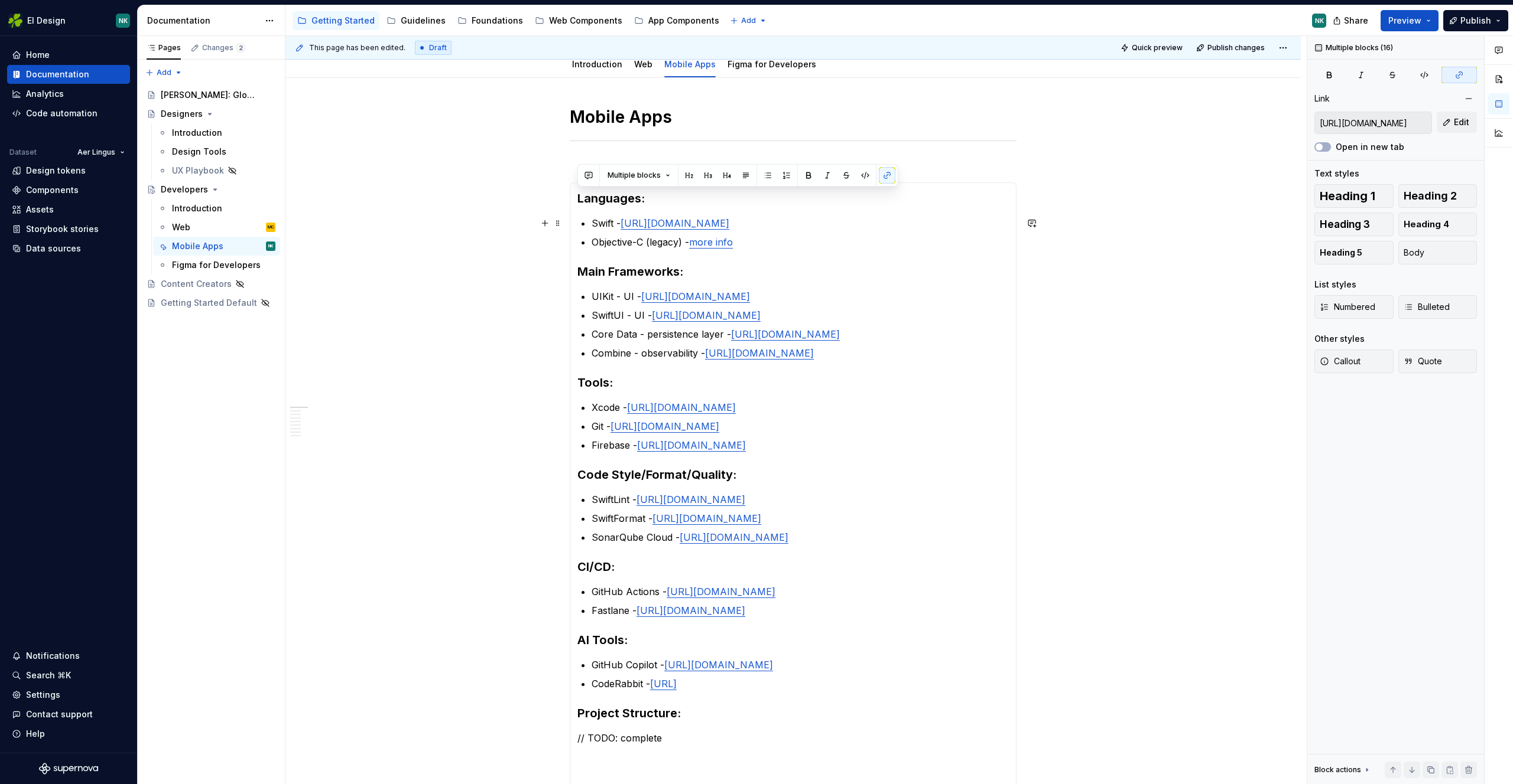
click at [777, 213] on section-item-column "Languages: Swift - [URL][DOMAIN_NAME] Objective-C (legacy) - more info Main Fra…" at bounding box center [792, 505] width 431 height 631
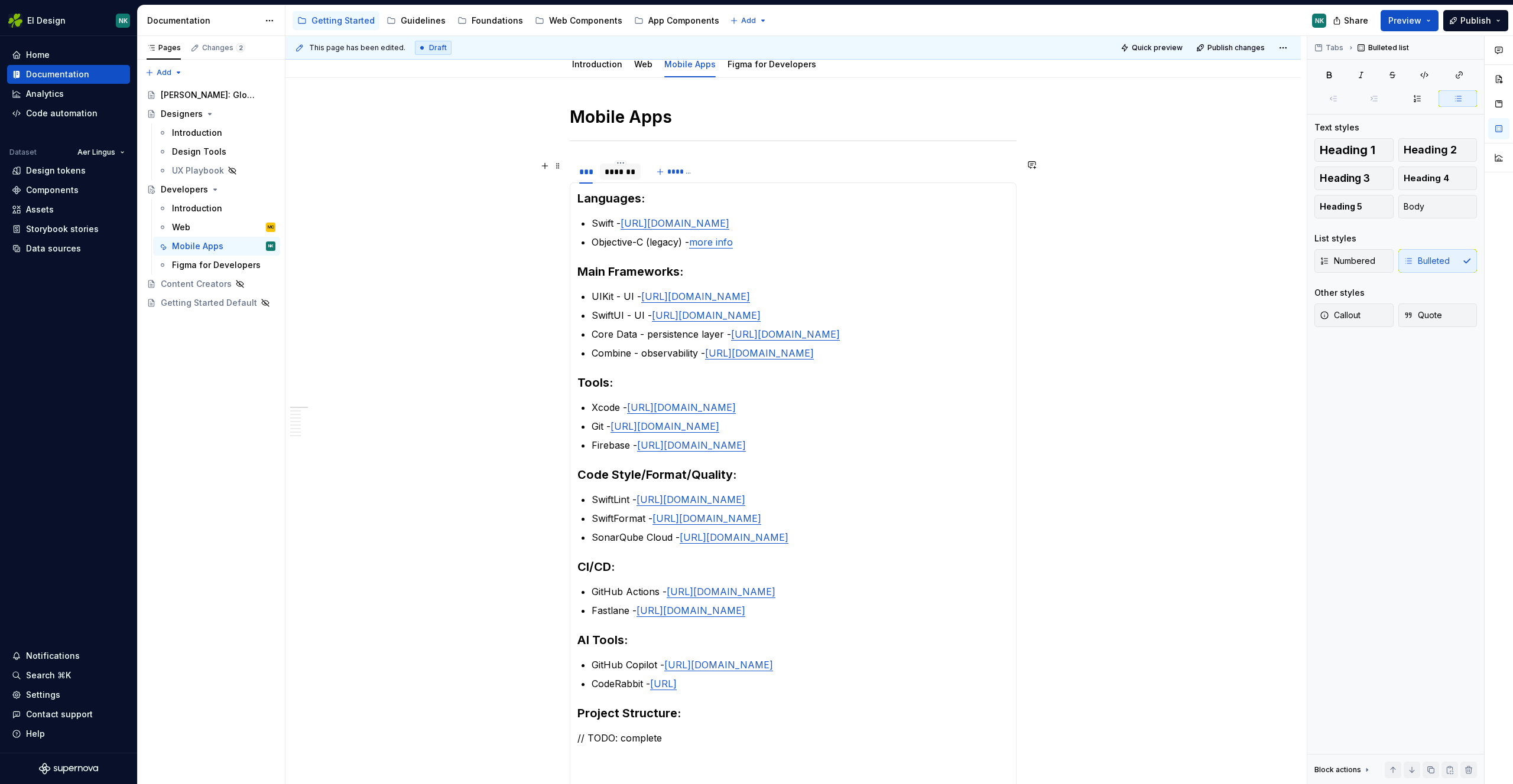
click at [617, 166] on div "*******" at bounding box center [619, 172] width 31 height 12
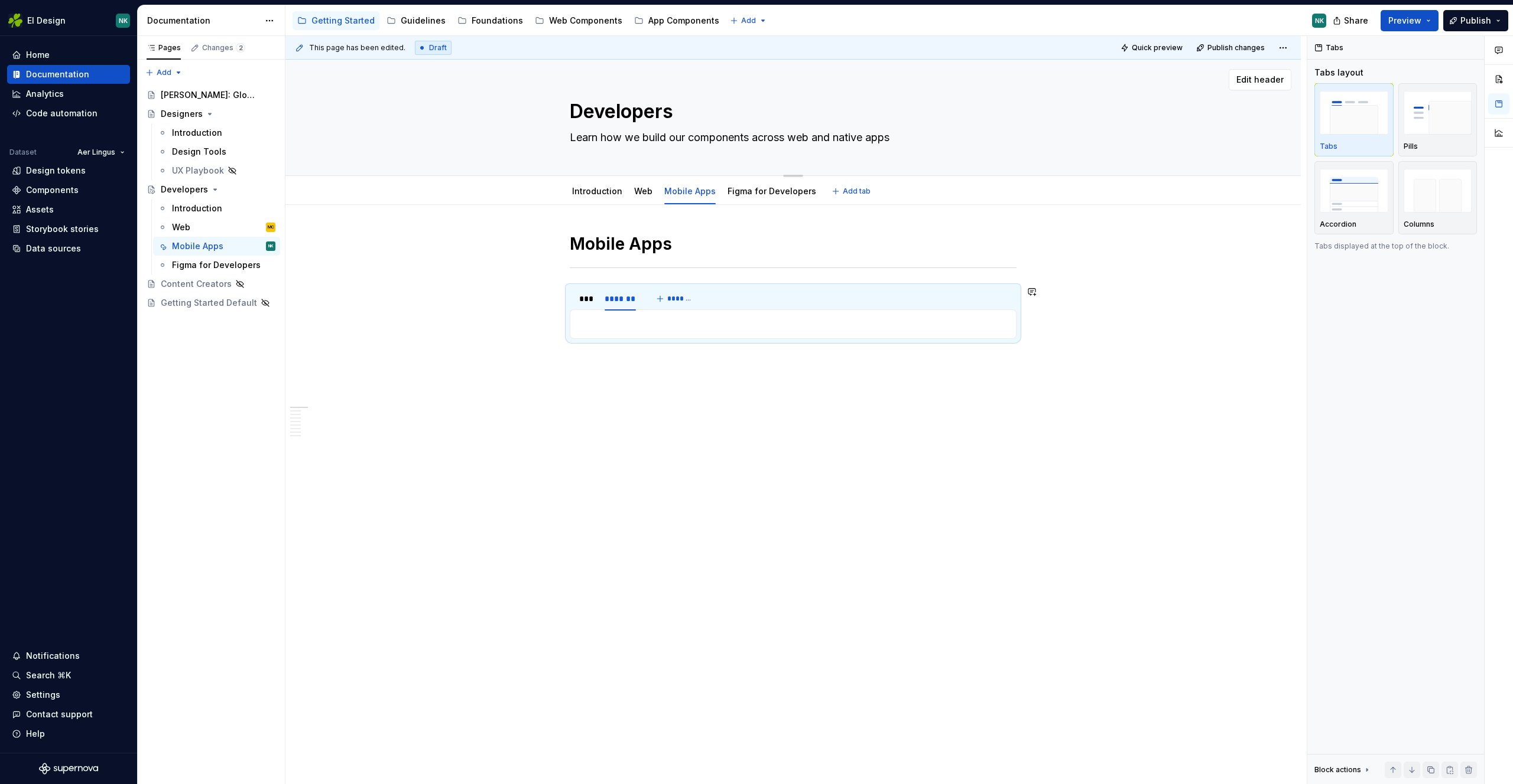
scroll to position [0, 0]
type textarea "*"
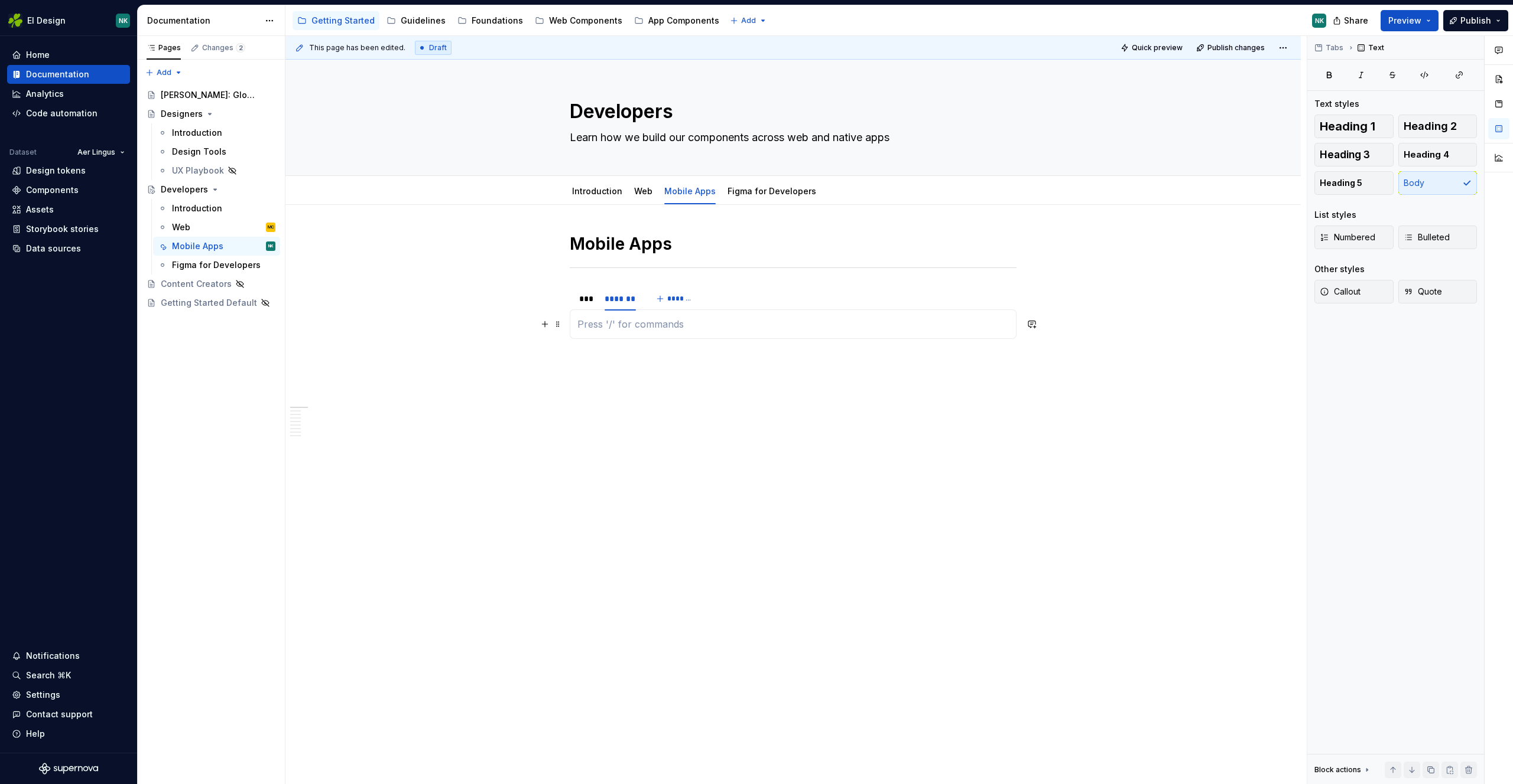
click at [618, 319] on p at bounding box center [792, 324] width 431 height 14
paste div
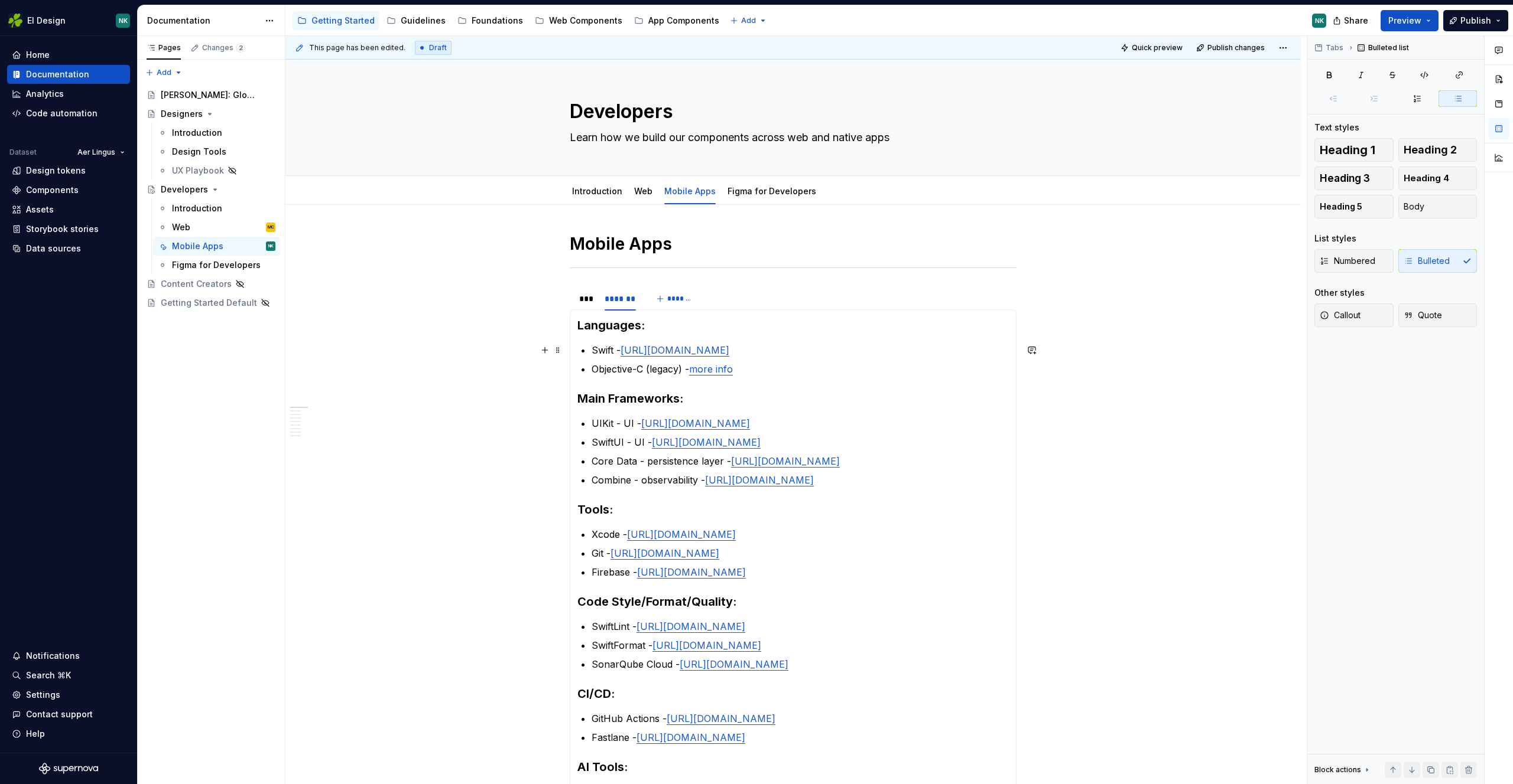
click at [597, 349] on p "Swift - https://www.swift.org/" at bounding box center [799, 350] width 417 height 14
drag, startPoint x: 642, startPoint y: 368, endPoint x: 594, endPoint y: 370, distance: 48.0
click at [594, 370] on p "Objective-C (legacy) - more info" at bounding box center [799, 369] width 417 height 14
click at [769, 371] on p "Java (legacy) - more info" at bounding box center [799, 369] width 417 height 14
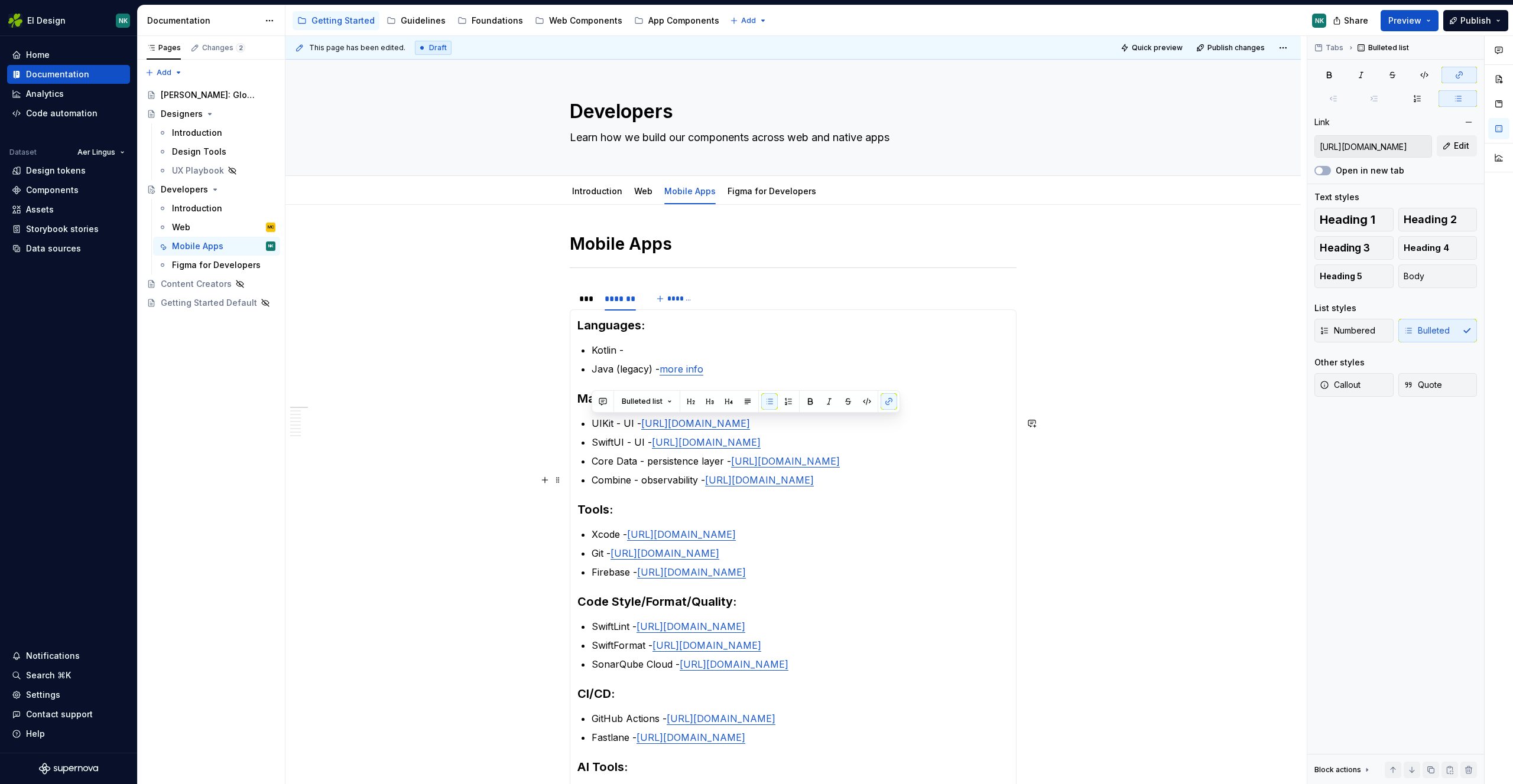
drag, startPoint x: 591, startPoint y: 422, endPoint x: 999, endPoint y: 481, distance: 412.2
click at [1002, 475] on ul "UIKit - UI - https://developer.apple.com/documentation/uikit SwiftUI - UI - htt…" at bounding box center [799, 451] width 417 height 71
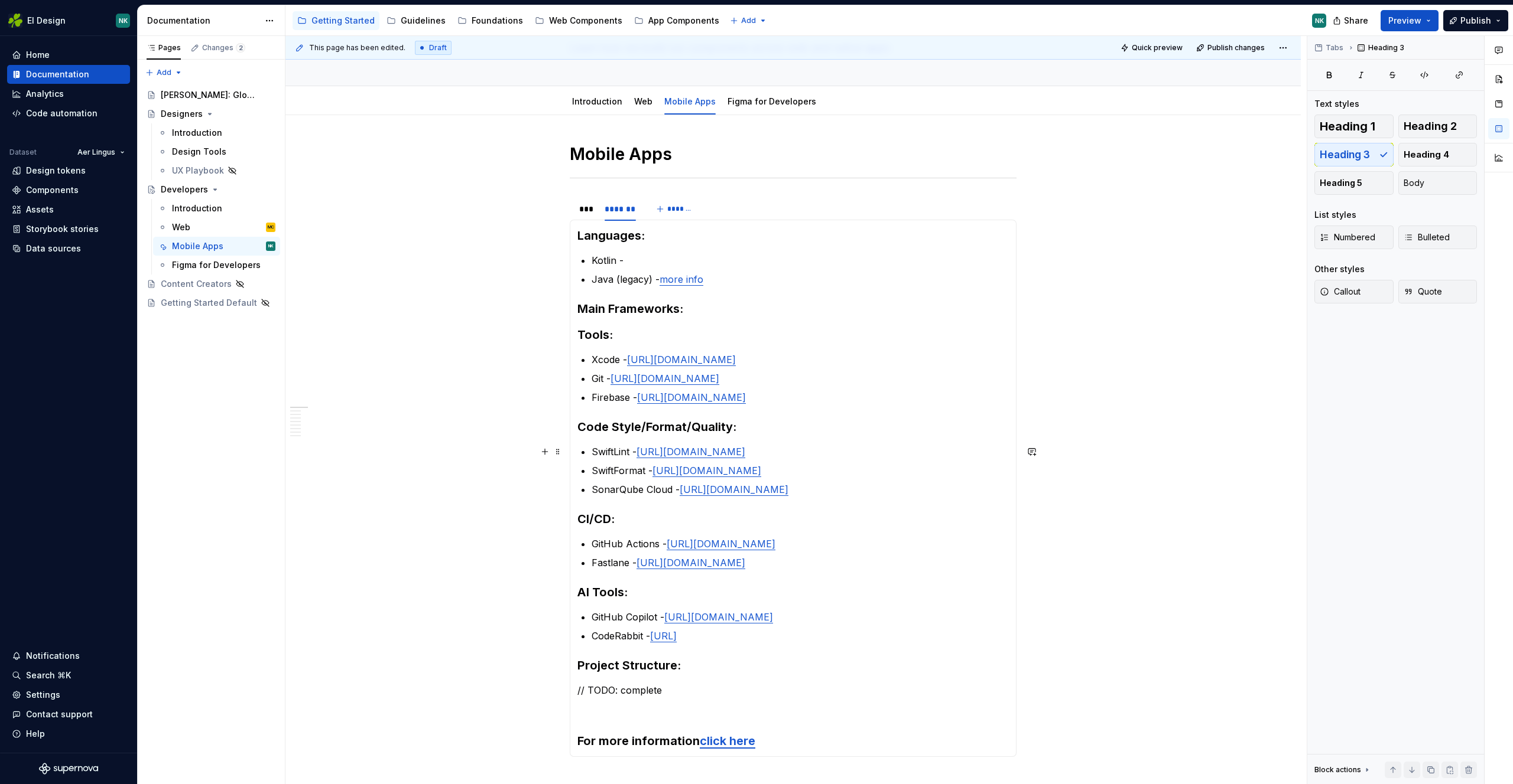
scroll to position [93, 0]
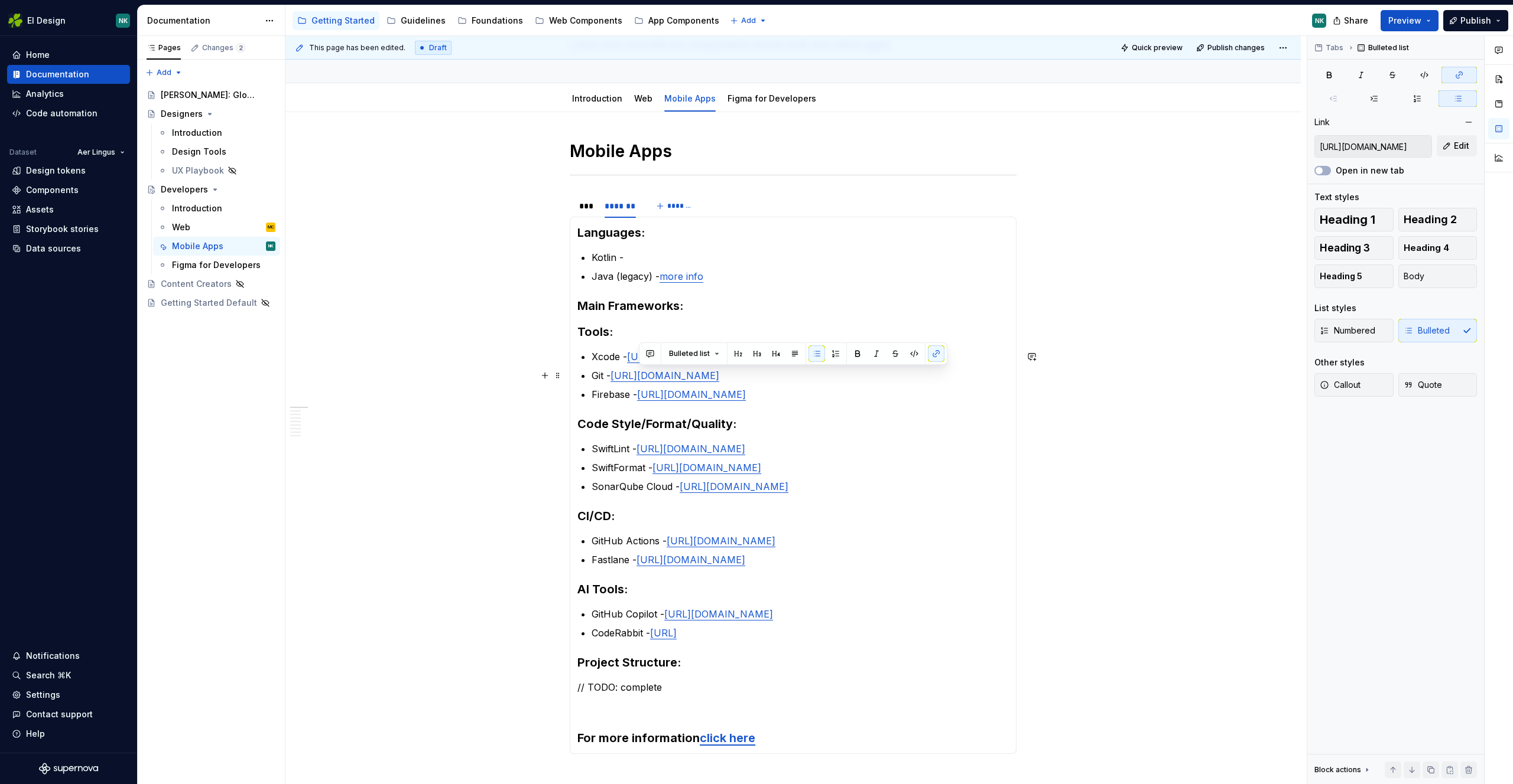
type input "[URL][DOMAIN_NAME]"
drag, startPoint x: 775, startPoint y: 392, endPoint x: 630, endPoint y: 377, distance: 145.8
click at [591, 357] on ul "Xcode - https://developer.apple.com/xcode/ Git - https://git-scm.com/ Firebase …" at bounding box center [799, 375] width 417 height 52
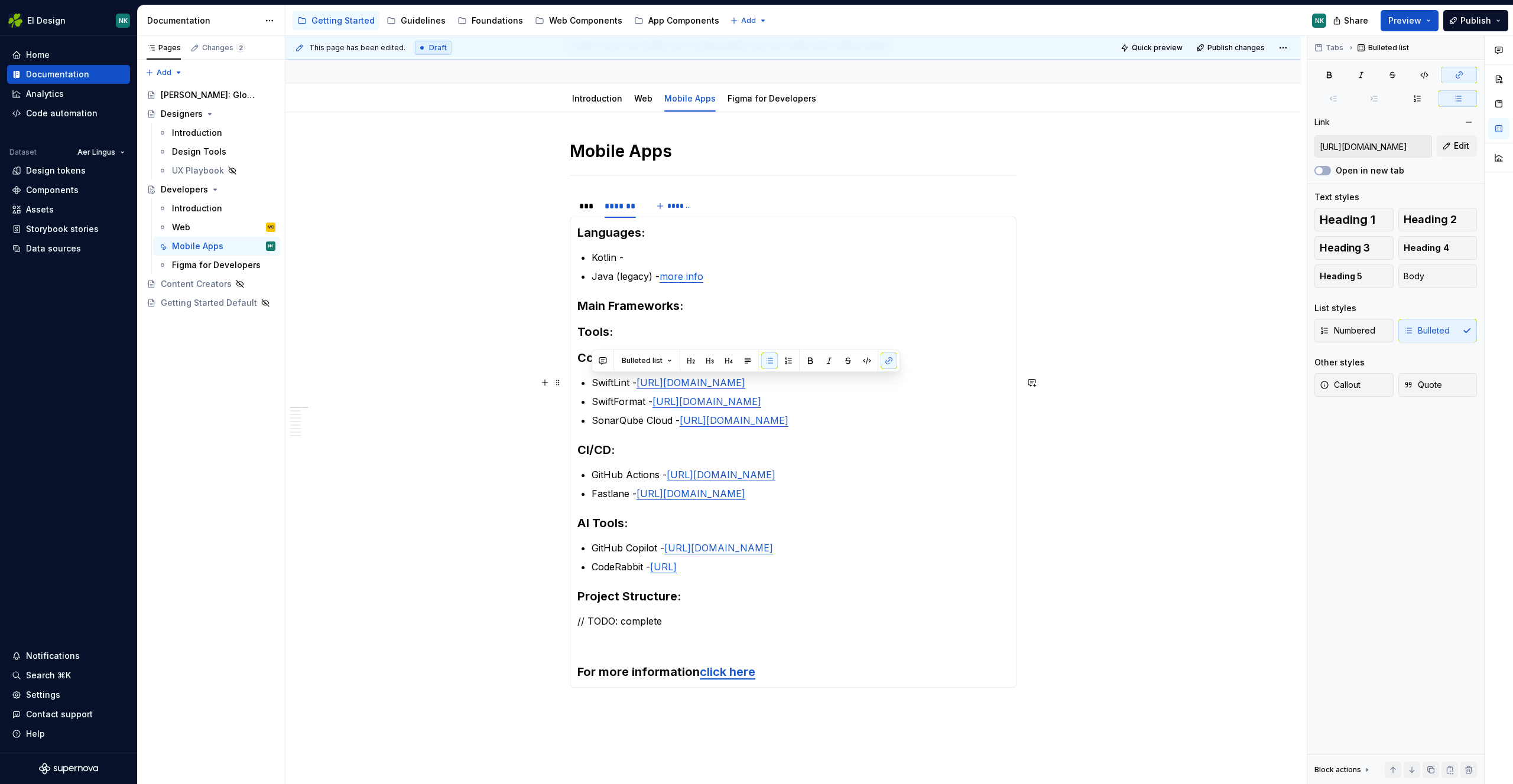
drag, startPoint x: 895, startPoint y: 416, endPoint x: 814, endPoint y: 419, distance: 81.1
click at [586, 377] on section-item-column "Languages: Kotlin - Java (legacy) - more info Main Frameworks: Tools: Code Styl…" at bounding box center [792, 453] width 431 height 456
type input "[URL][DOMAIN_NAME]"
click at [788, 422] on link "[URL][DOMAIN_NAME]" at bounding box center [734, 421] width 108 height 12
click at [932, 348] on section-item-column "Languages: Kotlin - Java (legacy) - more info Main Frameworks: Tools: Code Styl…" at bounding box center [792, 453] width 431 height 456
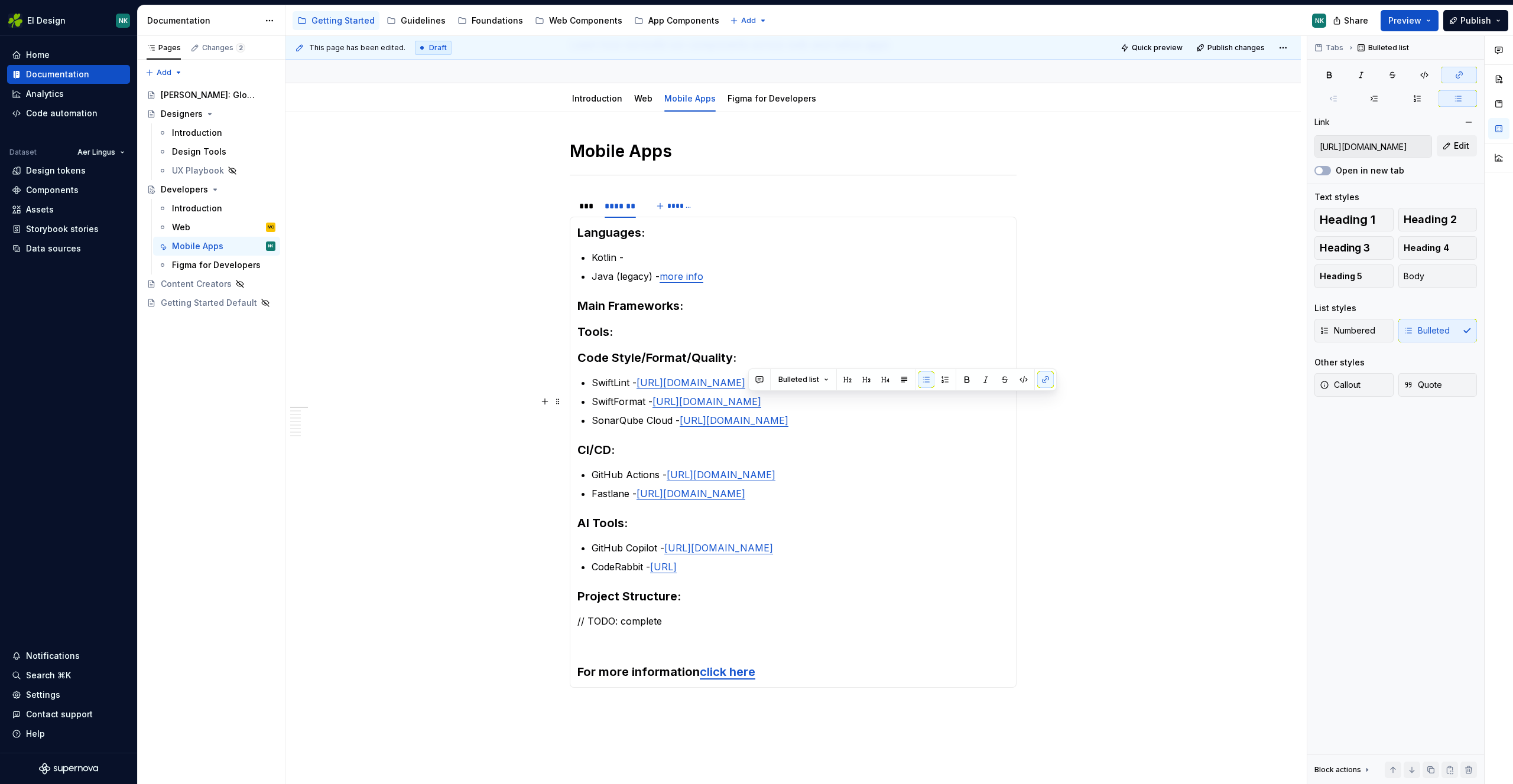
type input "[URL][DOMAIN_NAME]"
drag, startPoint x: 880, startPoint y: 400, endPoint x: 595, endPoint y: 375, distance: 286.1
click at [589, 374] on section-item-column "Languages: Kotlin - Java (legacy) - more info Main Frameworks: Tools: Code Styl…" at bounding box center [792, 453] width 431 height 456
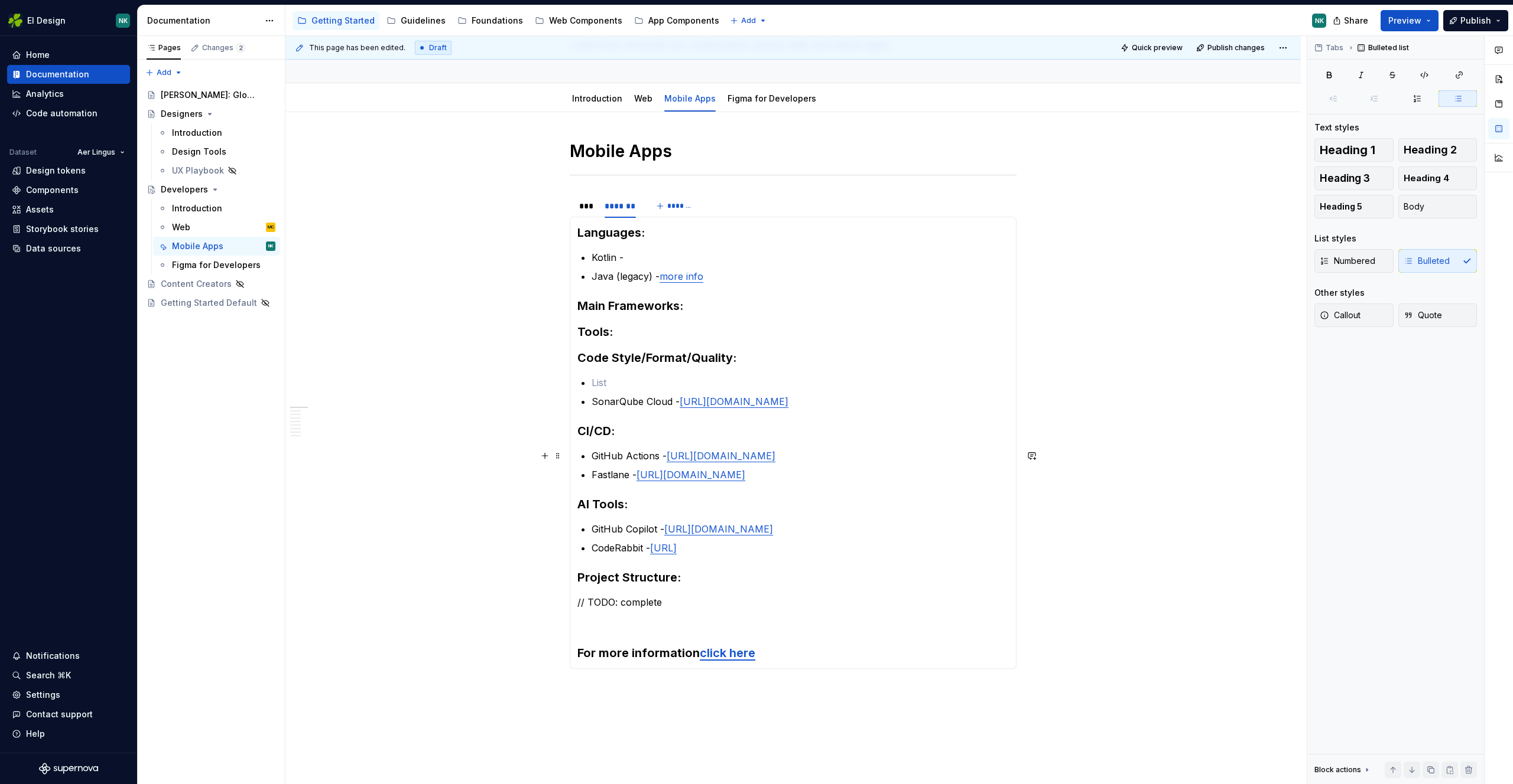
drag, startPoint x: 626, startPoint y: 456, endPoint x: 616, endPoint y: 471, distance: 18.0
click at [625, 456] on p "GitHub Actions - https://github.com/features/actions" at bounding box center [799, 456] width 417 height 14
click at [611, 471] on p "Fastlane - https://fastlane.tools/" at bounding box center [799, 475] width 417 height 14
click at [632, 529] on p "GitHub Copilot - https://github.com/features/copilot" at bounding box center [799, 529] width 417 height 14
click at [617, 554] on p "CodeRabbit - [URL]" at bounding box center [799, 548] width 417 height 14
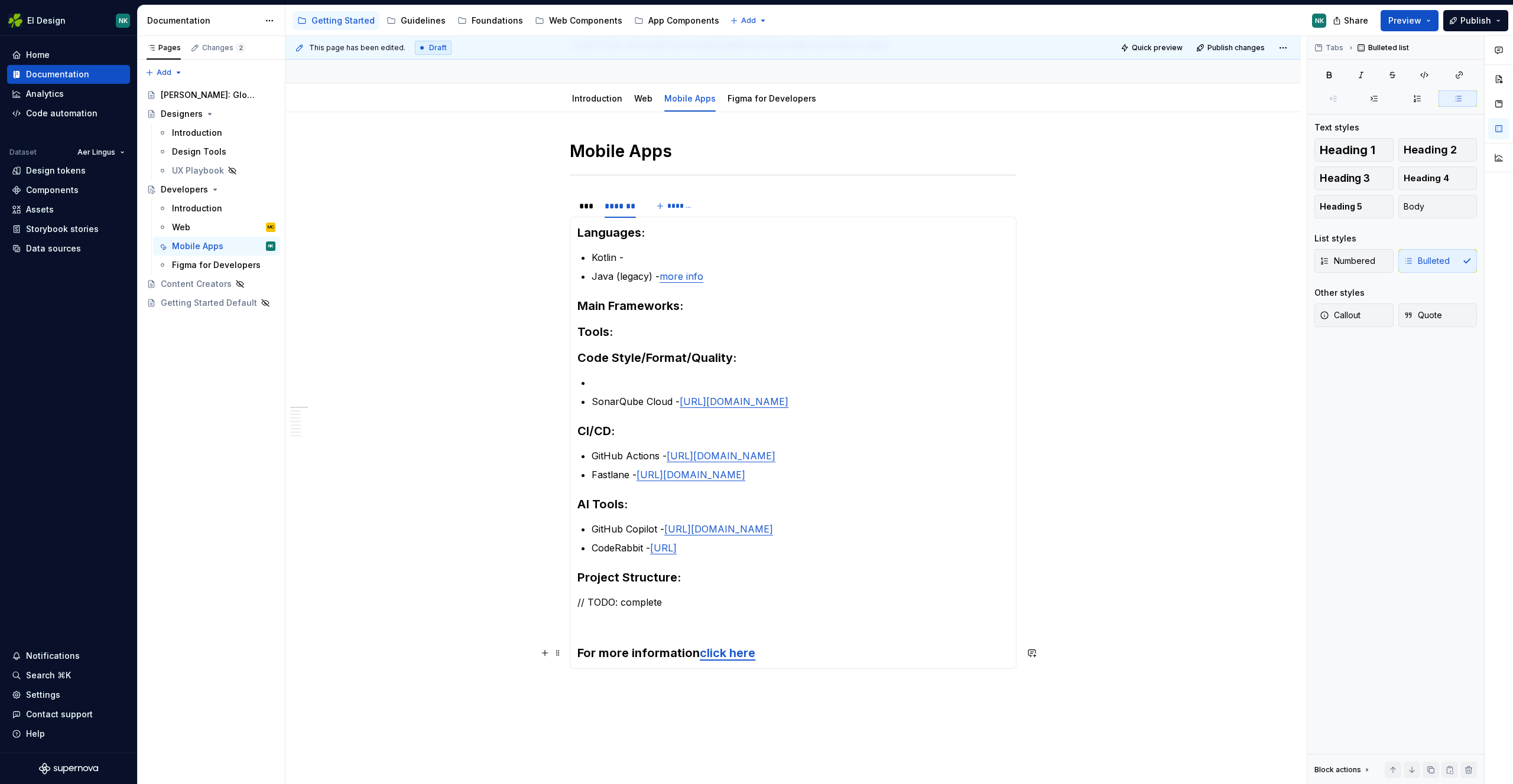
click at [734, 655] on link "click here" at bounding box center [728, 653] width 56 height 14
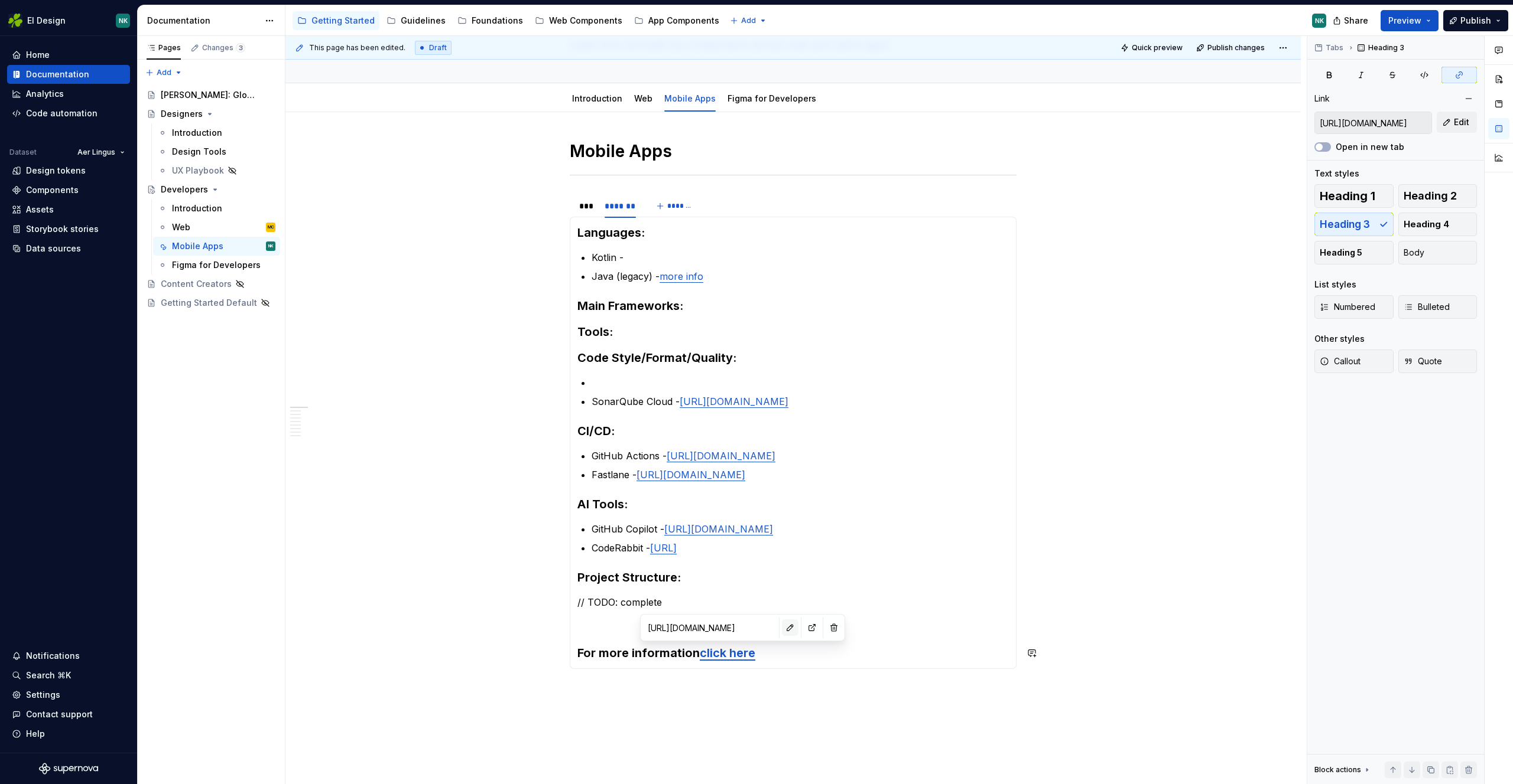
click at [781, 629] on button "button" at bounding box center [789, 628] width 17 height 17
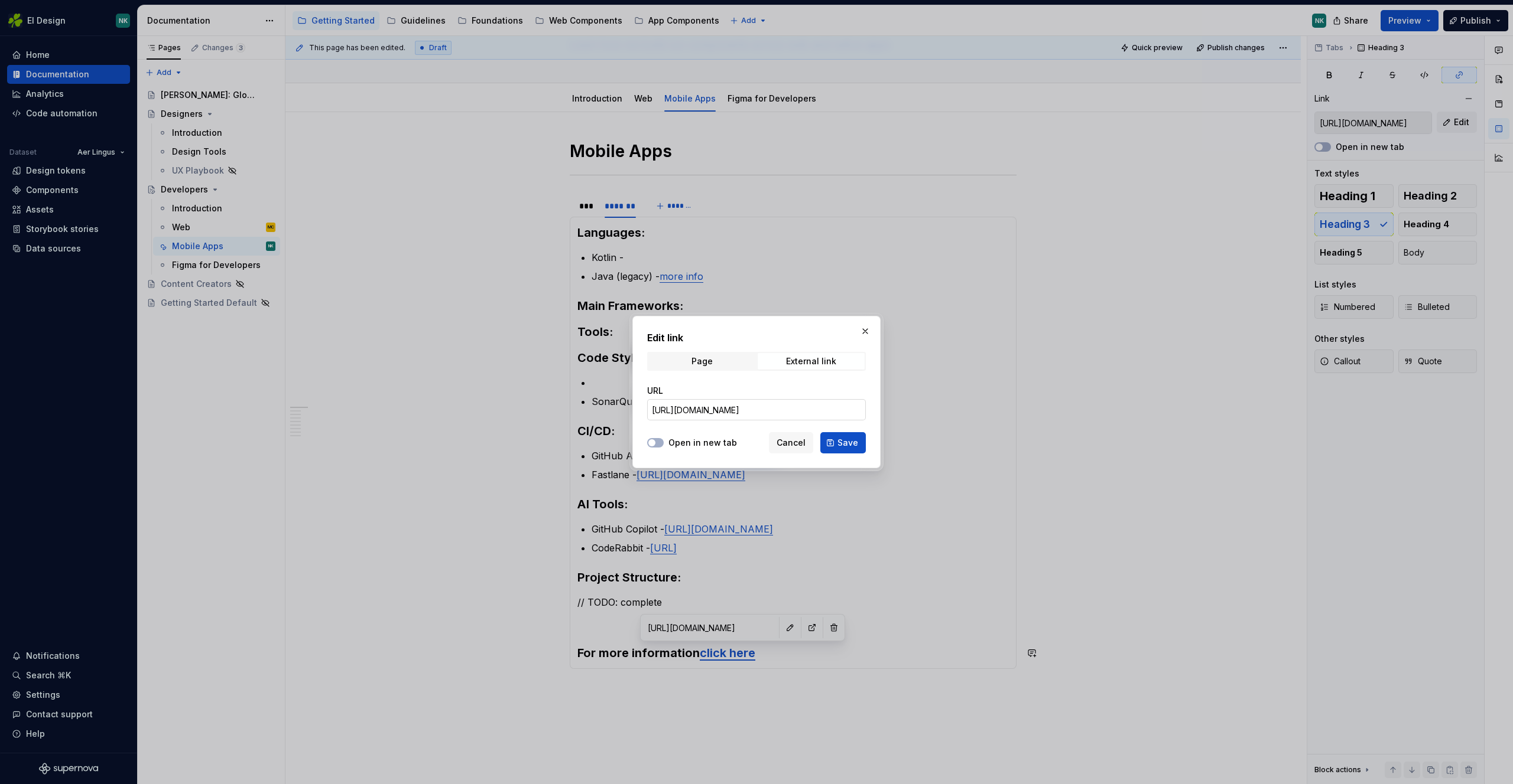
click at [823, 412] on input "[URL][DOMAIN_NAME]" at bounding box center [756, 409] width 219 height 21
click at [803, 445] on span "Cancel" at bounding box center [790, 443] width 29 height 12
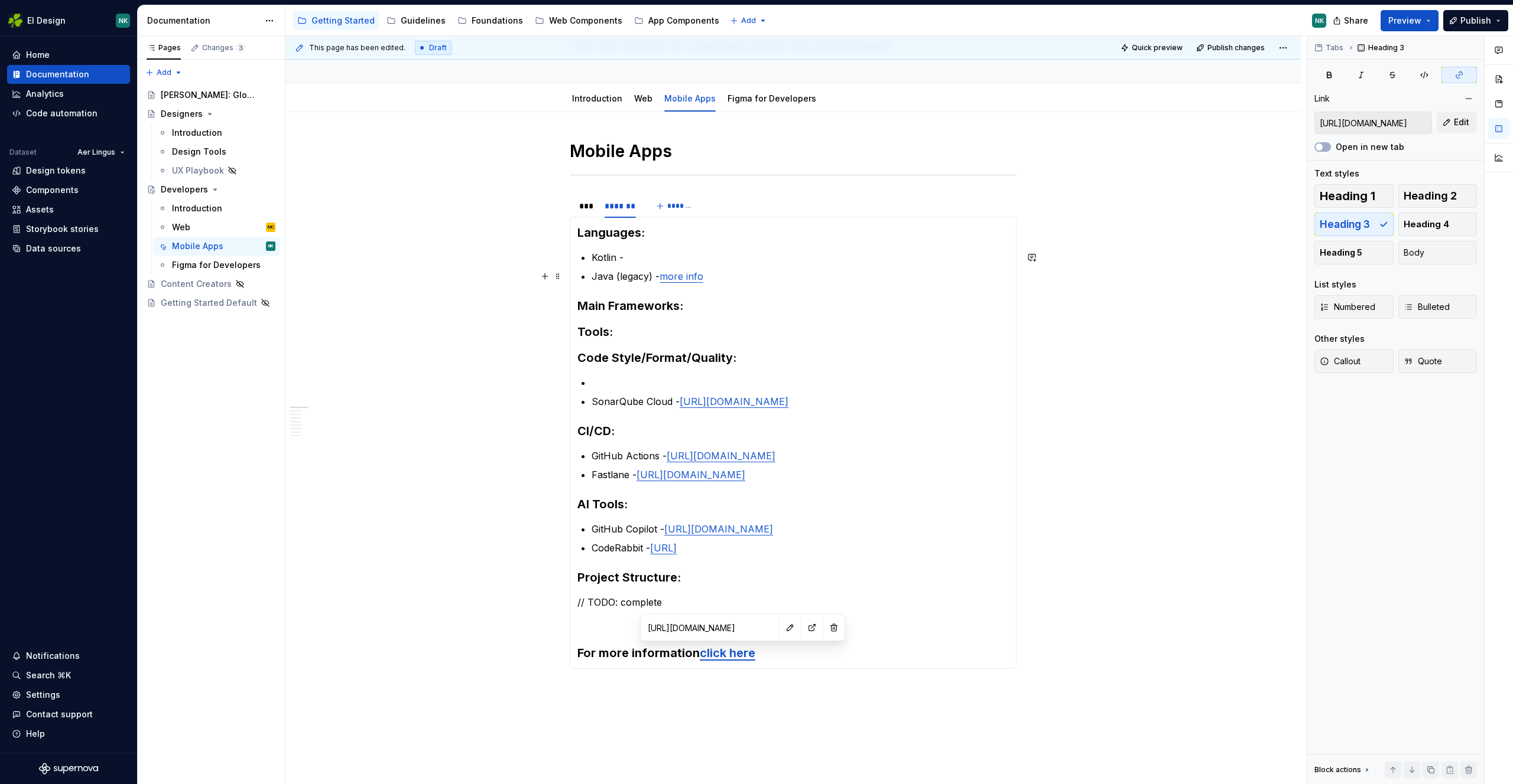
type input "[URL][DOMAIN_NAME]"
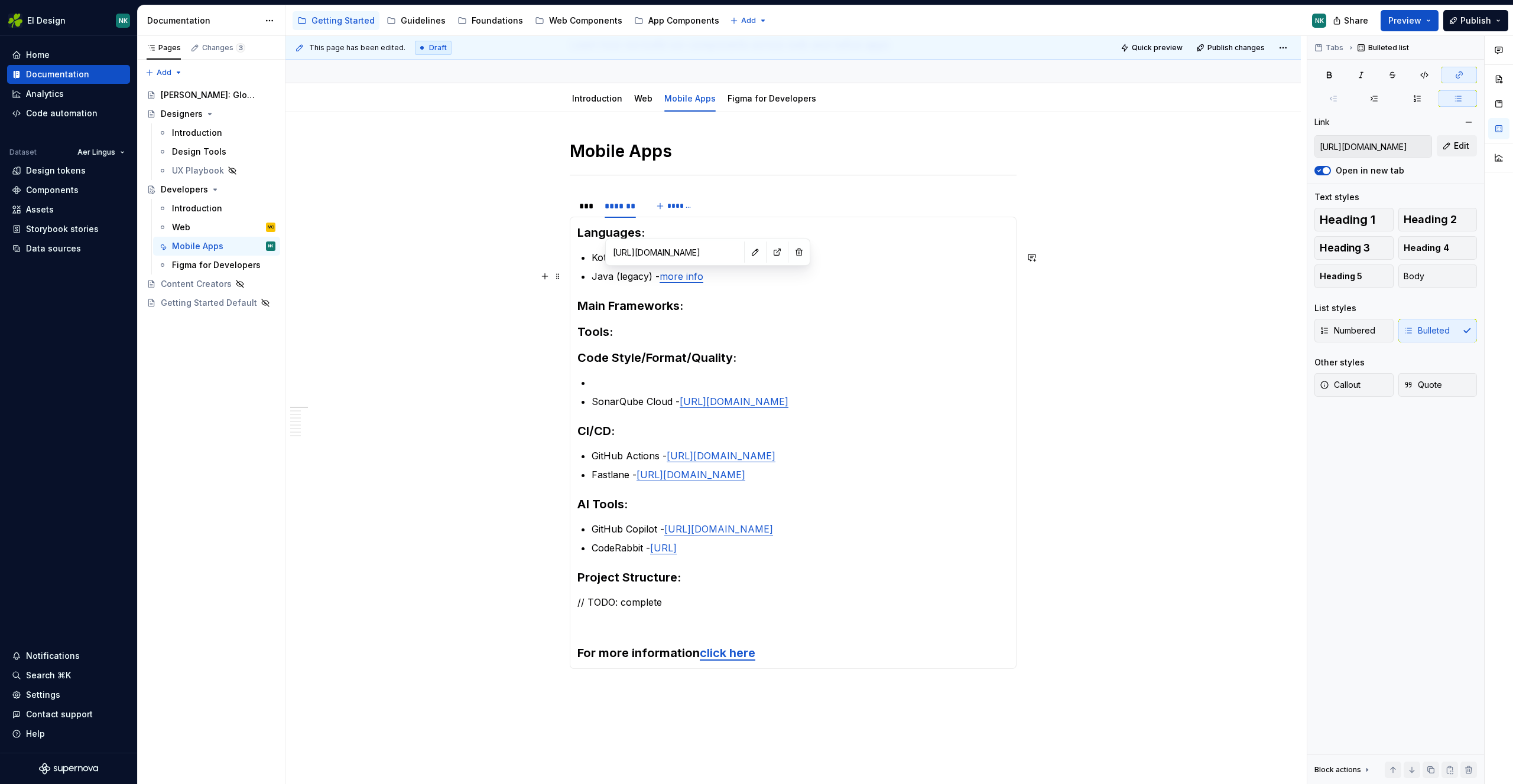
click at [694, 282] on link "more info" at bounding box center [681, 277] width 44 height 12
drag, startPoint x: 706, startPoint y: 276, endPoint x: 660, endPoint y: 280, distance: 46.2
click at [660, 280] on p "Java (legacy) - more info" at bounding box center [799, 277] width 417 height 14
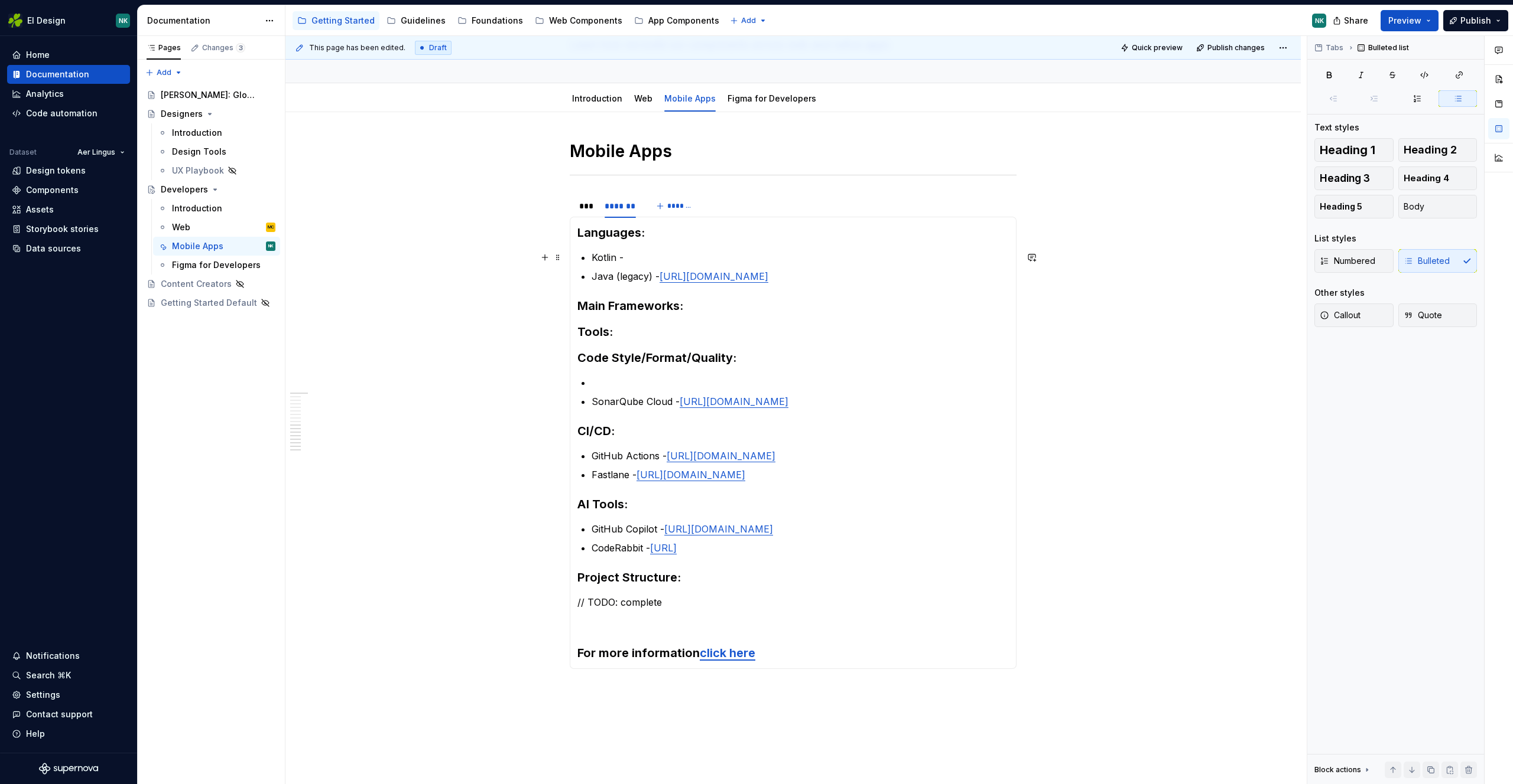
click at [662, 257] on p "Kotlin -" at bounding box center [799, 258] width 417 height 14
click at [684, 378] on p at bounding box center [799, 383] width 417 height 14
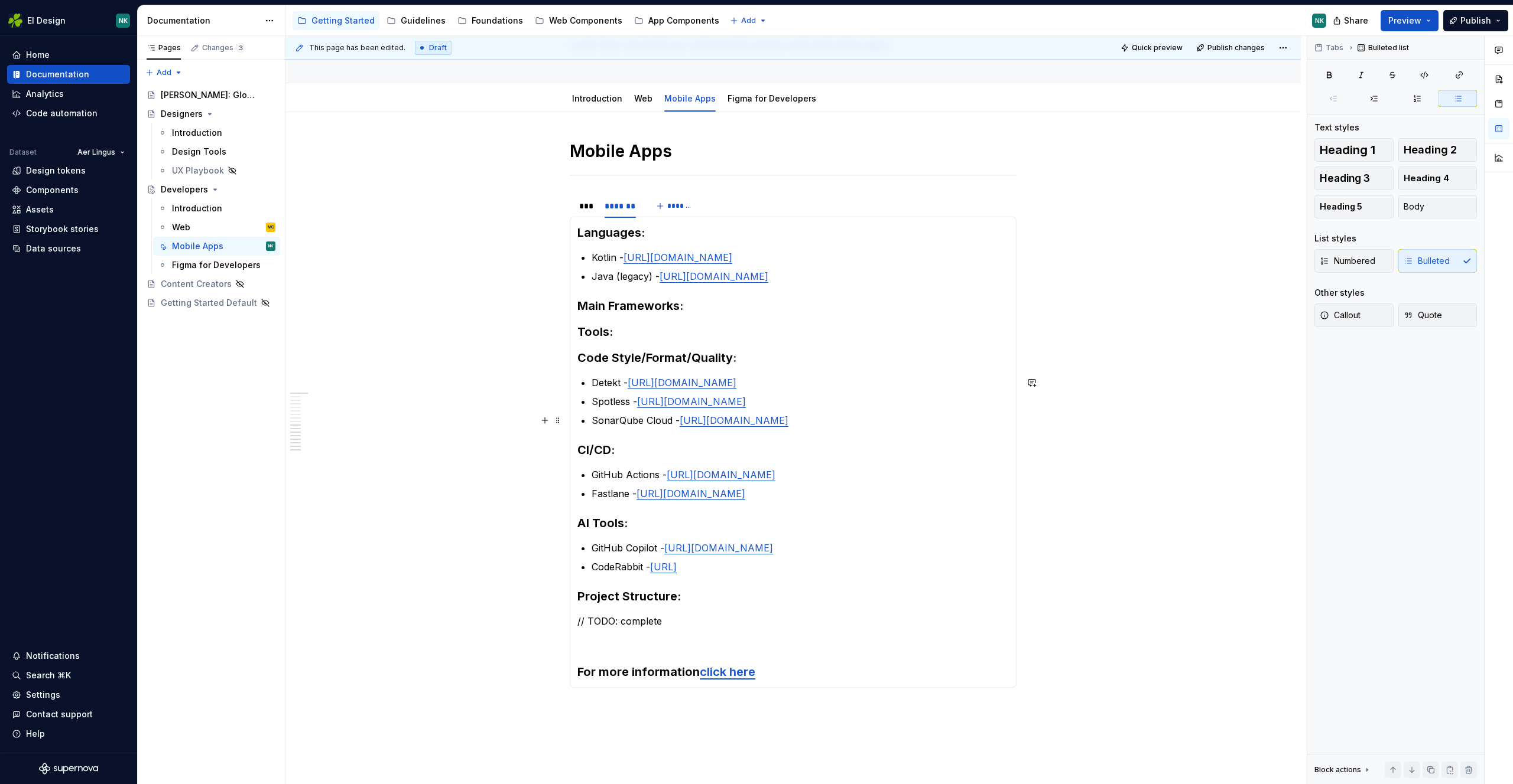
click at [953, 422] on p "SonarQube Cloud - https://www.sonarsource.com/products/sonarcloud/" at bounding box center [799, 421] width 417 height 14
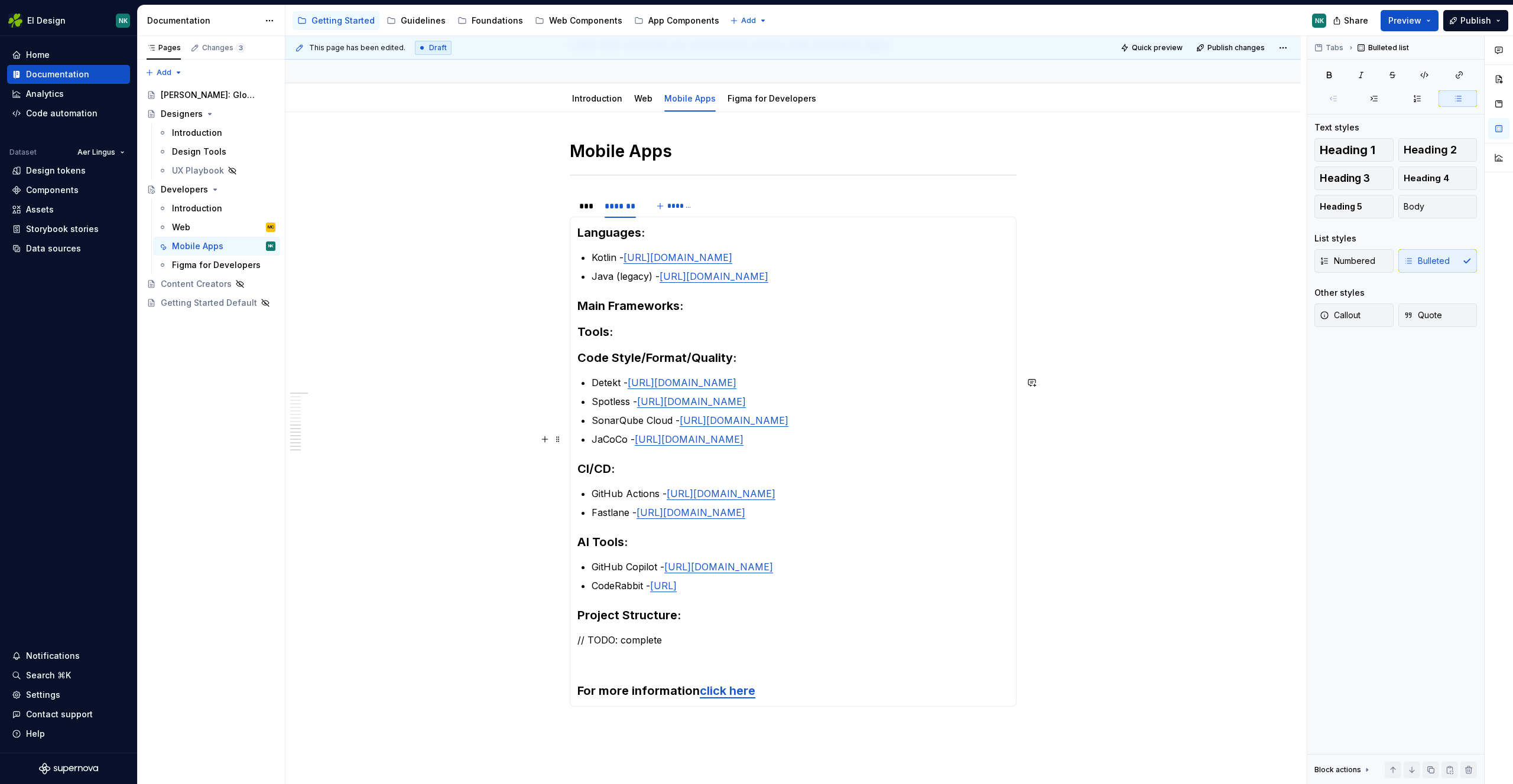
click at [626, 438] on p "JaCoCo - https://github.com/jacoco/jacoco" at bounding box center [799, 439] width 417 height 14
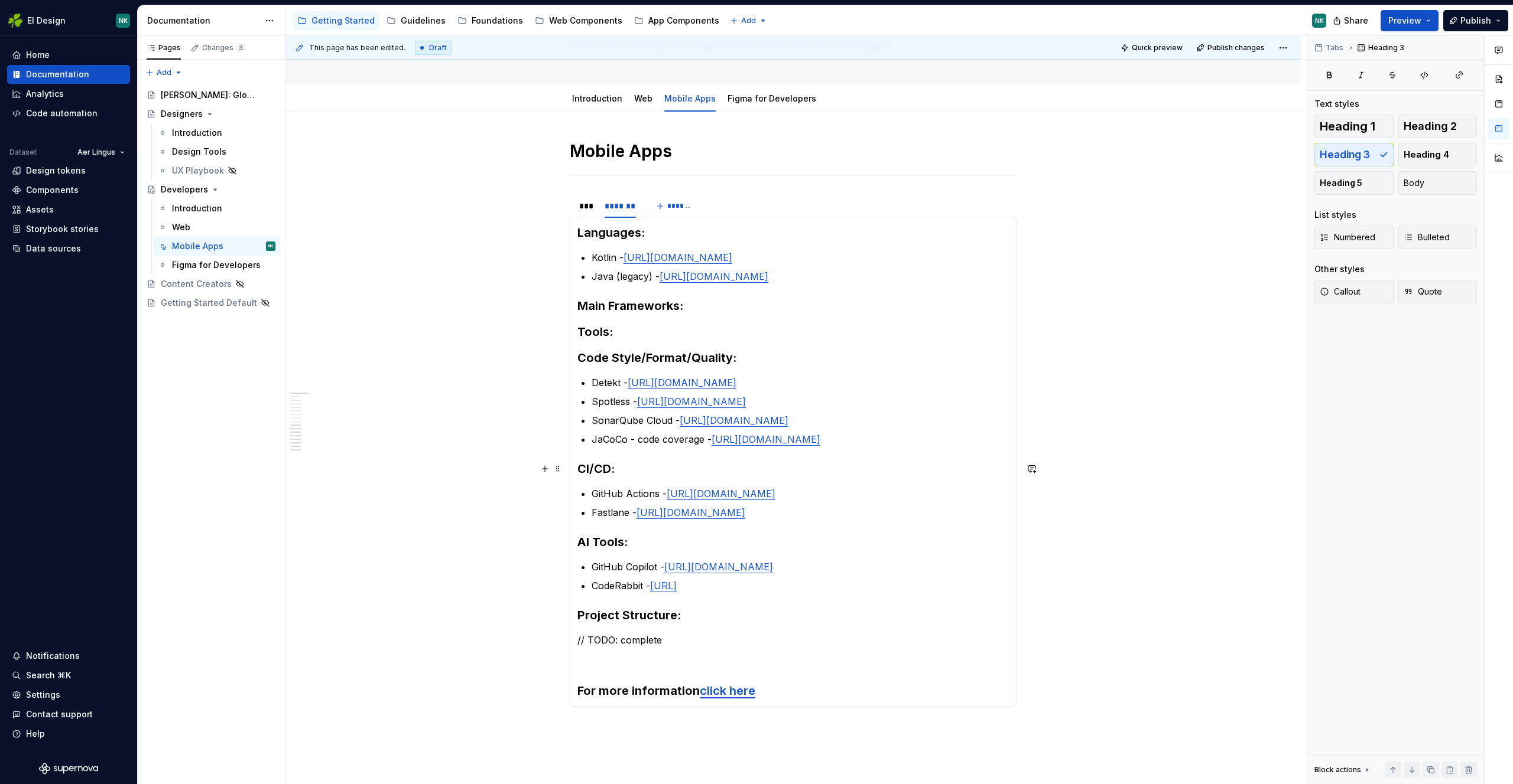
click at [940, 456] on section-item-column "Languages: Kotlin - https://kotlinlang.org Java (legacy) - https://www.java.com…" at bounding box center [792, 462] width 431 height 475
click at [900, 442] on p "JaCoCo - code coverage - https://github.com/jacoco/jacoco" at bounding box center [799, 439] width 417 height 14
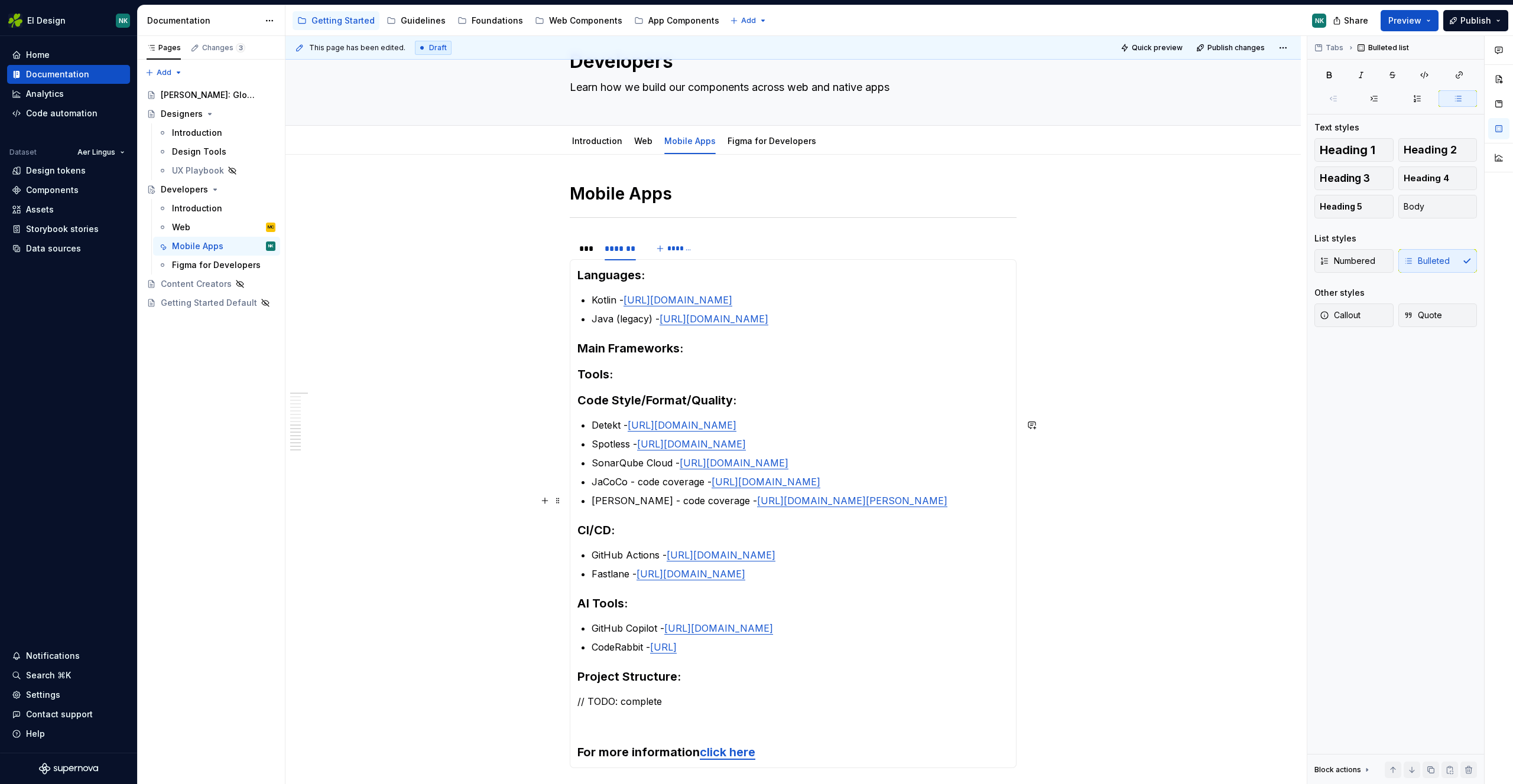
scroll to position [36, 0]
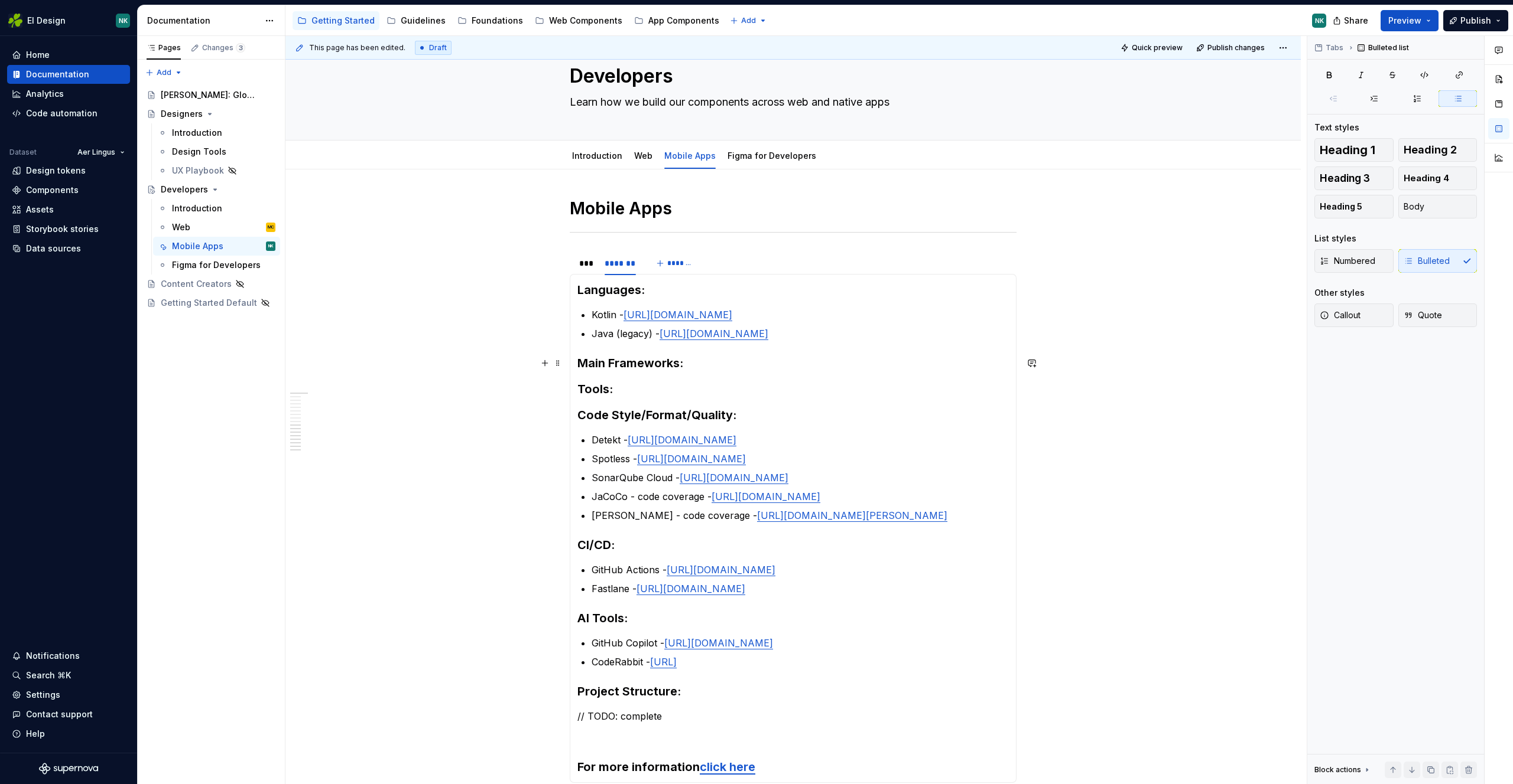
click at [719, 354] on section-item-column "Languages: Kotlin - https://kotlinlang.org Java (legacy) - https://www.java.com…" at bounding box center [792, 528] width 431 height 493
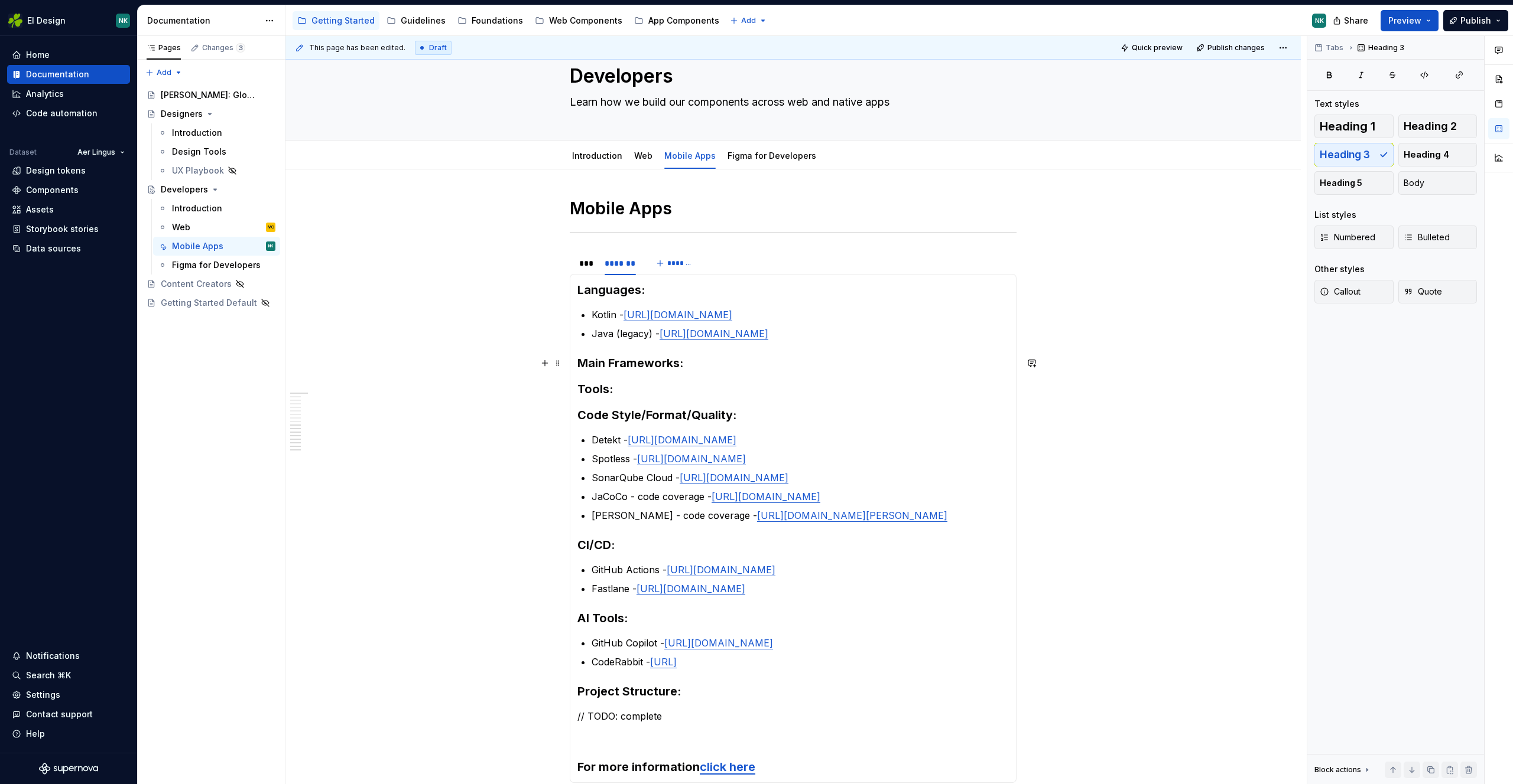
click at [730, 369] on h3 "Main Frameworks:" at bounding box center [792, 363] width 431 height 17
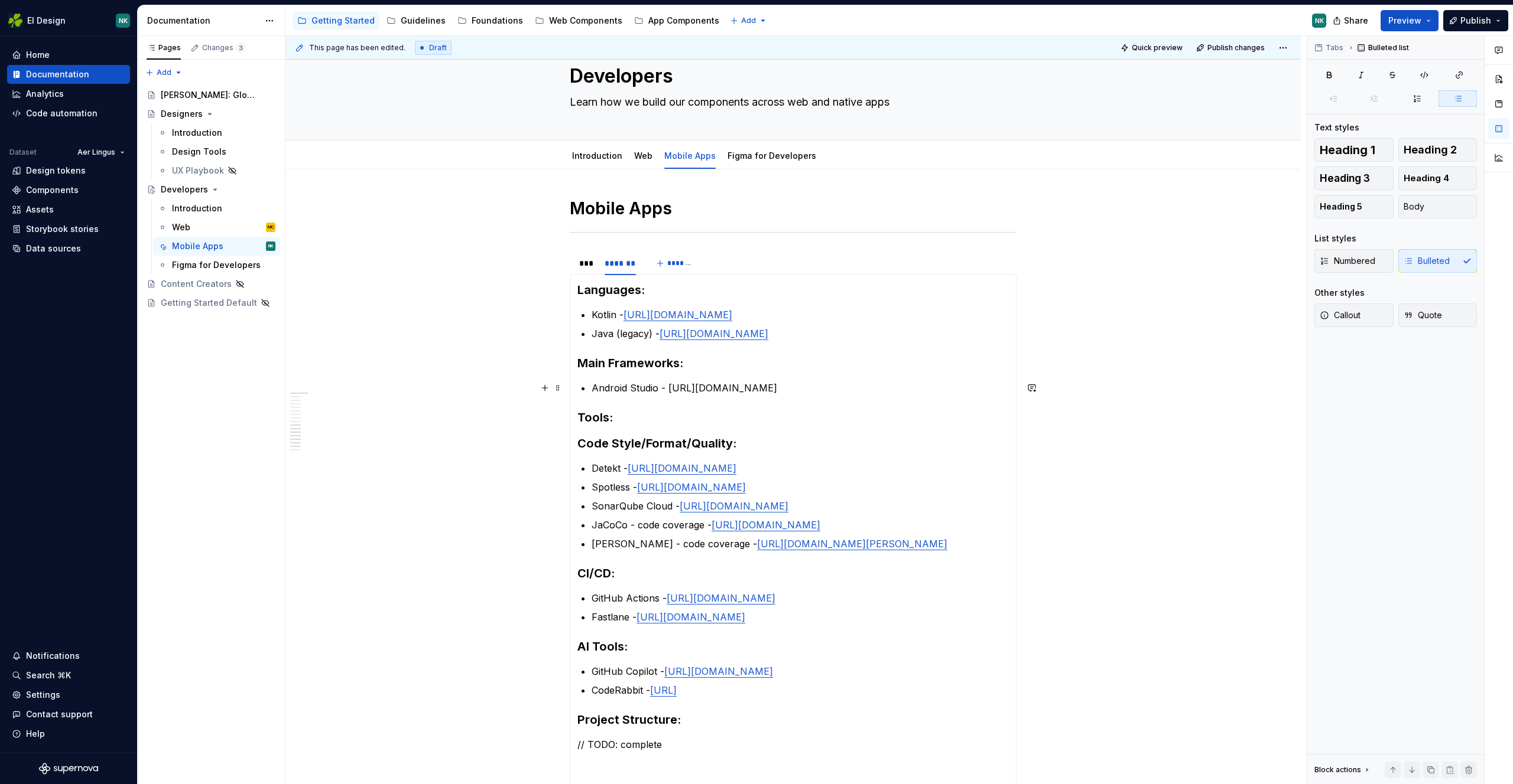
click at [667, 388] on p "Android Studio - https://developer.android.com/studio" at bounding box center [799, 388] width 417 height 14
click at [881, 387] on p "Android Studio - https://developer.android.com/studio" at bounding box center [799, 388] width 417 height 14
drag, startPoint x: 857, startPoint y: 386, endPoint x: 667, endPoint y: 389, distance: 190.0
click at [667, 389] on p "Android Studio - https://developer.android.com/studio" at bounding box center [799, 388] width 417 height 14
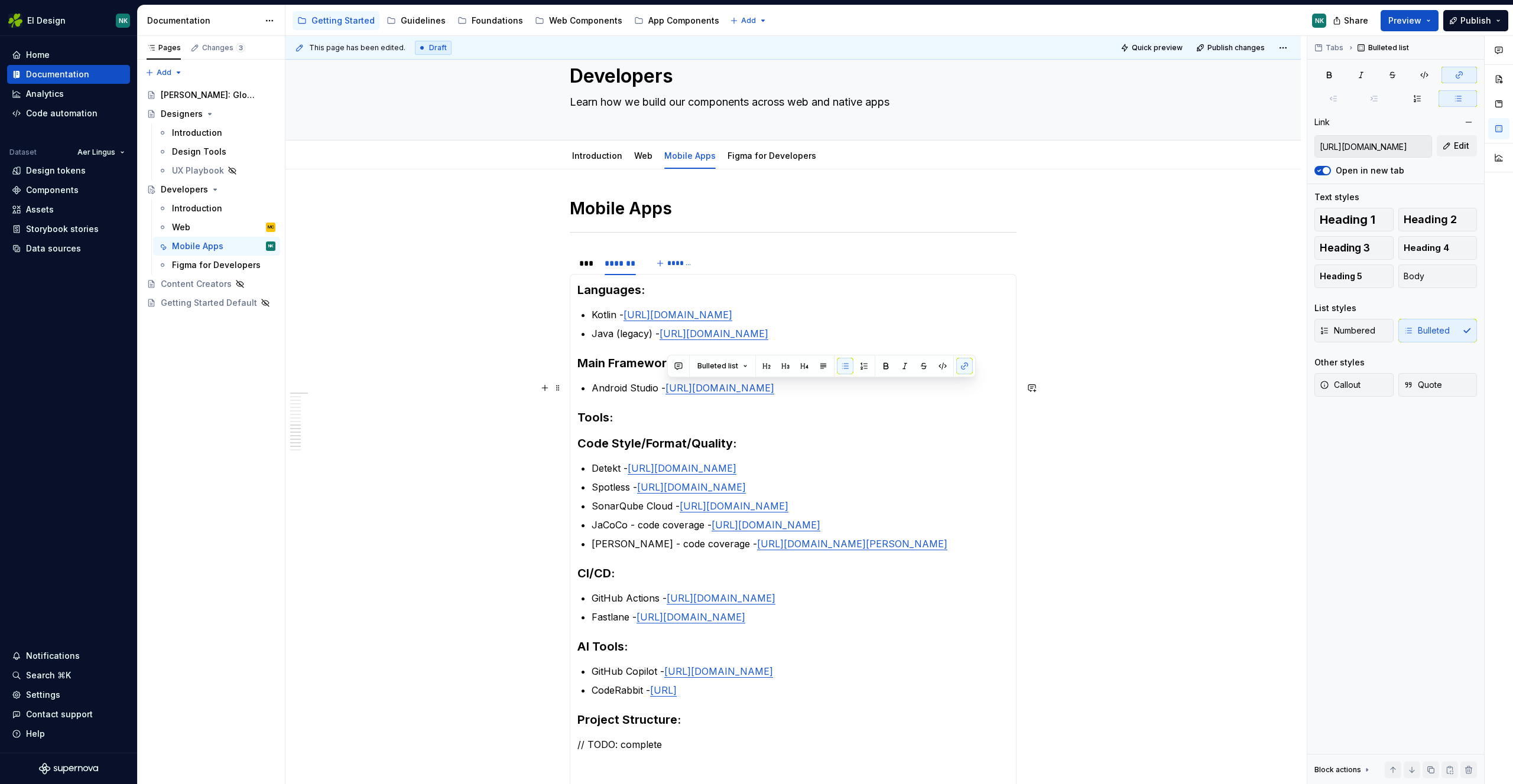
click at [850, 386] on p "Android Studio - https://developer.android.com/studio" at bounding box center [799, 388] width 417 height 14
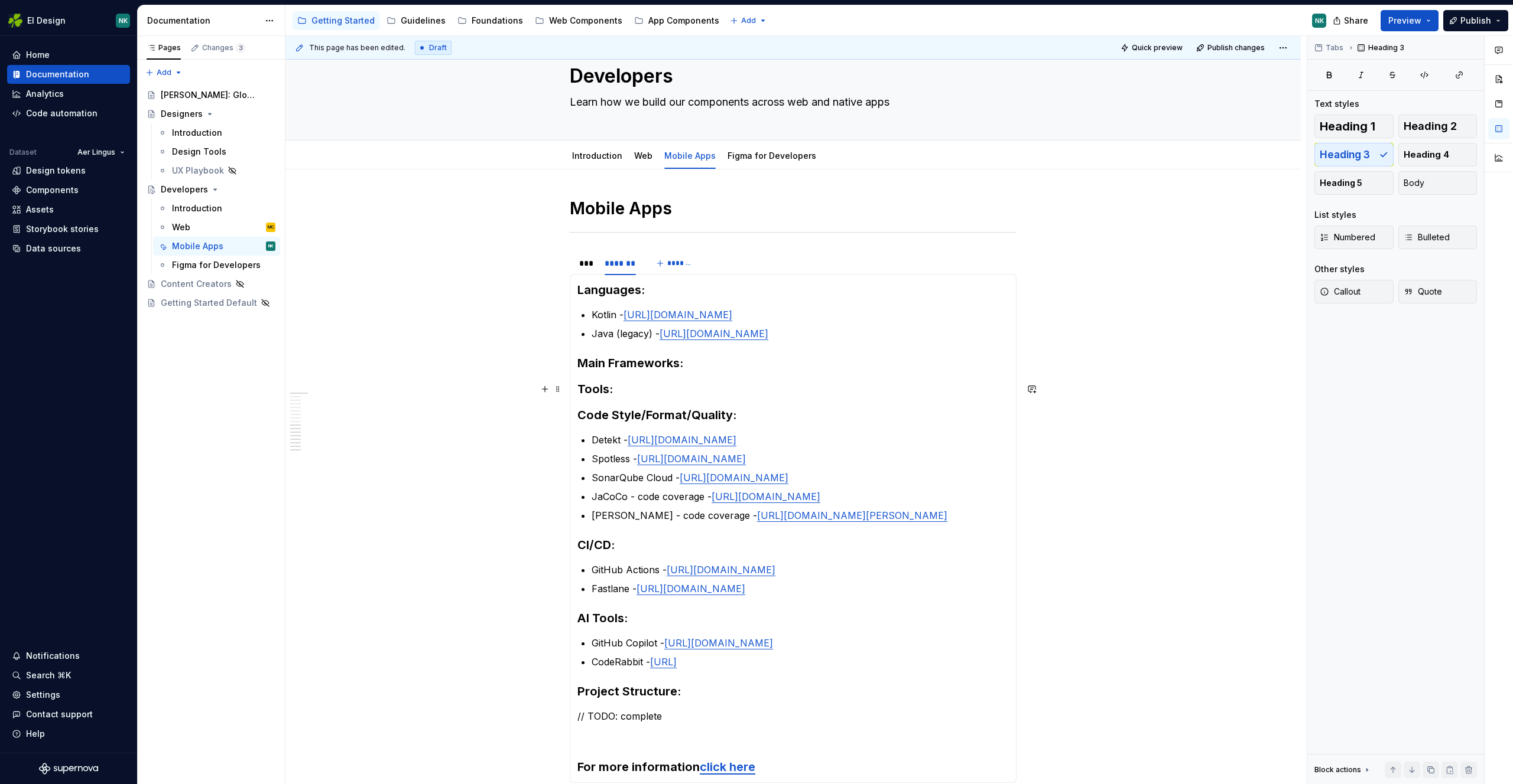
click at [692, 390] on h3 "Tools:" at bounding box center [792, 389] width 431 height 17
click at [705, 396] on h3 "Tools:" at bounding box center [792, 389] width 431 height 17
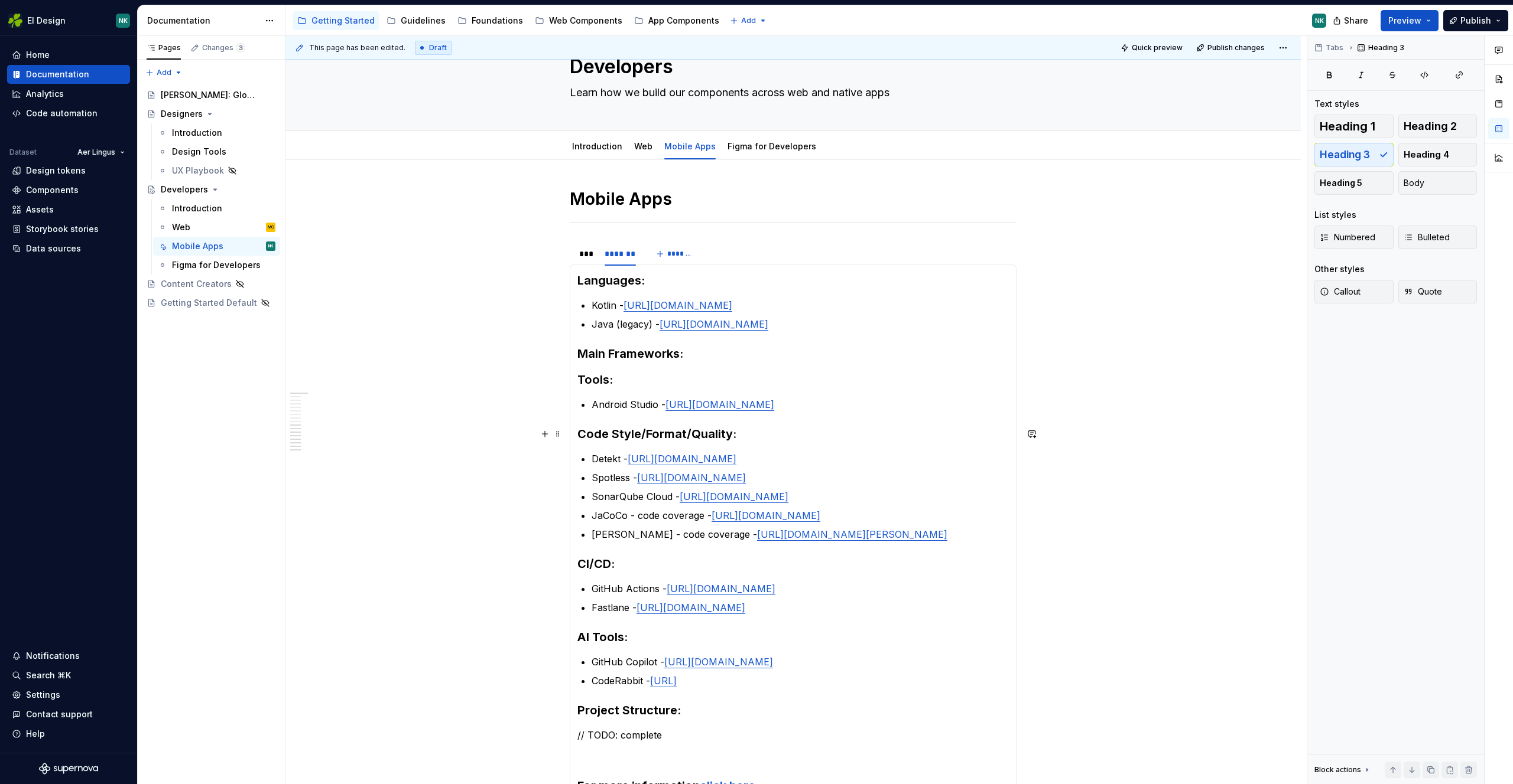
scroll to position [56, 0]
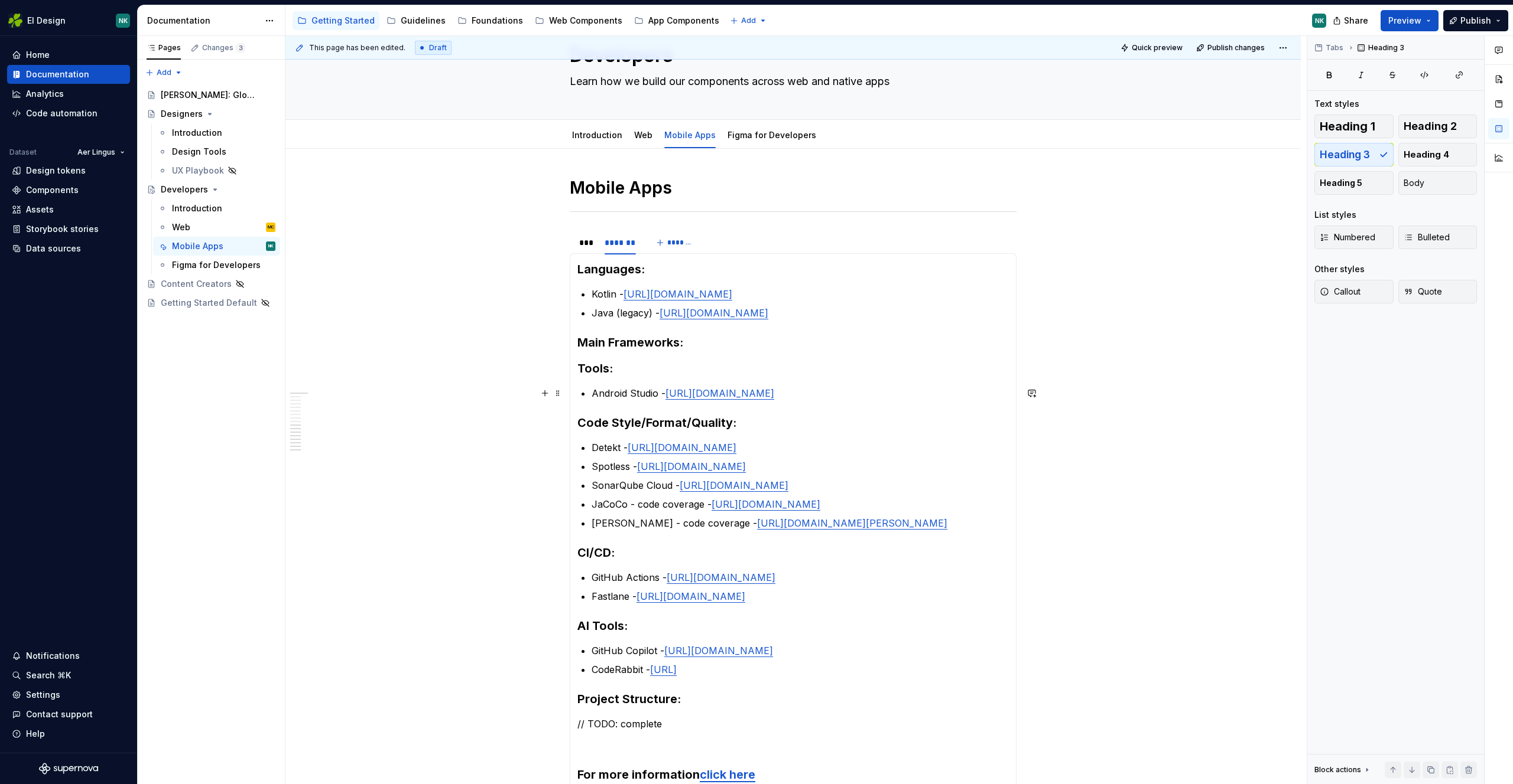
click at [849, 390] on p "Android Studio - https://developer.android.com/studio" at bounding box center [799, 393] width 417 height 14
click at [695, 338] on h3 "Main Frameworks:" at bounding box center [792, 342] width 431 height 17
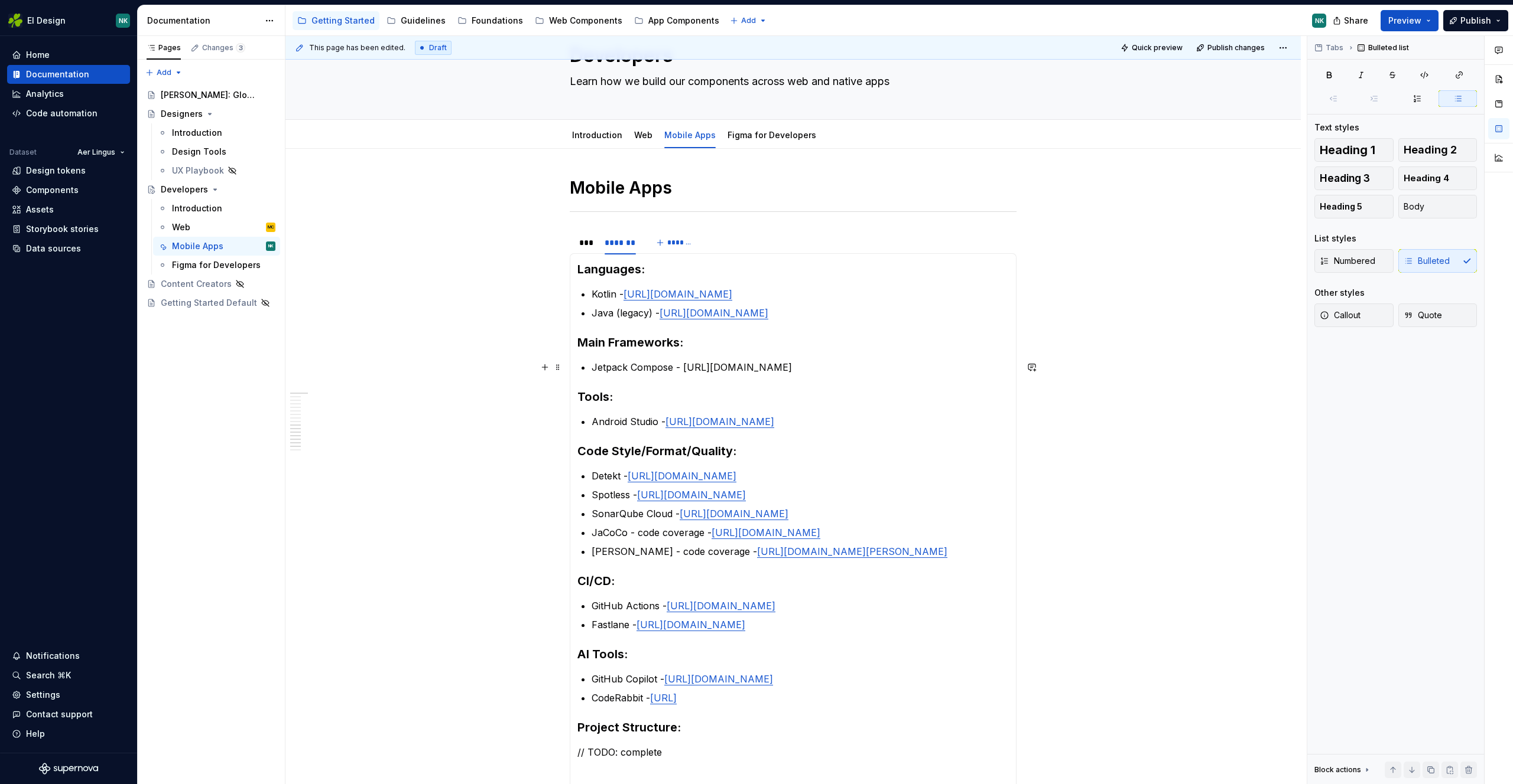
click at [684, 368] on p "Jetpack Compose - https://developer.android.com/compose" at bounding box center [799, 367] width 417 height 14
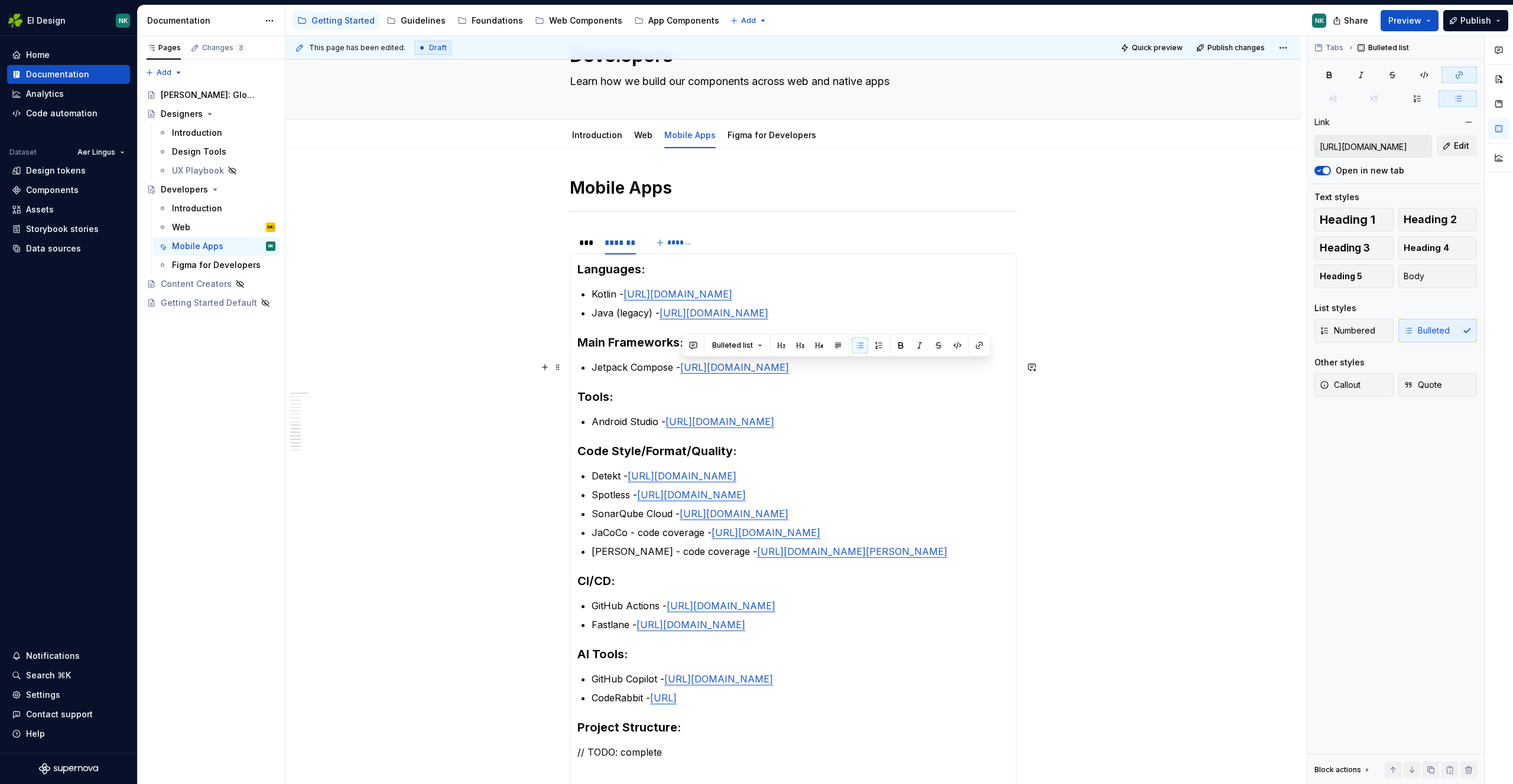
click at [875, 369] on p "Jetpack Compose - https://developer.android.com/compose" at bounding box center [799, 367] width 417 height 14
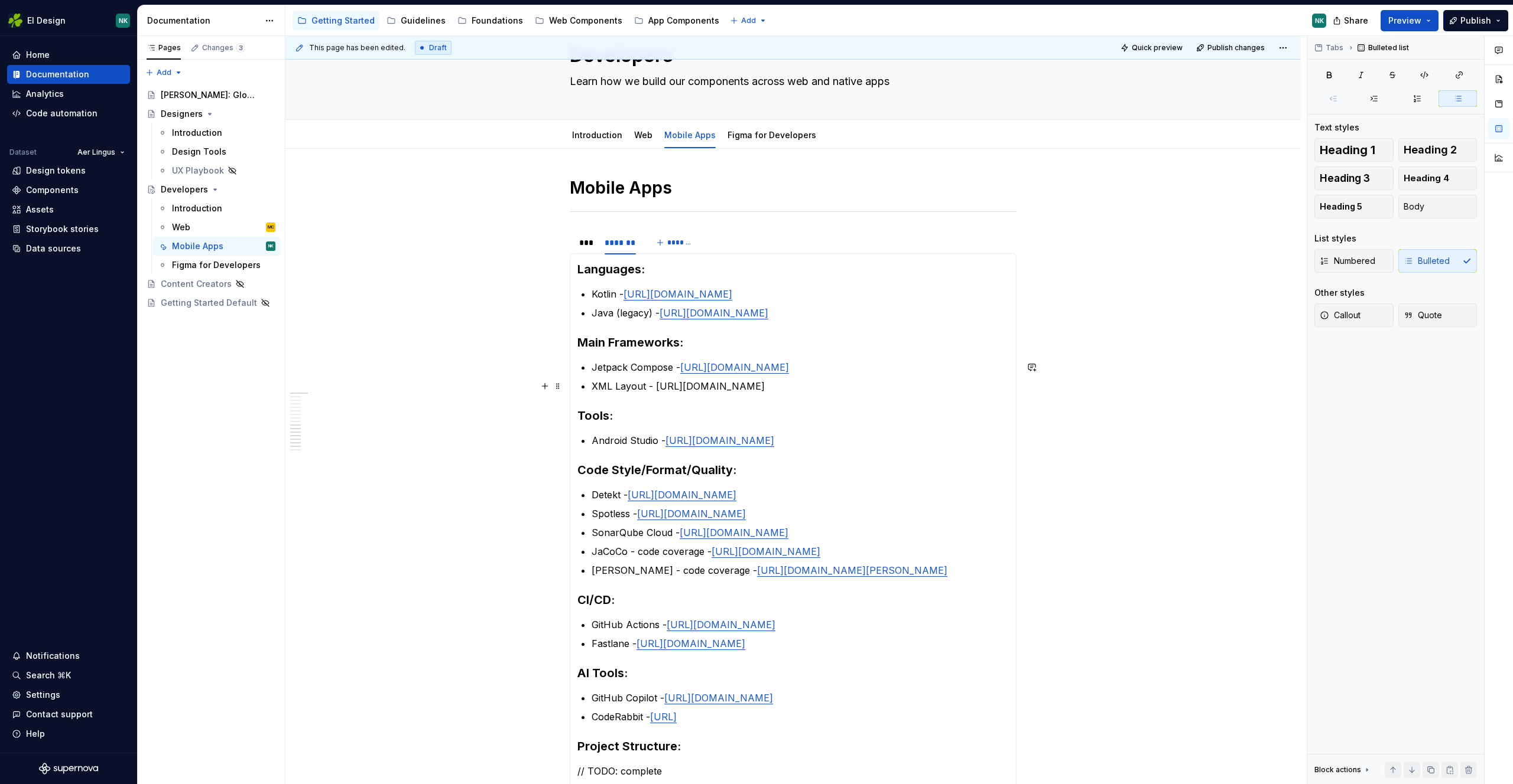
click at [655, 383] on p "XML Layout - https://developer.android.com/develop/ui/views/layout/declaring-la…" at bounding box center [799, 386] width 417 height 14
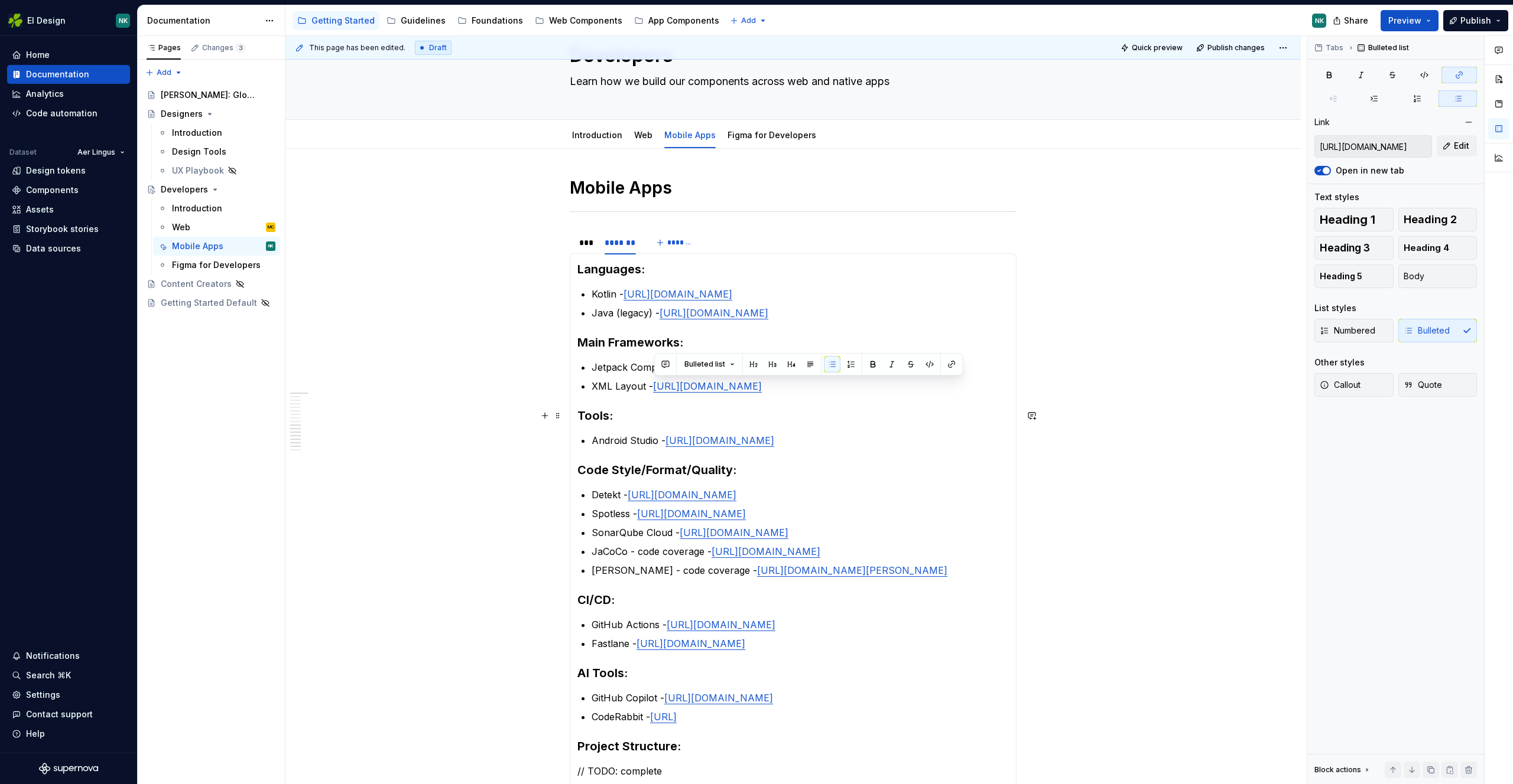
click at [911, 419] on h3 "Tools:" at bounding box center [792, 416] width 431 height 17
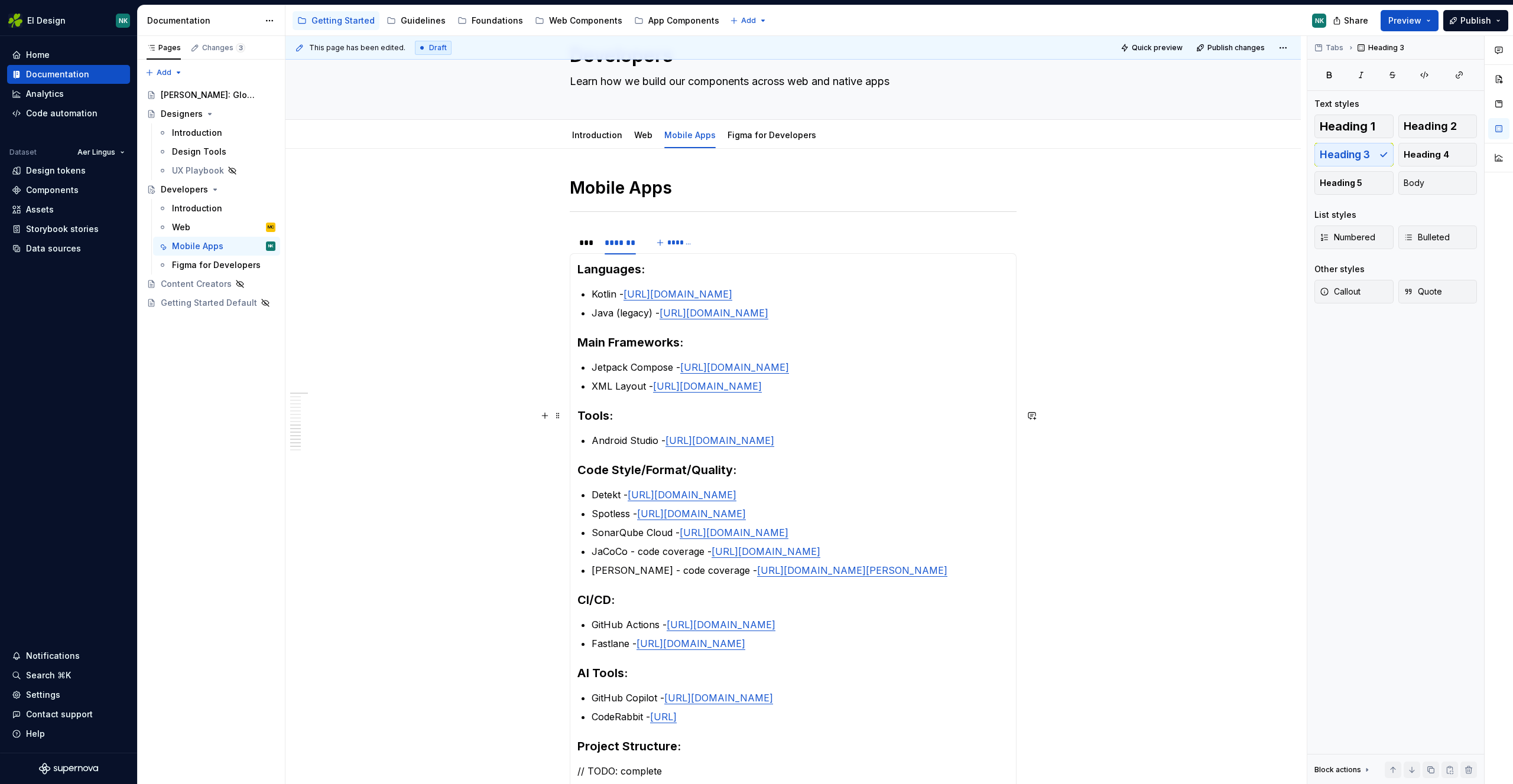
click at [980, 391] on p "XML Layout - https://developer.android.com/develop/ui/views/layout/declaring-la…" at bounding box center [799, 386] width 417 height 14
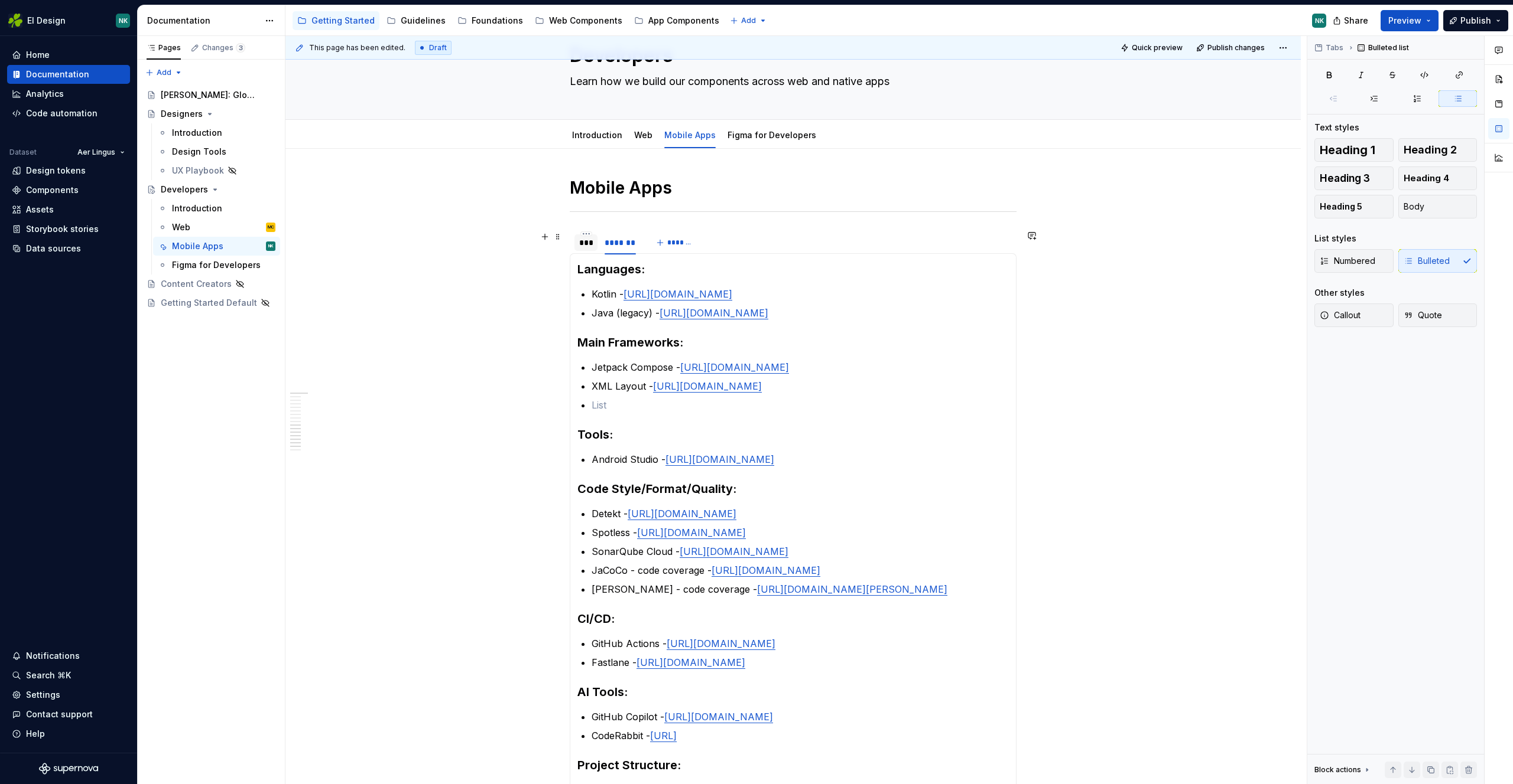
click at [576, 244] on div "***" at bounding box center [585, 243] width 23 height 17
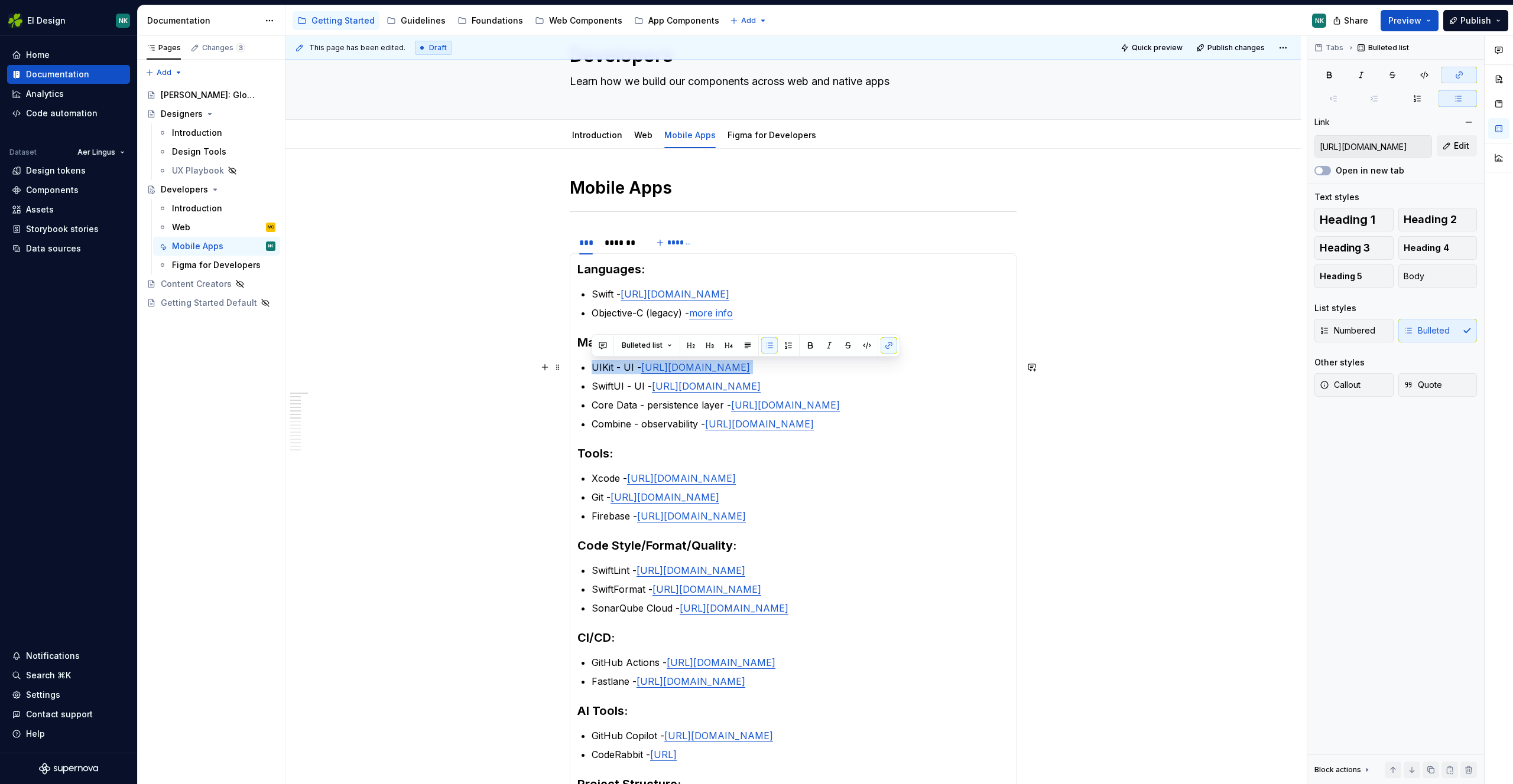
drag, startPoint x: 590, startPoint y: 364, endPoint x: 671, endPoint y: 374, distance: 81.6
click at [671, 374] on section-item-column "Languages: Swift - [URL][DOMAIN_NAME] Objective-C (legacy) - more info Main Fra…" at bounding box center [792, 576] width 431 height 631
click at [648, 393] on ul "UIKit - UI - https://developer.apple.com/documentation/uikit SwiftUI - UI - htt…" at bounding box center [799, 395] width 417 height 71
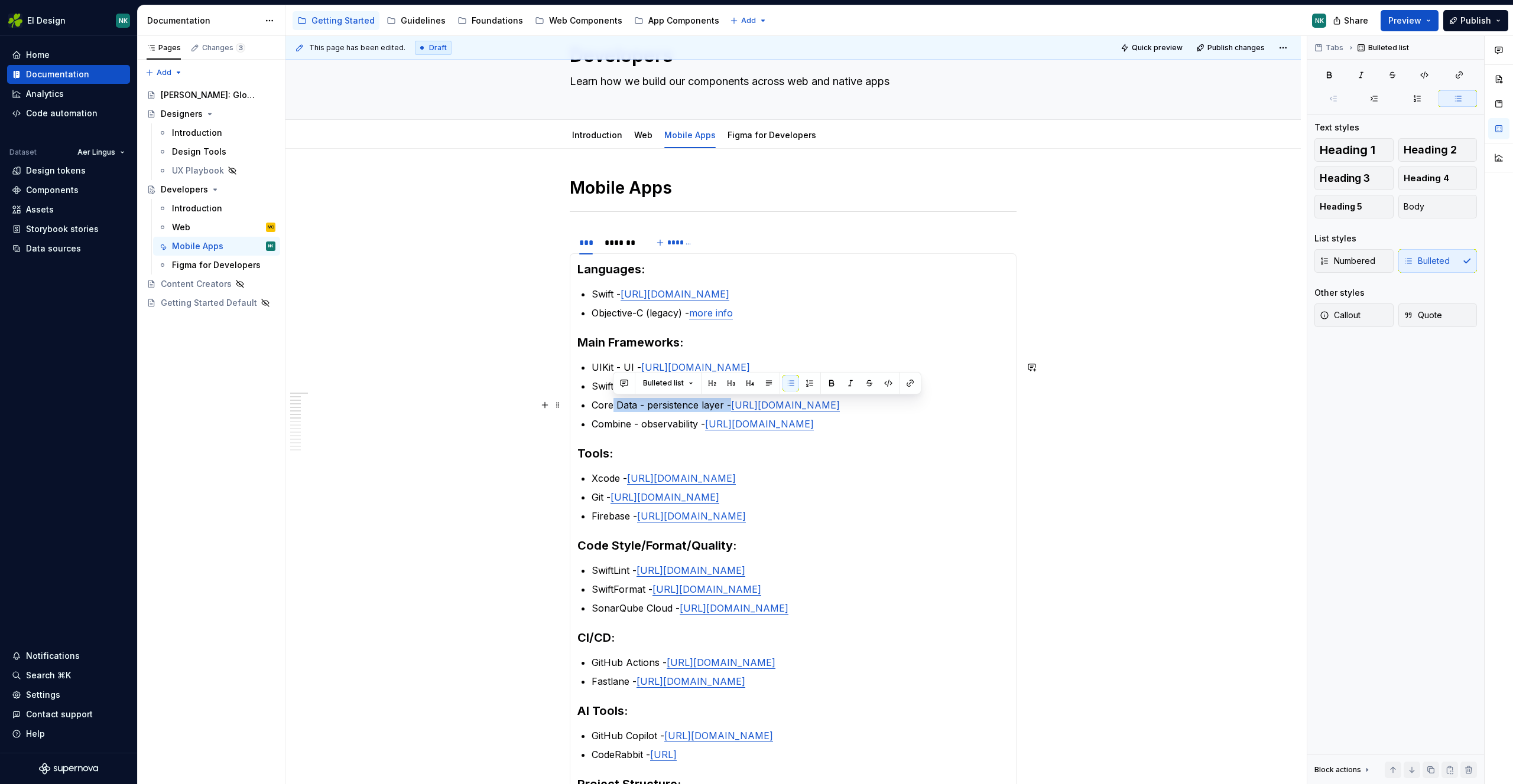
drag, startPoint x: 626, startPoint y: 403, endPoint x: 720, endPoint y: 409, distance: 94.2
click at [730, 409] on p "Core Data - persistence layer - https://developer.apple.com/documentation/CoreD…" at bounding box center [799, 405] width 417 height 14
click at [712, 408] on p "Core Data - persistence layer - https://developer.apple.com/documentation/CoreD…" at bounding box center [799, 405] width 417 height 14
drag, startPoint x: 618, startPoint y: 422, endPoint x: 691, endPoint y: 422, distance: 73.0
click at [691, 422] on p "Combine - observability - [URL][DOMAIN_NAME]" at bounding box center [799, 424] width 417 height 14
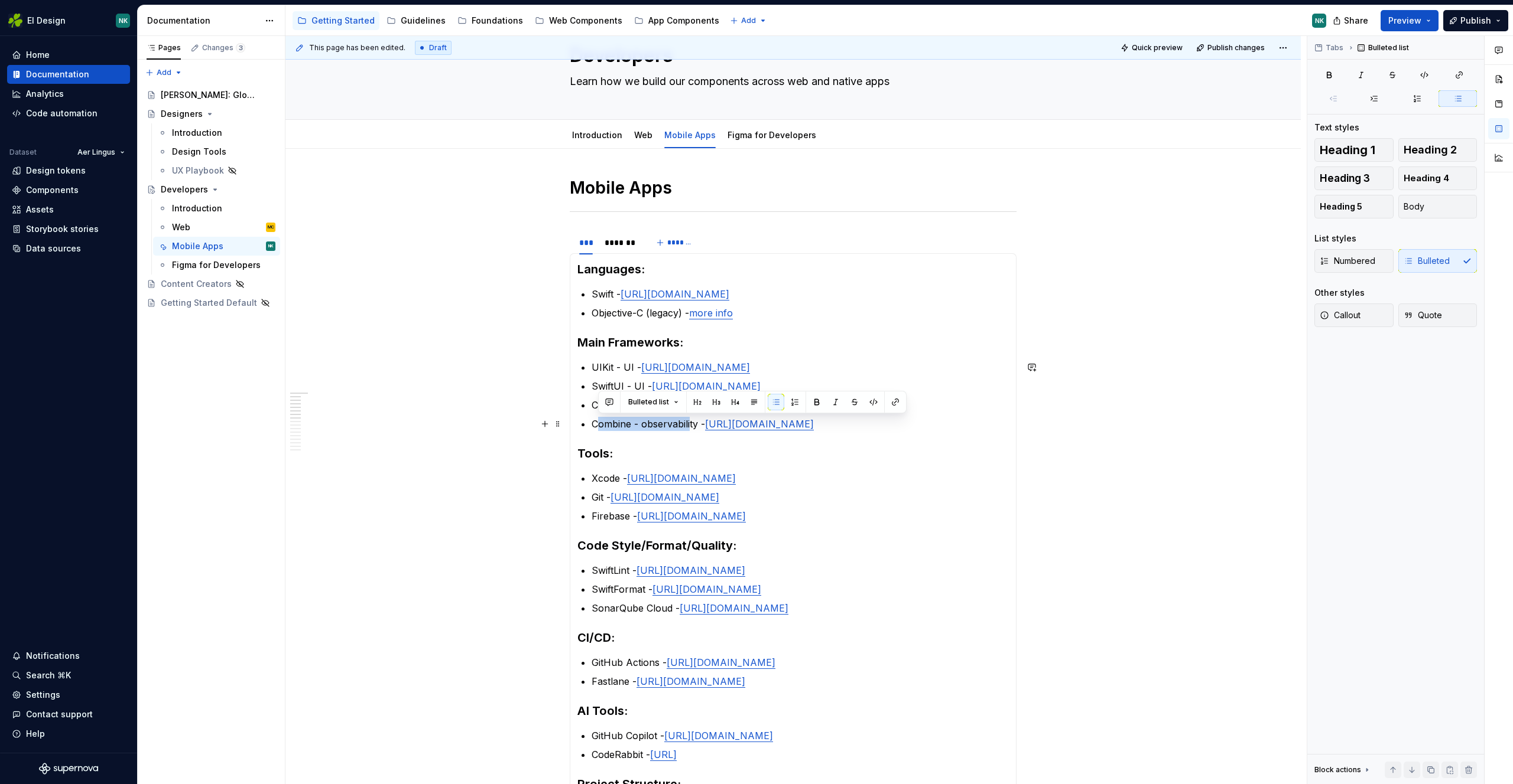
click at [691, 422] on p "Combine - observability - [URL][DOMAIN_NAME]" at bounding box center [799, 424] width 417 height 14
click at [622, 244] on div "*******" at bounding box center [619, 243] width 31 height 12
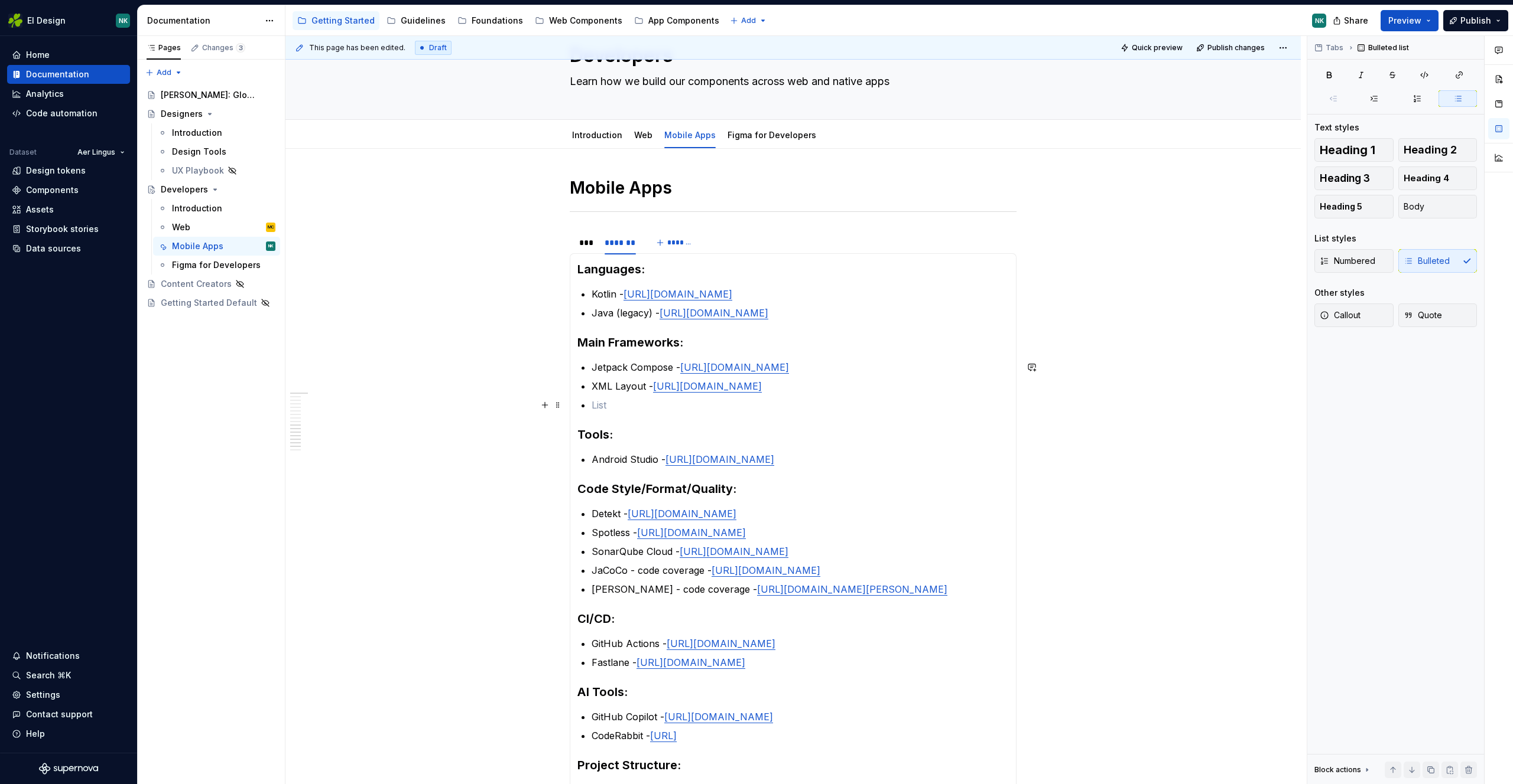
click at [672, 411] on p at bounding box center [799, 405] width 417 height 14
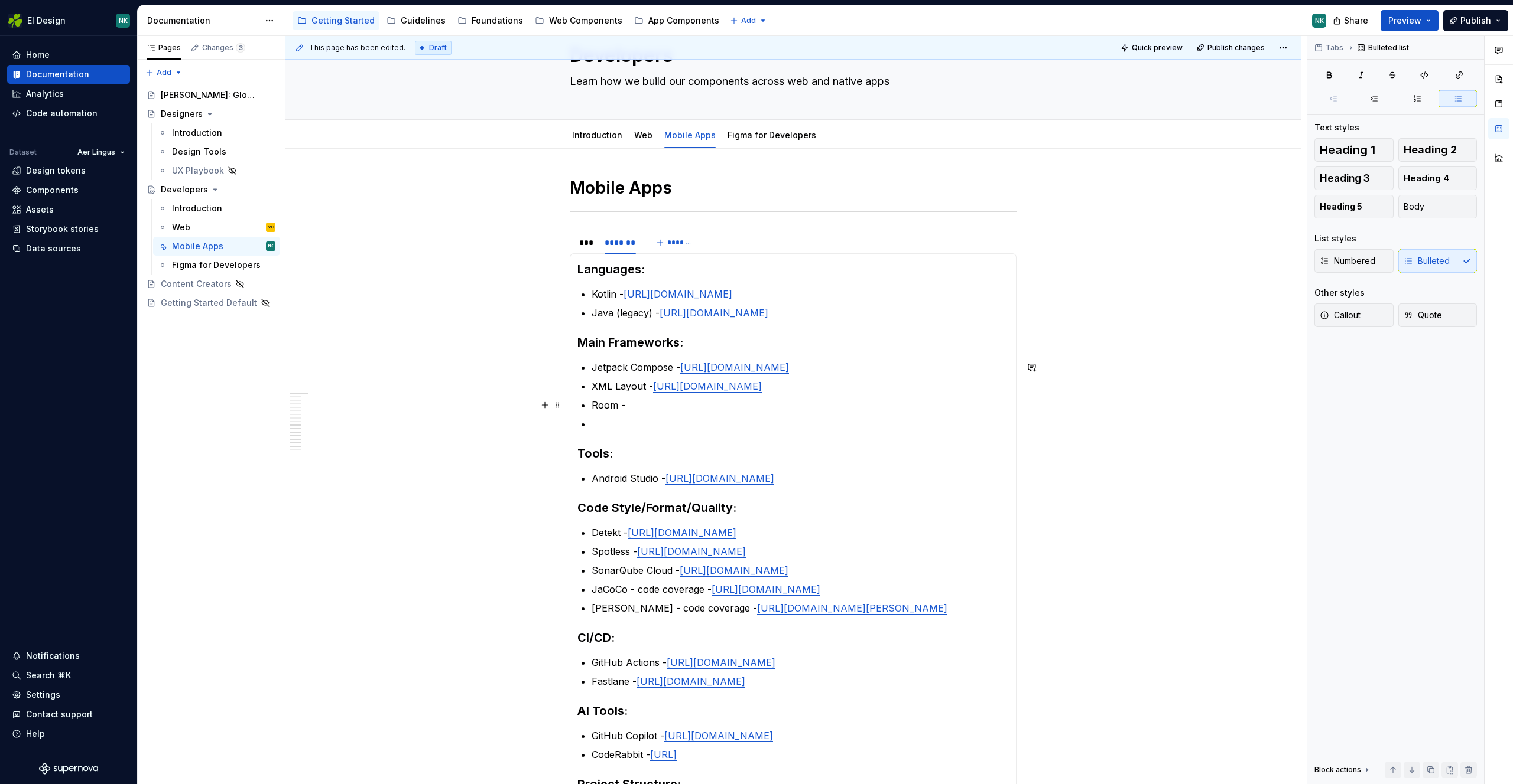
click at [645, 401] on p "Room -" at bounding box center [799, 405] width 417 height 14
click at [689, 403] on p "Room - persistence - https://developer.android.com/training/data-storage/room" at bounding box center [799, 405] width 417 height 14
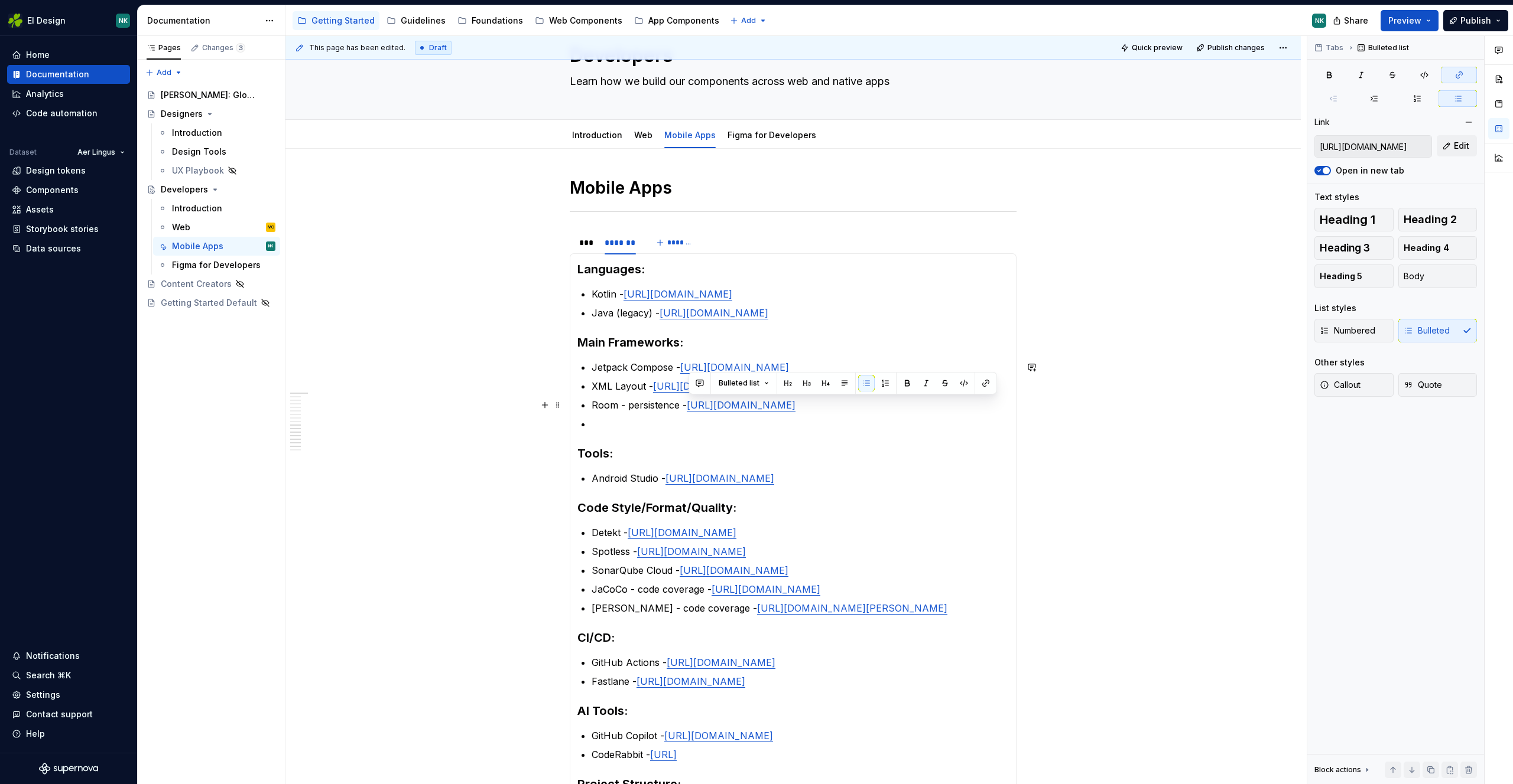
click at [983, 408] on p "Room - persistence - https://developer.android.com/training/data-storage/room" at bounding box center [799, 405] width 417 height 14
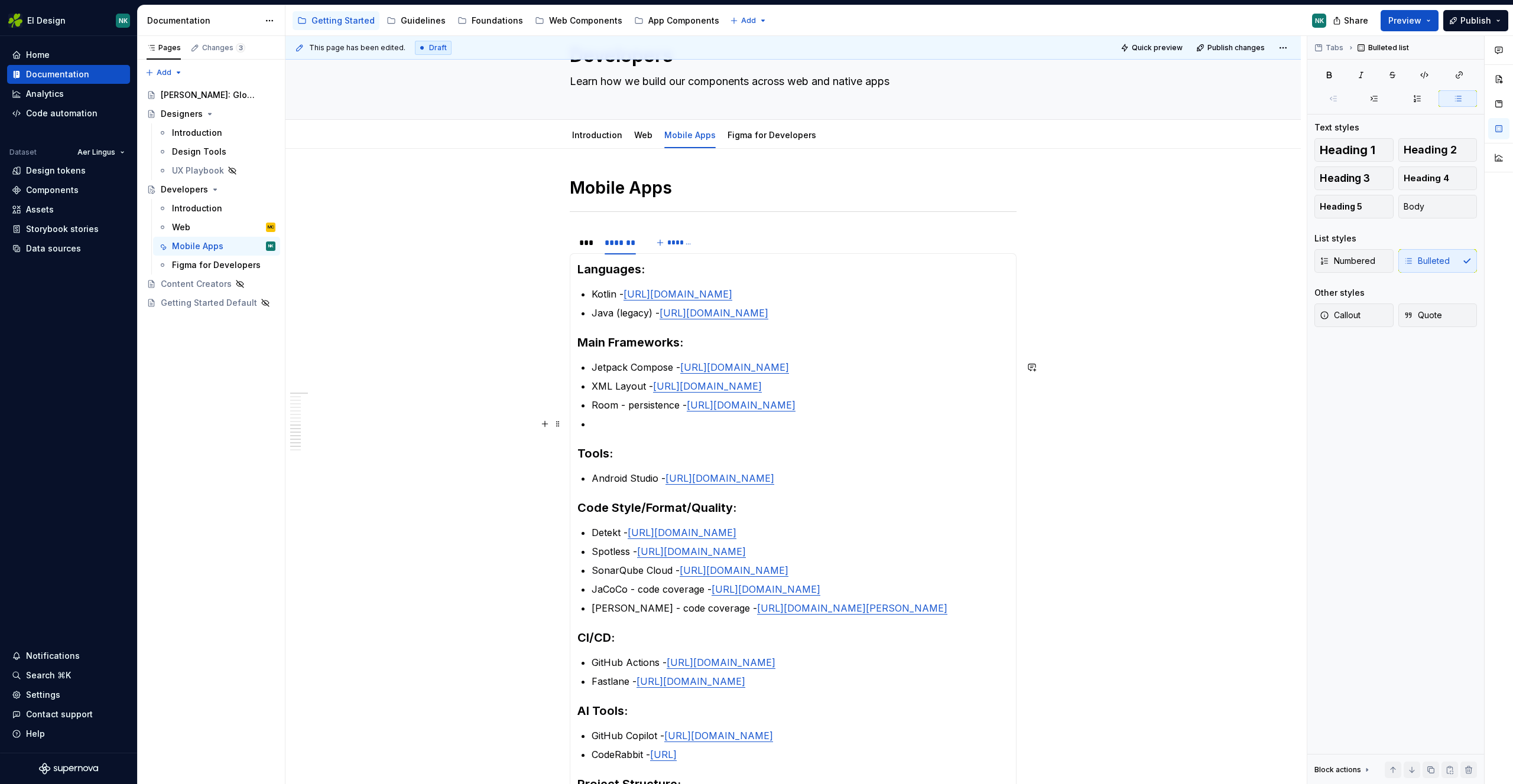
click at [706, 428] on p at bounding box center [799, 424] width 417 height 14
click at [723, 425] on p "HTTP/Retrofit - networking - https://github.com/square/retrofit" at bounding box center [799, 424] width 417 height 14
click at [943, 434] on section-item-column "Languages: Kotlin - https://kotlinlang.org Java (legacy) - https://www.java.com…" at bounding box center [792, 564] width 431 height 607
drag, startPoint x: 888, startPoint y: 425, endPoint x: 724, endPoint y: 427, distance: 164.0
click at [724, 427] on p "HTTP/Retrofit - networking - https://github.com/square/retrofit" at bounding box center [799, 424] width 417 height 14
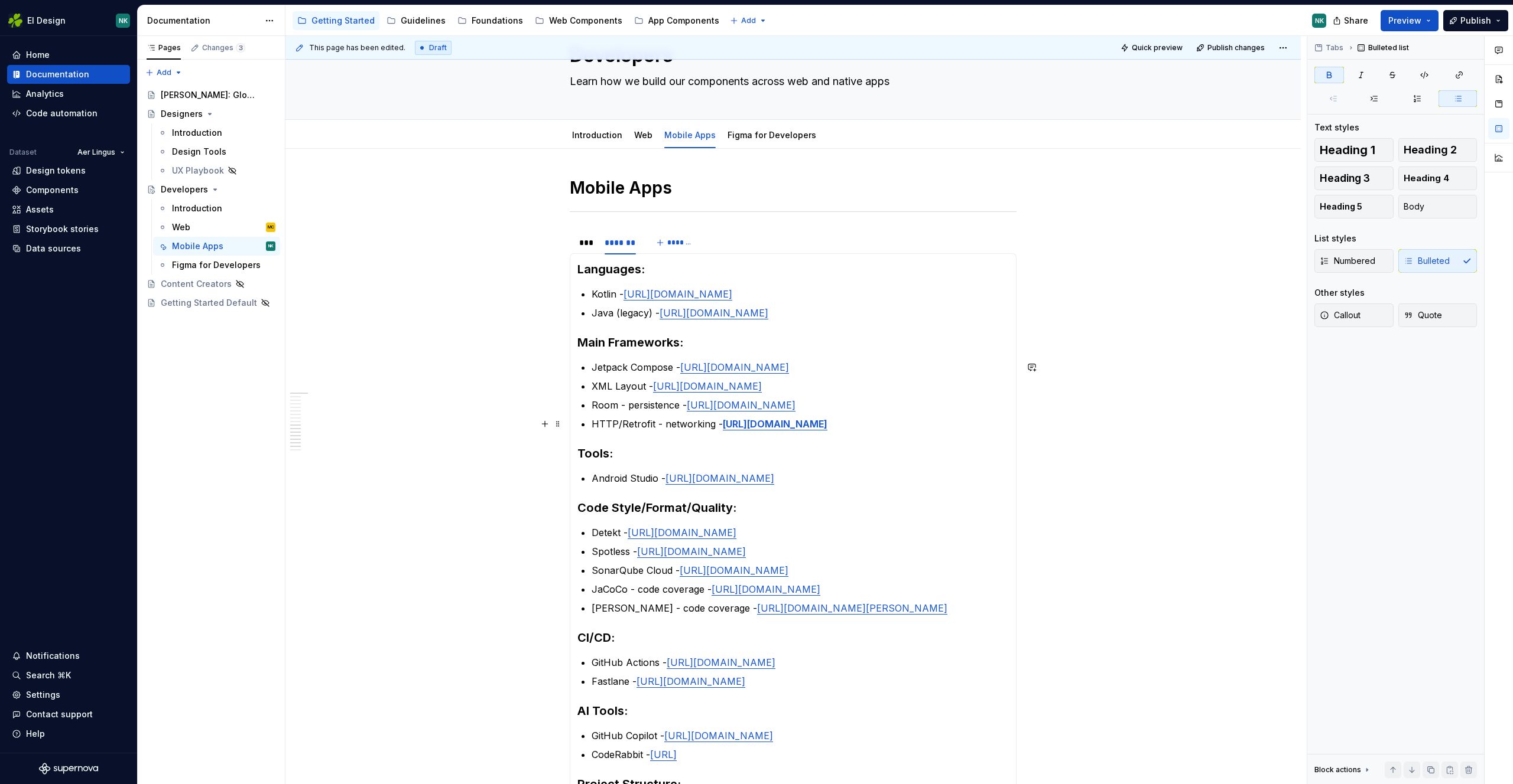
click at [915, 427] on p "HTTP/Retrofit - networking - https://github.com/square/retrofit" at bounding box center [799, 424] width 417 height 14
click at [724, 424] on strong "https://github.com/square/retrofit" at bounding box center [774, 424] width 105 height 12
click at [885, 423] on p "HTTP/Retrofit - networking - https://github.com/square/retrofit" at bounding box center [799, 424] width 417 height 14
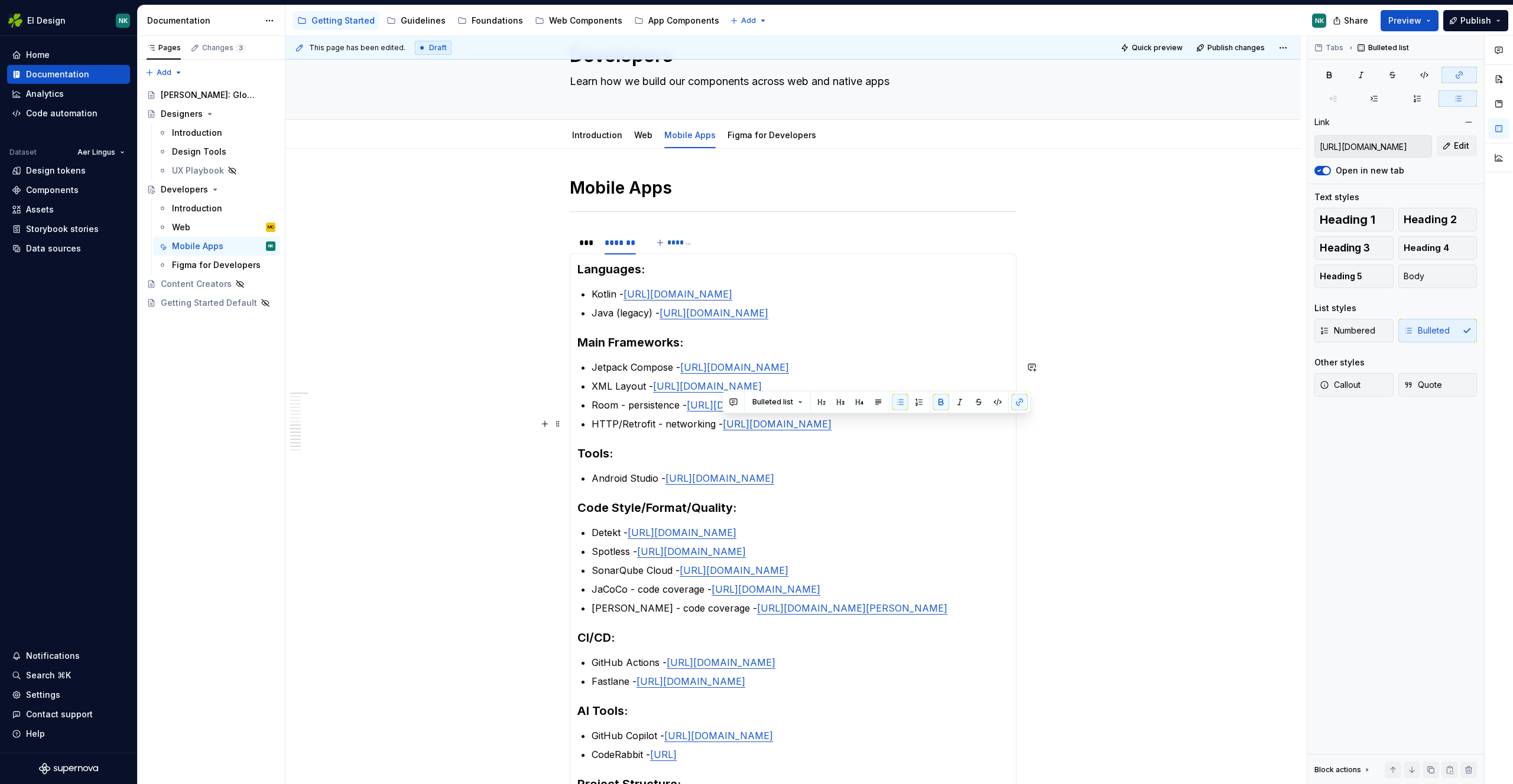
click at [904, 425] on p "HTTP/Retrofit - networking - https://github.com/square/retrofit" at bounding box center [799, 424] width 417 height 14
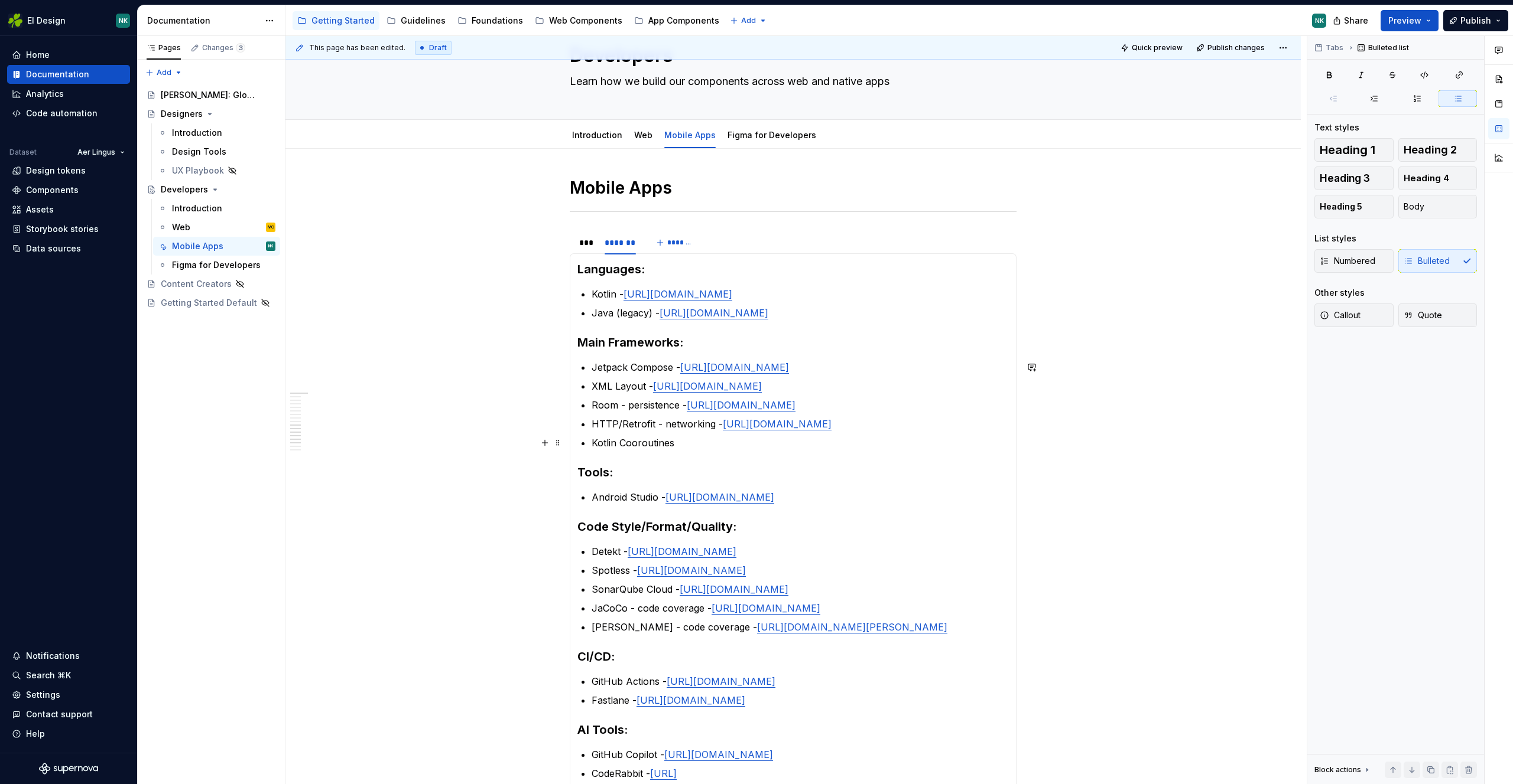
click at [646, 441] on p "Kotlin Cooroutines" at bounding box center [799, 443] width 417 height 14
click at [658, 444] on p "Kotlin Cooroutines" at bounding box center [799, 443] width 417 height 14
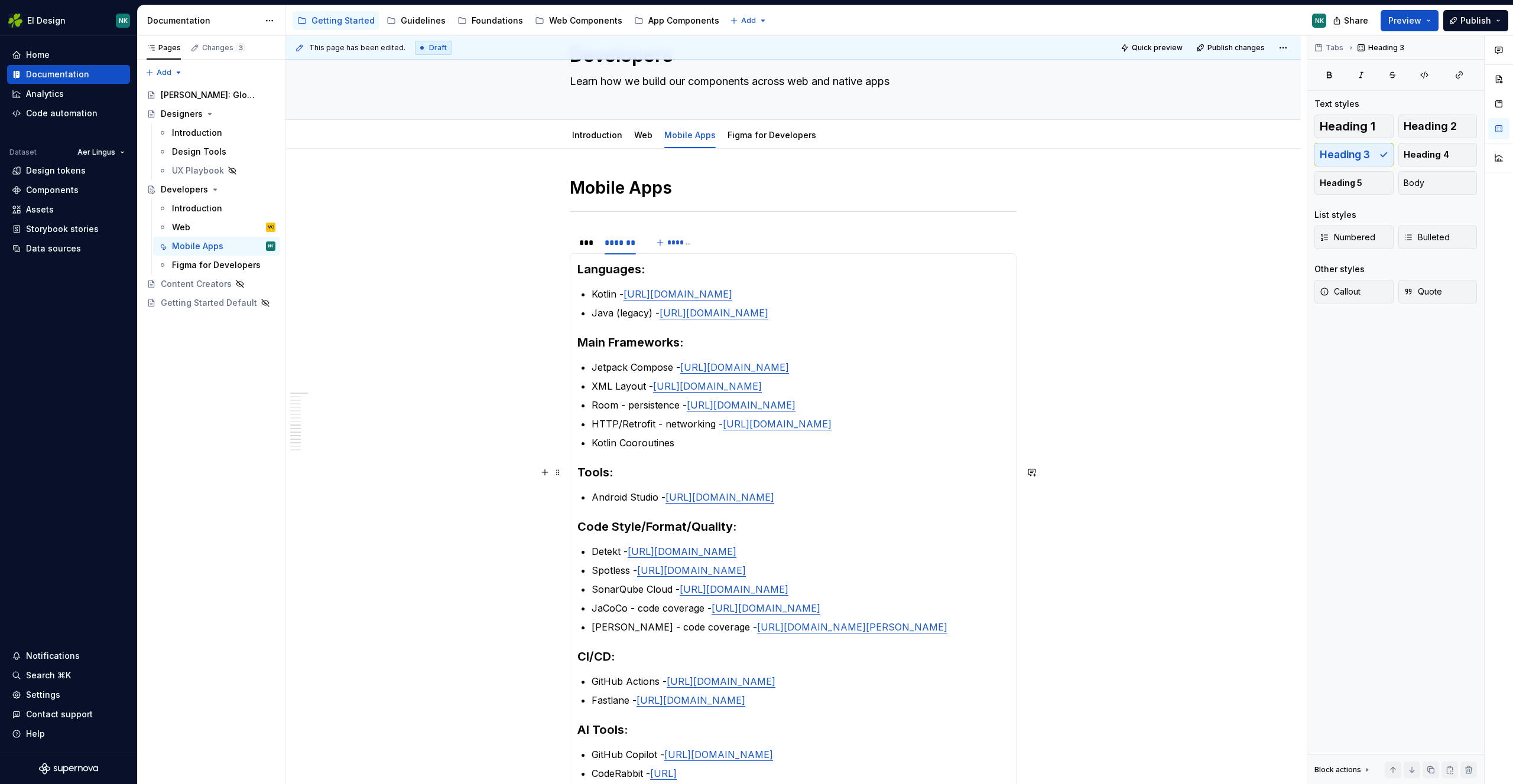
click at [713, 459] on section-item-column "Languages: Kotlin - https://kotlinlang.org Java (legacy) - https://www.java.com…" at bounding box center [792, 573] width 431 height 626
click at [649, 450] on section-item-column "Languages: Kotlin - https://kotlinlang.org Java (legacy) - https://www.java.com…" at bounding box center [792, 573] width 431 height 626
click at [627, 444] on p "Kotlin Cooroutines" at bounding box center [799, 443] width 417 height 14
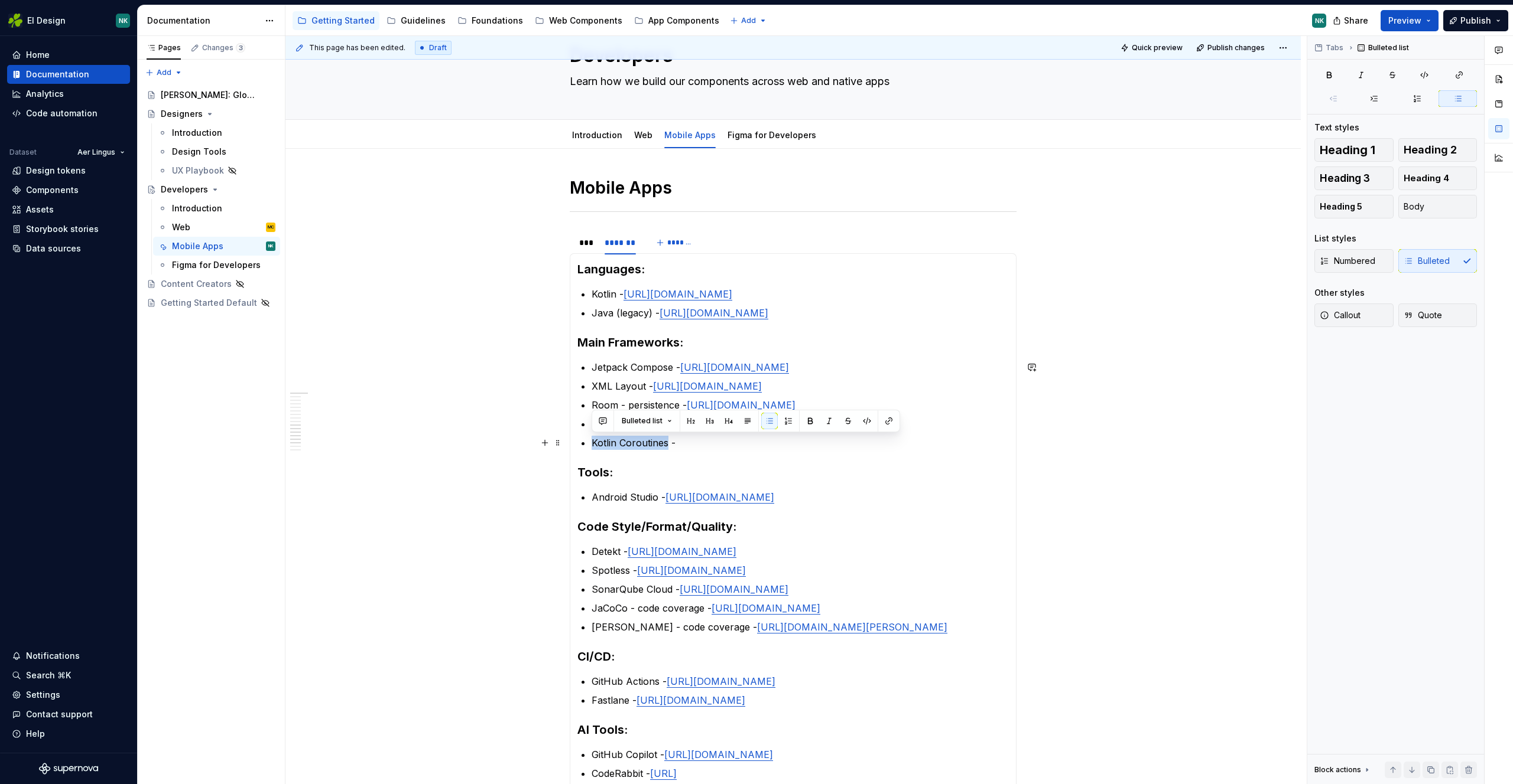
drag, startPoint x: 666, startPoint y: 443, endPoint x: 591, endPoint y: 441, distance: 75.0
click at [591, 441] on p "Kotlin Coroutines -" at bounding box center [799, 443] width 417 height 14
copy p "Kotlin Coroutines"
click at [684, 447] on p "Kotlin Coroutines -" at bounding box center [799, 443] width 417 height 14
drag, startPoint x: 667, startPoint y: 443, endPoint x: 592, endPoint y: 442, distance: 75.0
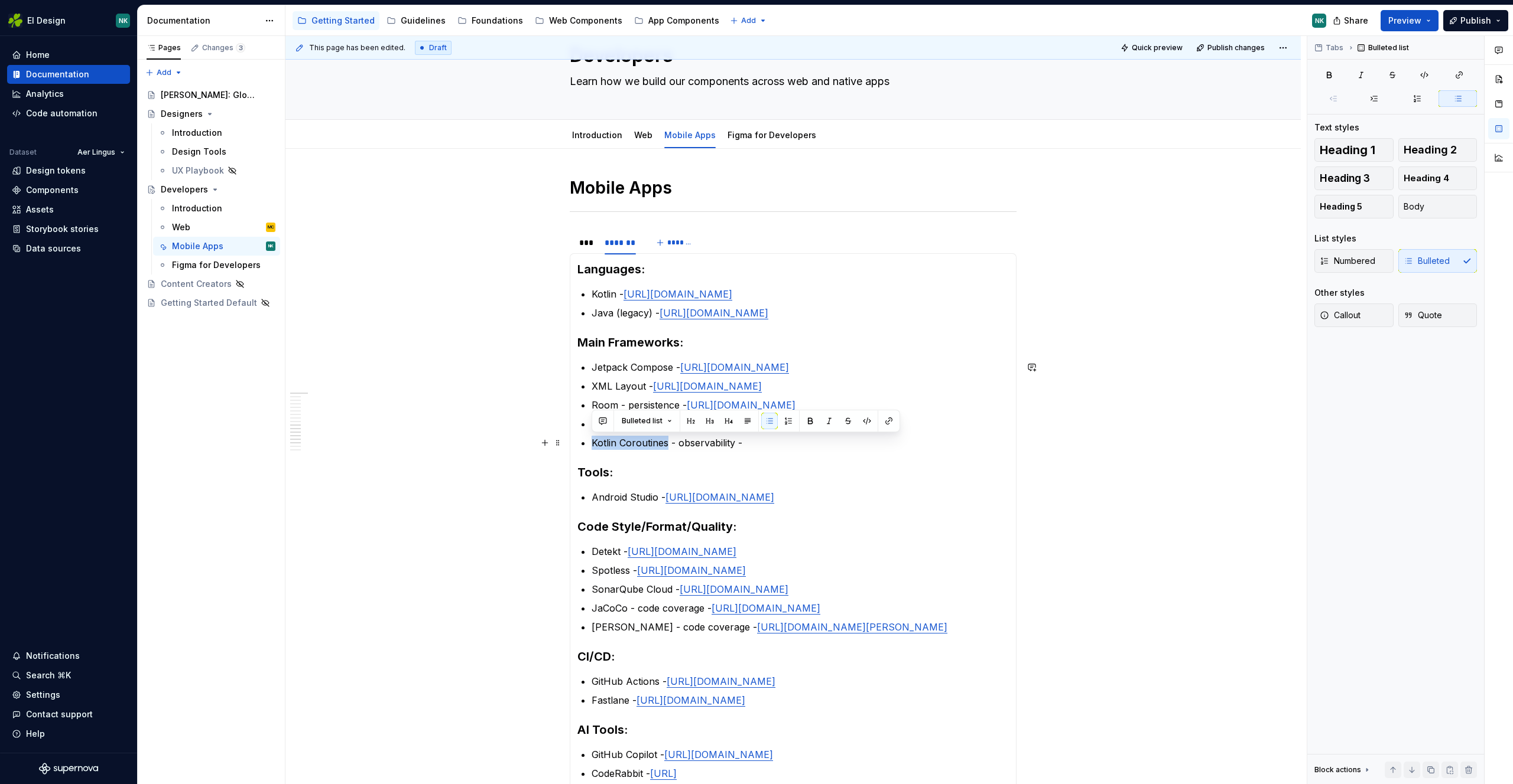
click at [592, 442] on p "Kotlin Coroutines - observability -" at bounding box center [799, 443] width 417 height 14
copy p "Kotlin Coroutines"
type textarea "*"
click at [737, 436] on p "Kotlin Coroutines - observability -" at bounding box center [799, 443] width 417 height 14
click at [753, 441] on p "Kotlin Coroutines - observability -" at bounding box center [799, 443] width 417 height 14
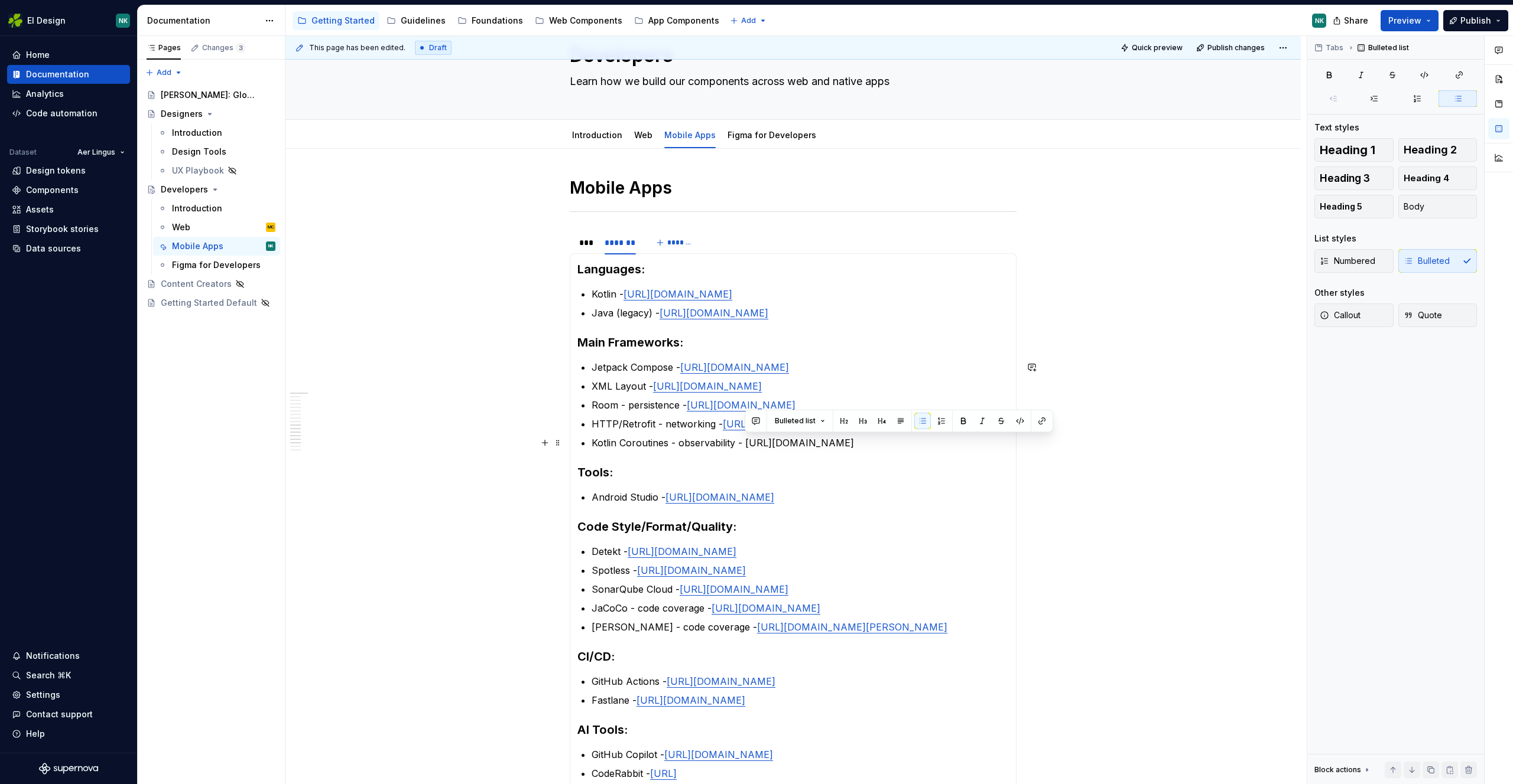
click at [745, 441] on p "Kotlin Coroutines - observability - https://kotlinlang.org/docs/coroutines-over…" at bounding box center [799, 443] width 417 height 14
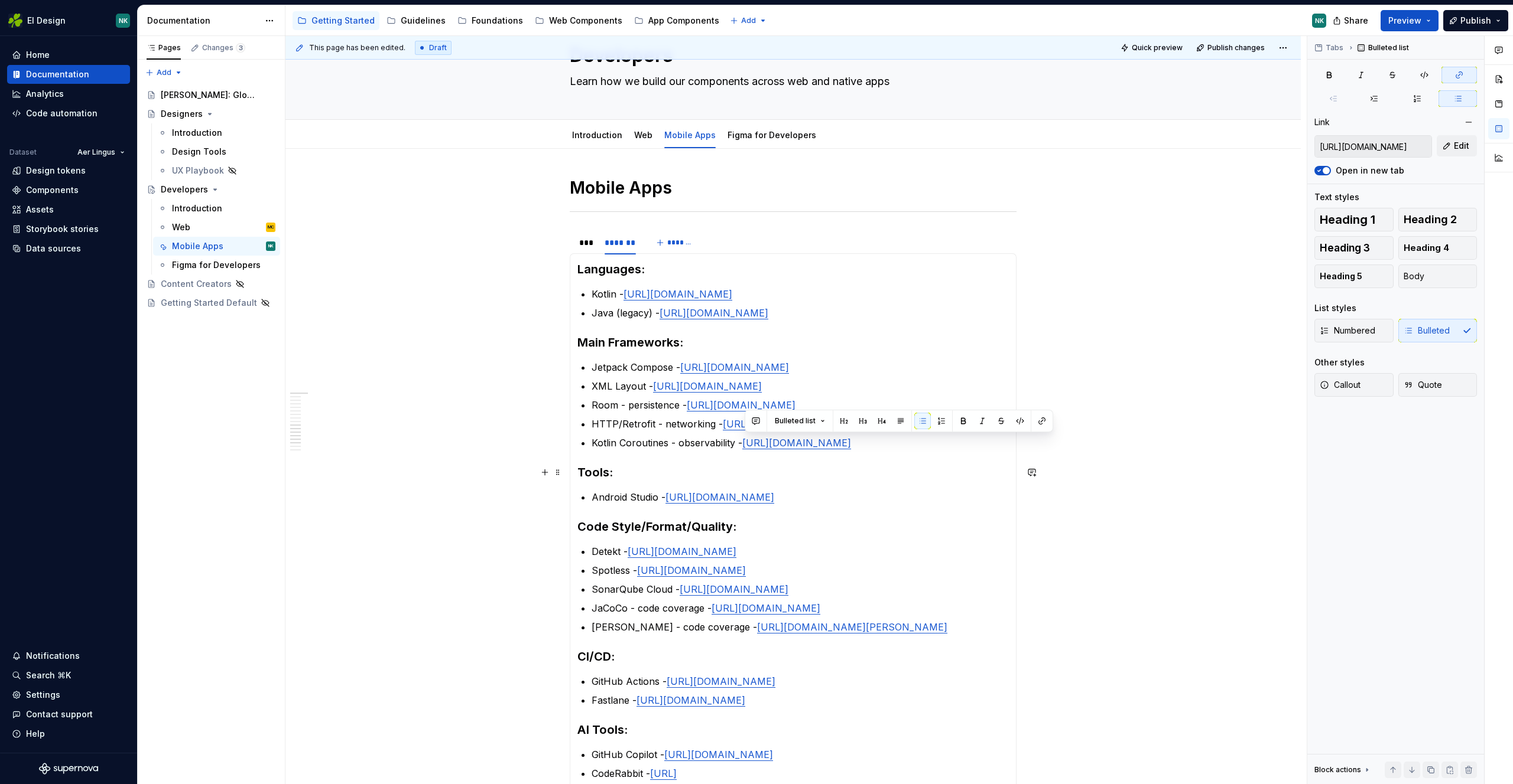
click at [980, 469] on h3 "Tools:" at bounding box center [792, 473] width 431 height 17
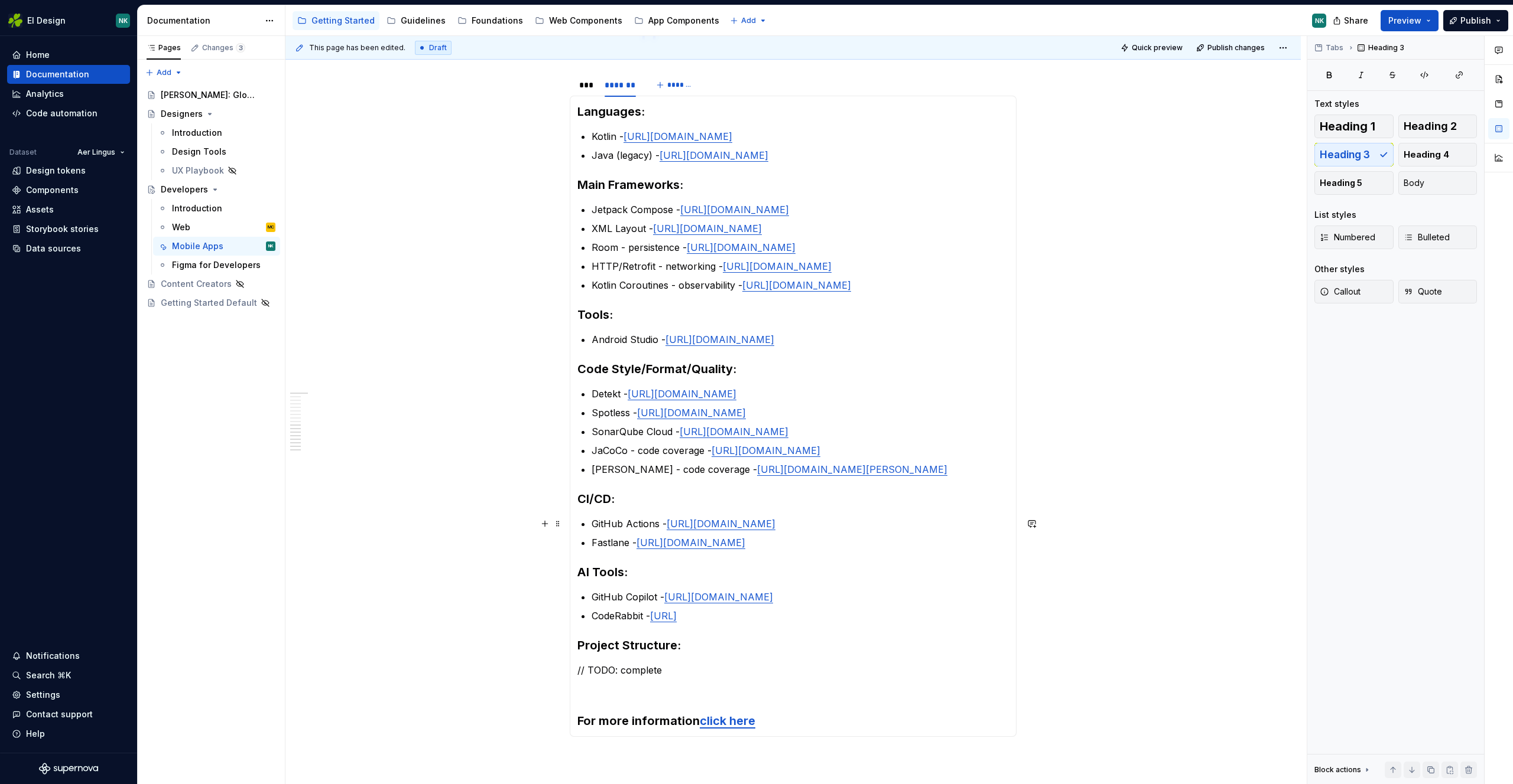
scroll to position [197, 0]
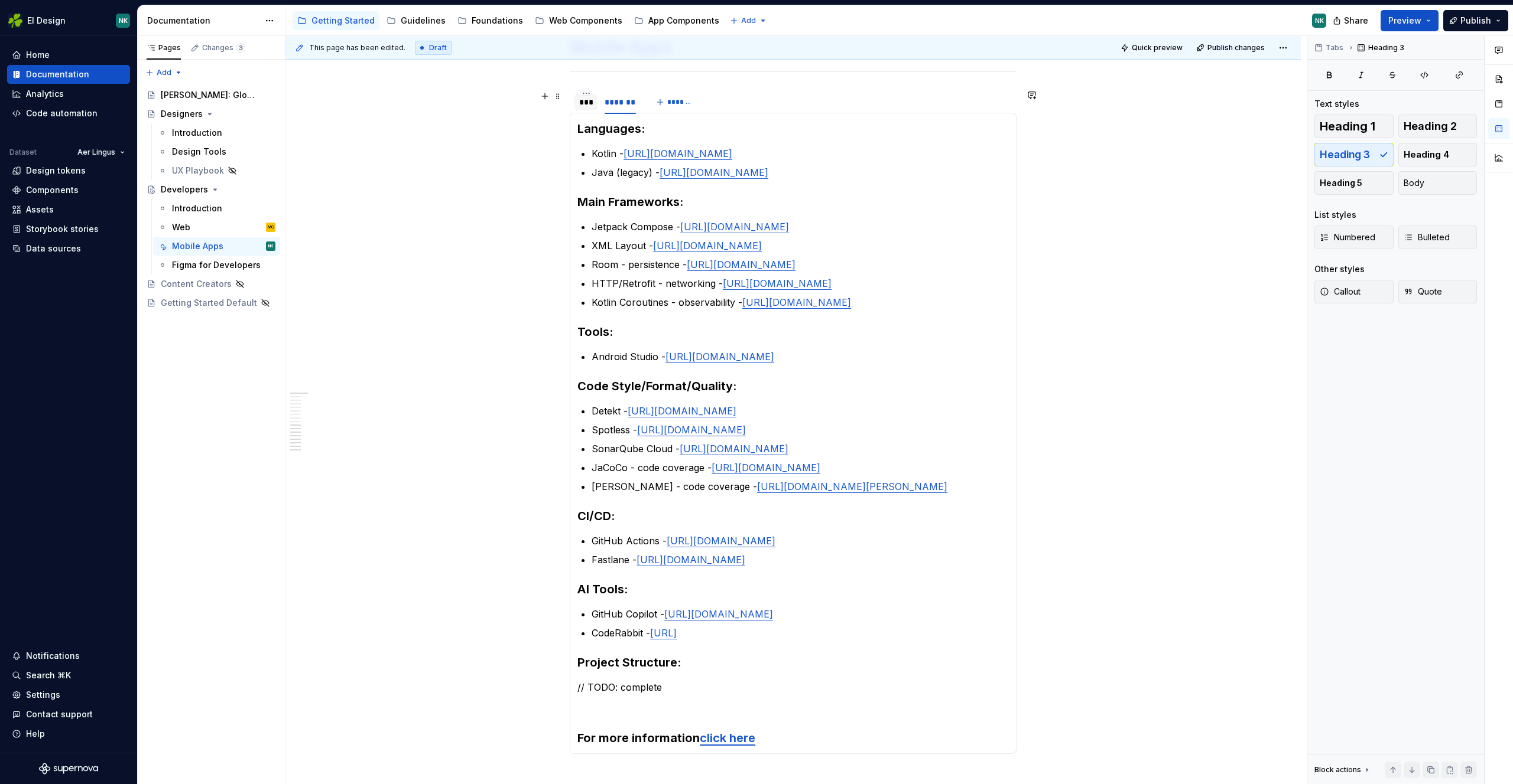
click at [589, 103] on div "***" at bounding box center [586, 102] width 14 height 12
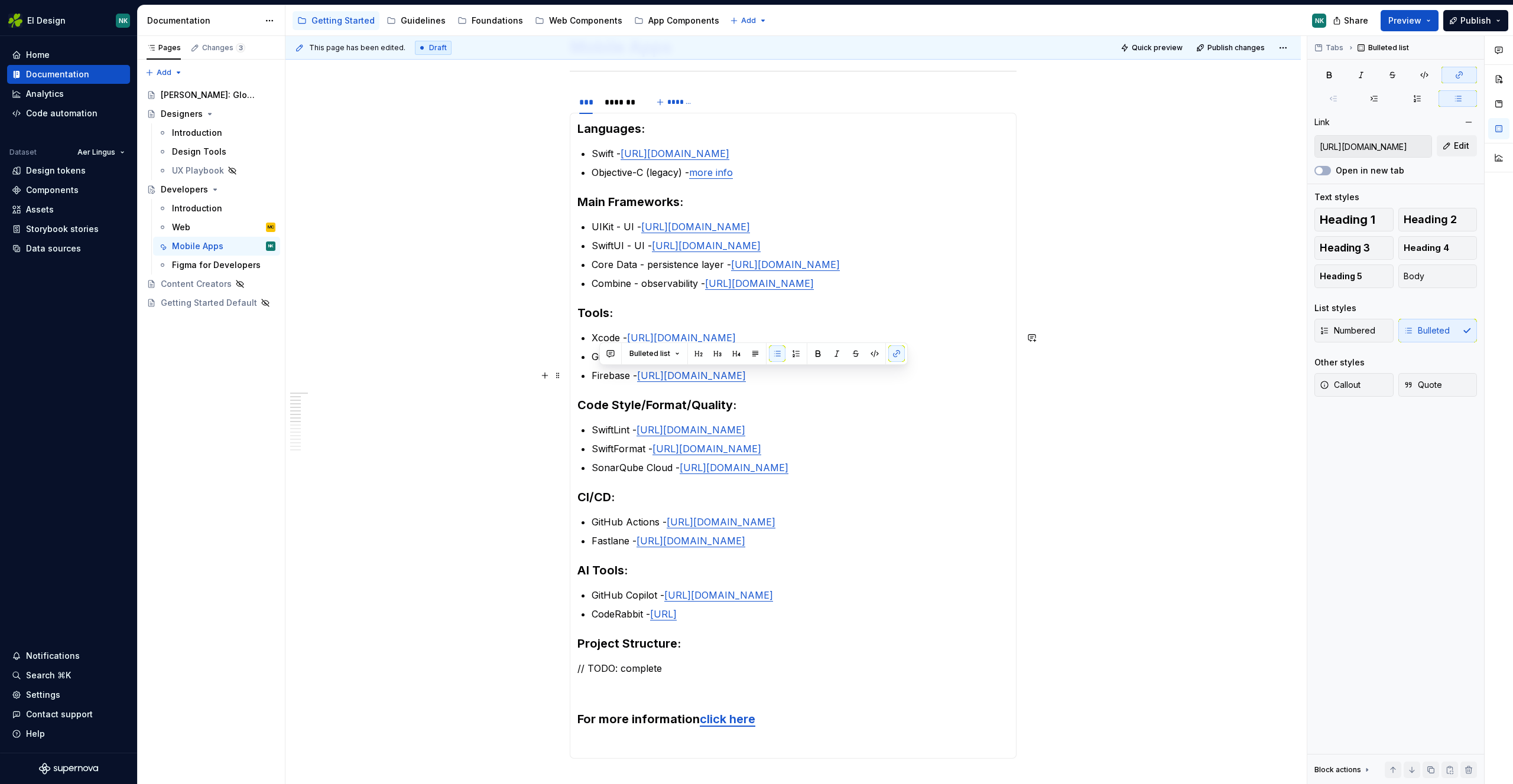
type input "[URL][DOMAIN_NAME]"
drag, startPoint x: 788, startPoint y: 376, endPoint x: 580, endPoint y: 356, distance: 209.0
click at [591, 356] on ul "Xcode - https://developer.apple.com/xcode/ Git - https://git-scm.com/ Firebase …" at bounding box center [799, 356] width 417 height 52
copy ul "Git - https://git-scm.com/ Firebase - https://firebase.google.com/"
click at [623, 99] on div "*******" at bounding box center [619, 102] width 31 height 12
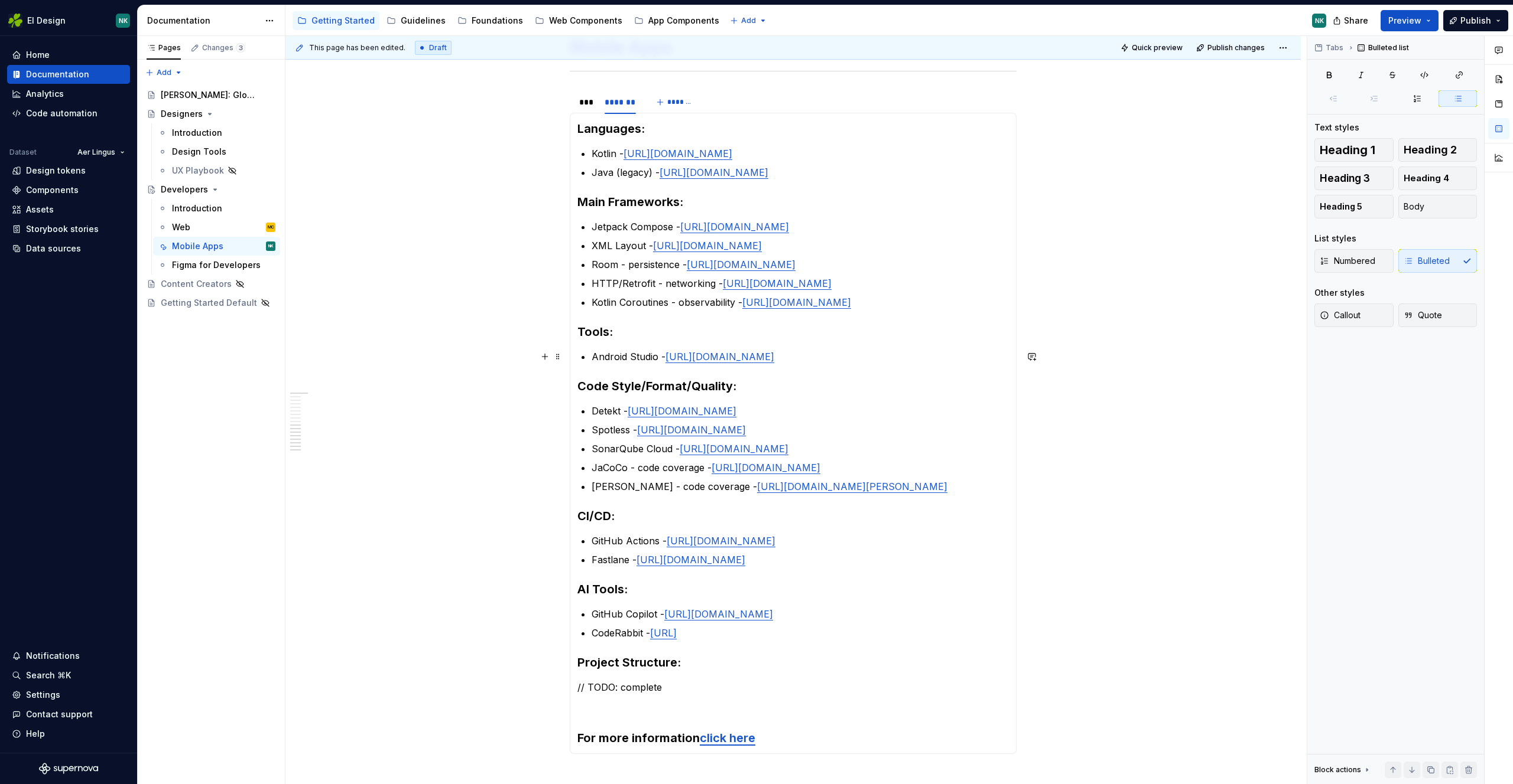
click at [856, 352] on p "Android Studio - https://developer.android.com/studio" at bounding box center [799, 356] width 417 height 14
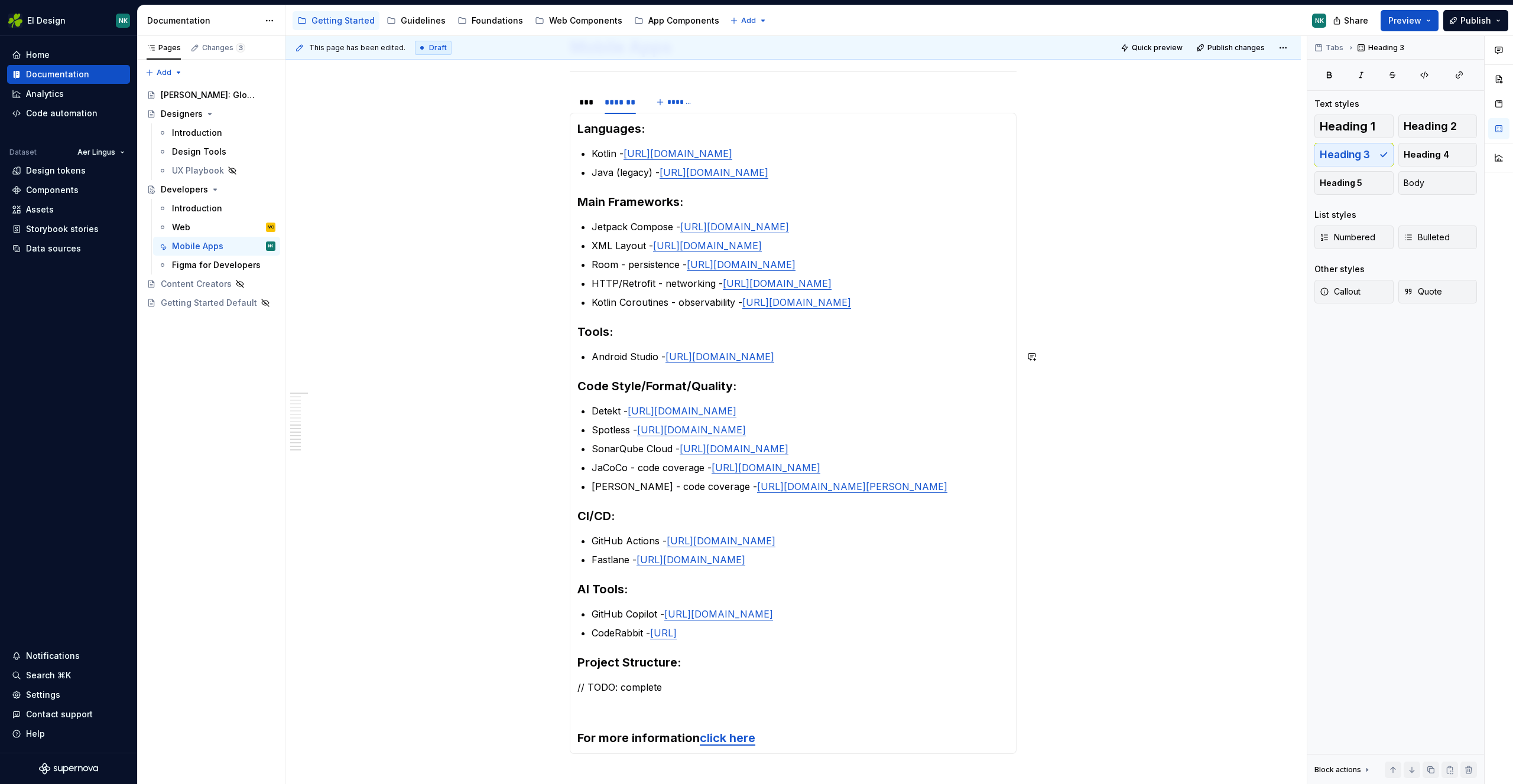
click at [841, 349] on section-item-column "Languages: Kotlin - https://kotlinlang.org Java (legacy) - https://www.java.com…" at bounding box center [792, 433] width 431 height 626
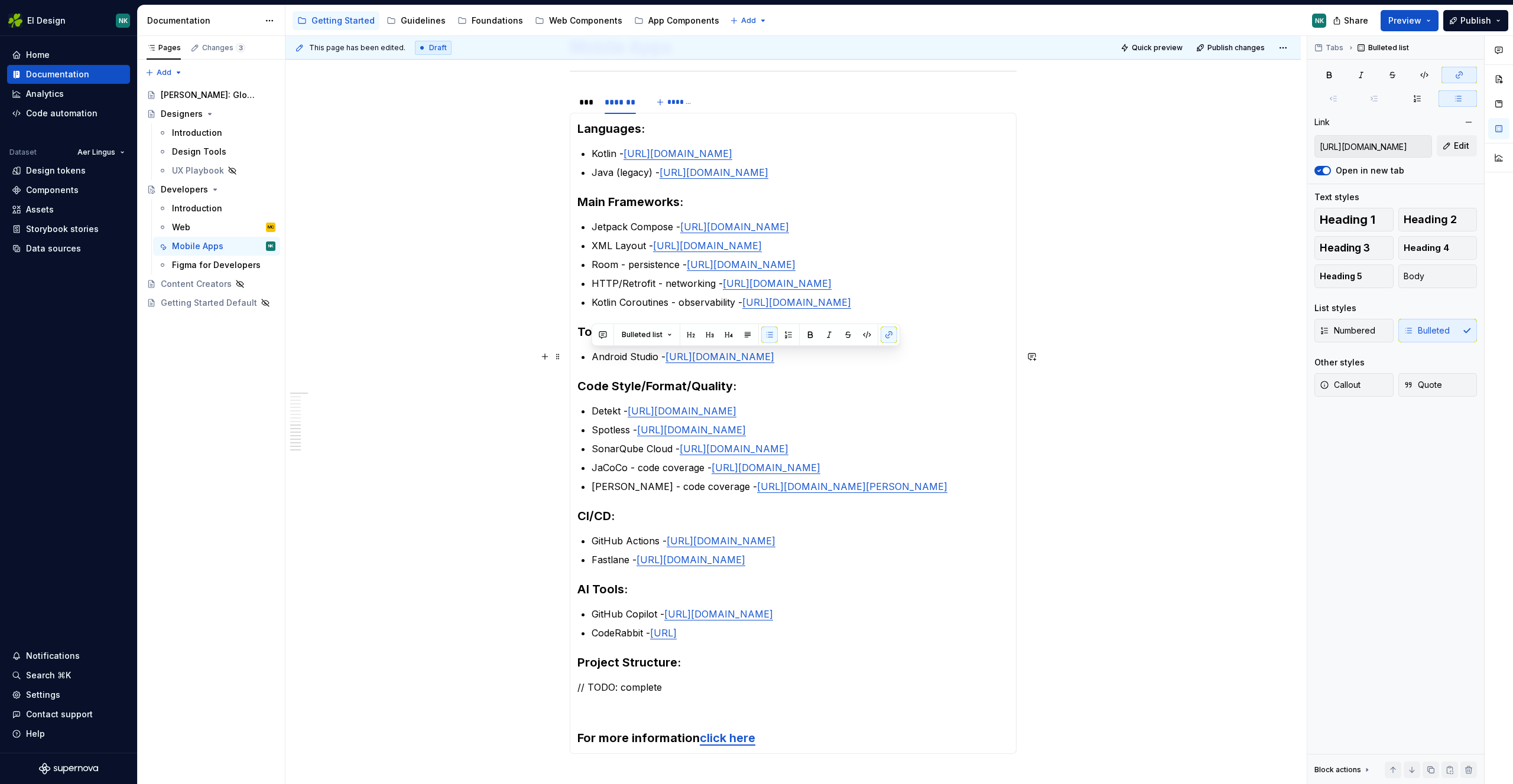
click at [844, 354] on p "Android Studio - https://developer.android.com/studio" at bounding box center [799, 356] width 417 height 14
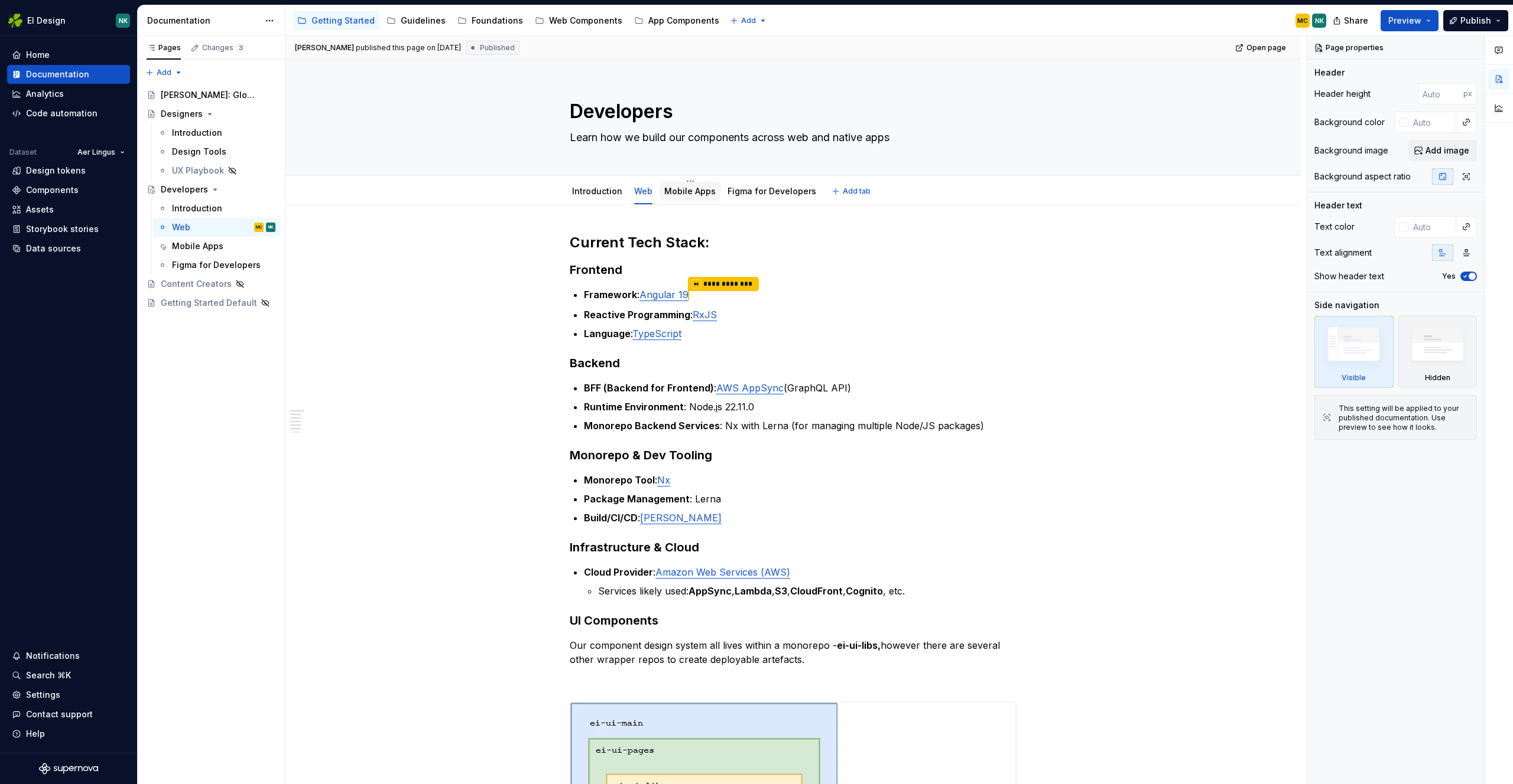
click at [687, 191] on link "Mobile Apps" at bounding box center [690, 191] width 52 height 10
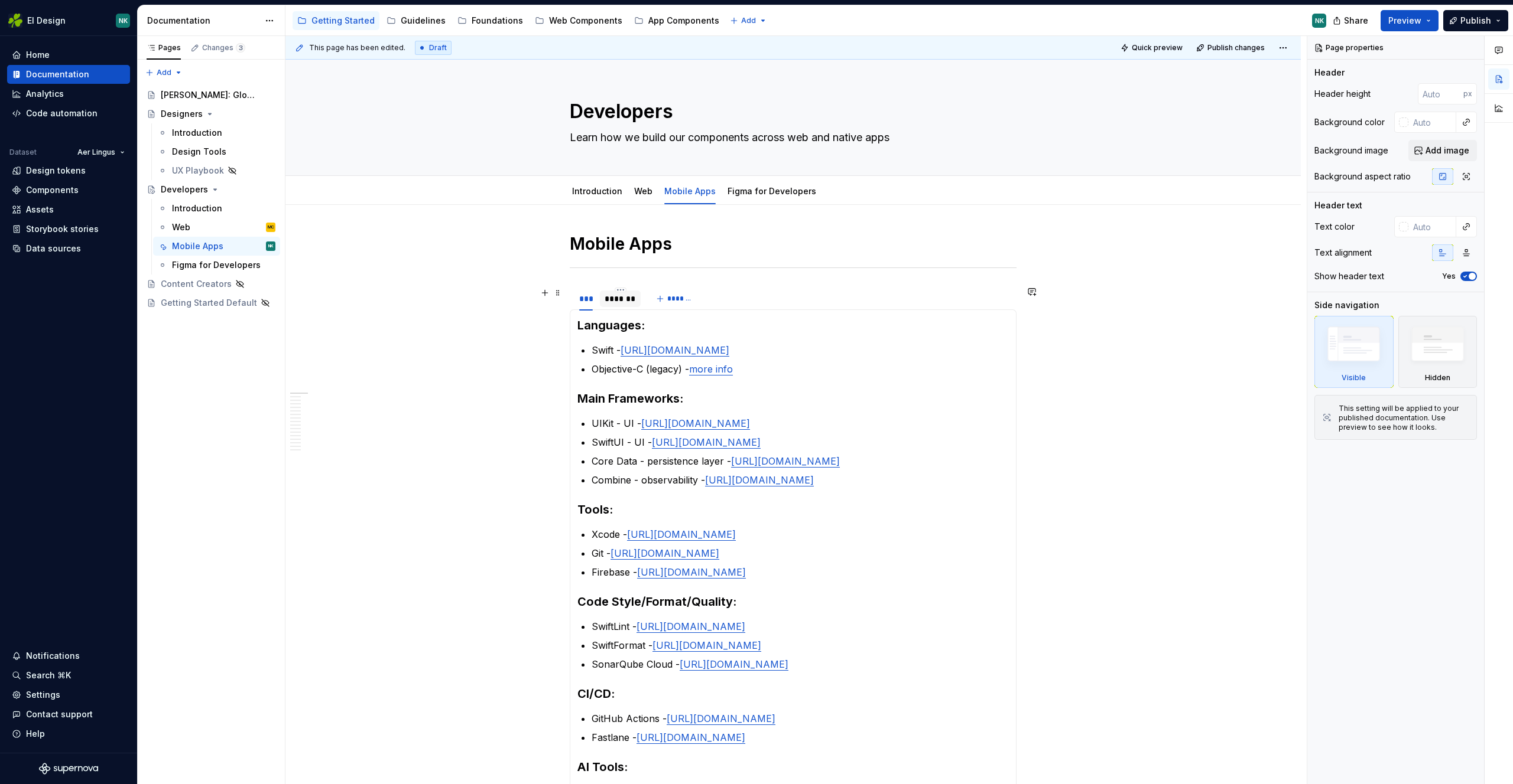
click at [621, 303] on div "*******" at bounding box center [619, 298] width 31 height 12
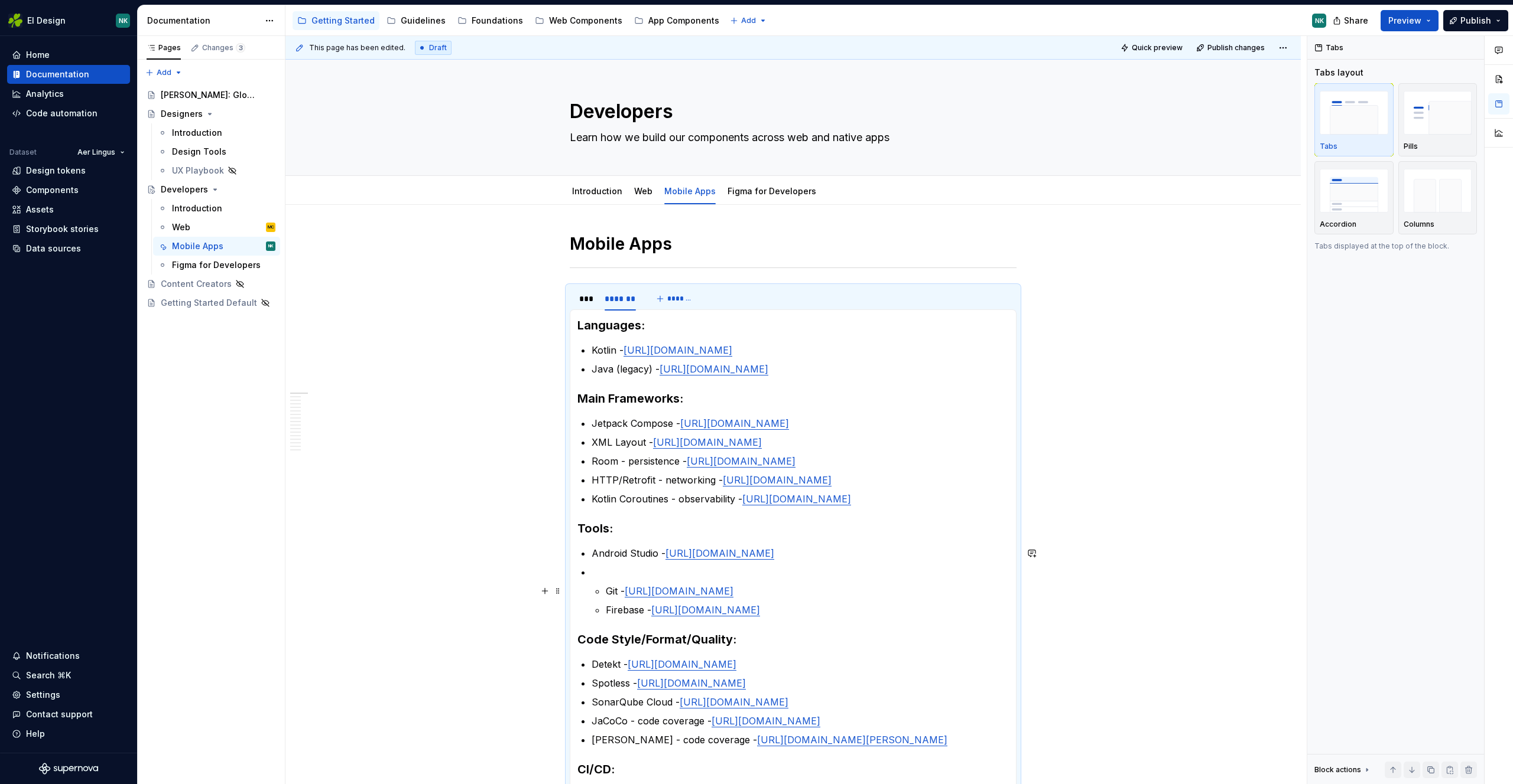
click at [602, 591] on li "Git - https://git-scm.com/ Firebase - https://firebase.google.com/" at bounding box center [799, 591] width 417 height 52
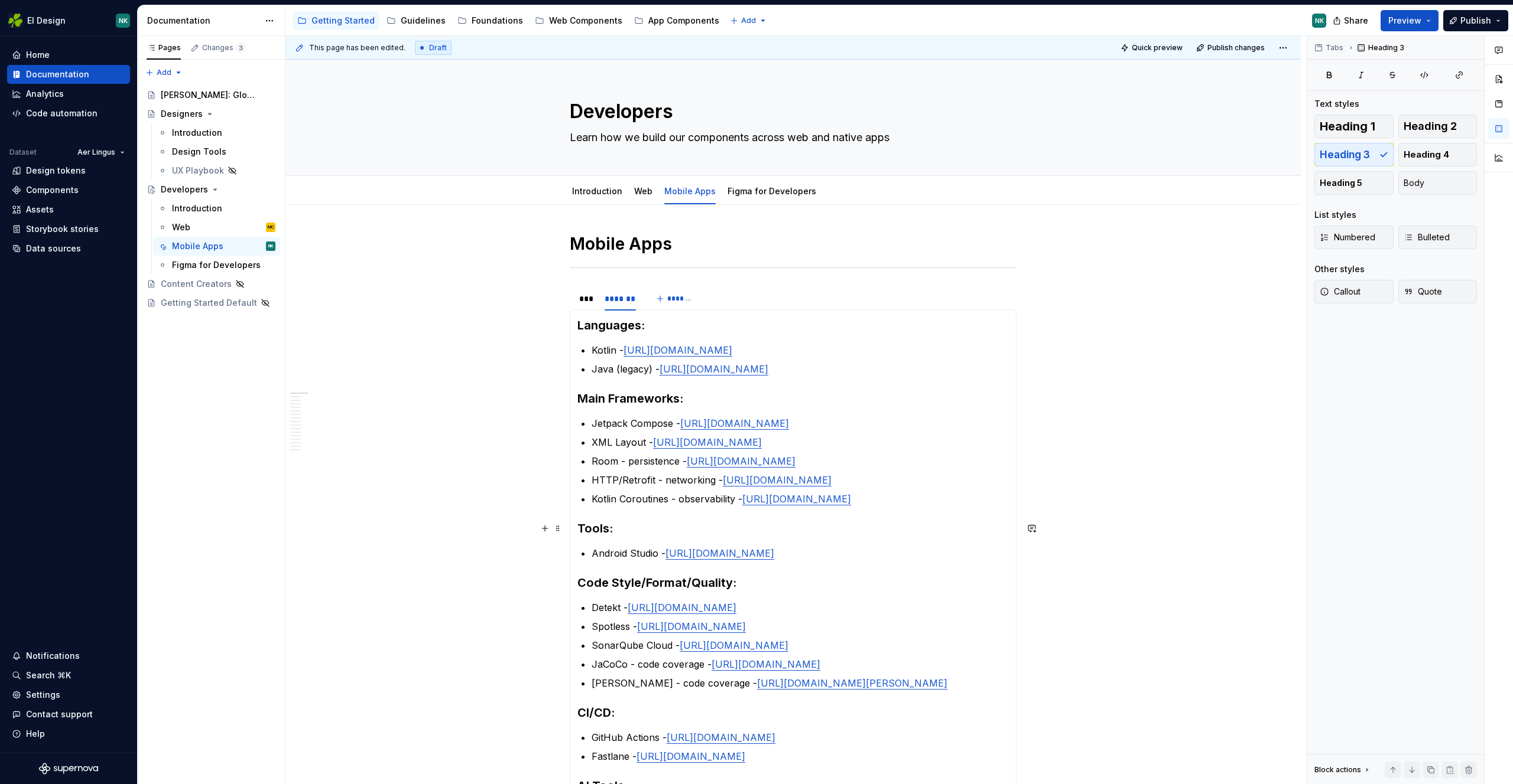
drag, startPoint x: 840, startPoint y: 532, endPoint x: 835, endPoint y: 543, distance: 12.1
click at [839, 534] on h3 "Tools:" at bounding box center [792, 528] width 431 height 17
click at [847, 560] on section-item-column "Languages: Kotlin - https://kotlinlang.org Java (legacy) - https://www.java.com…" at bounding box center [792, 630] width 431 height 626
type textarea "*"
click at [579, 300] on div "***" at bounding box center [586, 298] width 14 height 12
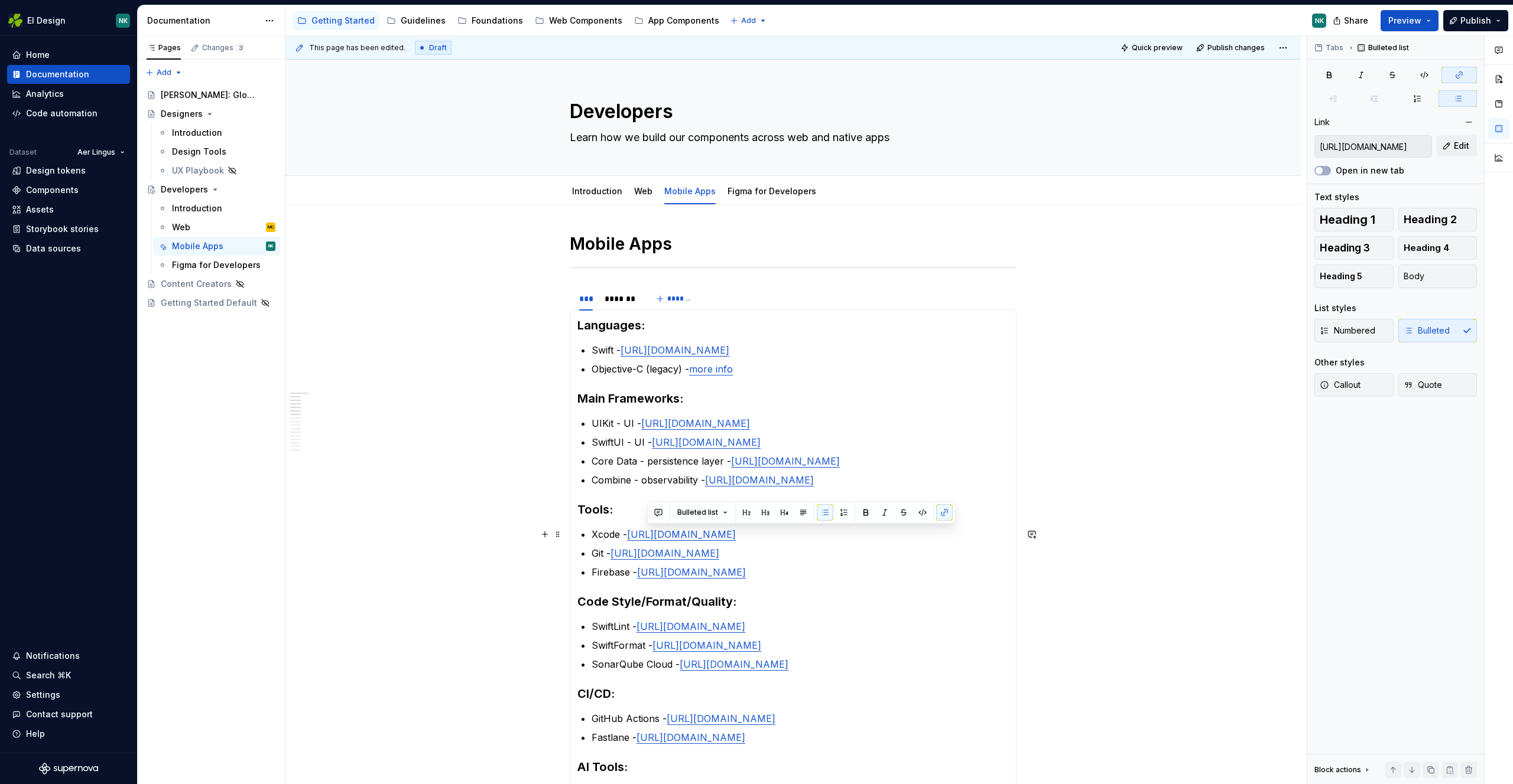
type input "[URL][DOMAIN_NAME]"
drag, startPoint x: 744, startPoint y: 559, endPoint x: 613, endPoint y: 546, distance: 131.6
click at [613, 546] on p "Git - https://git-scm.com/" at bounding box center [799, 553] width 417 height 14
click at [594, 556] on p "Git - https://git-scm.com/" at bounding box center [799, 553] width 417 height 14
copy p "Git - https://git-scm.com/"
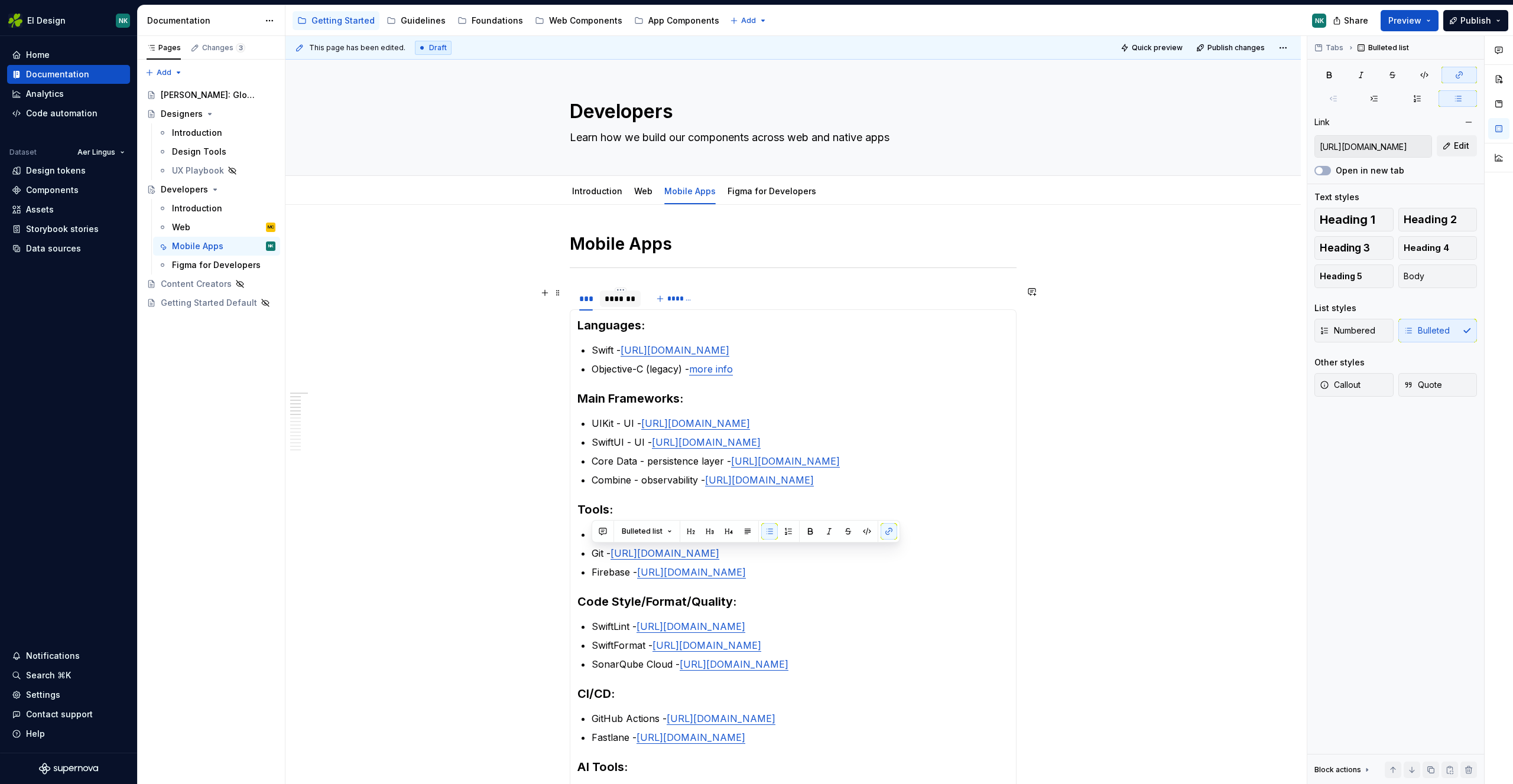
click at [613, 298] on div "*******" at bounding box center [619, 298] width 31 height 12
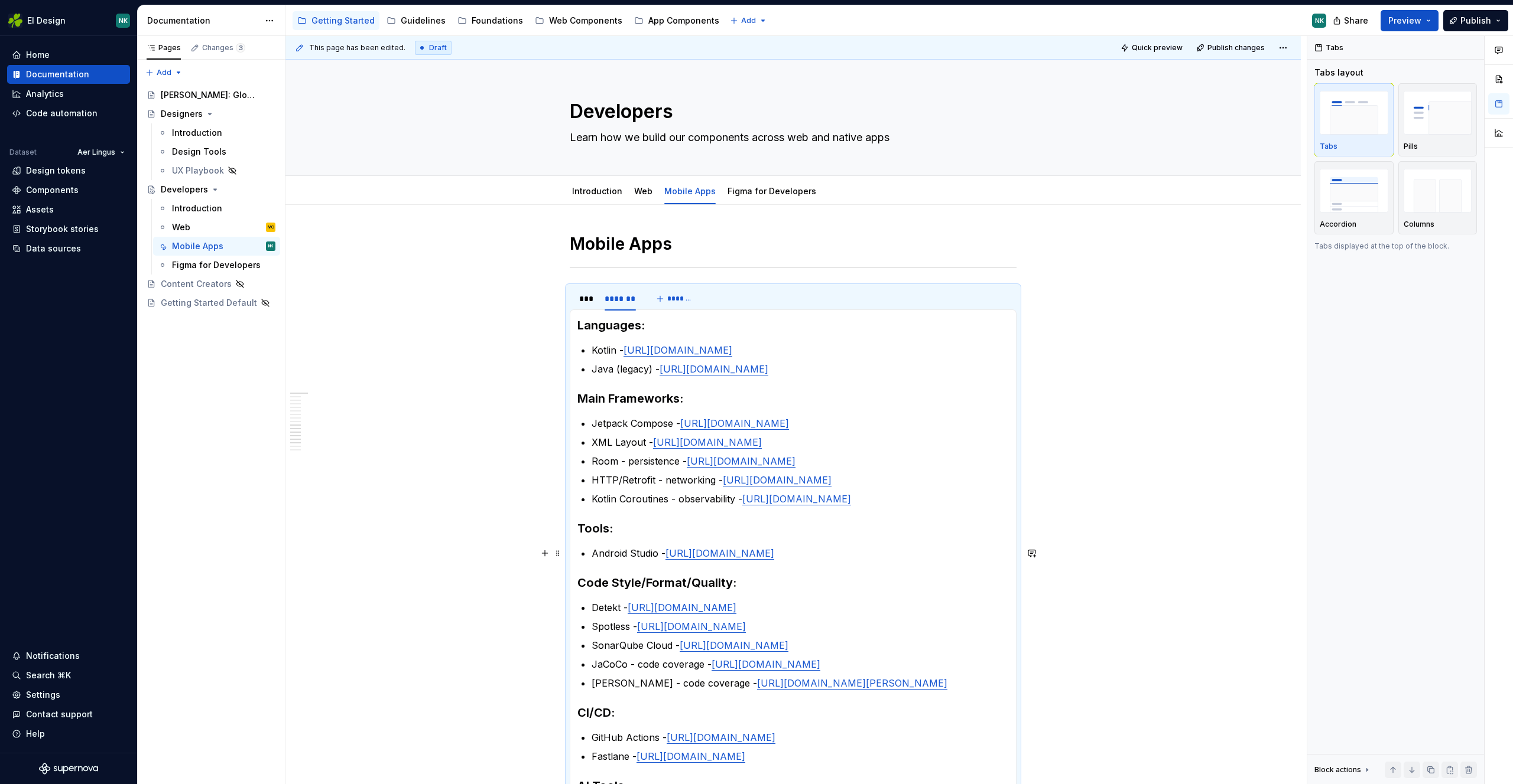
click at [858, 555] on p "Android Studio - https://developer.android.com/studio" at bounding box center [799, 553] width 417 height 14
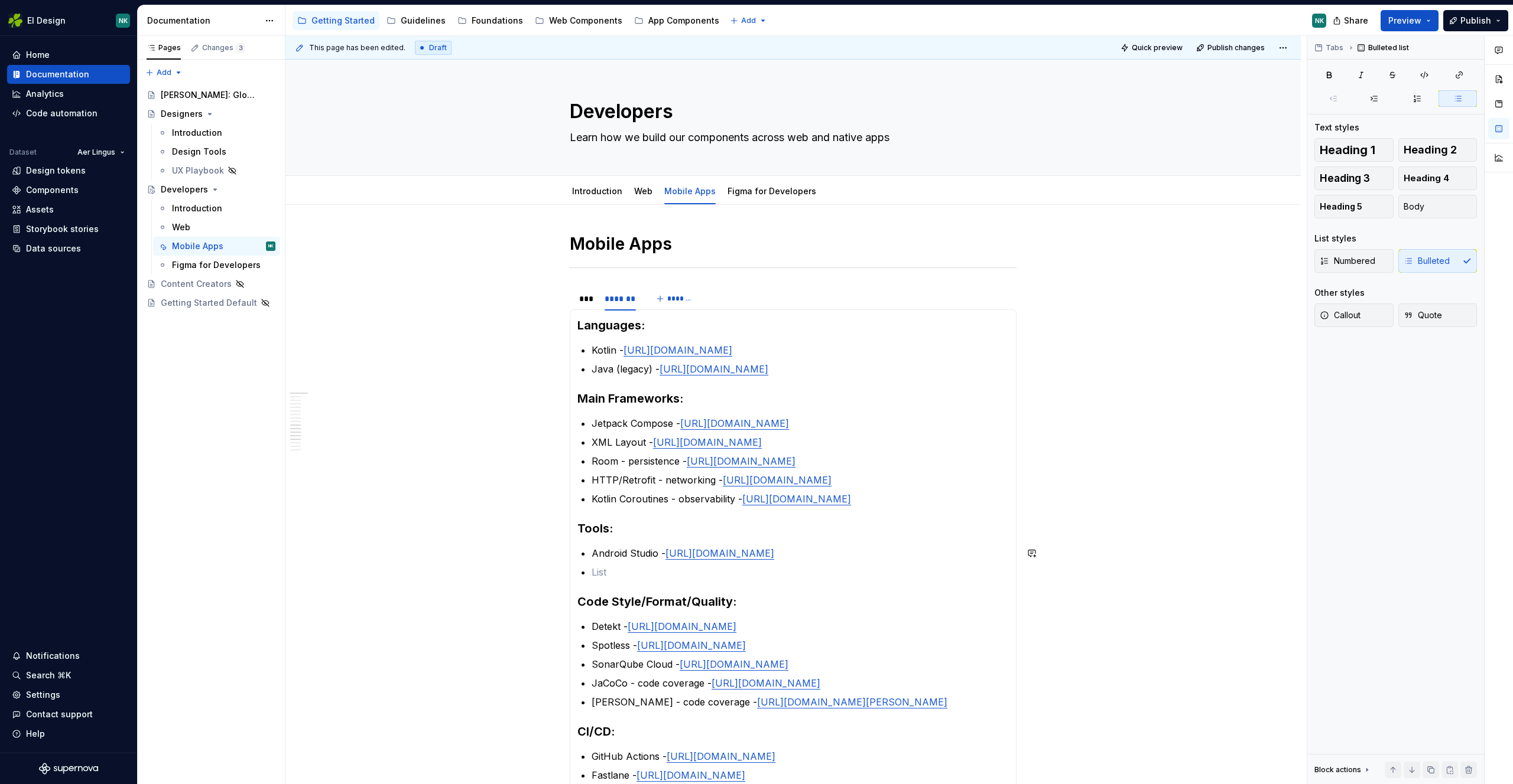
paste div
click at [756, 572] on p "Git - https://git-scm.com/" at bounding box center [799, 572] width 417 height 14
click at [583, 303] on div "***" at bounding box center [586, 298] width 14 height 12
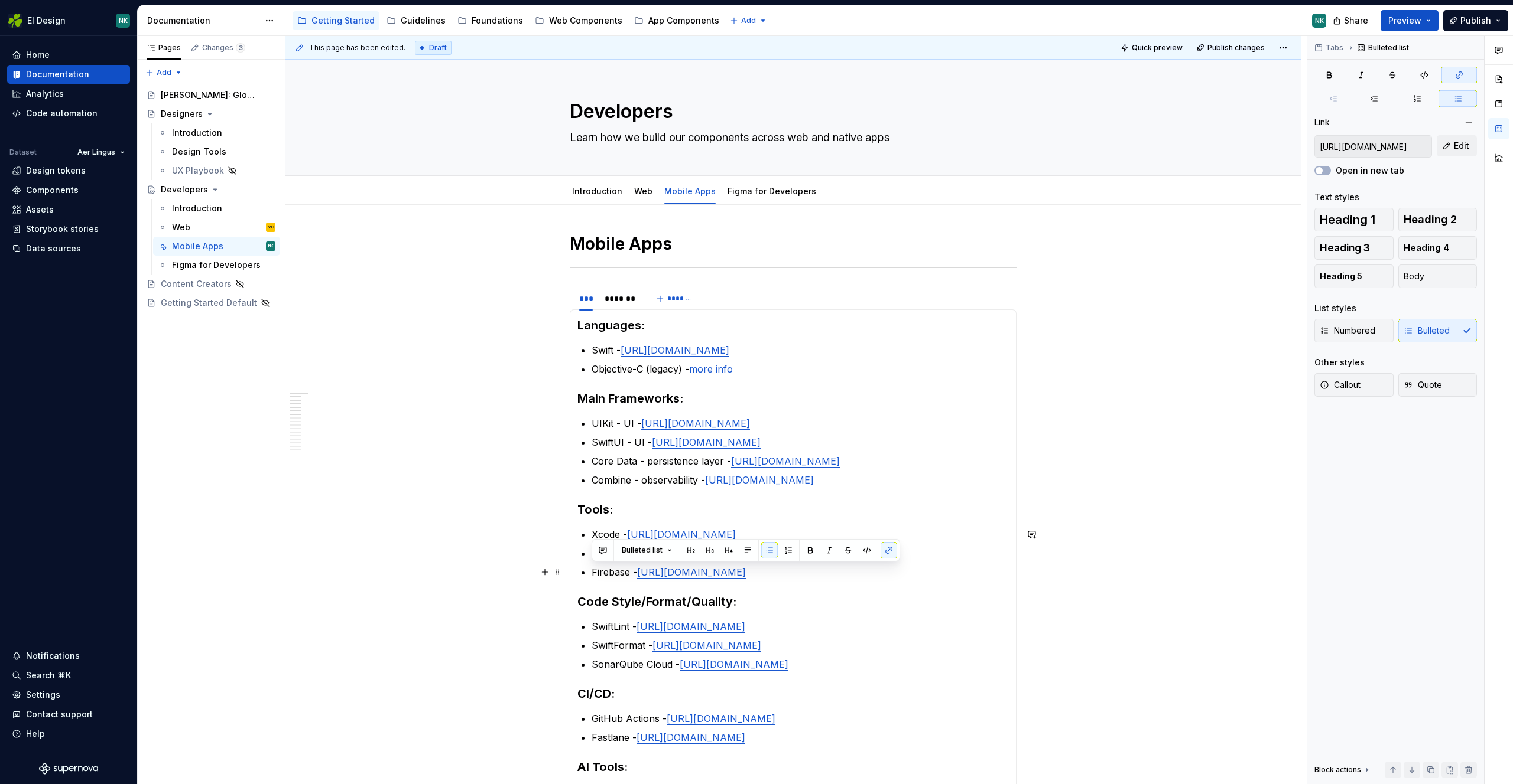
drag, startPoint x: 777, startPoint y: 572, endPoint x: 592, endPoint y: 569, distance: 185.0
click at [591, 569] on p "Firebase - [URL][DOMAIN_NAME]" at bounding box center [799, 572] width 417 height 14
copy p "Firebase - [URL][DOMAIN_NAME]"
click at [616, 297] on div "*******" at bounding box center [619, 298] width 31 height 12
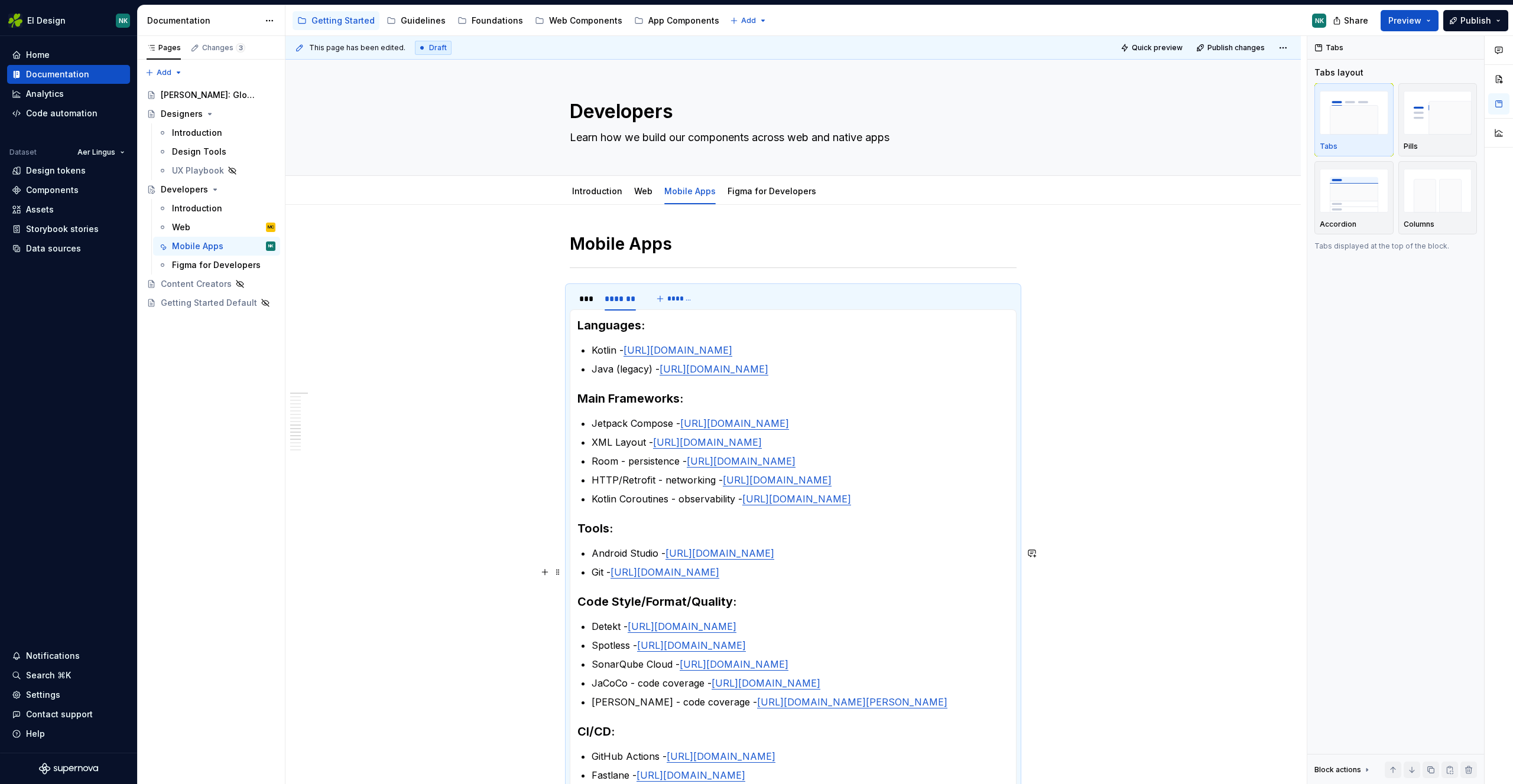
click at [754, 576] on p "Git - https://git-scm.com/" at bounding box center [799, 572] width 417 height 14
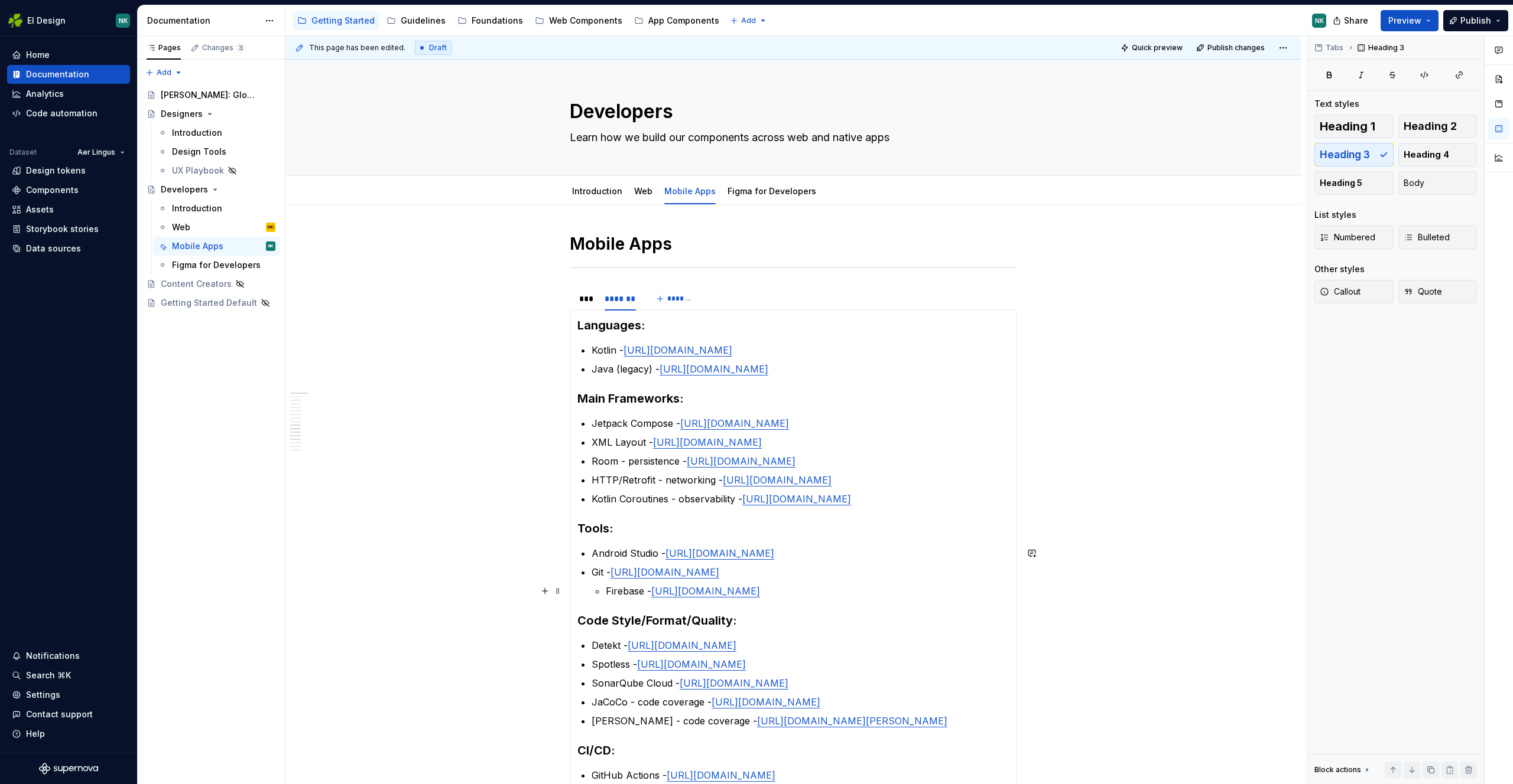
click at [607, 590] on p "Firebase - [URL][DOMAIN_NAME]" at bounding box center [806, 591] width 403 height 14
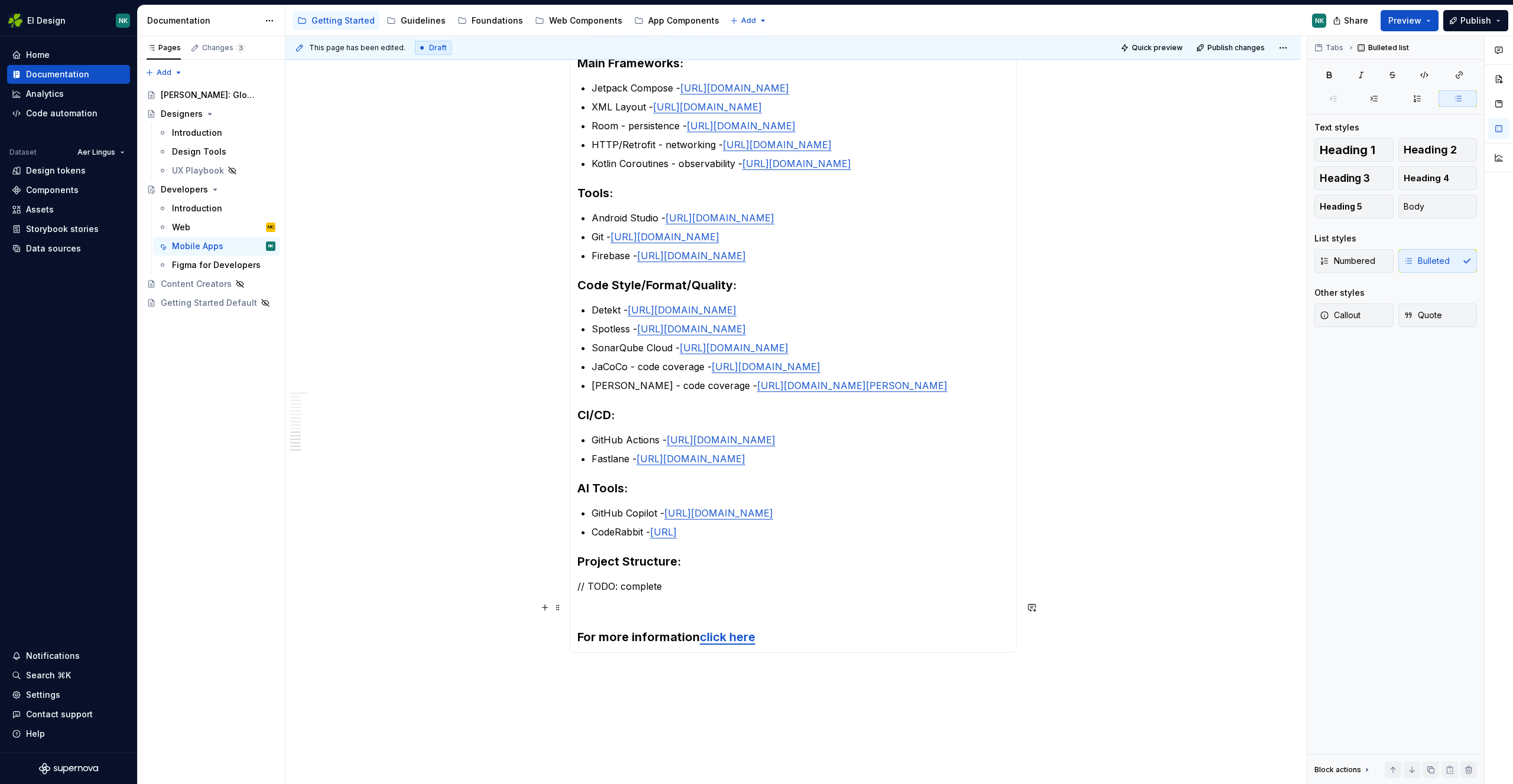
scroll to position [402, 0]
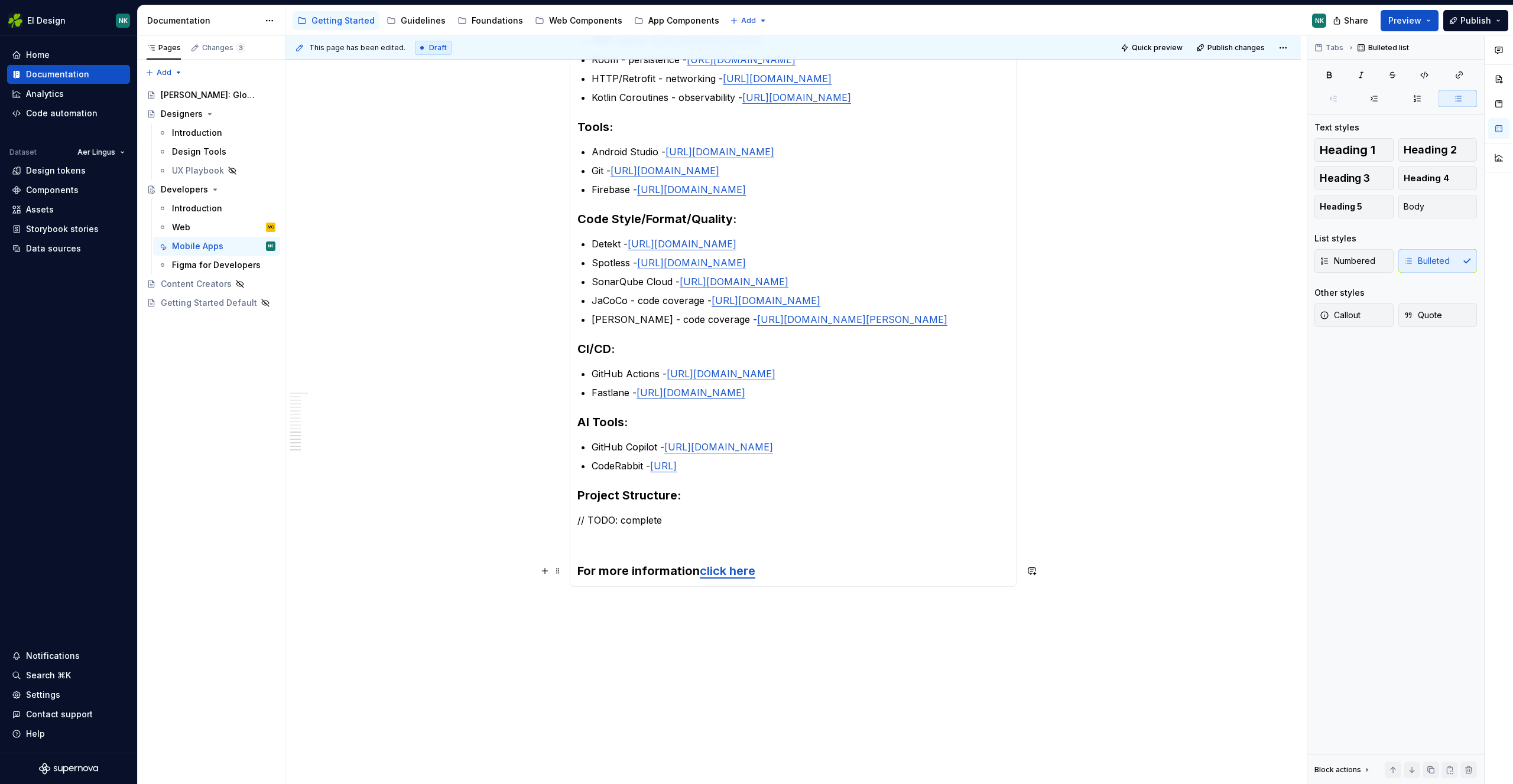
click at [729, 572] on link "click here" at bounding box center [728, 571] width 56 height 14
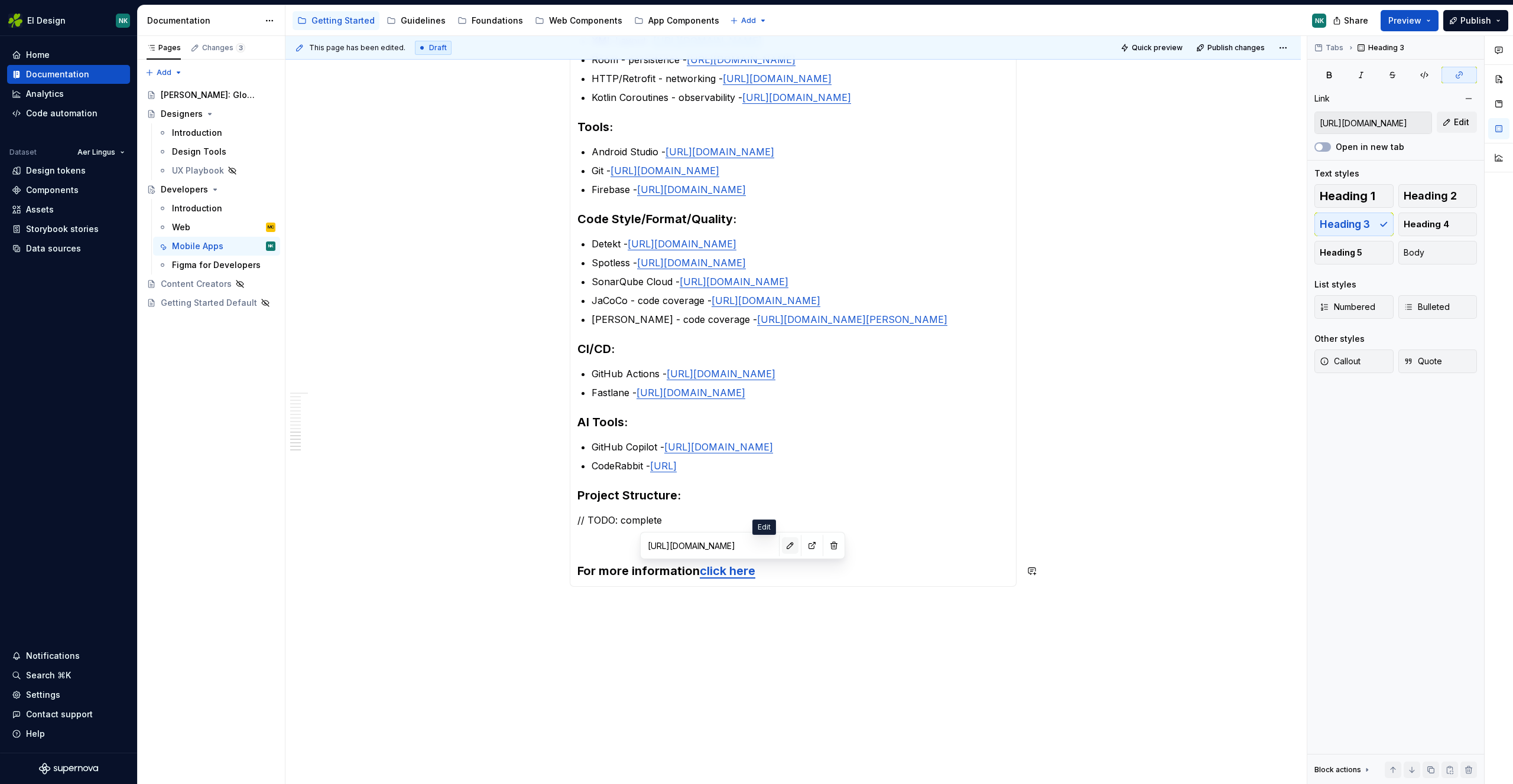
click at [781, 537] on button "button" at bounding box center [789, 545] width 17 height 17
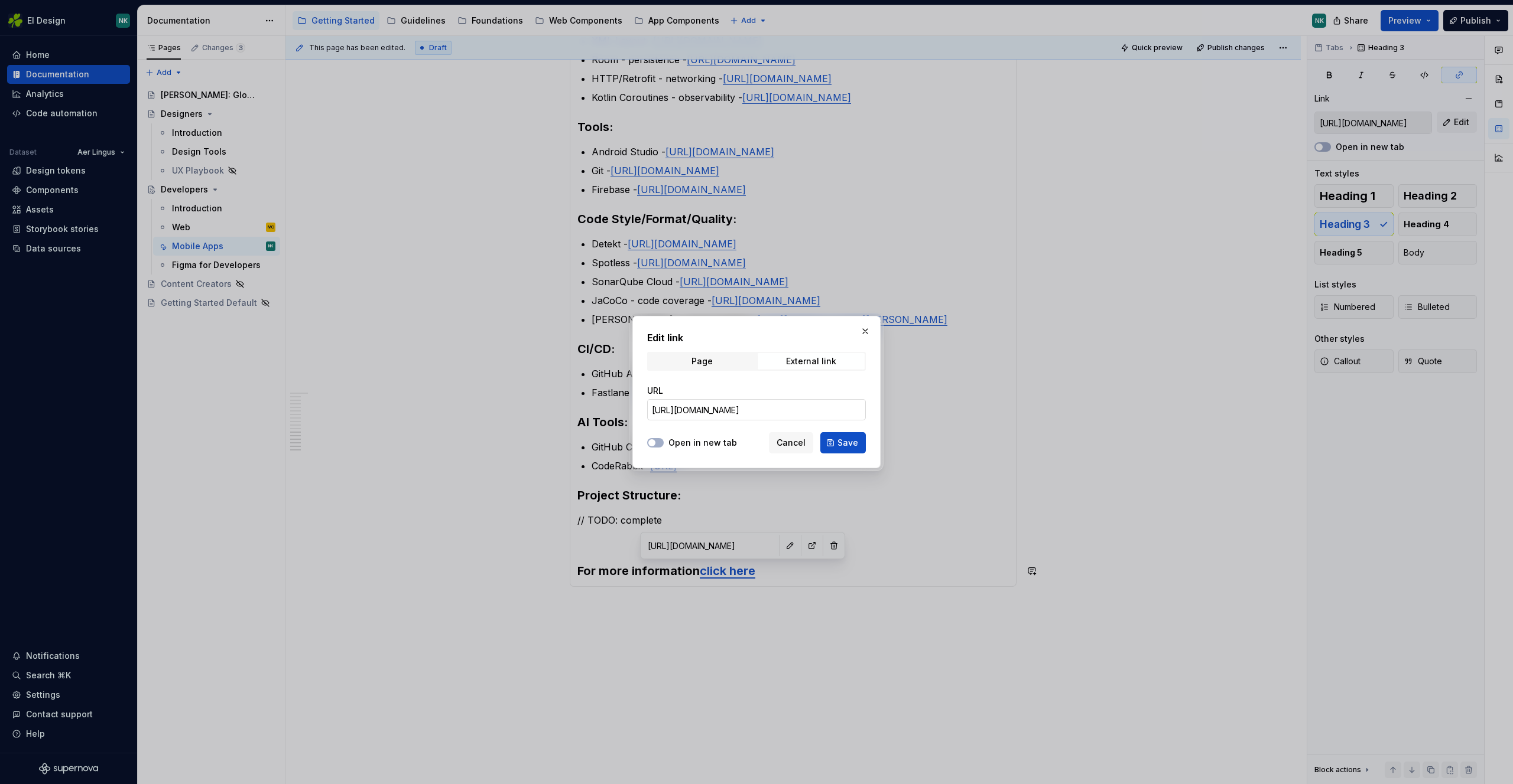
click at [793, 411] on input "[URL][DOMAIN_NAME]" at bounding box center [756, 409] width 219 height 21
click at [863, 329] on button "button" at bounding box center [865, 331] width 17 height 17
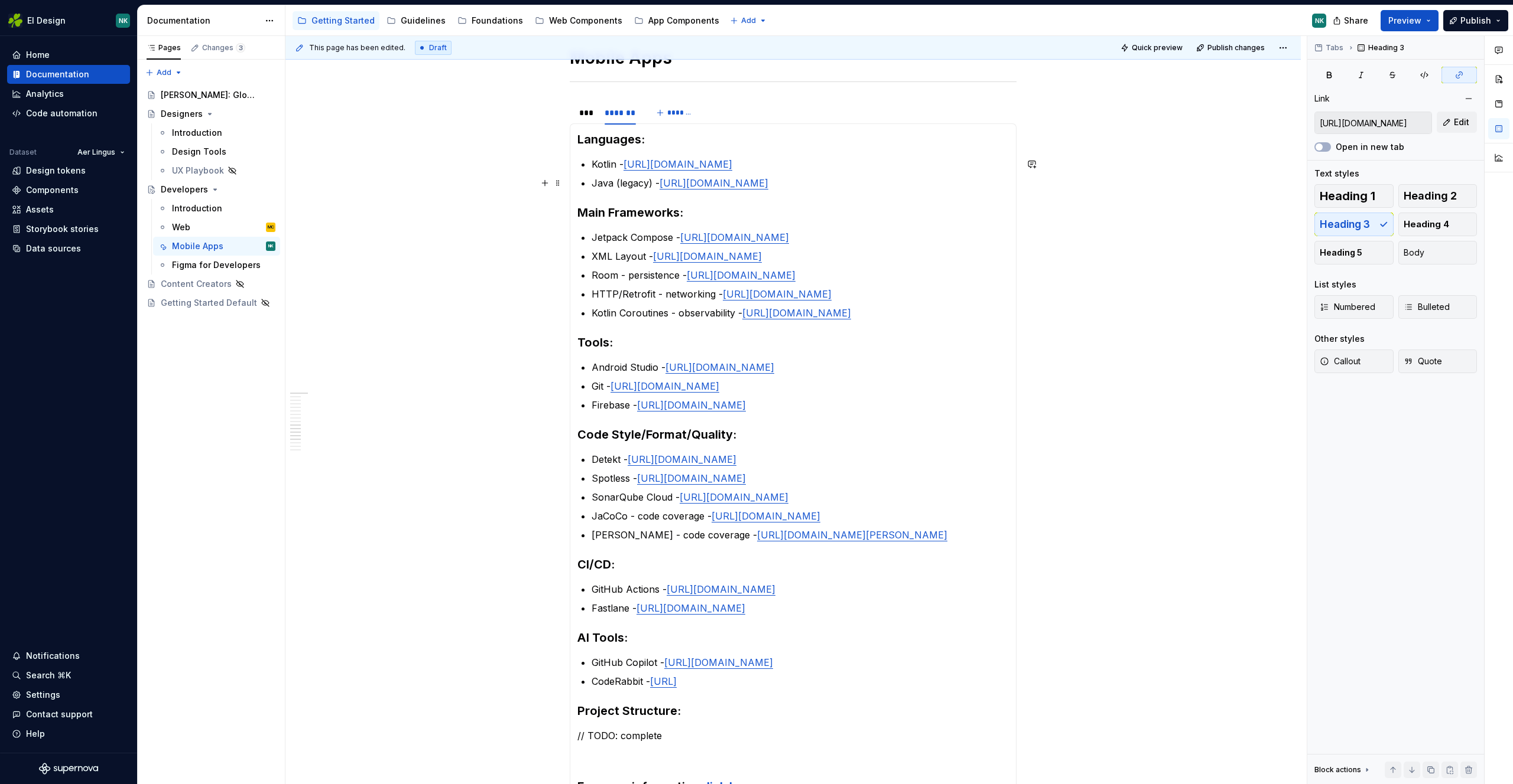
scroll to position [401, 0]
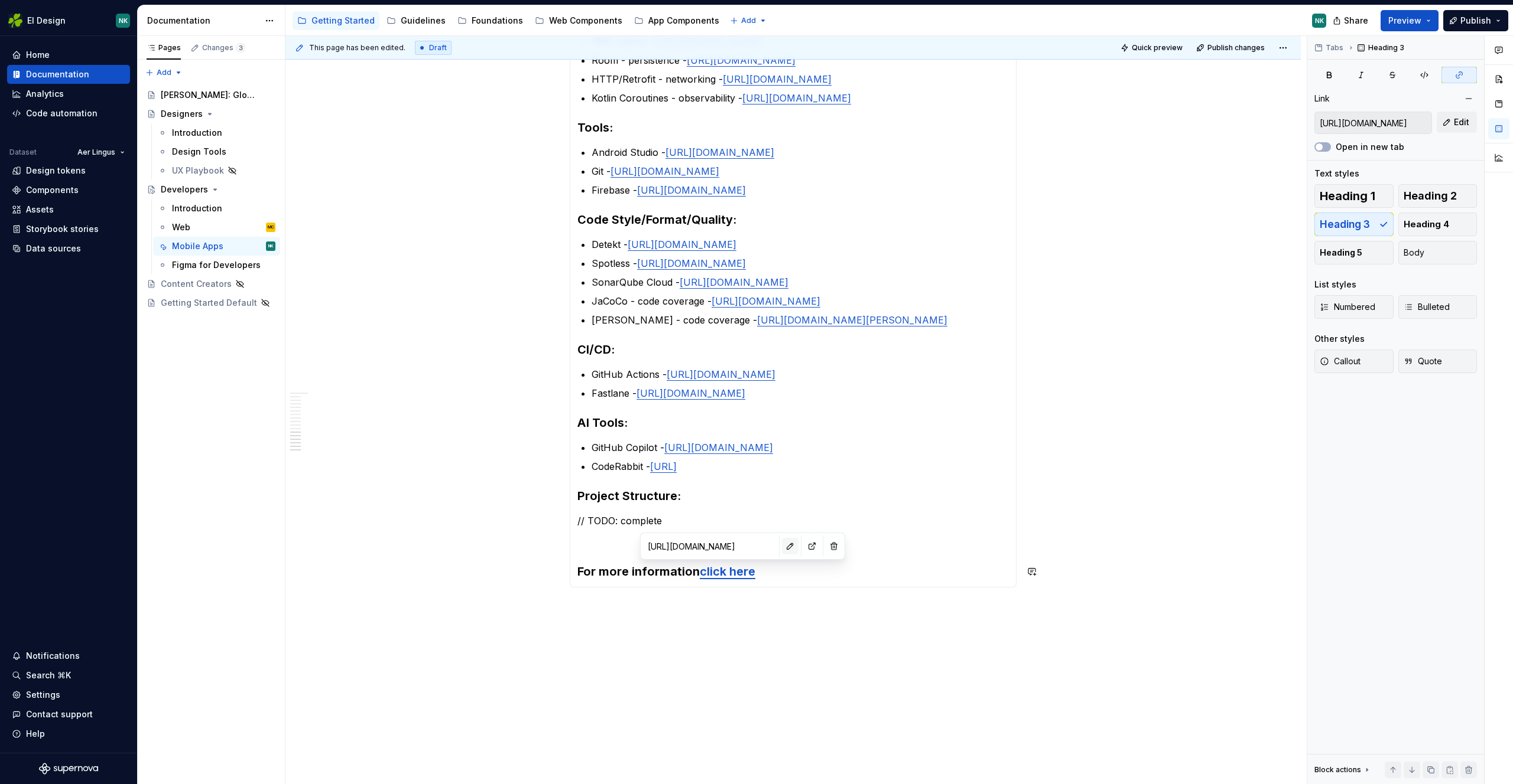
click at [781, 545] on button "button" at bounding box center [789, 546] width 17 height 17
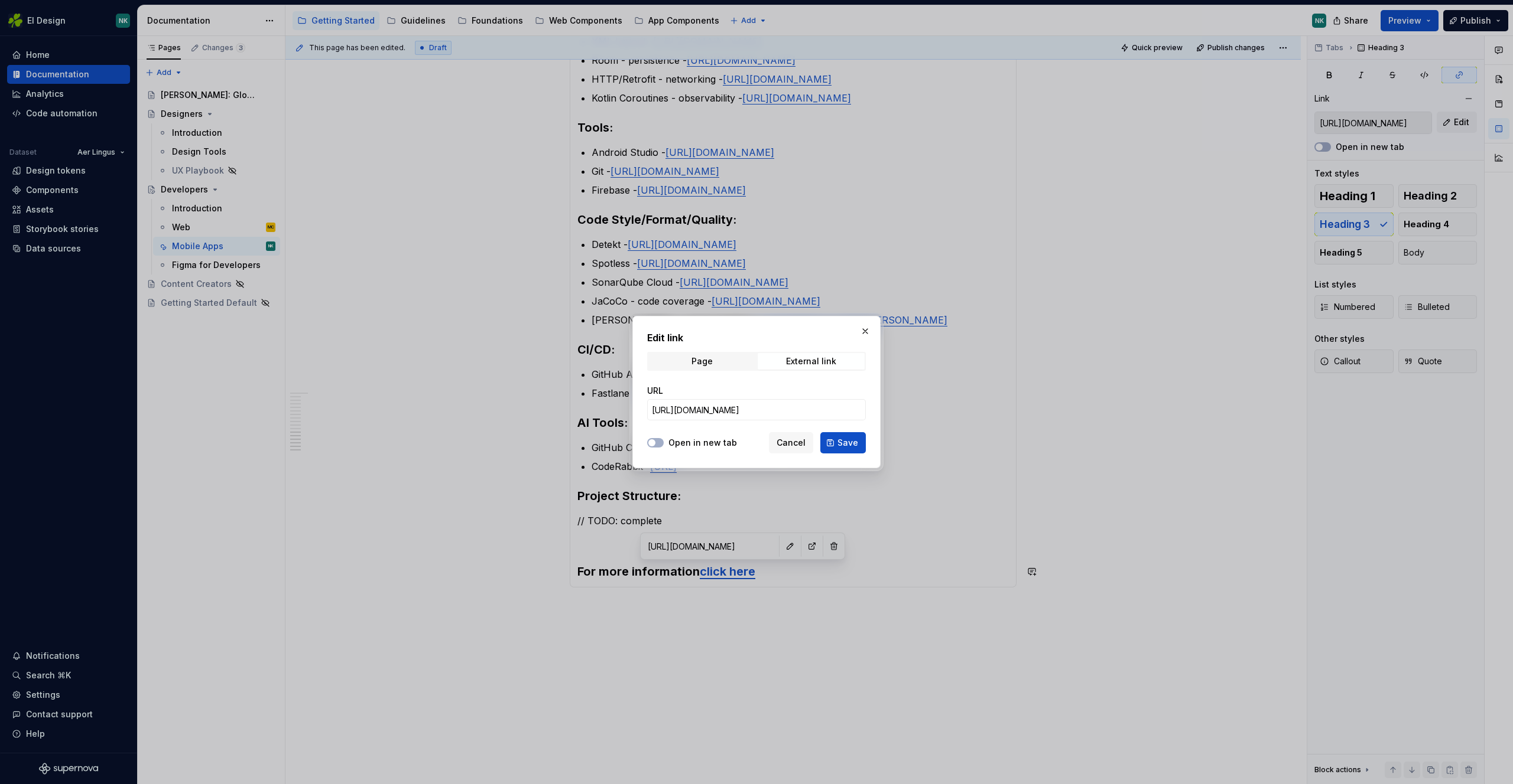
click at [786, 446] on span "Cancel" at bounding box center [790, 443] width 29 height 12
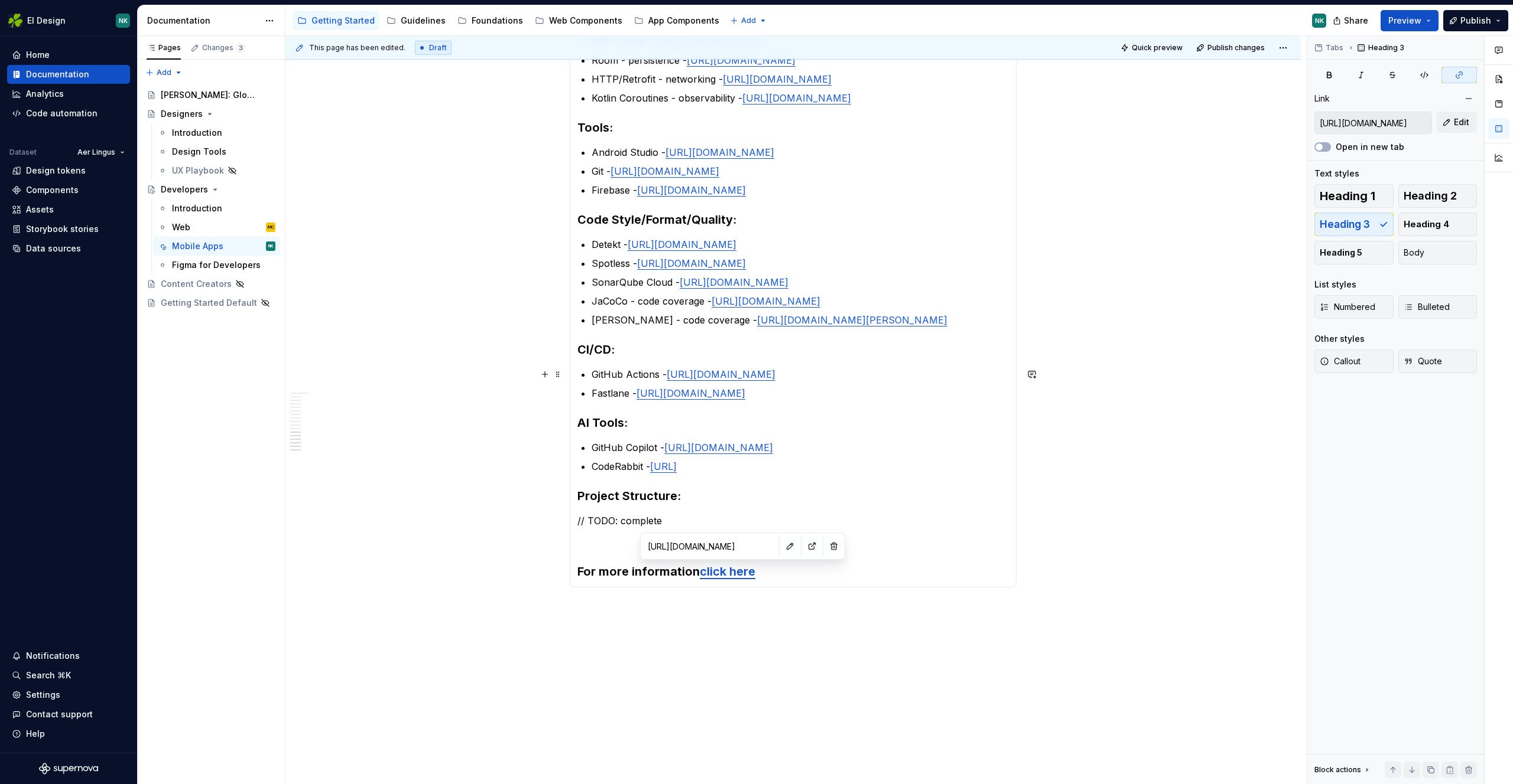
click at [1056, 371] on div "Mobile Apps *** ******* ******* Languages: Swift - https://www.swift.org/ Objec…" at bounding box center [793, 334] width 1015 height 1062
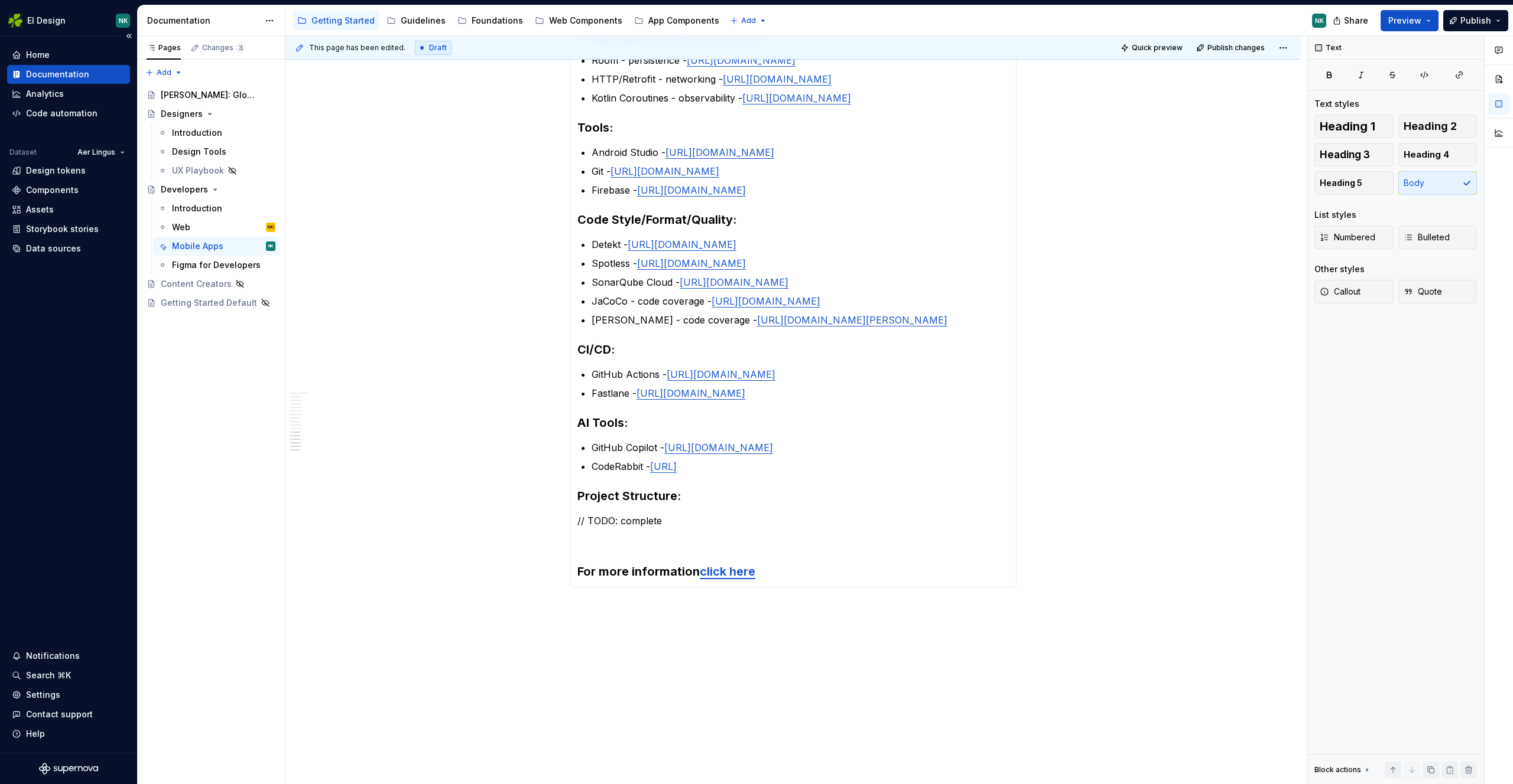
type textarea "*"
click at [726, 576] on link "click here" at bounding box center [728, 571] width 56 height 14
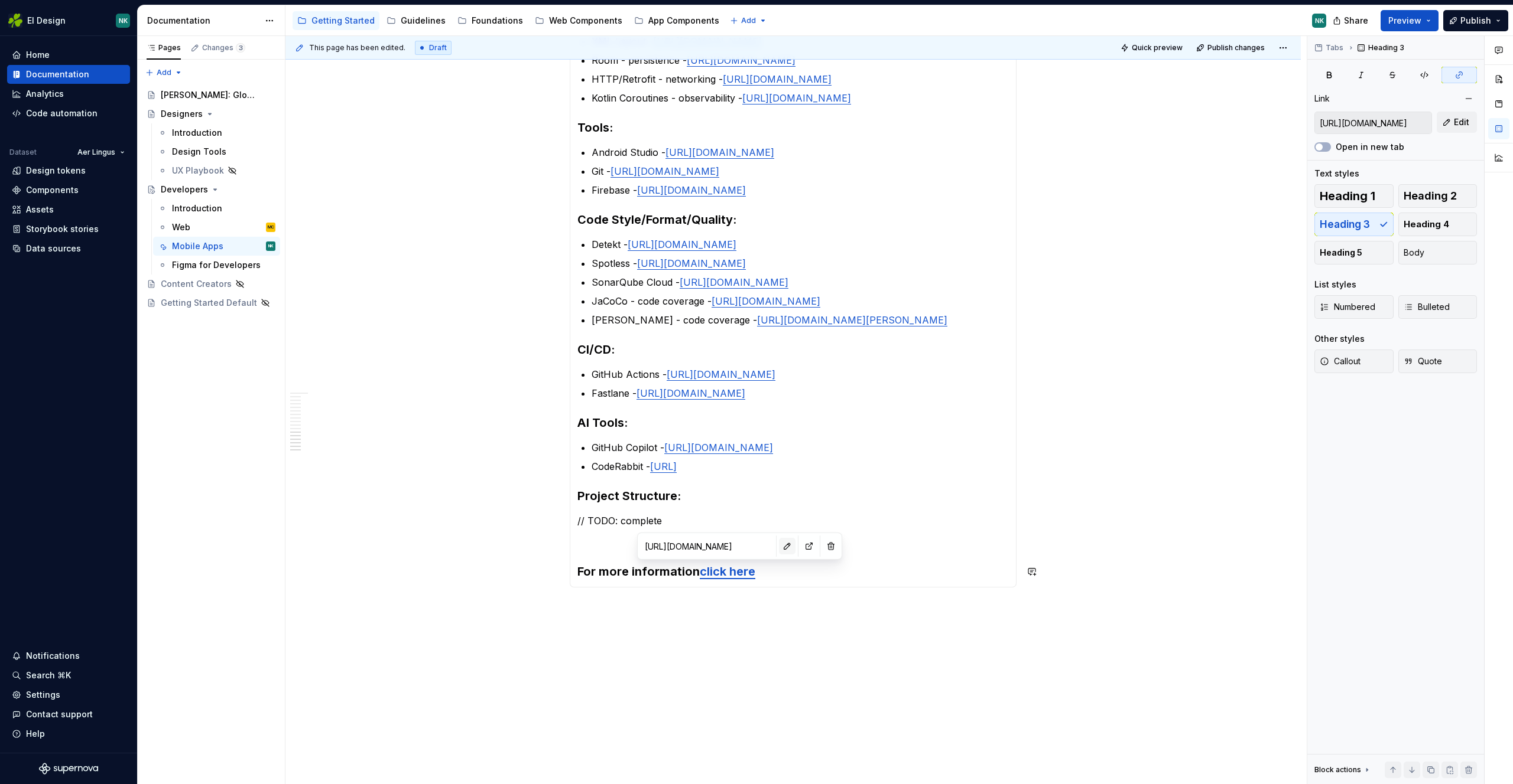
click at [778, 544] on button "button" at bounding box center [786, 546] width 17 height 17
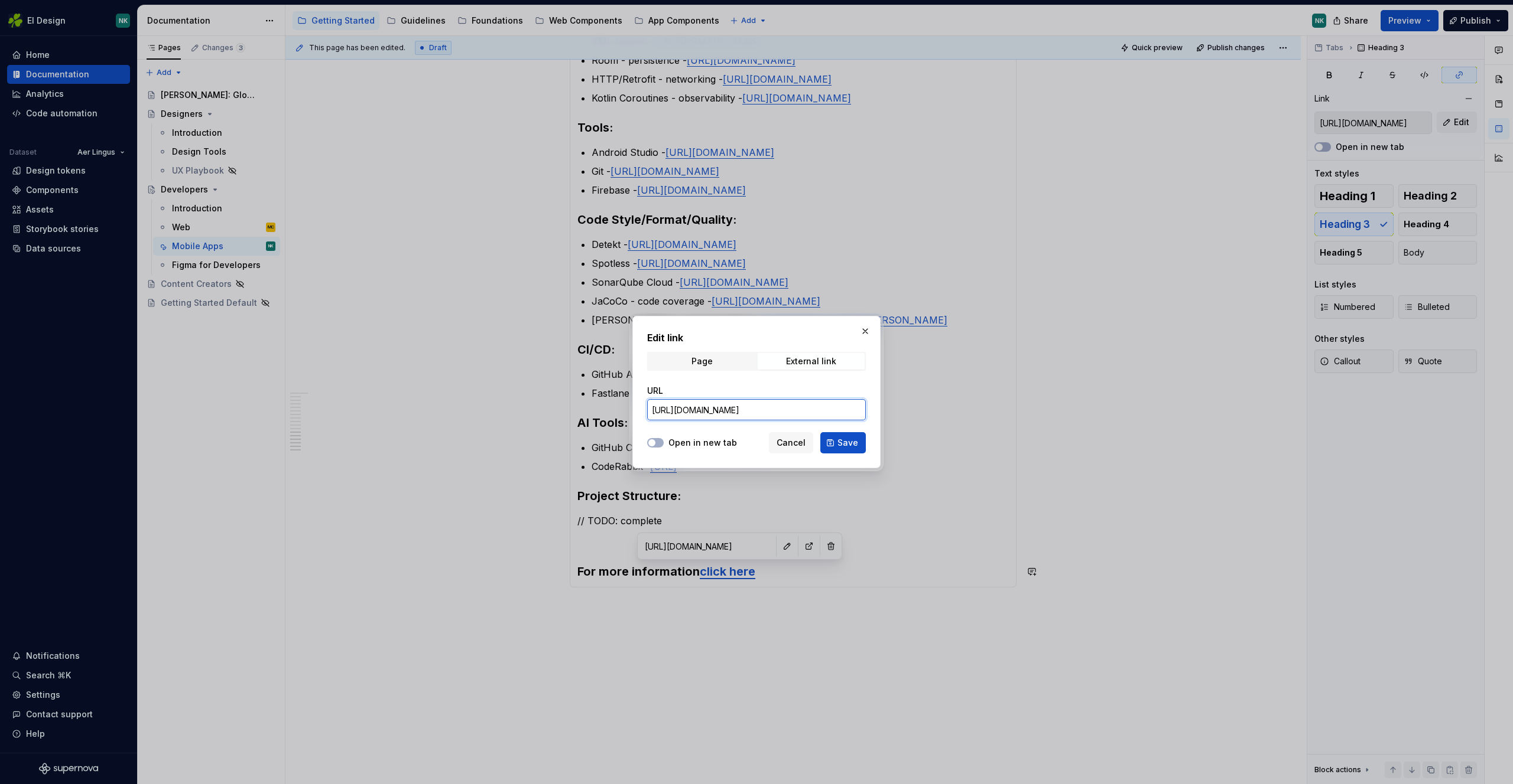
drag, startPoint x: 801, startPoint y: 405, endPoint x: 800, endPoint y: 415, distance: 10.0
click at [801, 409] on input "[URL][DOMAIN_NAME]" at bounding box center [756, 409] width 219 height 21
click at [831, 412] on input "[URL][DOMAIN_NAME]" at bounding box center [756, 409] width 219 height 21
paste input "eimobile-android"
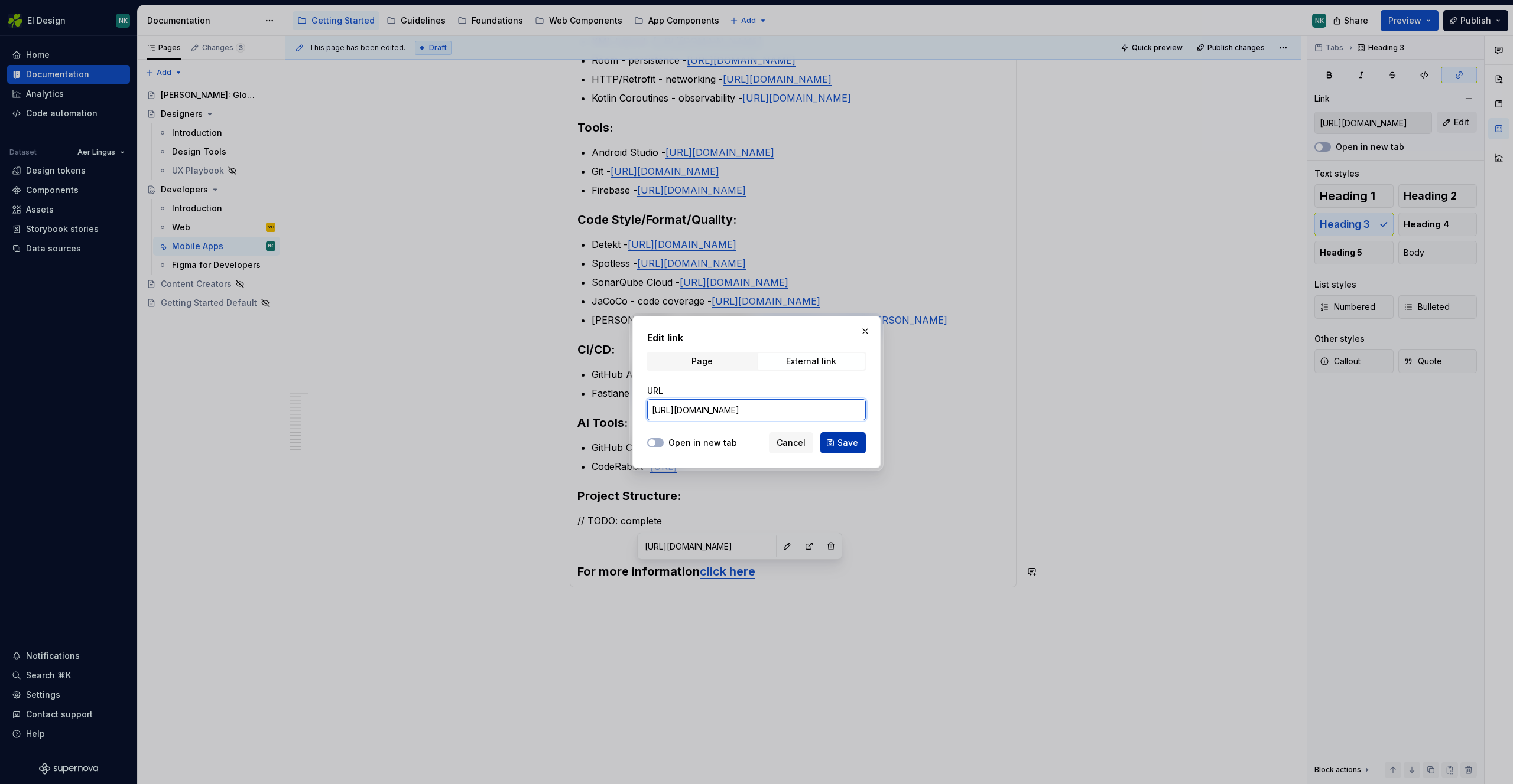
type input "https://github.com/Aer-Lingus/eimobile-android?tab=readme-ov-file#about-the-pro…"
click at [840, 444] on span "Save" at bounding box center [847, 443] width 21 height 12
type input "https://github.com/Aer-Lingus/eimobile-android?tab=readme-ov-file#about-the-pro…"
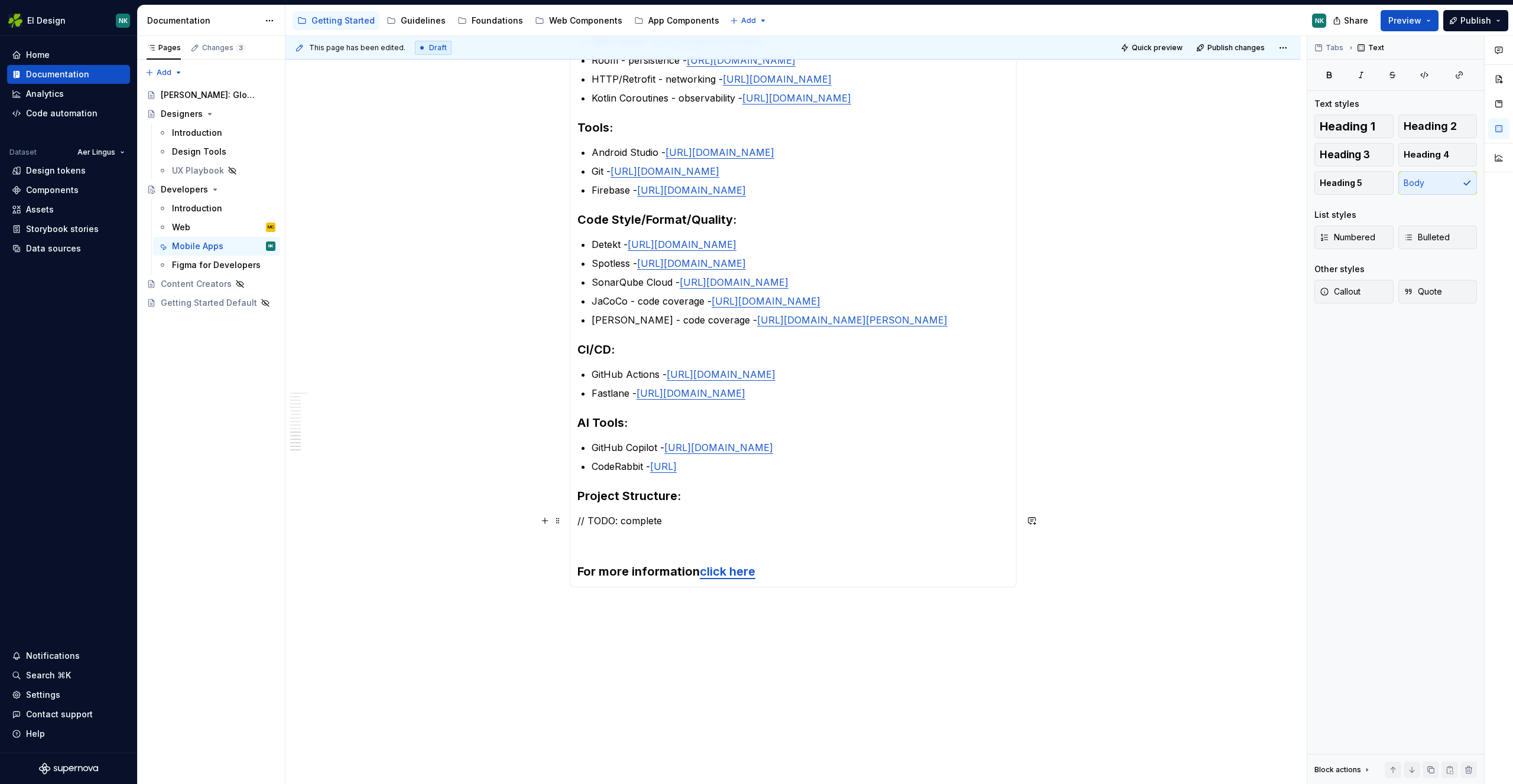
click at [777, 521] on p "// TODO: complete" at bounding box center [792, 520] width 431 height 14
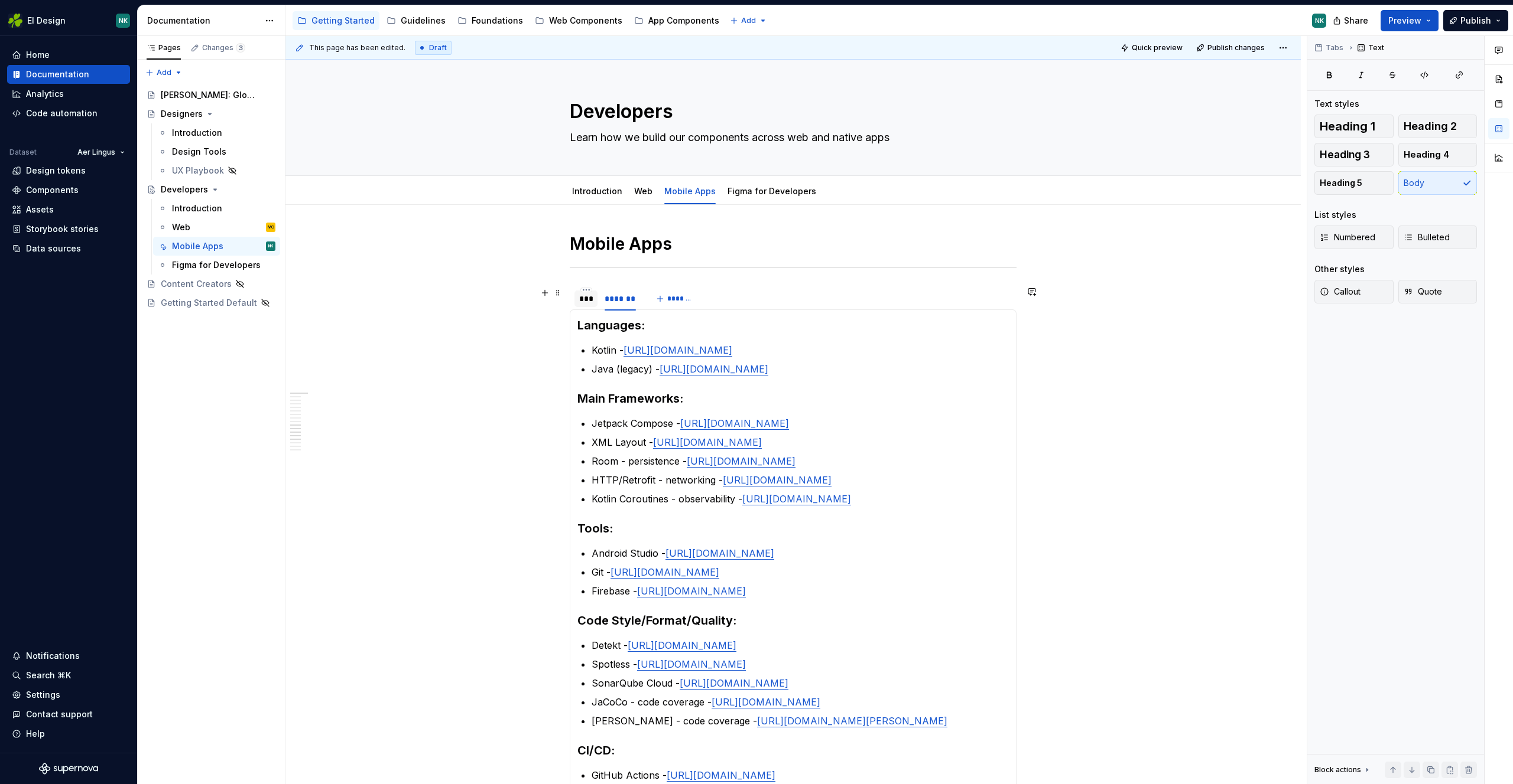
click at [580, 298] on div "***" at bounding box center [586, 298] width 14 height 12
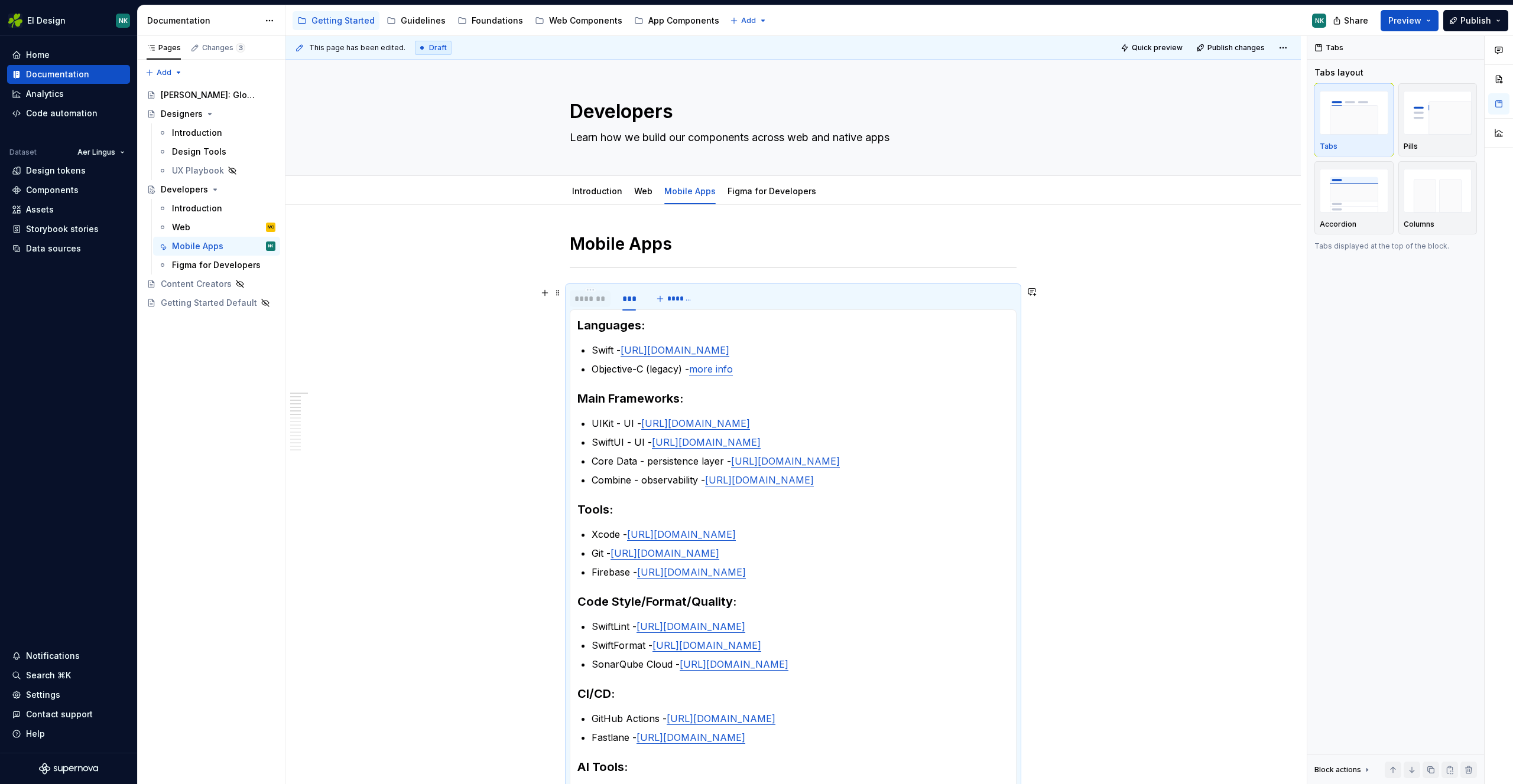
drag, startPoint x: 612, startPoint y: 298, endPoint x: 578, endPoint y: 298, distance: 34.0
click at [578, 298] on div "*******" at bounding box center [589, 298] width 31 height 12
click at [597, 297] on div "*******" at bounding box center [594, 298] width 31 height 12
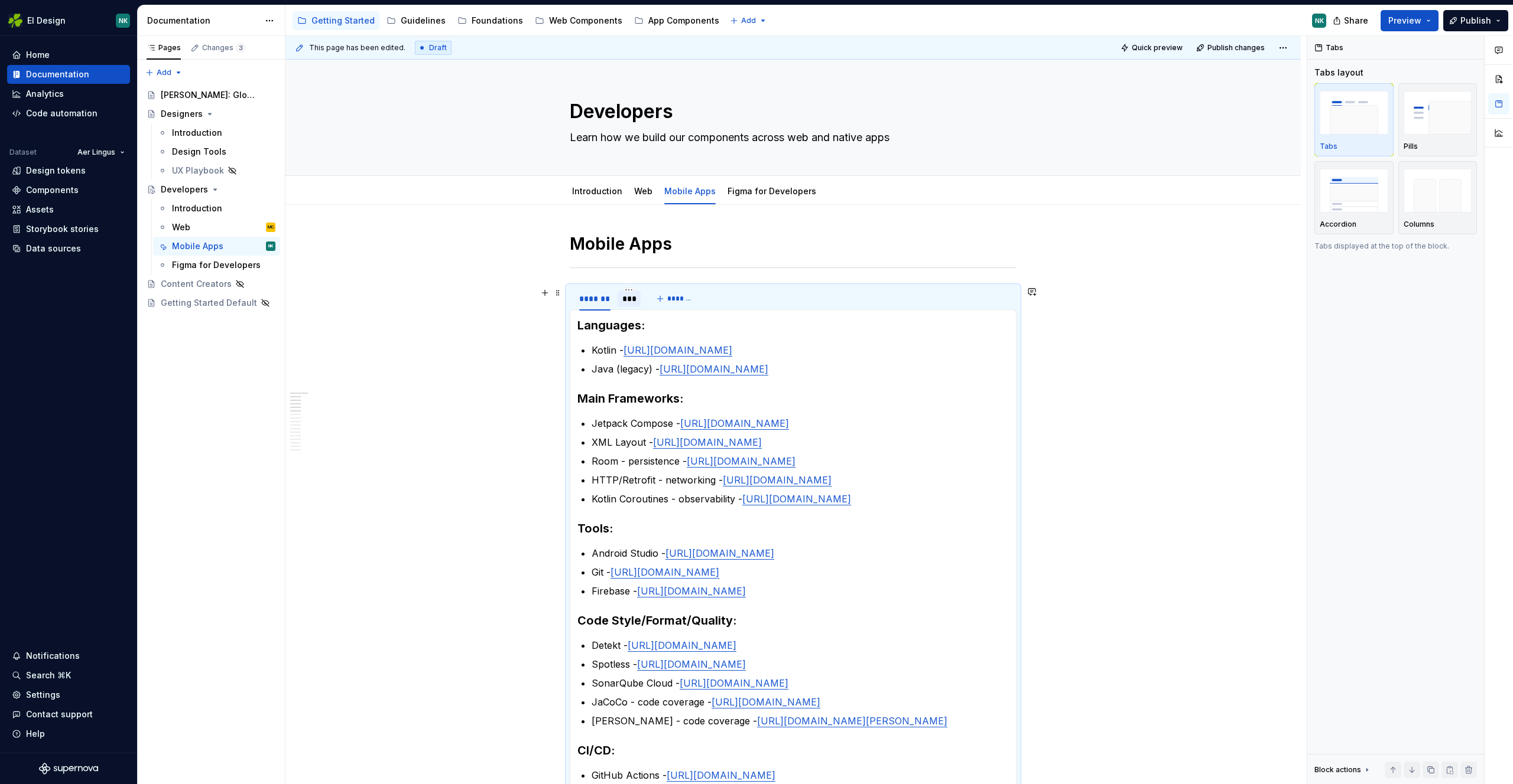
click at [629, 301] on div "***" at bounding box center [629, 298] width 14 height 12
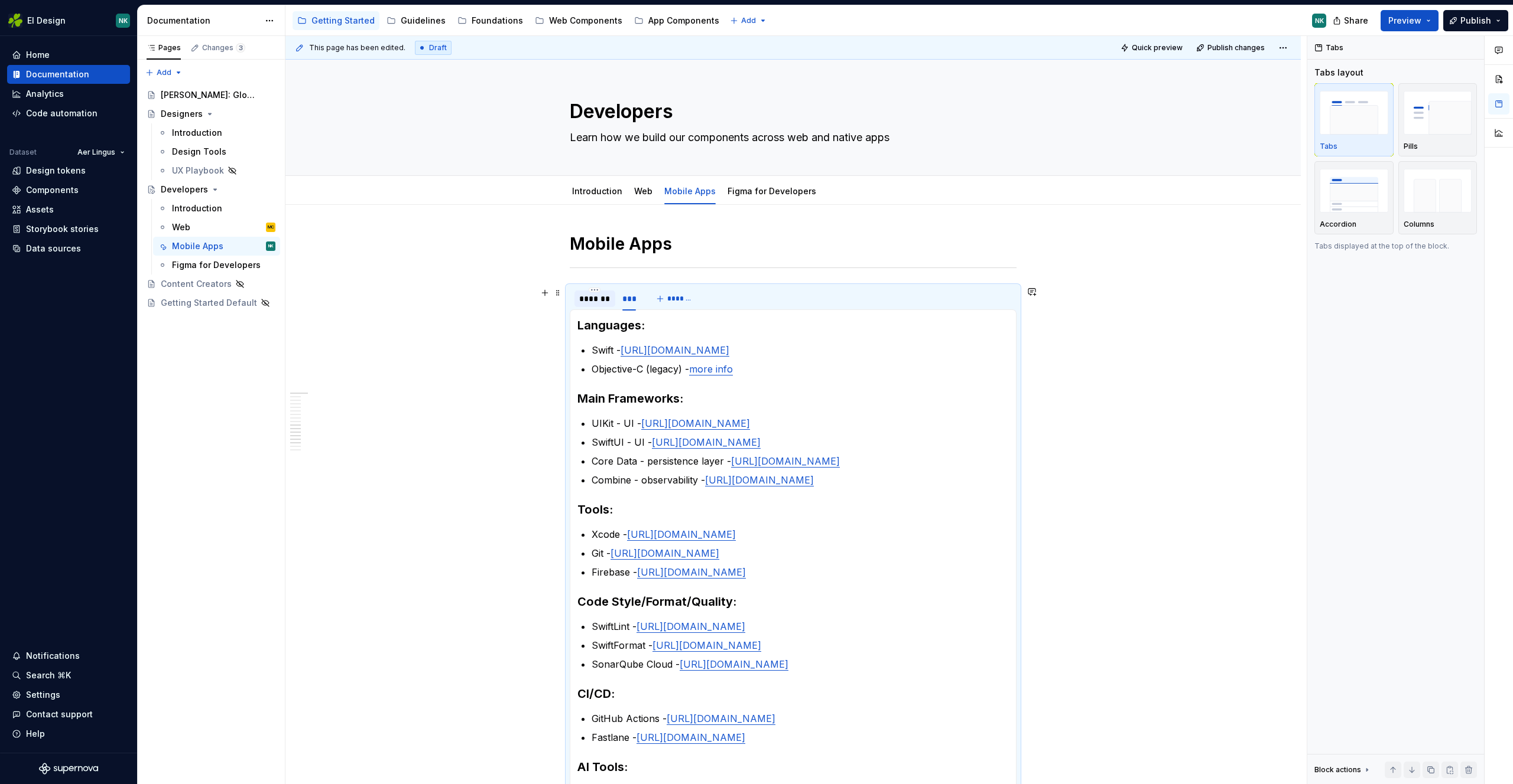
click at [595, 303] on div "*******" at bounding box center [594, 298] width 31 height 12
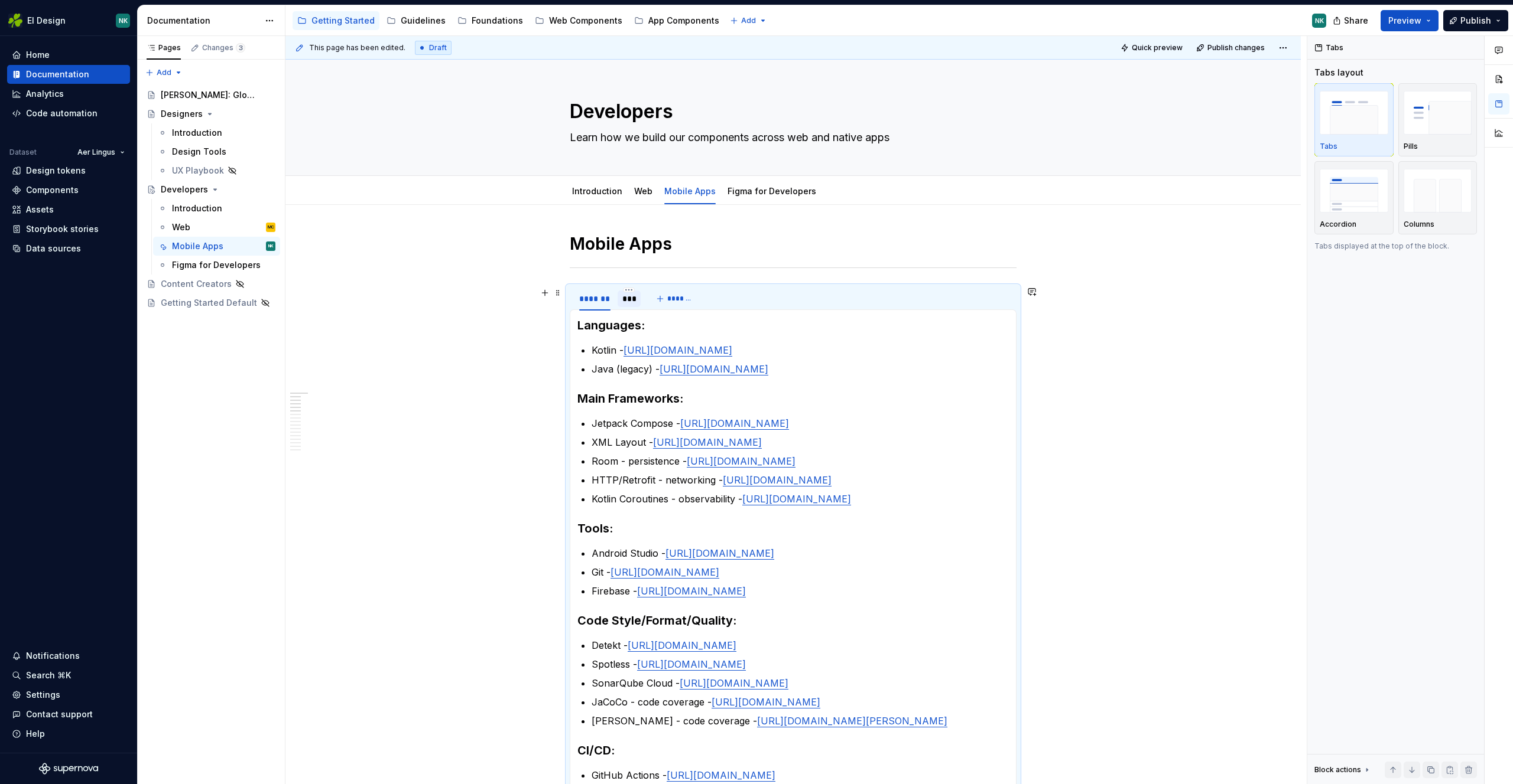
click at [627, 306] on div "***" at bounding box center [628, 298] width 23 height 19
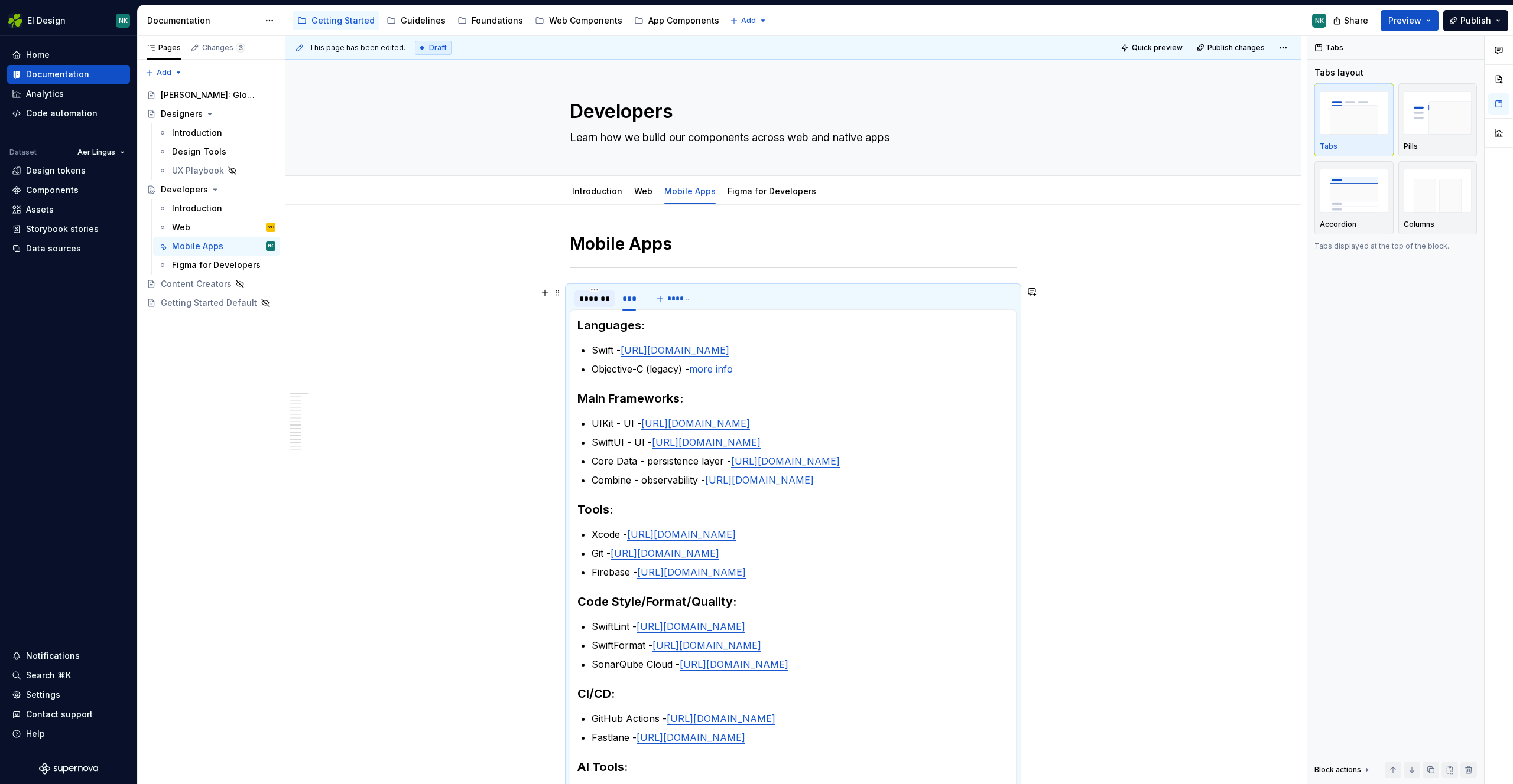
click at [592, 296] on div "*******" at bounding box center [594, 298] width 31 height 12
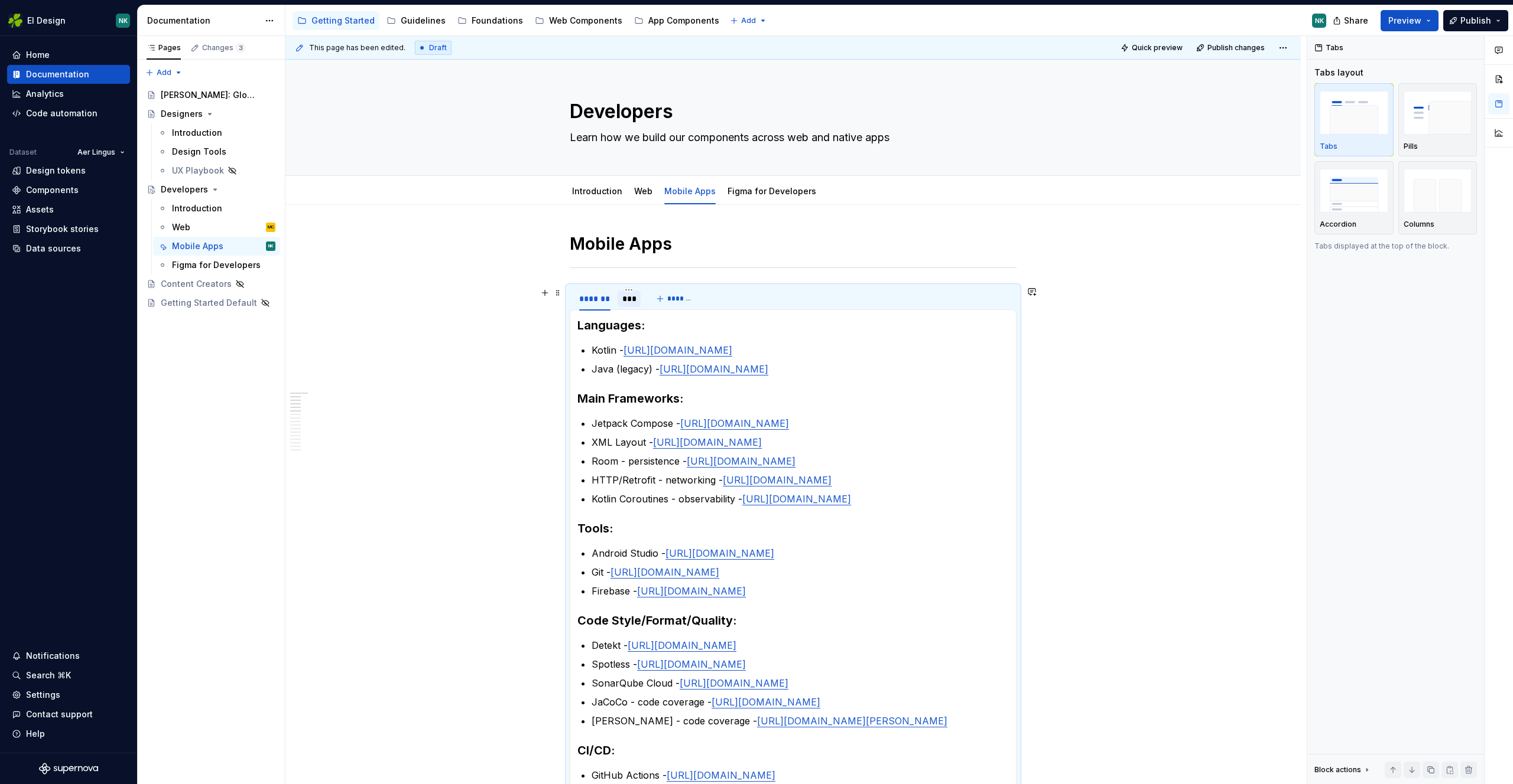
click at [630, 300] on div "***" at bounding box center [629, 298] width 14 height 12
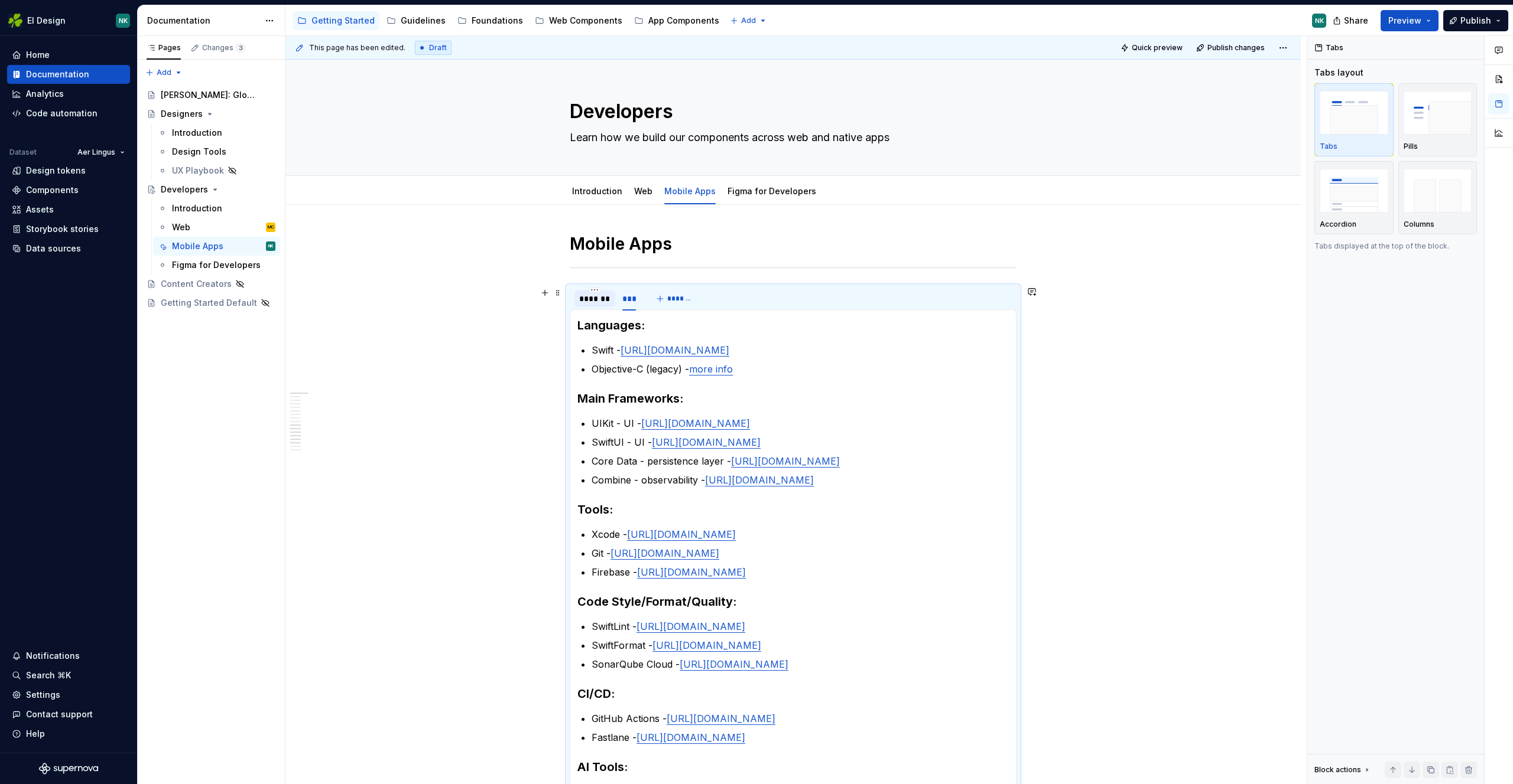
click at [601, 303] on div "*******" at bounding box center [594, 298] width 31 height 12
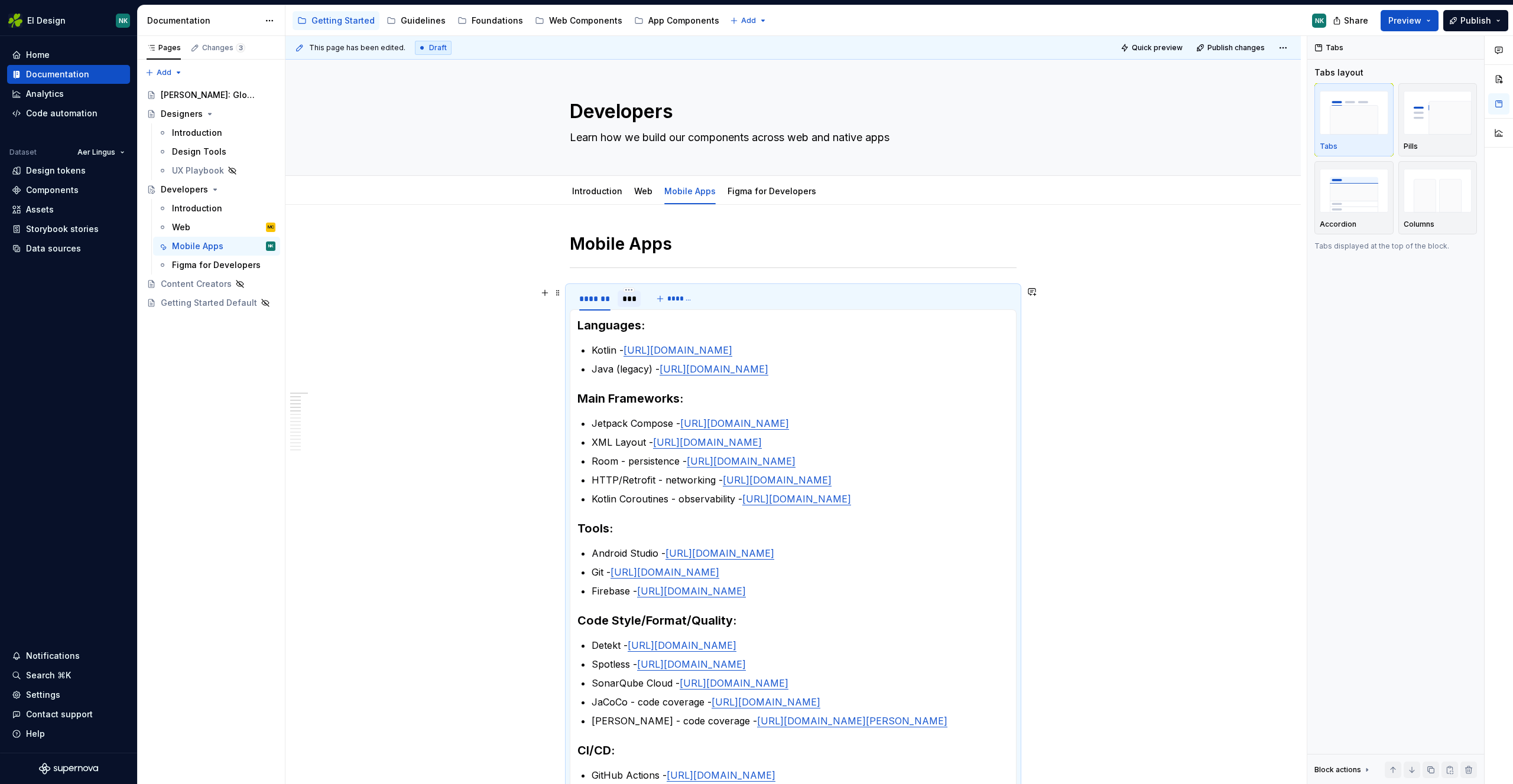
click at [625, 298] on div "***" at bounding box center [629, 298] width 14 height 12
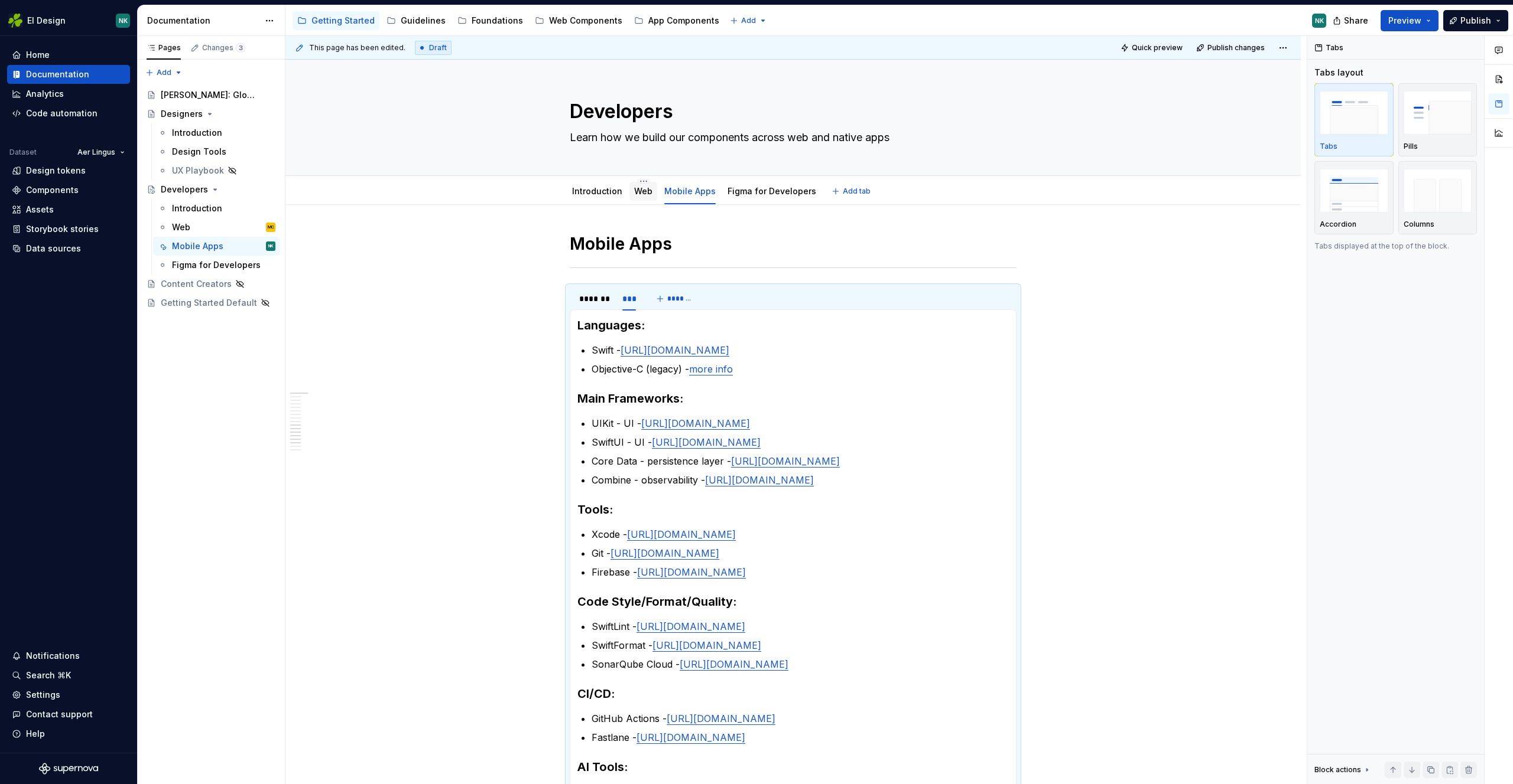
click at [641, 200] on div "Web" at bounding box center [643, 191] width 28 height 19
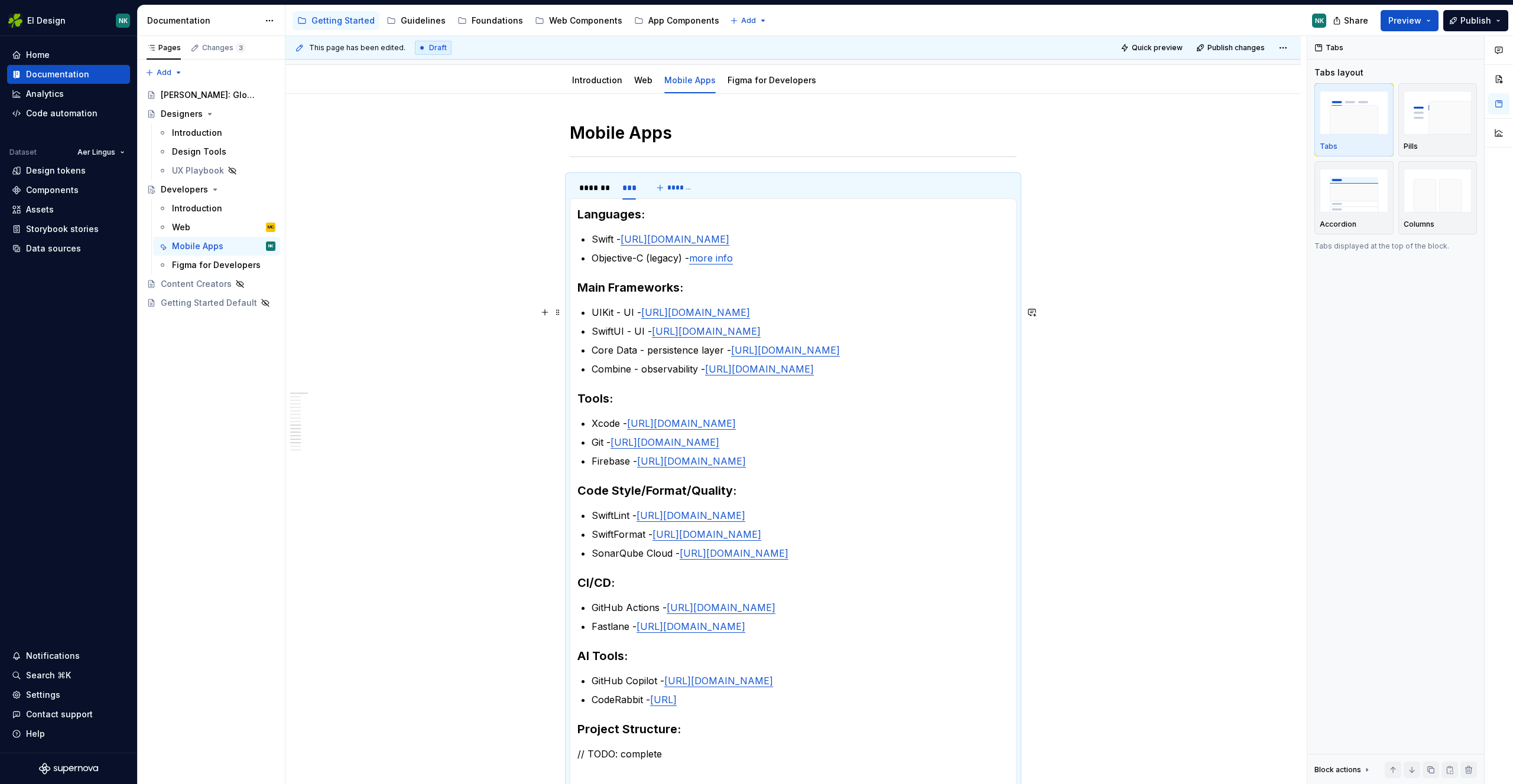
scroll to position [117, 0]
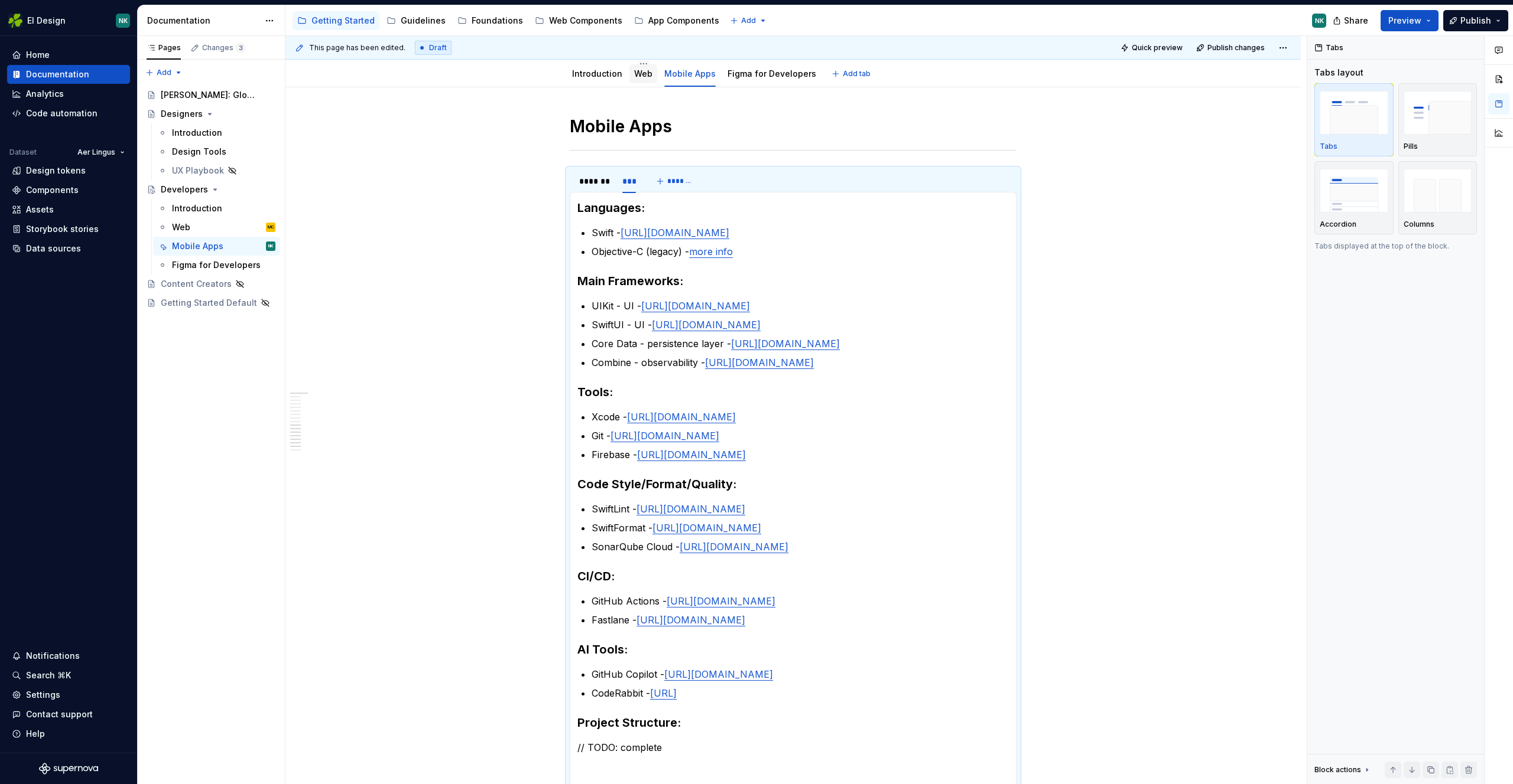
click at [639, 72] on link "Web" at bounding box center [643, 74] width 18 height 10
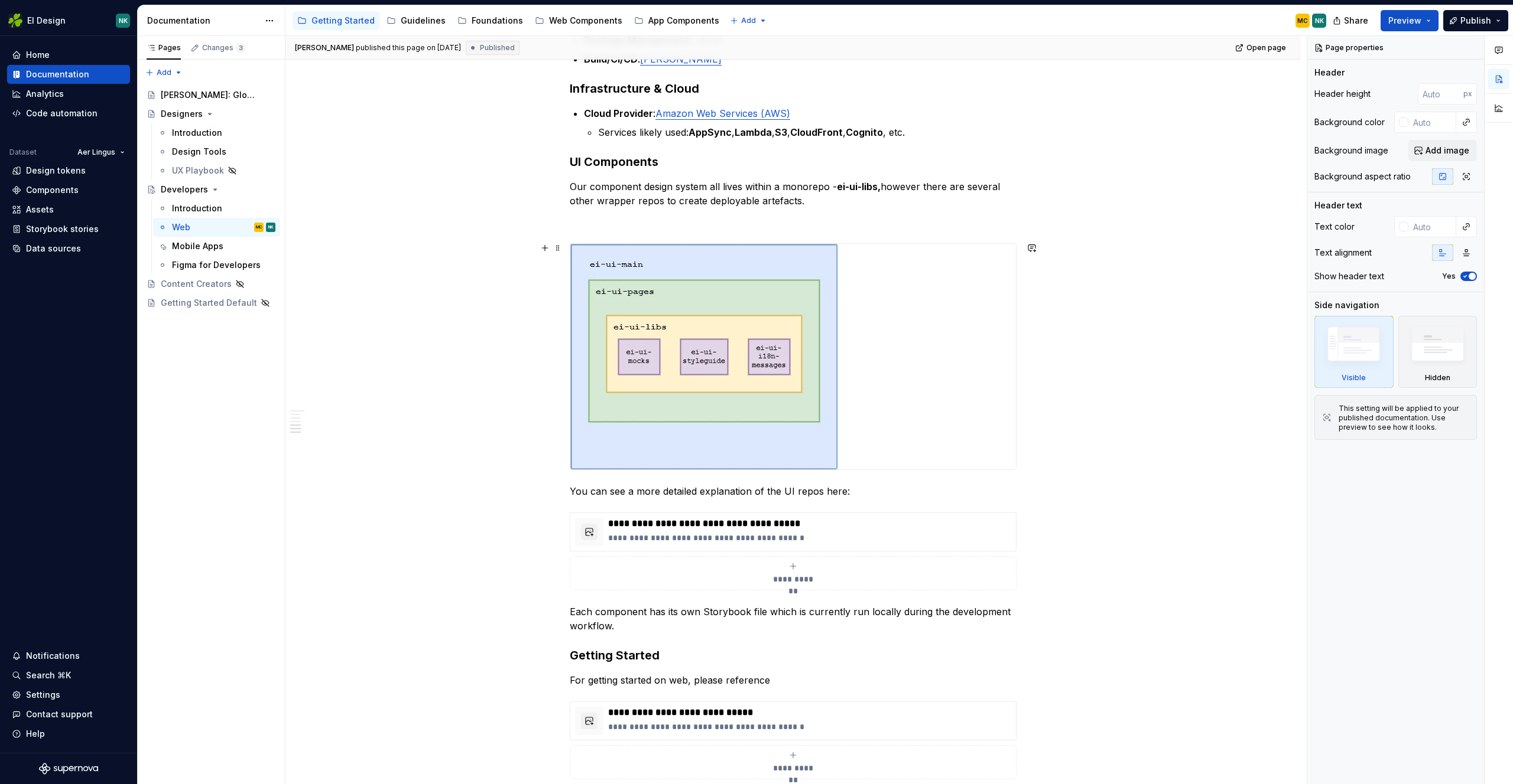
scroll to position [398, 0]
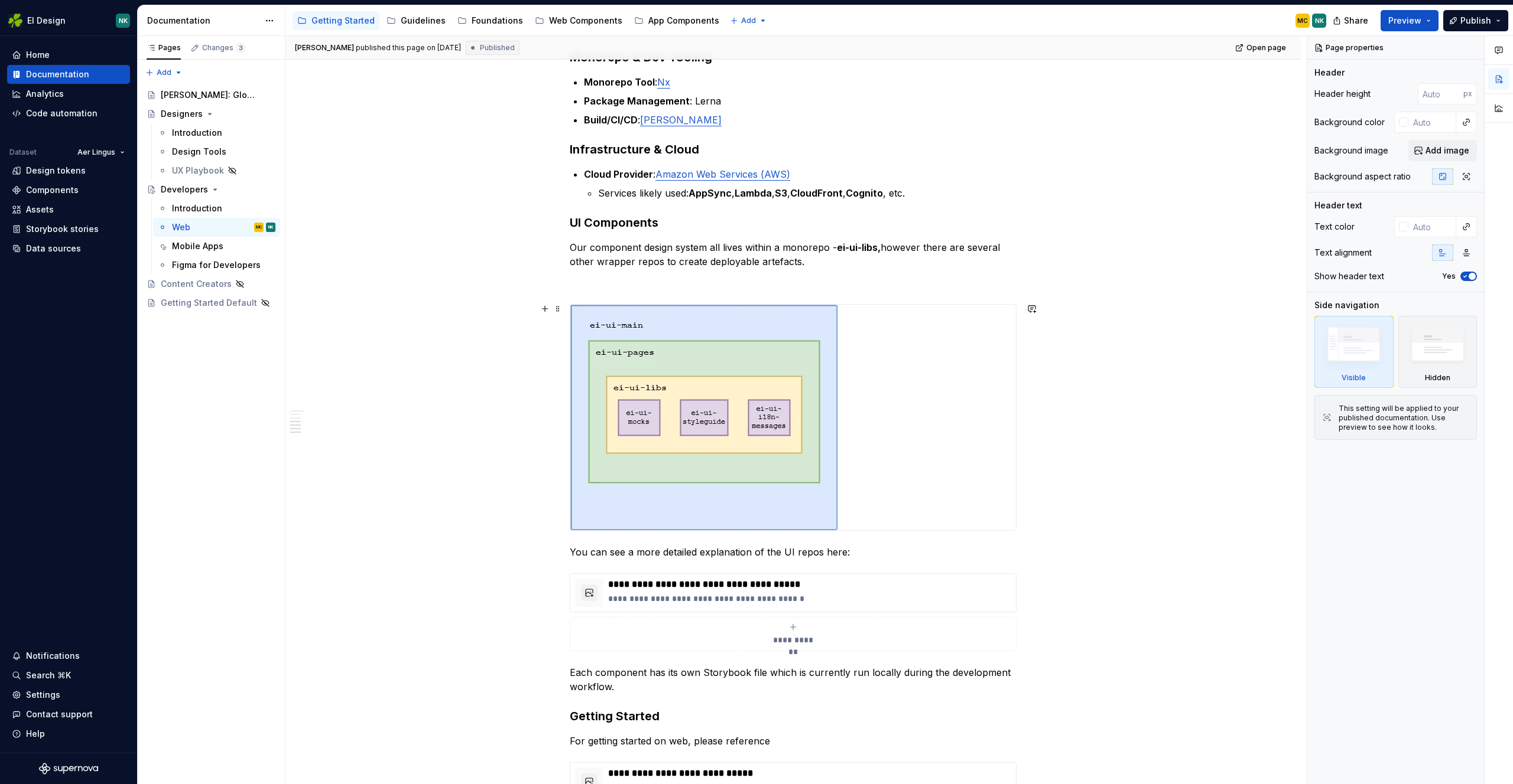
click at [1122, 307] on div "**********" at bounding box center [796, 410] width 1021 height 749
click at [1171, 213] on div "**********" at bounding box center [793, 463] width 1015 height 1311
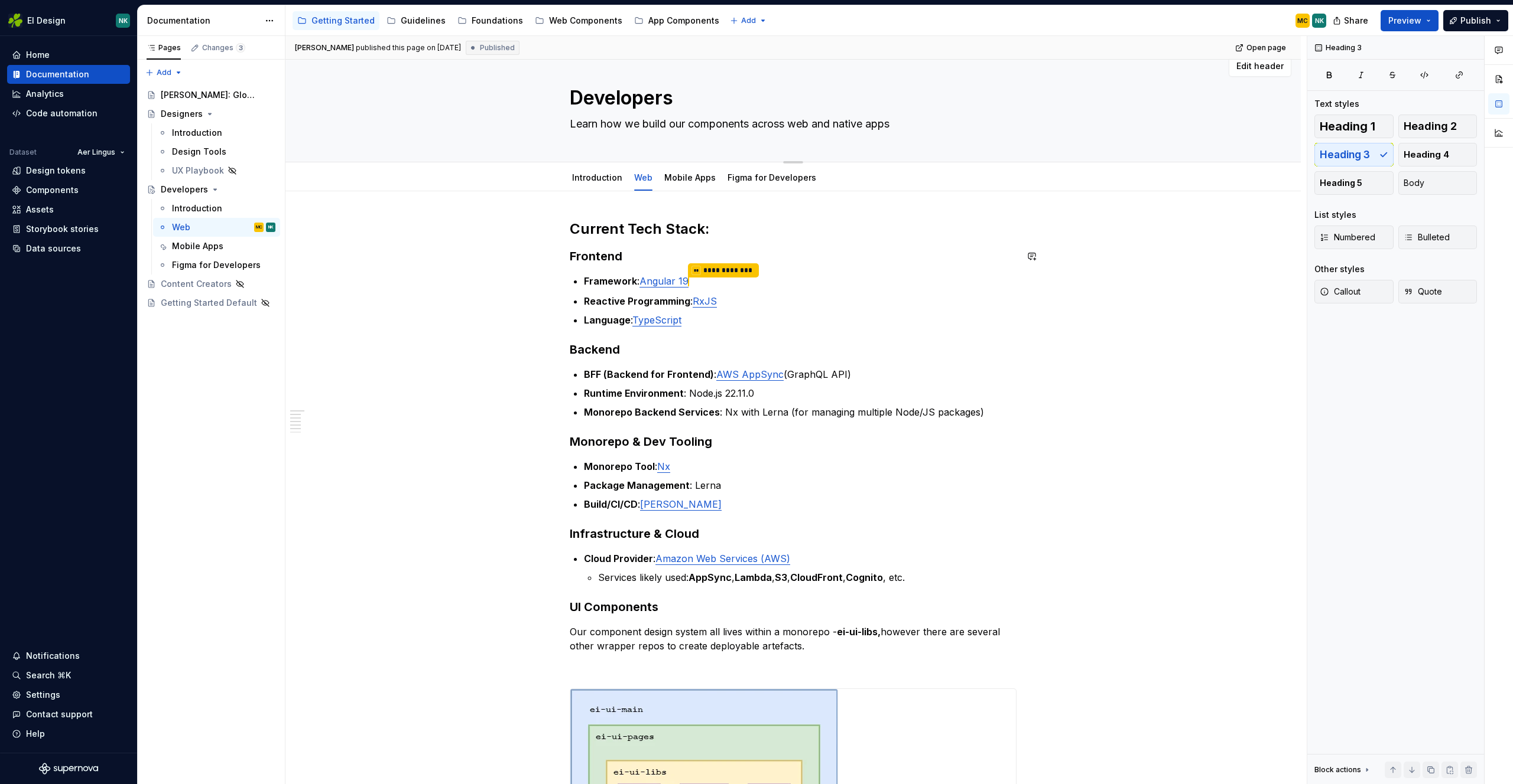
scroll to position [0, 0]
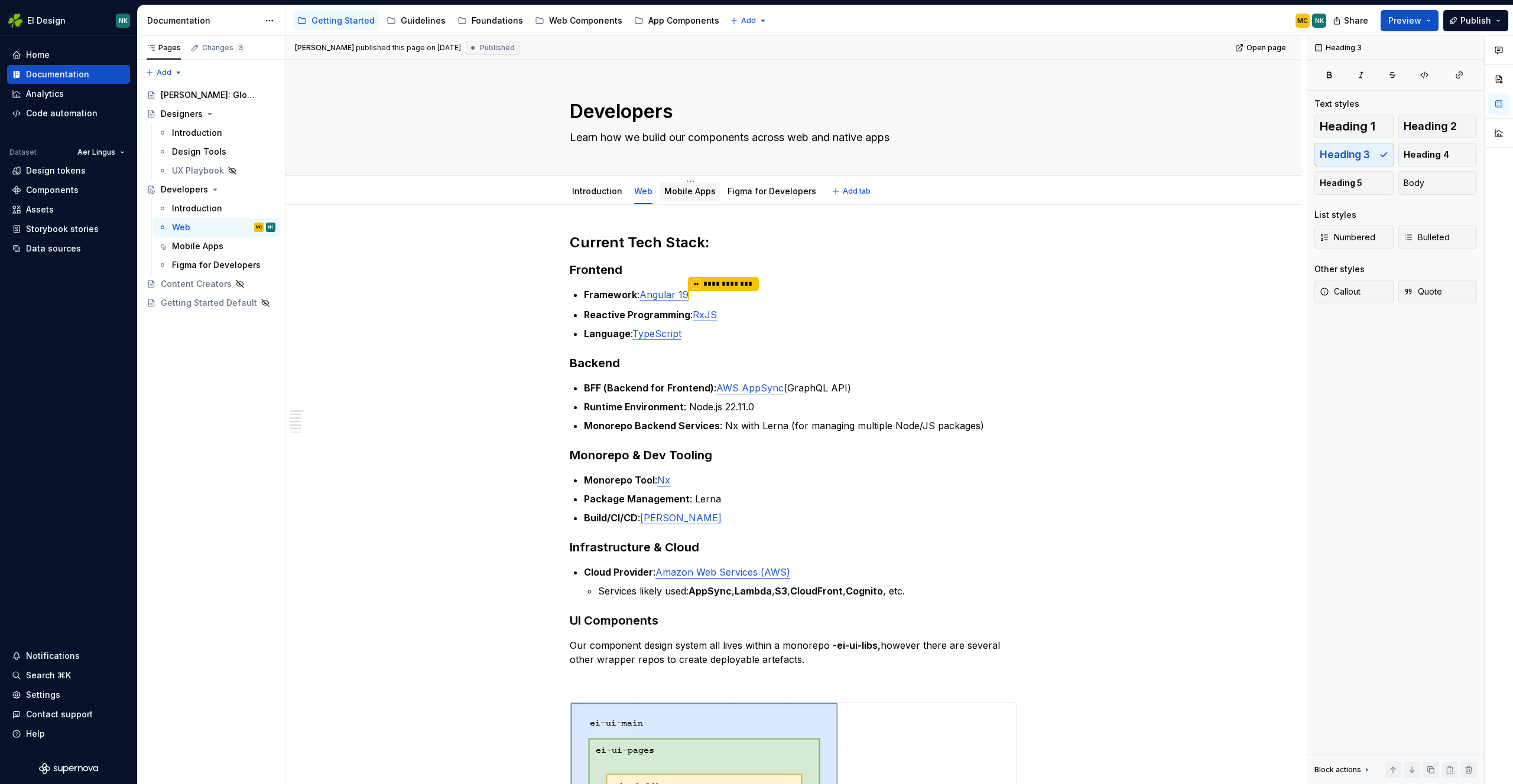
click at [696, 189] on link "Mobile Apps" at bounding box center [690, 191] width 52 height 10
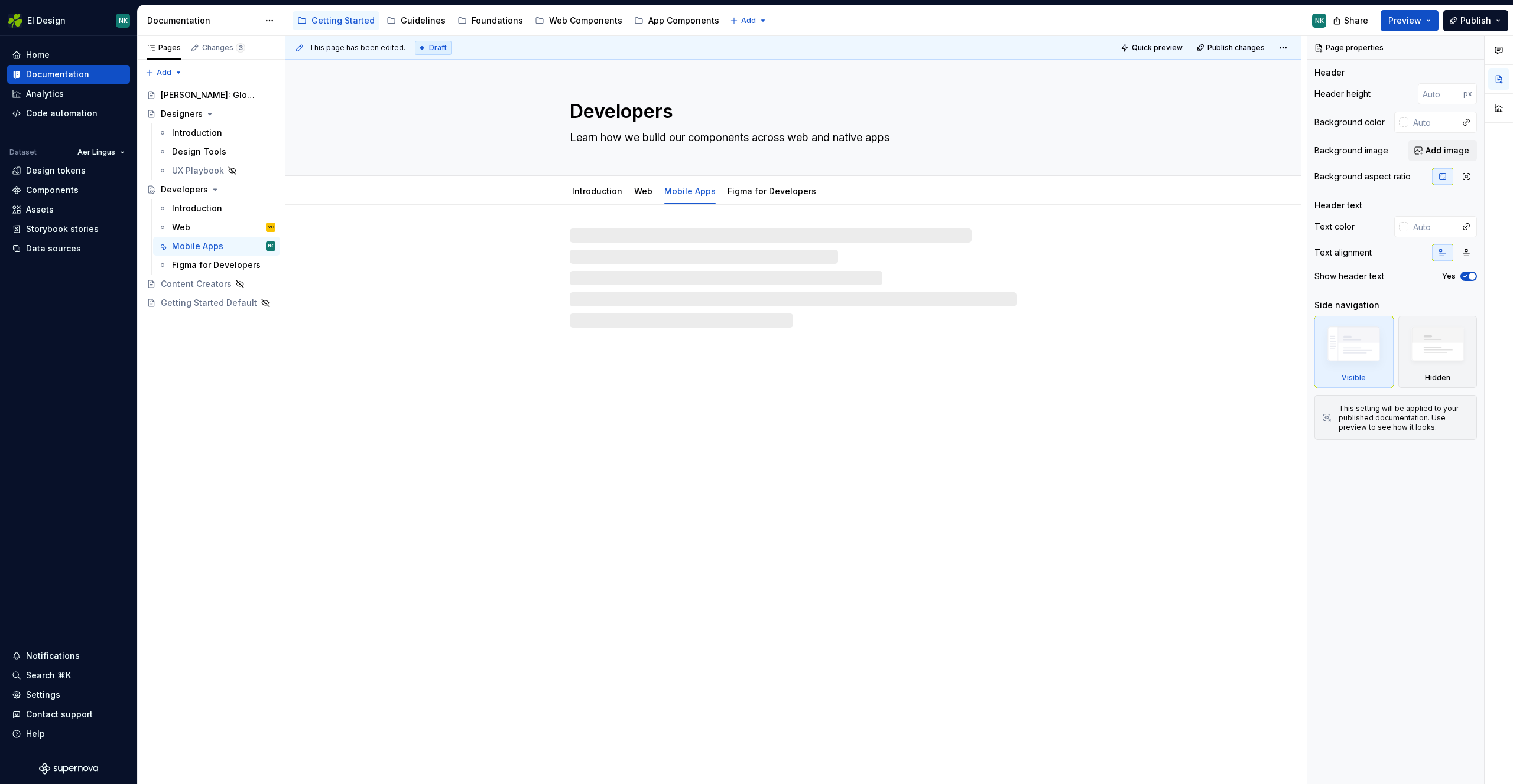
type textarea "*"
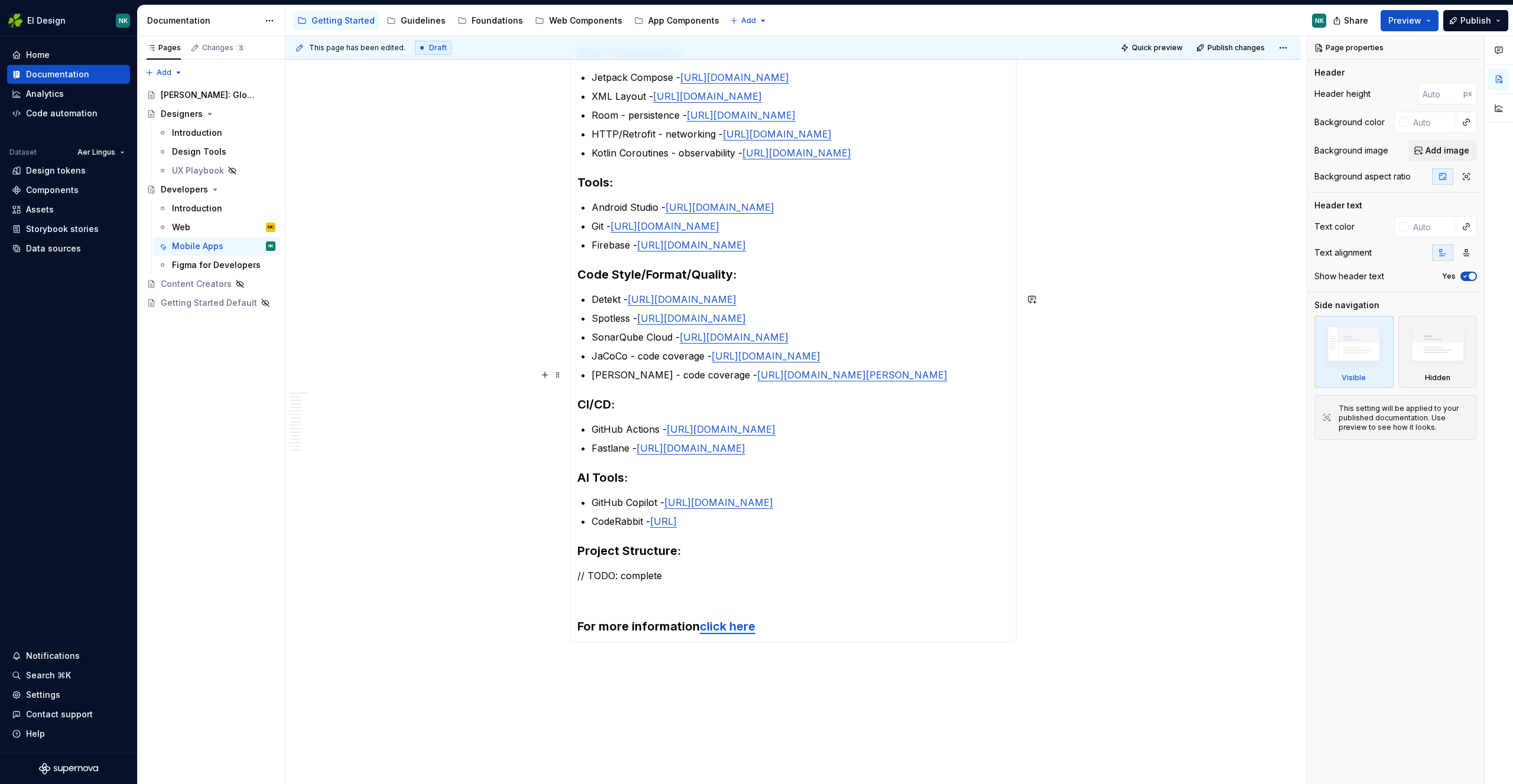
scroll to position [352, 0]
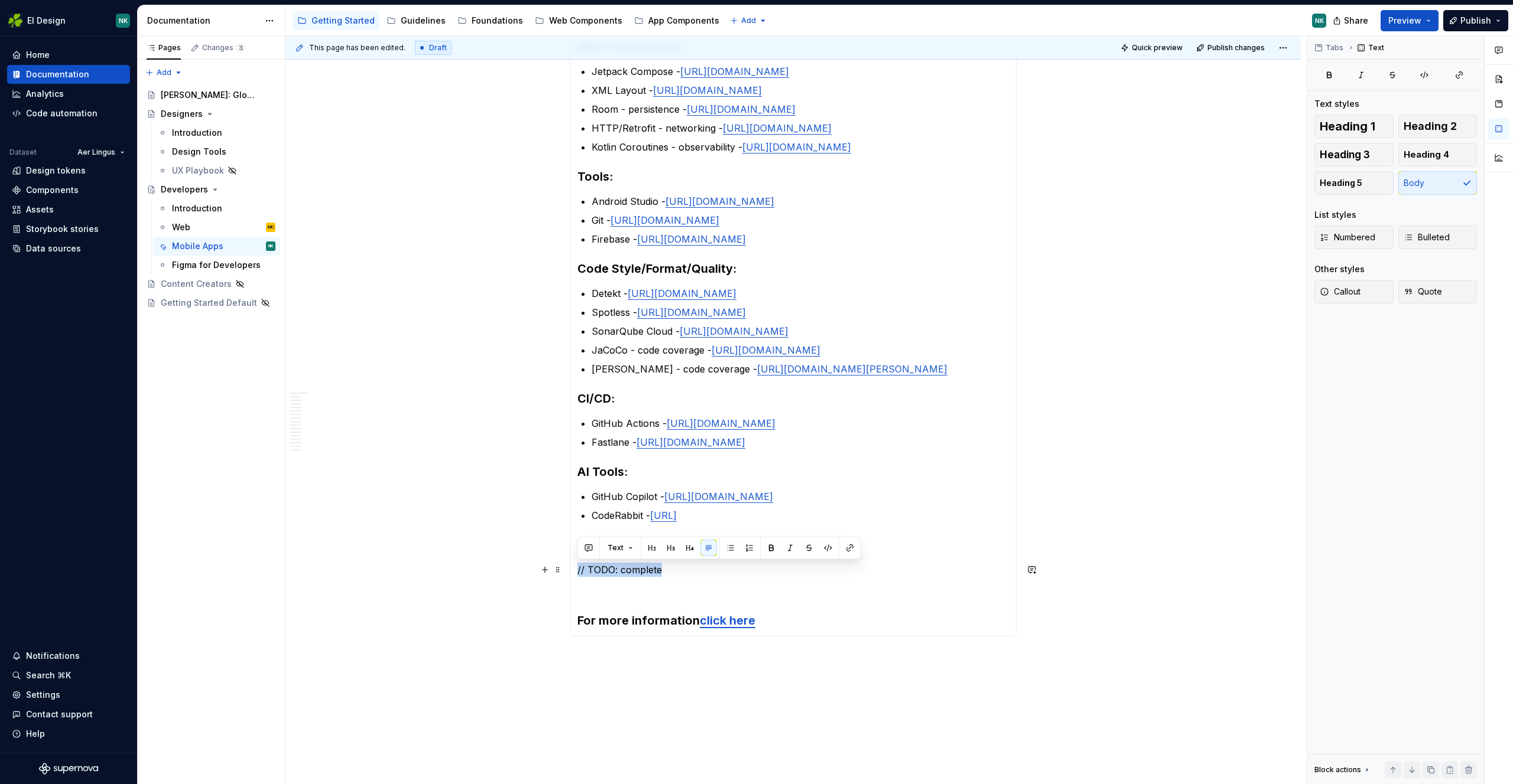
drag, startPoint x: 671, startPoint y: 572, endPoint x: 575, endPoint y: 572, distance: 96.0
click at [575, 572] on div "Languages: Kotlin - https://kotlinlang.org Java (legacy) - https://www.java.com…" at bounding box center [792, 296] width 447 height 680
click at [655, 567] on p at bounding box center [792, 570] width 431 height 14
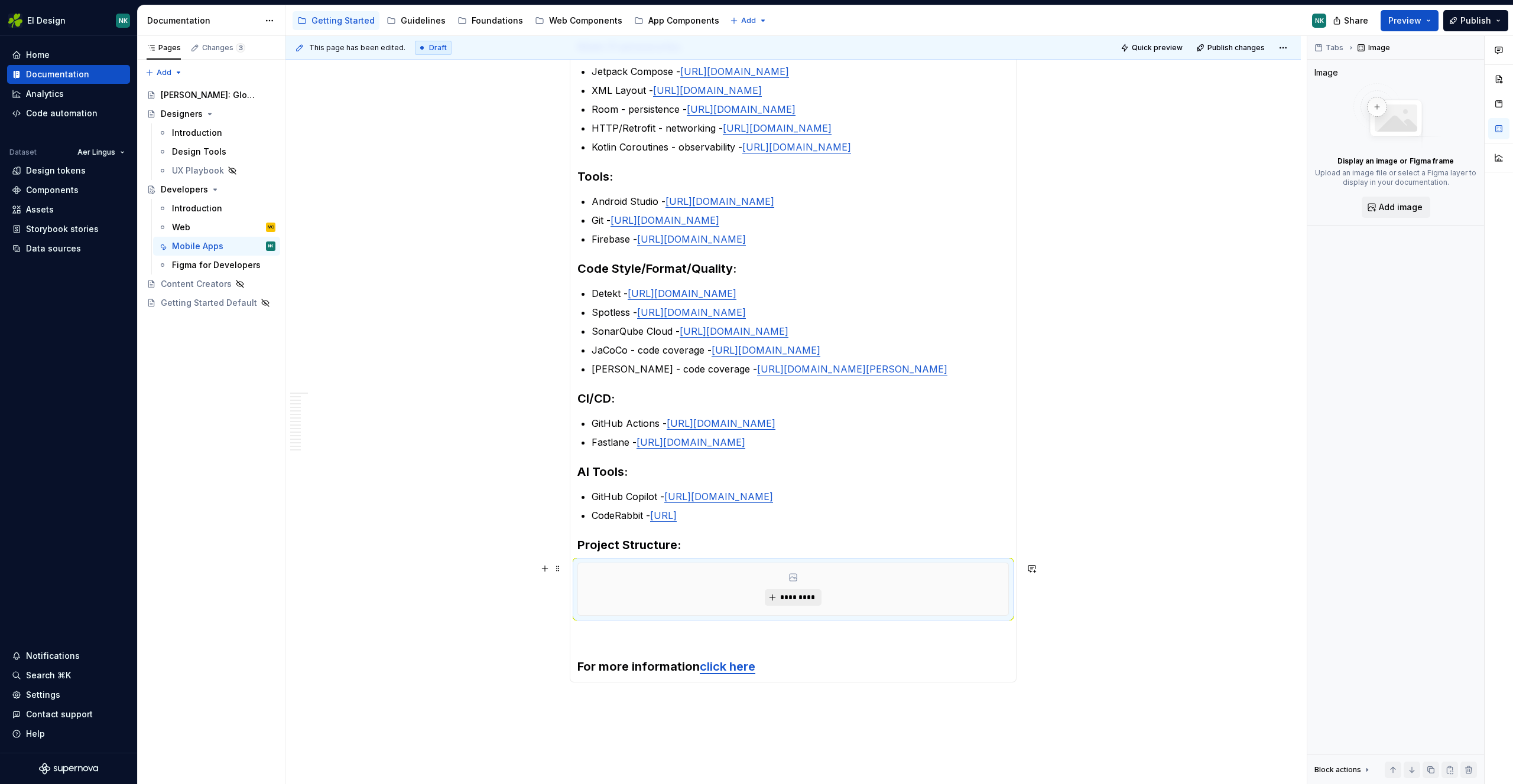
click at [779, 597] on span "*********" at bounding box center [797, 597] width 36 height 9
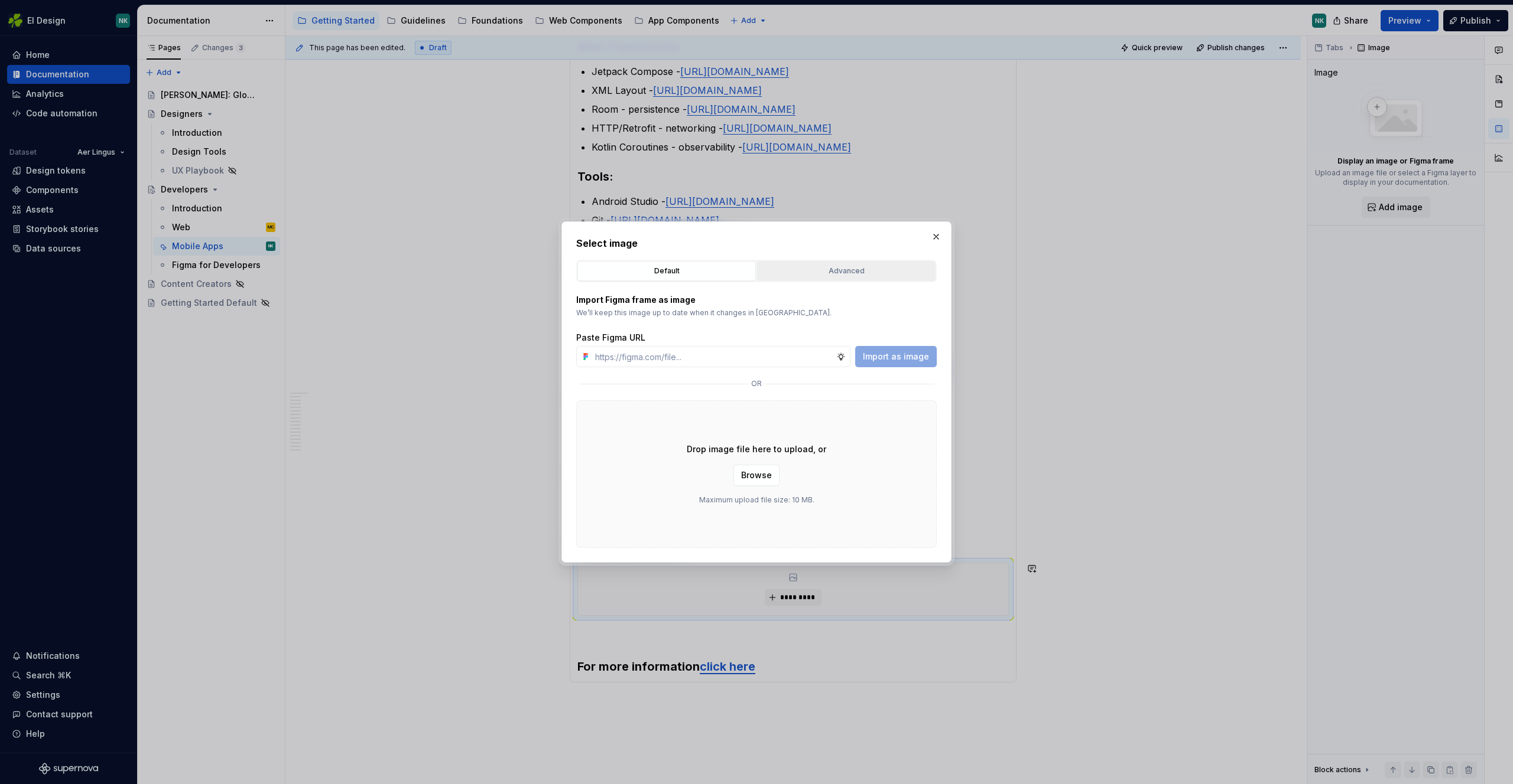
click at [835, 271] on div "Advanced" at bounding box center [846, 272] width 170 height 12
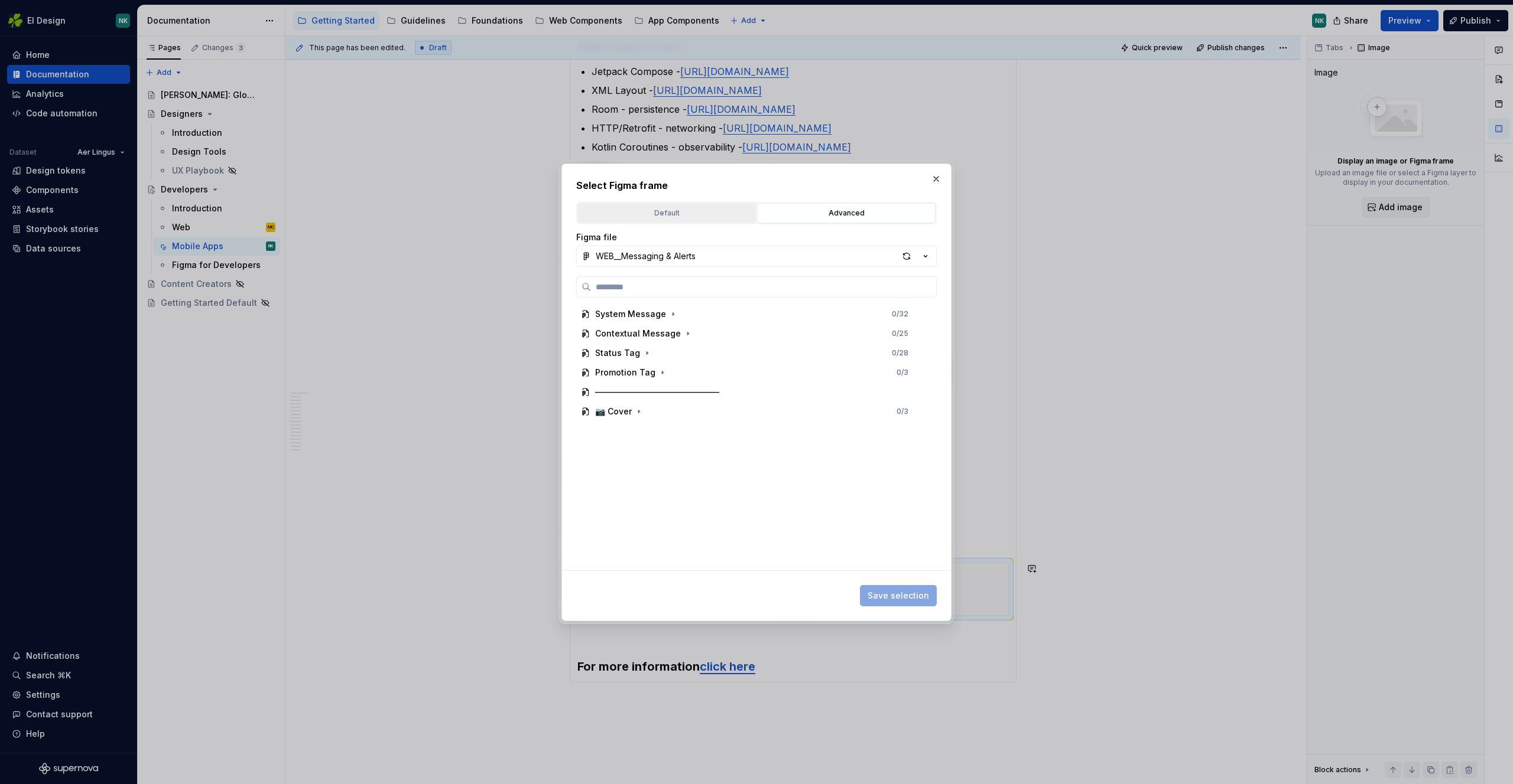
click at [724, 214] on div "Default" at bounding box center [666, 213] width 170 height 12
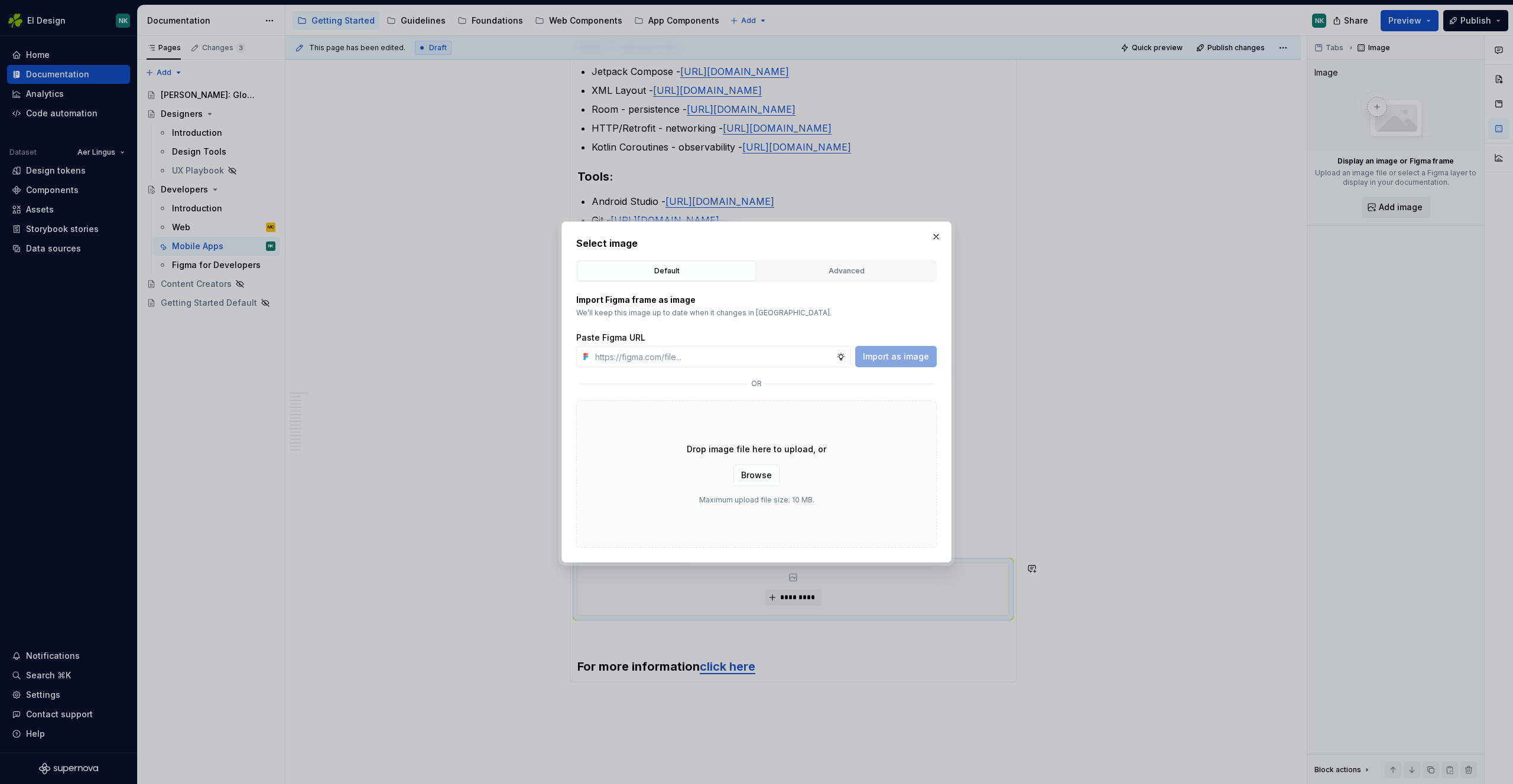
click at [716, 313] on p "We’ll keep this image up to date when it changes in Figma." at bounding box center [756, 312] width 360 height 9
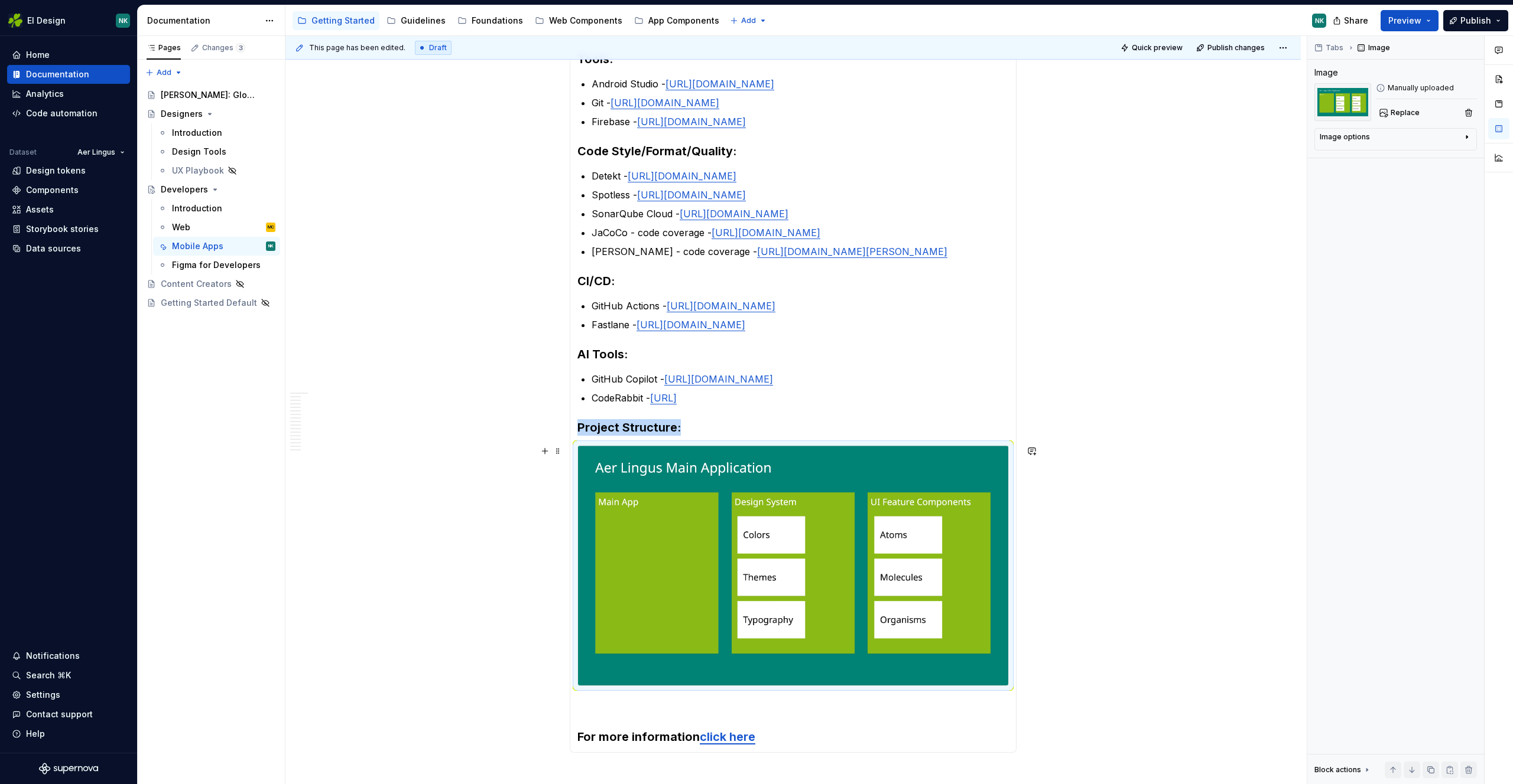
scroll to position [471, 0]
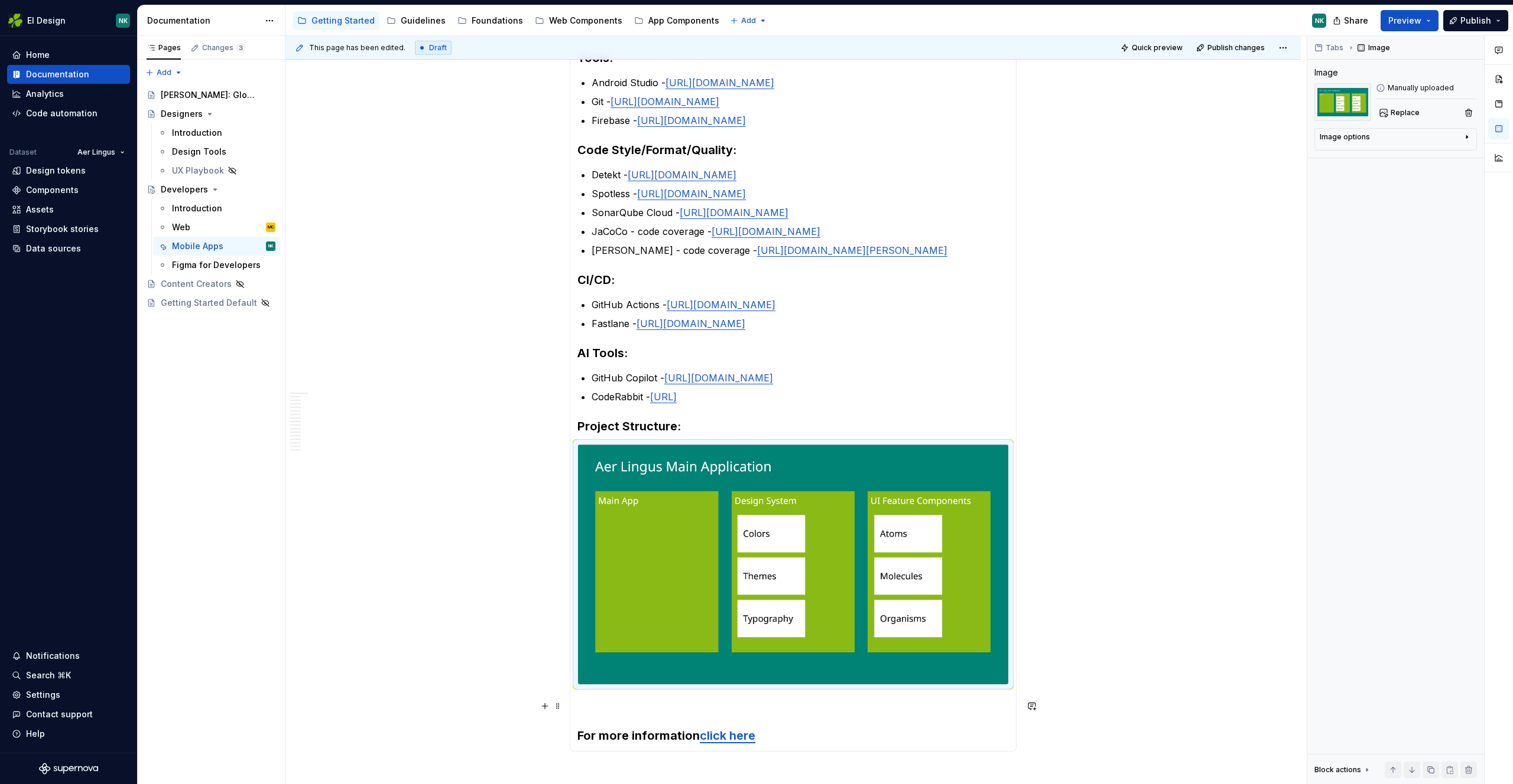
click at [678, 713] on p at bounding box center [792, 706] width 431 height 14
click at [885, 573] on img at bounding box center [793, 564] width 430 height 240
copy h3 "Project Structure:"
click at [765, 479] on img at bounding box center [793, 564] width 430 height 240
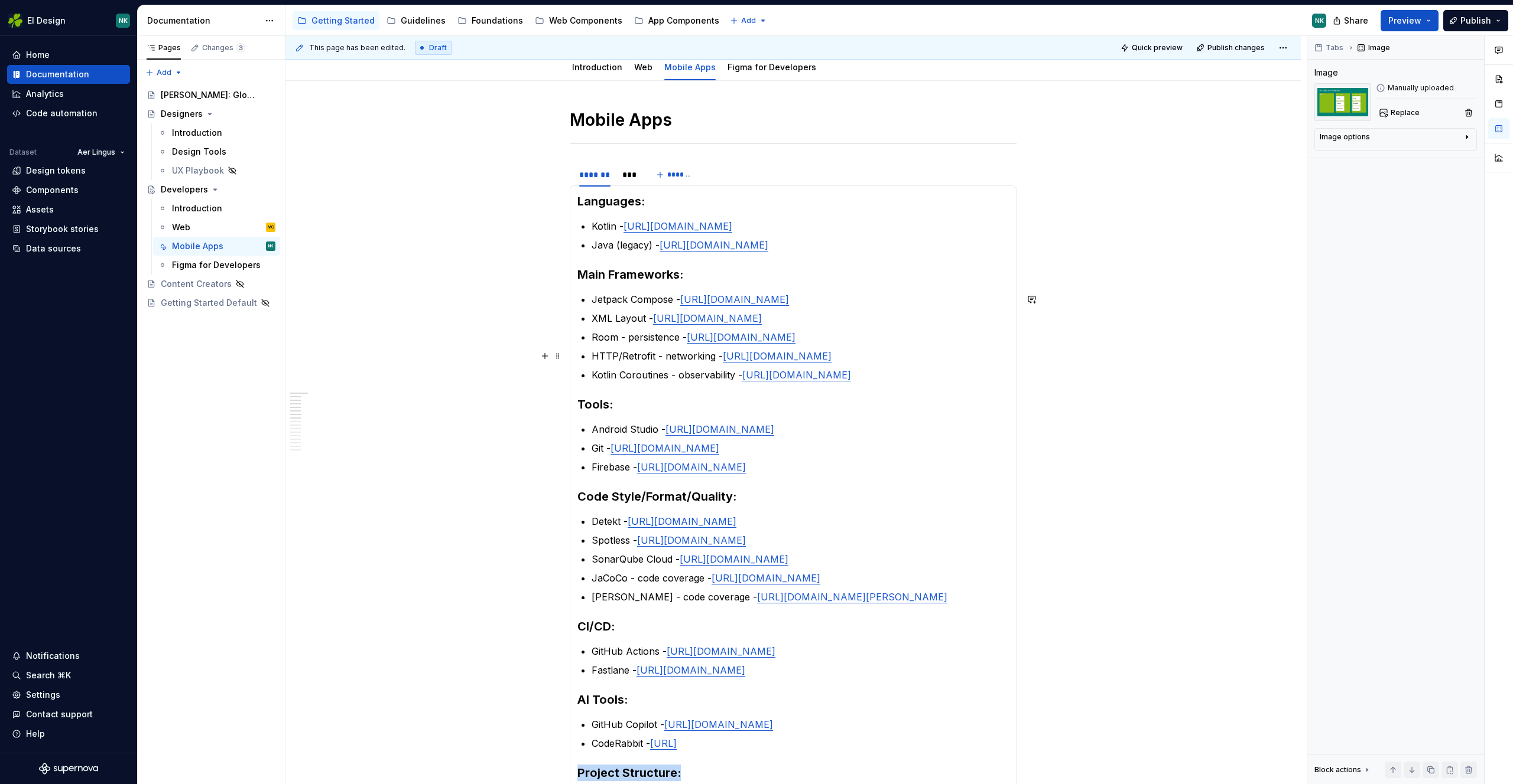
scroll to position [60, 0]
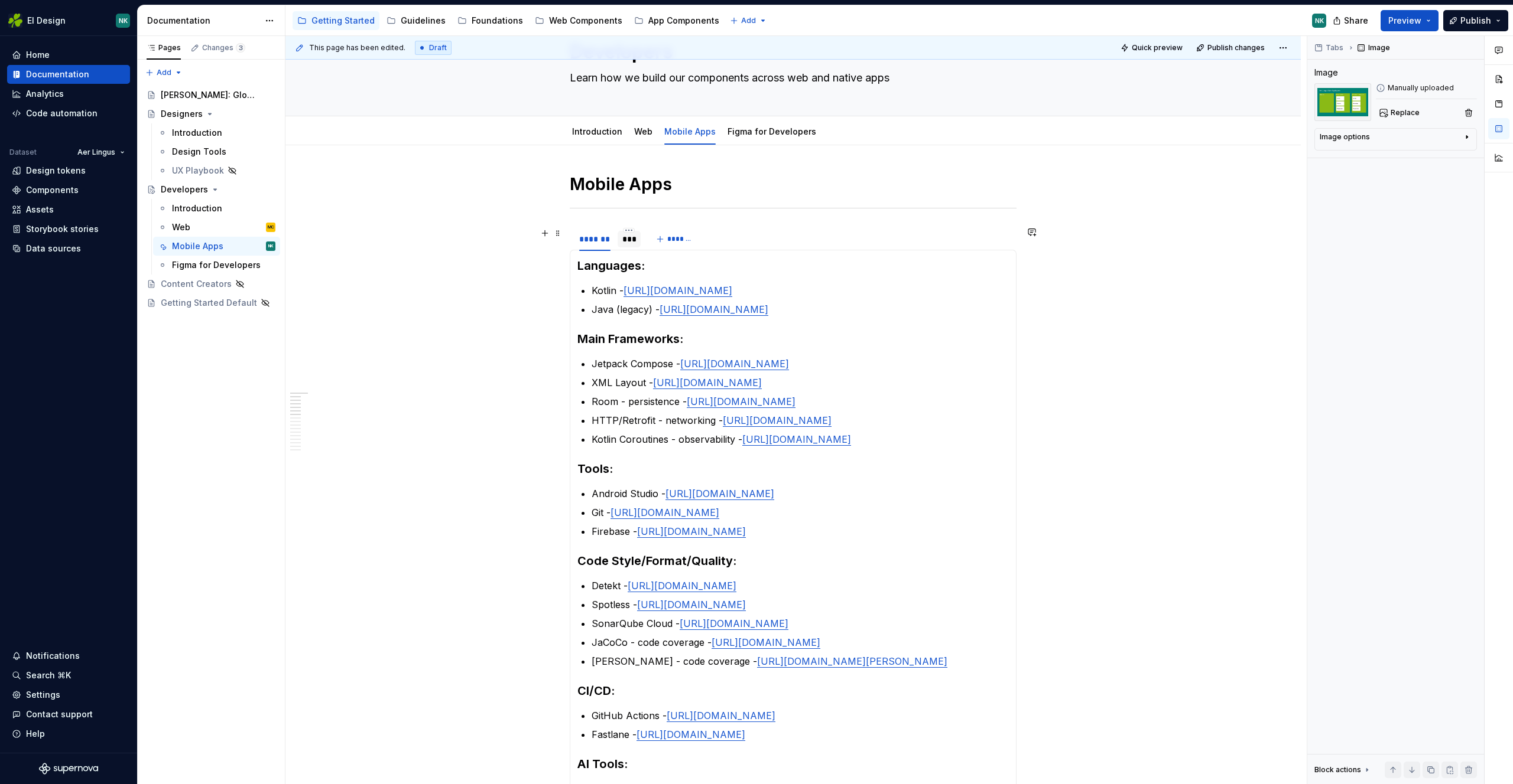
click at [631, 245] on div "***" at bounding box center [628, 239] width 23 height 17
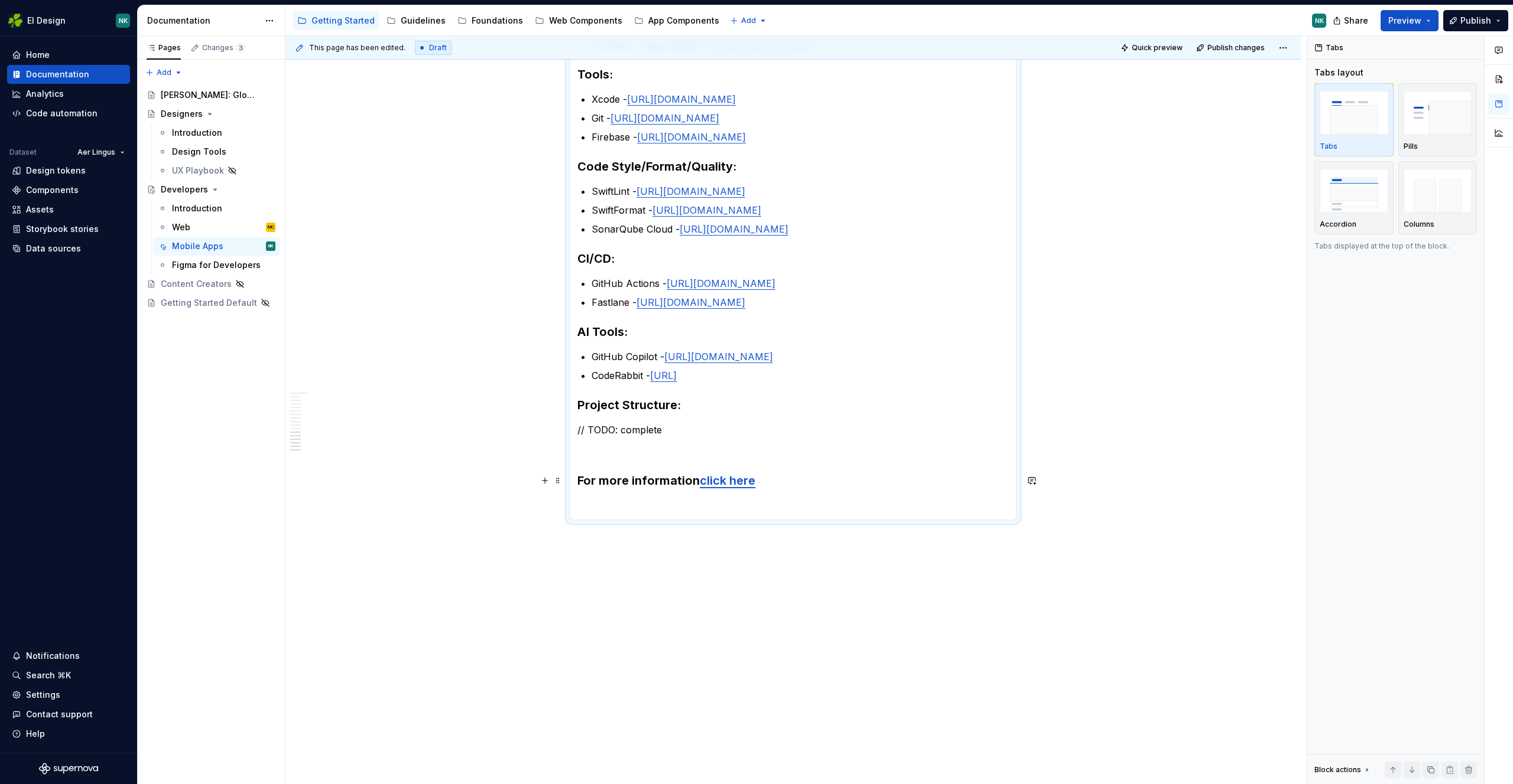
scroll to position [449, 0]
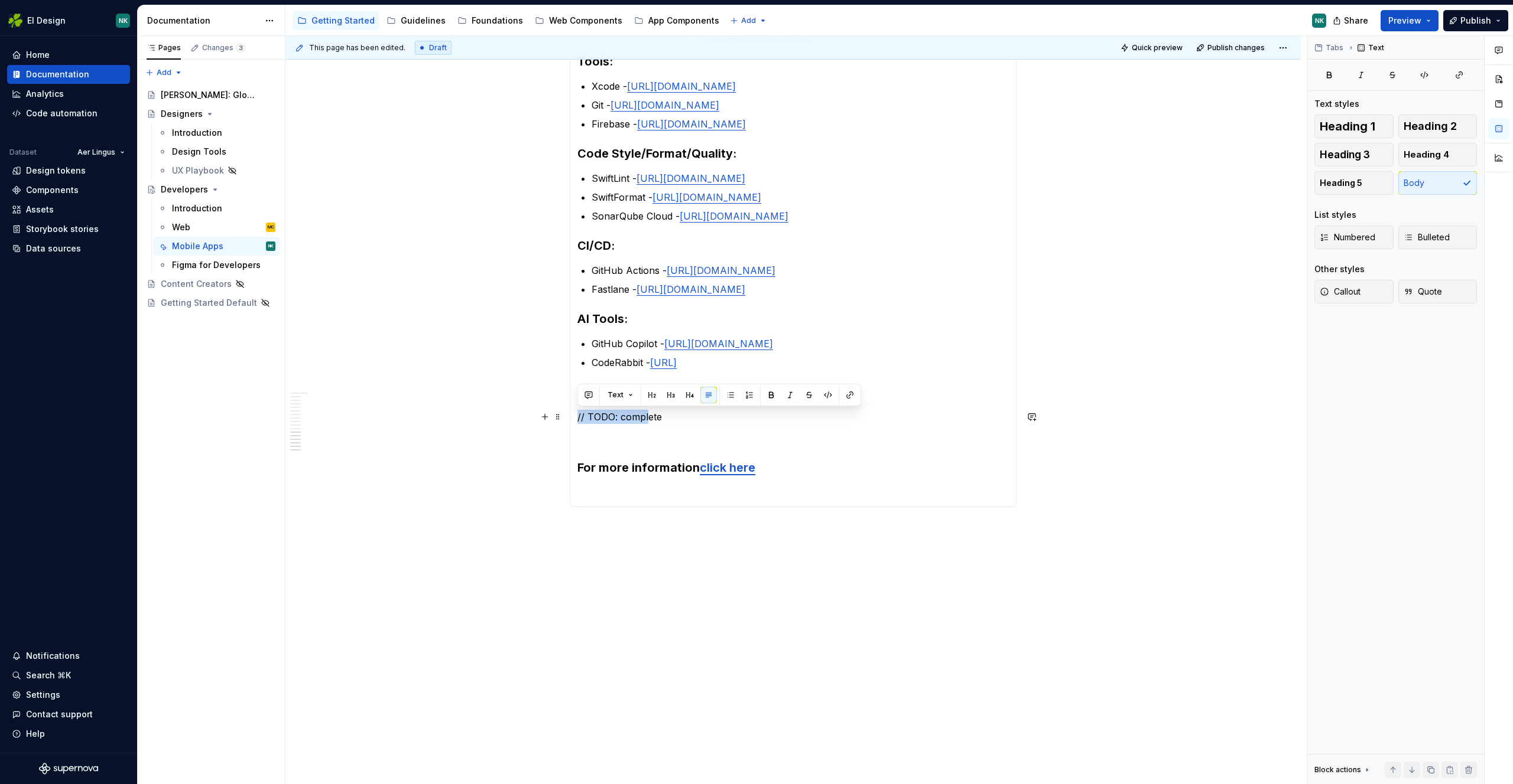
drag, startPoint x: 678, startPoint y: 409, endPoint x: 646, endPoint y: 418, distance: 33.2
click at [646, 418] on section-item-column "Languages: Swift - [URL][DOMAIN_NAME] Objective-C (legacy) - more info Main Fra…" at bounding box center [792, 184] width 431 height 631
click at [694, 422] on p "// TODO: complete" at bounding box center [792, 417] width 431 height 14
click at [576, 414] on div "Languages: Kotlin - https://kotlinlang.org Java (legacy) - https://www.java.com…" at bounding box center [792, 184] width 447 height 646
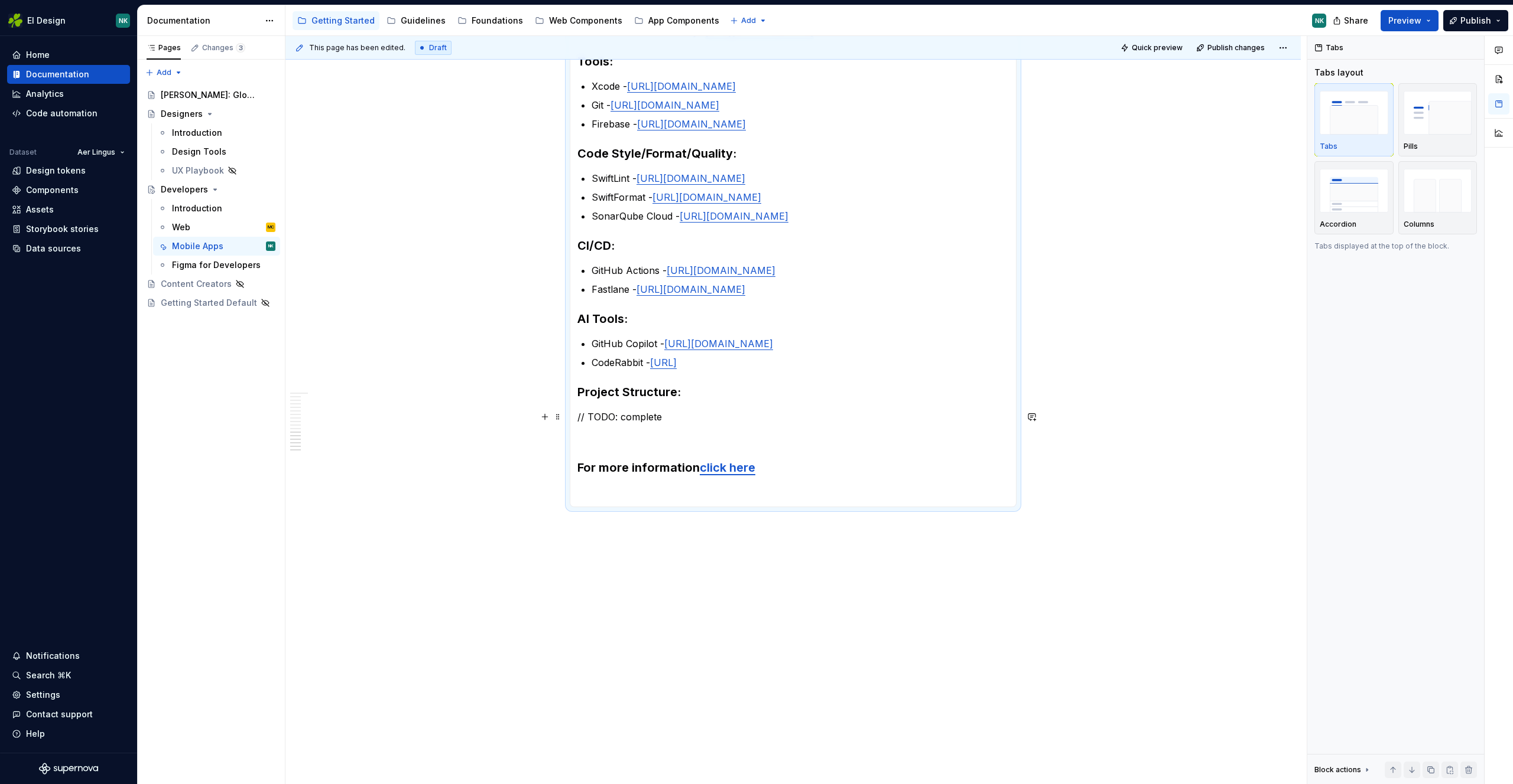
drag, startPoint x: 650, startPoint y: 419, endPoint x: 672, endPoint y: 416, distance: 22.2
click at [651, 419] on p "// TODO: complete" at bounding box center [792, 417] width 431 height 14
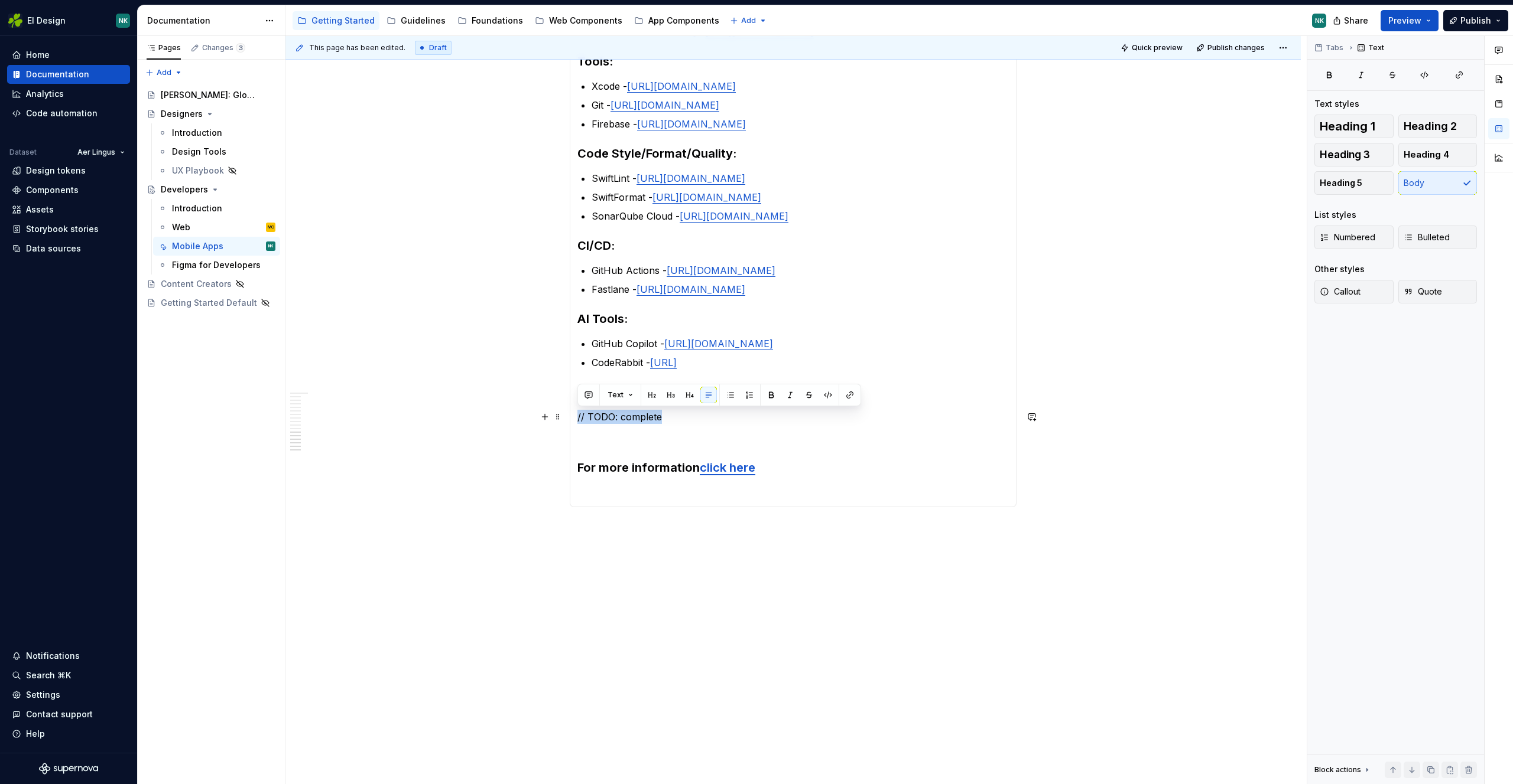
drag, startPoint x: 674, startPoint y: 416, endPoint x: 573, endPoint y: 414, distance: 101.0
click at [573, 414] on div "Languages: Kotlin - https://kotlinlang.org Java (legacy) - https://www.java.com…" at bounding box center [792, 184] width 447 height 646
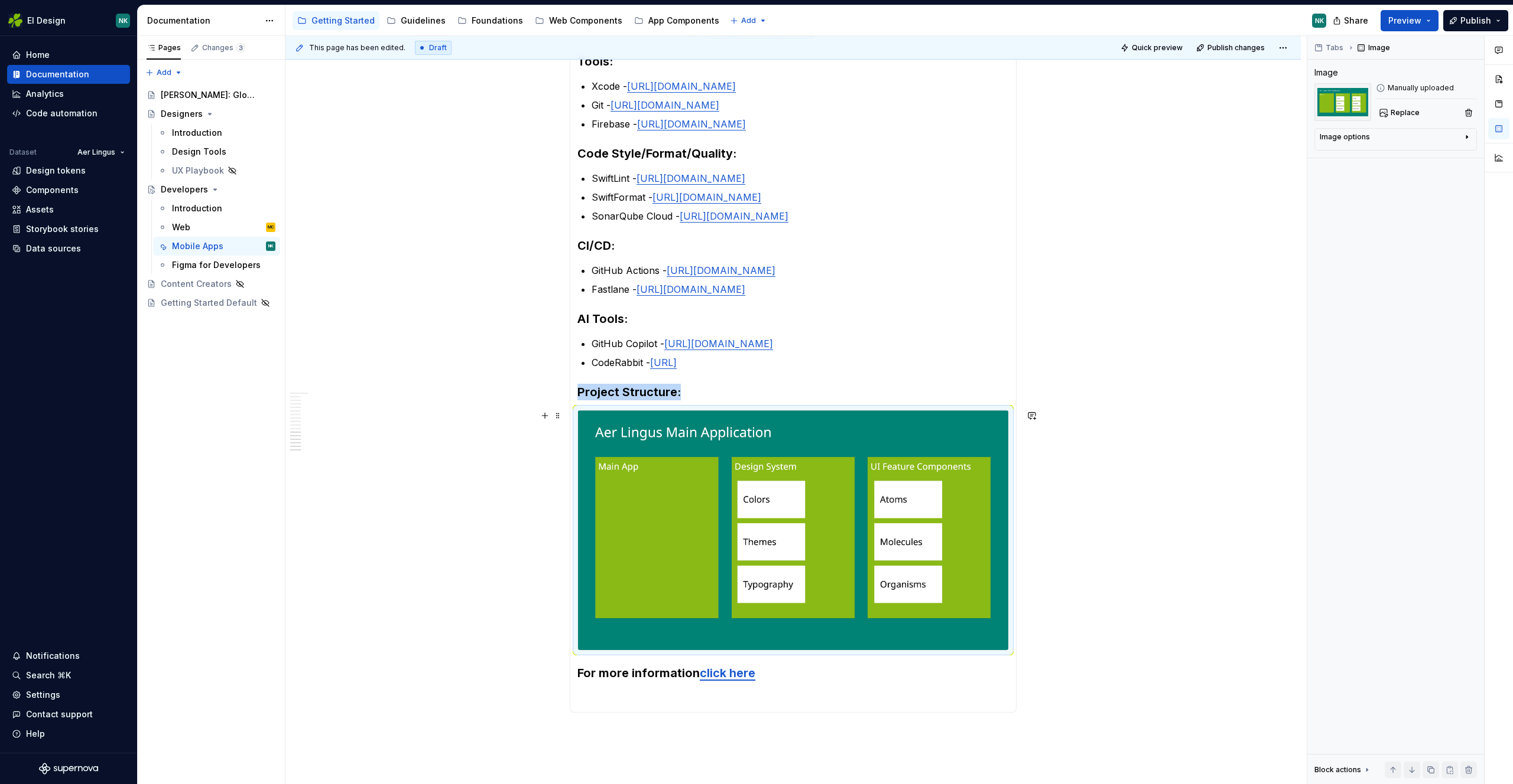
click at [1149, 390] on div "This page has been edited. Draft Quick preview Publish changes Developers Learn…" at bounding box center [796, 410] width 1021 height 749
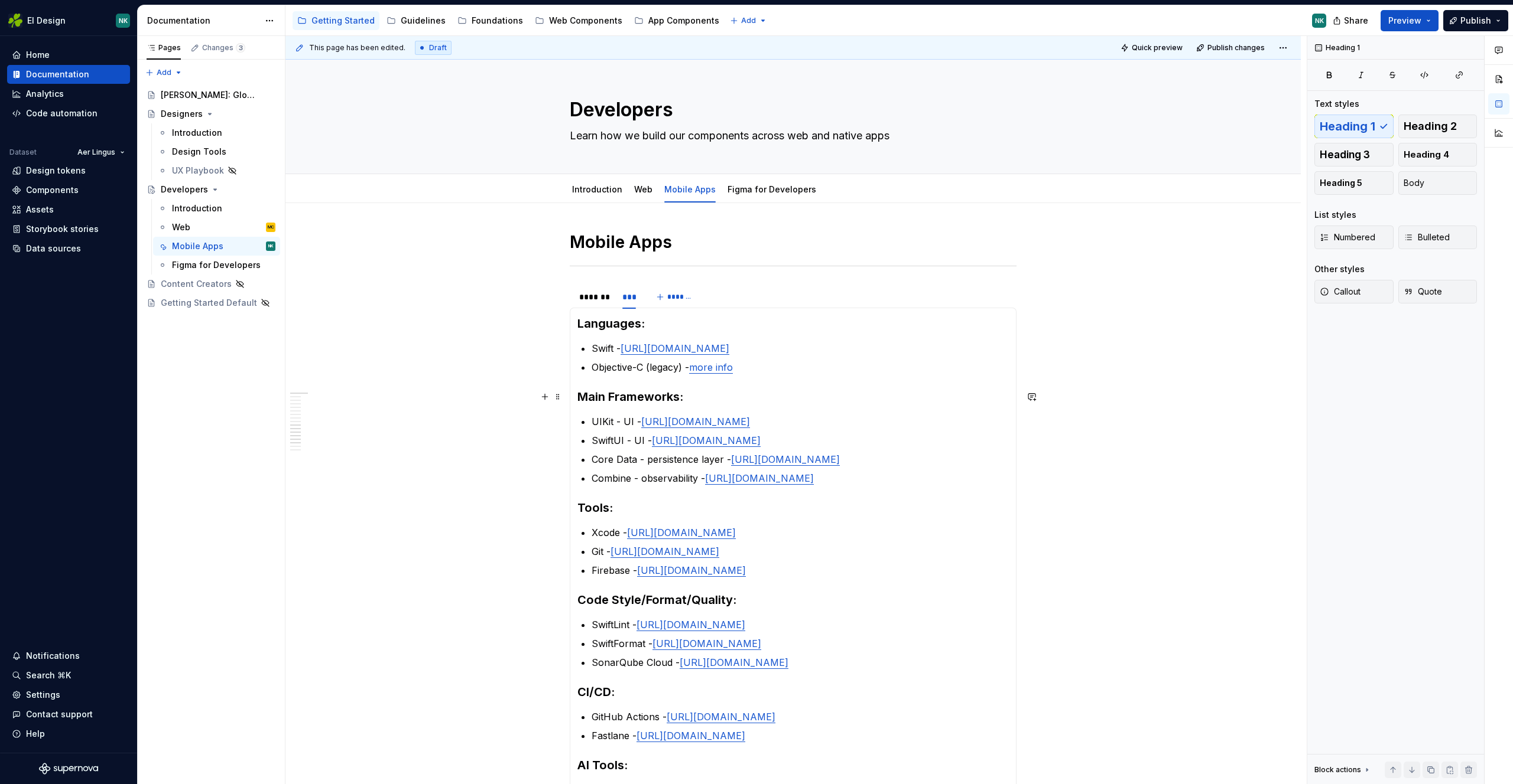
scroll to position [0, 0]
click at [1419, 18] on span "Preview" at bounding box center [1404, 21] width 33 height 12
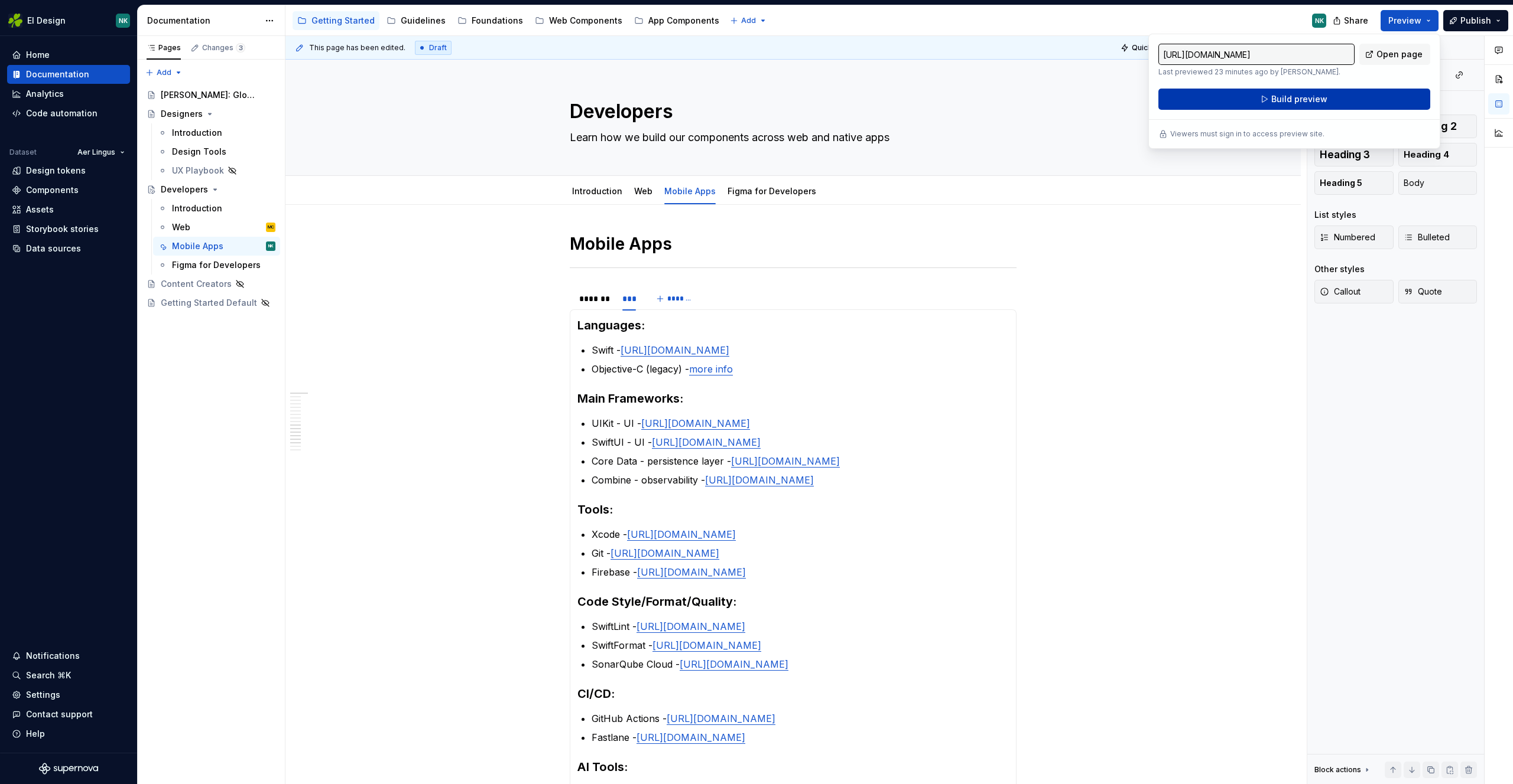
click at [1301, 98] on span "Build preview" at bounding box center [1299, 99] width 56 height 12
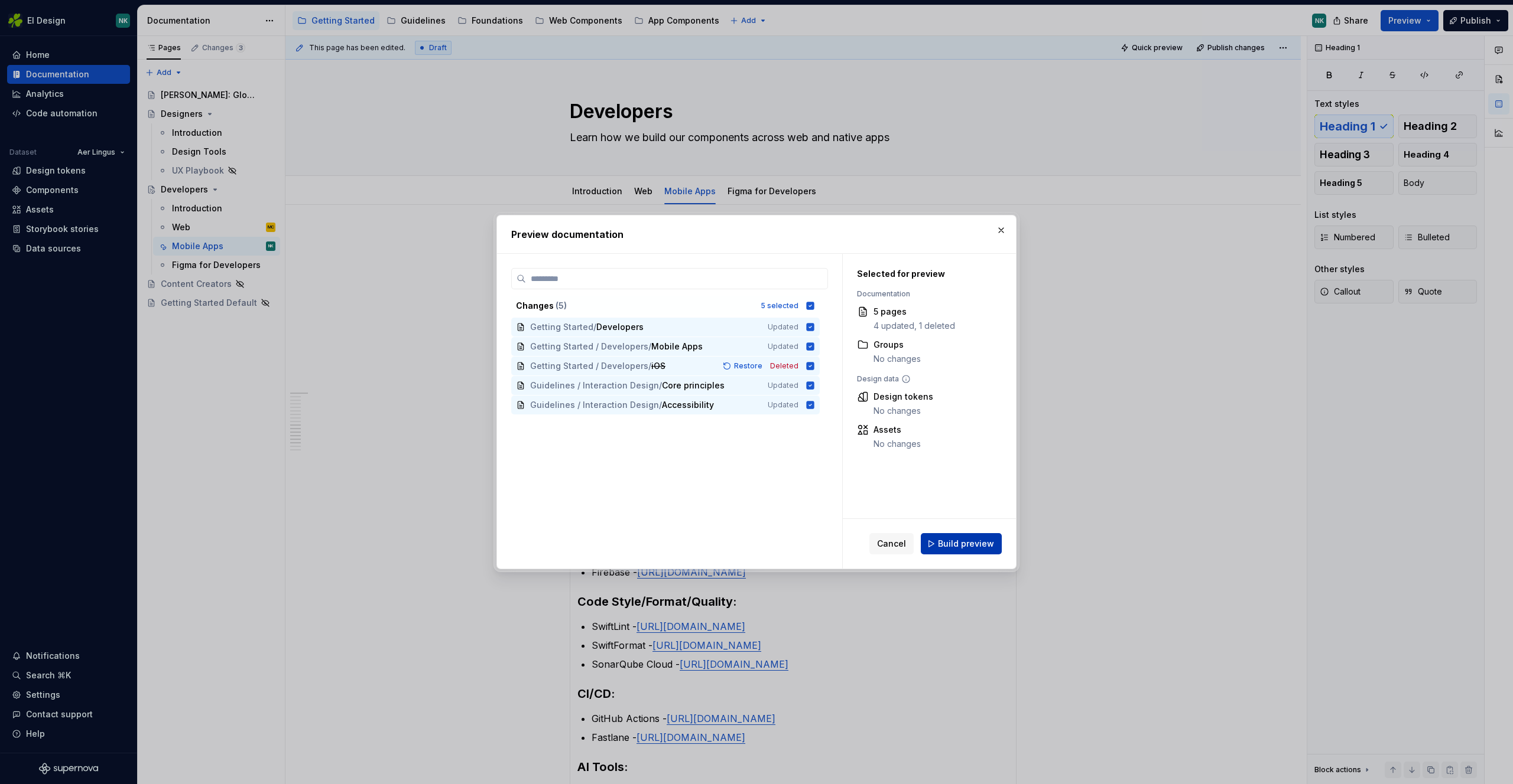
click at [984, 545] on span "Build preview" at bounding box center [966, 544] width 56 height 12
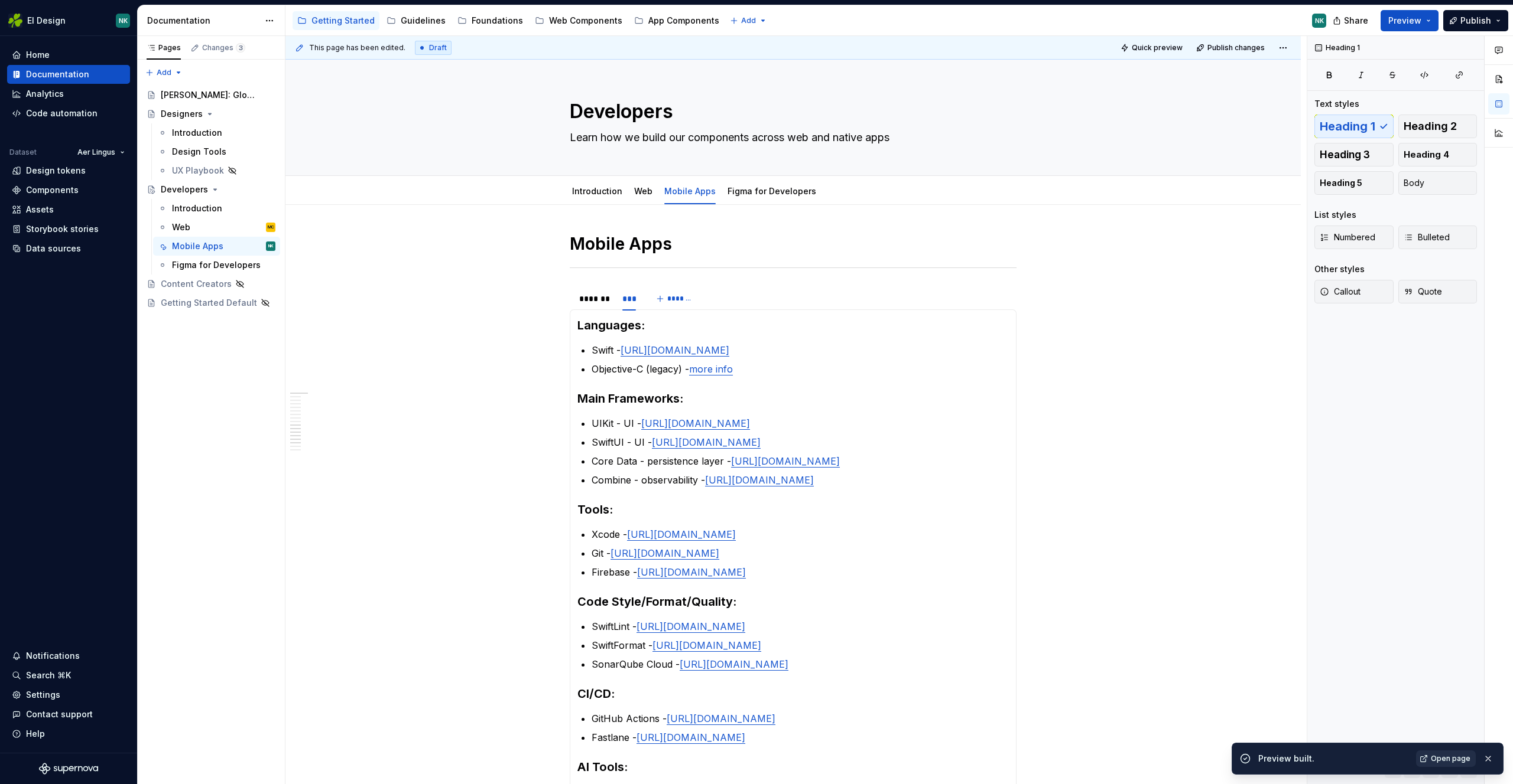
click at [1460, 760] on span "Open page" at bounding box center [1450, 758] width 40 height 9
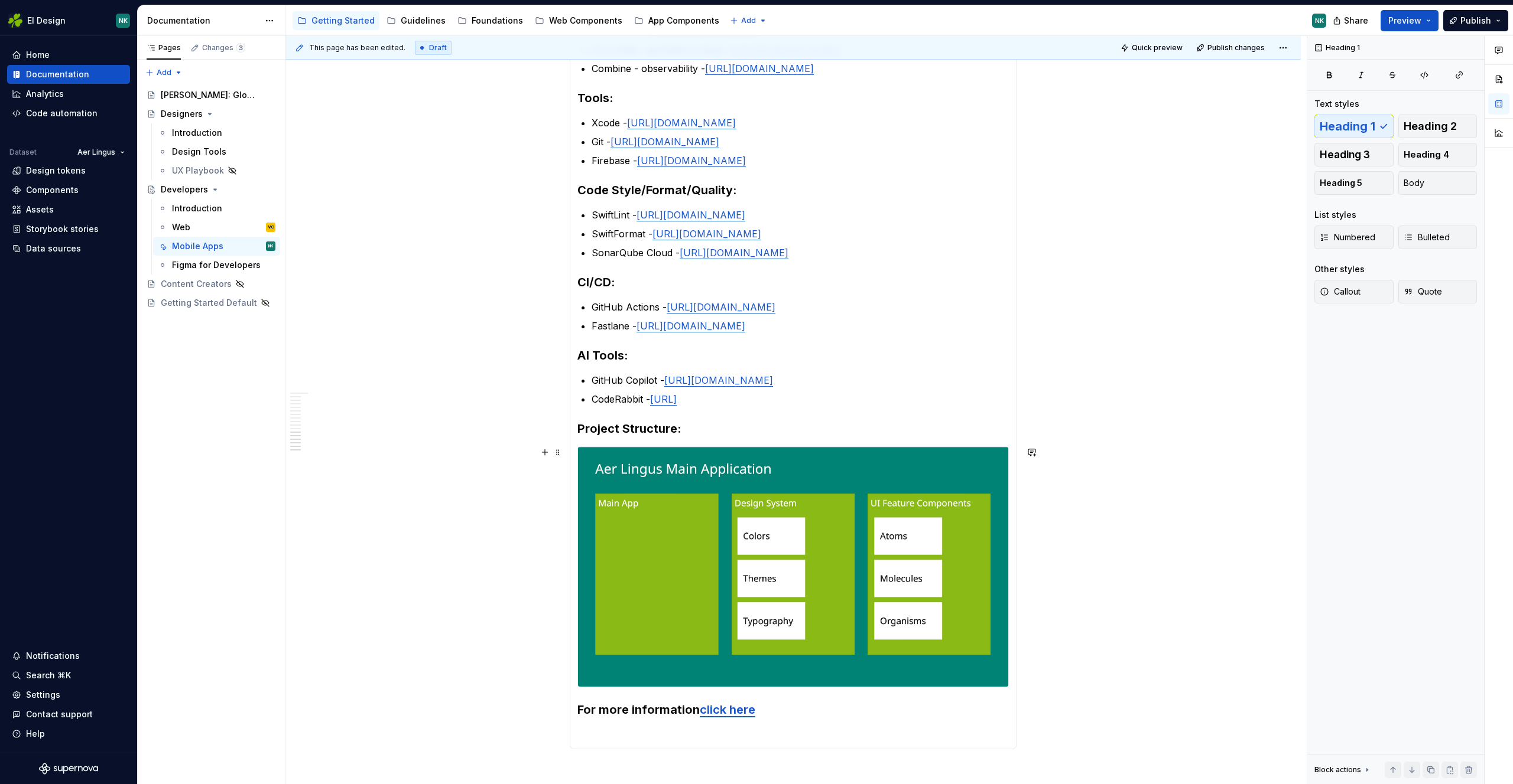
scroll to position [492, 0]
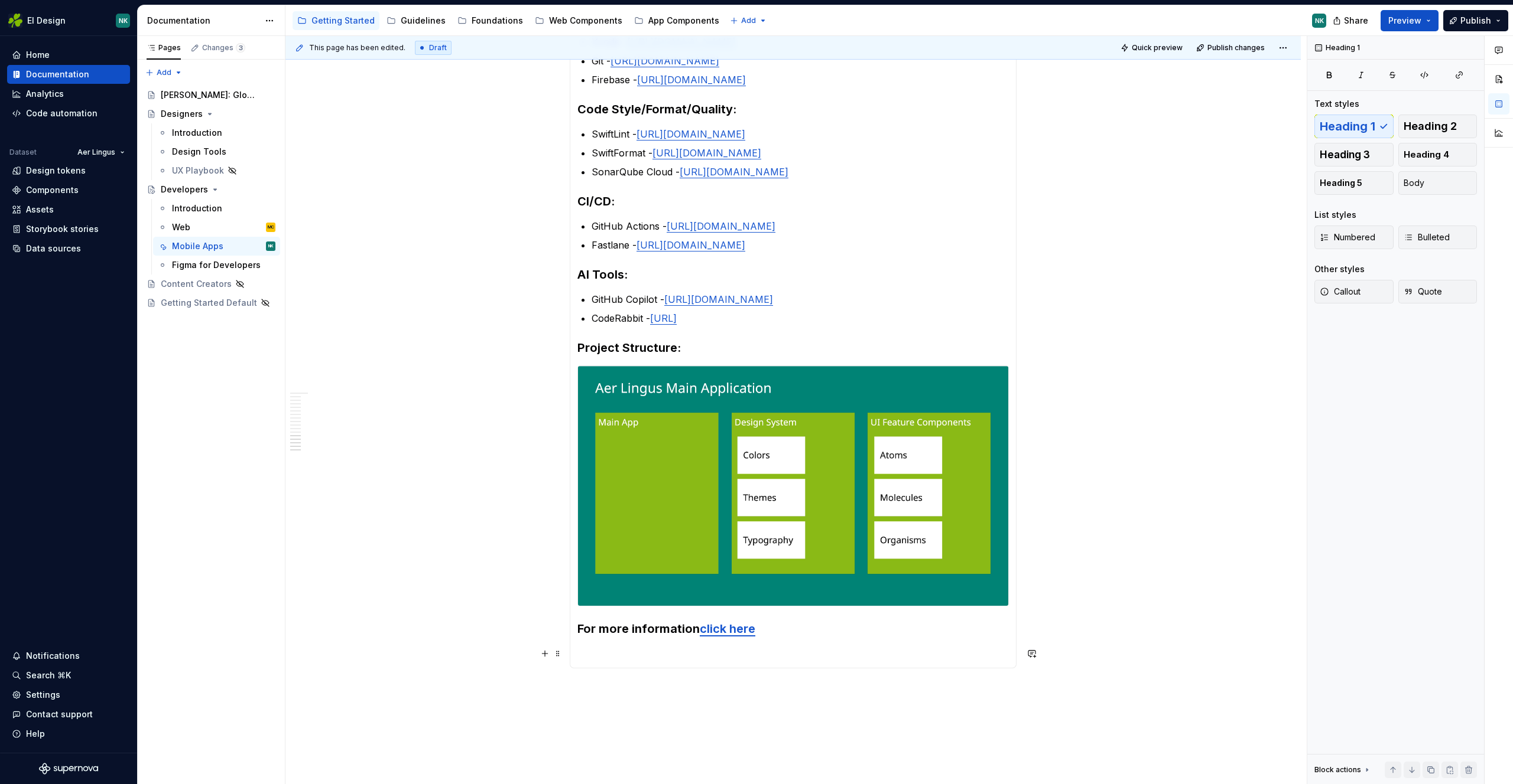
click at [613, 657] on p at bounding box center [792, 654] width 431 height 14
click at [1163, 330] on div "Mobile Apps ******* *** ******* Languages: Kotlin - https://kotlinlang.org Java…" at bounding box center [793, 317] width 1015 height 1210
click at [1408, 26] on button "Preview" at bounding box center [1409, 20] width 58 height 21
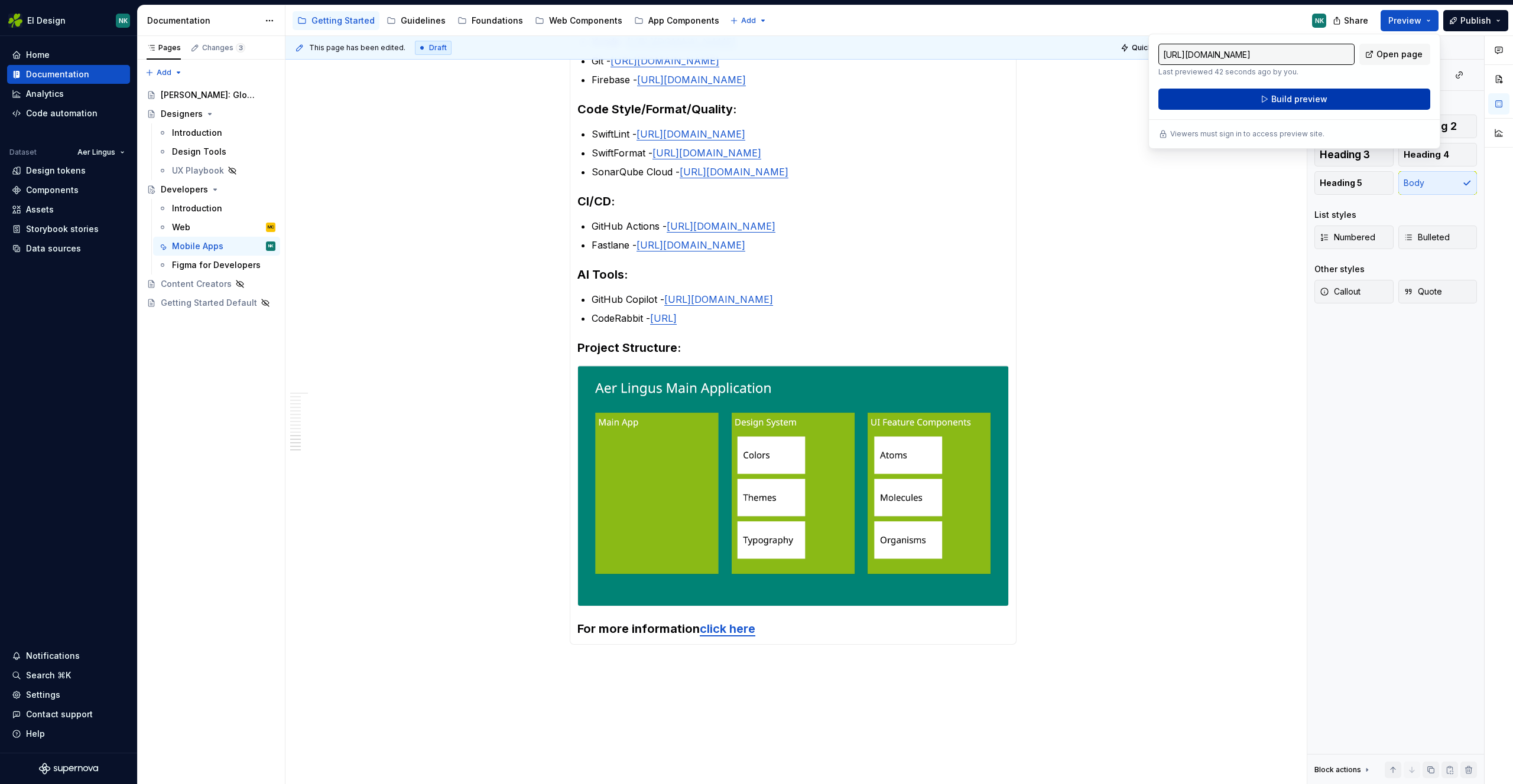
click at [1313, 108] on button "Build preview" at bounding box center [1293, 98] width 272 height 21
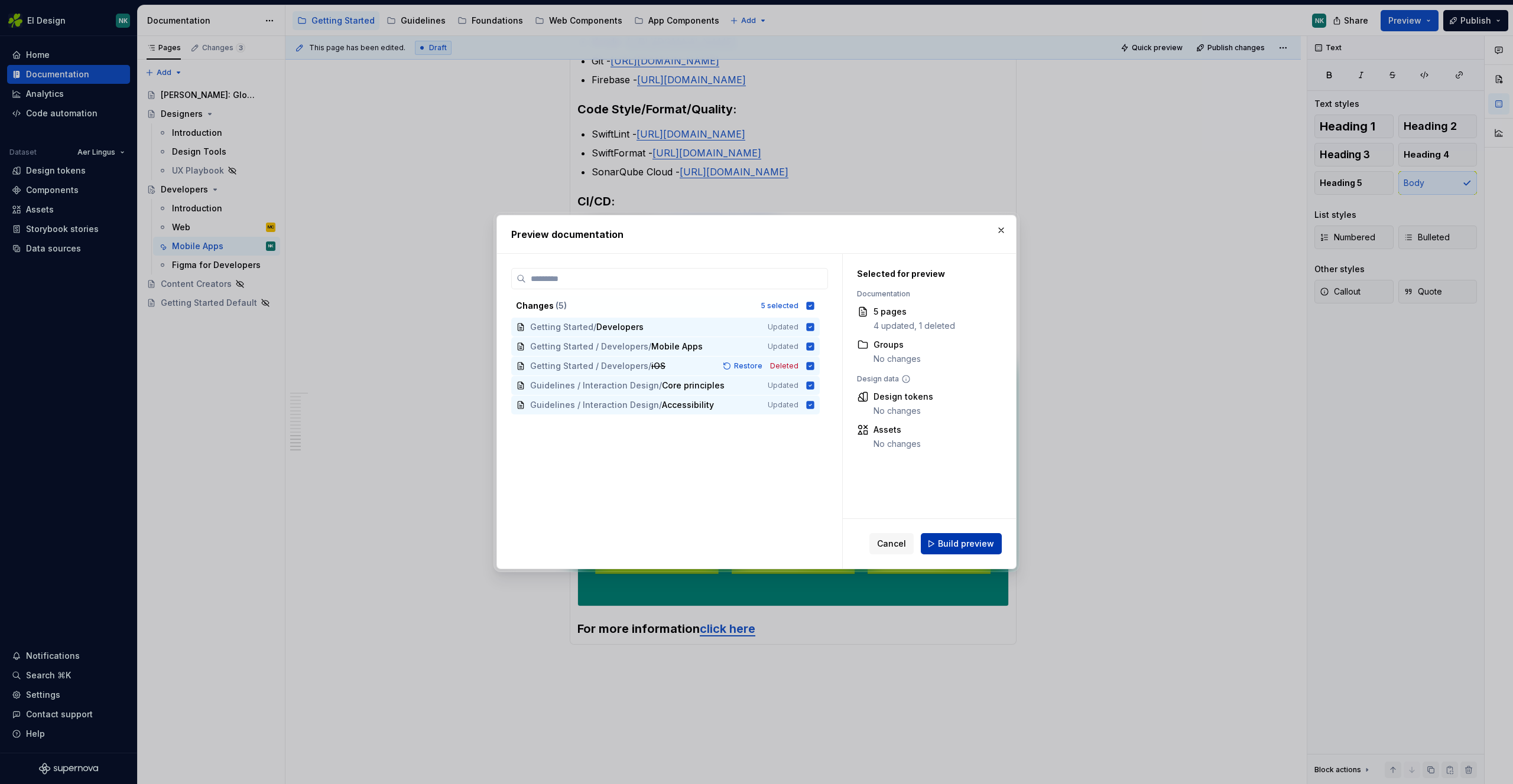
click at [969, 540] on span "Build preview" at bounding box center [966, 544] width 56 height 12
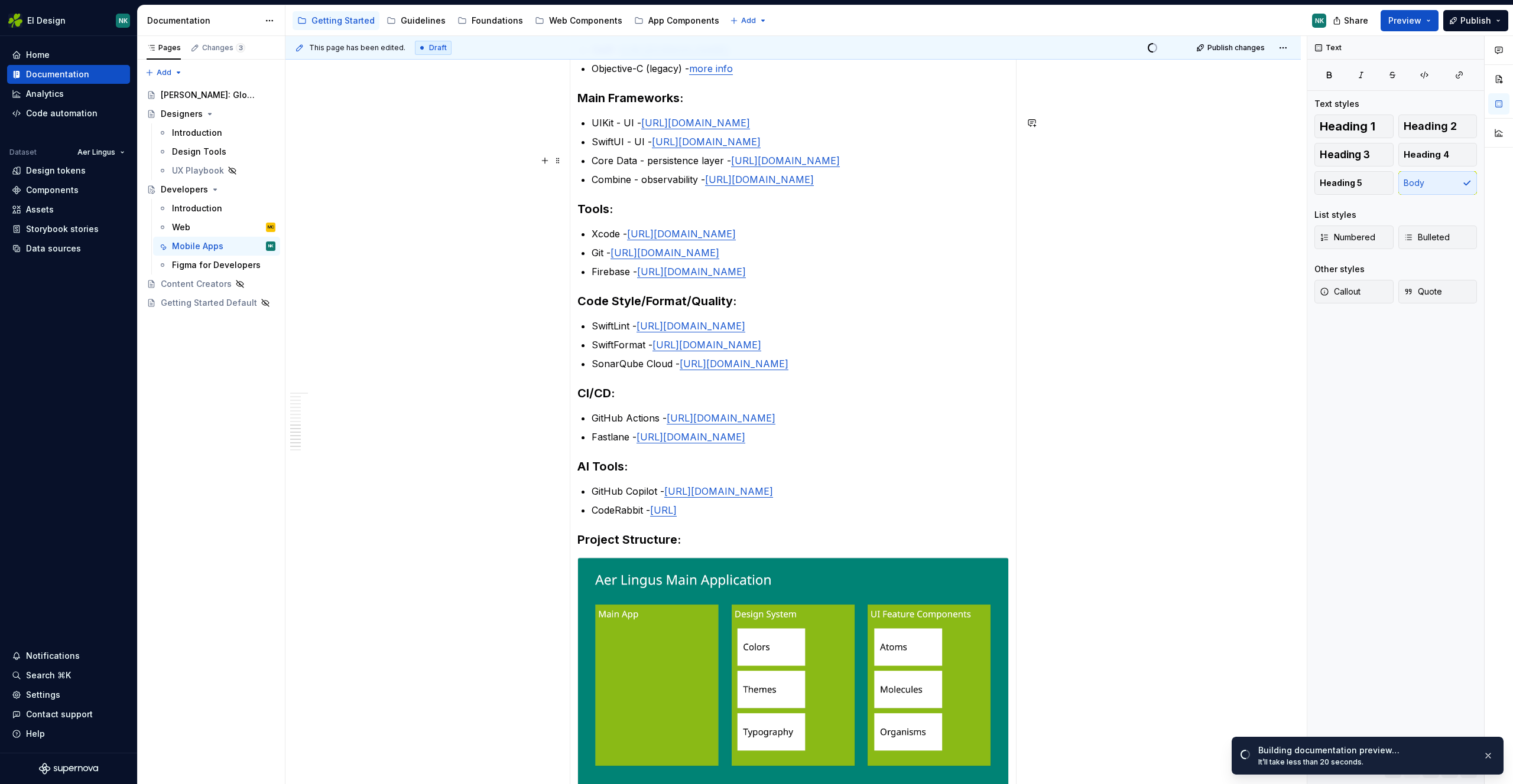
scroll to position [314, 0]
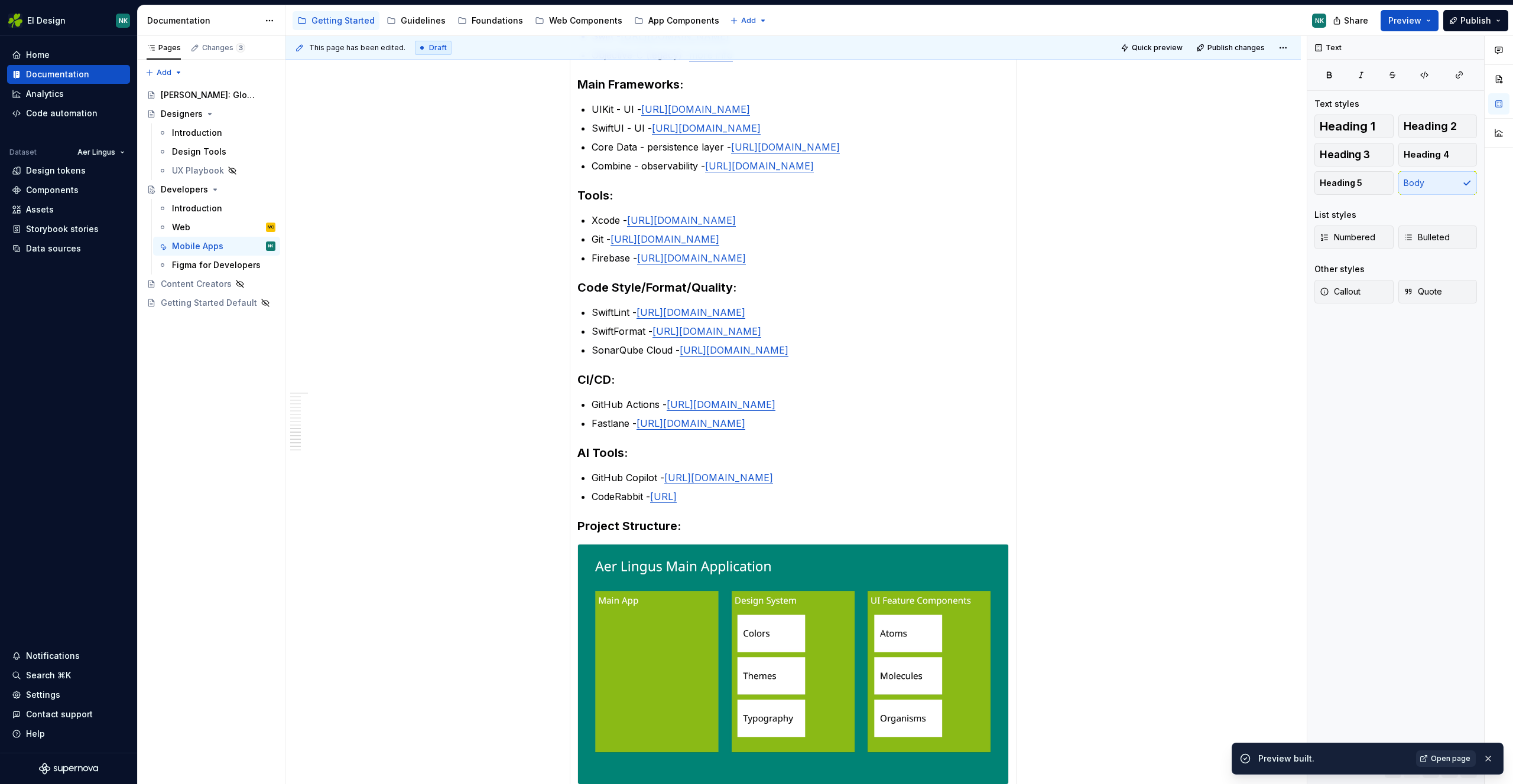
click at [1444, 763] on span "Open page" at bounding box center [1450, 758] width 40 height 9
click at [1462, 20] on span "Publish" at bounding box center [1475, 21] width 31 height 12
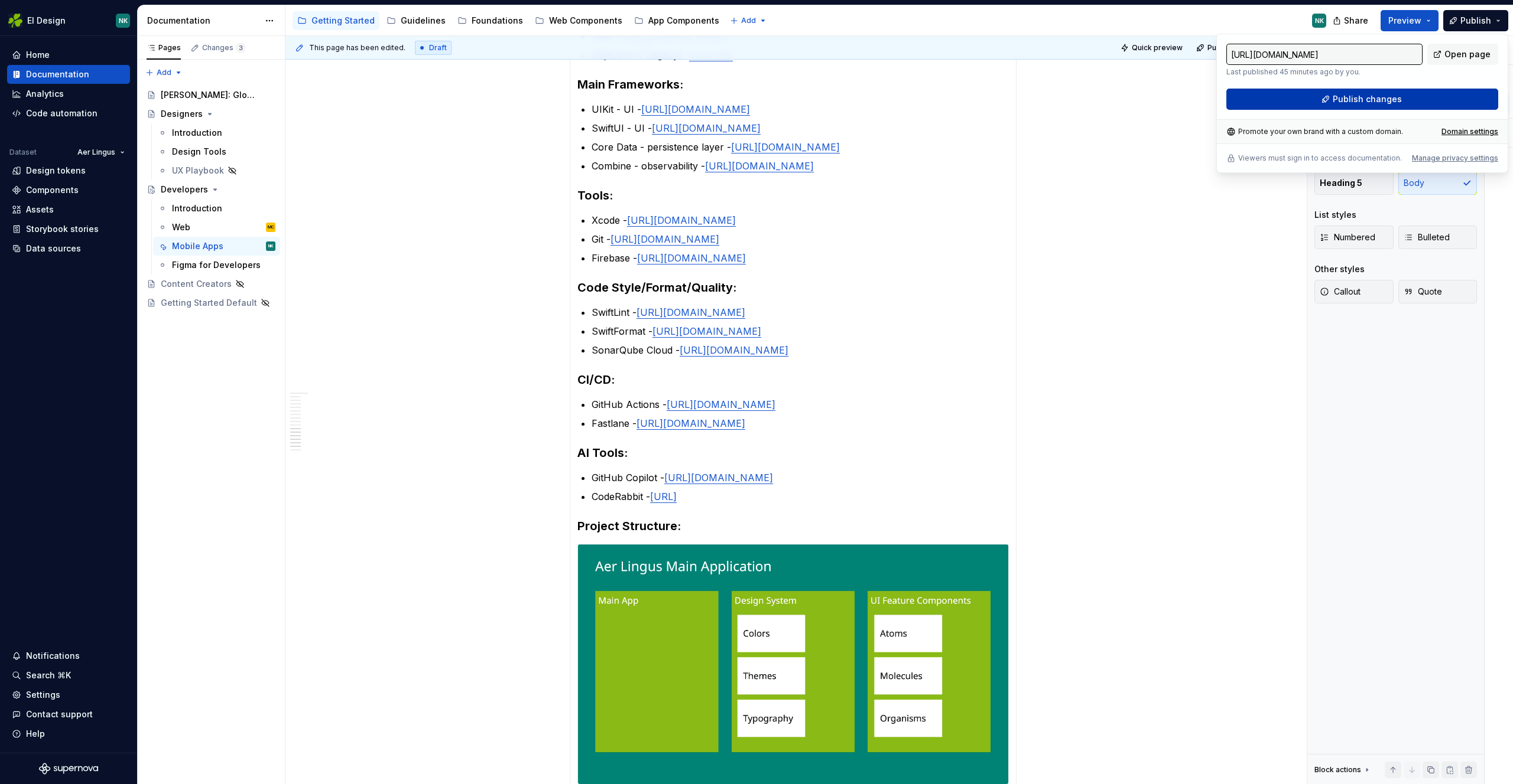
click at [1355, 101] on span "Publish changes" at bounding box center [1367, 99] width 69 height 12
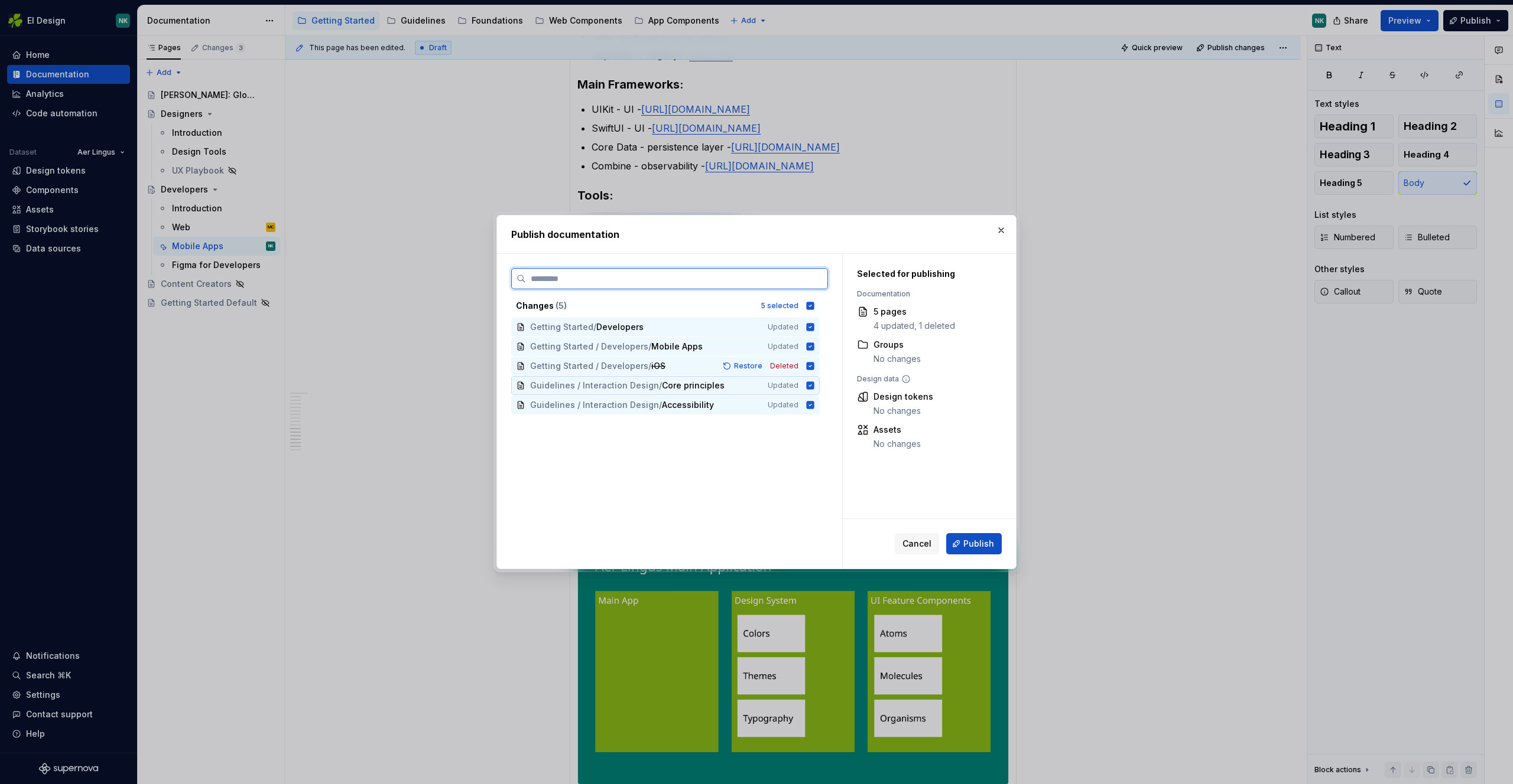
click at [809, 386] on icon at bounding box center [810, 385] width 8 height 8
click at [810, 406] on icon at bounding box center [810, 405] width 8 height 8
click at [806, 328] on icon at bounding box center [810, 327] width 8 height 8
click at [806, 327] on icon at bounding box center [809, 326] width 7 height 7
click at [979, 539] on span "Publish" at bounding box center [978, 544] width 31 height 12
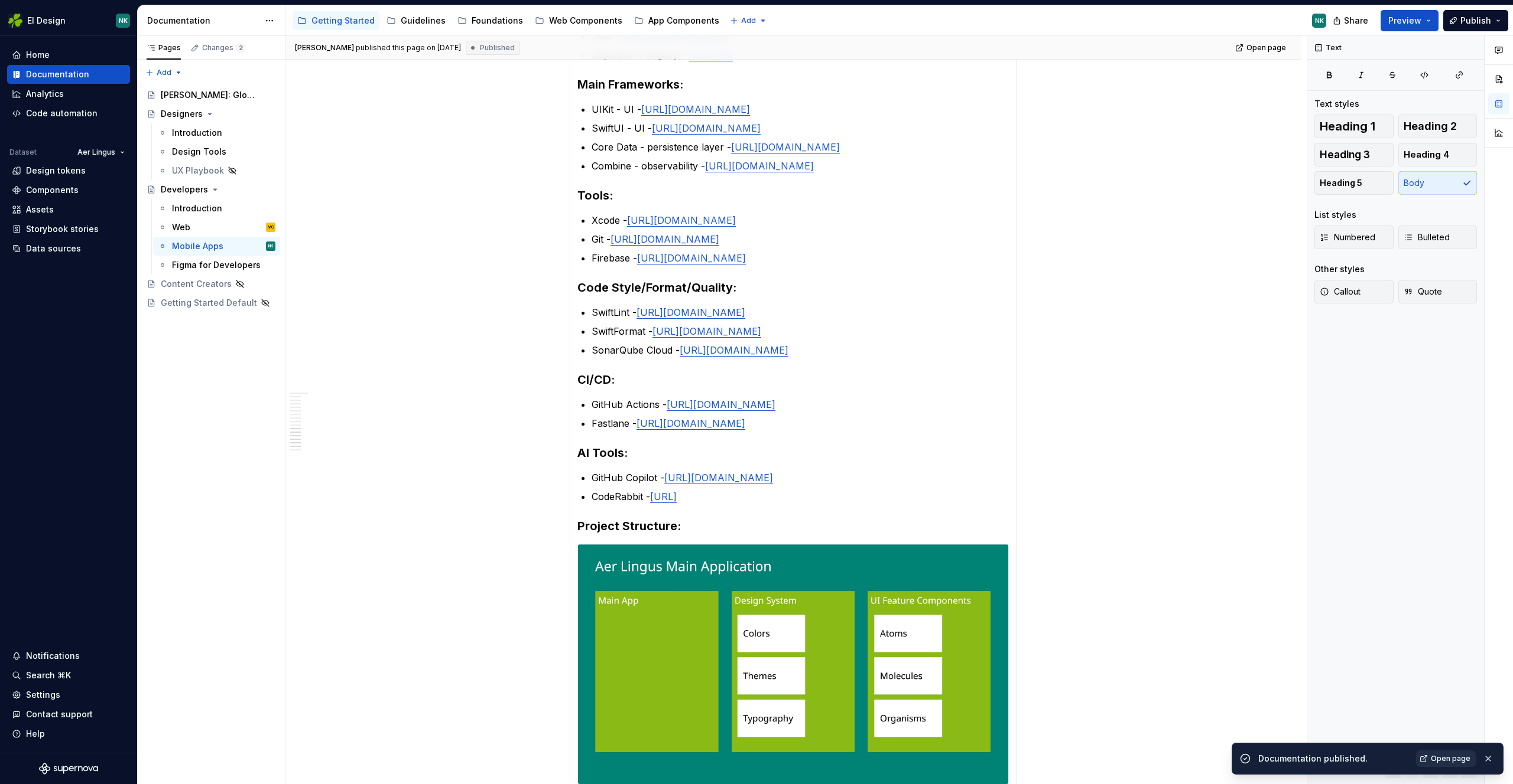
click at [1451, 763] on link "Open page" at bounding box center [1445, 758] width 60 height 17
type textarea "*"
click at [390, 274] on div "Nazar Kudlyk published this page on September 8, 2025 Published Open page Devel…" at bounding box center [796, 410] width 1021 height 749
click at [46, 109] on div "Code automation" at bounding box center [62, 113] width 72 height 12
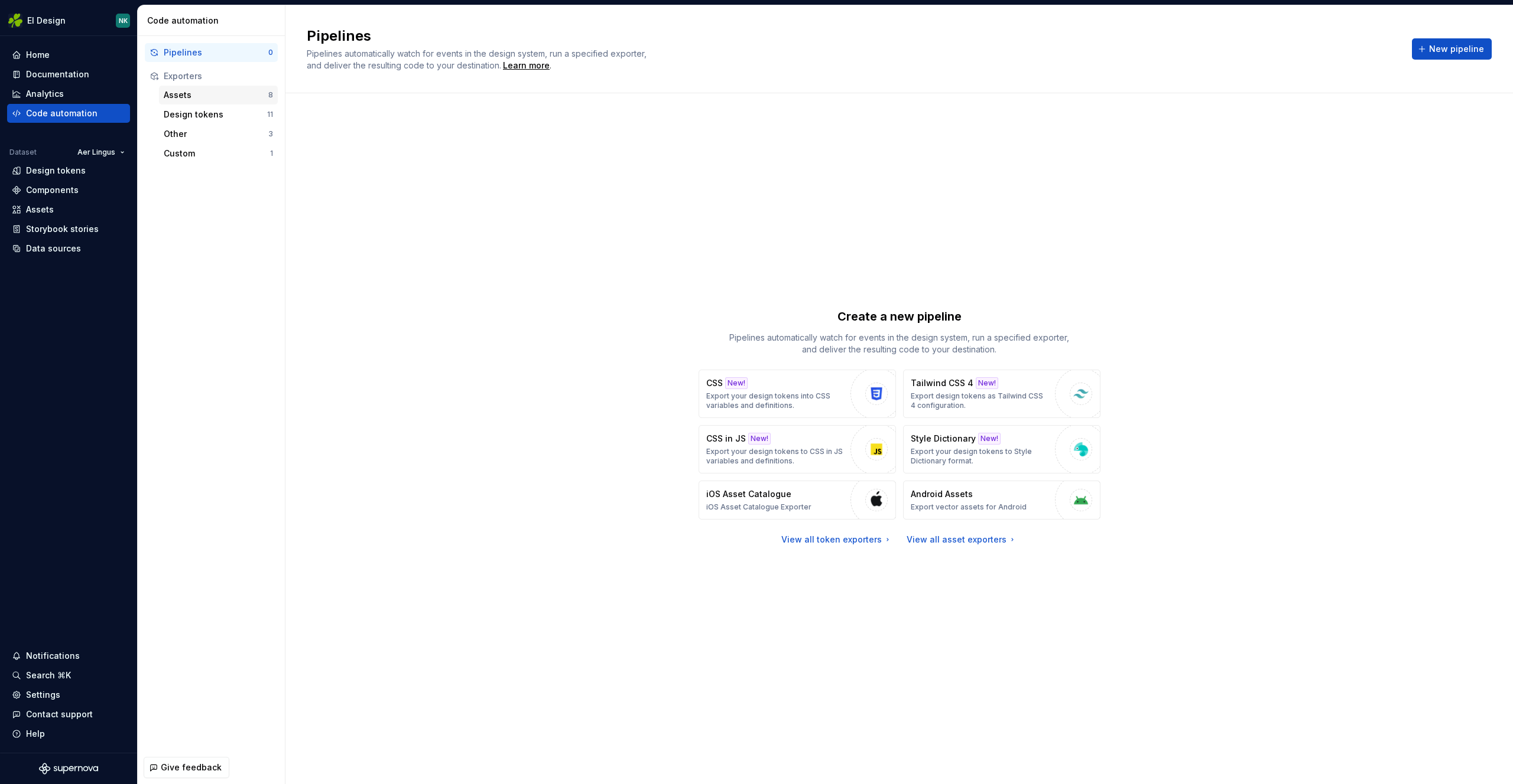
click at [217, 97] on div "Assets" at bounding box center [215, 96] width 105 height 12
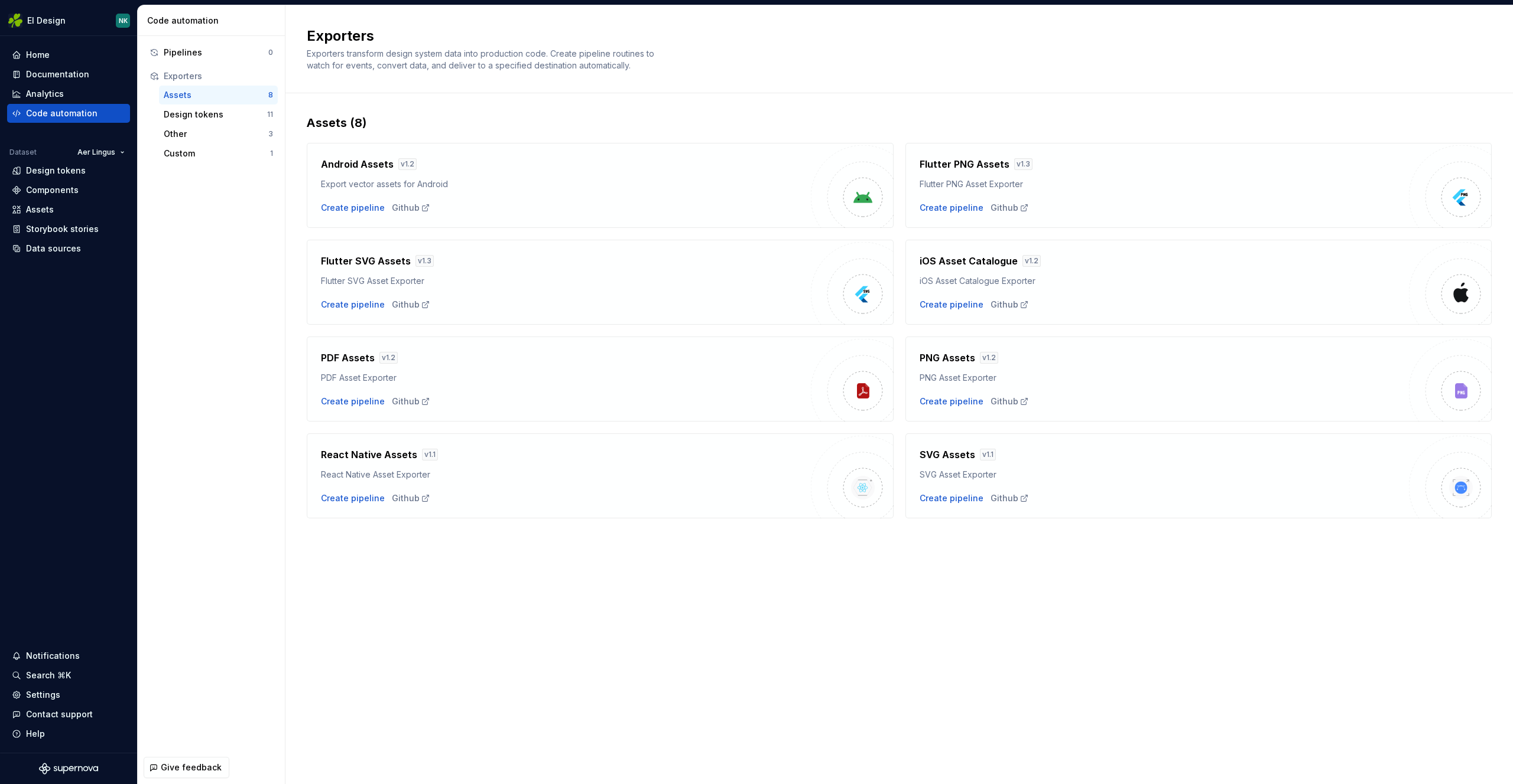
click at [973, 263] on h4 "iOS Asset Catalogue" at bounding box center [969, 261] width 99 height 14
drag, startPoint x: 943, startPoint y: 257, endPoint x: 1015, endPoint y: 257, distance: 72.0
click at [1015, 257] on div "iOS Asset Catalogue v 1.2" at bounding box center [1165, 261] width 490 height 14
click at [992, 256] on h4 "iOS Asset Catalogue" at bounding box center [969, 261] width 99 height 14
click at [187, 115] on div "Design tokens" at bounding box center [215, 114] width 104 height 12
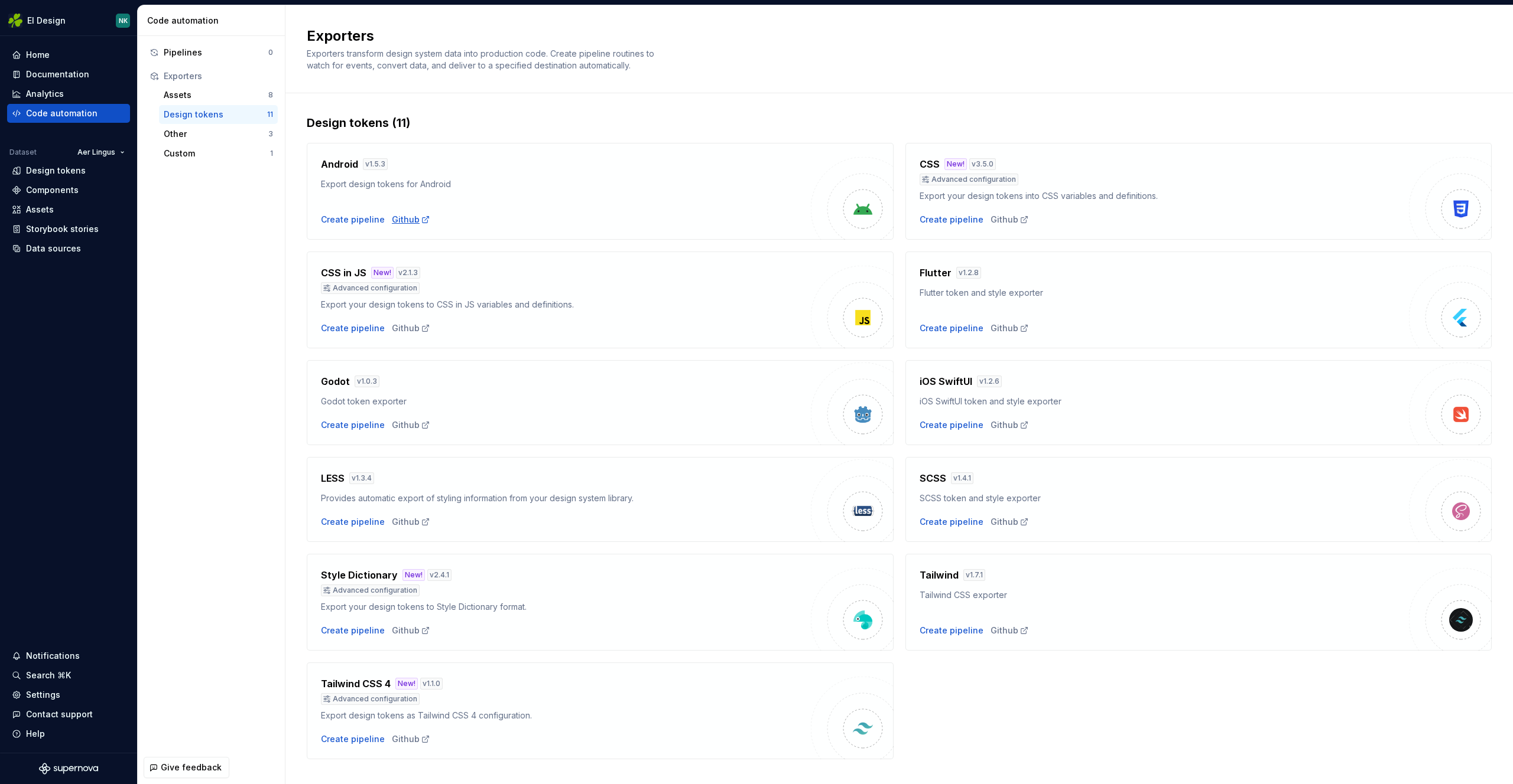
drag, startPoint x: 393, startPoint y: 213, endPoint x: 392, endPoint y: 220, distance: 7.1
click at [258, 210] on div "Pipelines 0 Exporters Assets 8 Design tokens 11 Other 3 Custom 1" at bounding box center [211, 393] width 147 height 715
click at [268, 204] on div "Pipelines 0 Exporters Assets 8 Design tokens 11 Other 3 Custom 1" at bounding box center [211, 393] width 147 height 715
click at [171, 136] on div "Other" at bounding box center [215, 134] width 105 height 12
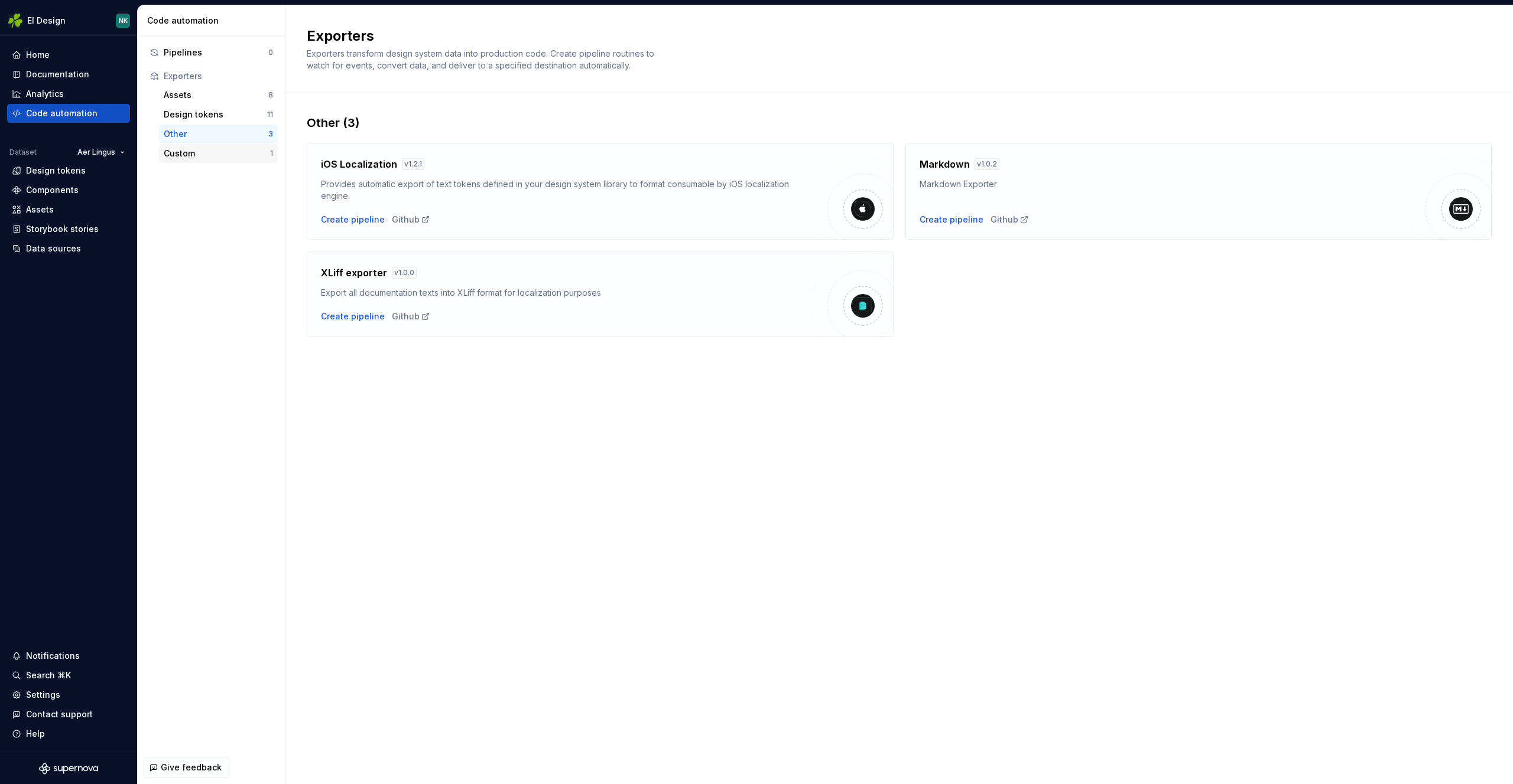
click at [205, 148] on div "Custom" at bounding box center [216, 153] width 107 height 12
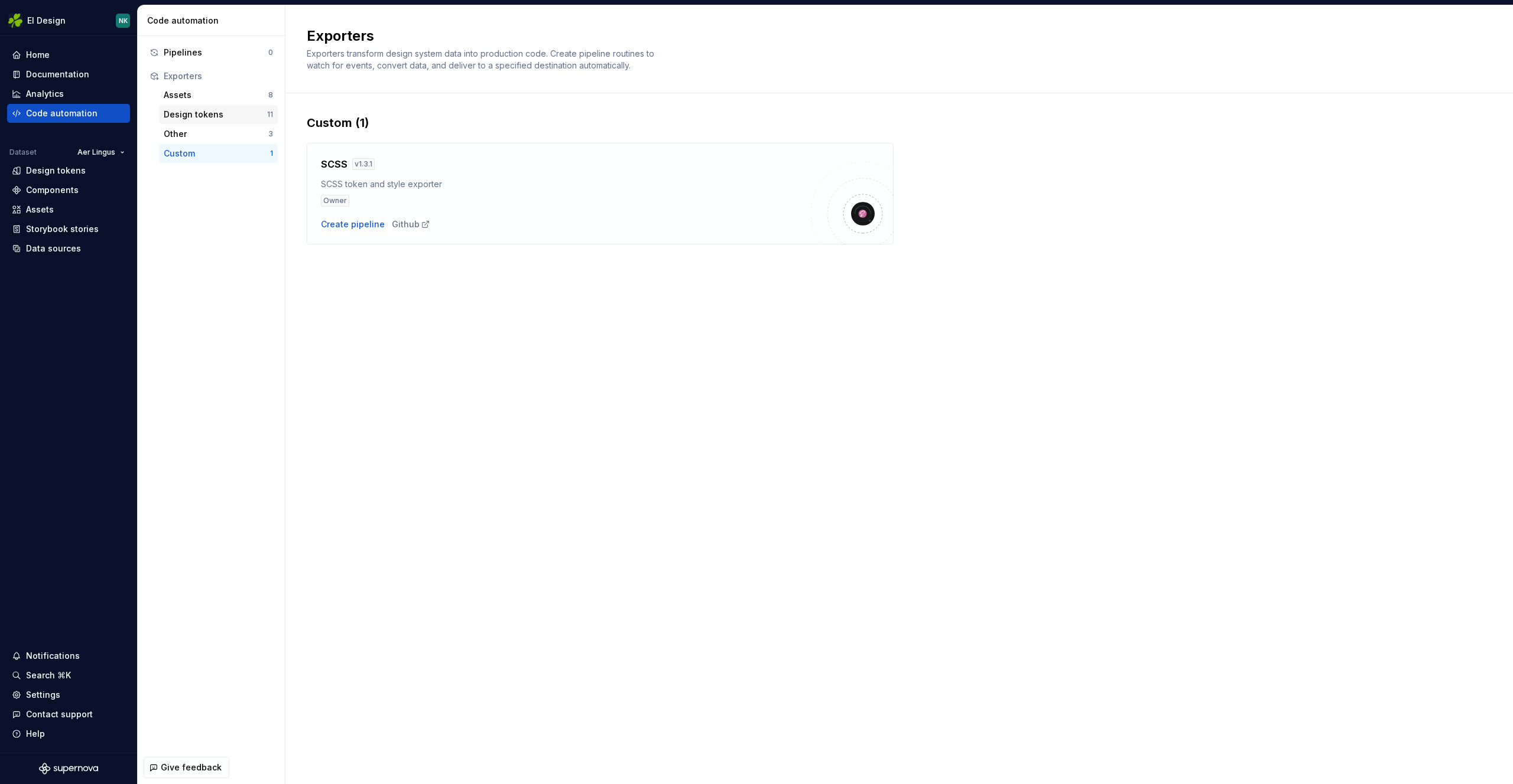
click at [204, 114] on div "Design tokens" at bounding box center [215, 114] width 104 height 12
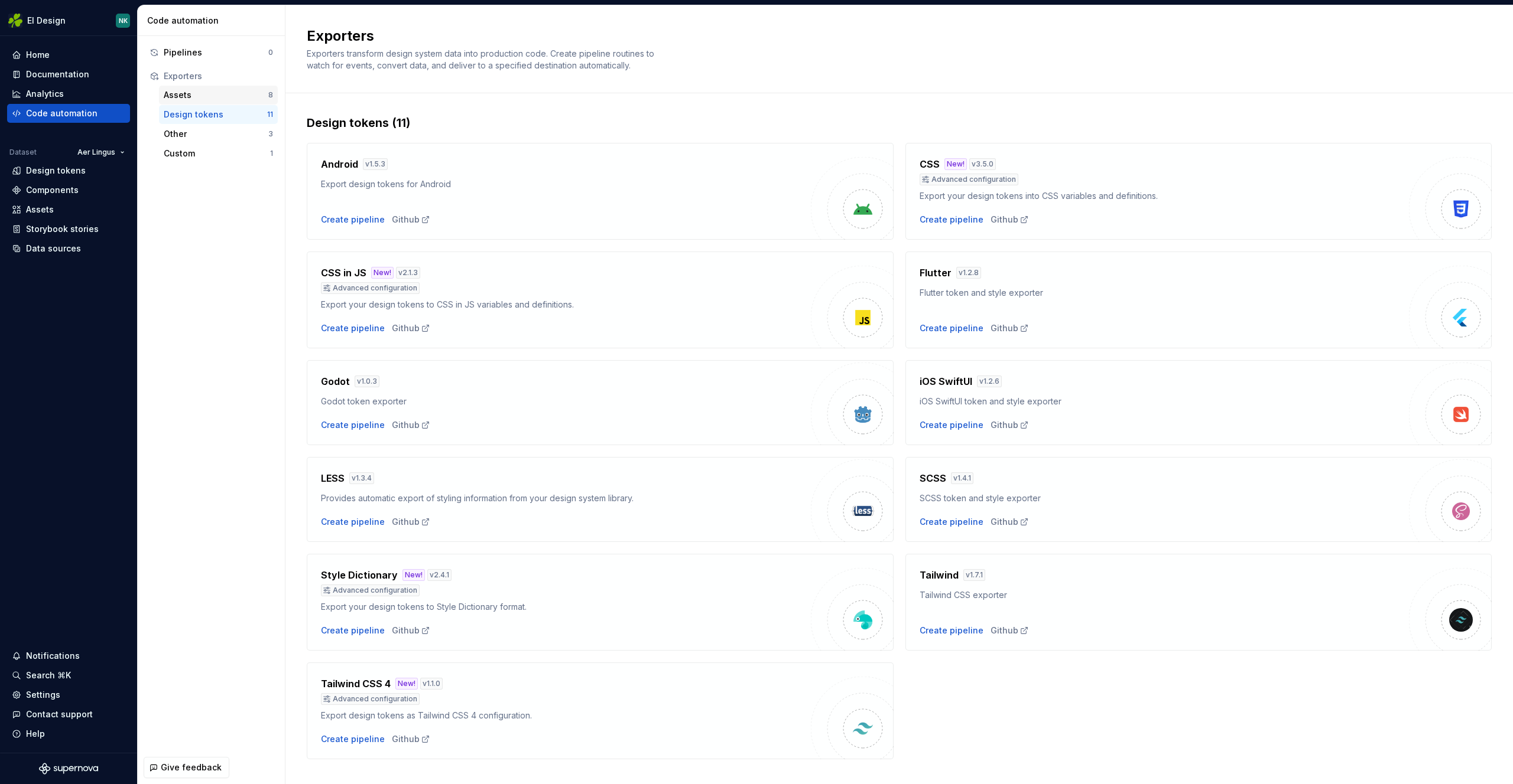
click at [197, 94] on div "Assets" at bounding box center [215, 96] width 105 height 12
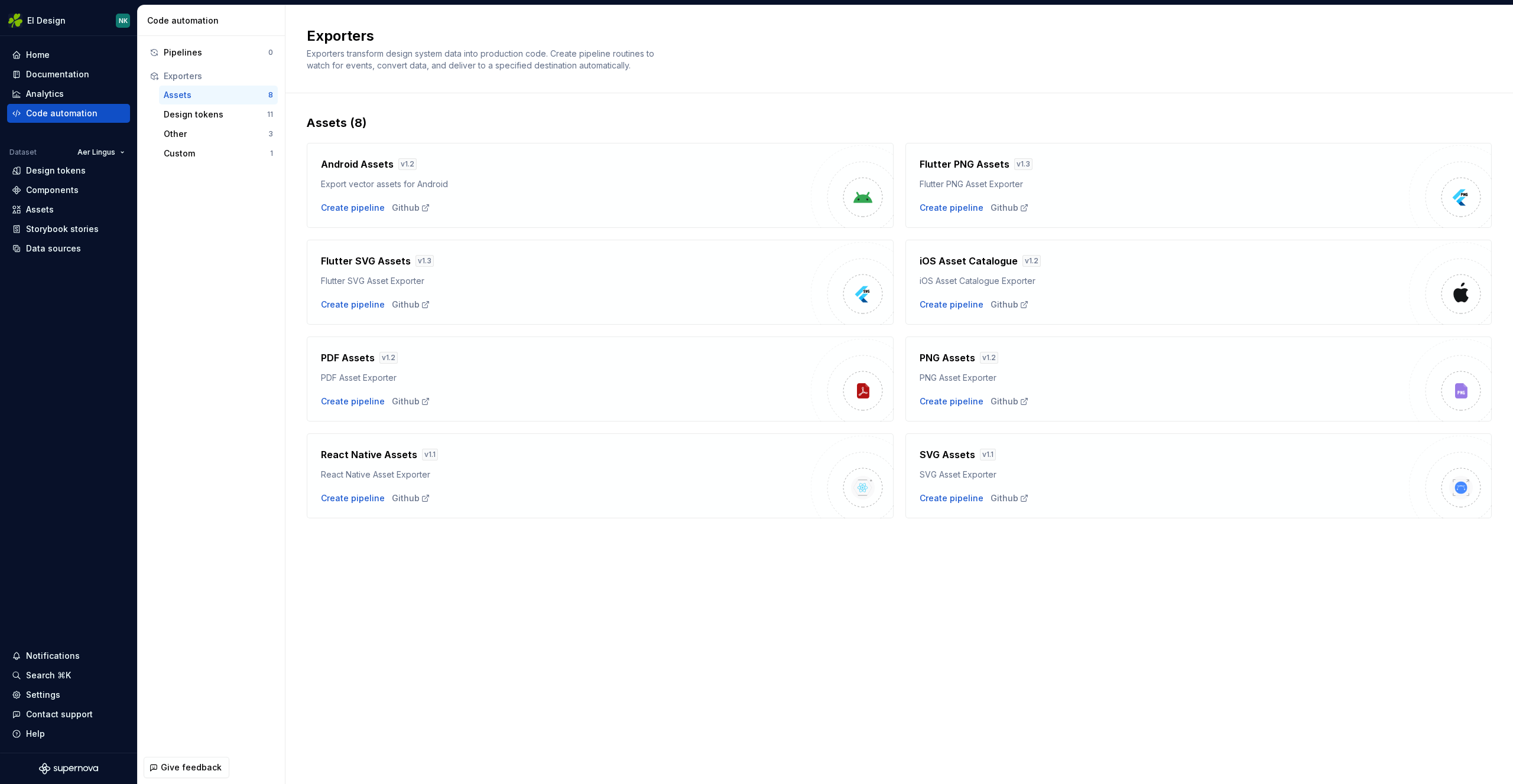
click at [277, 236] on div "Pipelines 0 Exporters Assets 8 Design tokens 11 Other 3 Custom 1" at bounding box center [211, 393] width 147 height 715
click at [52, 118] on div "Code automation" at bounding box center [62, 113] width 72 height 12
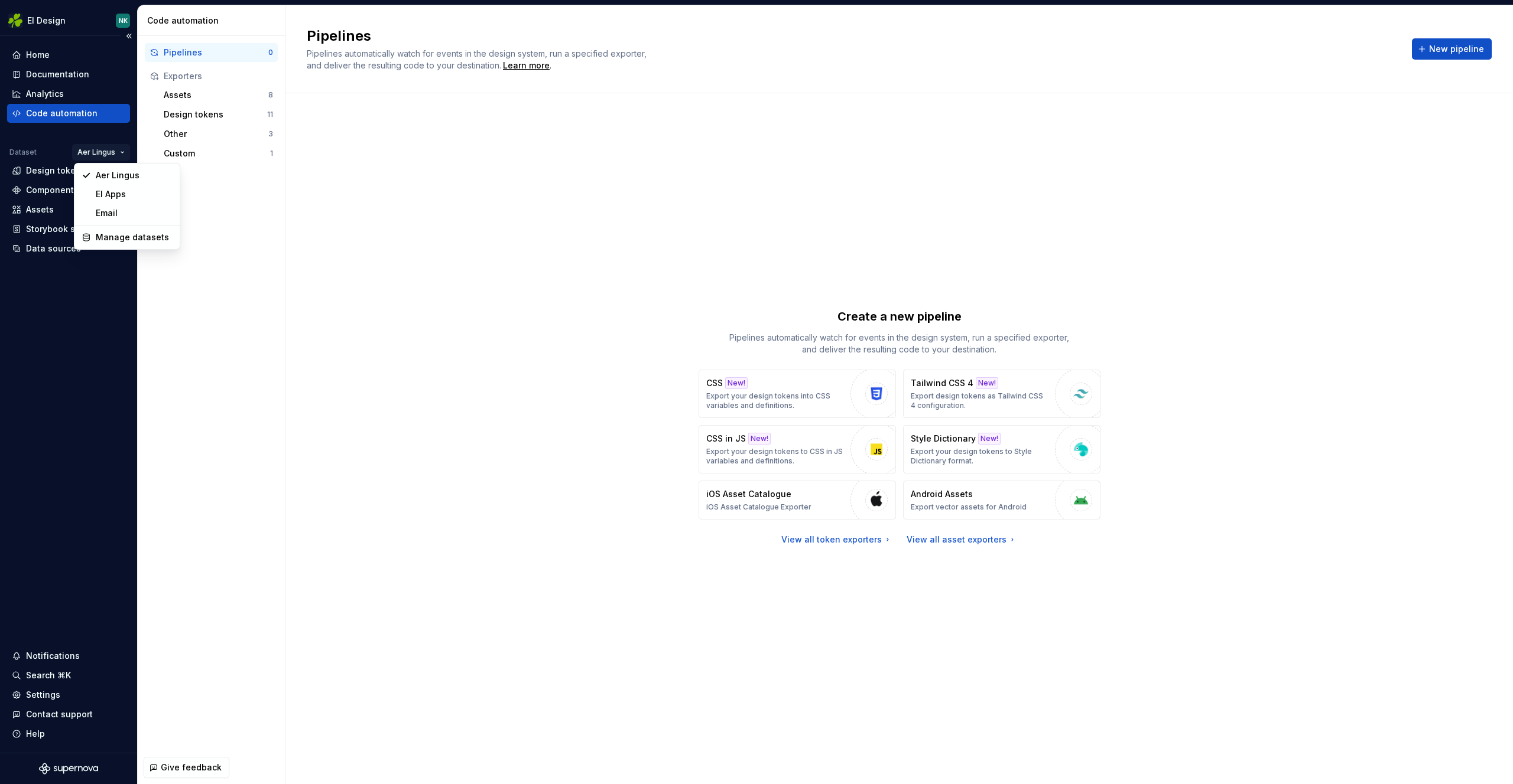
click at [108, 151] on html "EI Design NK Home Documentation Analytics Code automation Dataset Aer Lingus De…" at bounding box center [756, 392] width 1513 height 784
click at [245, 197] on div "Pipelines 0 Exporters Assets 8 Design tokens 11 Other 3 Custom 1" at bounding box center [211, 393] width 147 height 715
click at [194, 155] on div "Custom" at bounding box center [216, 153] width 107 height 12
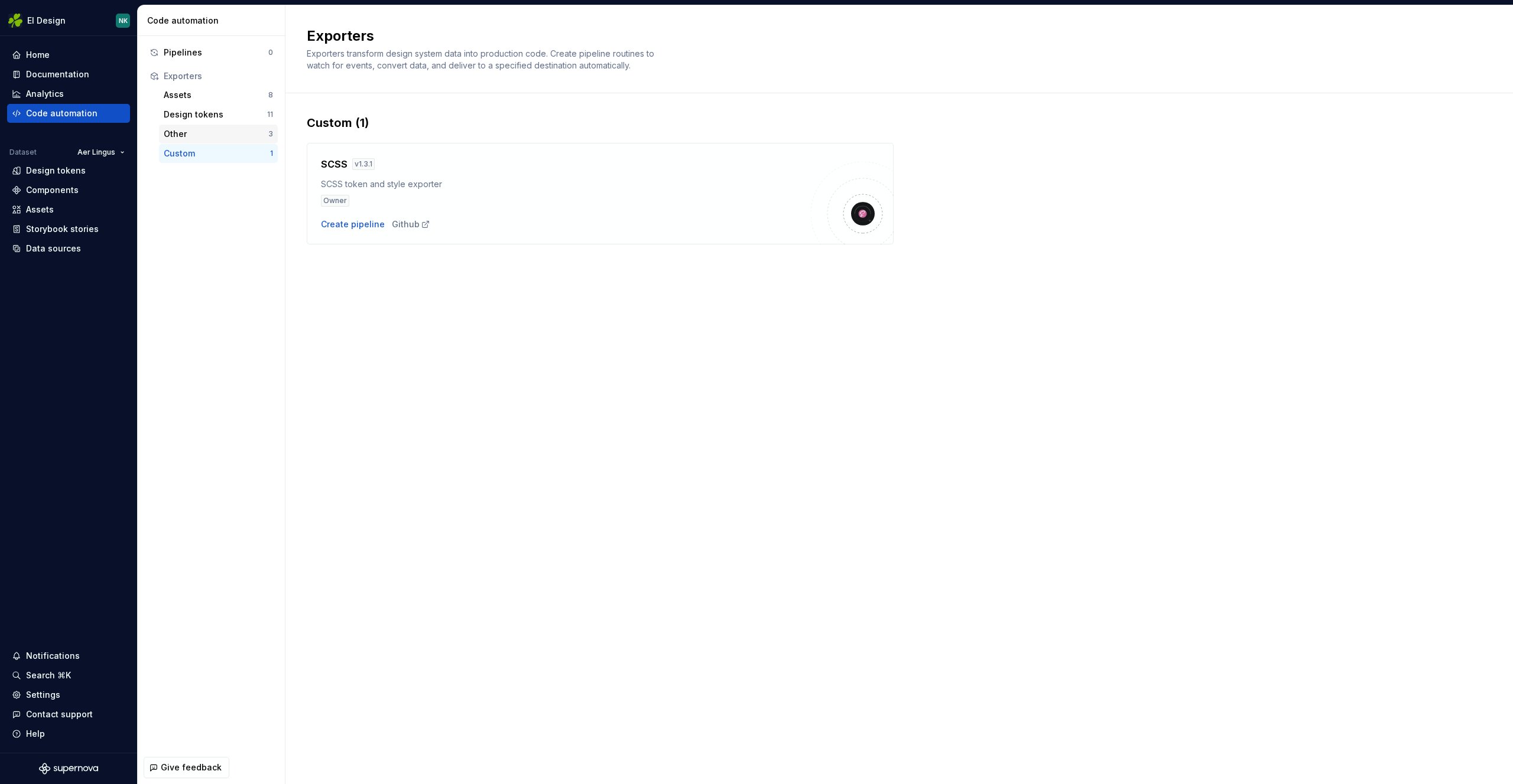
click at [186, 129] on div "Other" at bounding box center [215, 134] width 105 height 12
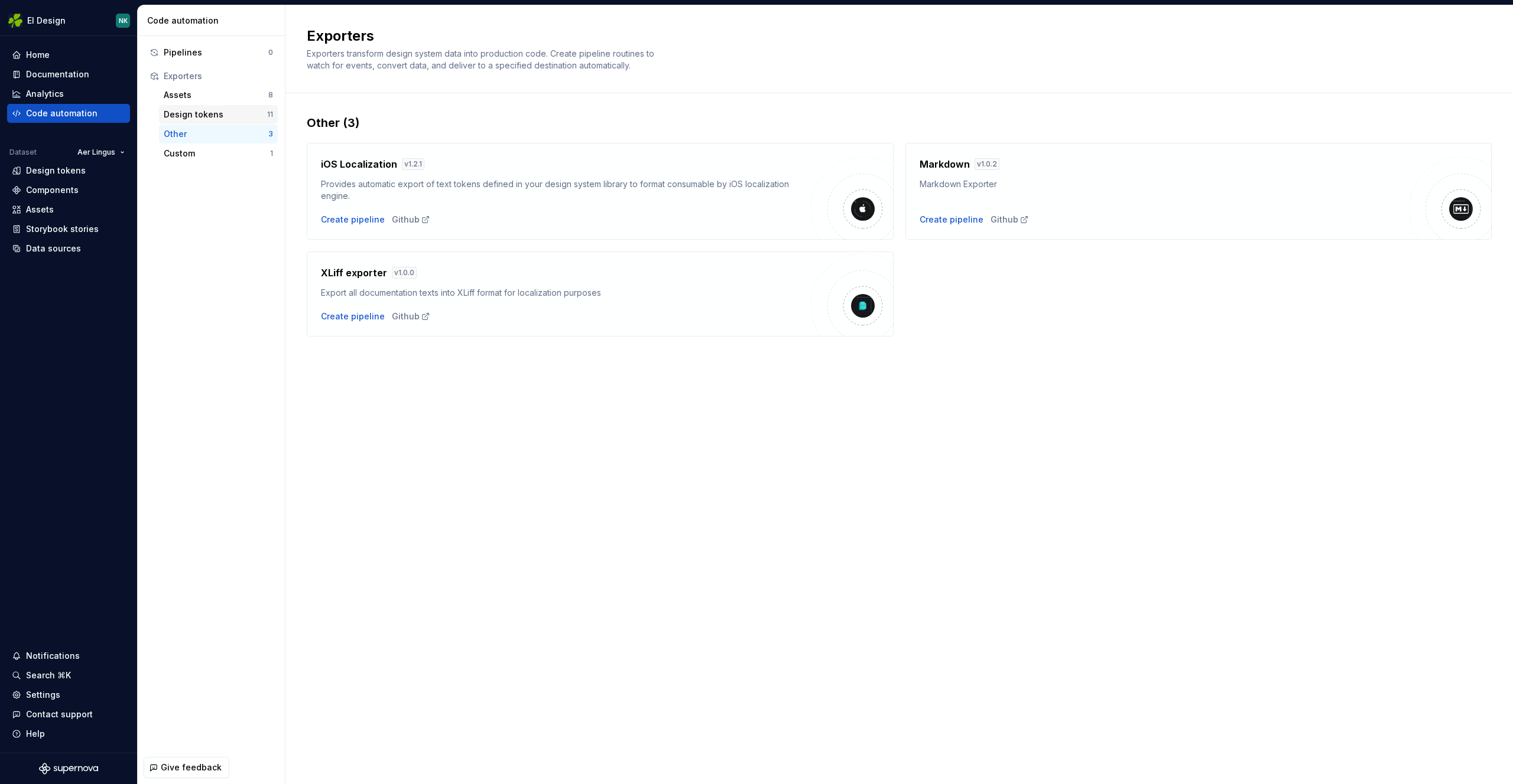
click at [191, 113] on div "Design tokens" at bounding box center [215, 114] width 104 height 12
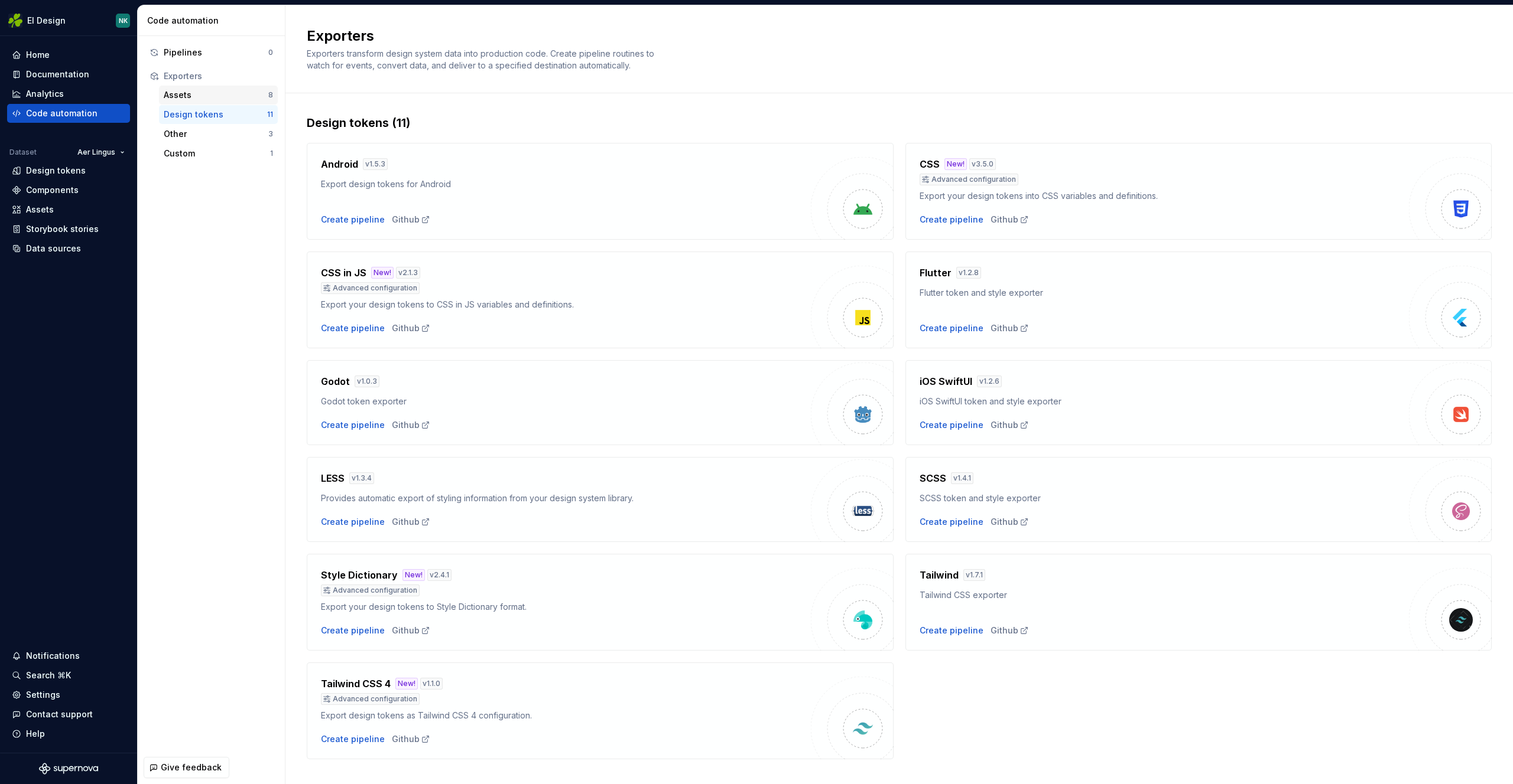
click at [187, 87] on div "Assets 8" at bounding box center [218, 95] width 118 height 19
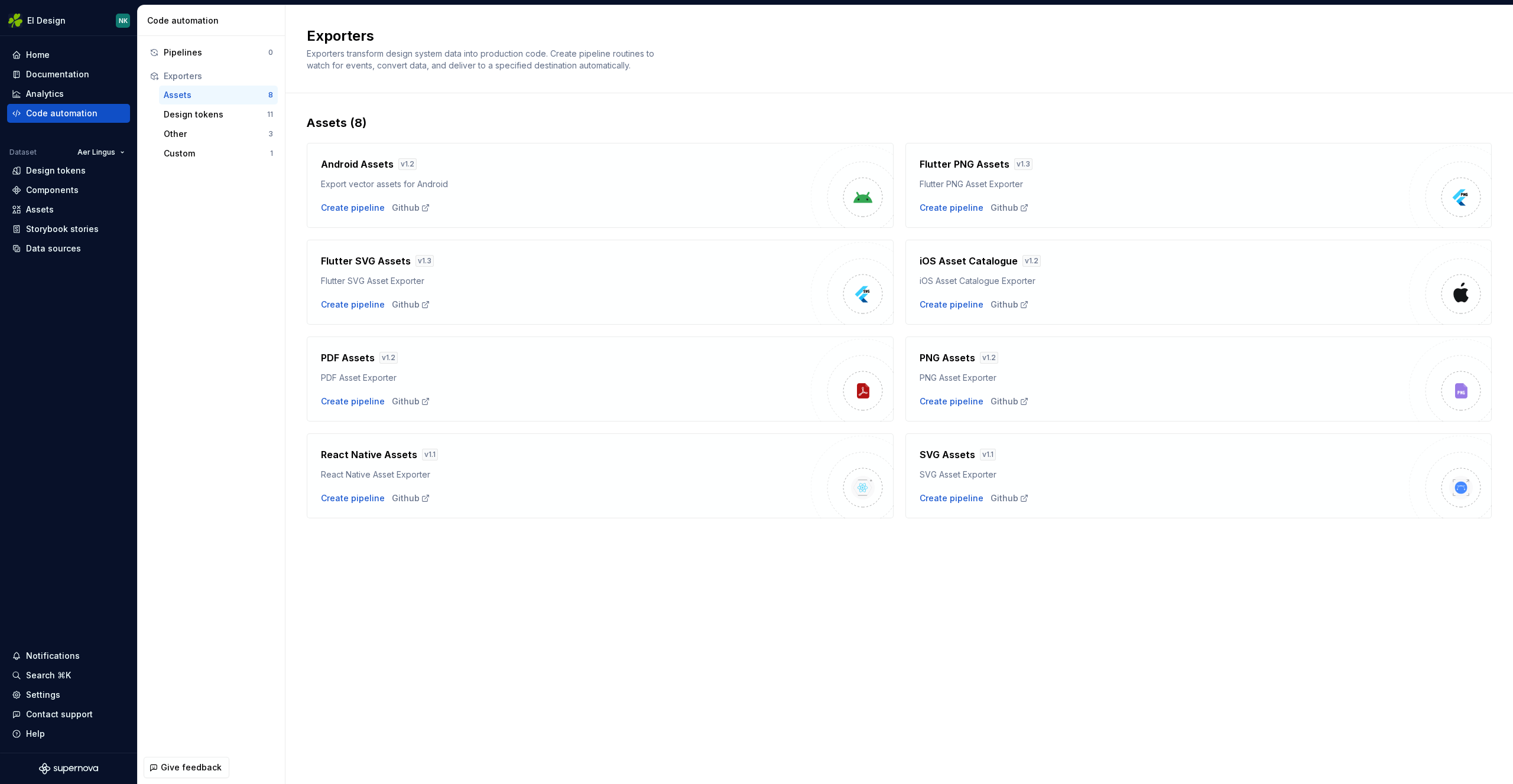
click at [198, 219] on div "Pipelines 0 Exporters Assets 8 Design tokens 11 Other 3 Custom 1" at bounding box center [211, 393] width 147 height 715
click at [199, 215] on div "Pipelines 0 Exporters Assets 8 Design tokens 11 Other 3 Custom 1" at bounding box center [211, 393] width 147 height 715
